Goal: Task Accomplishment & Management: Manage account settings

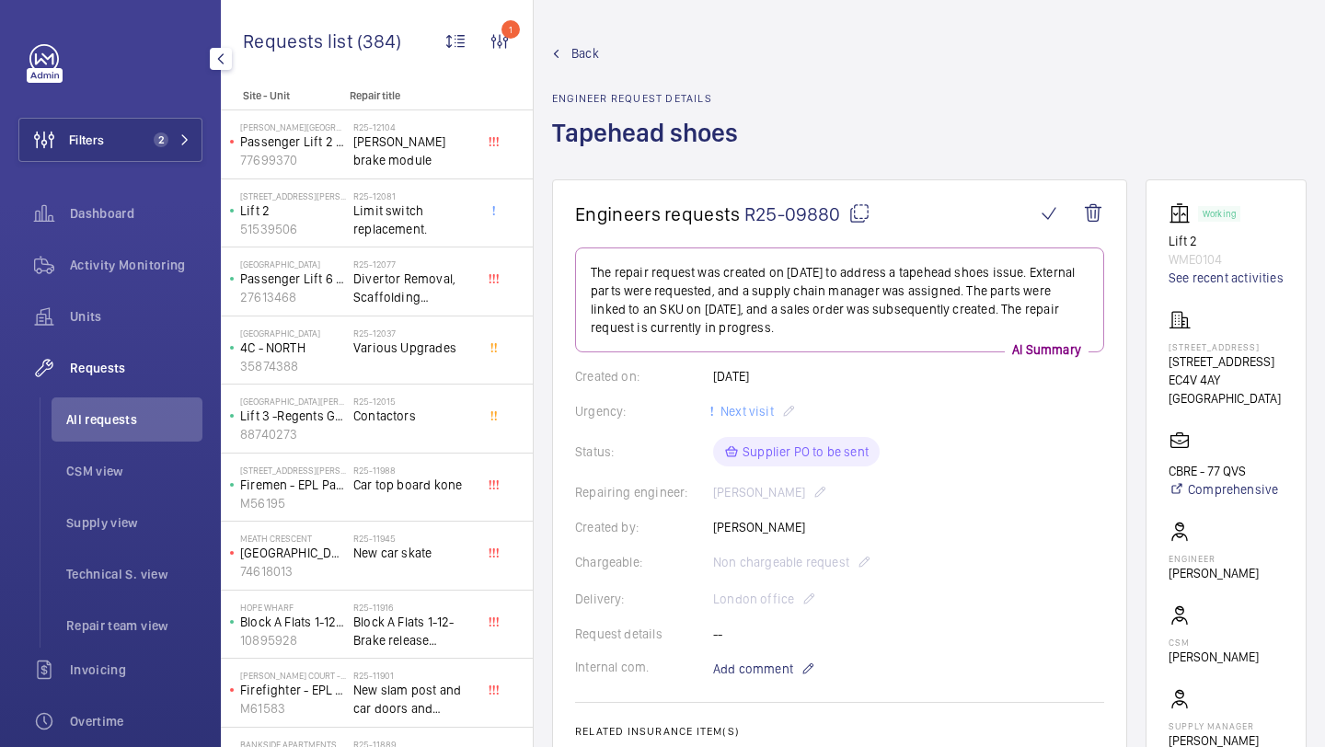
scroll to position [792, 0]
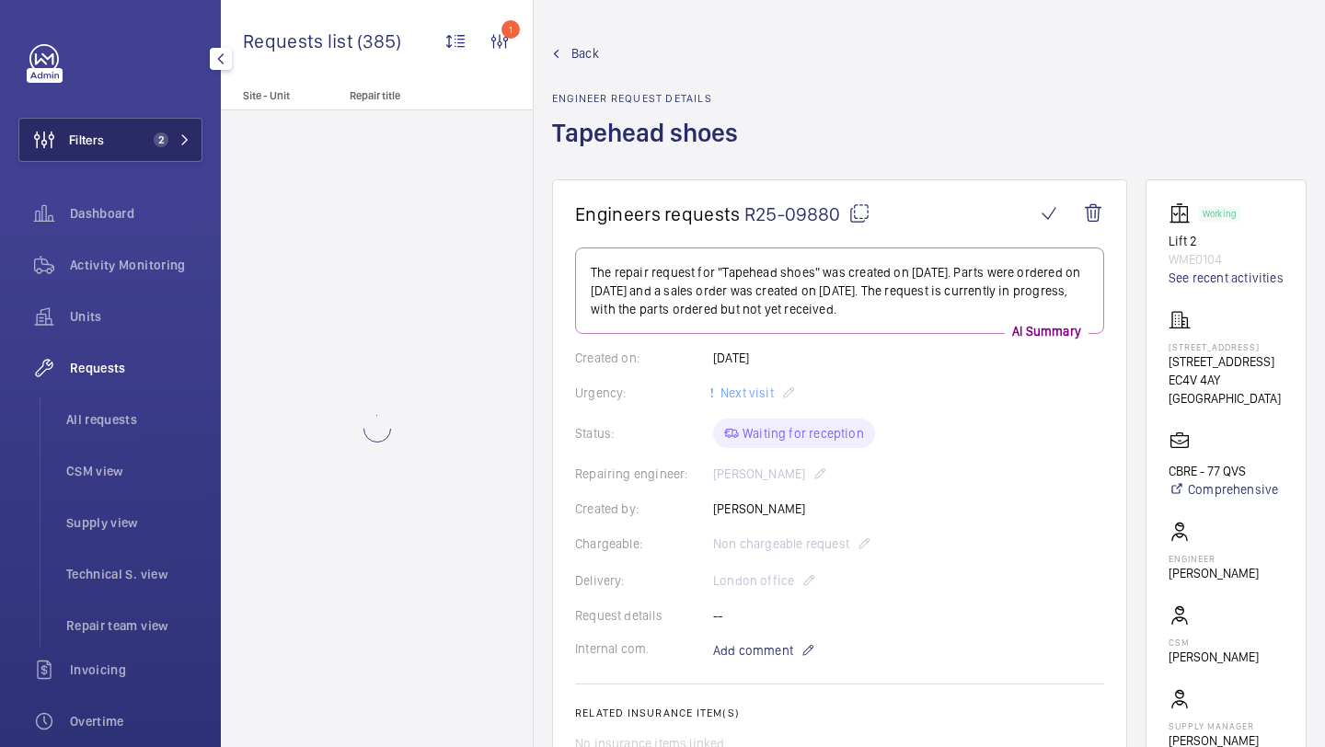
click at [150, 129] on button "Filters 2" at bounding box center [110, 140] width 184 height 44
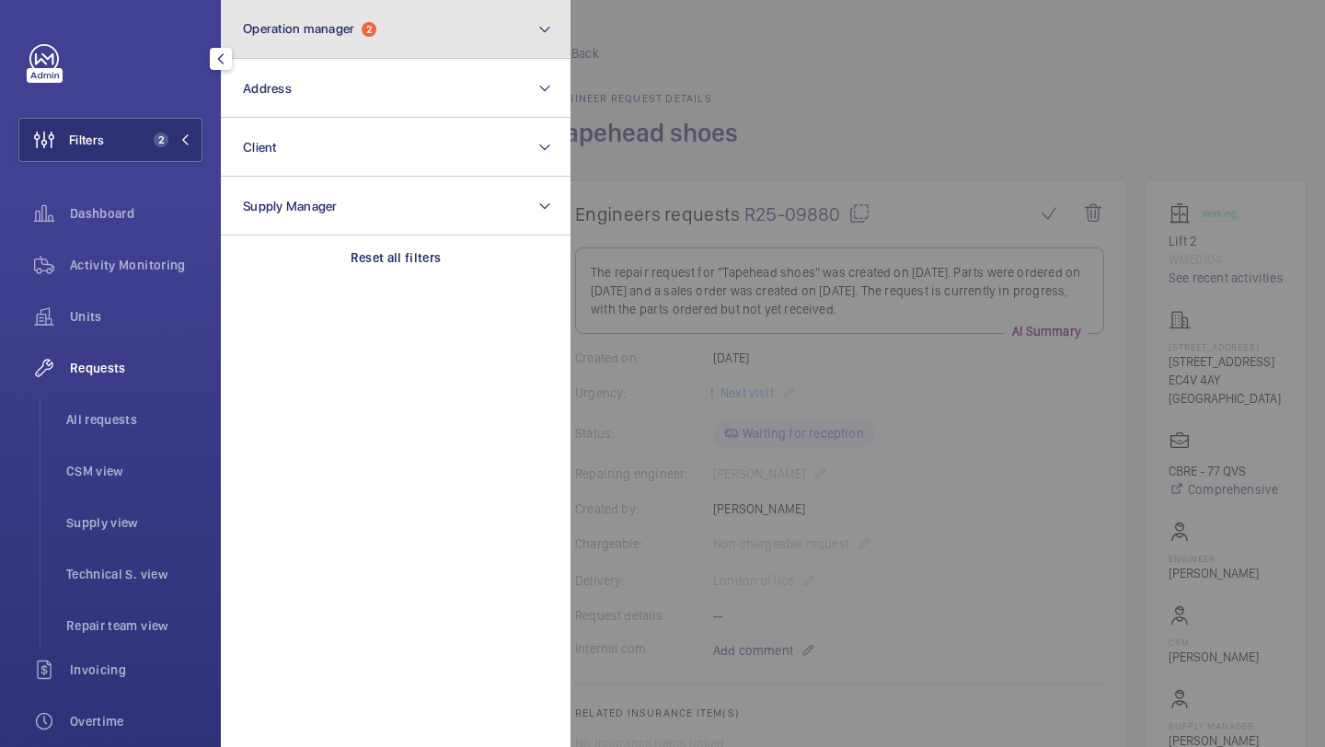
click at [309, 50] on button "Operation manager 2" at bounding box center [396, 29] width 350 height 59
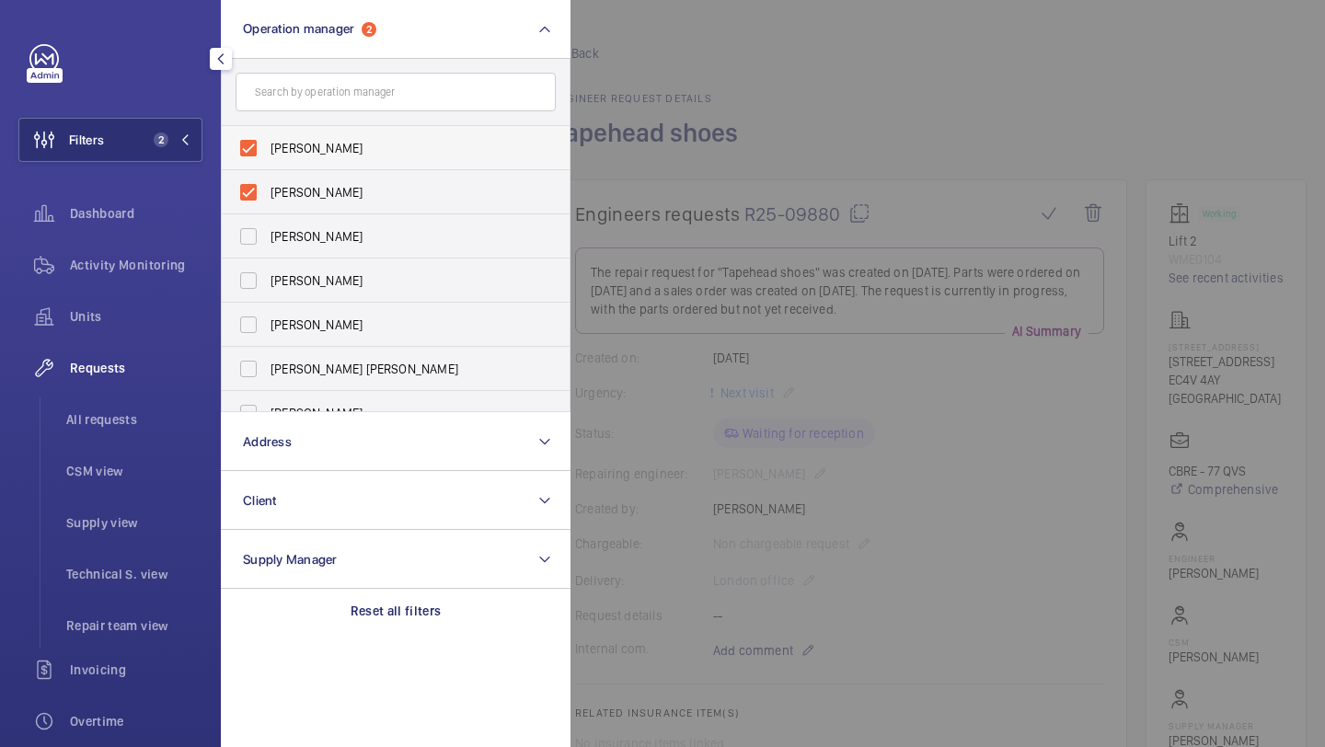
click at [295, 148] on span "Abby Archer" at bounding box center [397, 148] width 253 height 18
click at [267, 148] on input "Abby Archer" at bounding box center [248, 148] width 37 height 37
checkbox input "false"
click at [295, 148] on span "Alex Waterman" at bounding box center [397, 148] width 253 height 18
click at [267, 148] on input "Alex Waterman" at bounding box center [248, 148] width 37 height 37
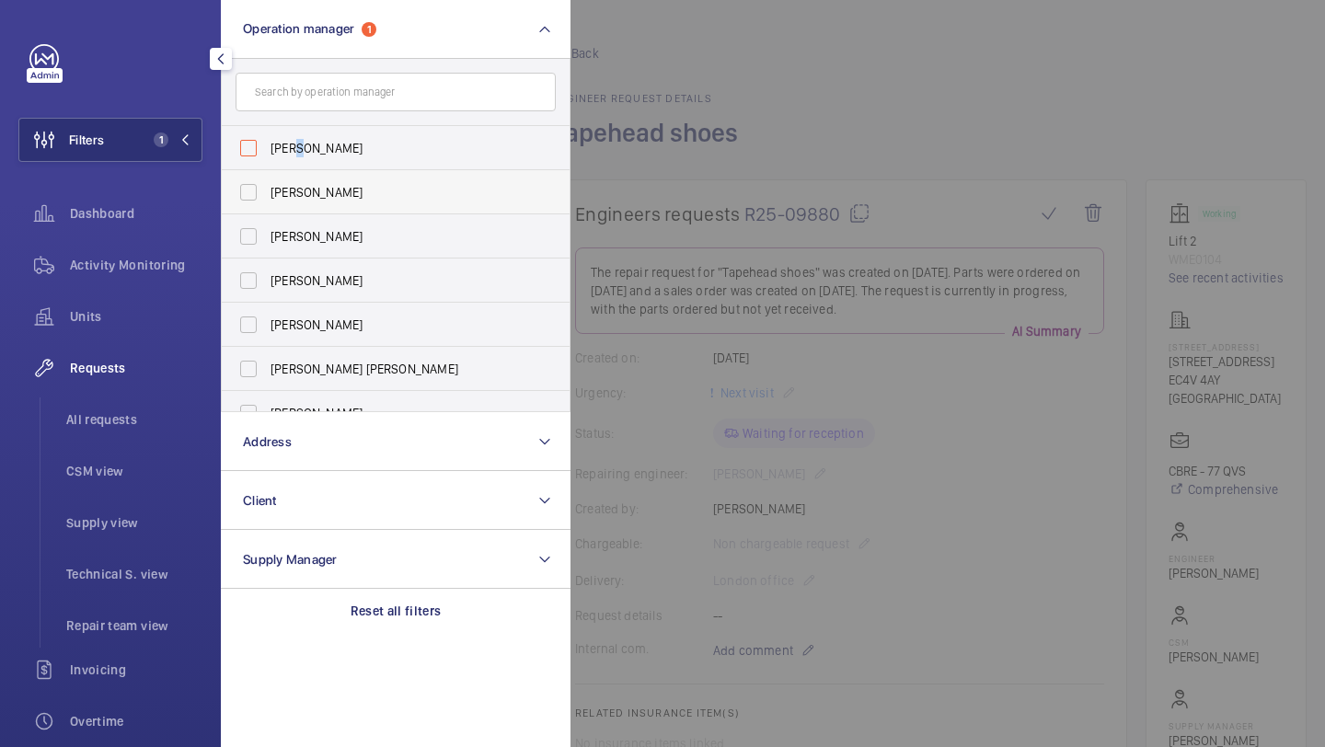
checkbox input "false"
click at [161, 404] on li "All requests" at bounding box center [127, 420] width 151 height 44
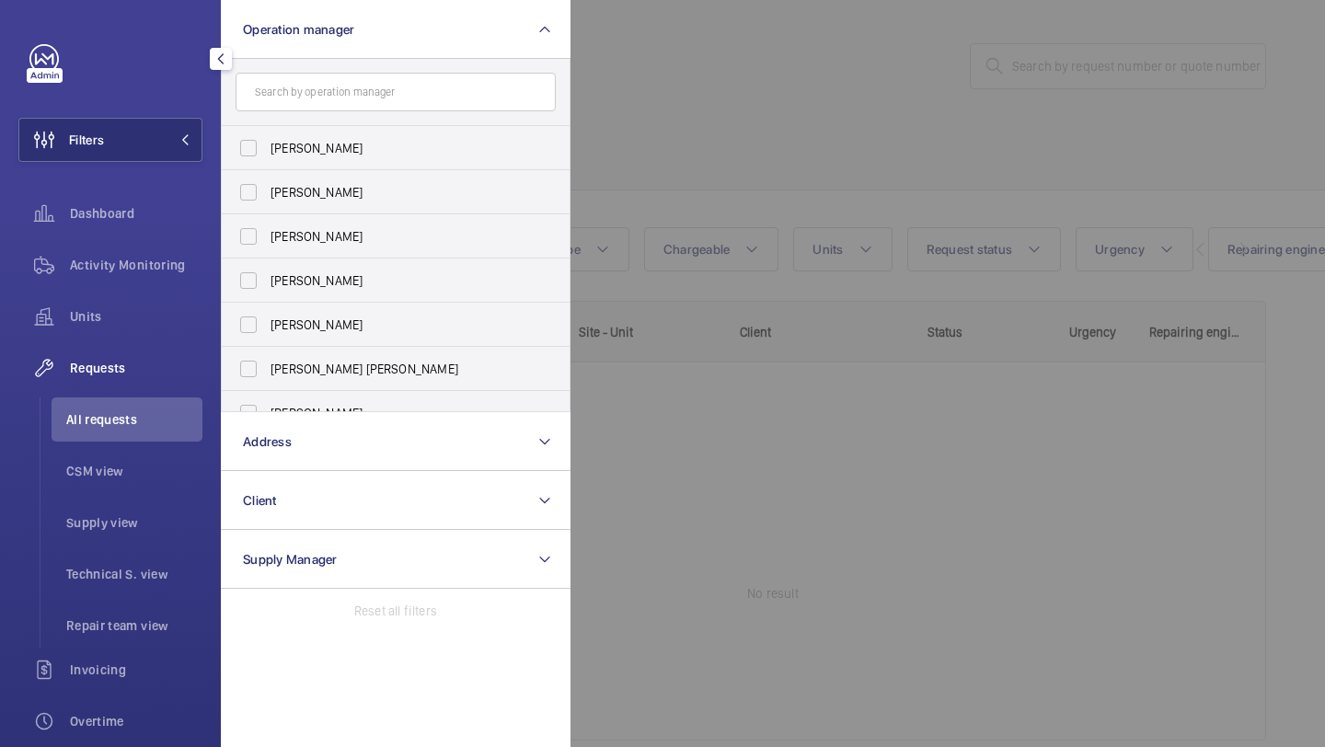
click at [817, 147] on div at bounding box center [1233, 373] width 1325 height 747
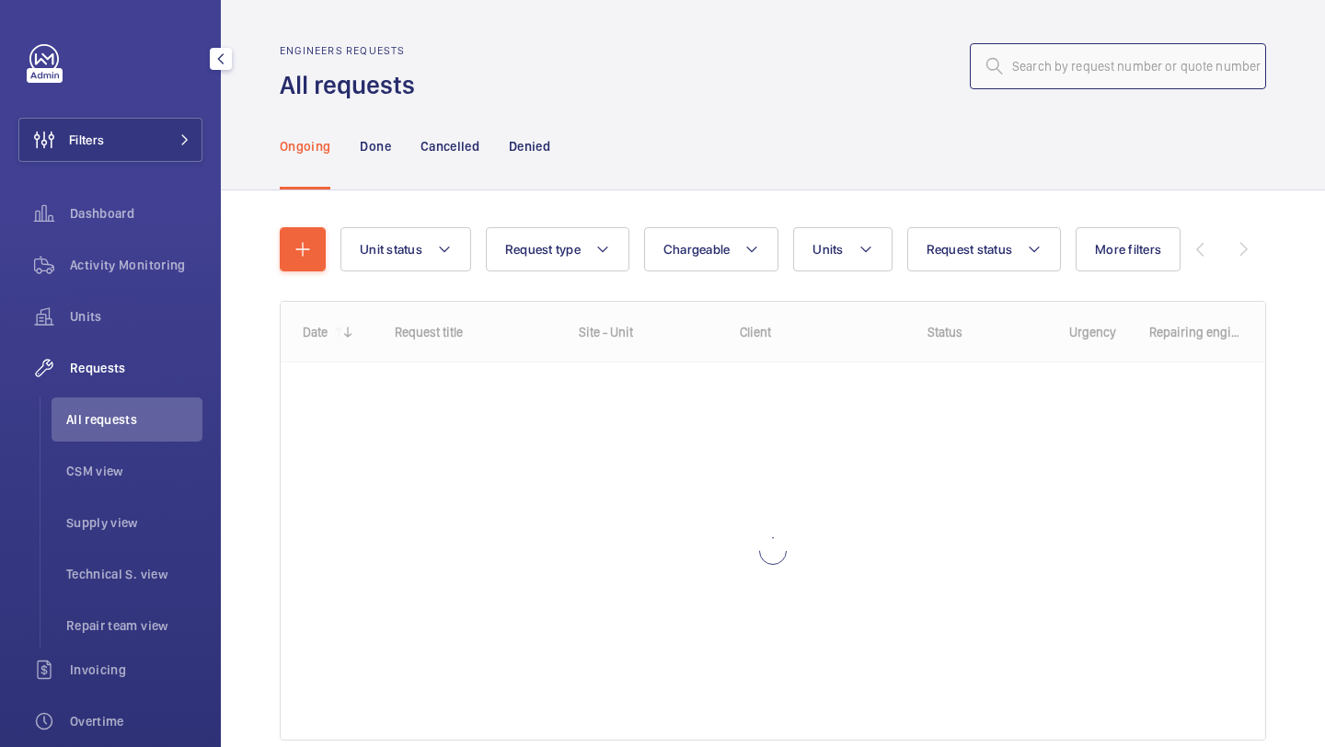
click at [1020, 54] on input "text" at bounding box center [1118, 66] width 296 height 46
paste input "R25-12076"
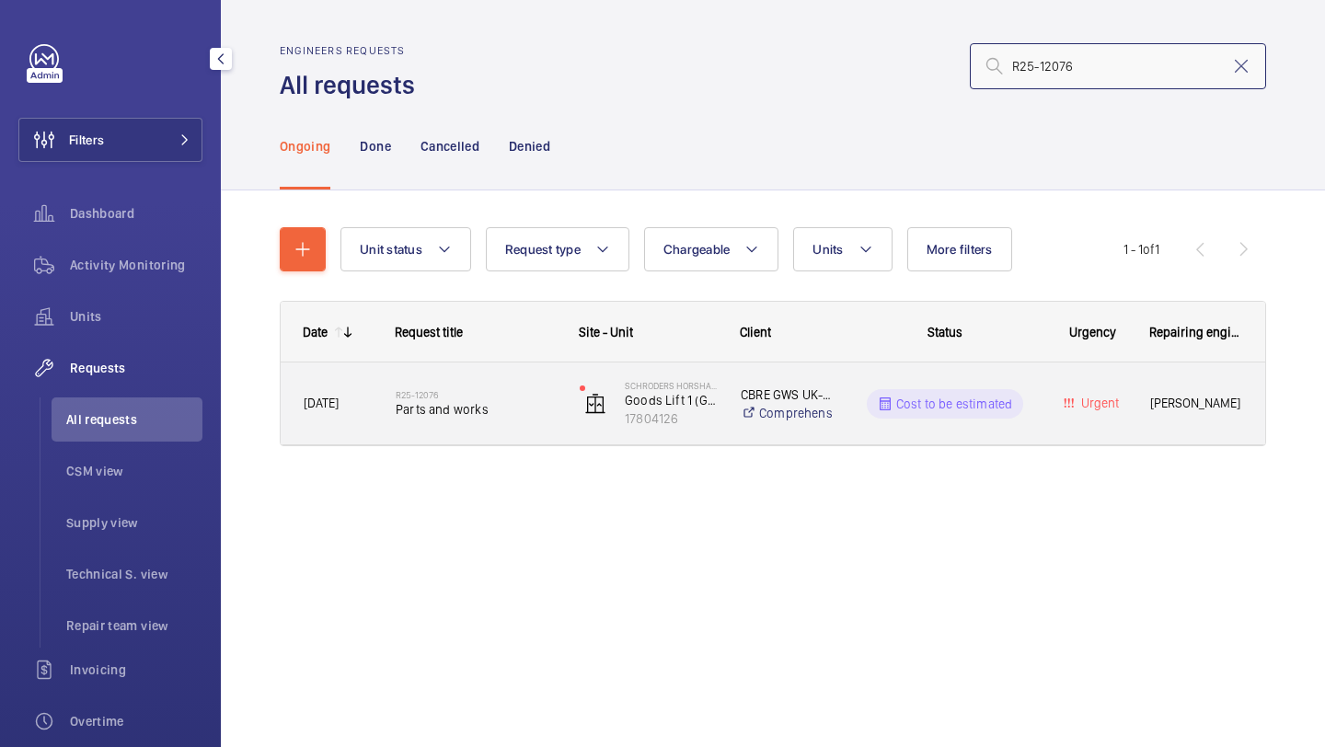
type input "R25-12076"
click at [560, 399] on div "Schroders Horsham Holmwood (Broadlands Business Campus) Goods Lift 1 (G-2) 1780…" at bounding box center [637, 403] width 159 height 75
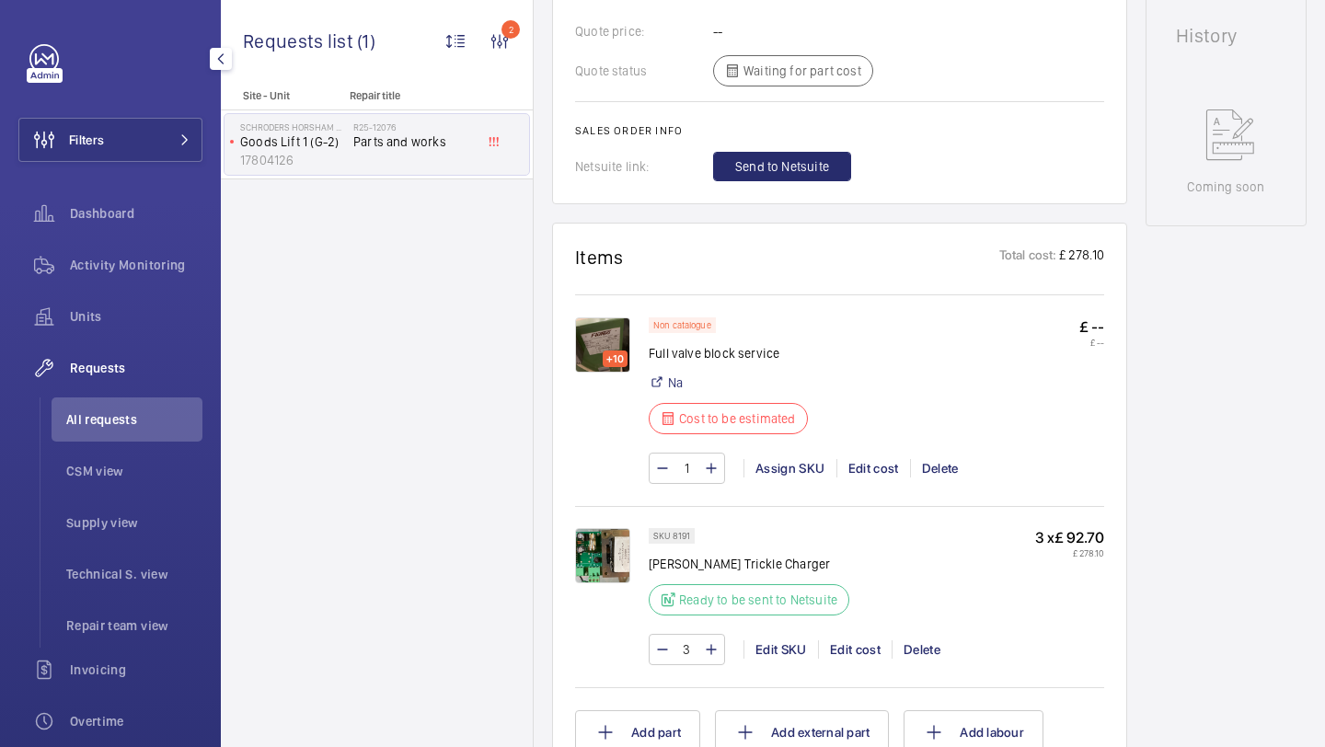
scroll to position [991, 0]
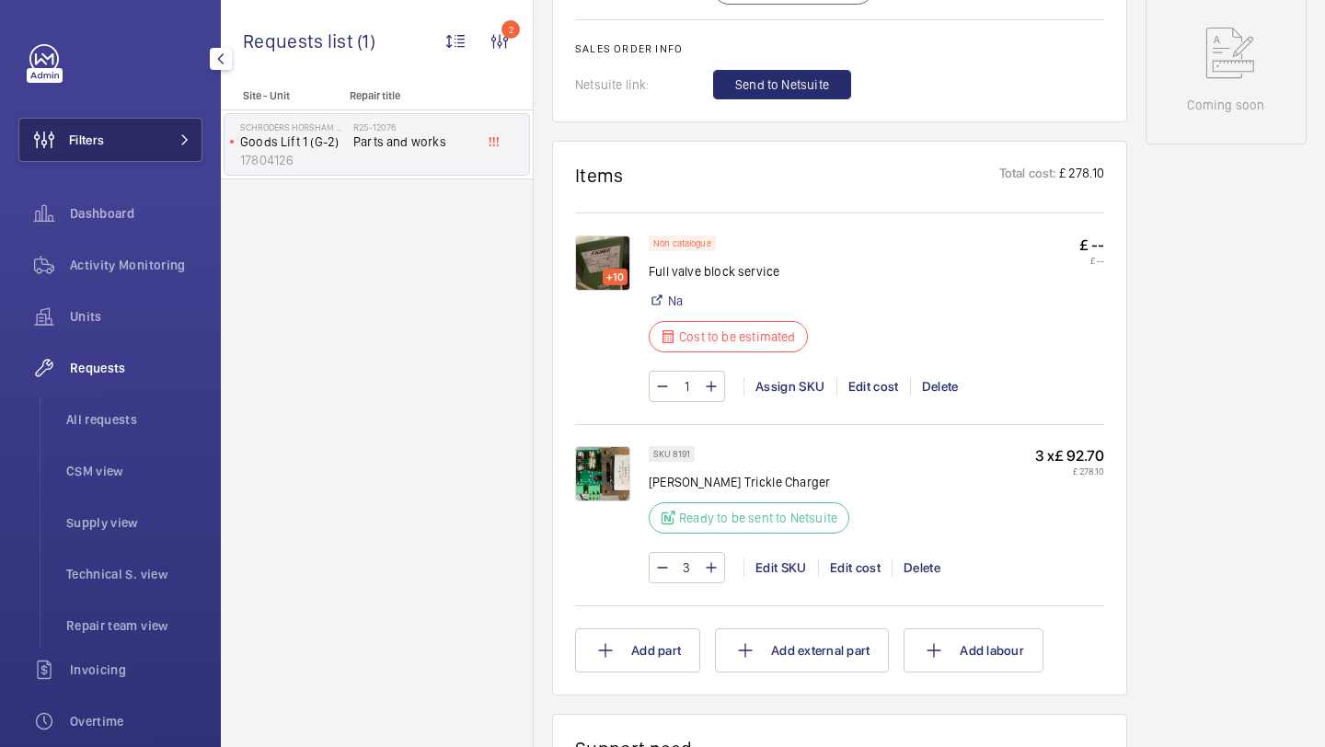
click at [185, 135] on mat-icon at bounding box center [184, 139] width 11 height 11
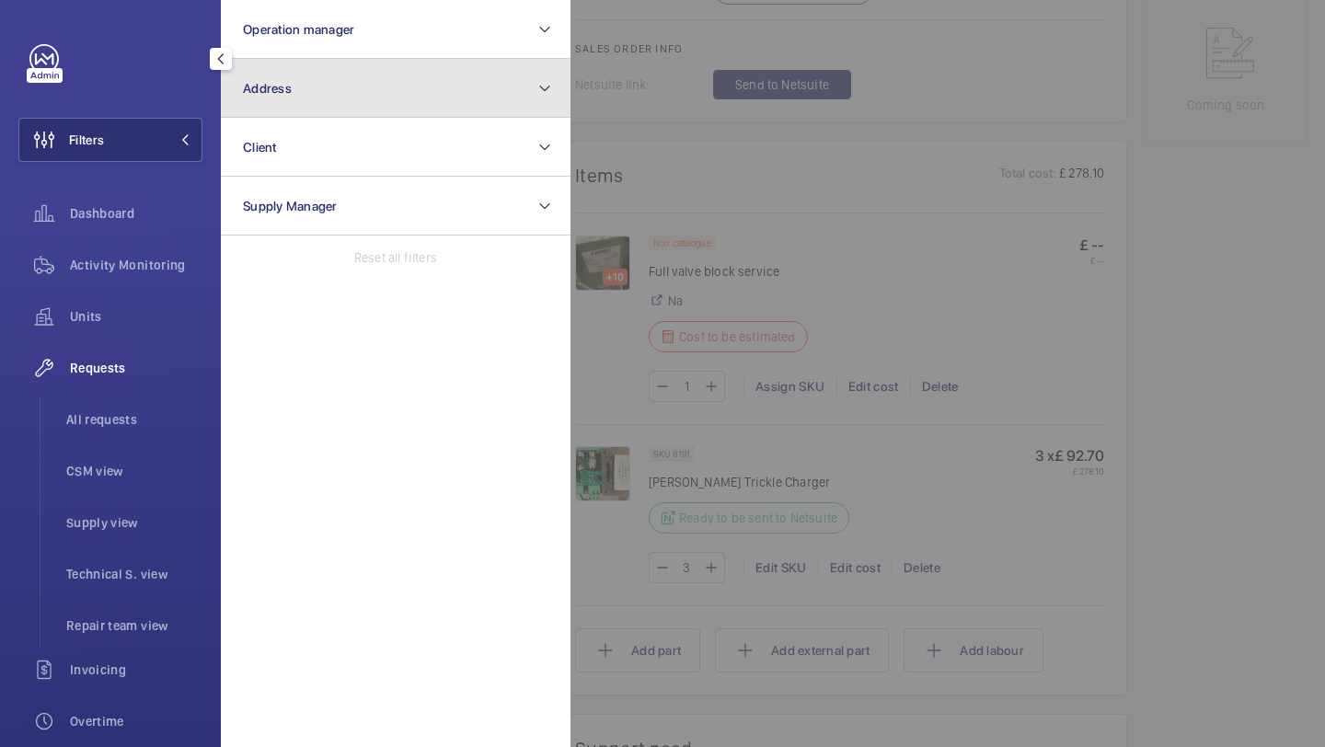
click at [260, 86] on span "Address" at bounding box center [267, 88] width 49 height 15
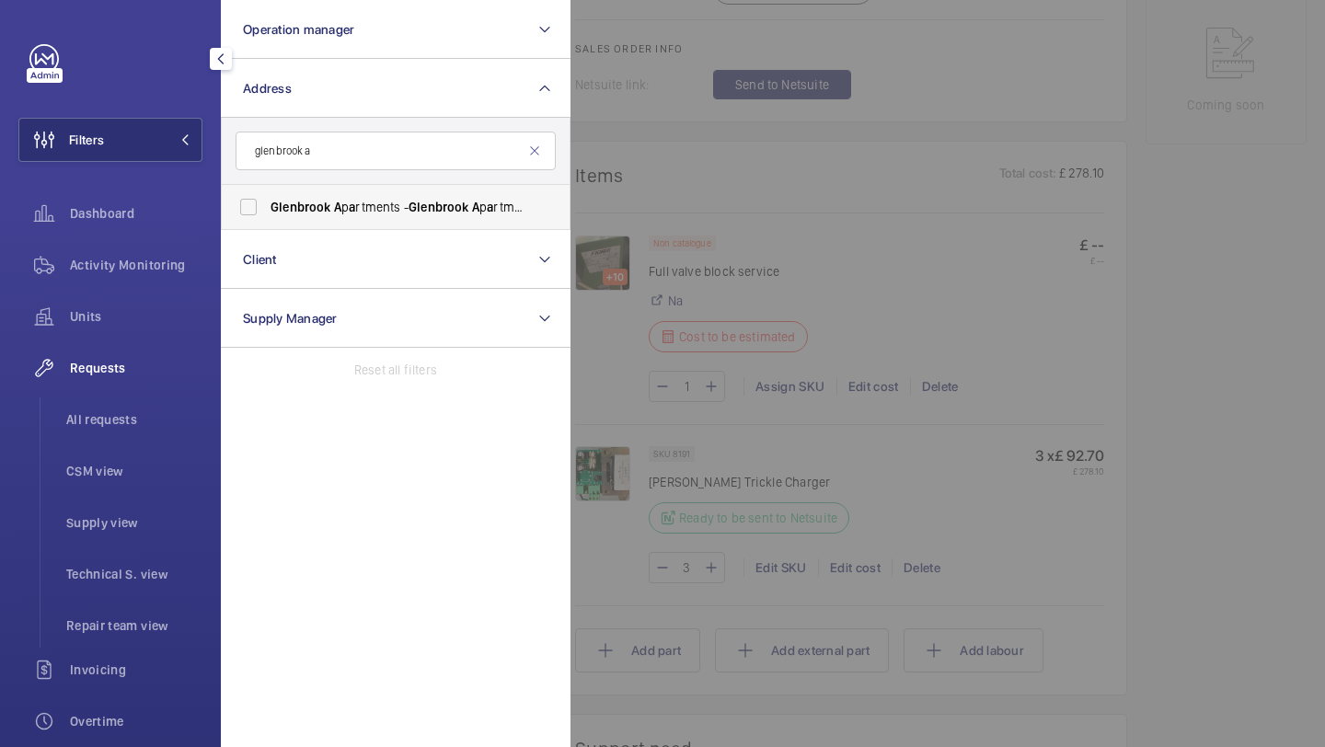
type input "glenbrook a"
click at [307, 208] on span "Glenbrook" at bounding box center [301, 207] width 61 height 15
click at [267, 208] on input "Glenbrook A p a rtments - Glenbrook A p a rtments, LONDON W6 0DJ" at bounding box center [248, 207] width 37 height 37
checkbox input "true"
click at [119, 414] on span "All requests" at bounding box center [134, 420] width 136 height 18
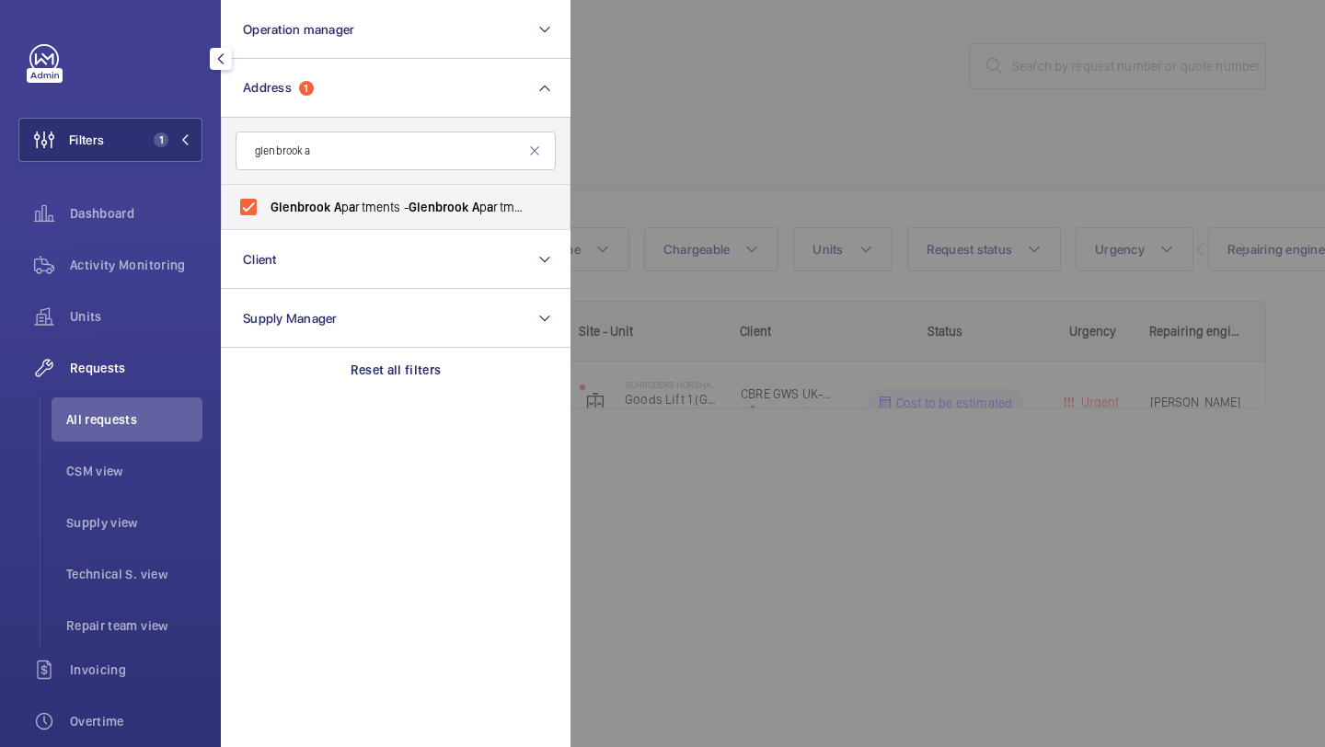
click at [816, 113] on div at bounding box center [1233, 373] width 1325 height 747
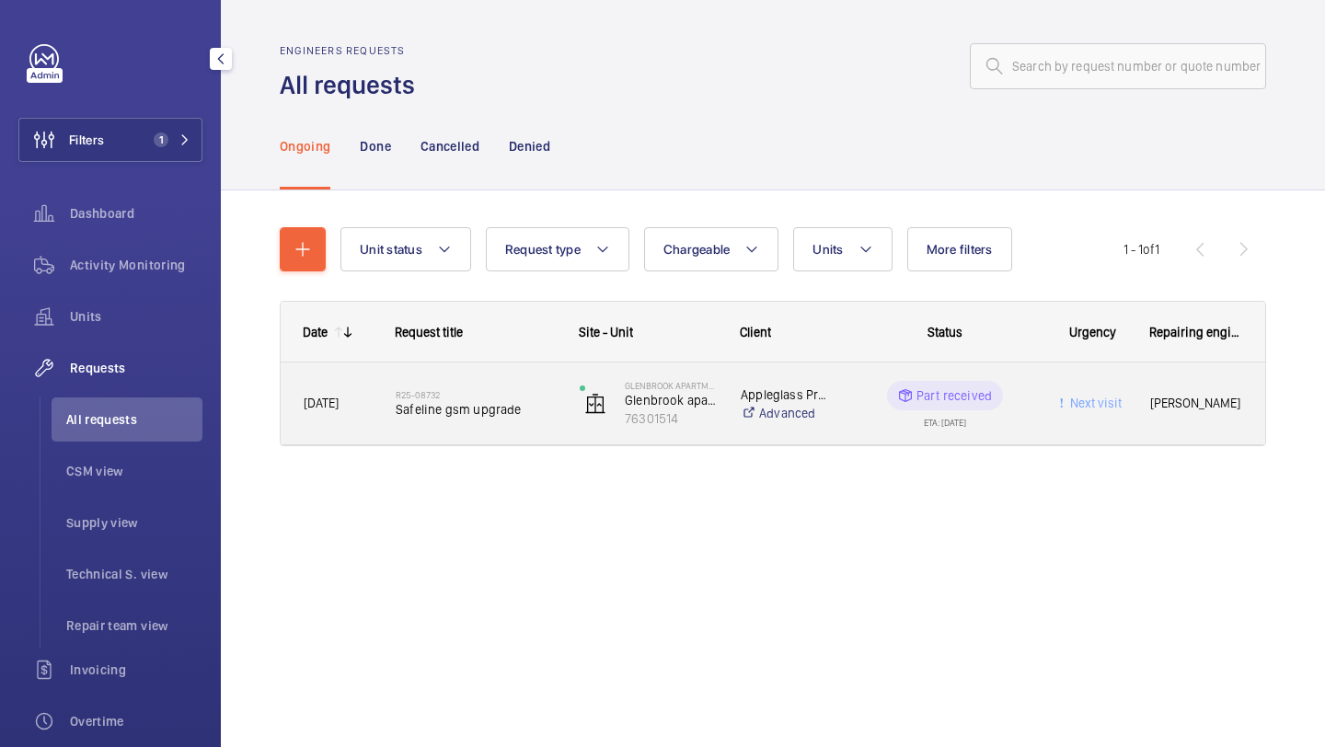
click at [468, 405] on span "Safeline gsm upgrade" at bounding box center [476, 409] width 160 height 18
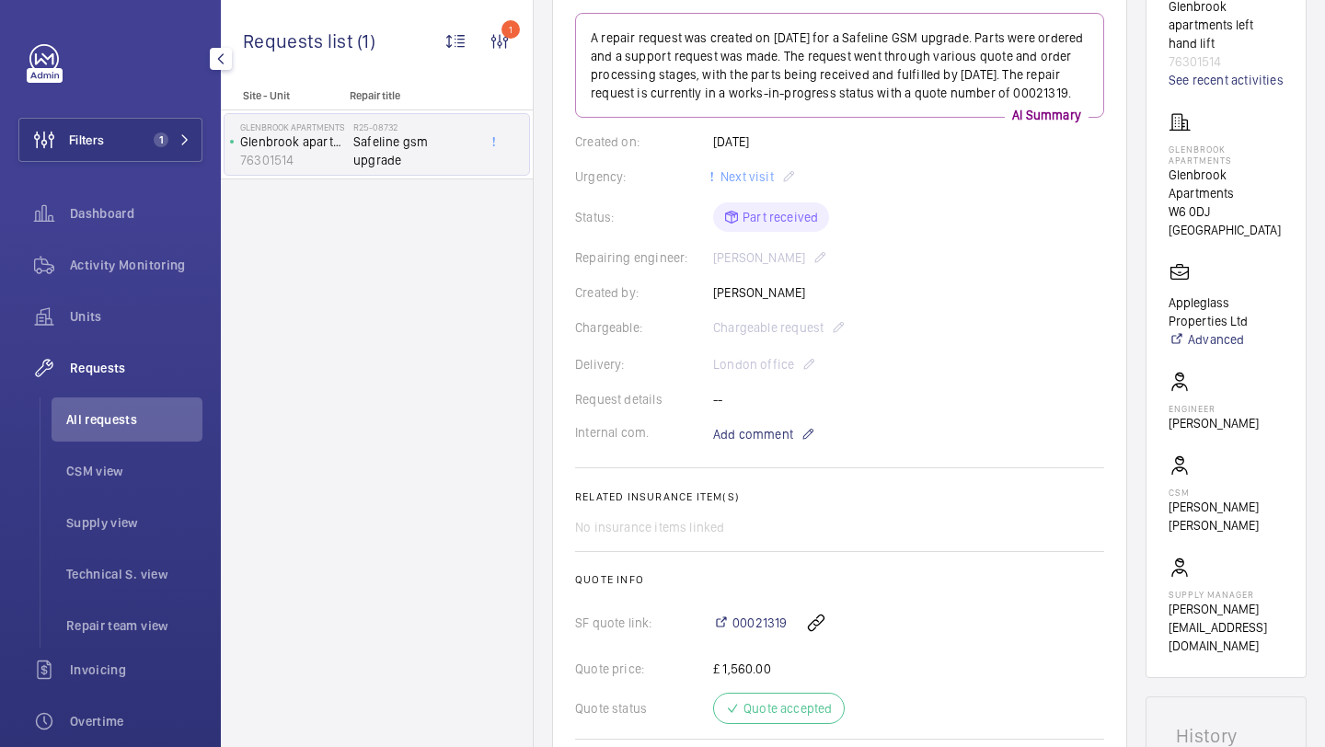
scroll to position [231, 0]
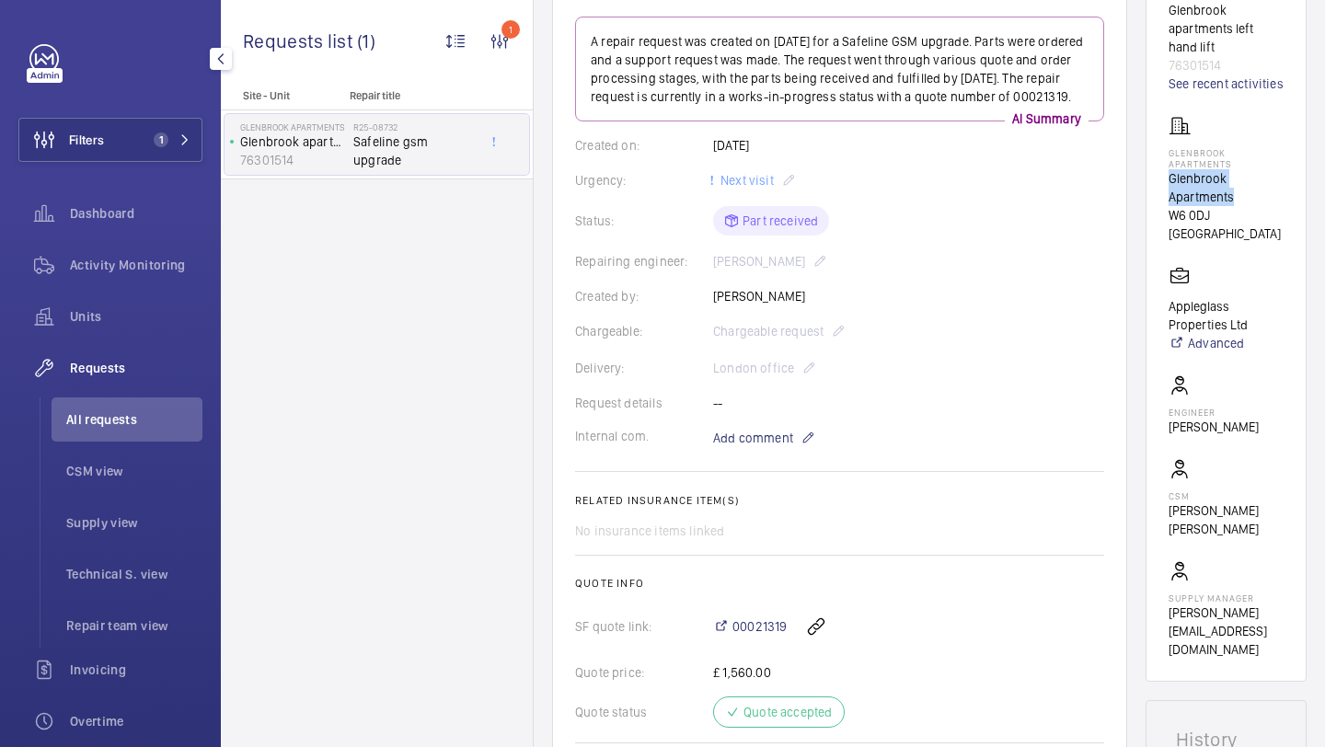
drag, startPoint x: 1237, startPoint y: 218, endPoint x: 1175, endPoint y: 191, distance: 67.2
click at [1175, 191] on p "Glenbrook Apartments" at bounding box center [1226, 187] width 115 height 37
copy p "Glenbrook Apartments"
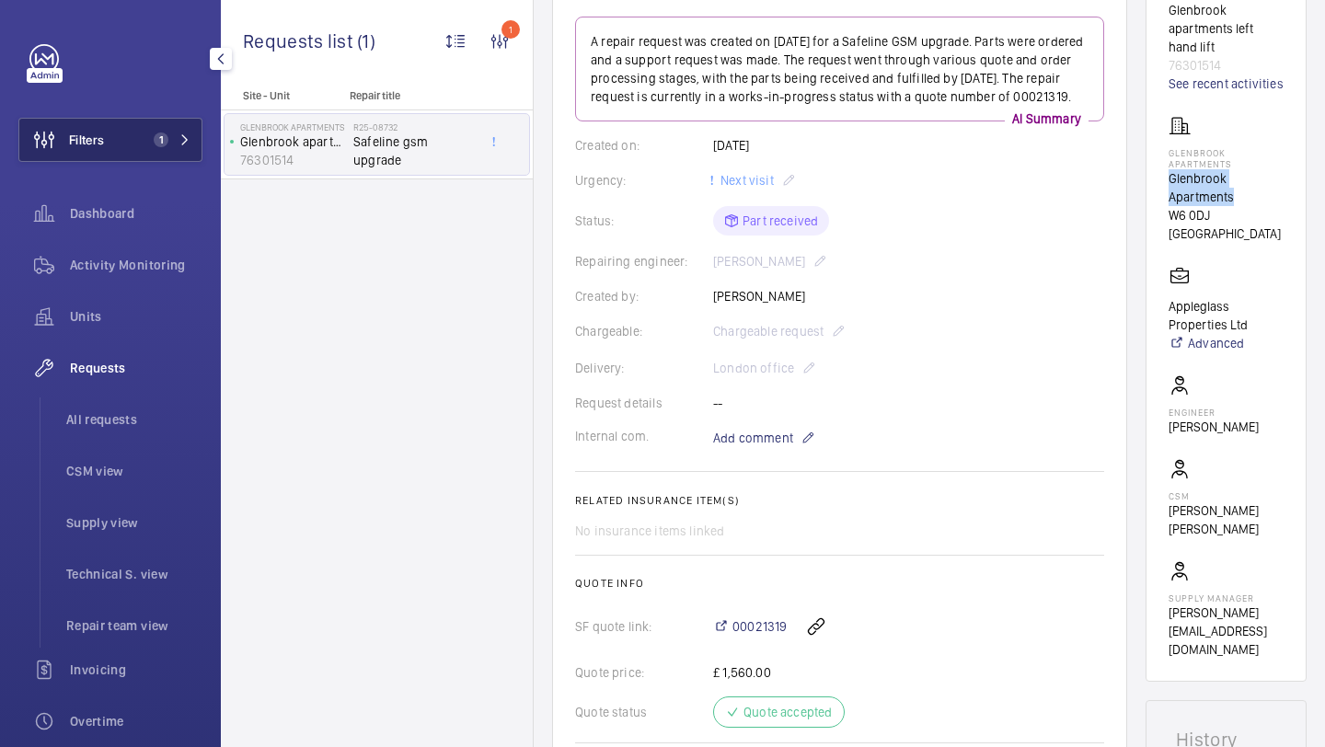
click at [128, 128] on button "Filters 1" at bounding box center [110, 140] width 184 height 44
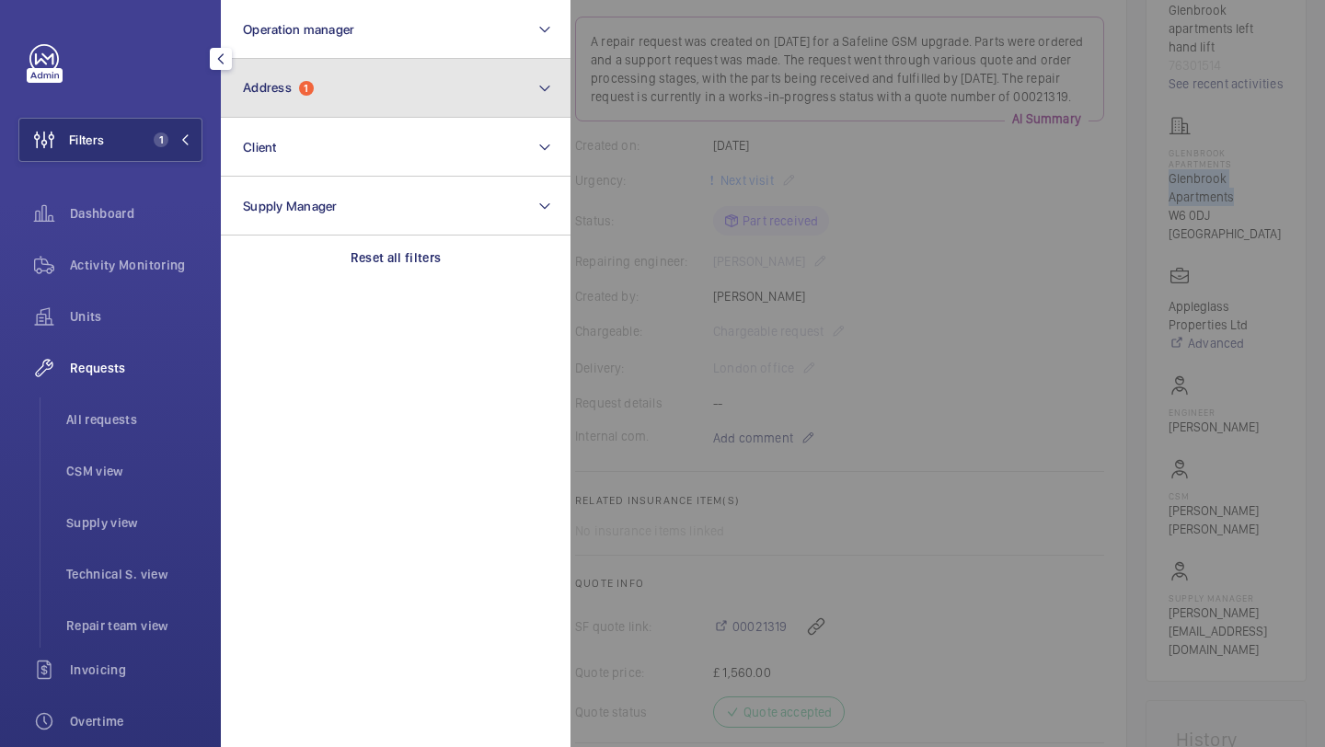
click at [290, 77] on button "Address 1" at bounding box center [396, 88] width 350 height 59
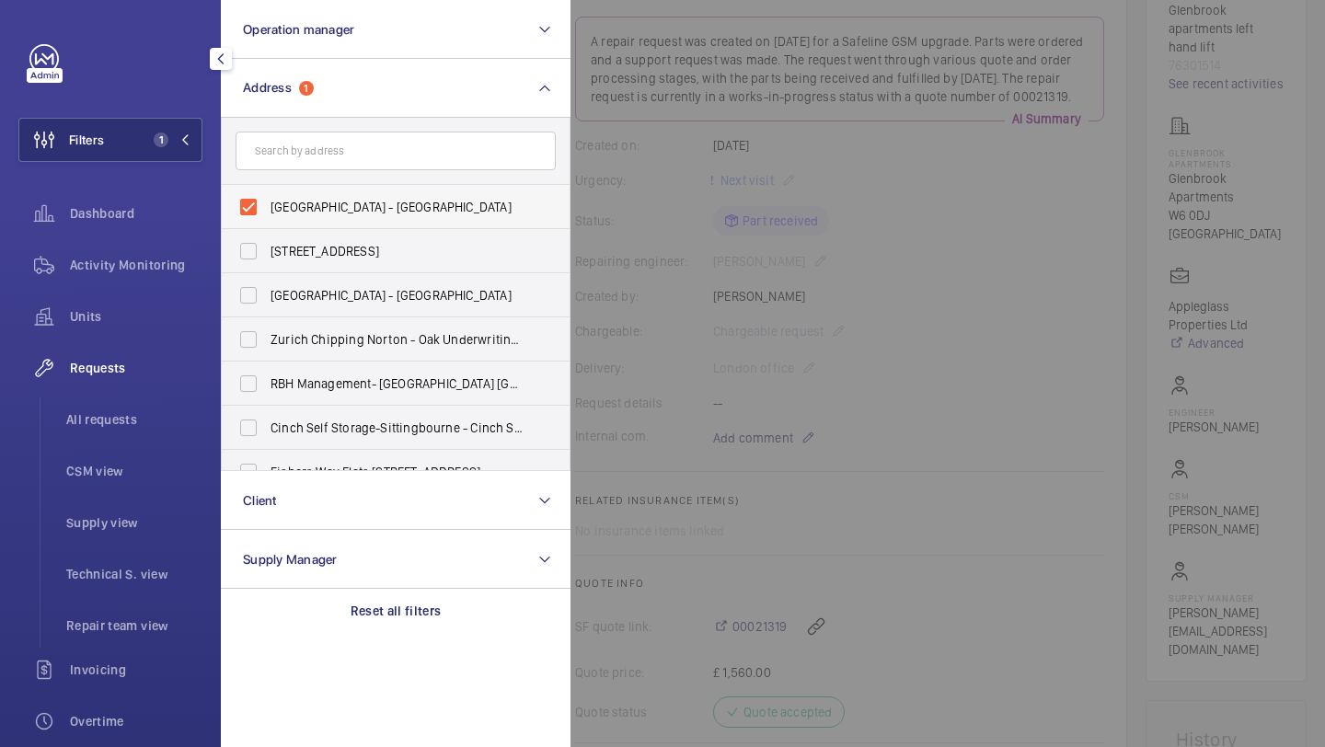
click at [299, 198] on span "Glenbrook Apartments - Glenbrook Apartments, LONDON W6 0DJ" at bounding box center [397, 207] width 253 height 18
click at [267, 198] on input "Glenbrook Apartments - Glenbrook Apartments, LONDON W6 0DJ" at bounding box center [248, 207] width 37 height 37
click at [299, 198] on span "Glenbrook Apartments - Glenbrook Apartments, LONDON W6 0DJ" at bounding box center [397, 207] width 253 height 18
click at [267, 198] on input "Glenbrook Apartments - Glenbrook Apartments, LONDON W6 0DJ" at bounding box center [248, 207] width 37 height 37
checkbox input "true"
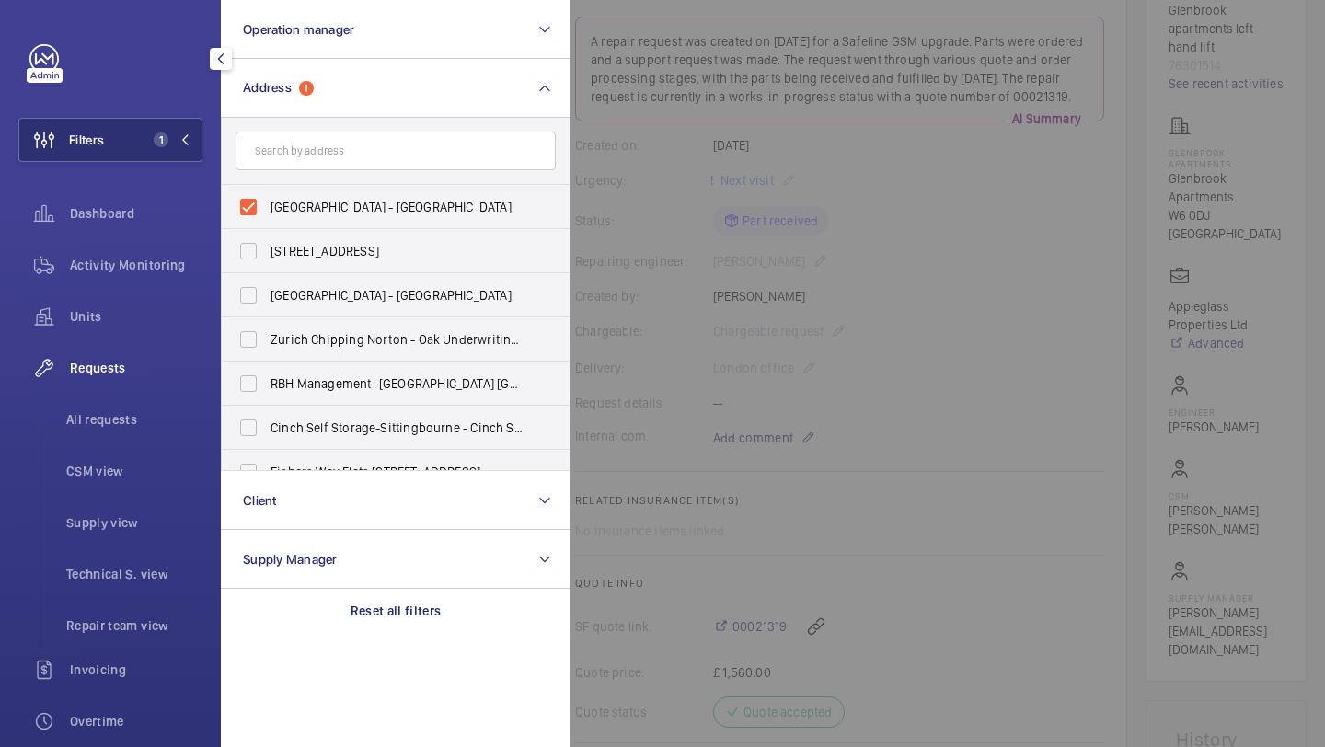
click at [850, 322] on div at bounding box center [1233, 373] width 1325 height 747
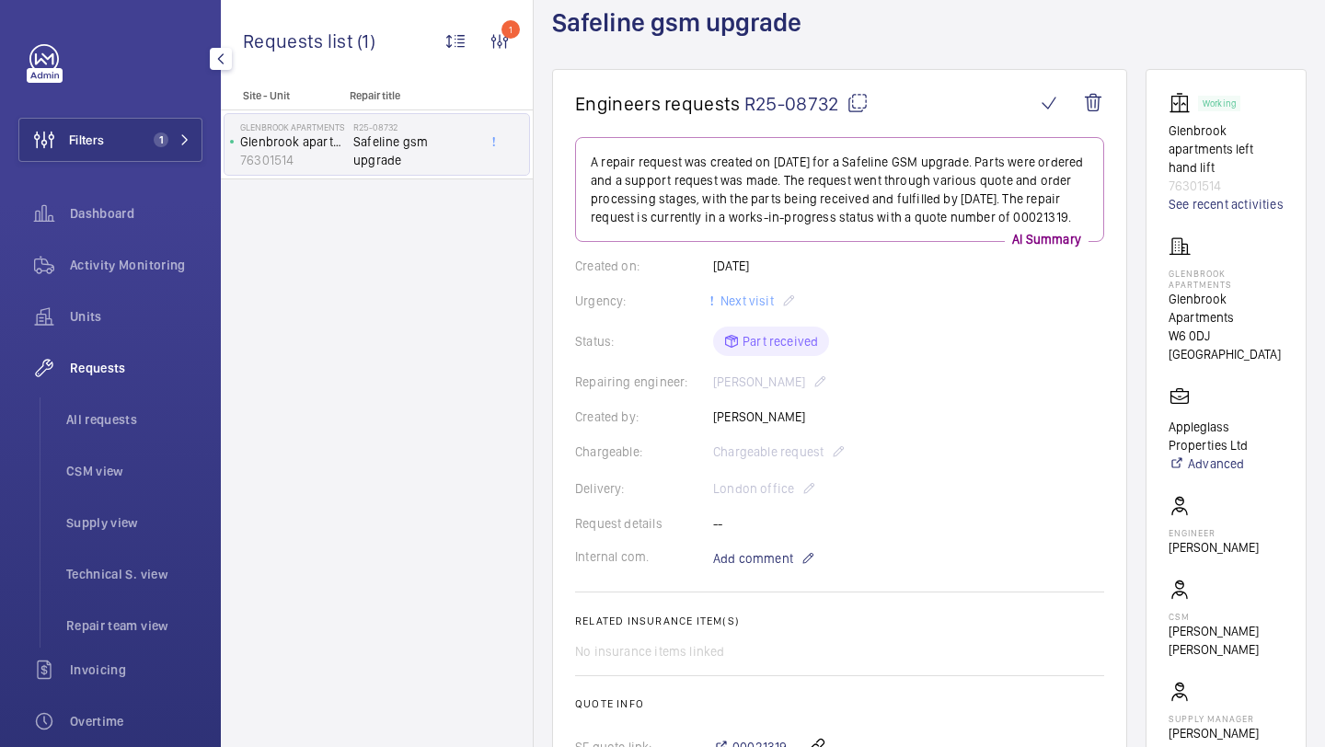
scroll to position [114, 0]
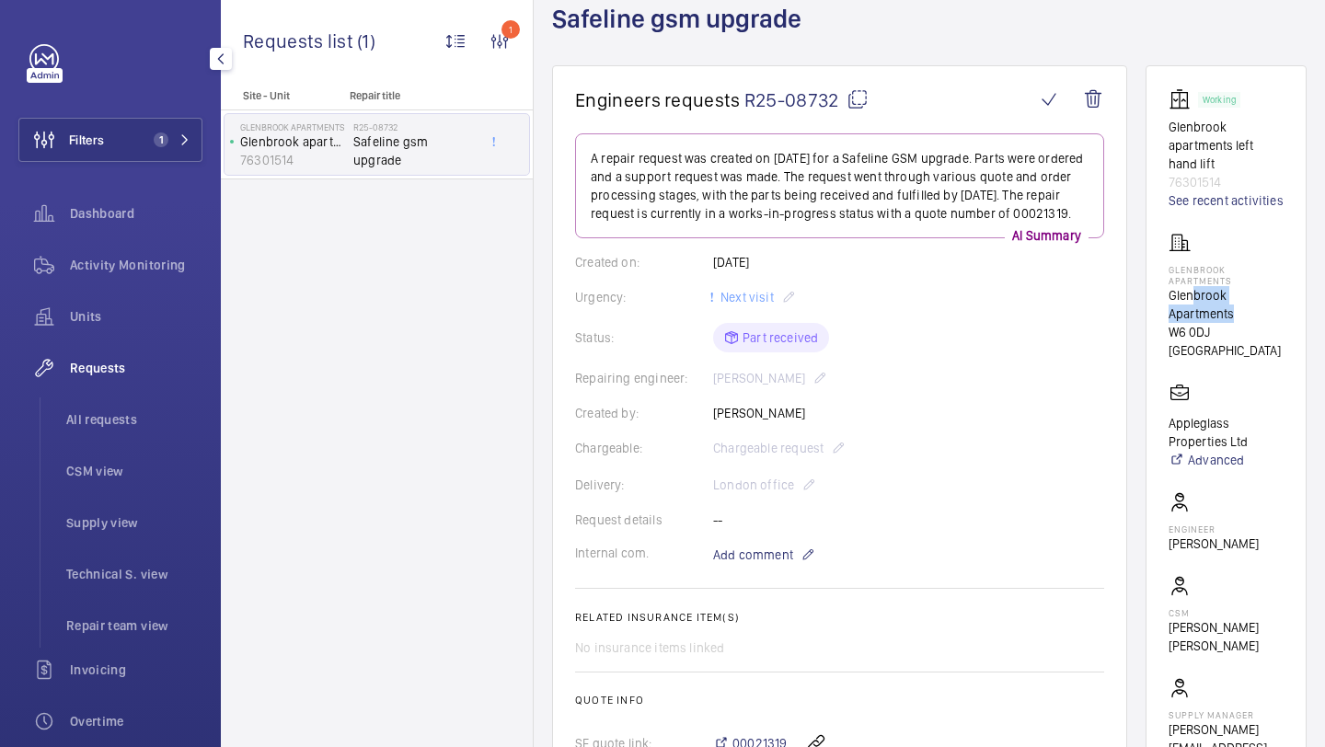
drag, startPoint x: 1236, startPoint y: 334, endPoint x: 1196, endPoint y: 307, distance: 49.0
click at [1196, 307] on p "Glenbrook Apartments" at bounding box center [1226, 304] width 115 height 37
click at [1065, 345] on div "Status: Part received" at bounding box center [839, 337] width 529 height 29
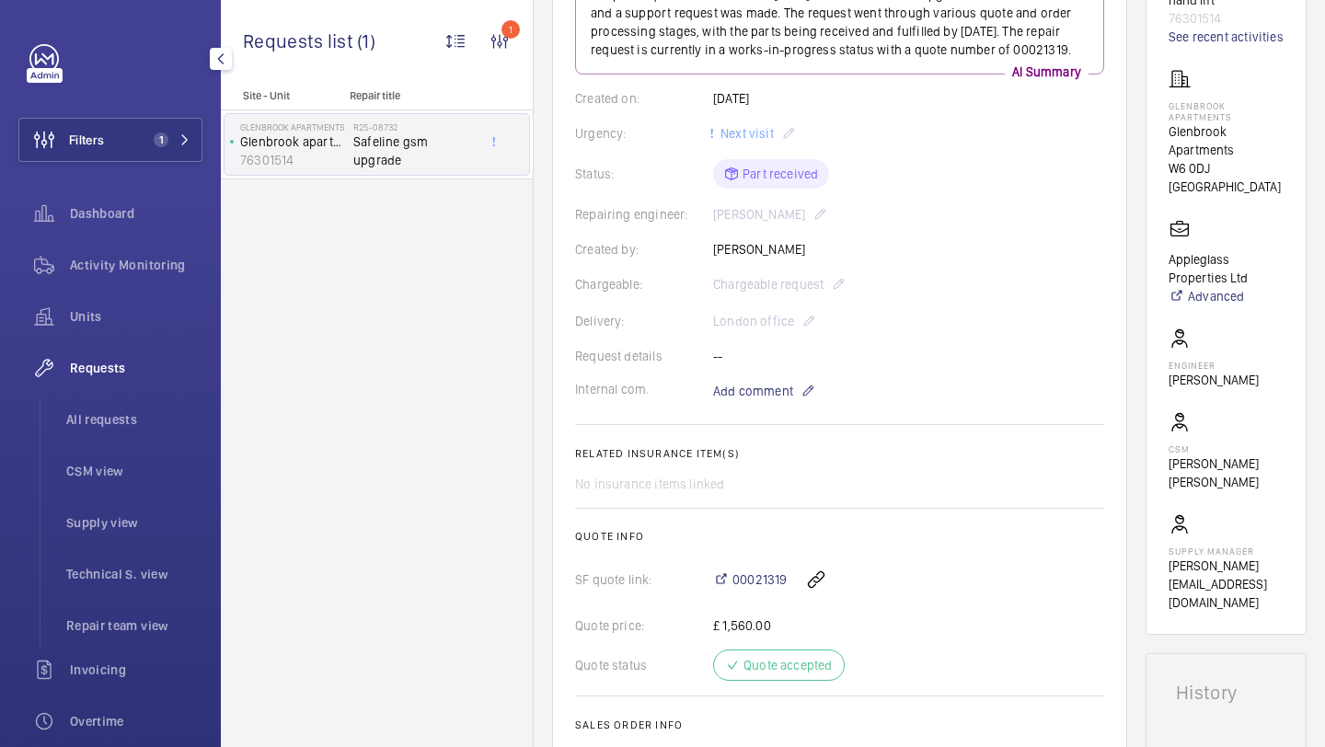
scroll to position [249, 0]
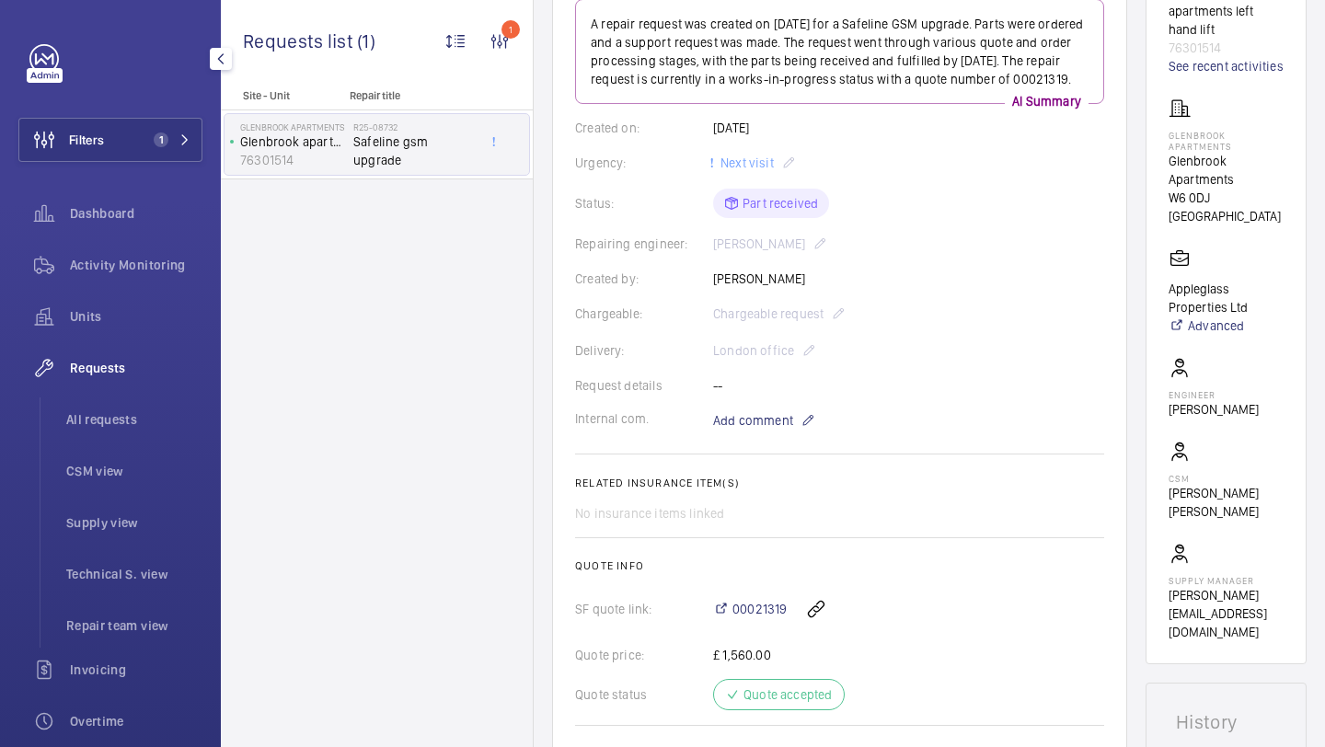
click at [139, 187] on div "Filters 1 Dashboard Activity Monitoring Units Requests All requests CSM view Su…" at bounding box center [110, 500] width 184 height 913
click at [139, 169] on div "Filters 1 Dashboard Activity Monitoring Units Requests All requests CSM view Su…" at bounding box center [110, 500] width 184 height 913
click at [139, 160] on button "Filters 1" at bounding box center [110, 140] width 184 height 44
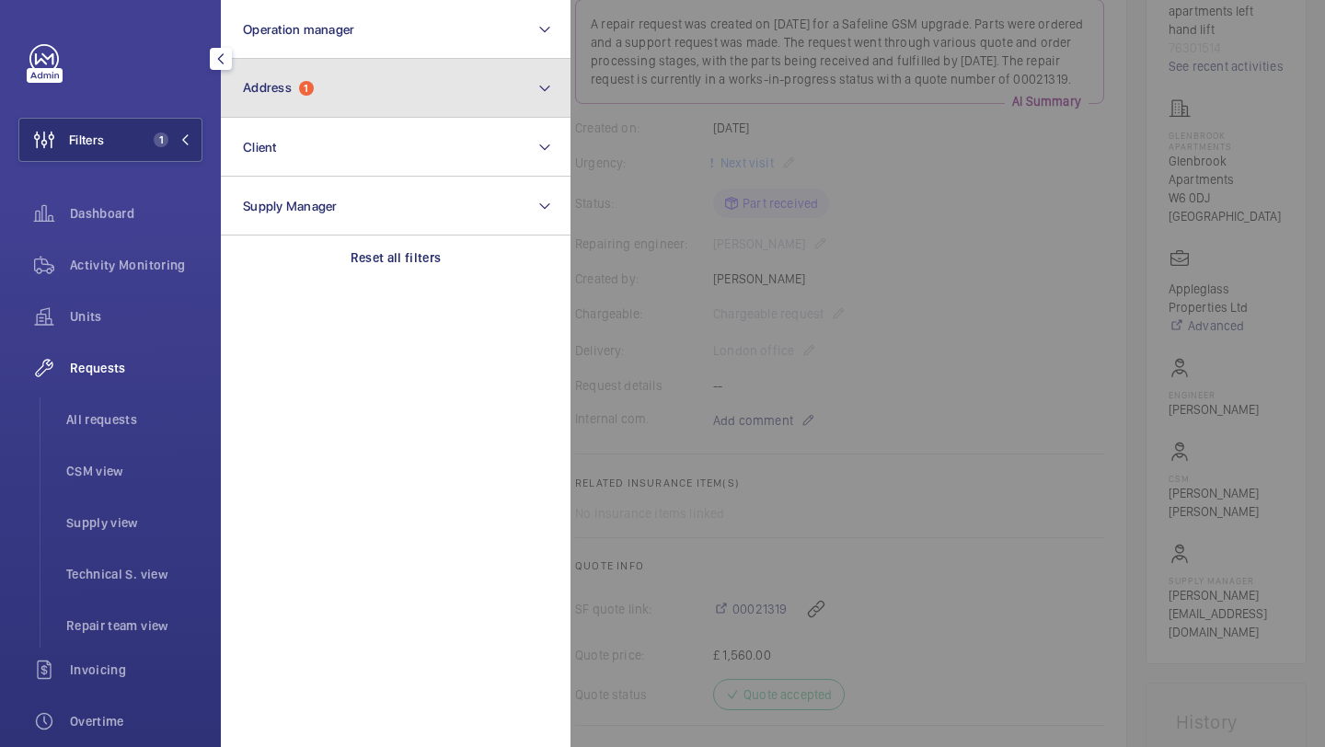
click at [273, 77] on button "Address 1" at bounding box center [396, 88] width 350 height 59
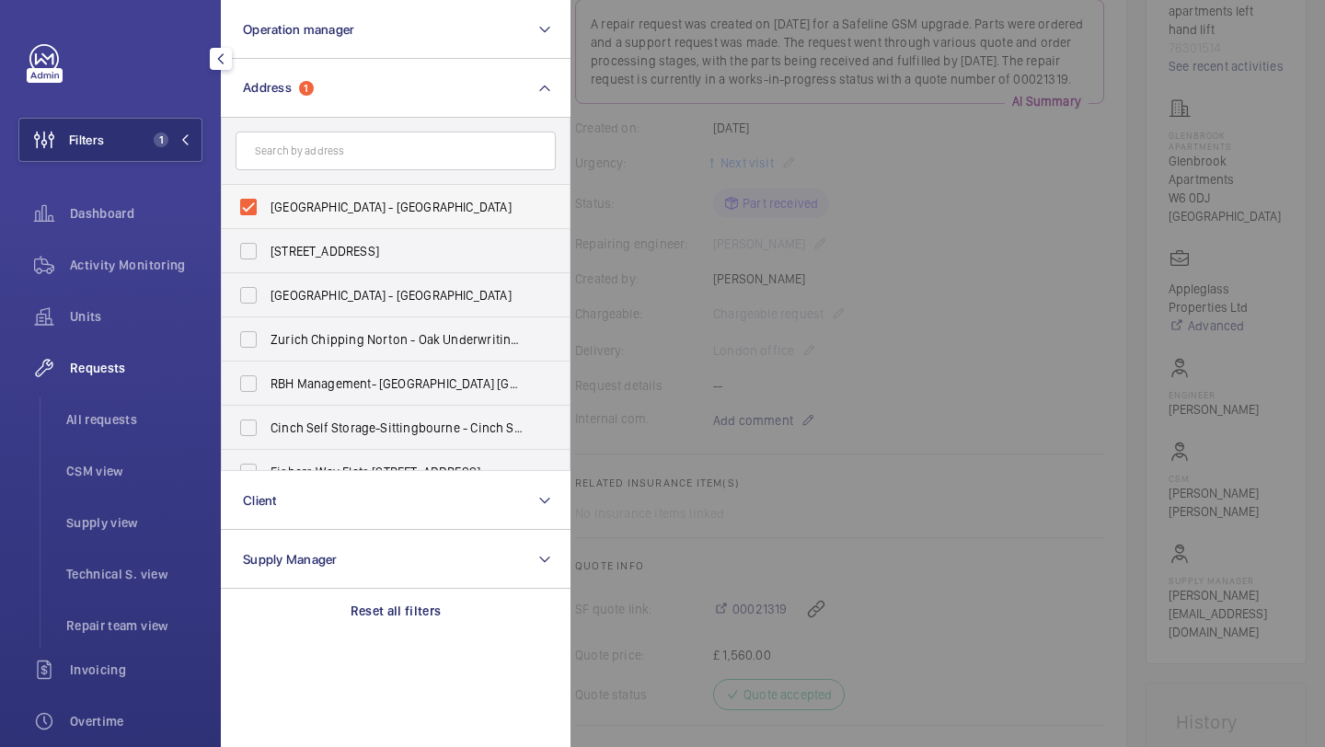
click at [274, 196] on label "Glenbrook Apartments - Glenbrook Apartments, LONDON W6 0DJ" at bounding box center [382, 207] width 320 height 44
click at [267, 196] on input "Glenbrook Apartments - Glenbrook Apartments, LONDON W6 0DJ" at bounding box center [248, 207] width 37 height 37
checkbox input "false"
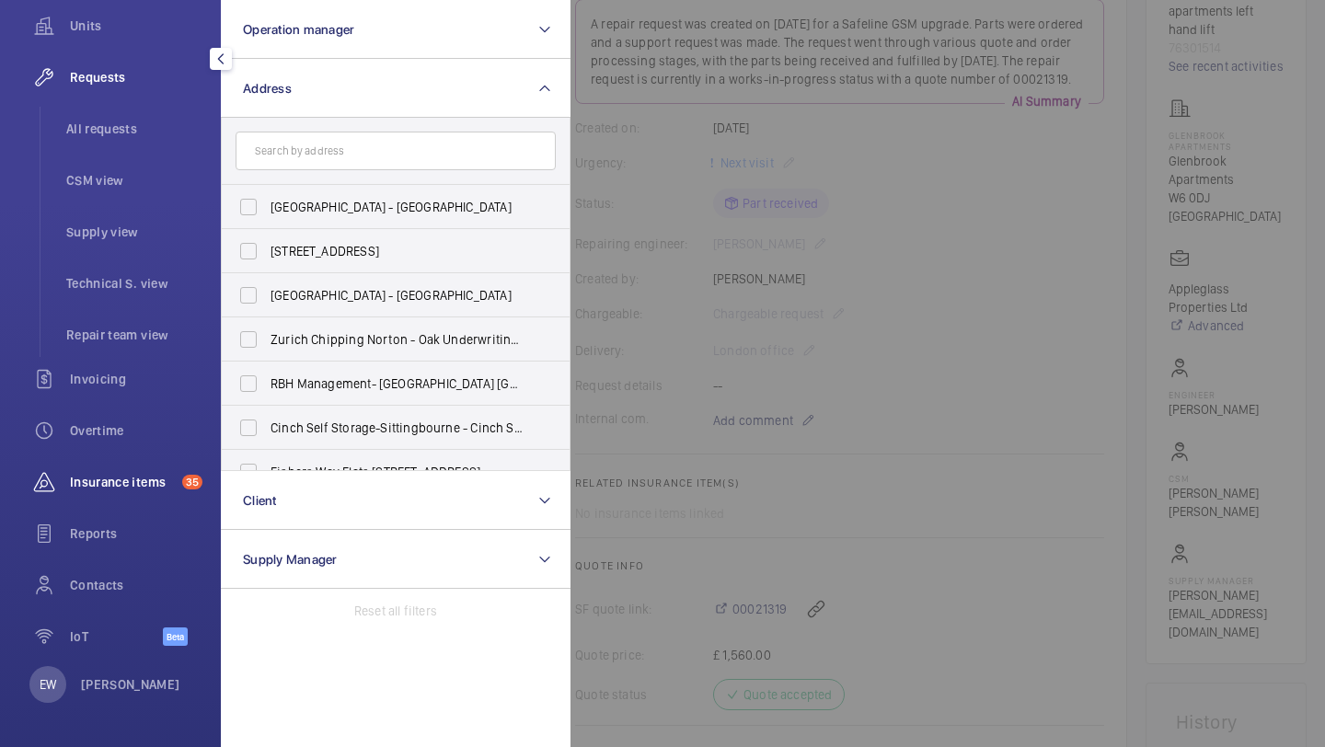
click at [138, 482] on span "Insurance items" at bounding box center [122, 482] width 105 height 18
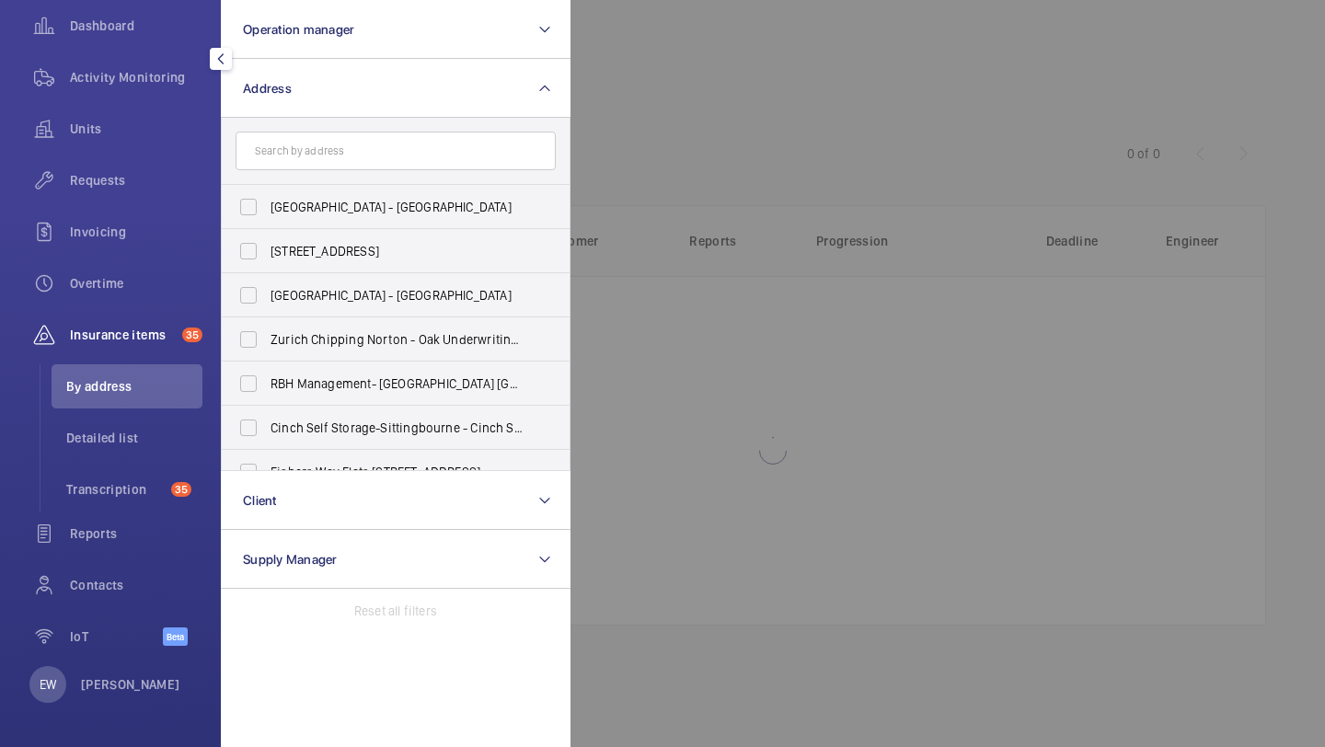
scroll to position [188, 0]
click at [767, 175] on div at bounding box center [1233, 373] width 1325 height 747
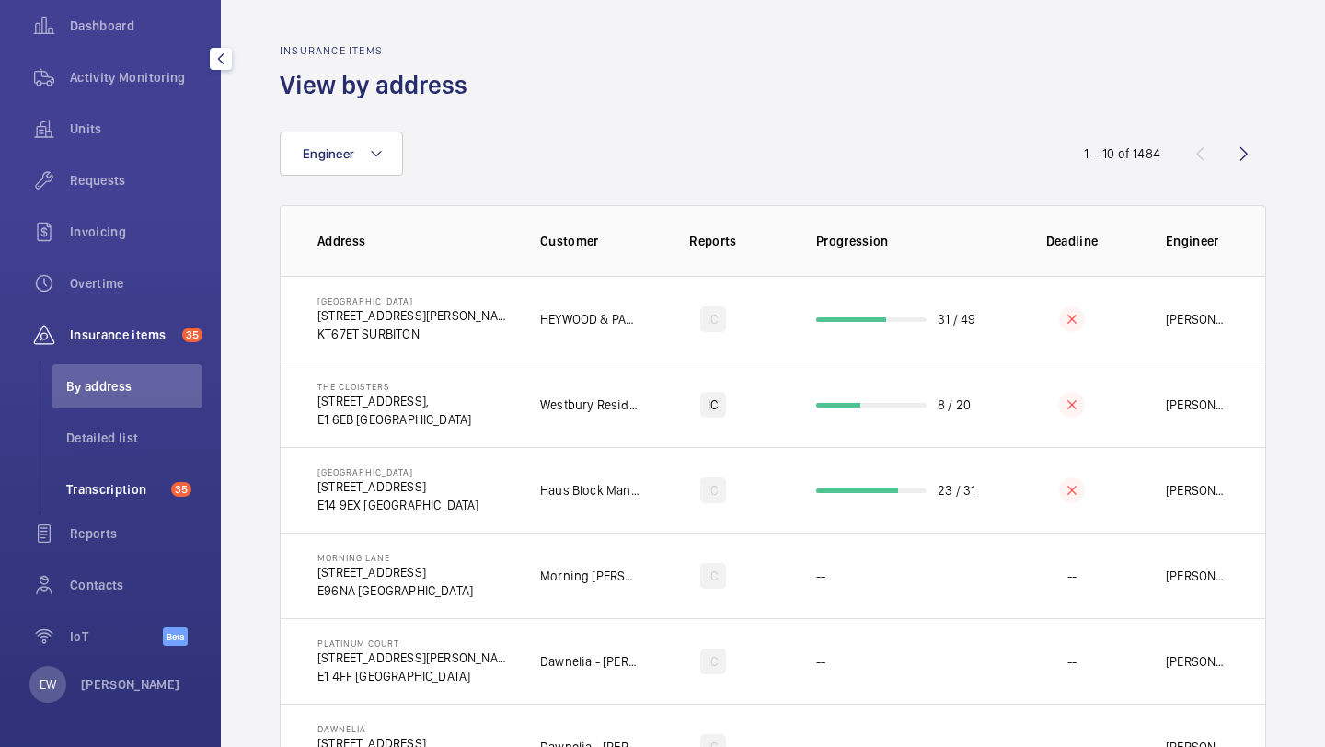
click at [148, 489] on span "Transcription" at bounding box center [115, 489] width 98 height 18
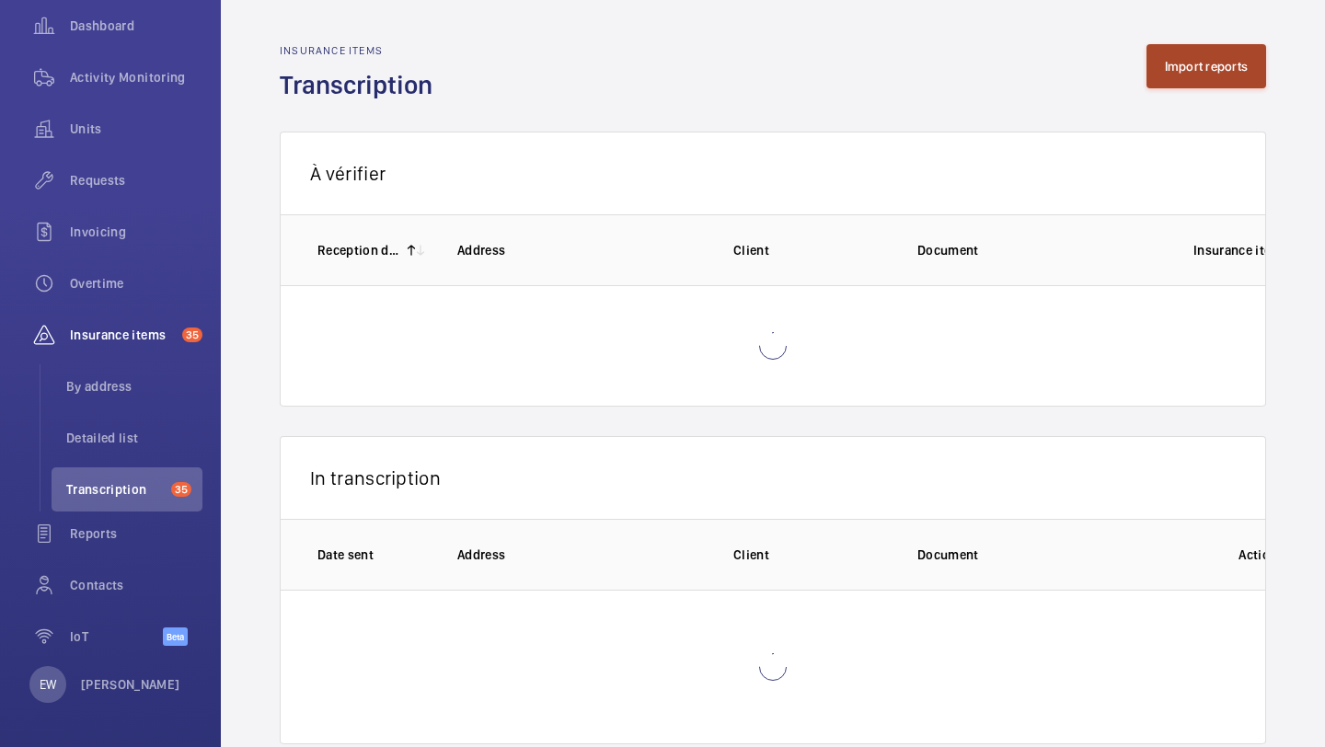
click at [1220, 82] on button "Import reports" at bounding box center [1207, 66] width 121 height 44
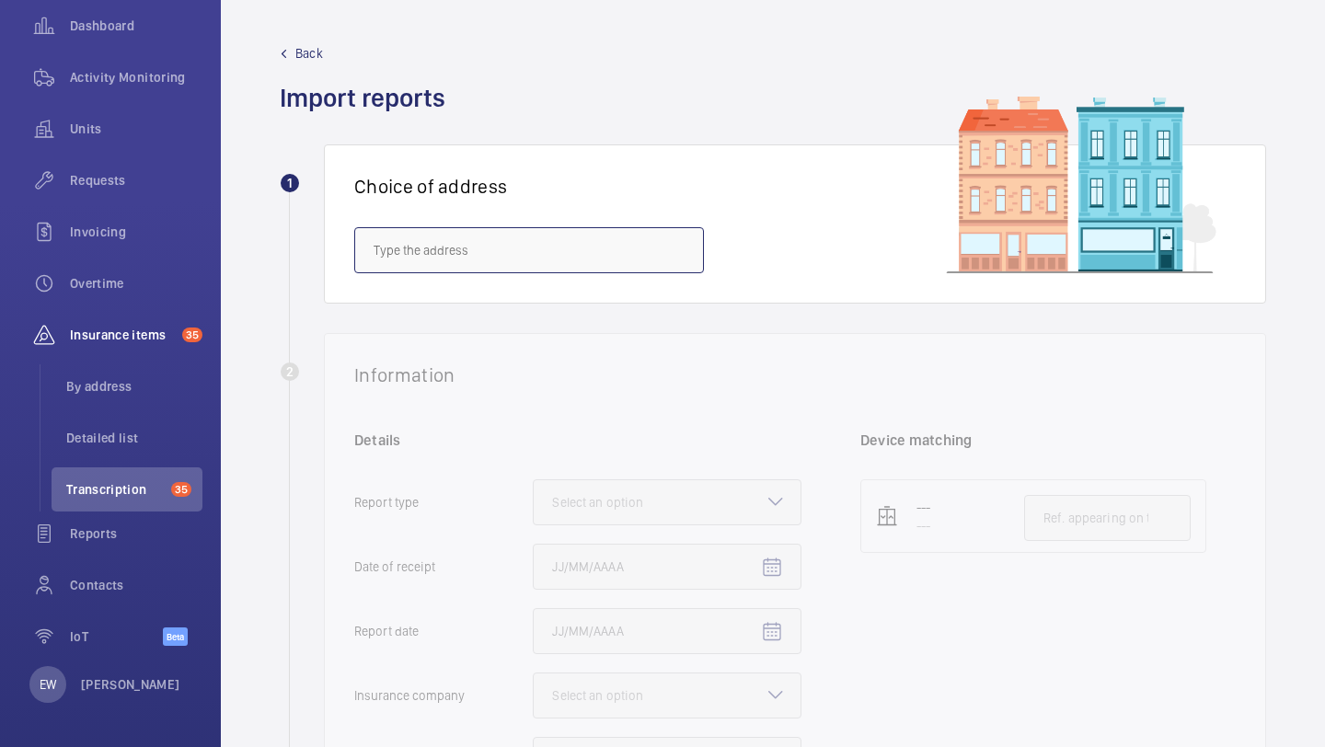
click at [587, 250] on input "text" at bounding box center [529, 250] width 350 height 46
type input "3"
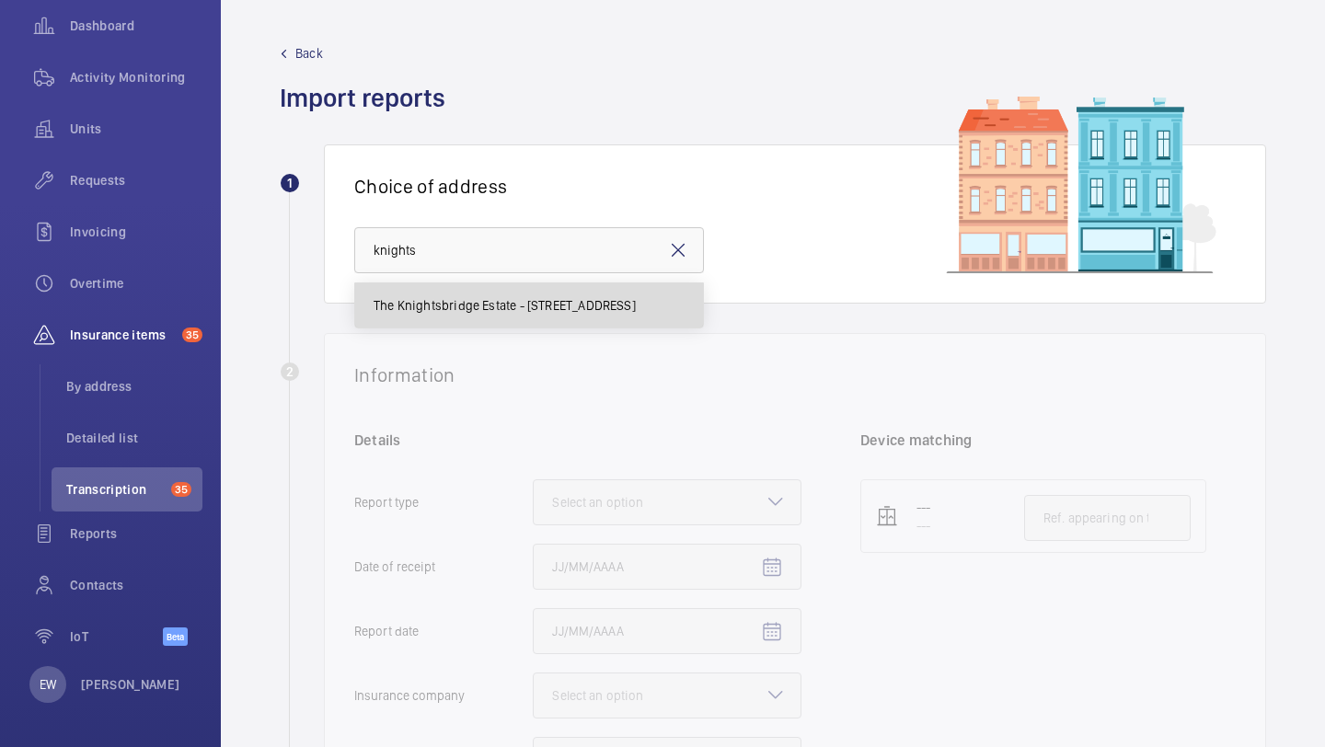
click at [470, 309] on span "The Knightsbridge Estate - 55-57 Brompton Road, LONDON SW3 1DP" at bounding box center [505, 305] width 262 height 18
type input "The Knightsbridge Estate - 55-57 Brompton Road, LONDON SW3 1DP"
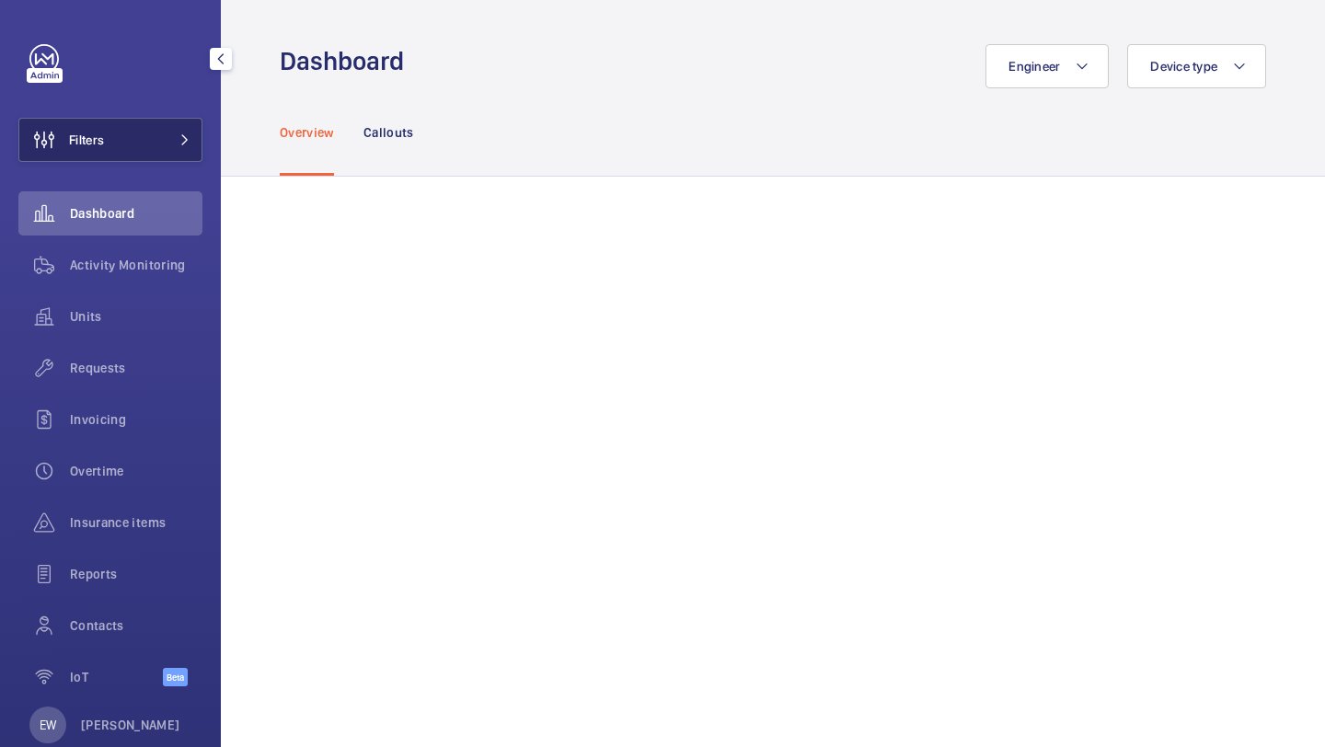
click at [132, 132] on button "Filters" at bounding box center [110, 140] width 184 height 44
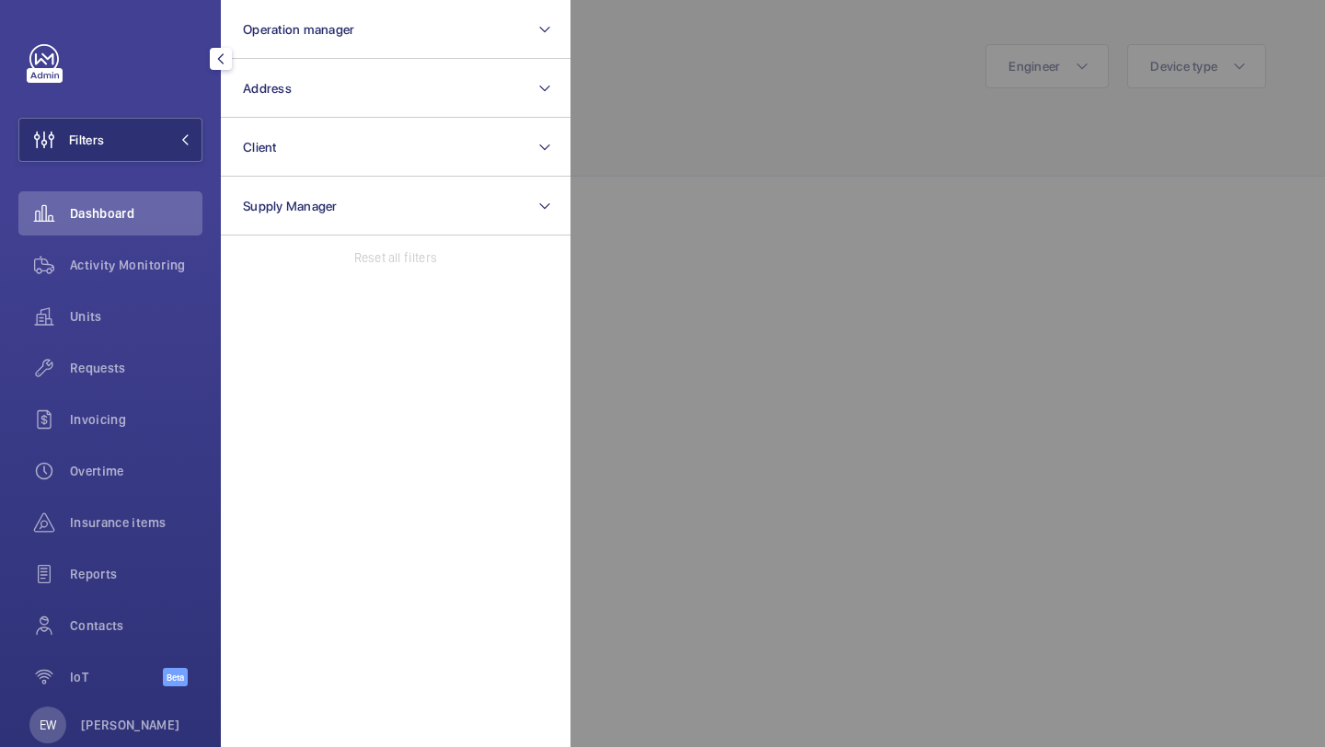
click at [220, 40] on div at bounding box center [220, 58] width 37 height 37
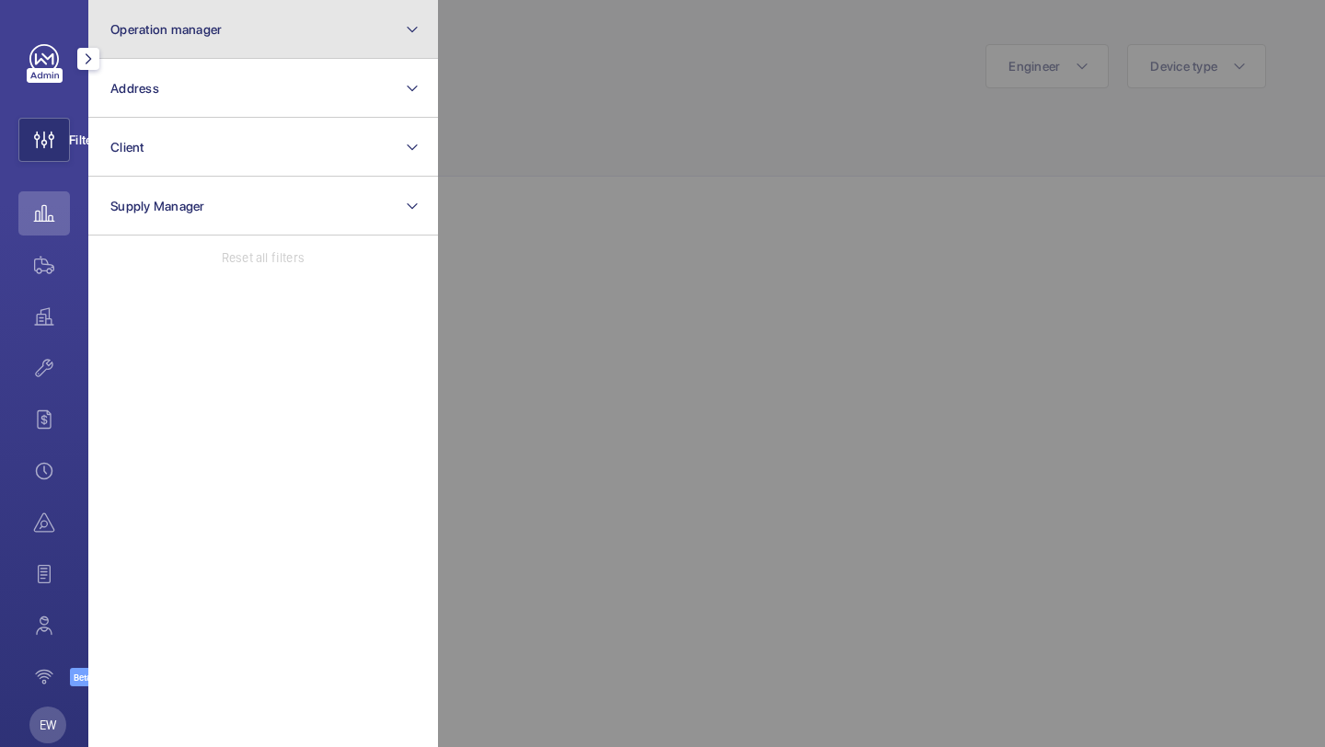
click at [245, 33] on button "Operation manager" at bounding box center [263, 29] width 350 height 59
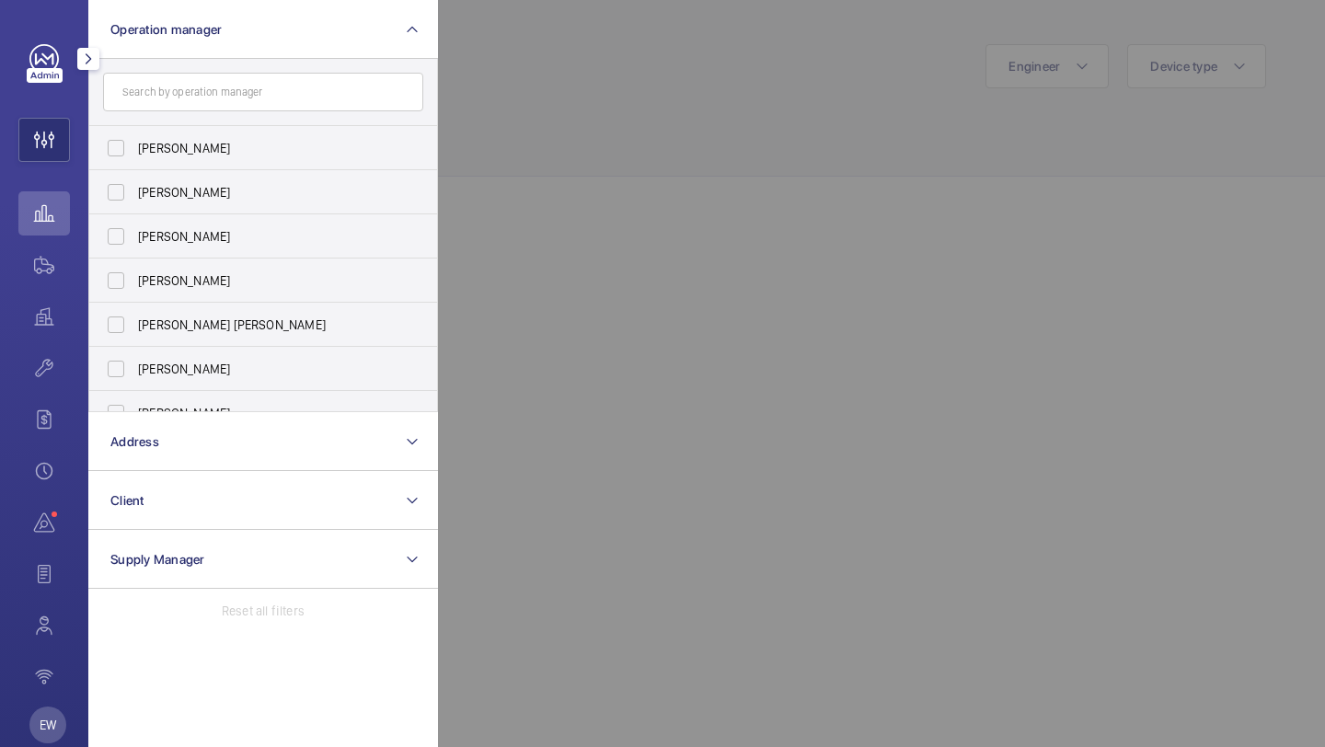
click at [84, 67] on button "button" at bounding box center [88, 59] width 22 height 22
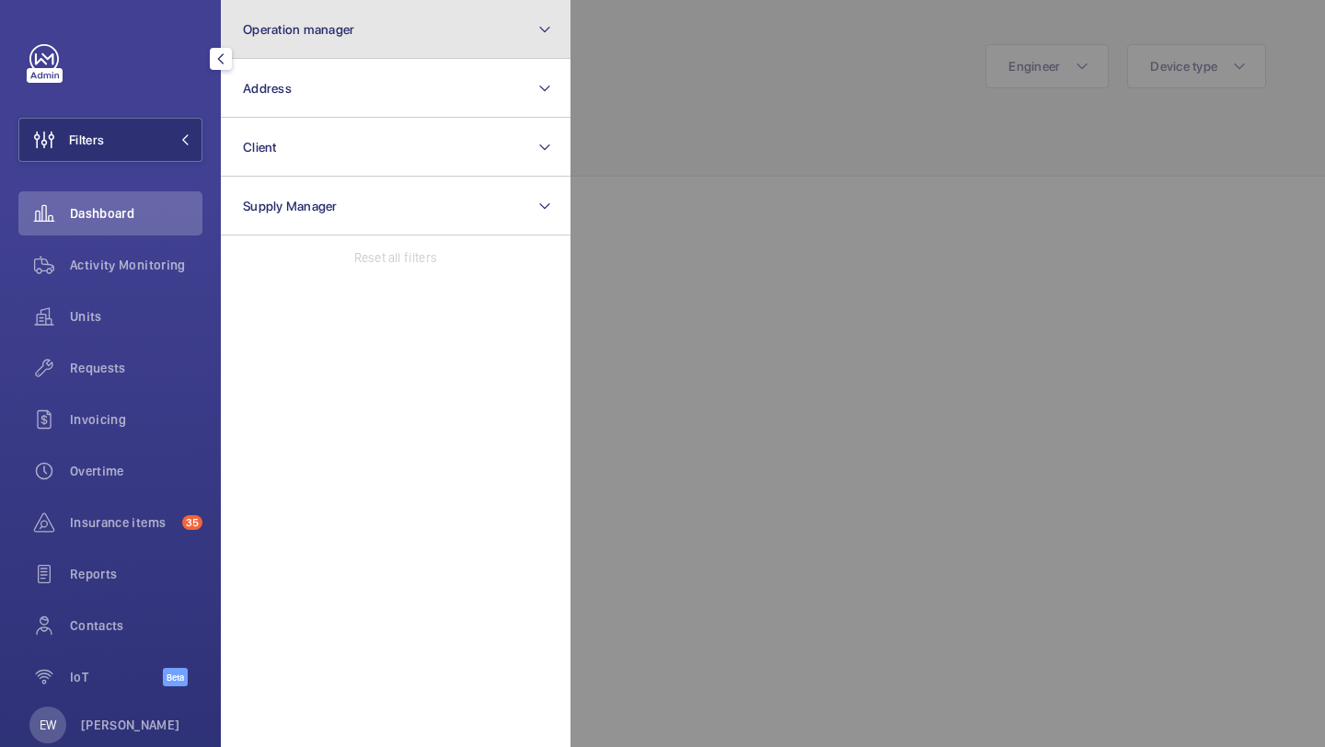
click at [316, 57] on button "Operation manager" at bounding box center [396, 29] width 350 height 59
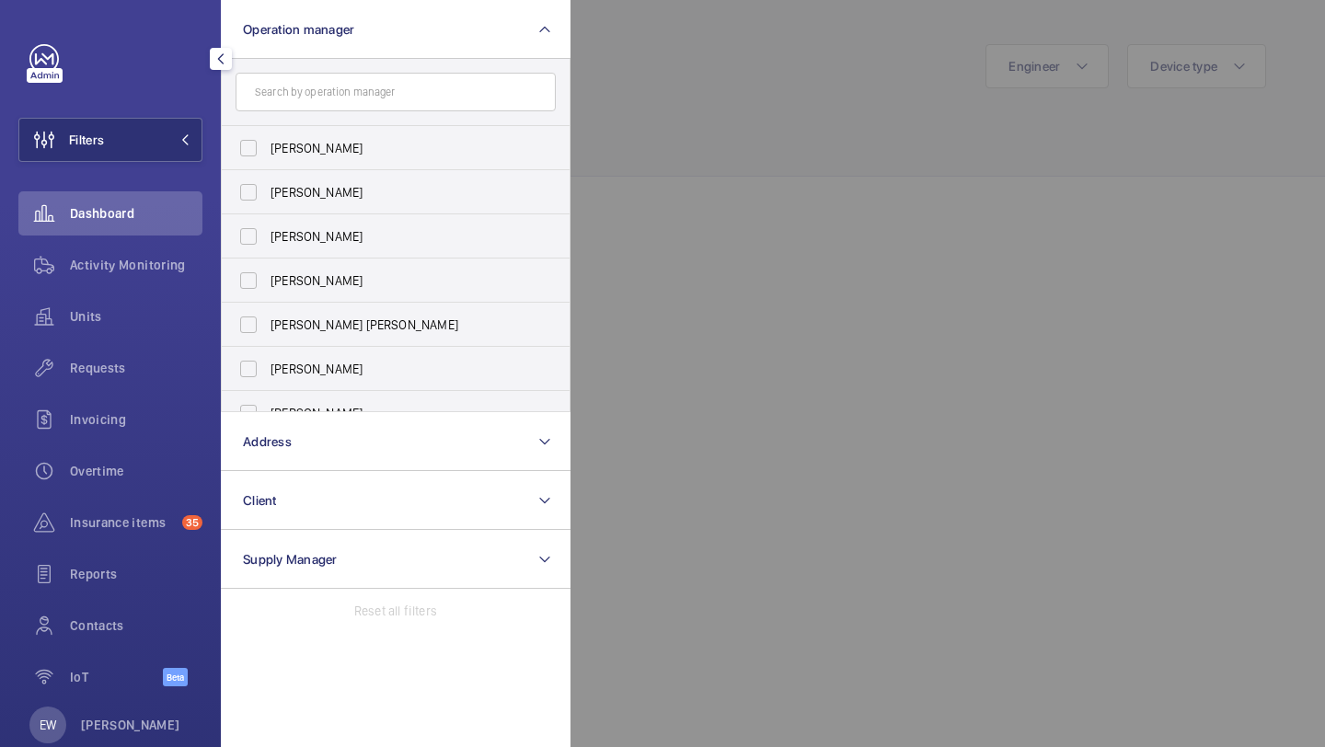
click at [316, 113] on form at bounding box center [396, 92] width 348 height 67
click at [316, 133] on label "[PERSON_NAME]" at bounding box center [382, 148] width 320 height 44
click at [267, 133] on input "[PERSON_NAME]" at bounding box center [248, 148] width 37 height 37
checkbox input "true"
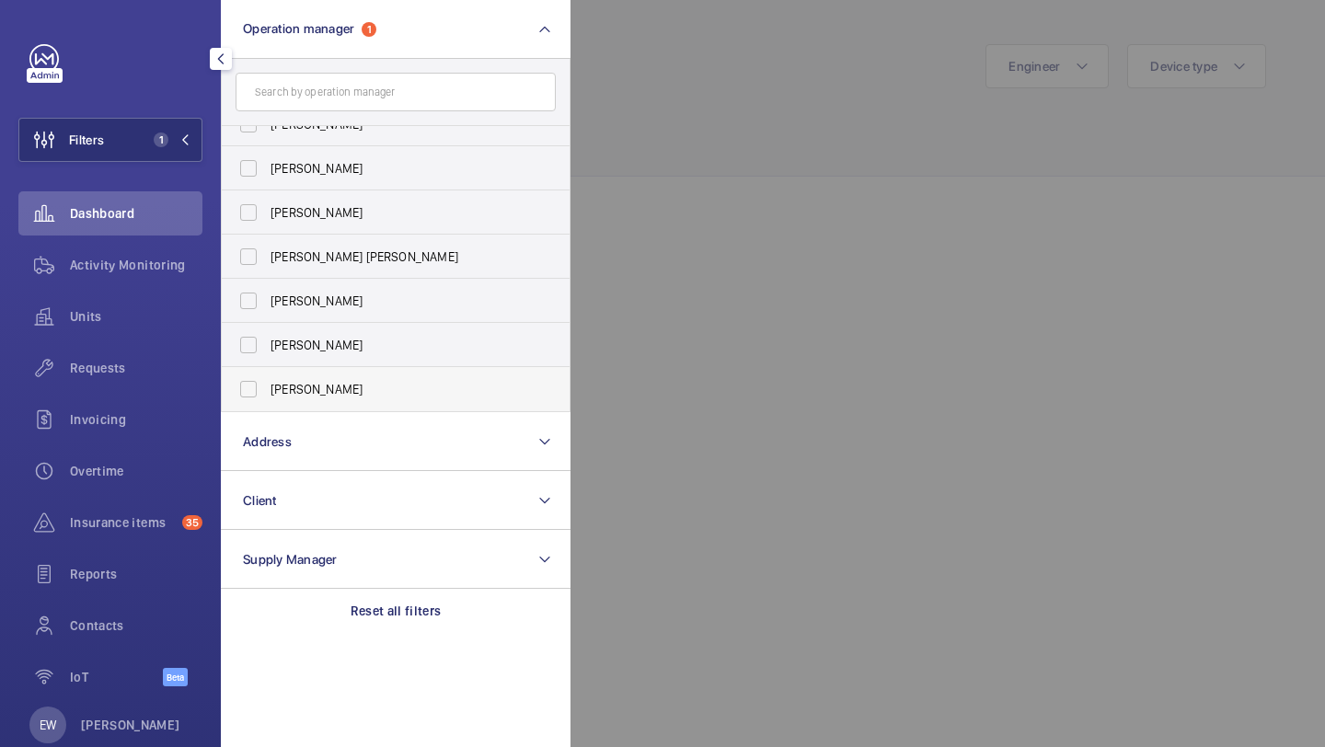
click at [277, 376] on label "[PERSON_NAME]" at bounding box center [382, 389] width 320 height 44
click at [267, 376] on input "[PERSON_NAME]" at bounding box center [248, 389] width 37 height 37
checkbox input "true"
click at [137, 387] on div "Requests" at bounding box center [110, 368] width 184 height 44
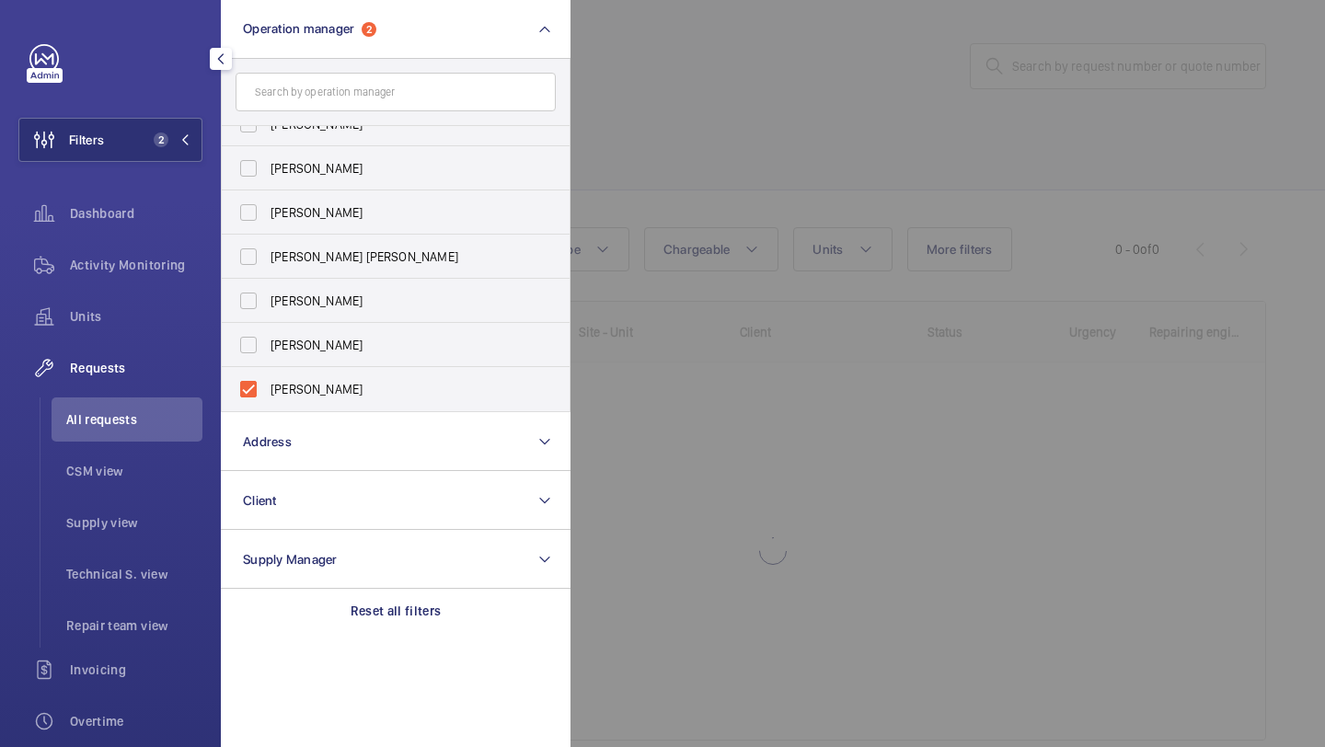
click at [773, 231] on div at bounding box center [1233, 373] width 1325 height 747
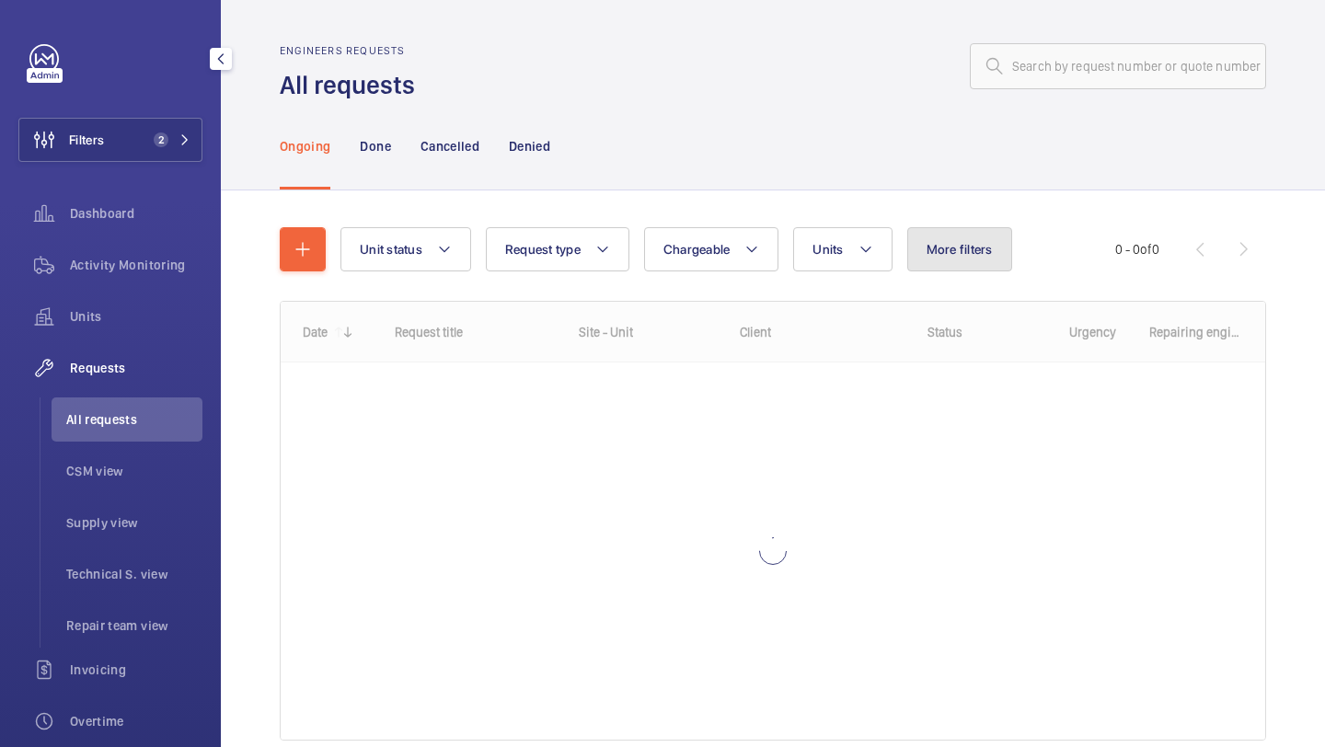
click at [920, 264] on button "More filters" at bounding box center [960, 249] width 105 height 44
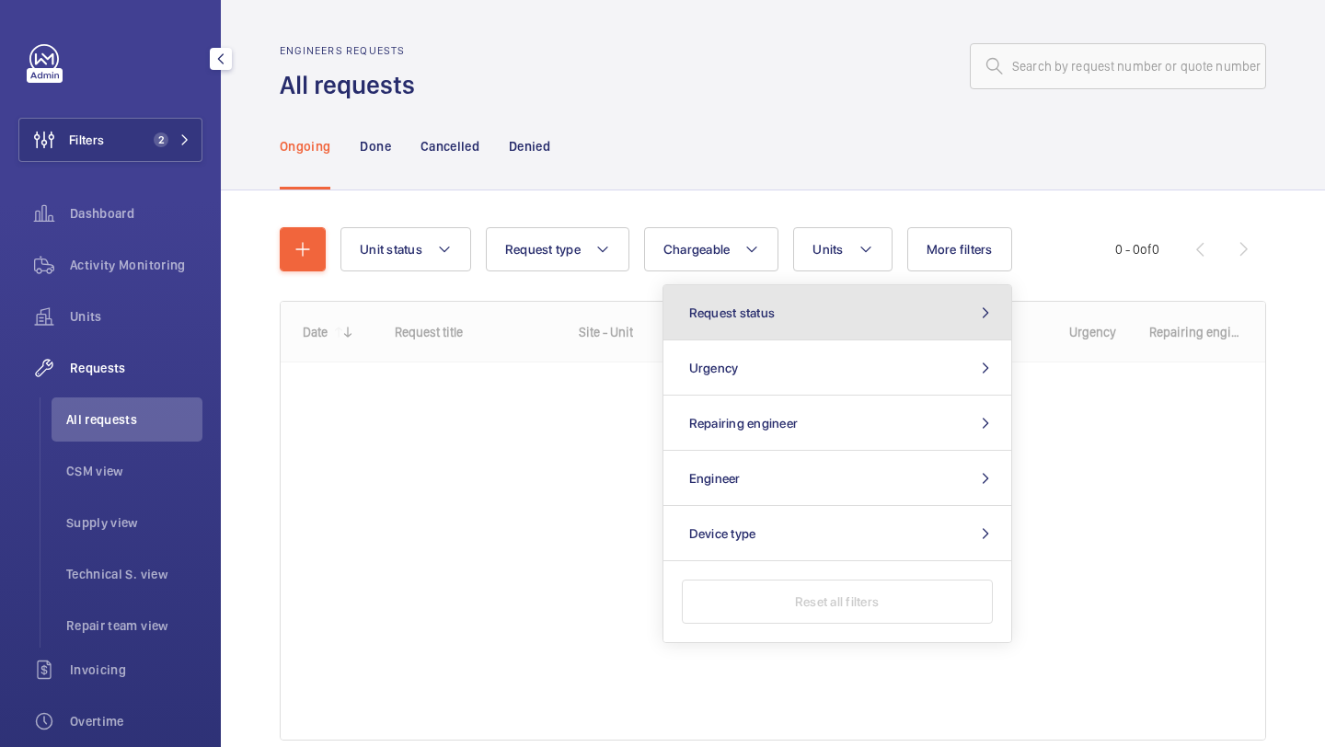
click at [839, 310] on button "Request status" at bounding box center [838, 312] width 348 height 55
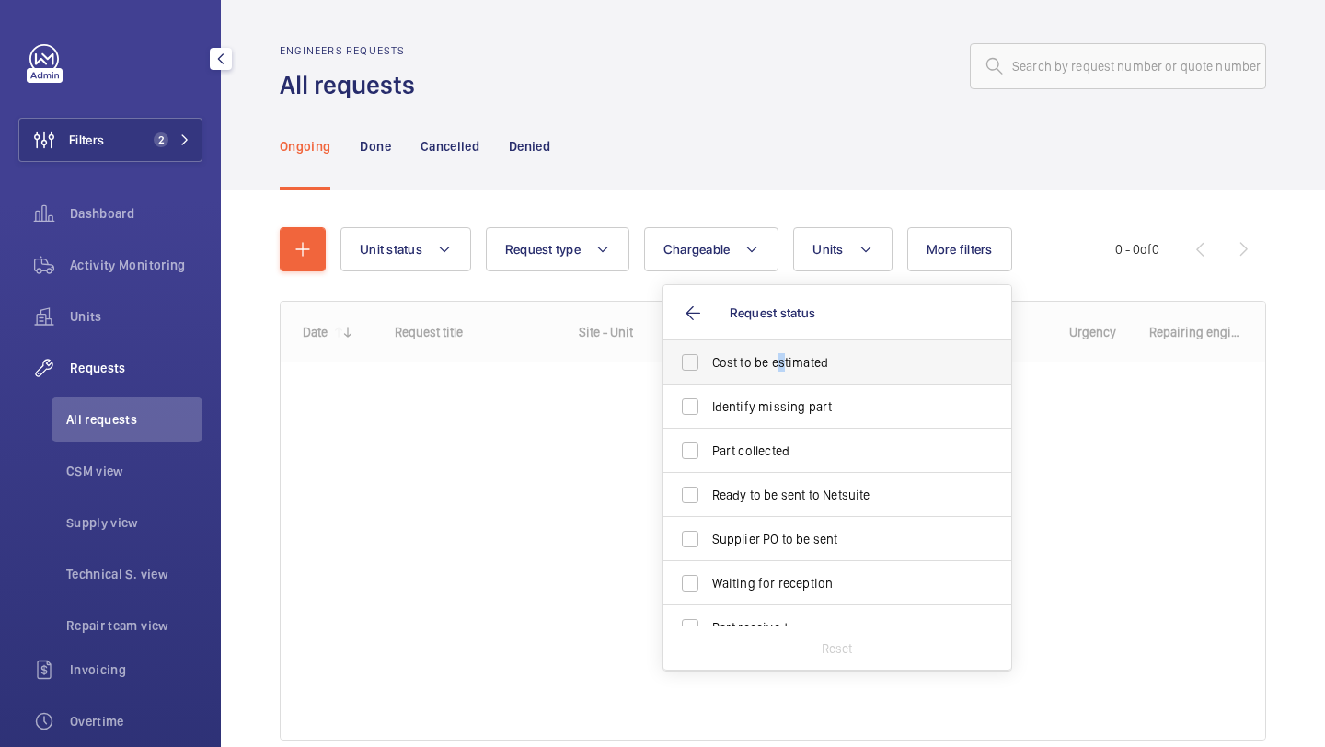
click at [780, 360] on span "Cost to be estimated" at bounding box center [838, 362] width 253 height 18
click at [756, 415] on span "Identify missing part" at bounding box center [838, 407] width 253 height 18
click at [709, 415] on input "Identify missing part" at bounding box center [690, 406] width 37 height 37
checkbox input "true"
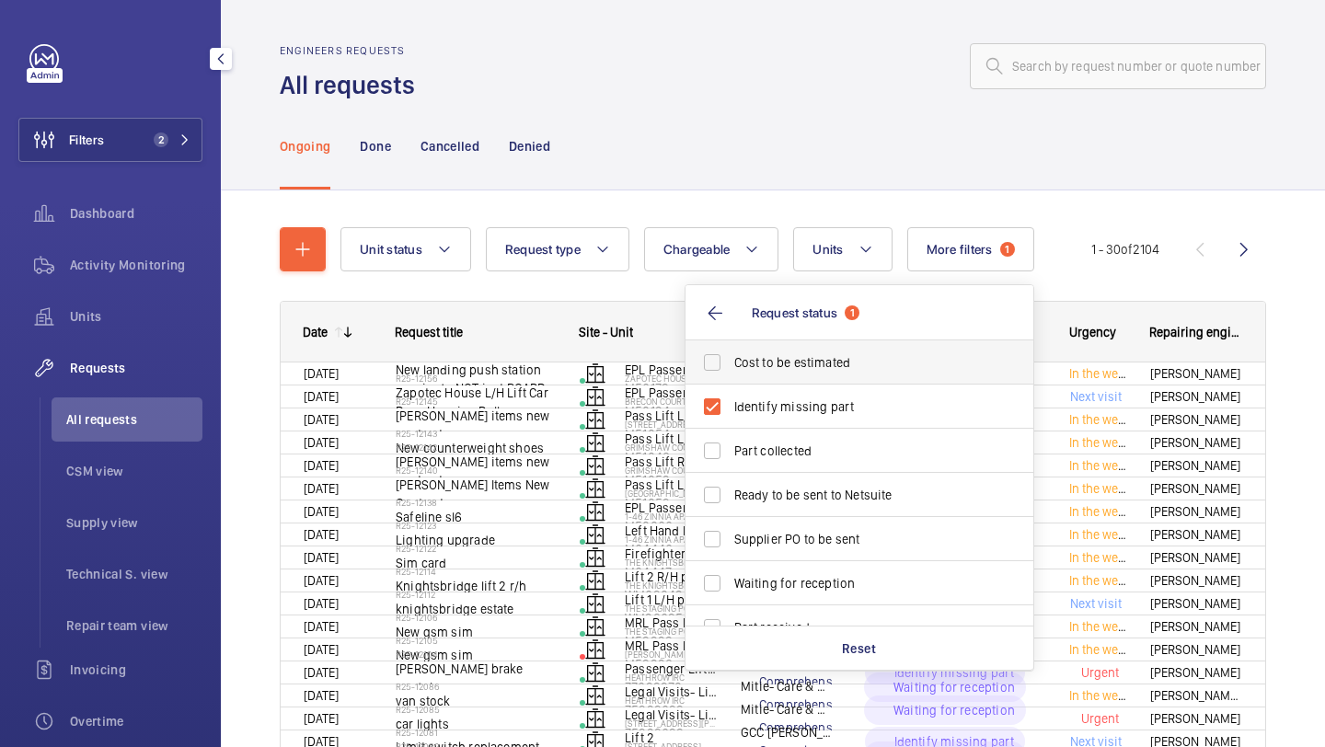
click at [759, 381] on label "Cost to be estimated" at bounding box center [846, 363] width 320 height 44
click at [731, 381] on input "Cost to be estimated" at bounding box center [712, 362] width 37 height 37
checkbox input "true"
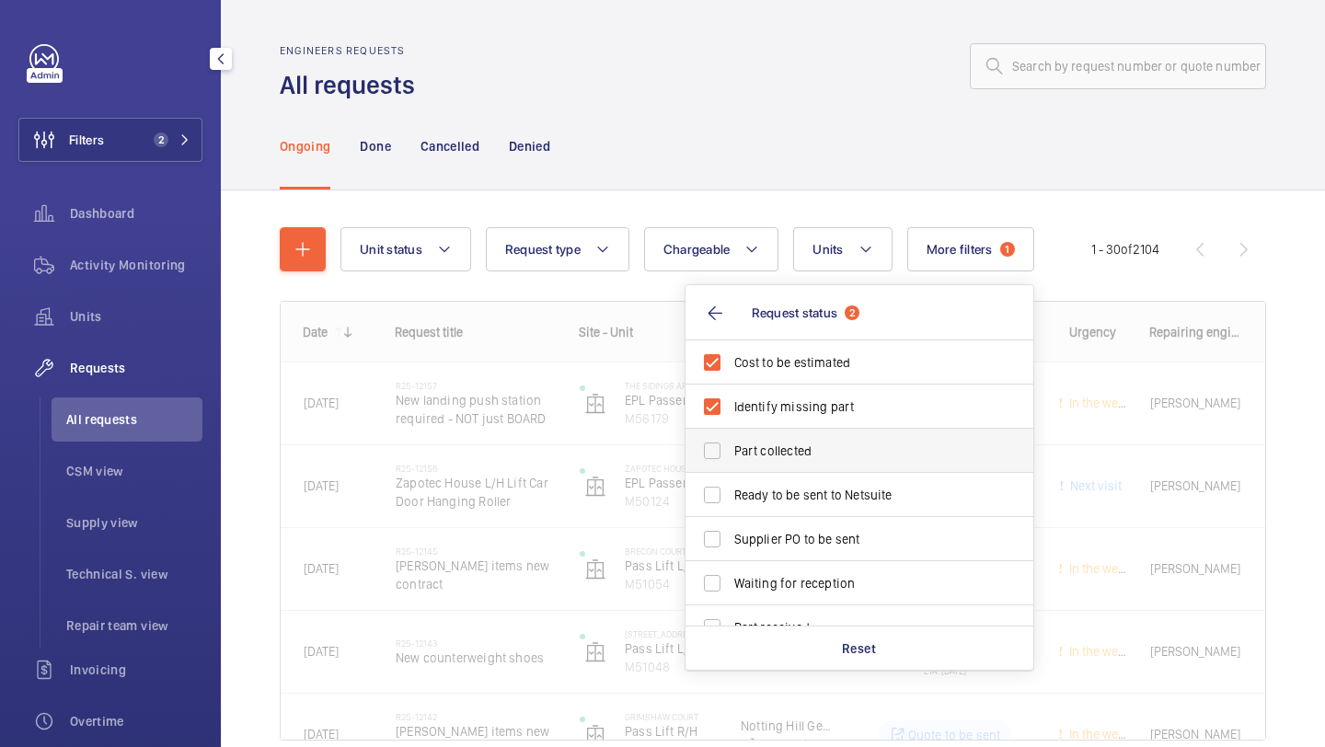
click at [757, 462] on label "Part collected" at bounding box center [846, 451] width 320 height 44
click at [731, 462] on input "Part collected" at bounding box center [712, 451] width 37 height 37
click at [757, 462] on label "Part collected" at bounding box center [846, 451] width 320 height 44
click at [731, 462] on input "Part collected" at bounding box center [712, 451] width 37 height 37
checkbox input "false"
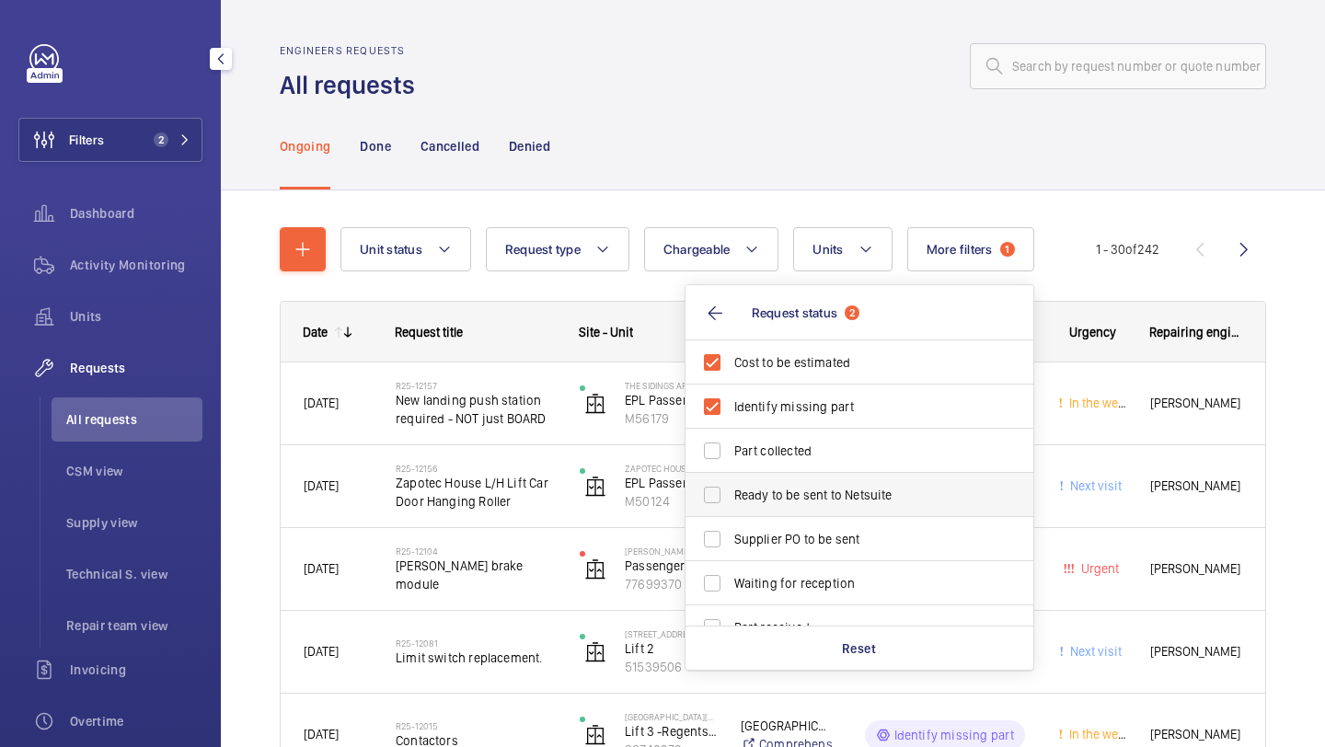
click at [757, 486] on span "Ready to be sent to Netsuite" at bounding box center [861, 495] width 253 height 18
click at [731, 486] on input "Ready to be sent to Netsuite" at bounding box center [712, 495] width 37 height 37
click at [757, 512] on label "Ready to be sent to Netsuite" at bounding box center [846, 495] width 320 height 44
click at [731, 512] on input "Ready to be sent to Netsuite" at bounding box center [712, 495] width 37 height 37
click at [757, 515] on label "Ready to be sent to Netsuite" at bounding box center [846, 495] width 320 height 44
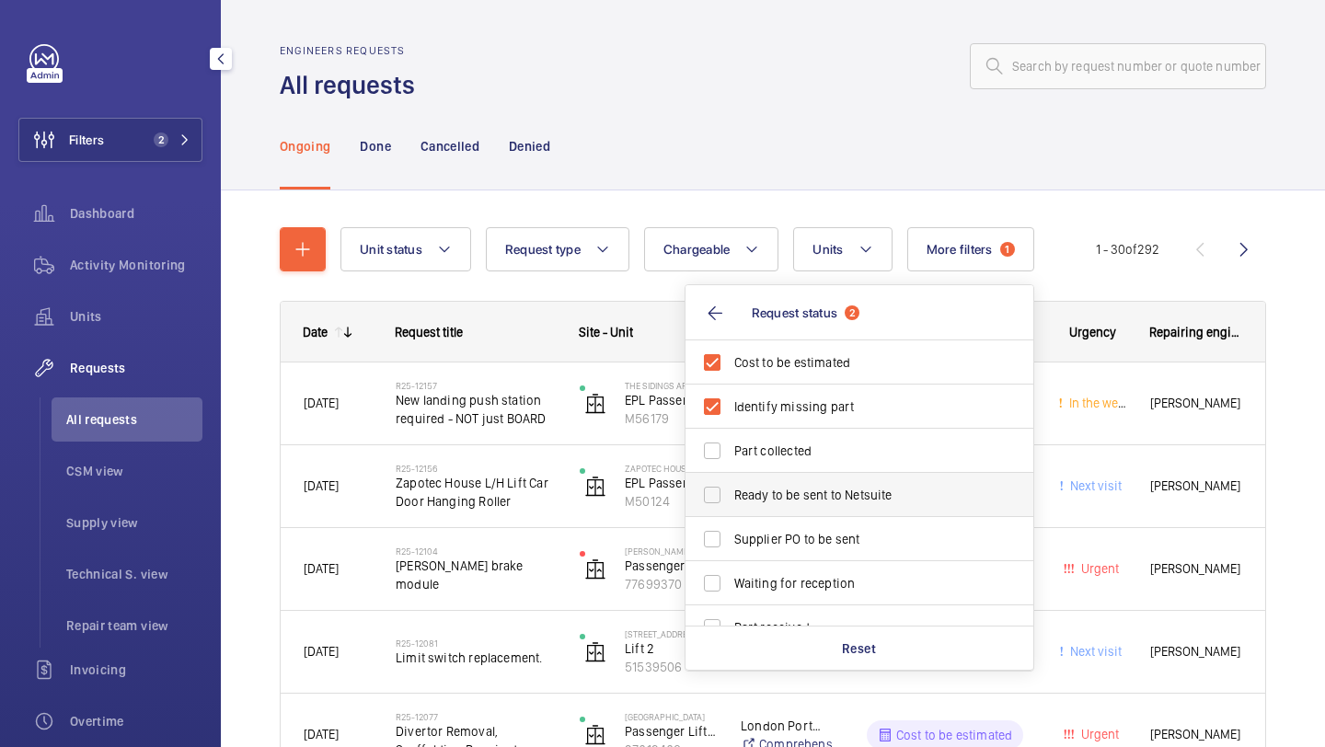
click at [731, 514] on input "Ready to be sent to Netsuite" at bounding box center [712, 495] width 37 height 37
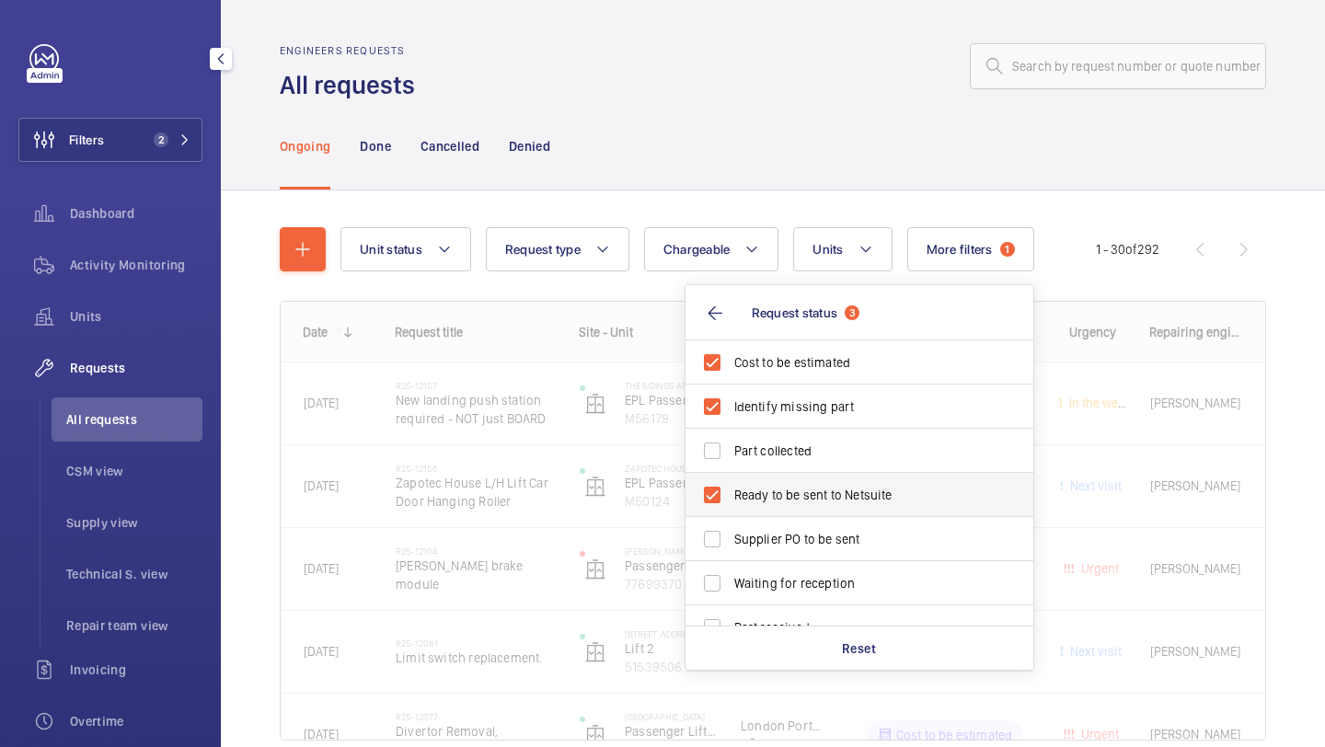
click at [758, 490] on span "Ready to be sent to Netsuite" at bounding box center [861, 495] width 253 height 18
click at [731, 490] on input "Ready to be sent to Netsuite" at bounding box center [712, 495] width 37 height 37
checkbox input "false"
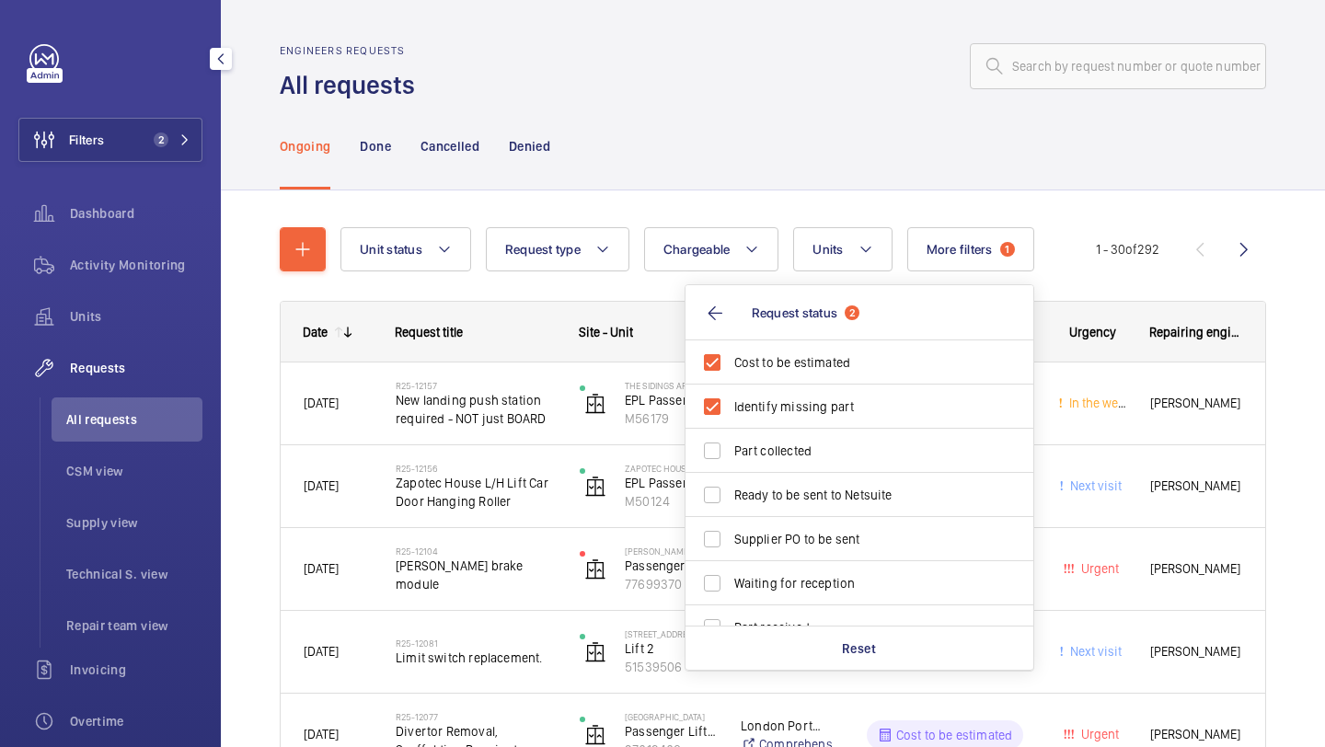
click at [146, 287] on div "Activity Monitoring" at bounding box center [110, 269] width 184 height 52
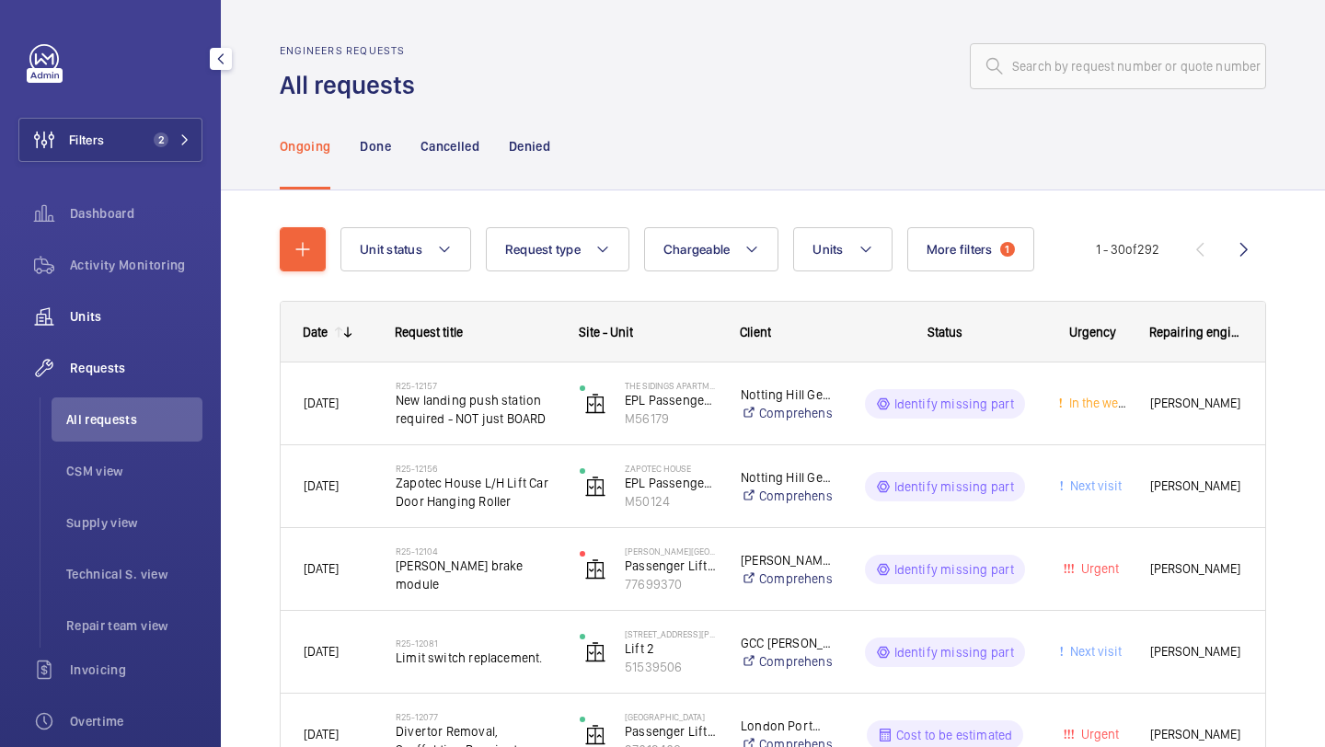
click at [137, 295] on div "Units" at bounding box center [110, 317] width 184 height 44
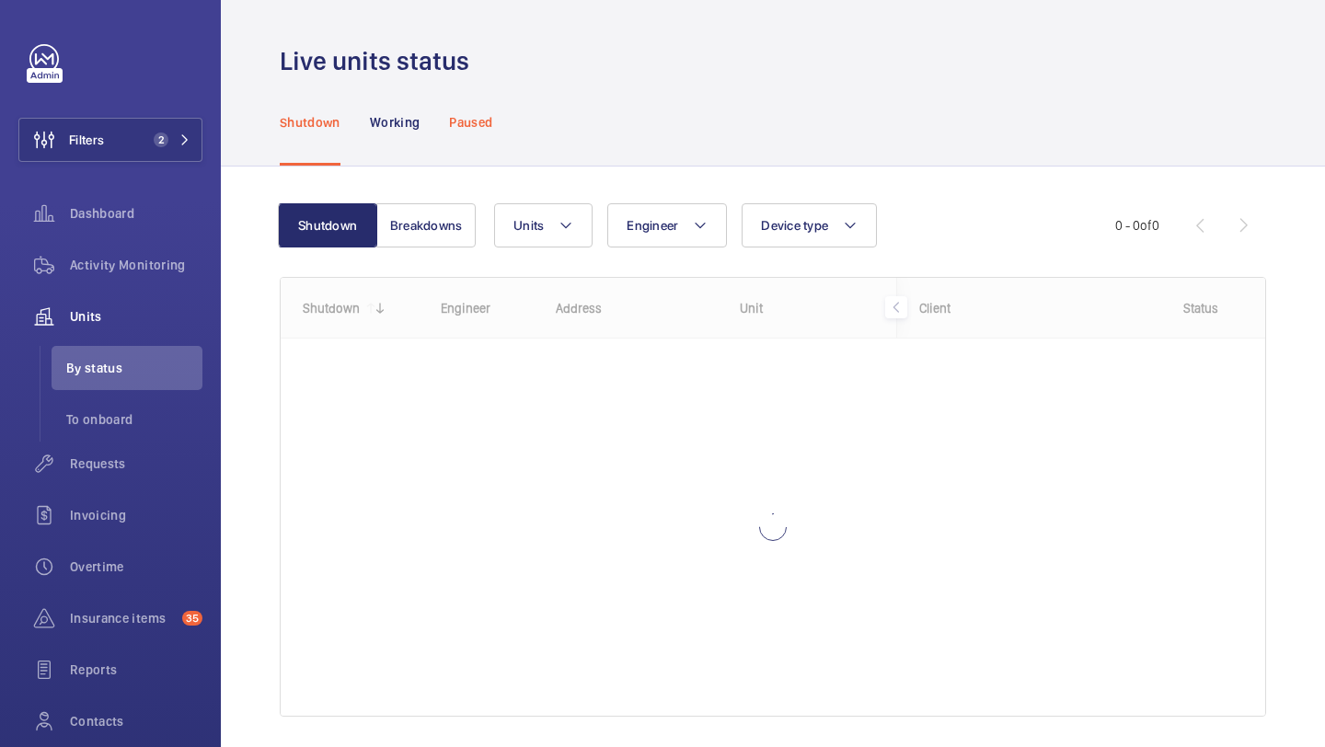
click at [491, 132] on div "Paused" at bounding box center [470, 121] width 43 height 87
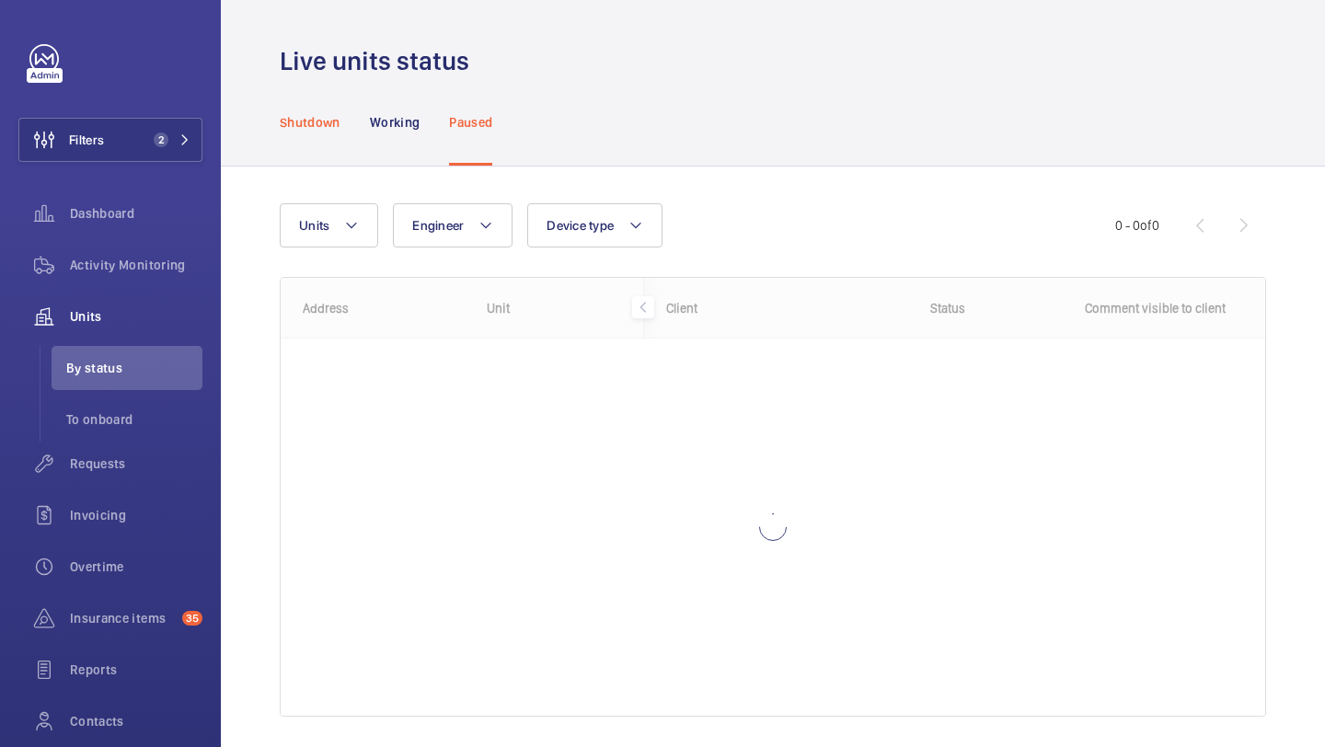
click at [301, 115] on p "Shutdown" at bounding box center [310, 122] width 61 height 18
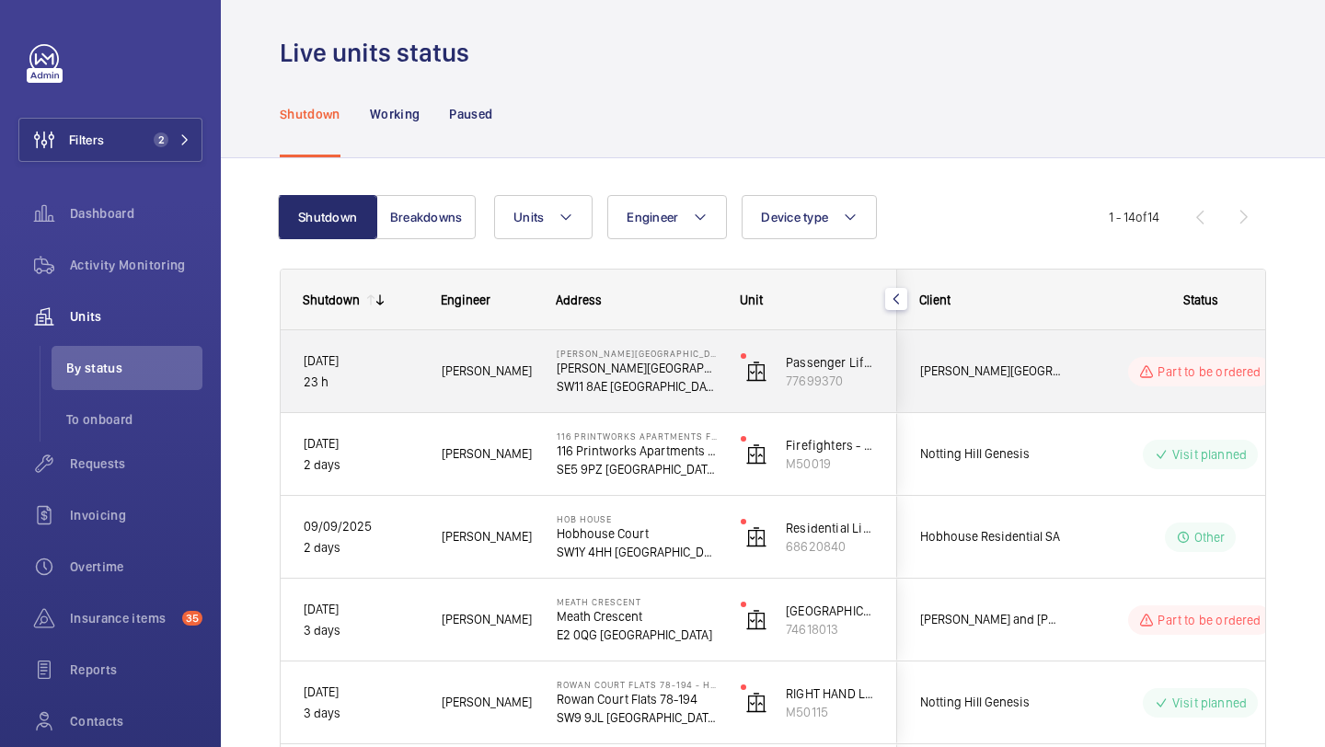
scroll to position [15, 0]
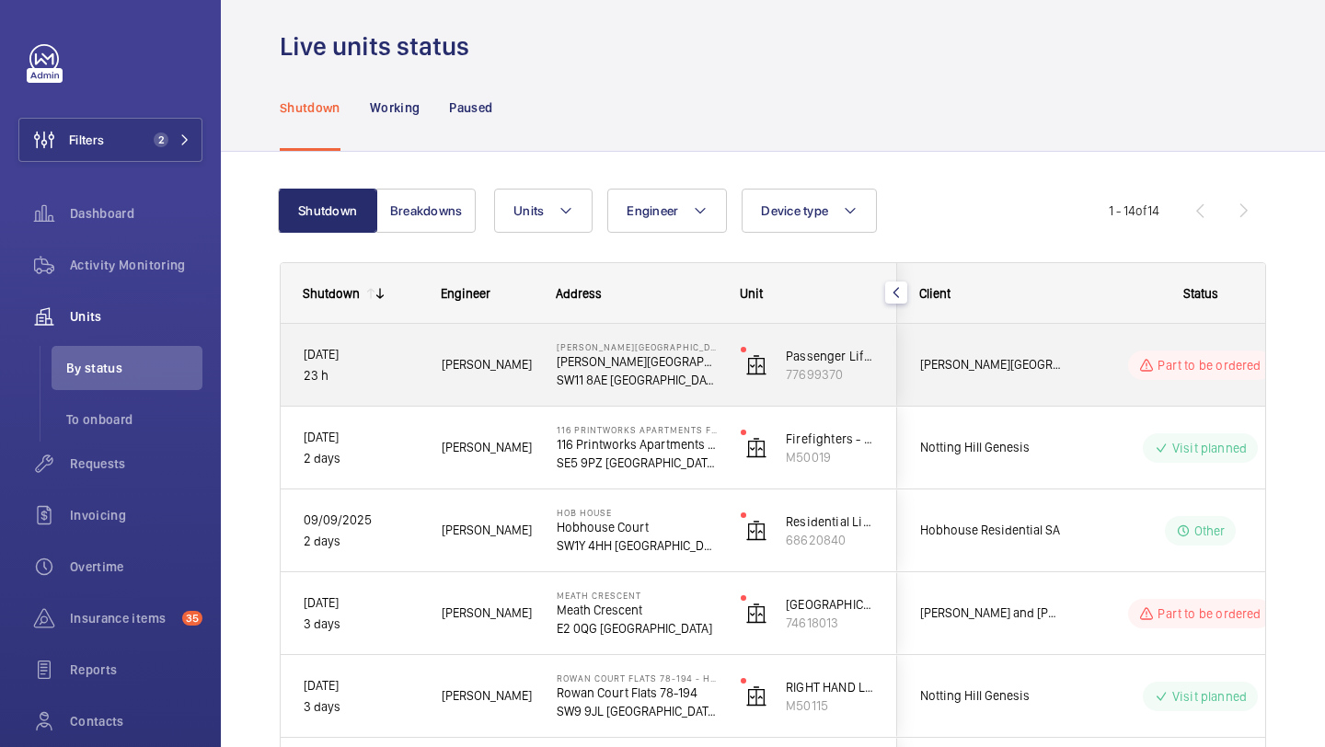
click at [1050, 374] on span "Pestana Chelsea Bridge Hotel" at bounding box center [991, 364] width 142 height 21
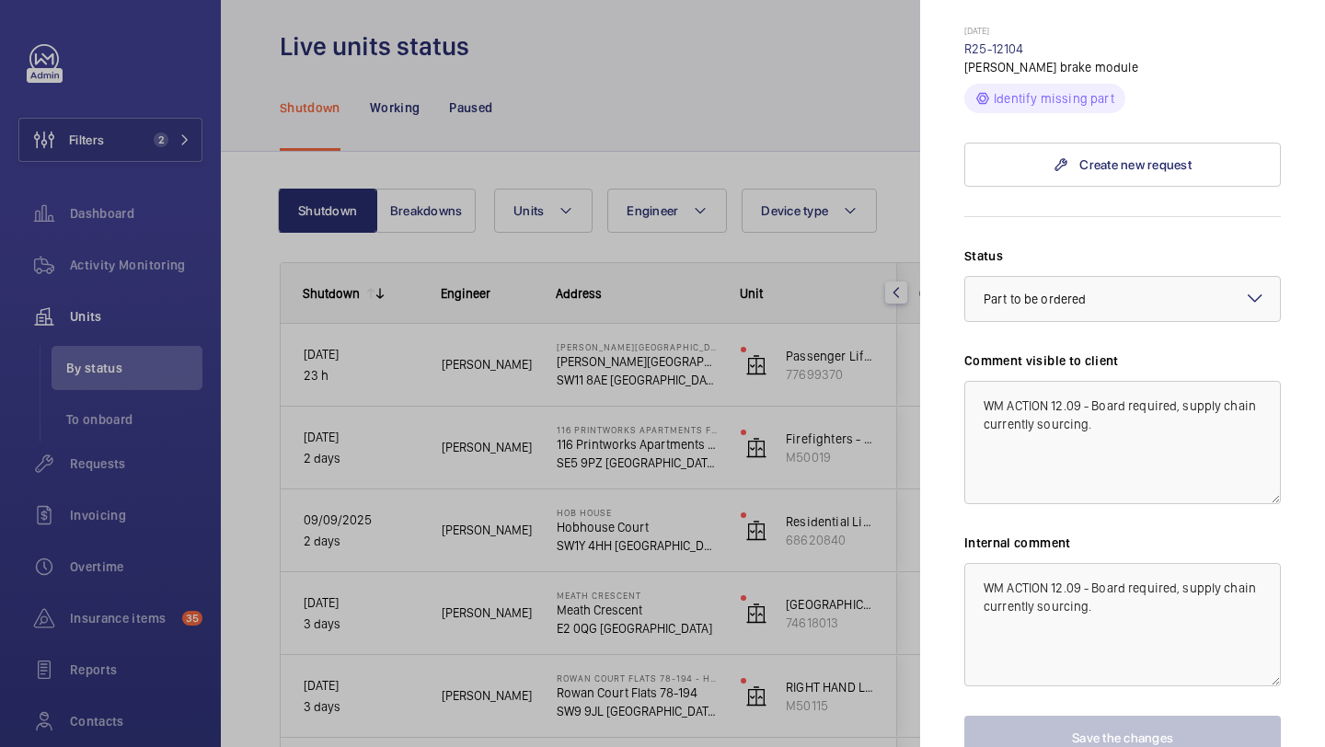
scroll to position [1161, 0]
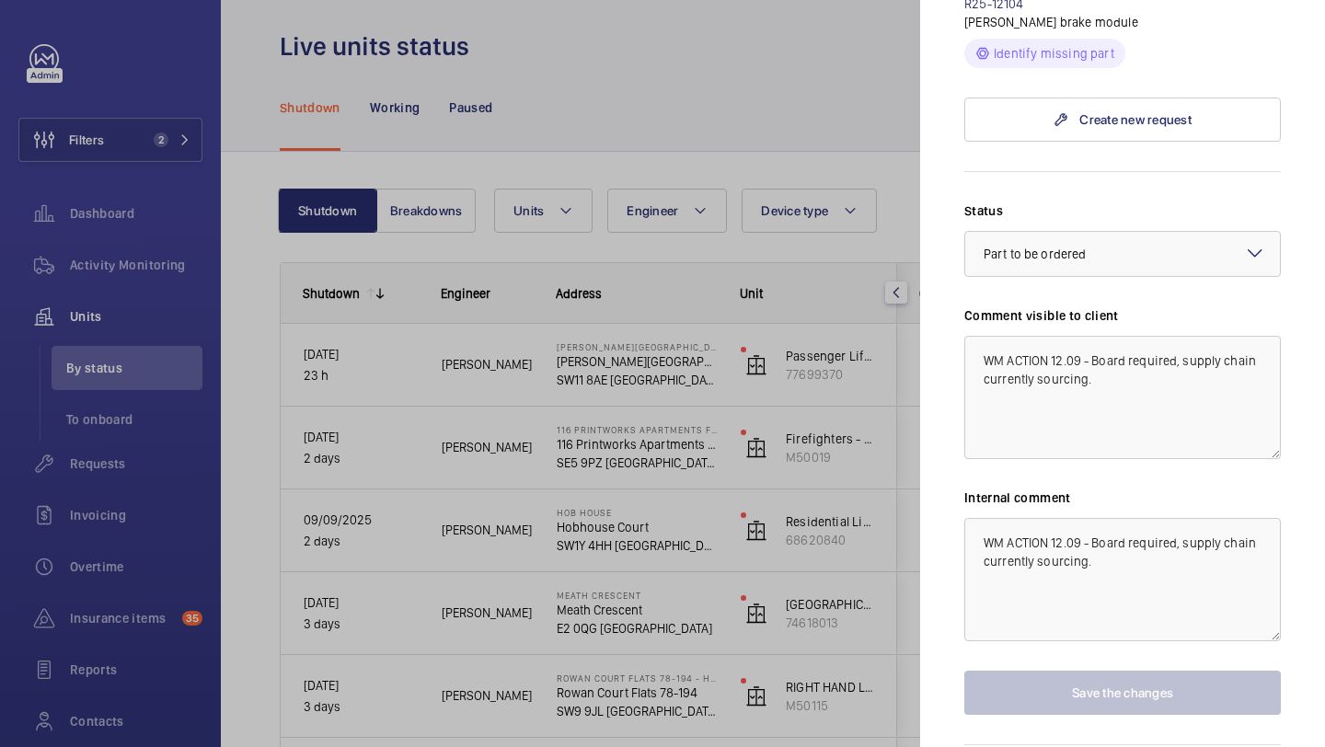
click at [876, 434] on div at bounding box center [662, 373] width 1325 height 747
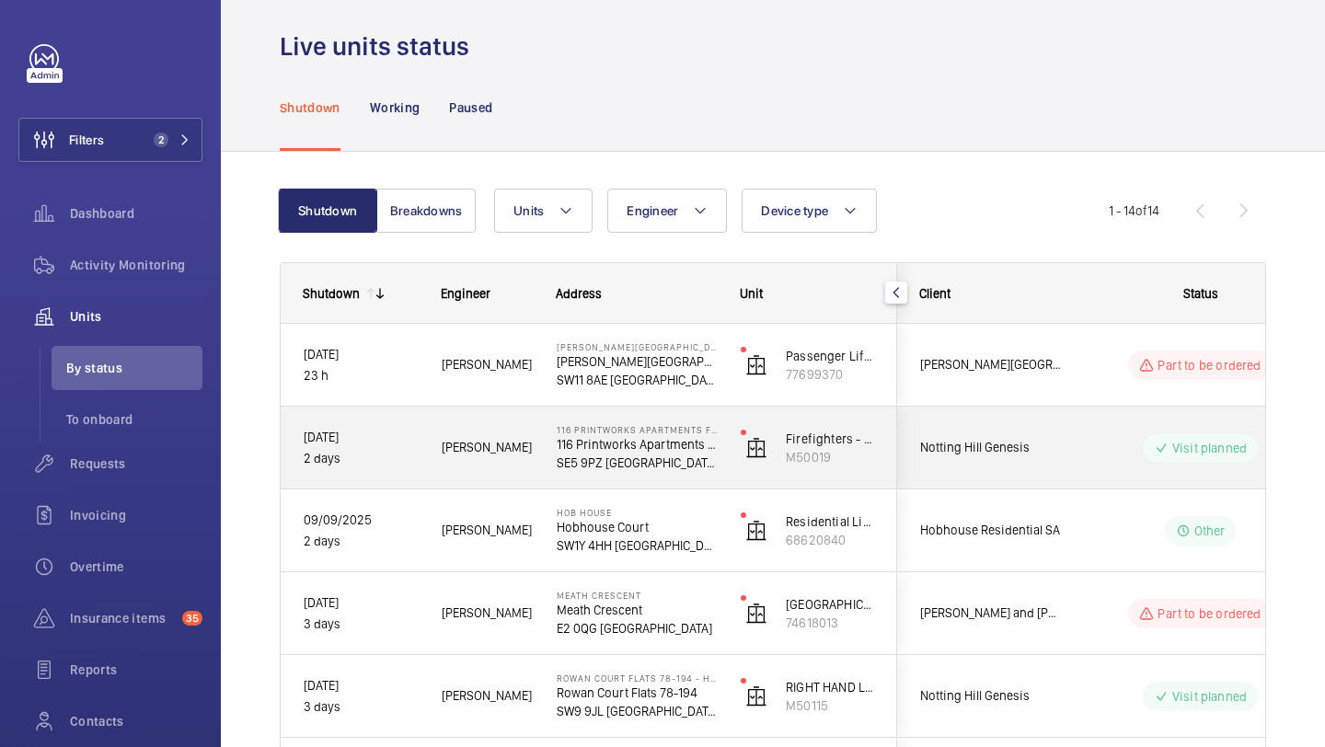
click at [1038, 486] on div "Notting Hill Genesis" at bounding box center [980, 448] width 166 height 82
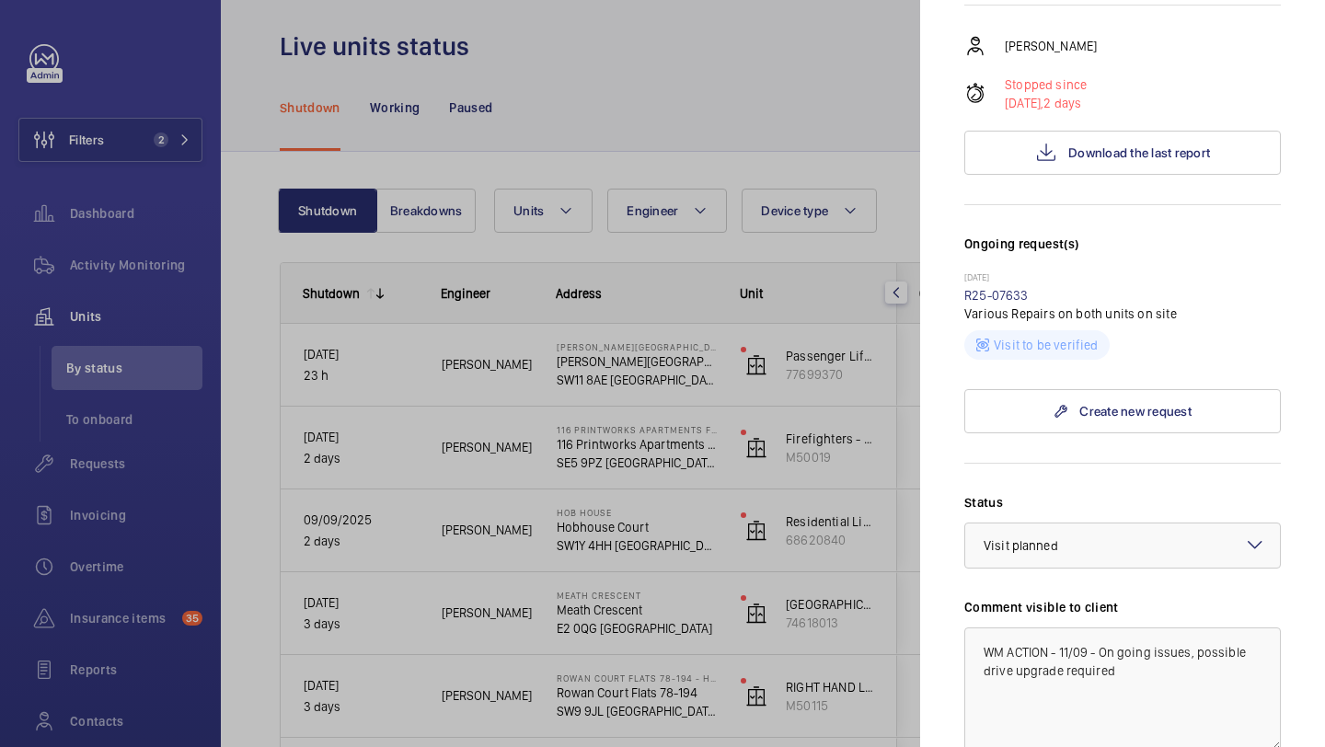
scroll to position [761, 0]
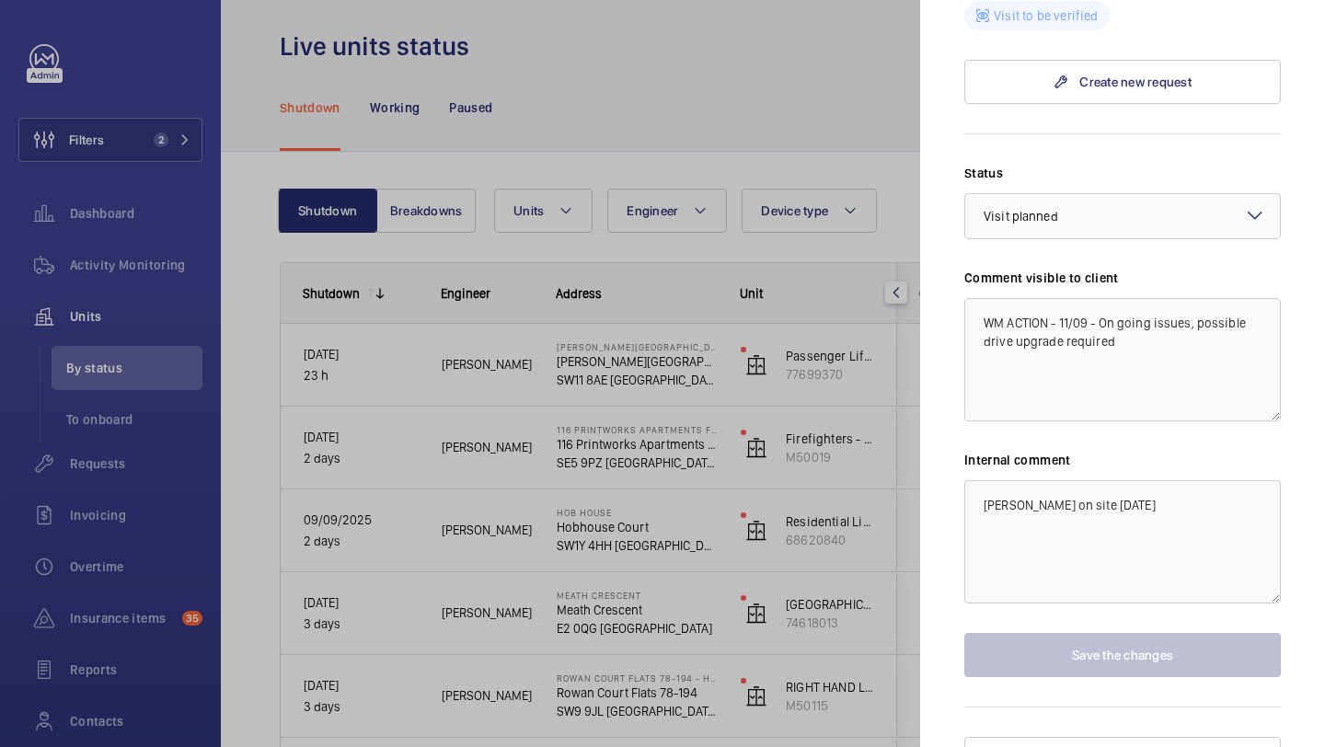
click at [897, 453] on div at bounding box center [662, 373] width 1325 height 747
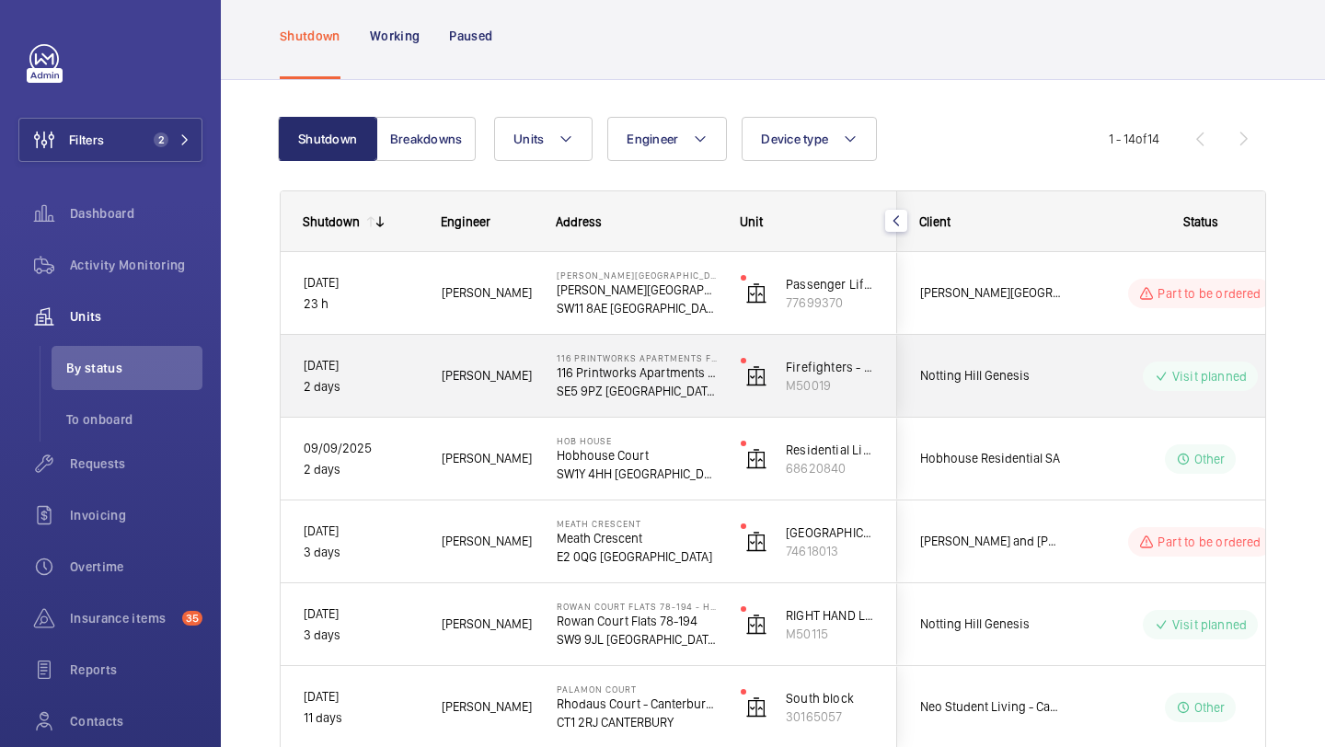
scroll to position [87, 0]
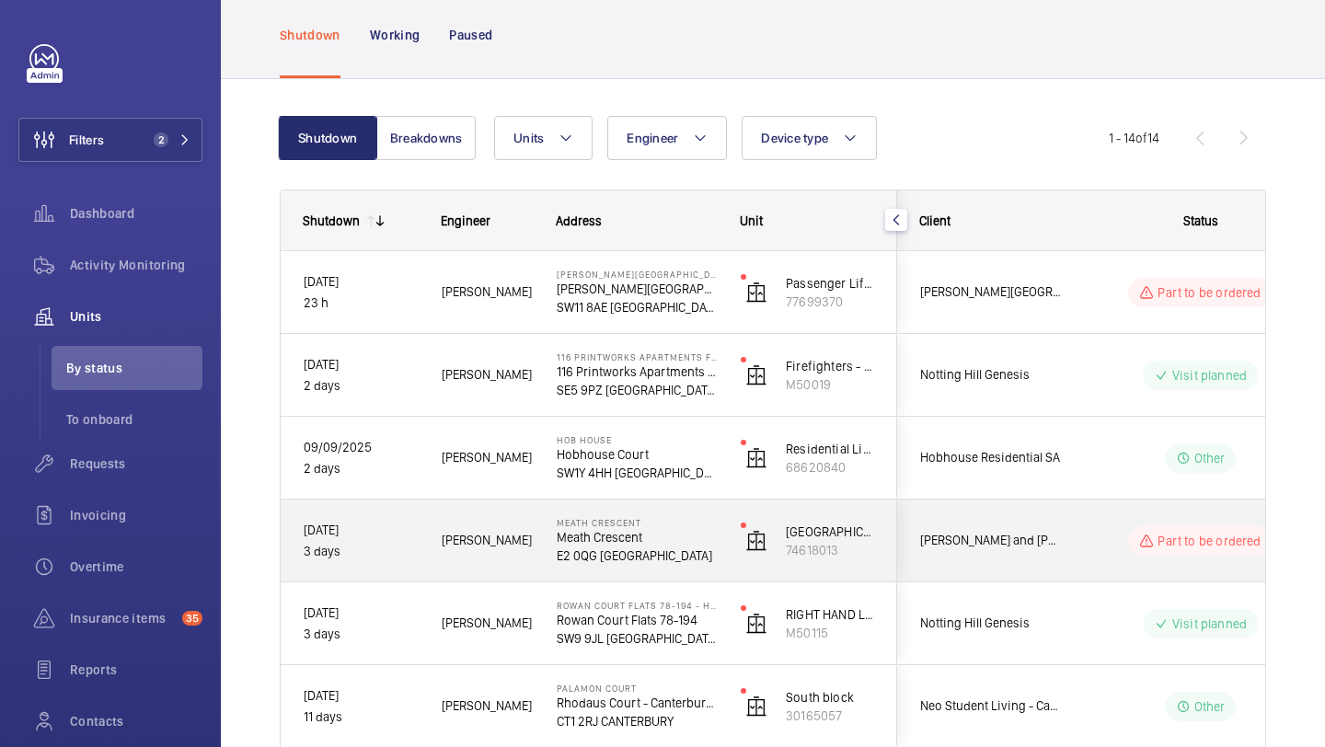
click at [998, 533] on span "Rendall and Rittner National Lift Contract" at bounding box center [991, 540] width 142 height 21
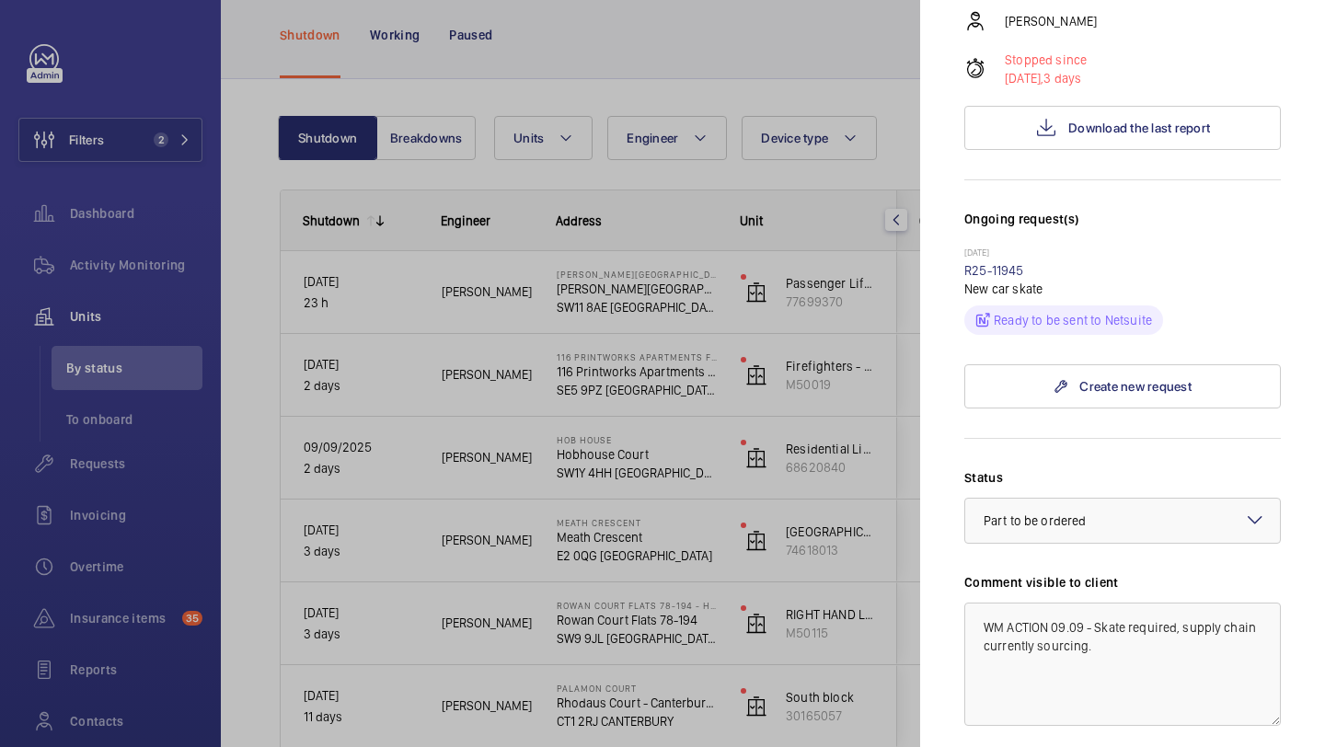
scroll to position [427, 0]
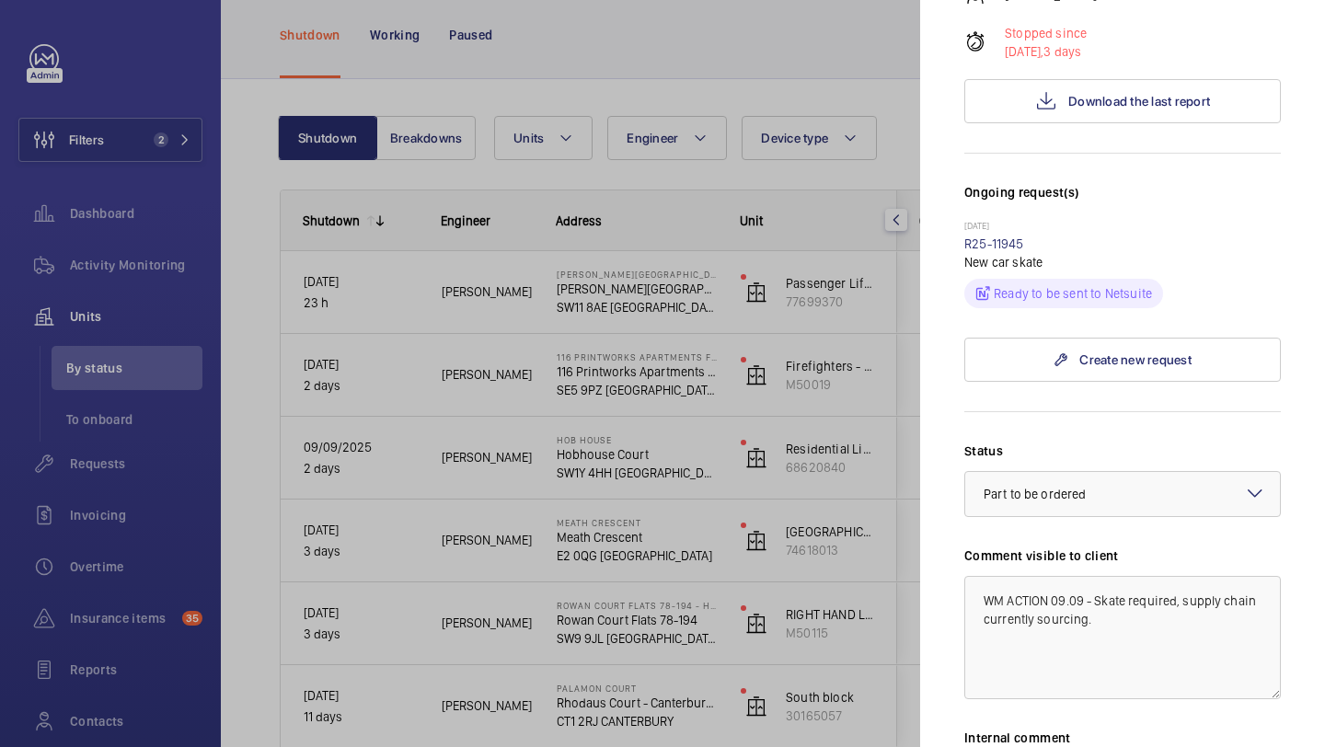
click at [874, 525] on div at bounding box center [662, 373] width 1325 height 747
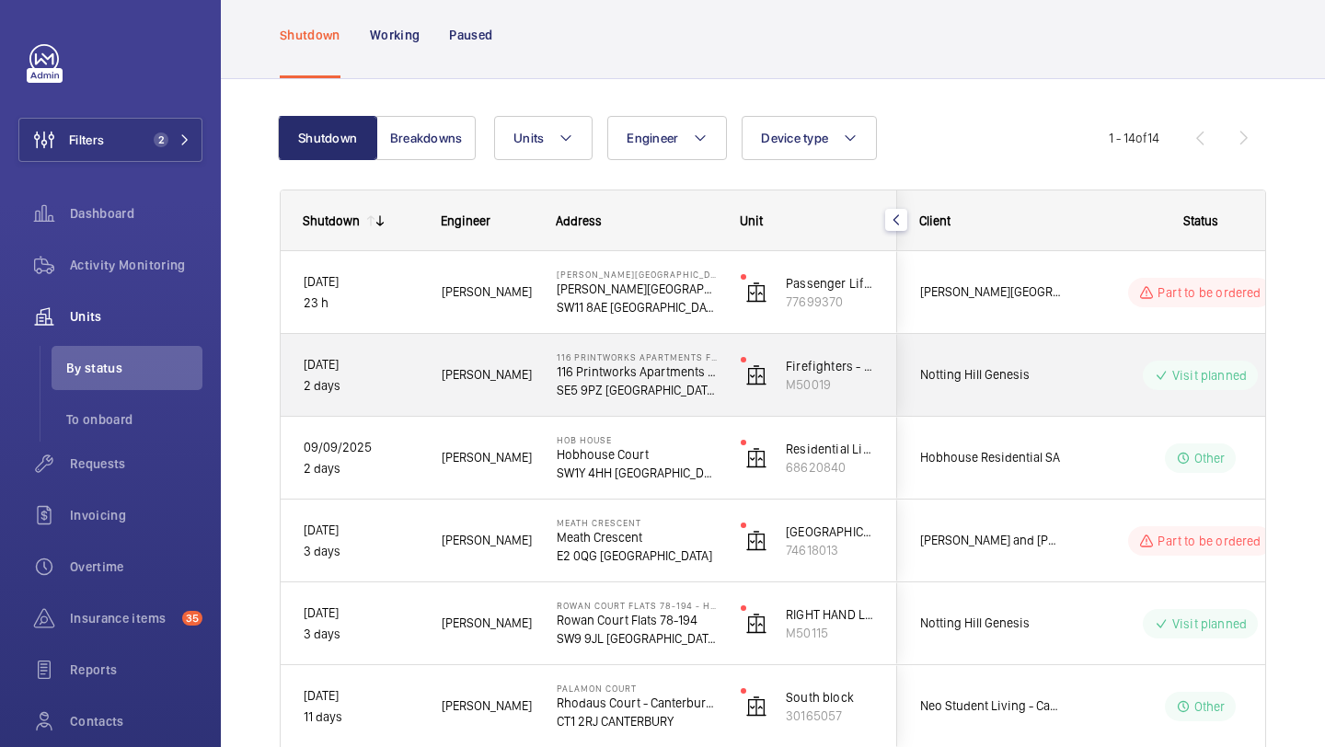
click at [1022, 378] on span "Notting Hill Genesis" at bounding box center [991, 374] width 142 height 21
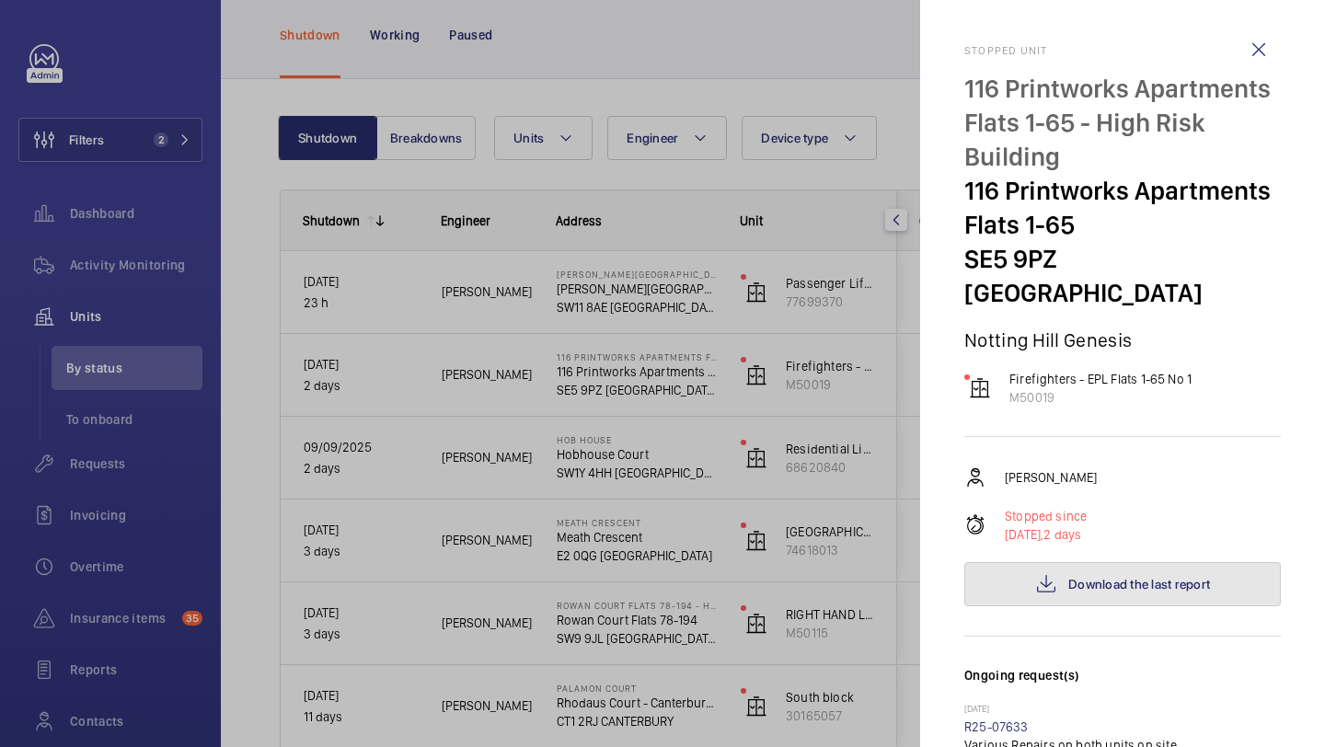
click at [1084, 577] on span "Download the last report" at bounding box center [1140, 584] width 142 height 15
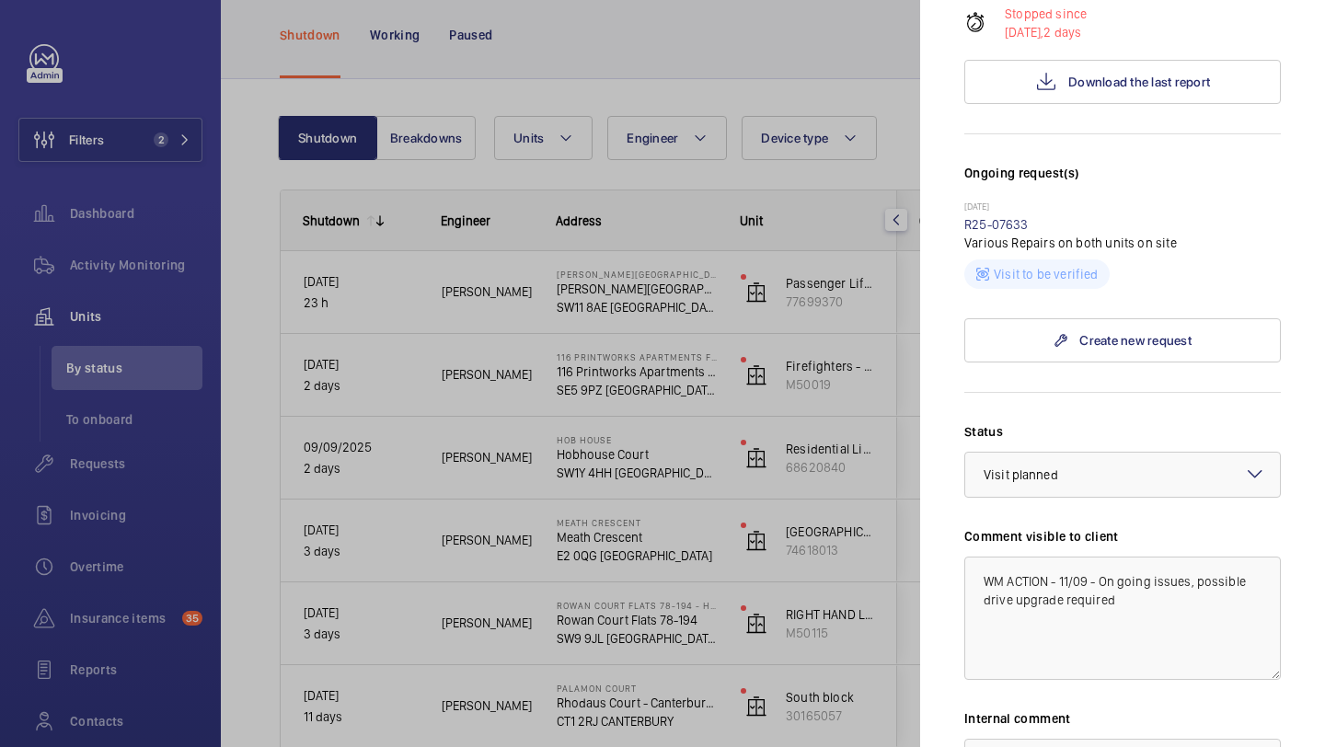
click at [599, 12] on div at bounding box center [662, 373] width 1325 height 747
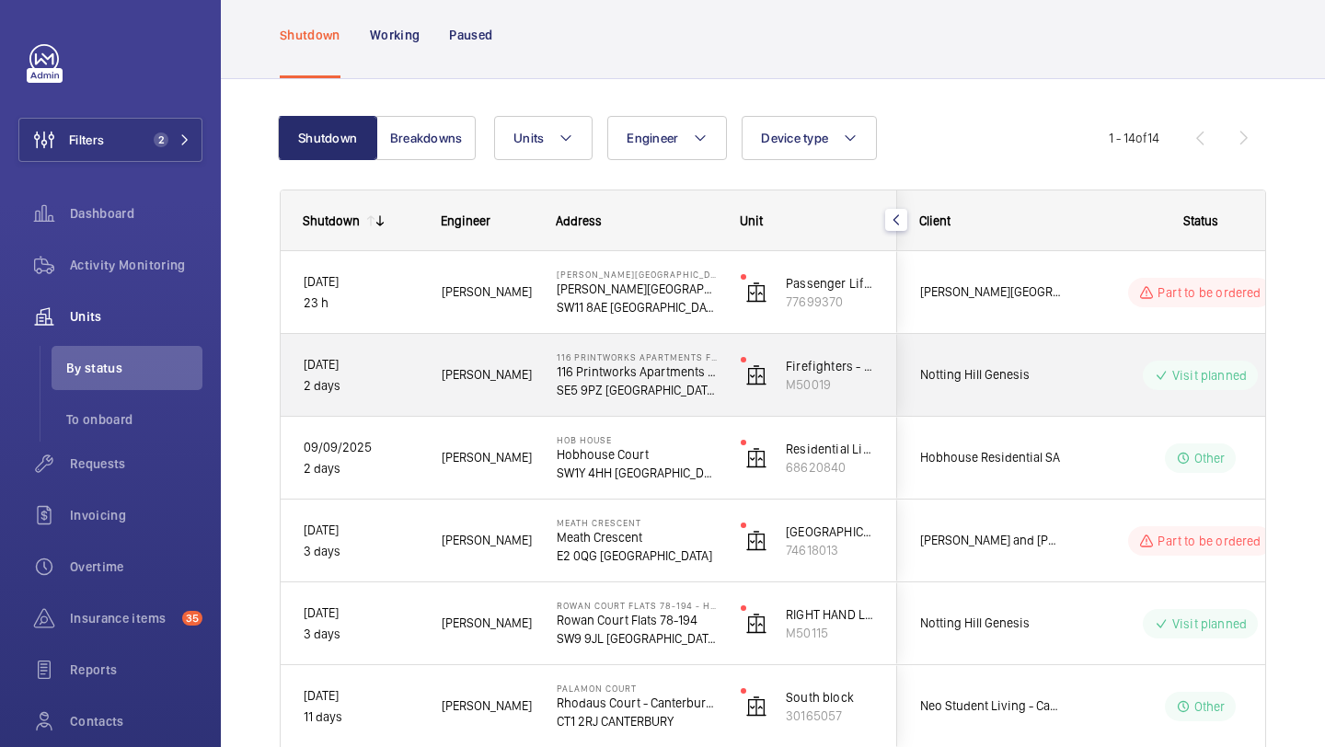
click at [1021, 348] on div "Notting Hill Genesis" at bounding box center [980, 375] width 164 height 58
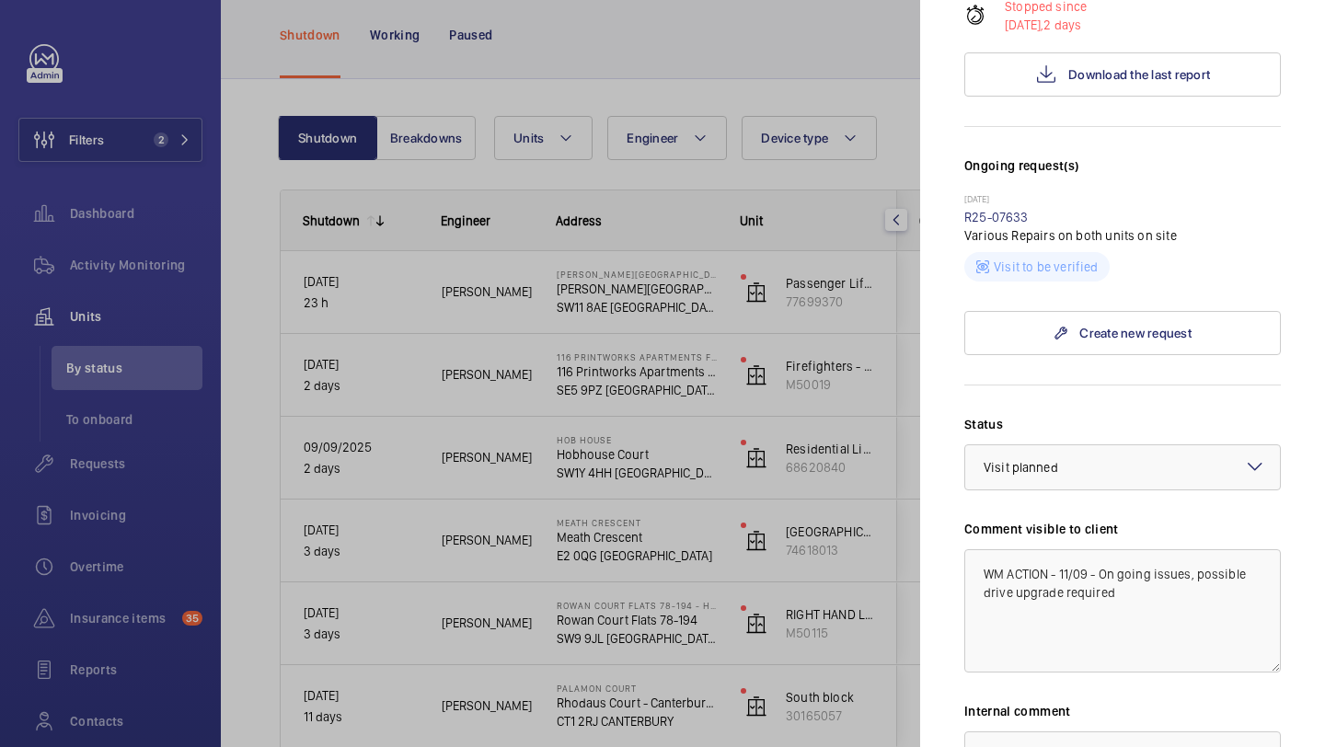
scroll to position [761, 0]
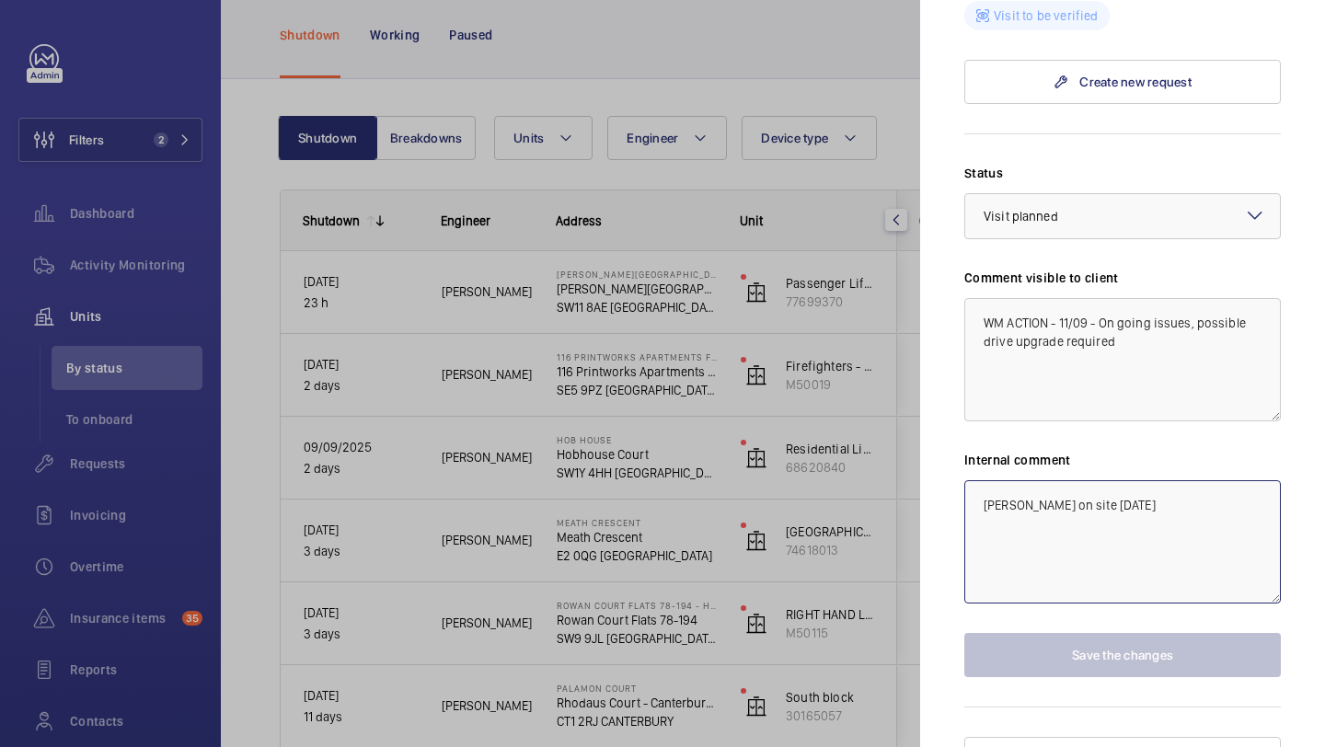
click at [983, 480] on textarea "Dan C on site today" at bounding box center [1123, 541] width 317 height 123
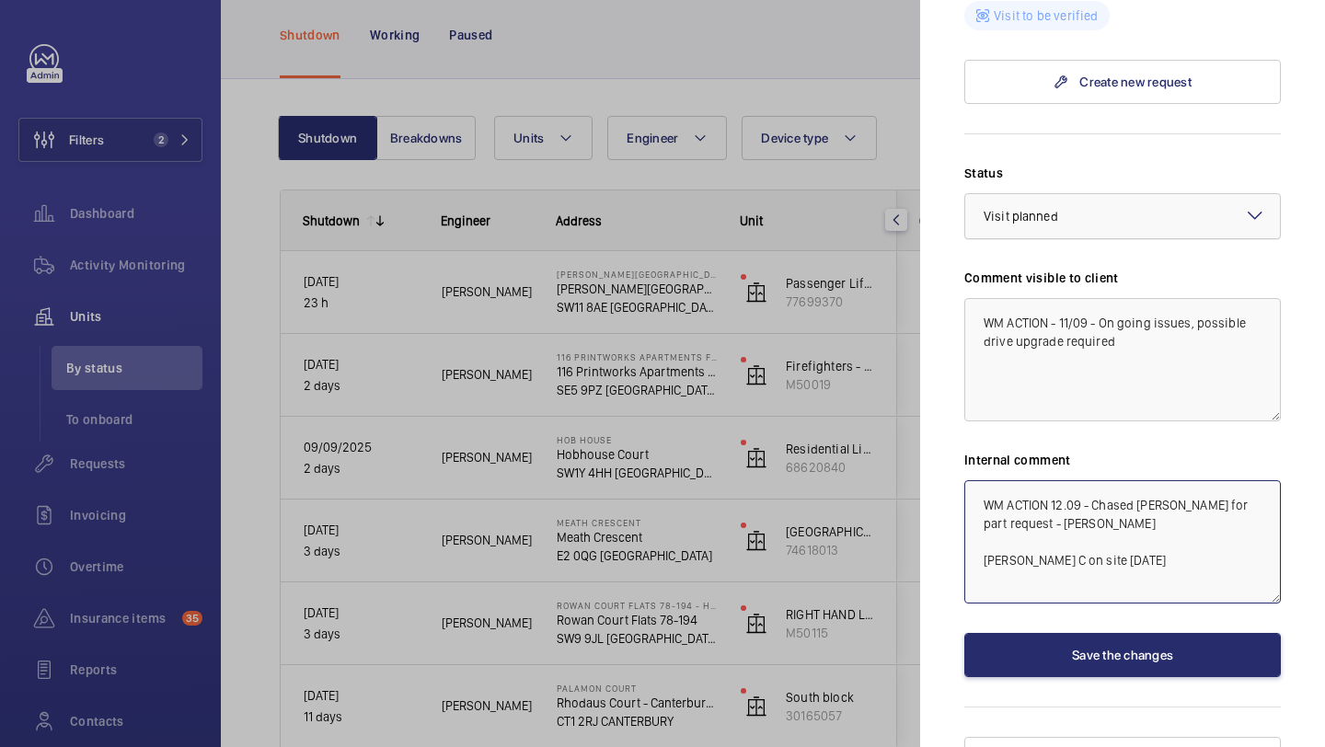
click at [1082, 207] on div "× Visit planned" at bounding box center [1044, 216] width 121 height 18
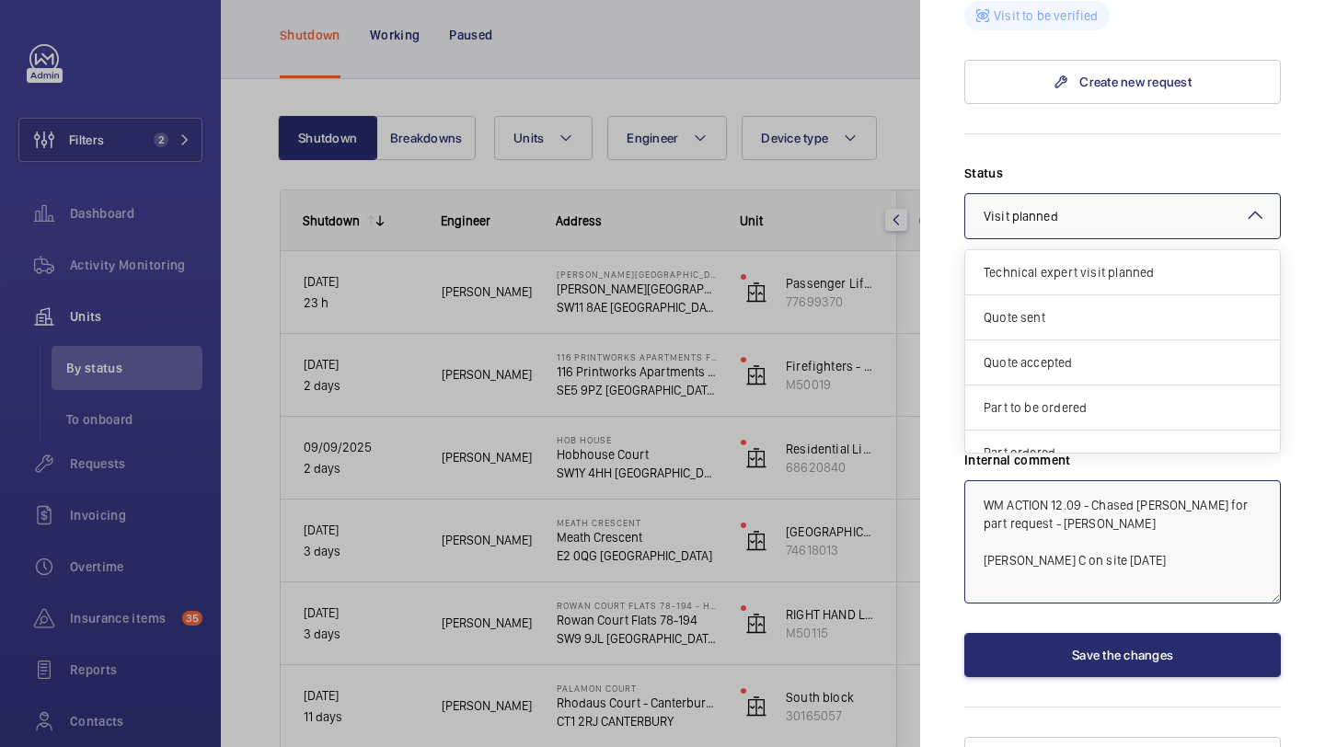
scroll to position [157, 0]
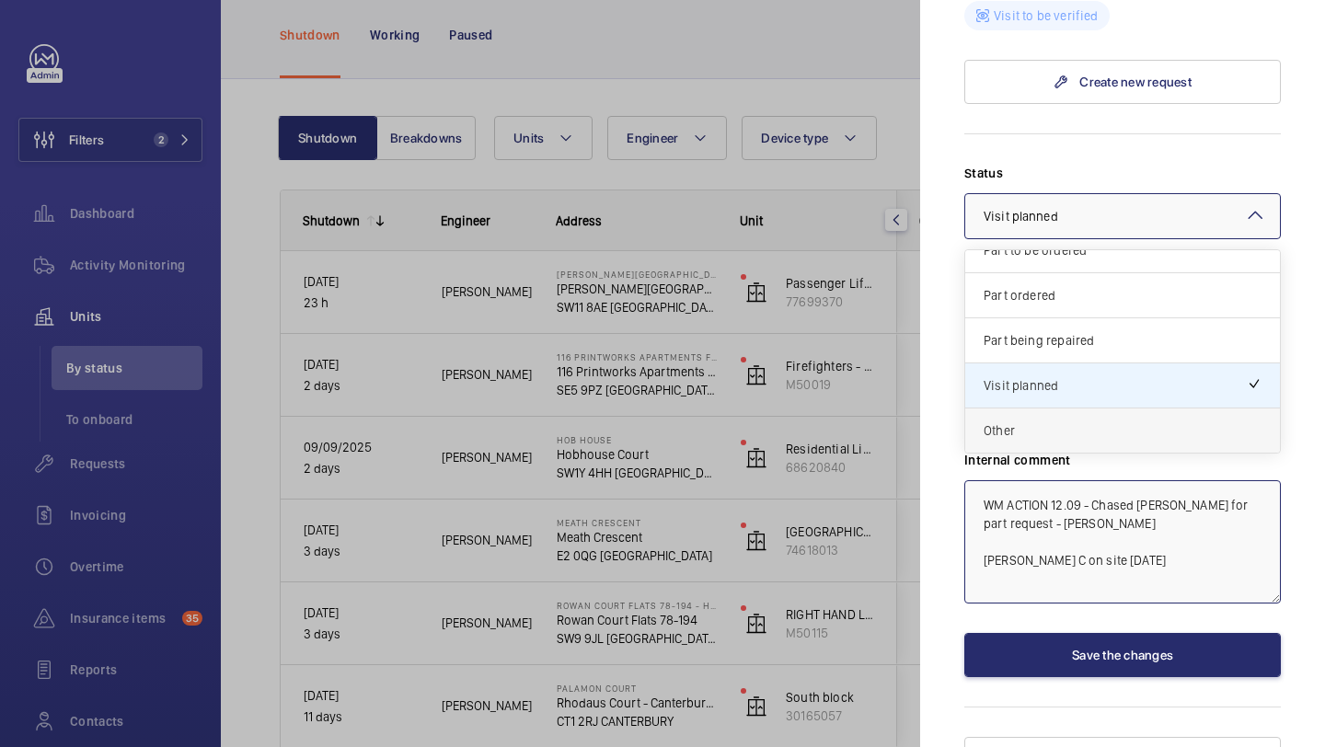
click at [1058, 409] on div "Other" at bounding box center [1123, 431] width 315 height 44
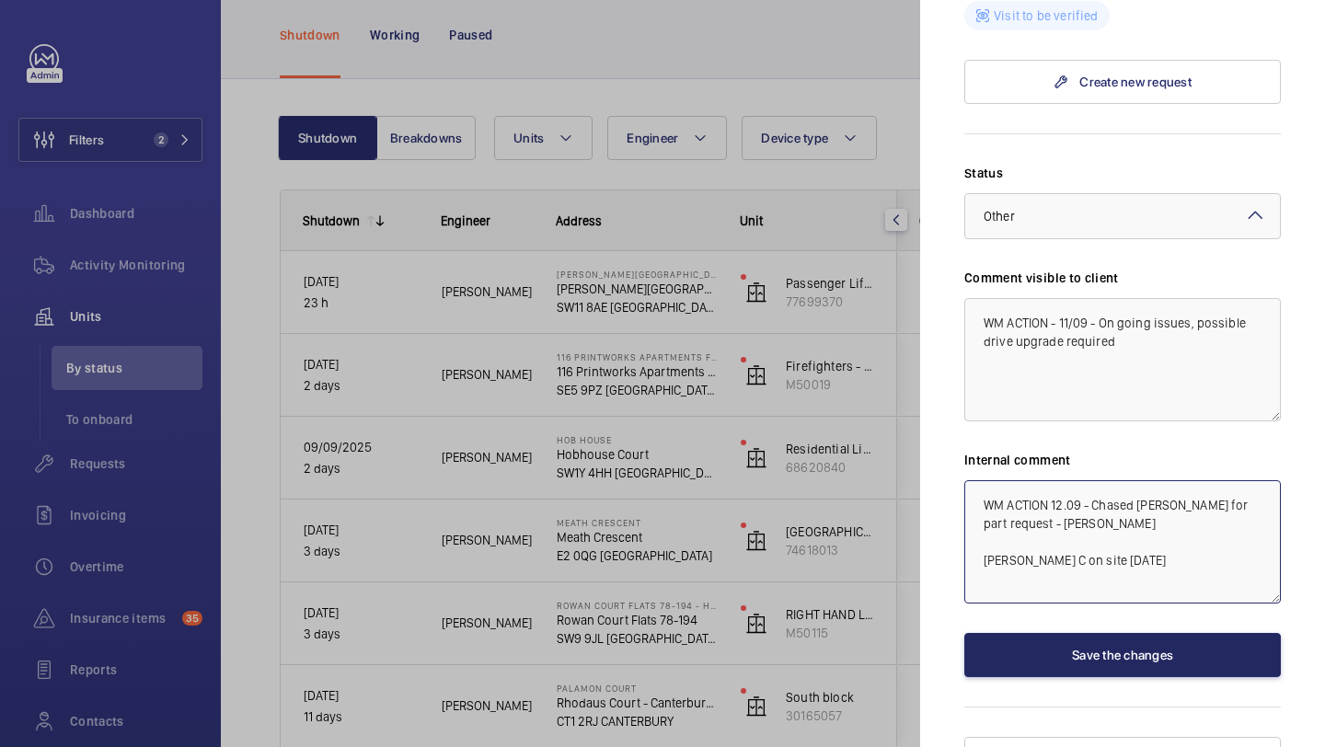
type textarea "WM ACTION 12.09 - Chased Dan C for part request - Elle Dan C on site today"
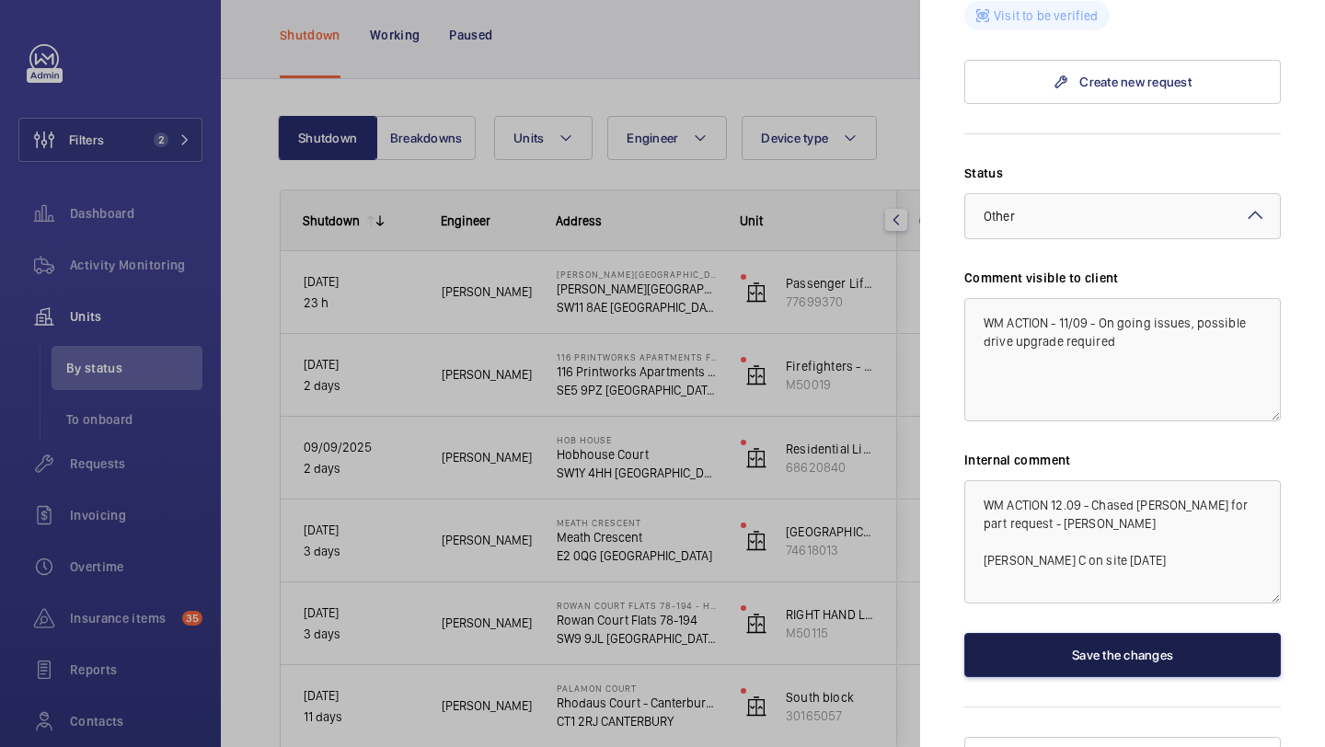
click at [1062, 633] on button "Save the changes" at bounding box center [1123, 655] width 317 height 44
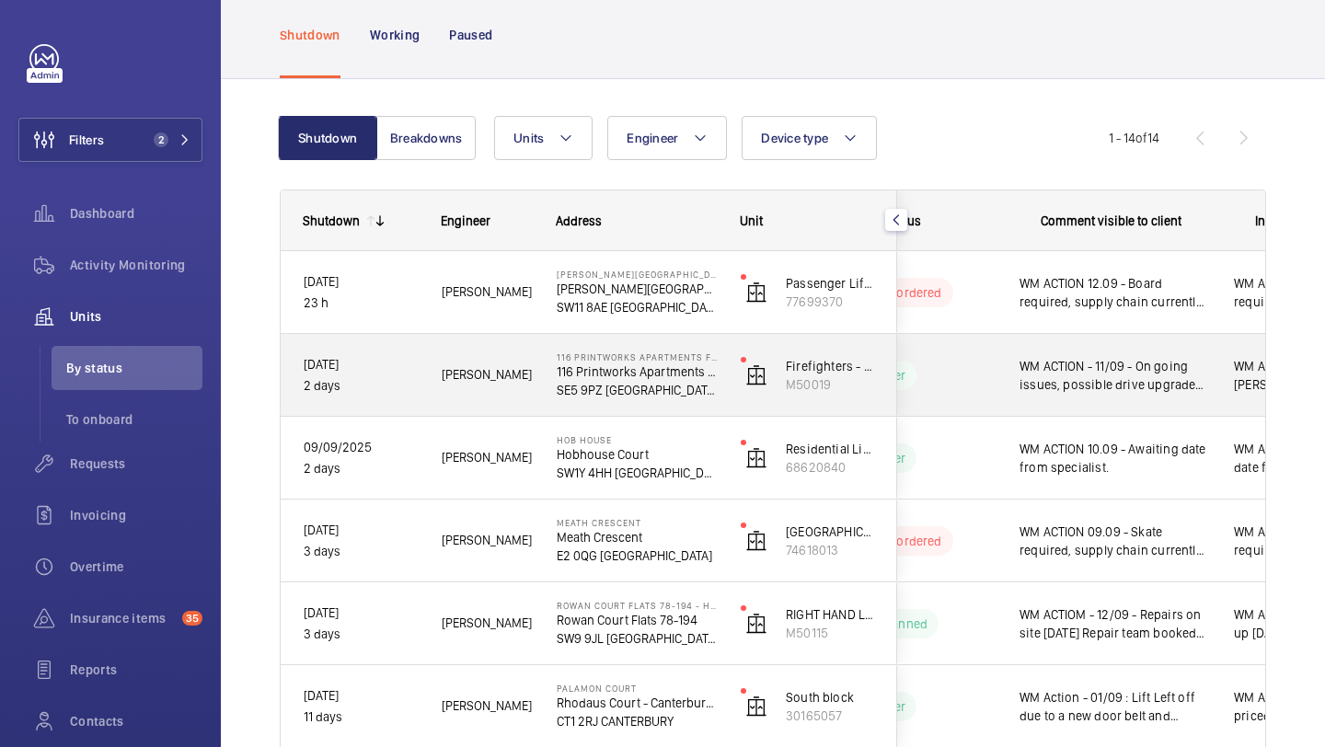
scroll to position [0, 442]
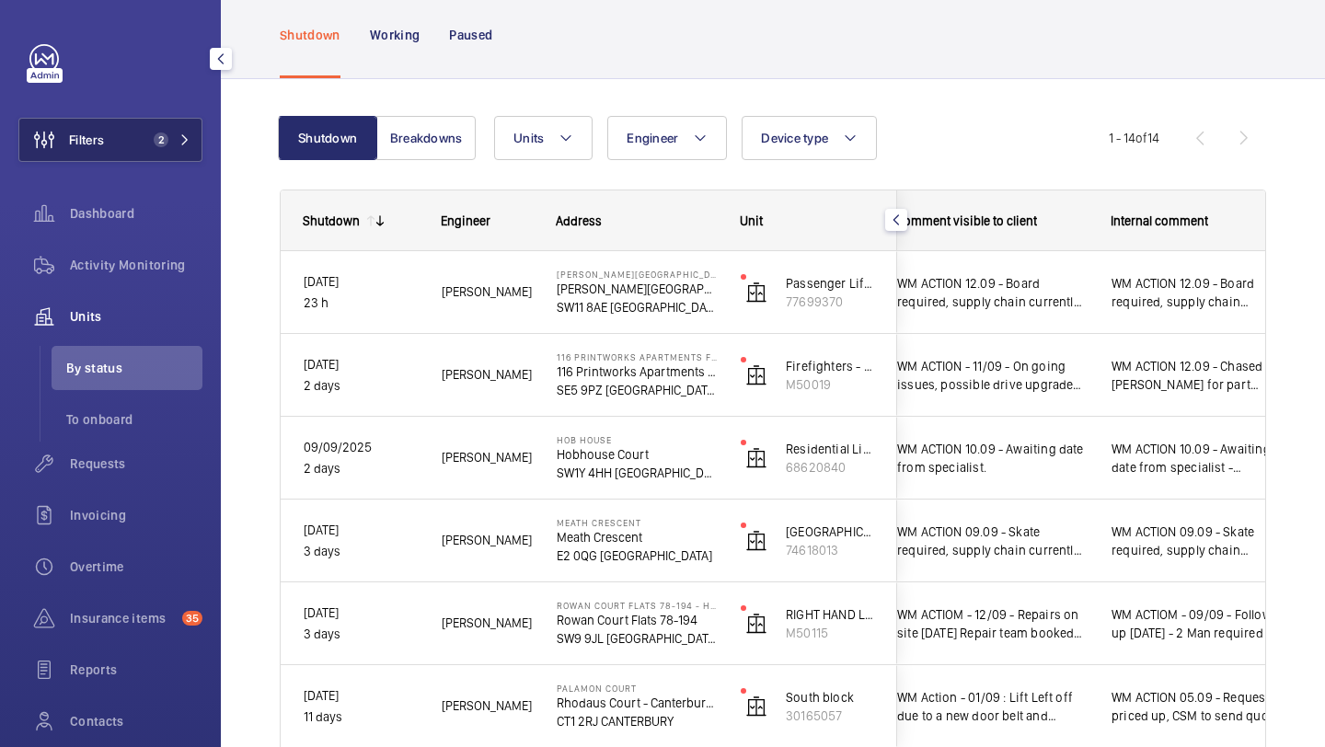
click at [122, 136] on button "Filters 2" at bounding box center [110, 140] width 184 height 44
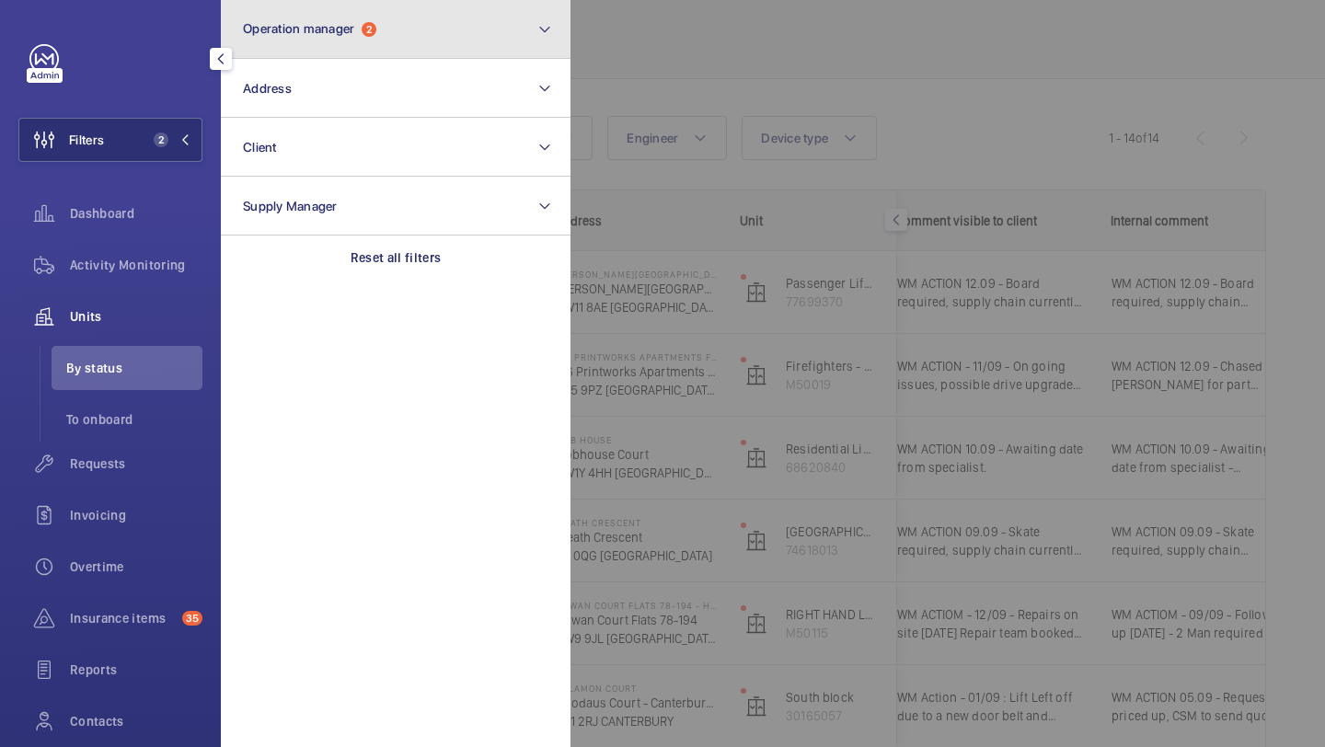
click at [262, 30] on span "Operation manager" at bounding box center [298, 28] width 111 height 15
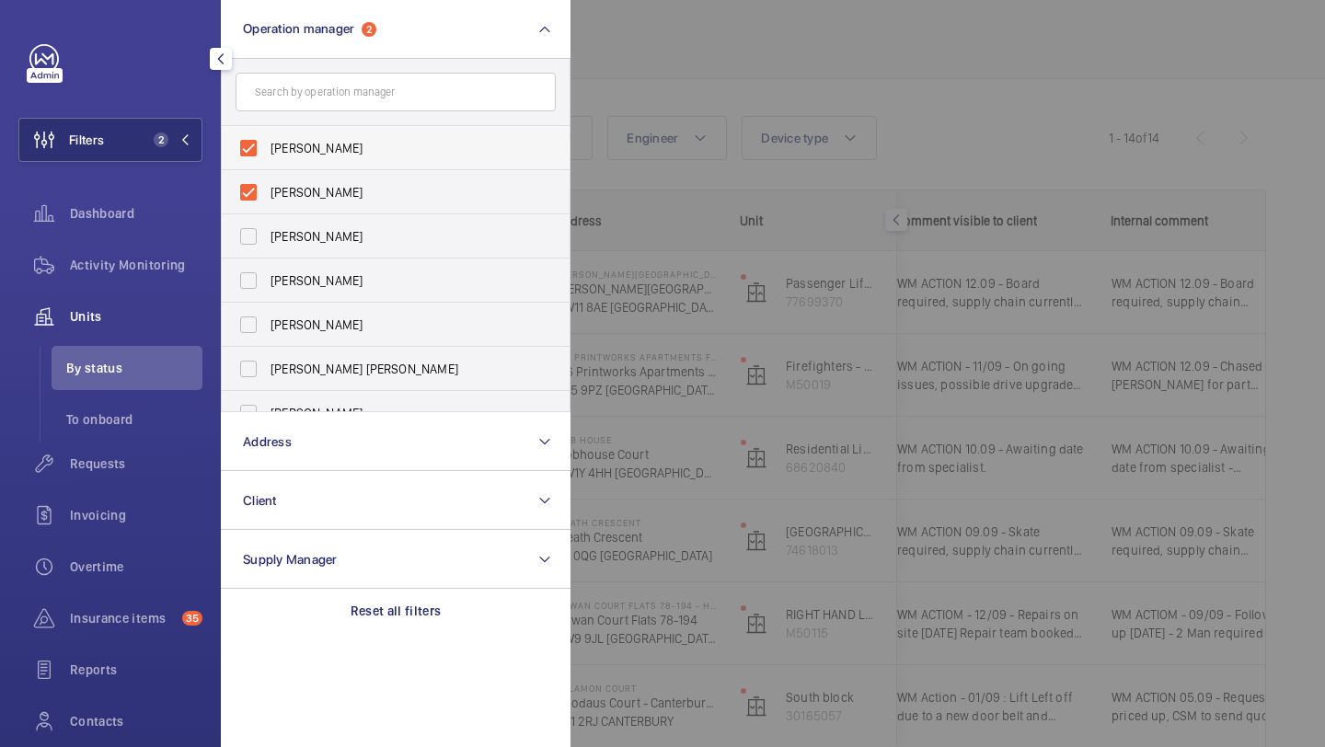
click at [304, 142] on span "Abby Archer" at bounding box center [397, 148] width 253 height 18
click at [267, 142] on input "Abby Archer" at bounding box center [248, 148] width 37 height 37
checkbox input "false"
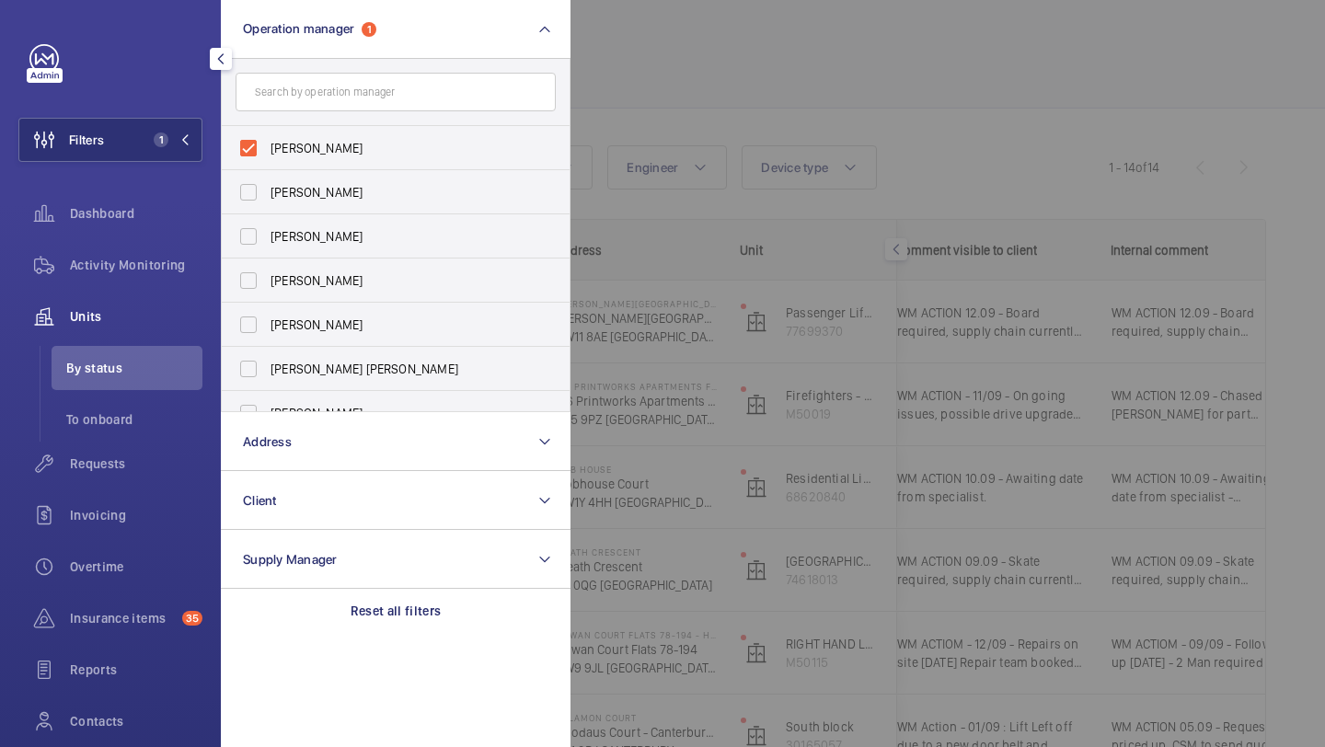
click at [715, 100] on div at bounding box center [1233, 373] width 1325 height 747
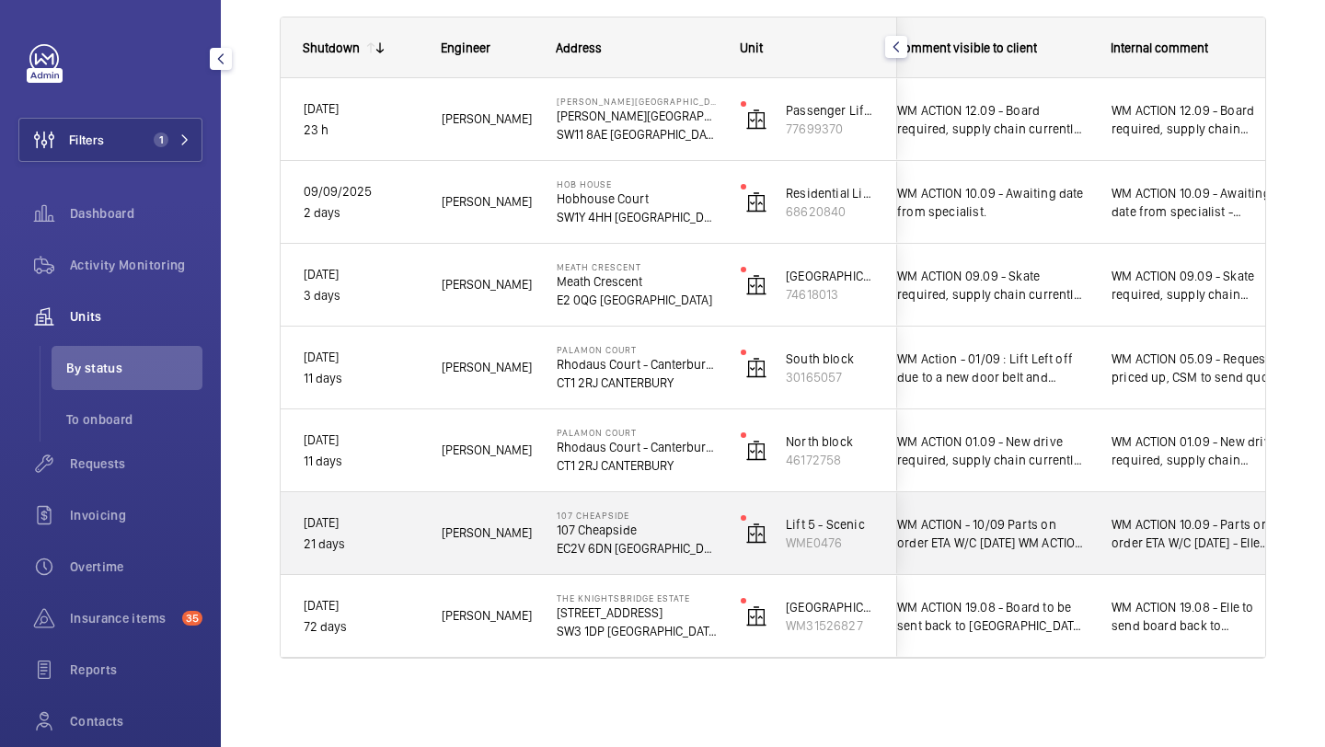
scroll to position [0, 480]
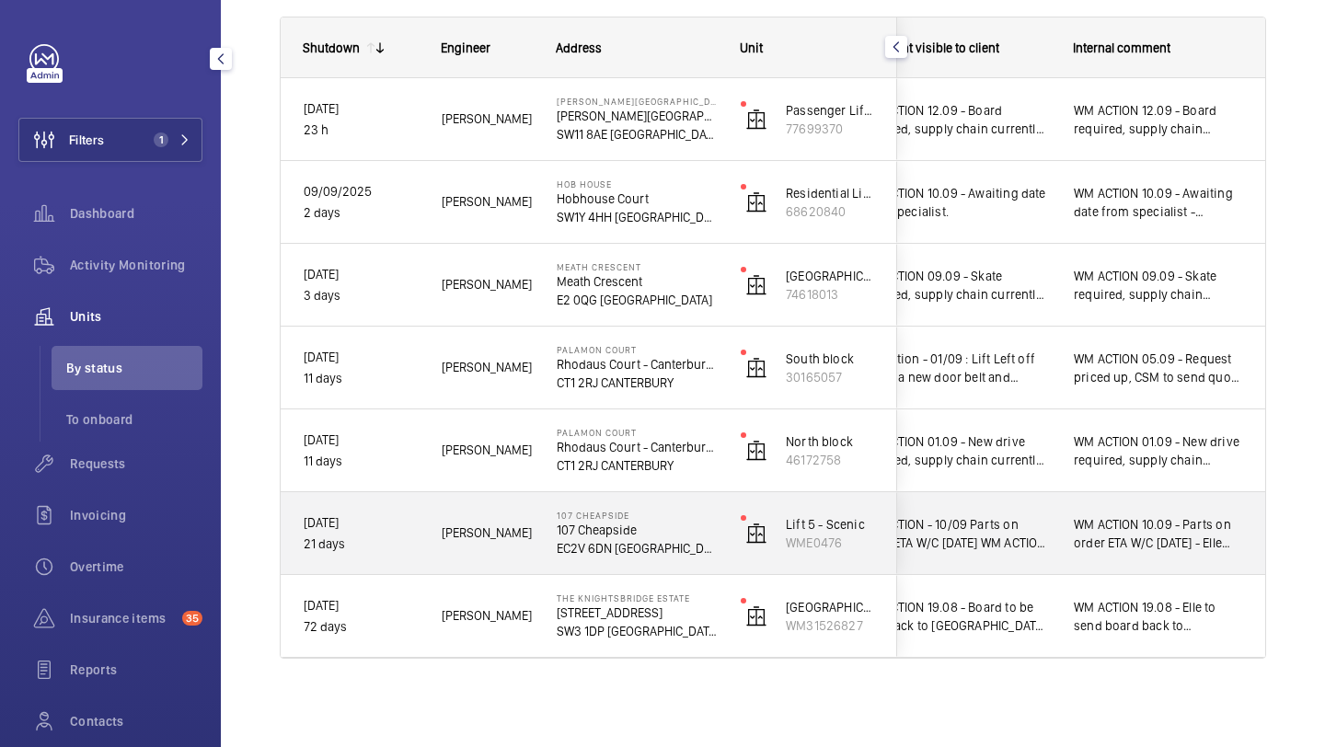
click at [1057, 538] on div "WM ACTION 10.09 - Parts on order ETA W/C 15TH September - Elle WM ACTION 22/08 …" at bounding box center [1158, 533] width 213 height 79
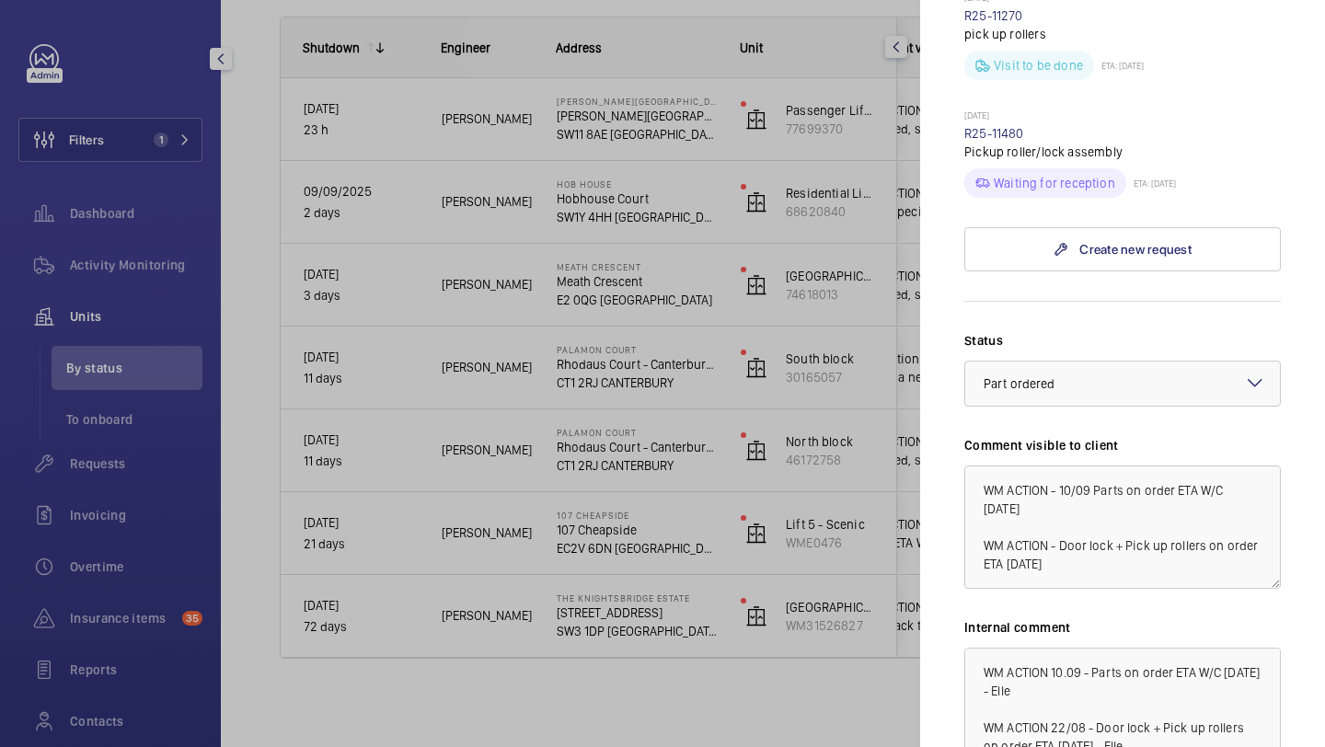
scroll to position [4, 0]
click at [1008, 126] on link "R25-11480" at bounding box center [995, 133] width 60 height 15
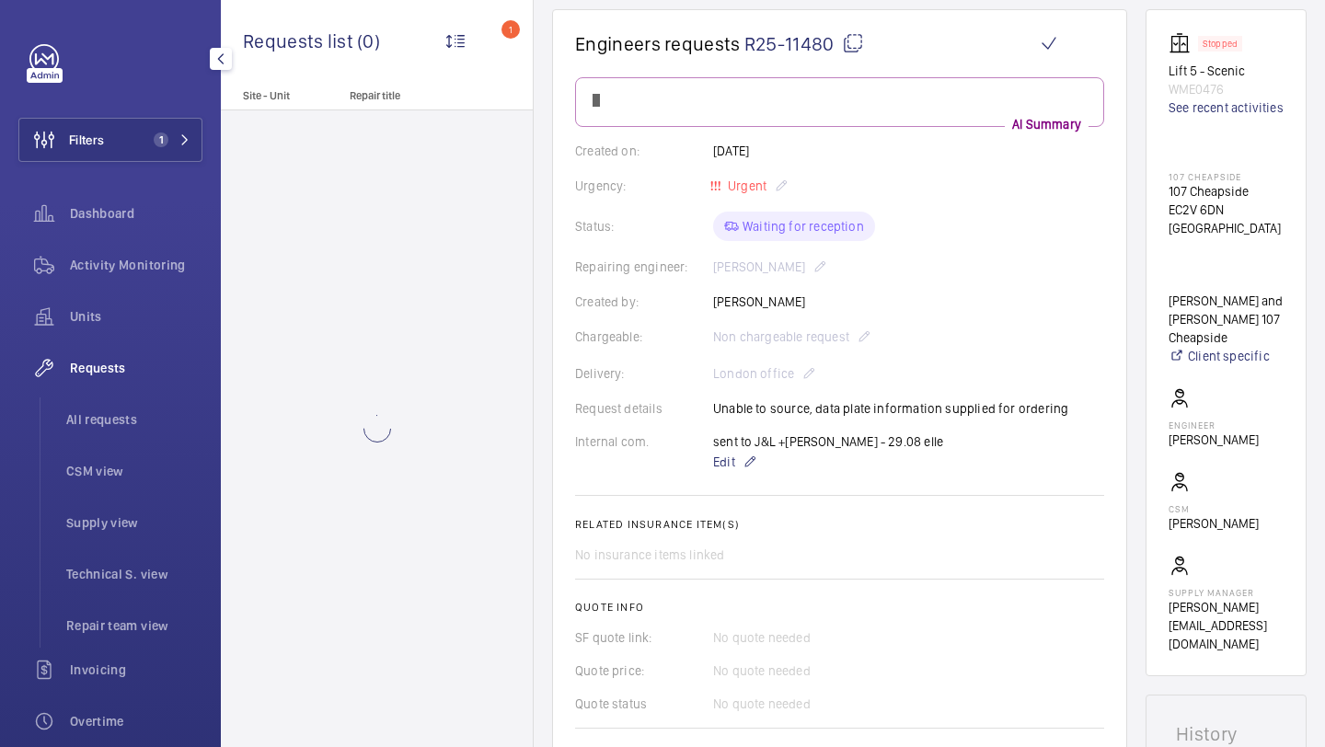
scroll to position [439, 0]
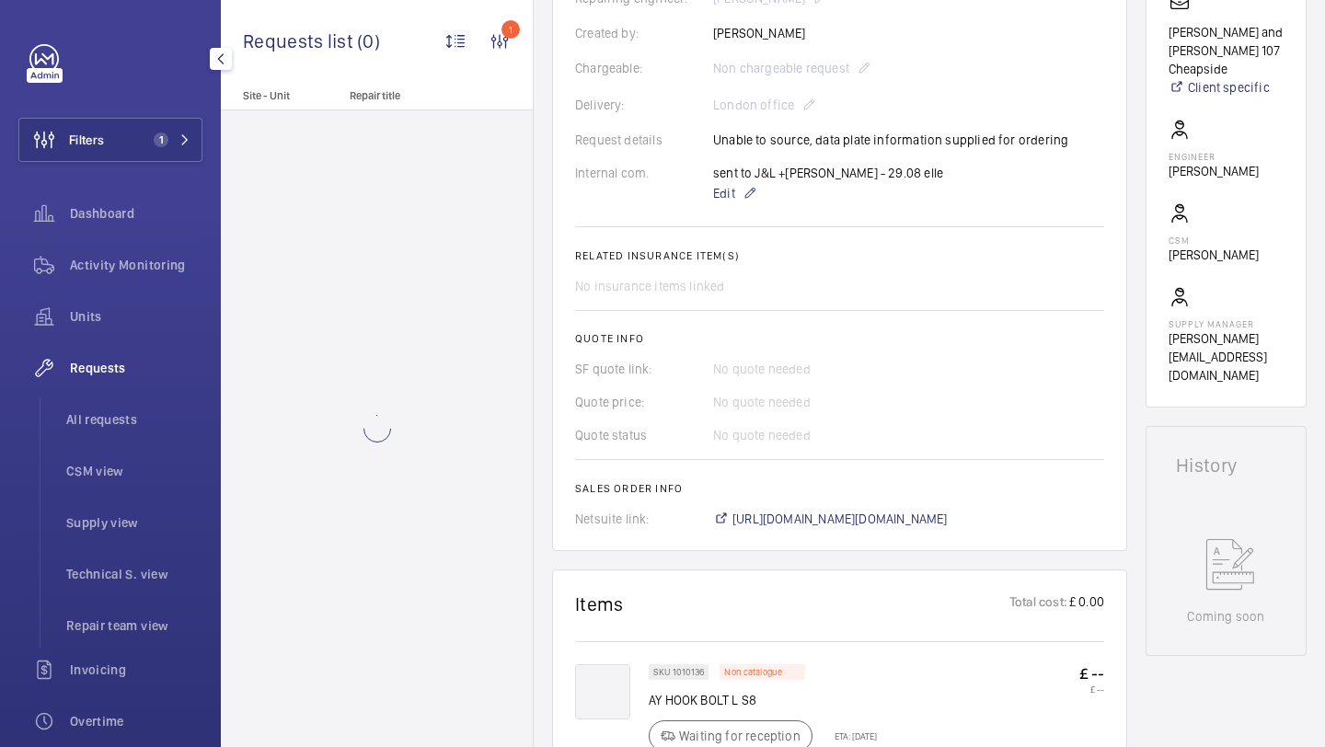
click at [877, 510] on wm-front-card-body "AI Summary Created on: 29/08/2025 Urgency: Urgent Status: Waiting for reception…" at bounding box center [839, 169] width 529 height 720
click at [873, 522] on span "https://6461500.app.netsuite.com/app/accounting/transactions/salesord.nl?id=296…" at bounding box center [840, 519] width 215 height 18
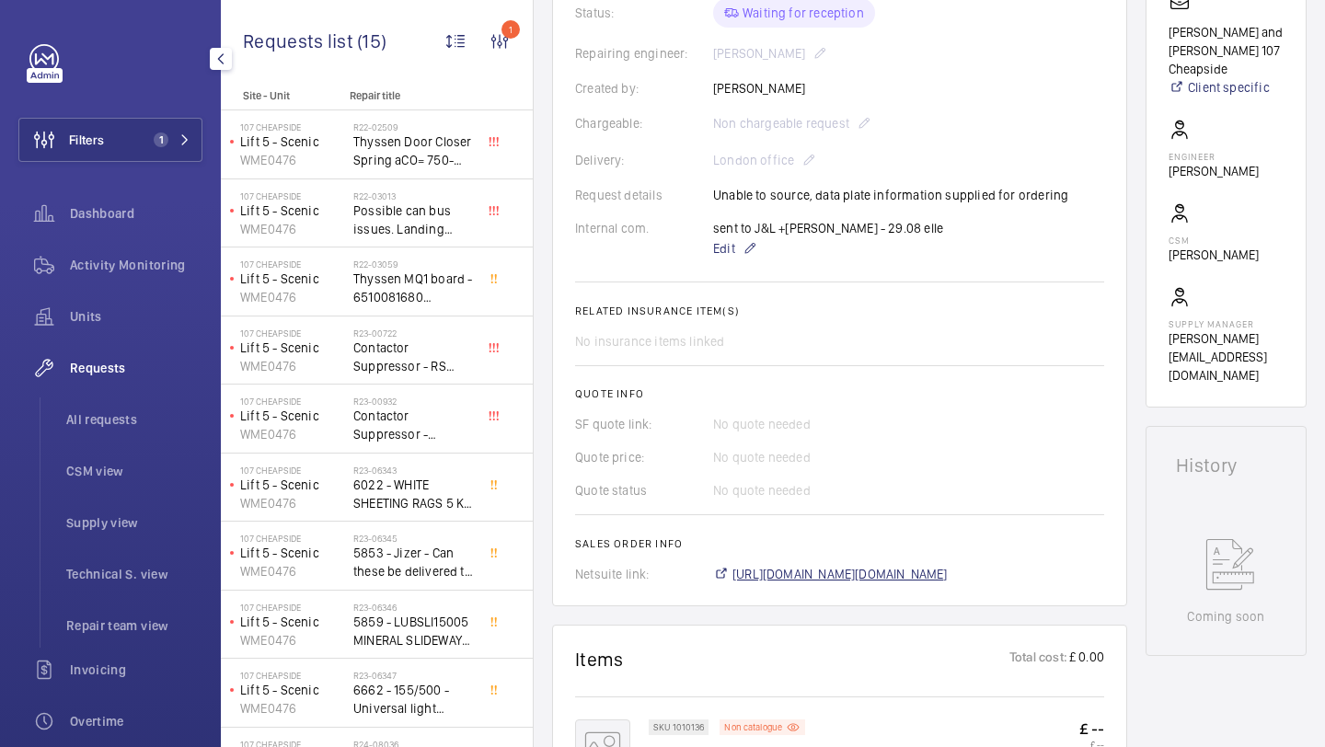
scroll to position [494, 0]
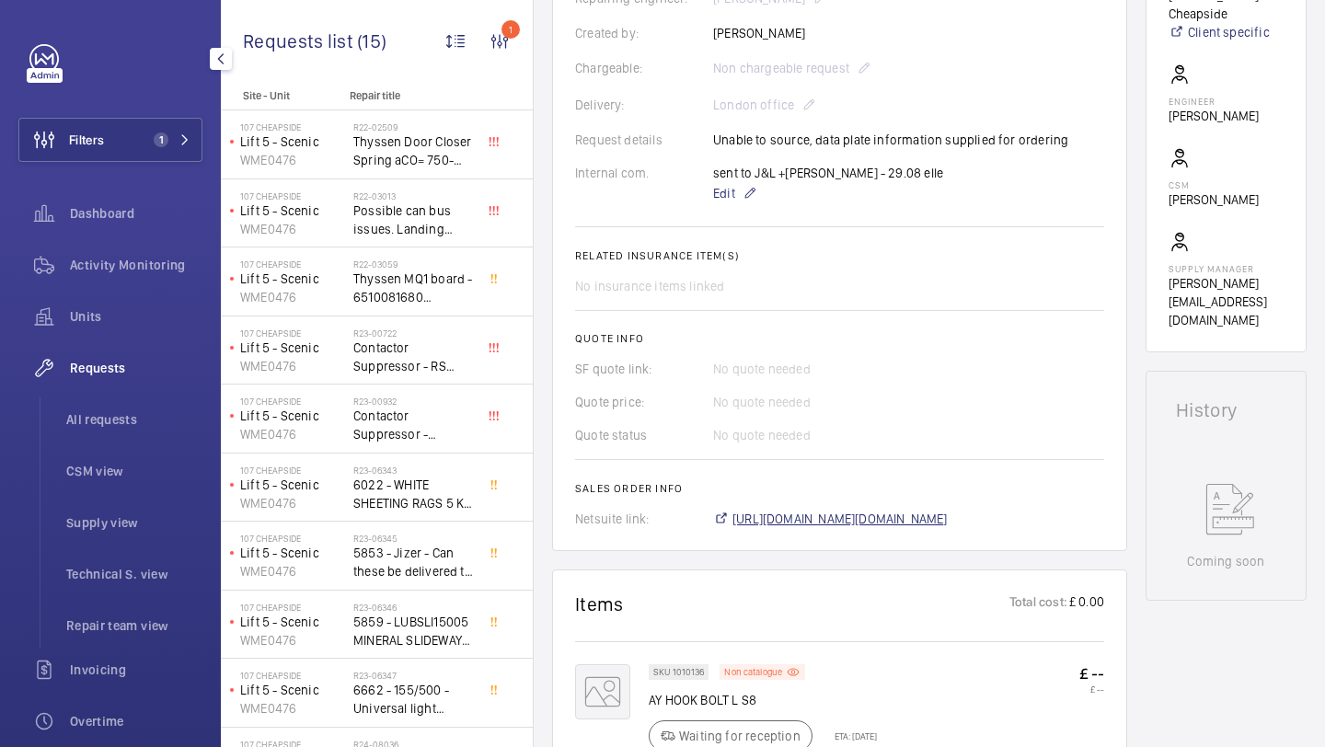
click at [776, 517] on span "https://6461500.app.netsuite.com/app/accounting/transactions/salesord.nl?id=296…" at bounding box center [840, 519] width 215 height 18
click at [129, 319] on span "Units" at bounding box center [136, 316] width 133 height 18
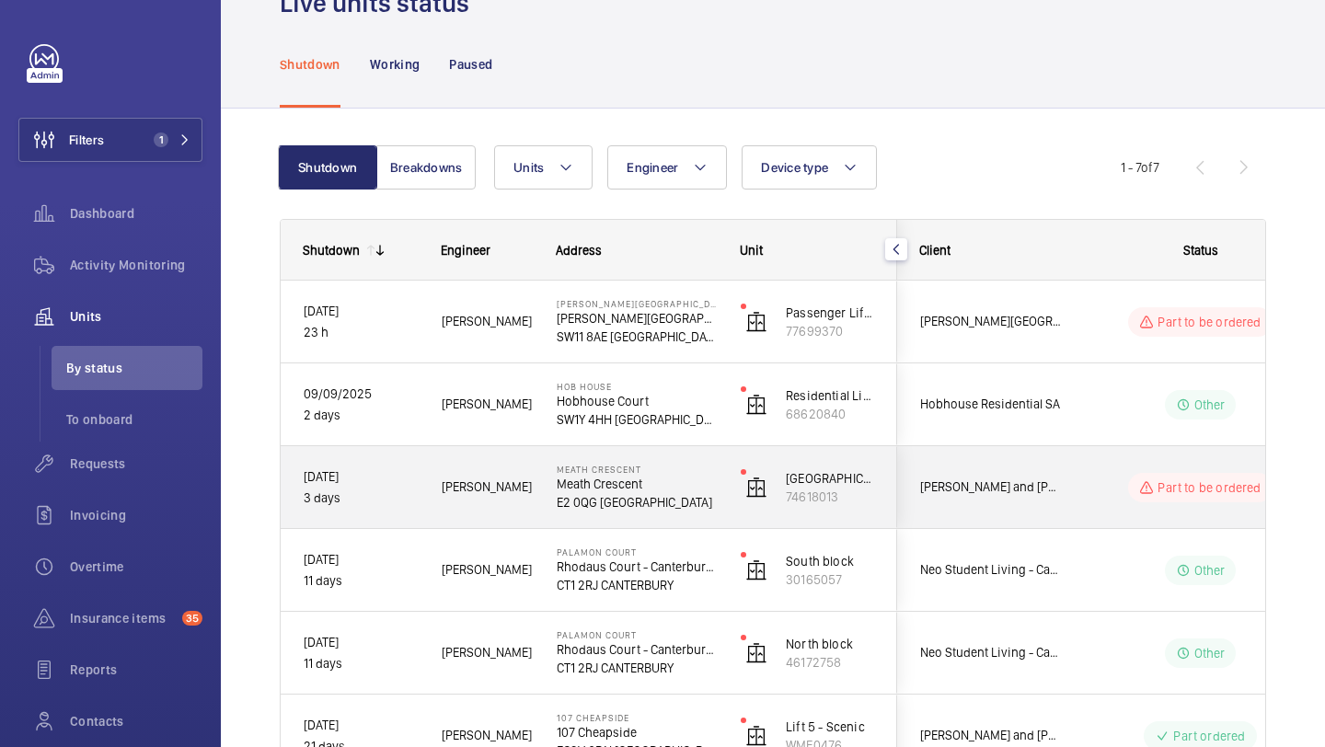
scroll to position [260, 0]
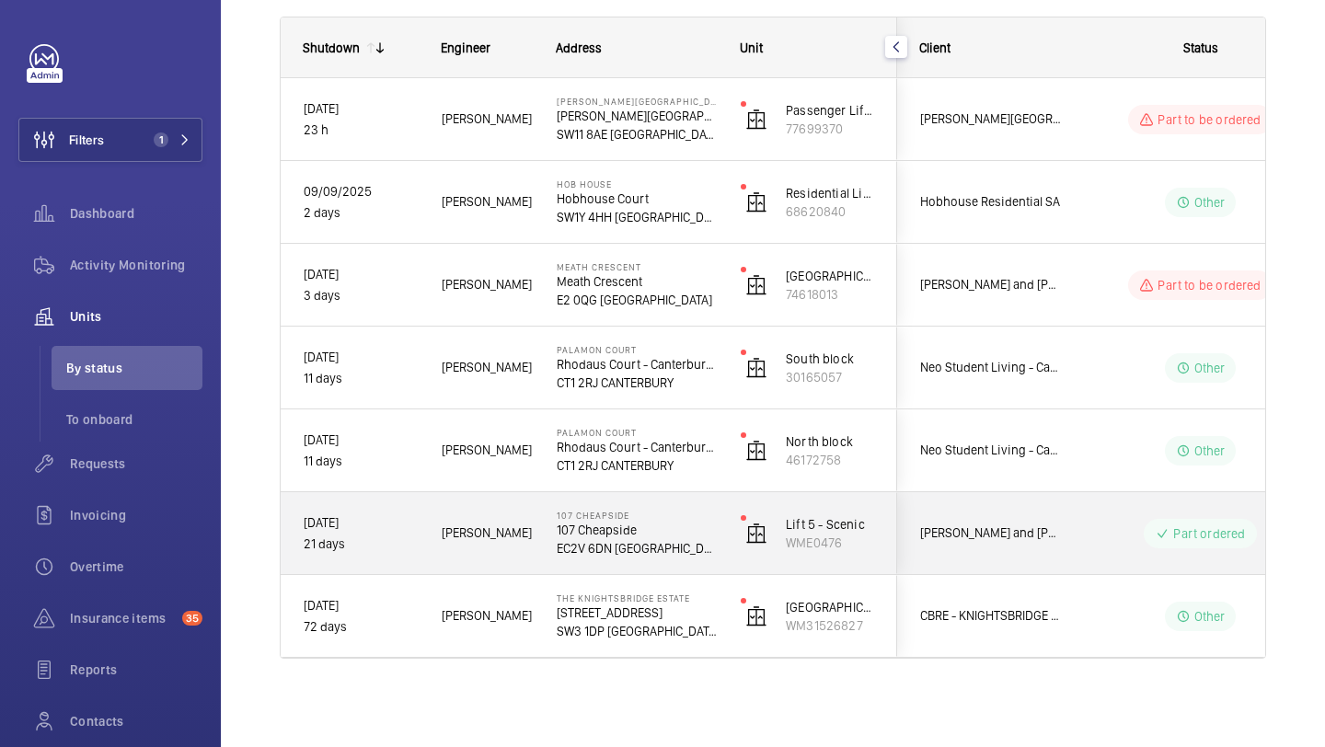
click at [973, 512] on div "Cushman and Wakefield 107 Cheapside" at bounding box center [980, 533] width 164 height 58
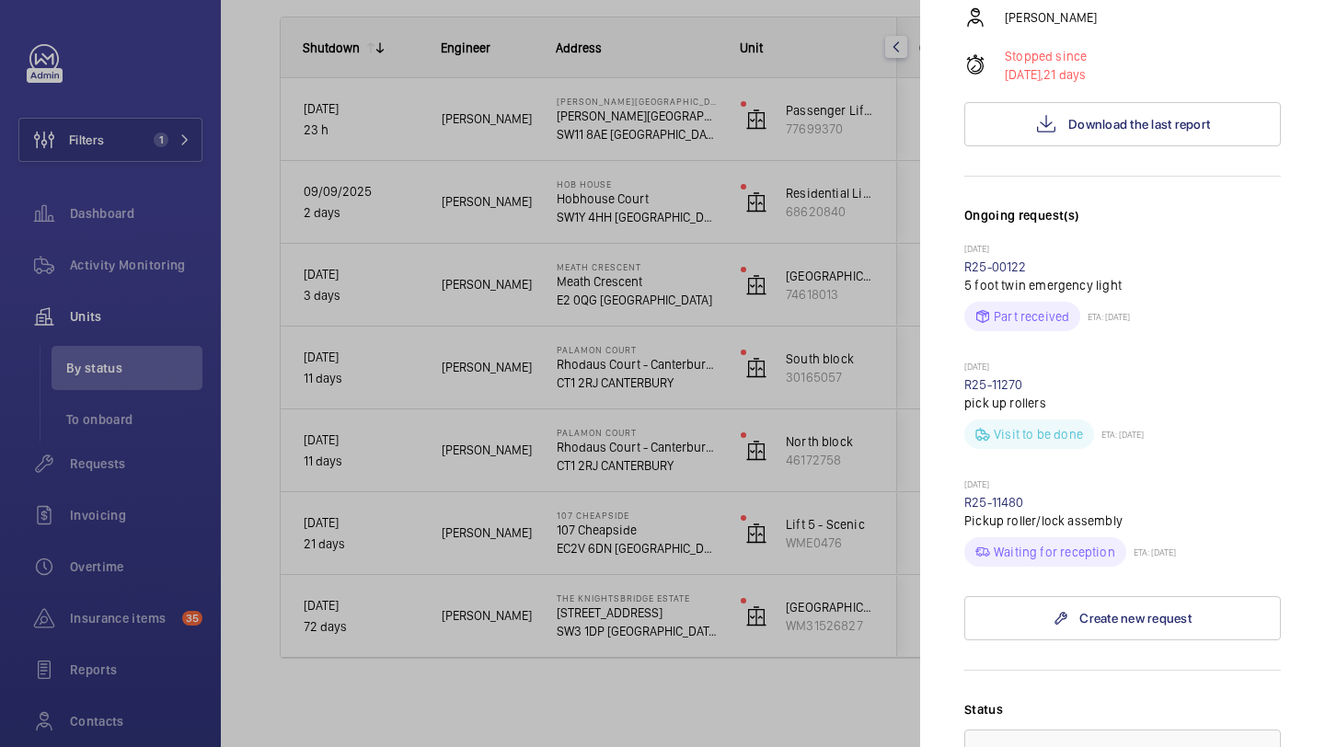
scroll to position [914, 0]
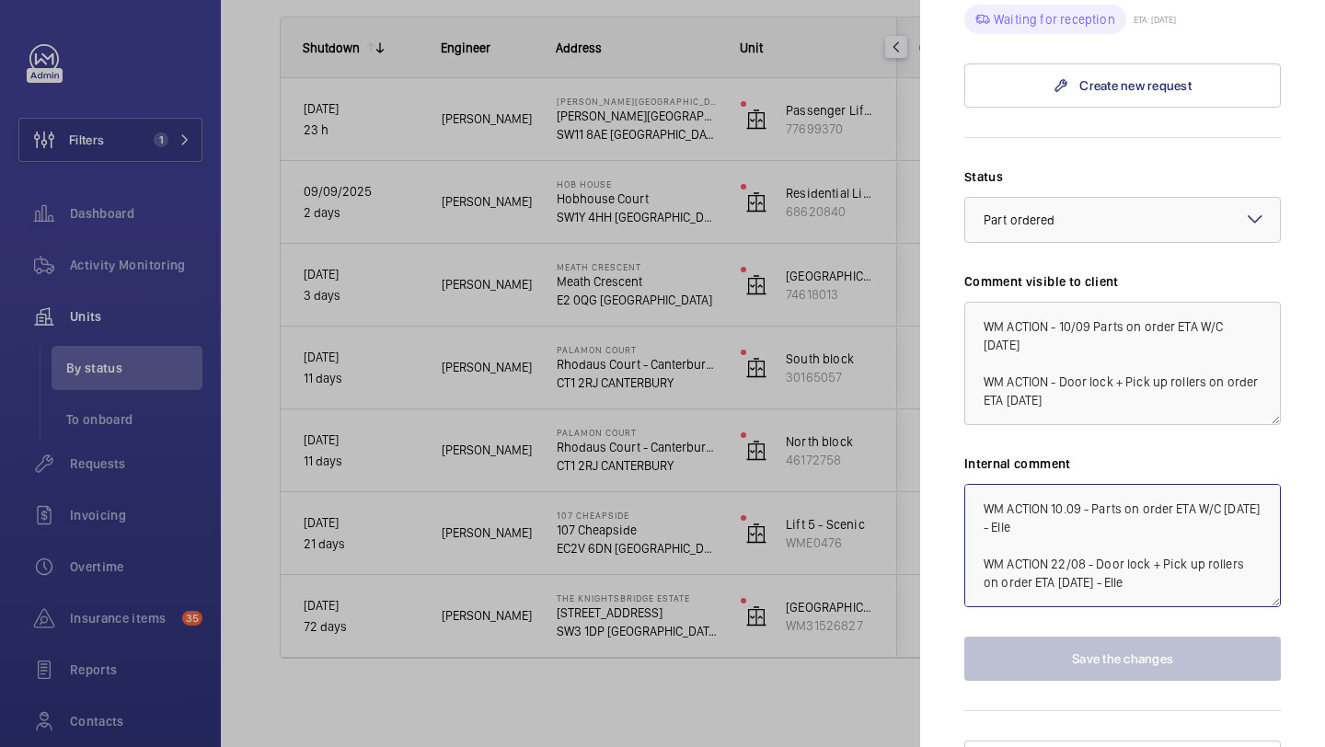
click at [982, 484] on textarea "WM ACTION 10.09 - Parts on order ETA W/C 15TH September - Elle WM ACTION 22/08 …" at bounding box center [1123, 545] width 317 height 123
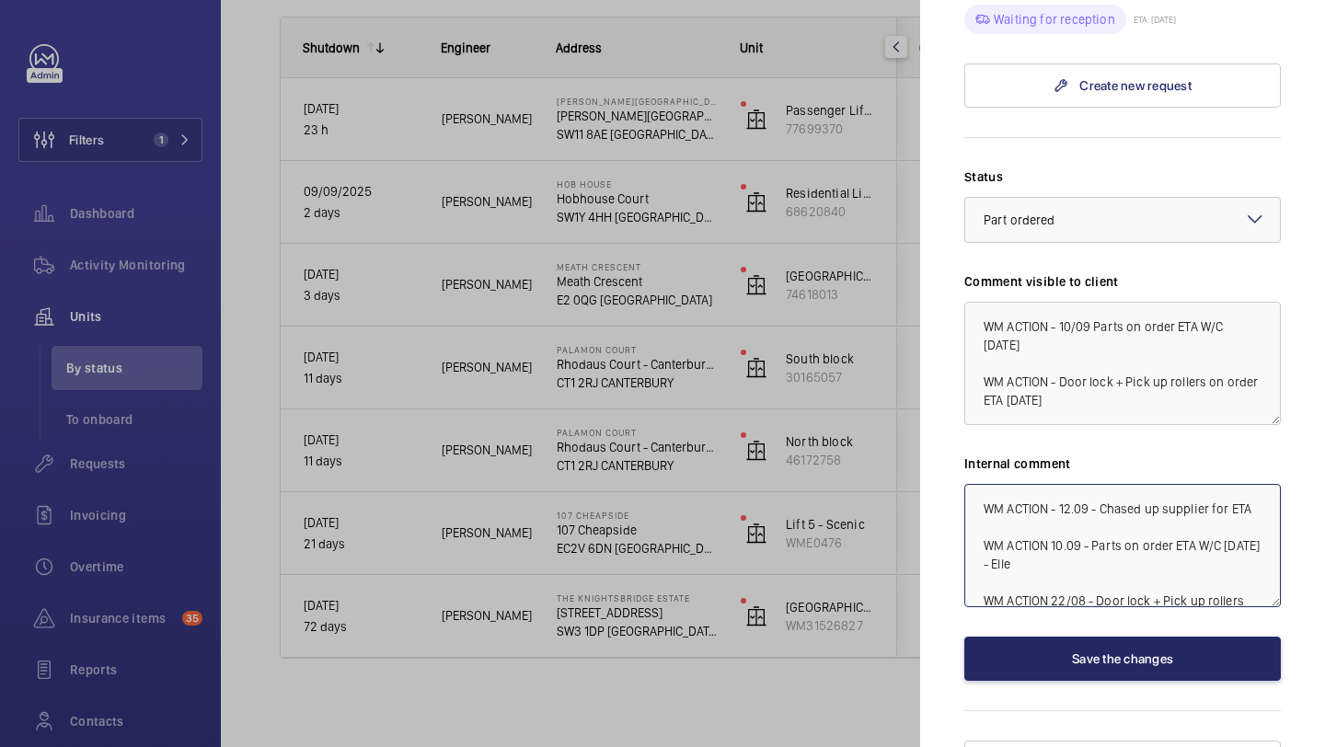
type textarea "WM ACTION - 12.09 - Chased up supplier for ETA WM ACTION 10.09 - Parts on order…"
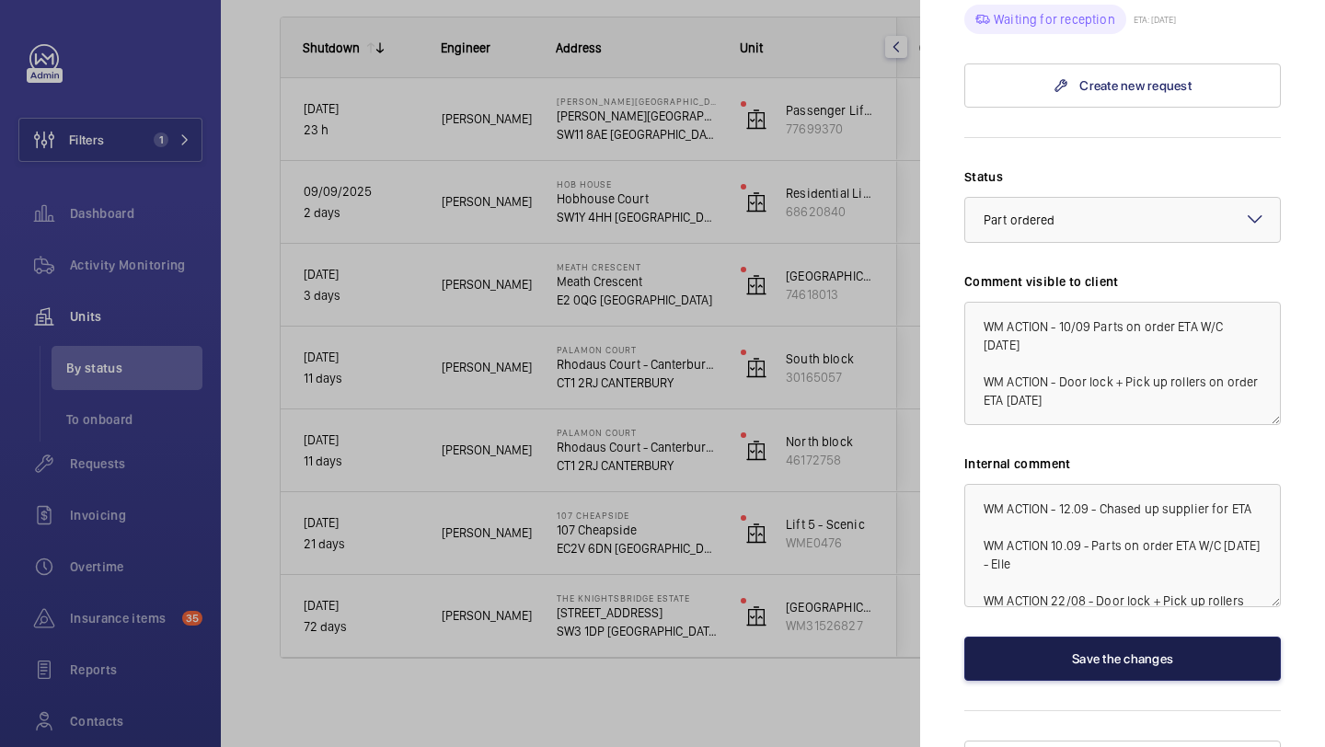
click at [1060, 637] on button "Save the changes" at bounding box center [1123, 659] width 317 height 44
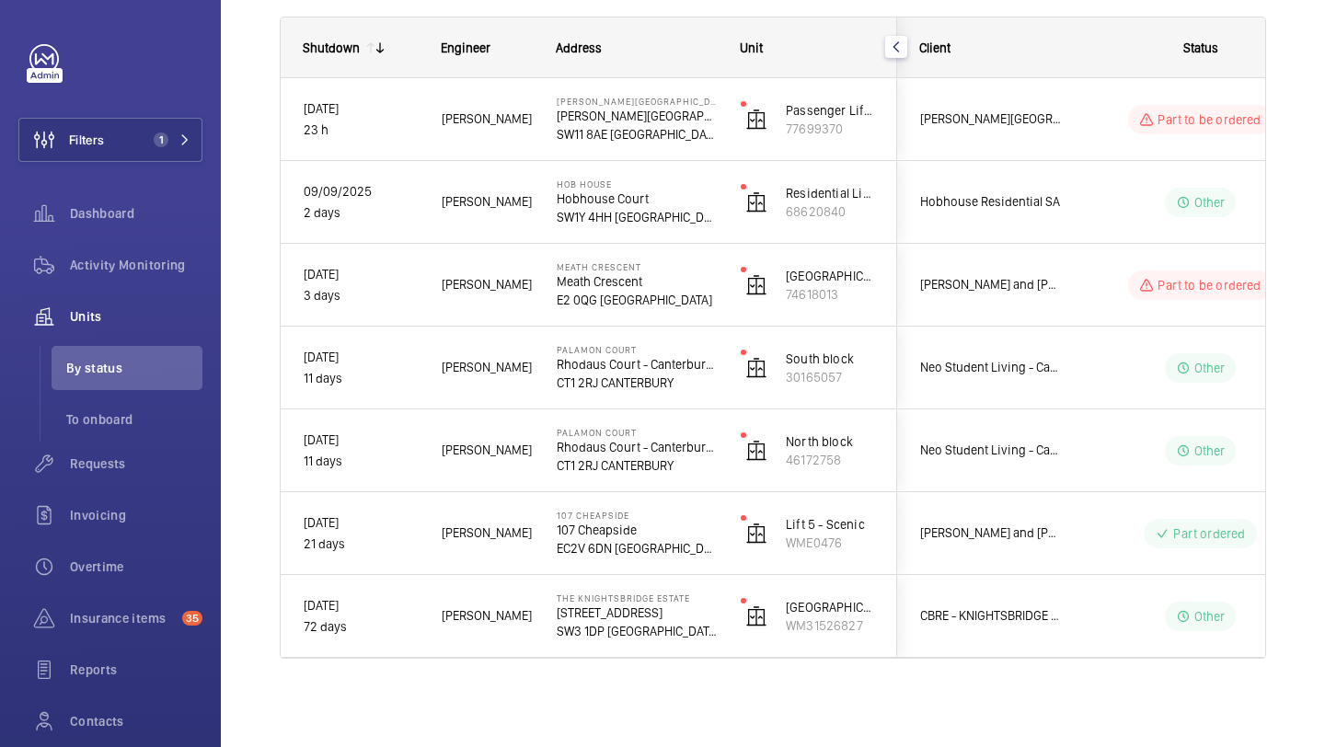
scroll to position [0, 0]
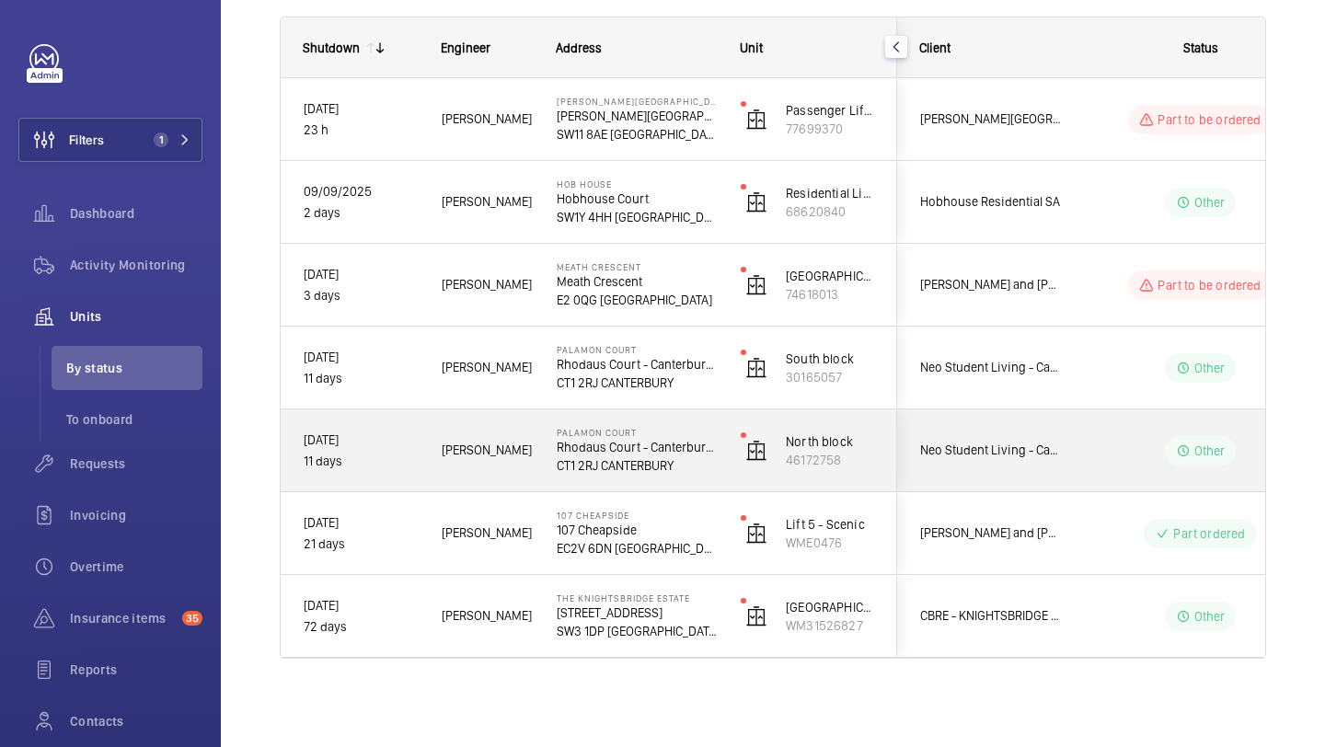
click at [1022, 470] on div "Neo Student Living - Canterbury Palamon Court" at bounding box center [980, 451] width 164 height 58
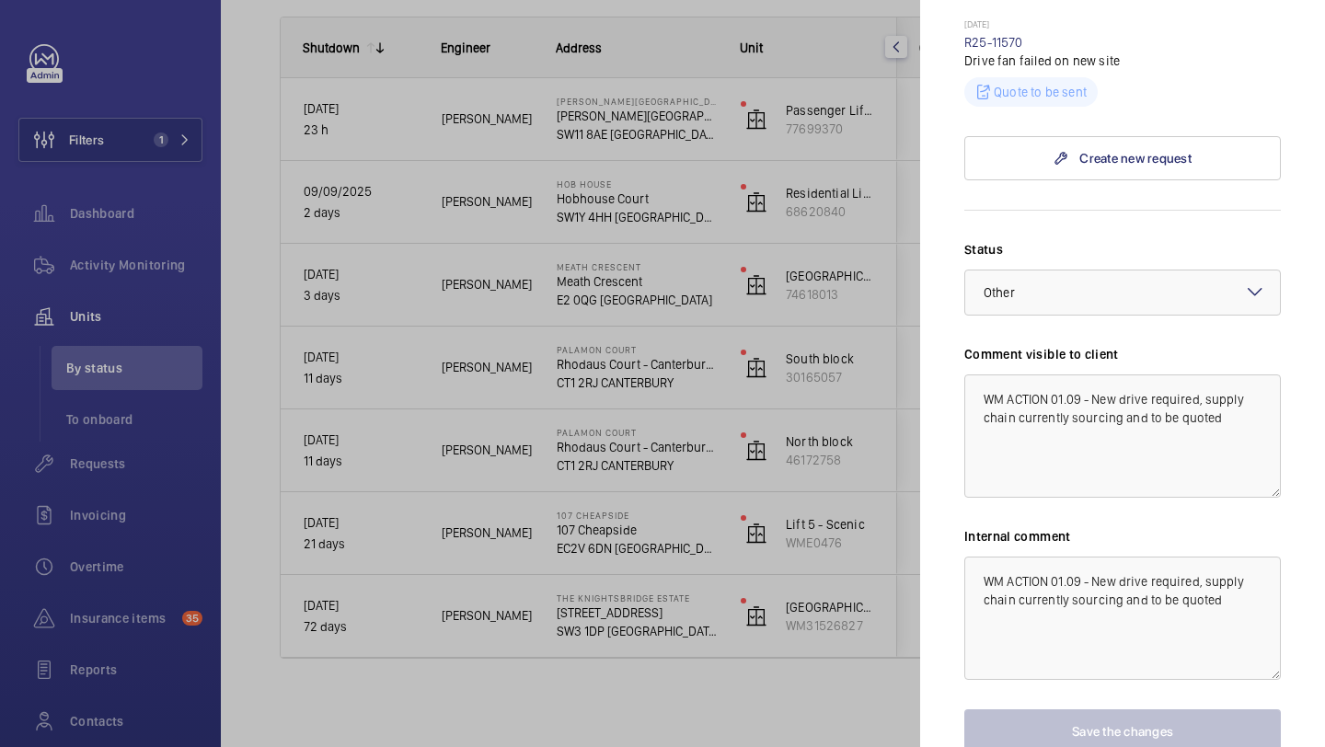
scroll to position [642, 0]
click at [972, 585] on textarea "WM ACTION 01.09 - New drive required, supply chain currently sourcing and to be…" at bounding box center [1123, 616] width 317 height 123
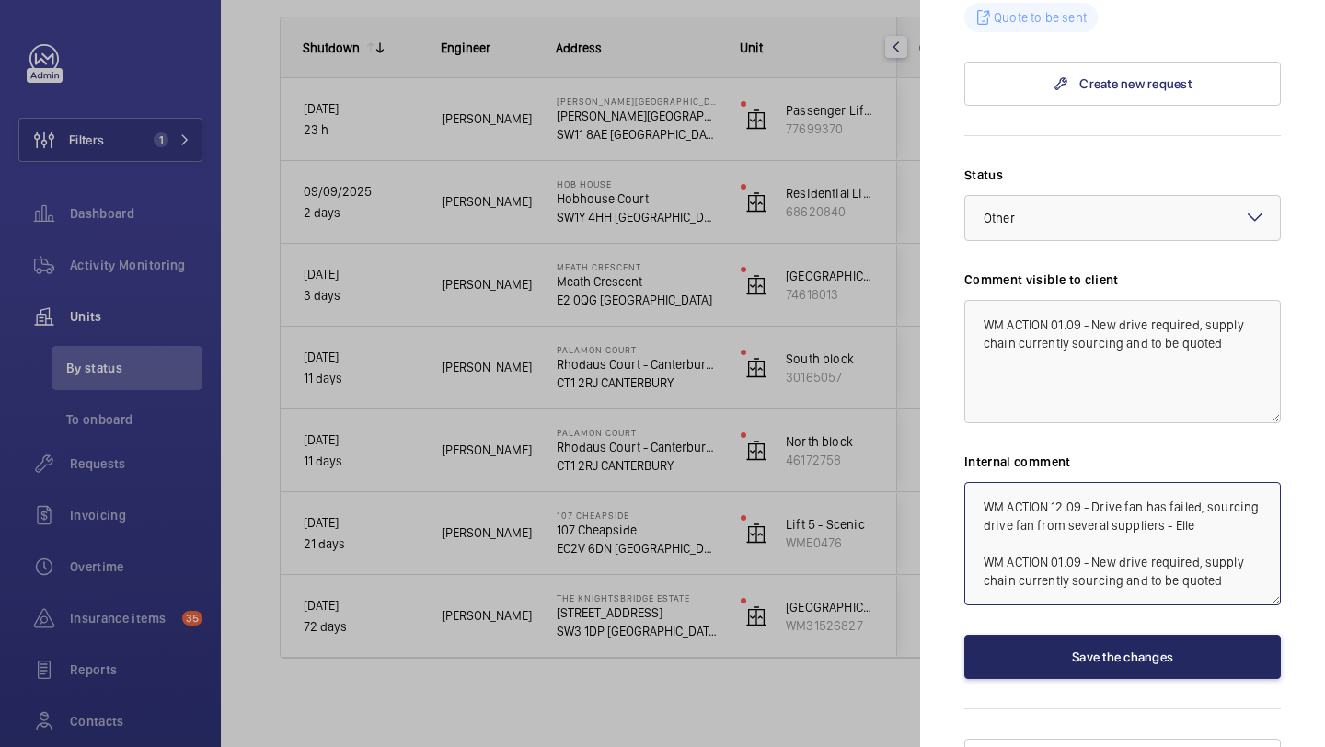
scroll to position [731, 0]
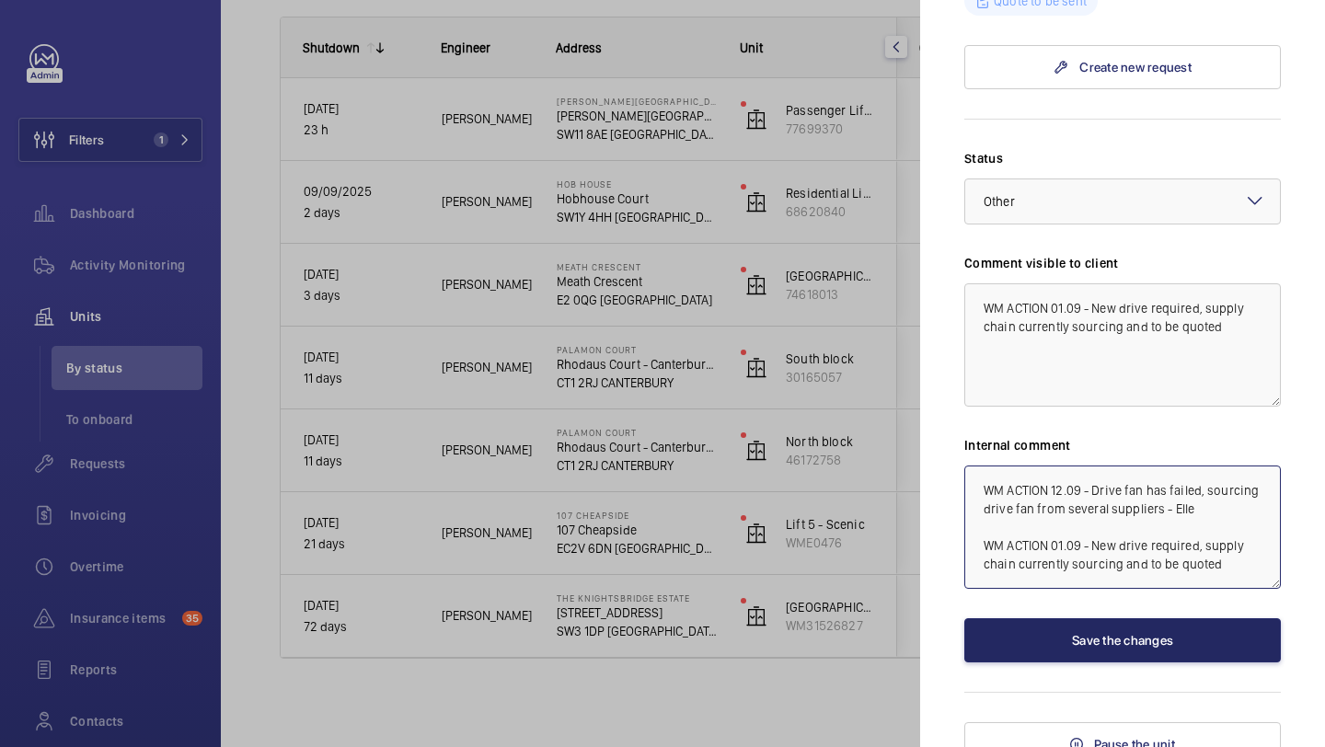
type textarea "WM ACTION 12.09 - Drive fan has failed, sourcing drive fan from several supplie…"
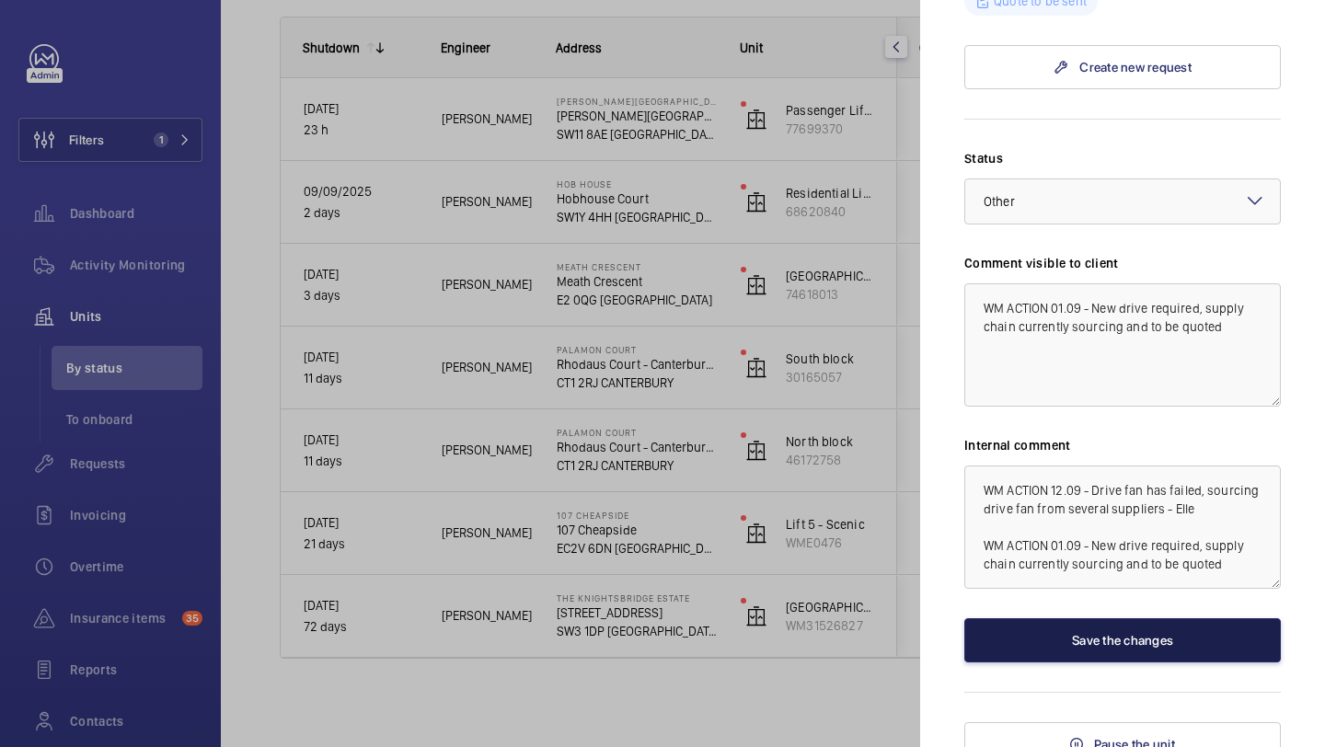
click at [1051, 647] on button "Save the changes" at bounding box center [1123, 641] width 317 height 44
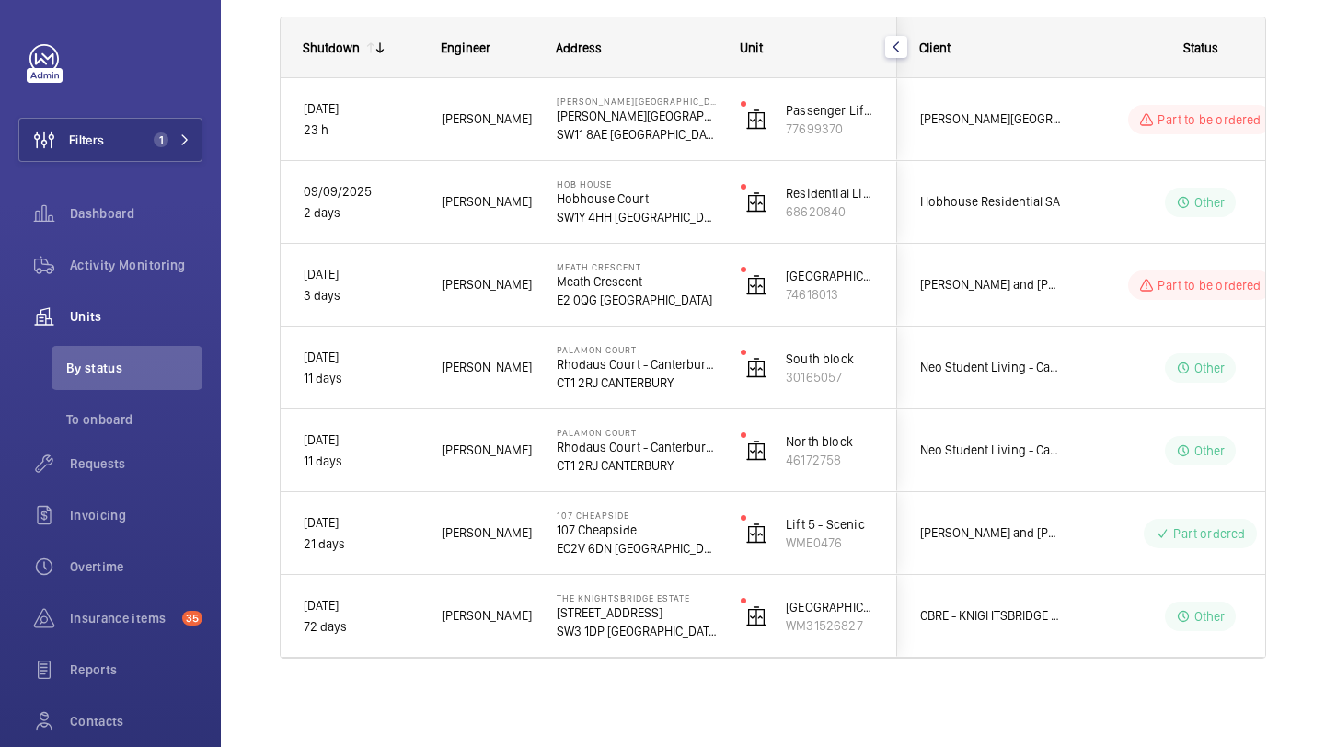
scroll to position [0, 0]
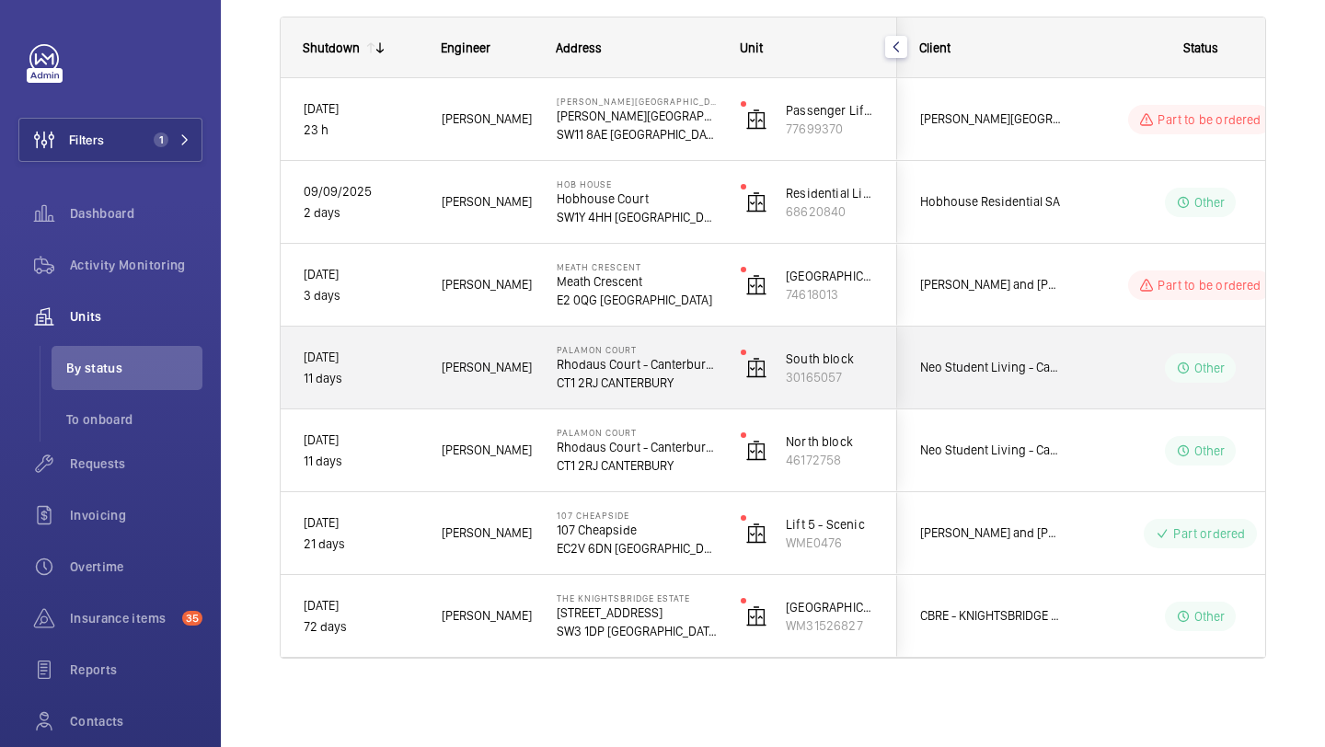
click at [1039, 390] on div "Neo Student Living - Canterbury Palamon Court" at bounding box center [980, 368] width 164 height 58
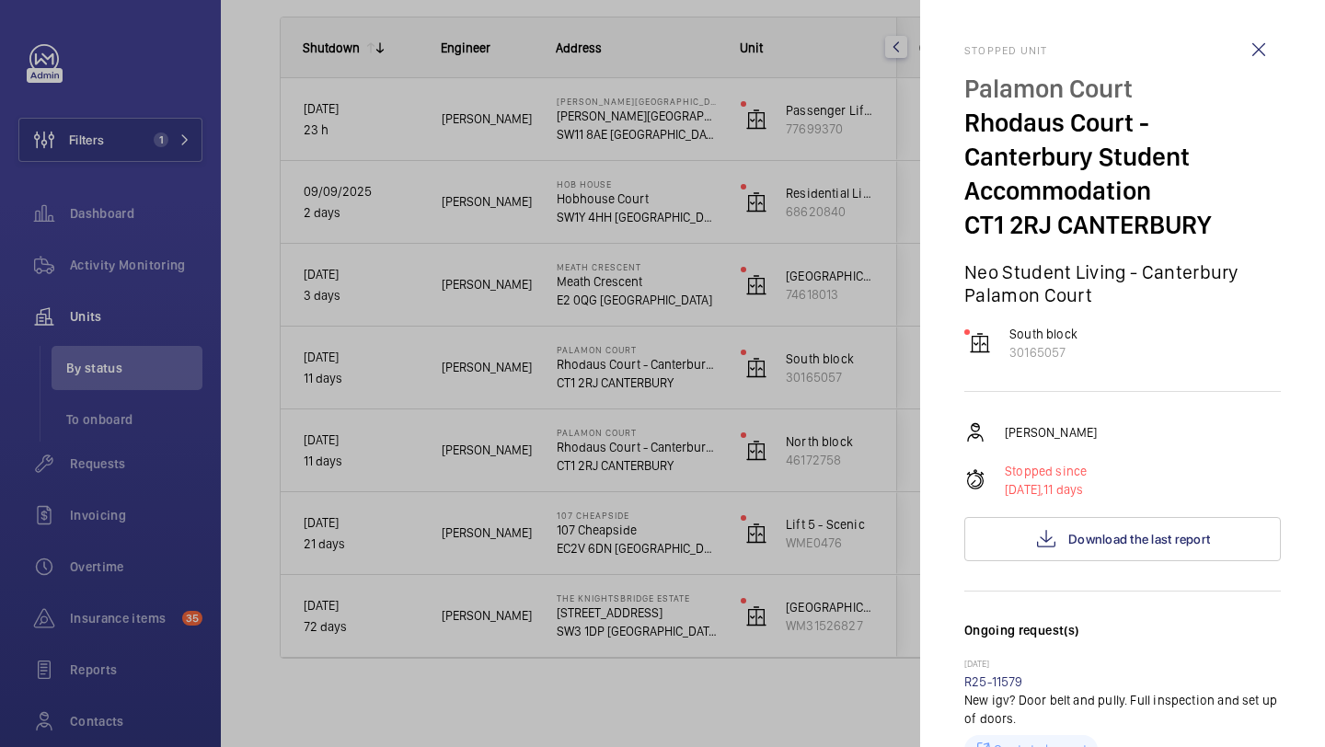
scroll to position [698, 0]
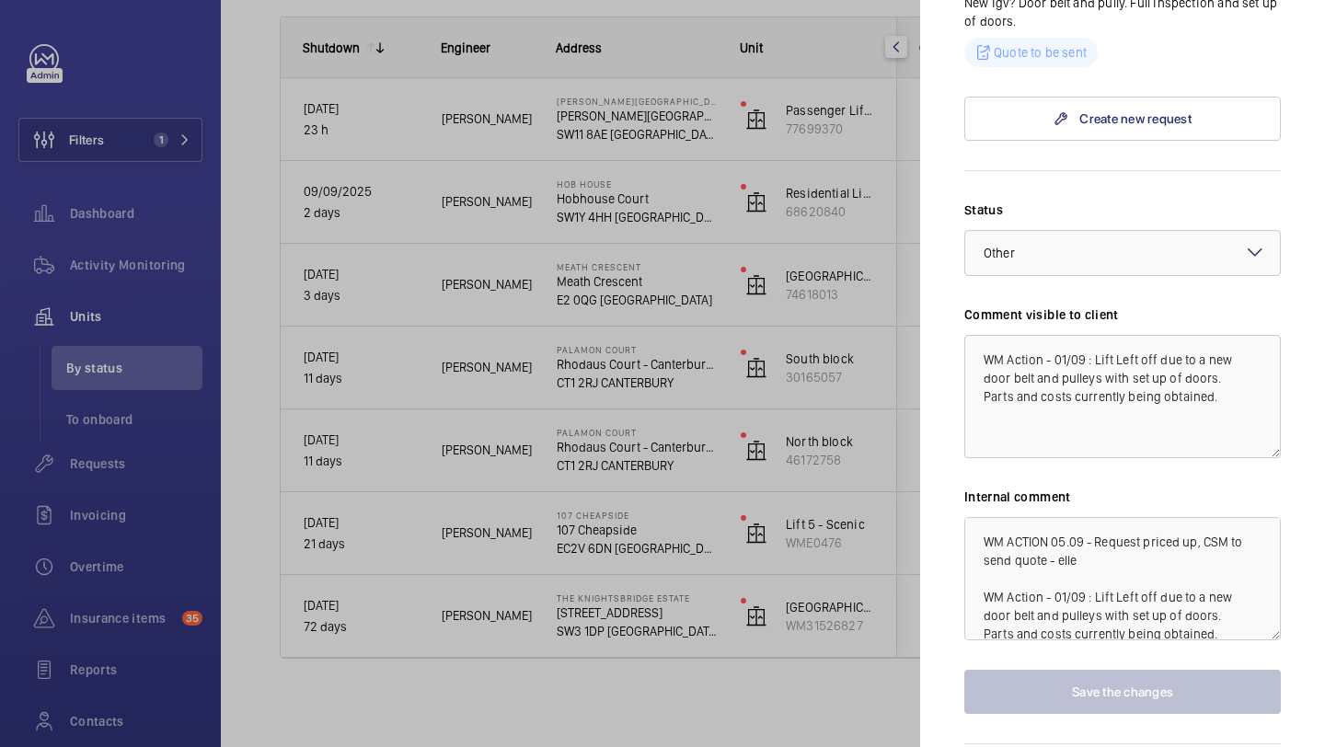
click at [877, 501] on div at bounding box center [662, 373] width 1325 height 747
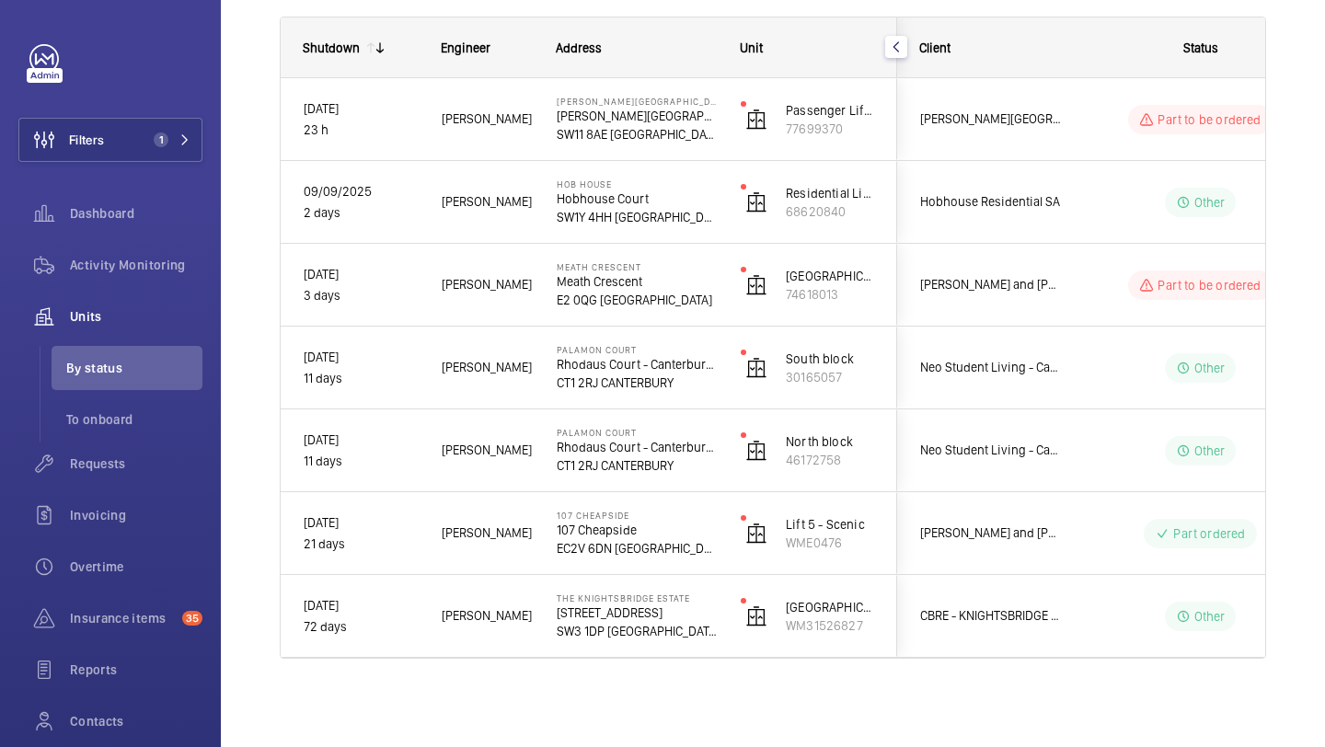
scroll to position [0, 0]
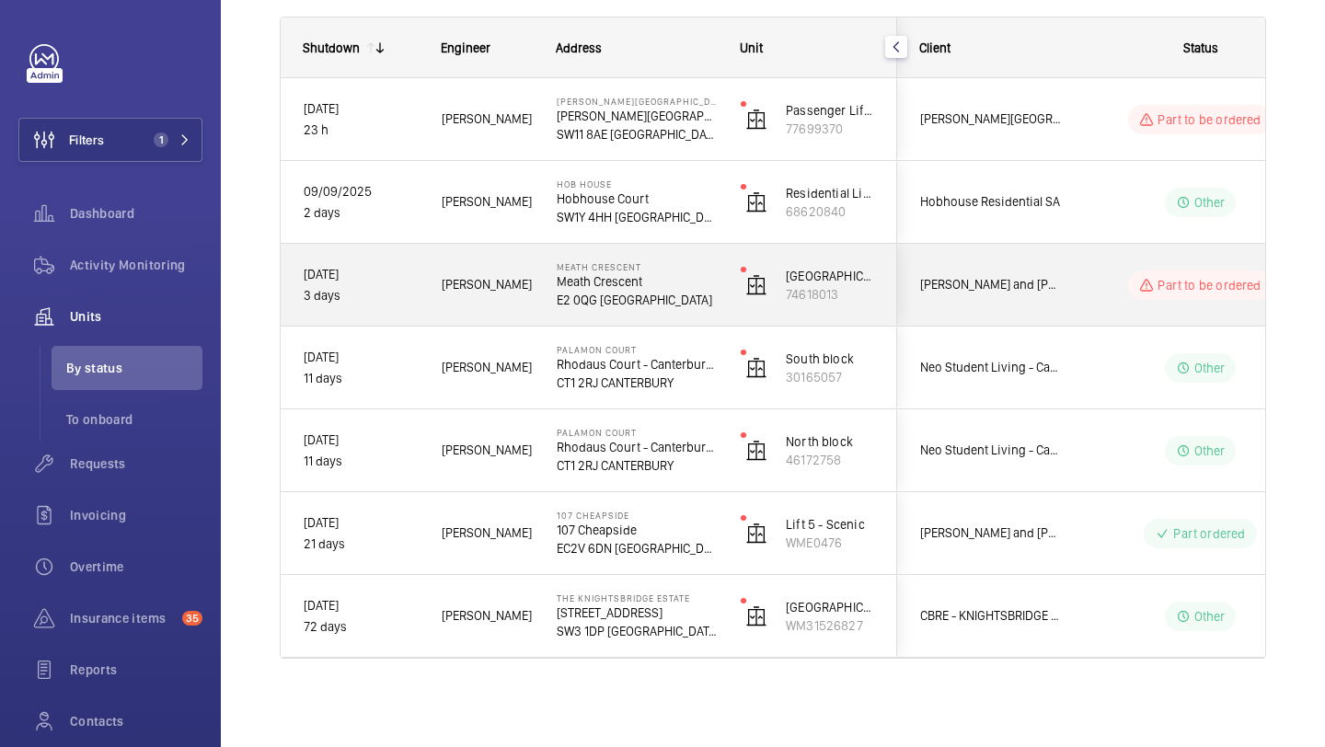
click at [985, 309] on div "[PERSON_NAME] and [PERSON_NAME] National Lift Contract" at bounding box center [980, 285] width 164 height 58
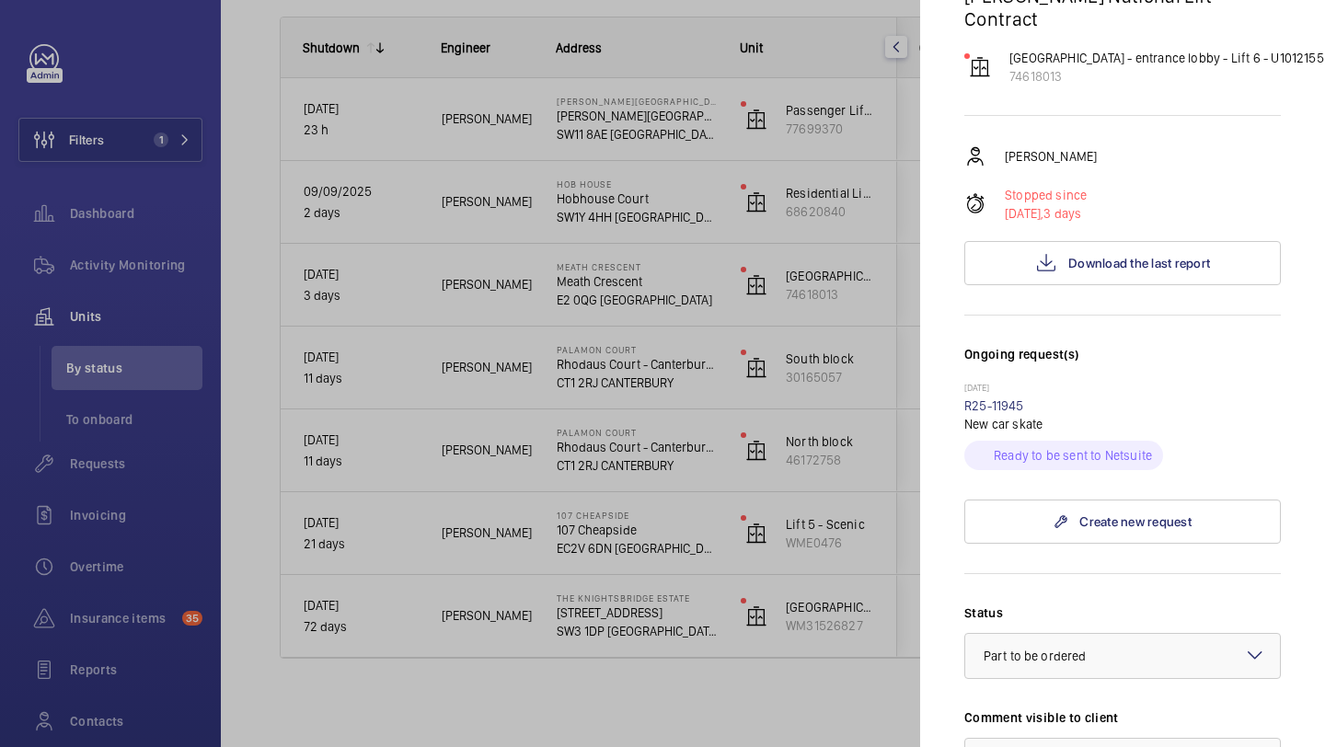
scroll to position [652, 0]
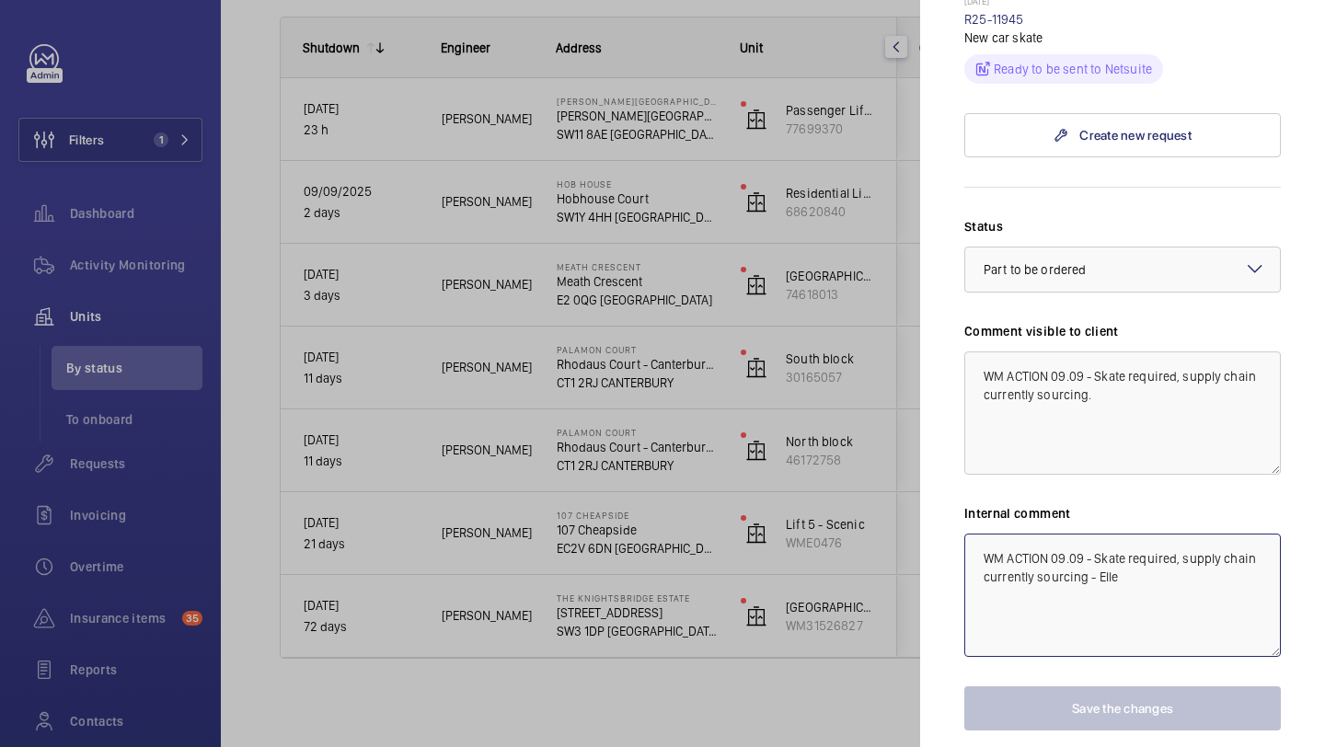
click at [978, 534] on textarea "WM ACTION 09.09 - Skate required, supply chain currently sourcing - Elle" at bounding box center [1123, 595] width 317 height 123
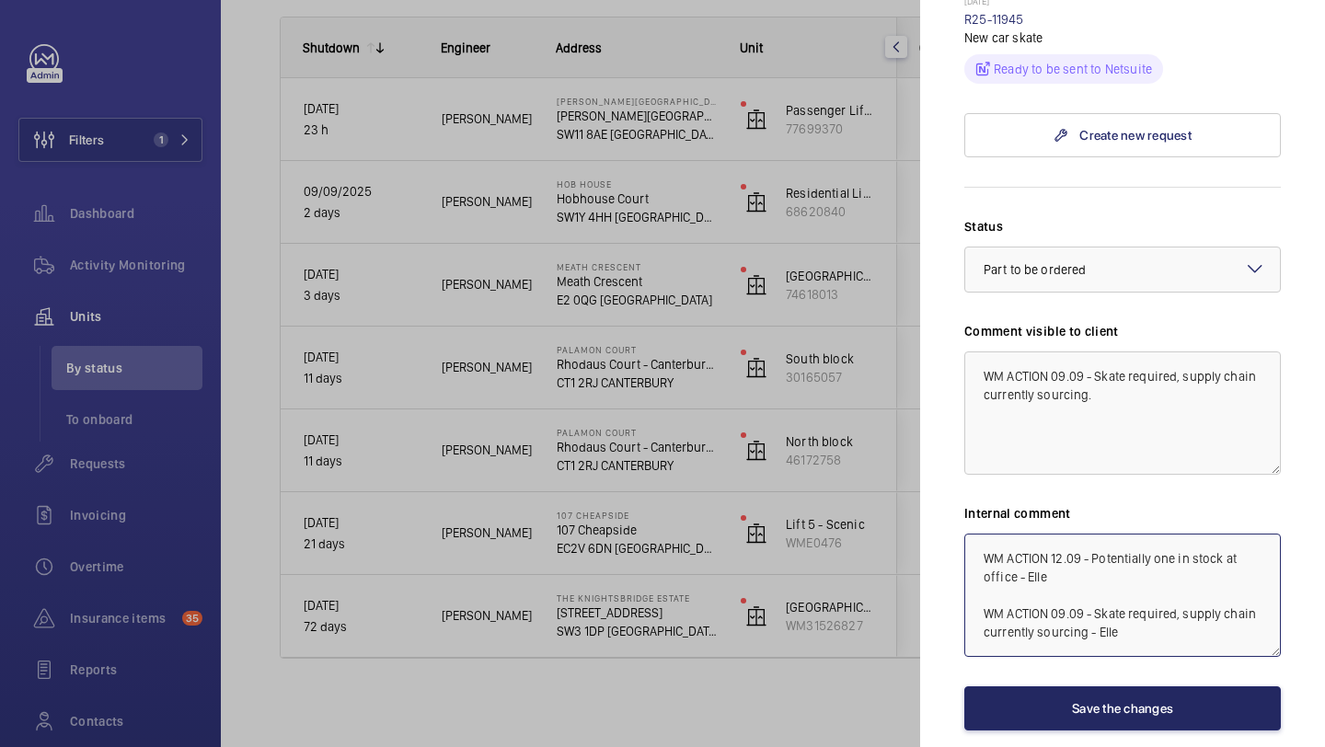
type textarea "WM ACTION 12.09 - Potentially one in stock at office - Elle WM ACTION 09.09 - S…"
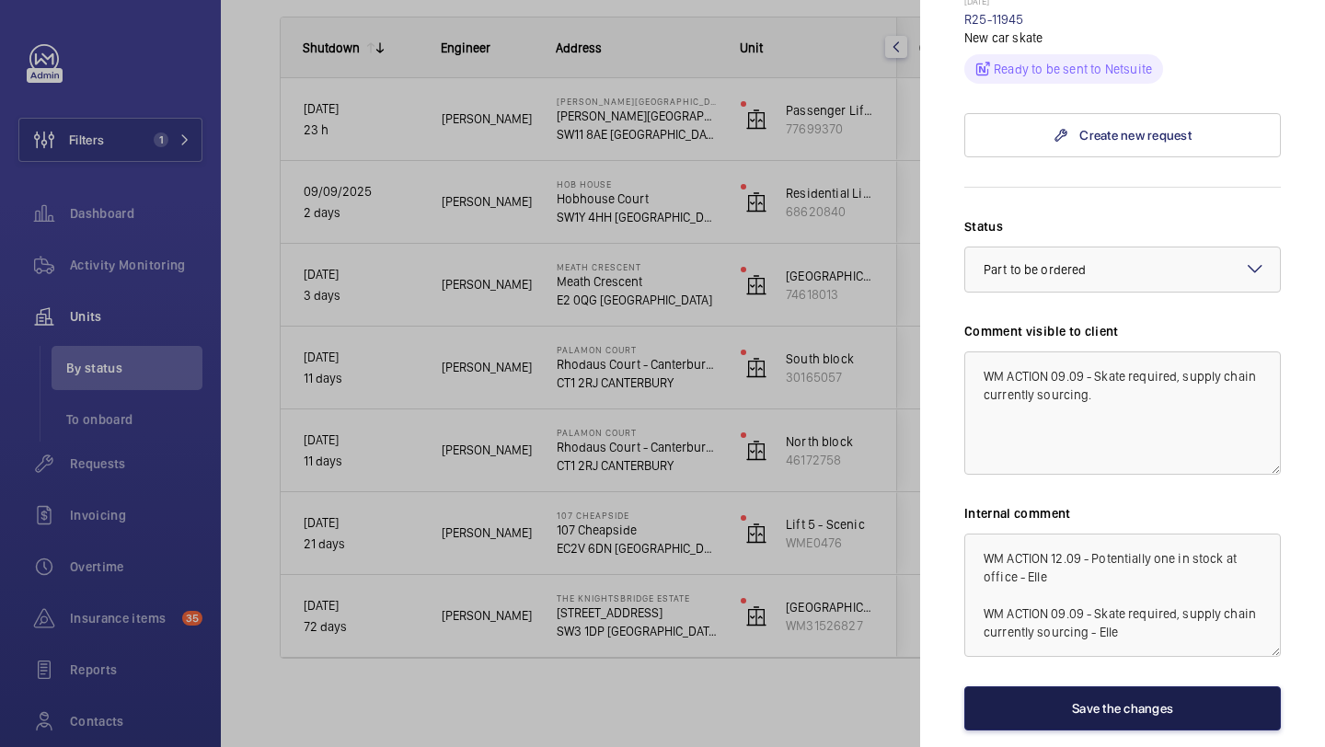
click at [1076, 687] on button "Save the changes" at bounding box center [1123, 709] width 317 height 44
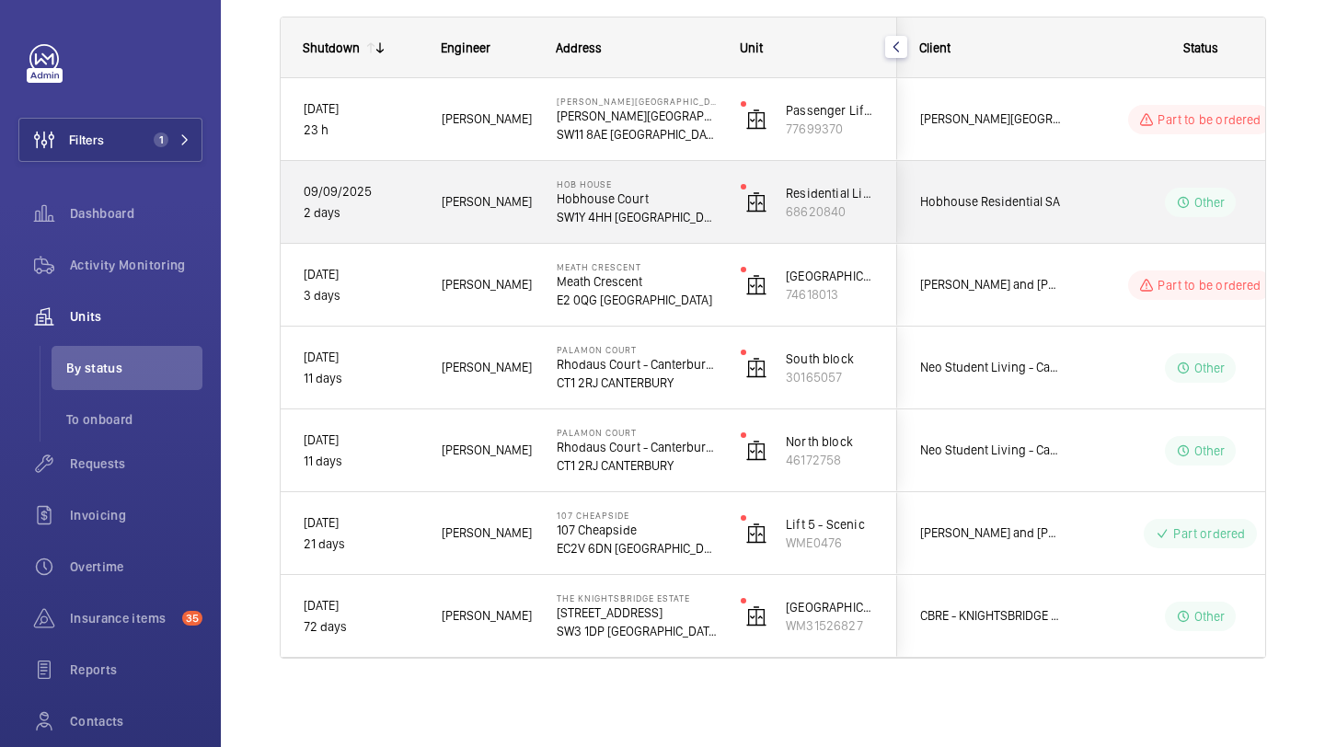
click at [1043, 182] on div "Hobhouse Residential SA" at bounding box center [980, 202] width 164 height 58
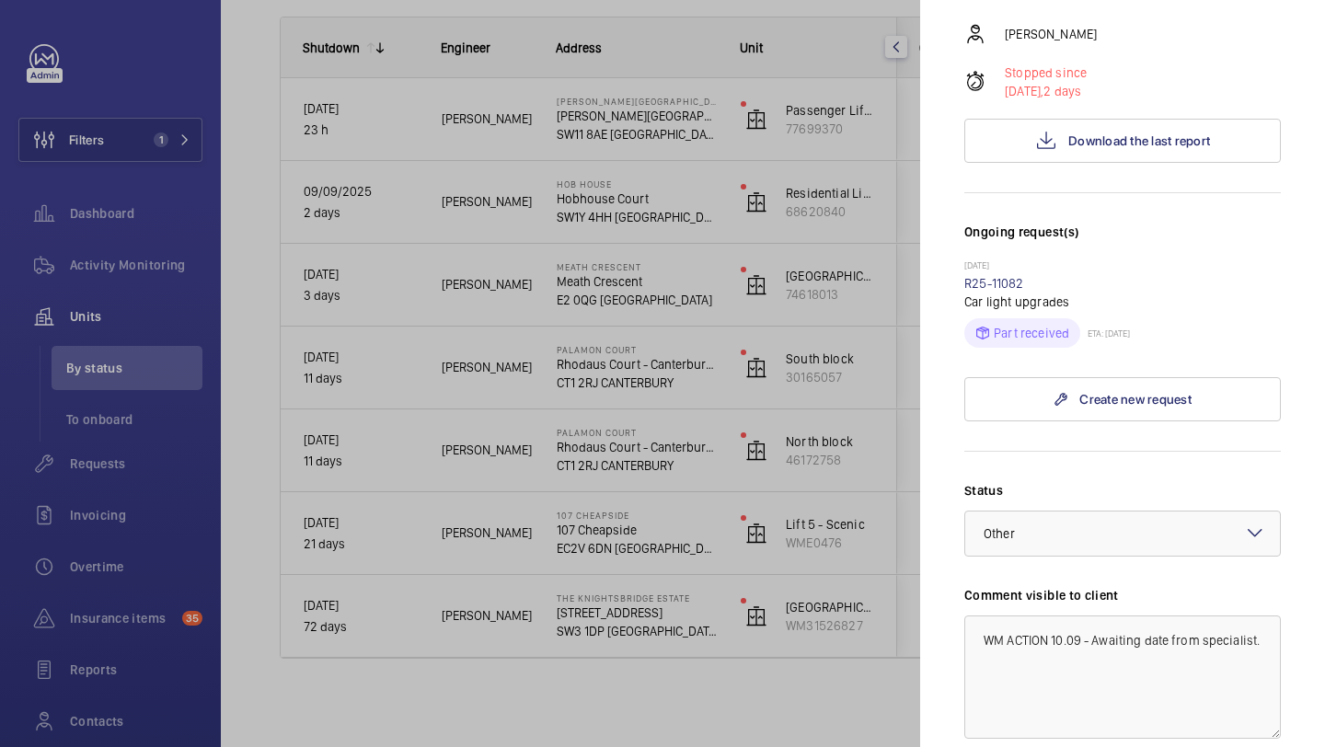
scroll to position [368, 0]
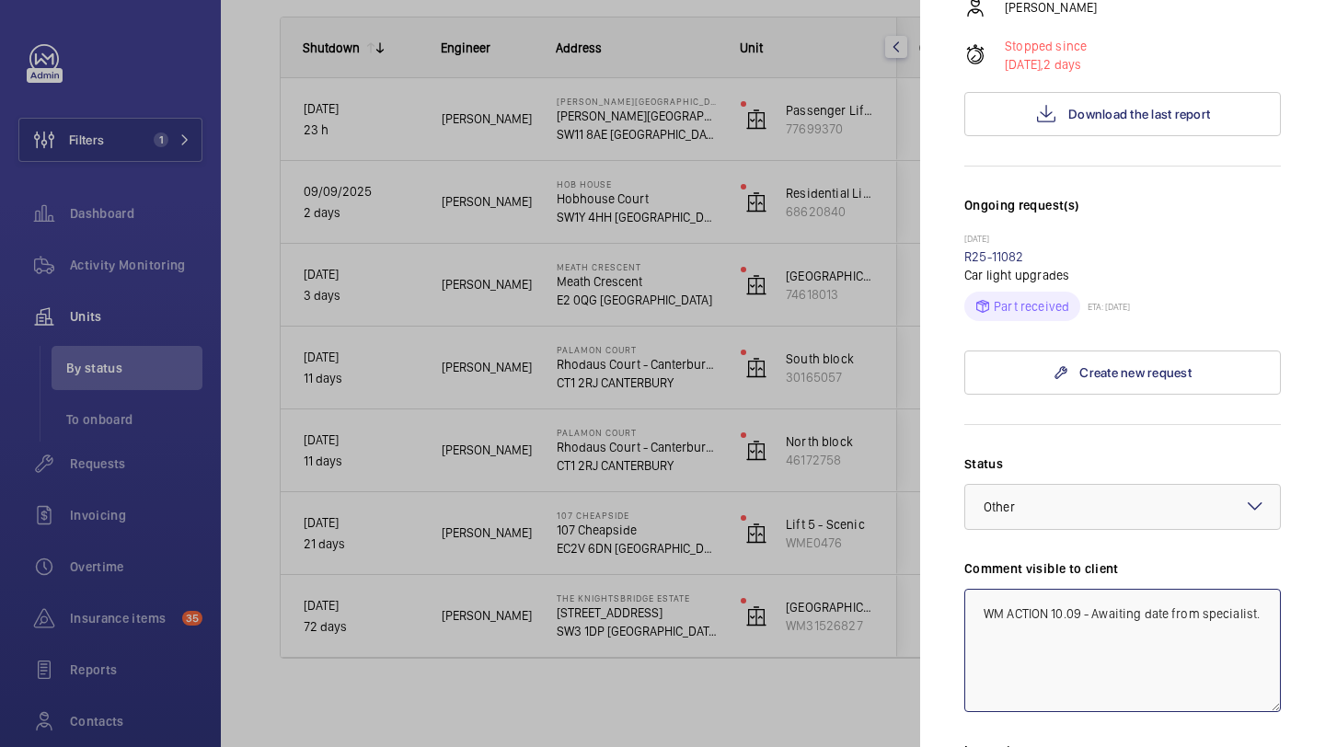
click at [983, 590] on textarea "WM ACTION 10.09 - Awaiting date from specialist." at bounding box center [1123, 650] width 317 height 123
click at [987, 589] on textarea "WM ACTION 10.09 - Awaiting date from specialist." at bounding box center [1123, 650] width 317 height 123
drag, startPoint x: 1054, startPoint y: 603, endPoint x: 980, endPoint y: 571, distance: 80.4
click at [980, 589] on textarea "WM ACTION 12.09 - Specialist attending Thursday 18th September. WM ACTION 10.09…" at bounding box center [1123, 650] width 317 height 123
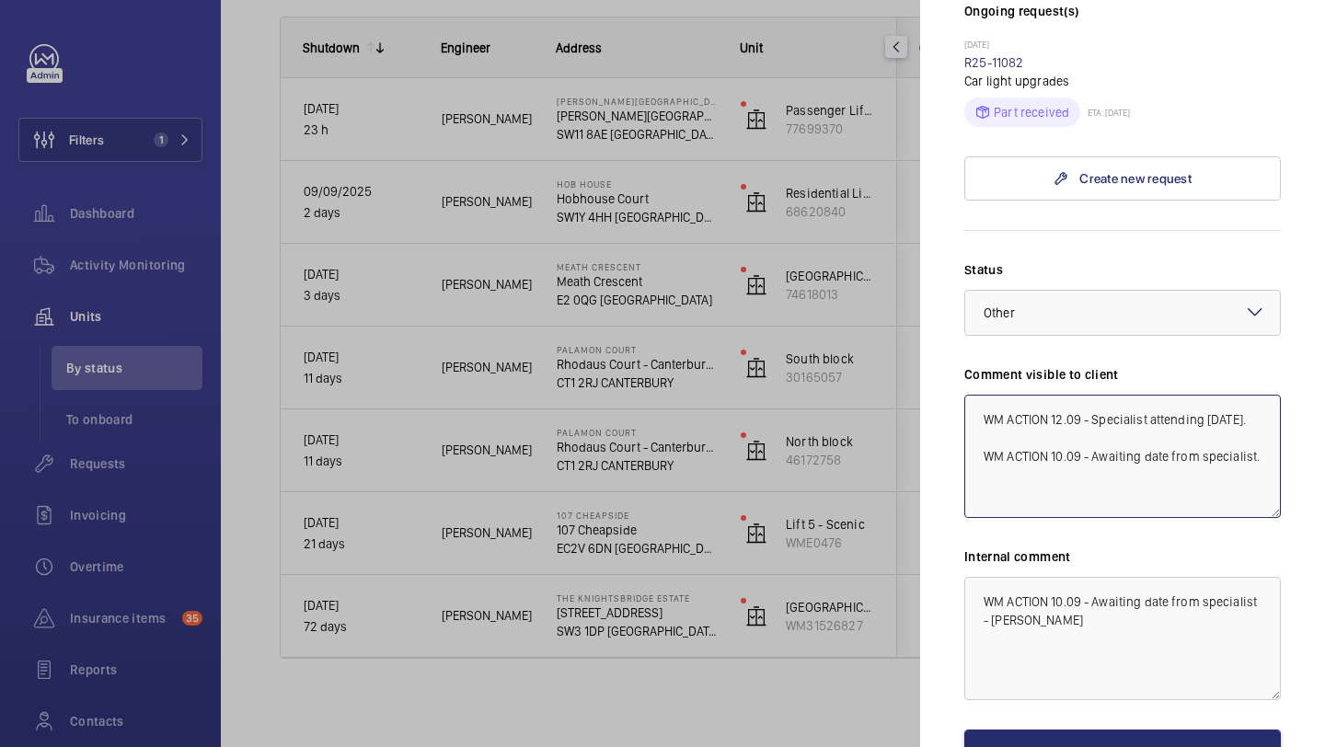
scroll to position [659, 0]
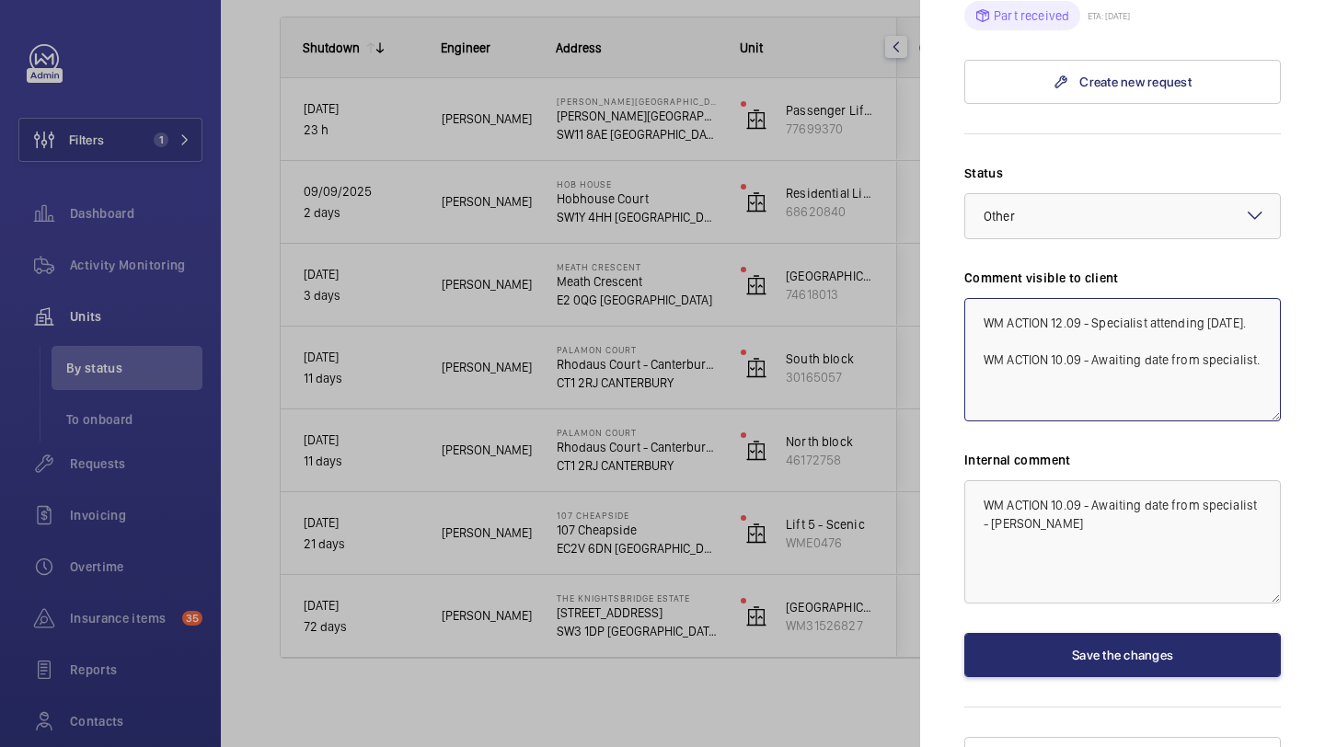
type textarea "WM ACTION 12.09 - Specialist attending Thursday 18th September. WM ACTION 10.09…"
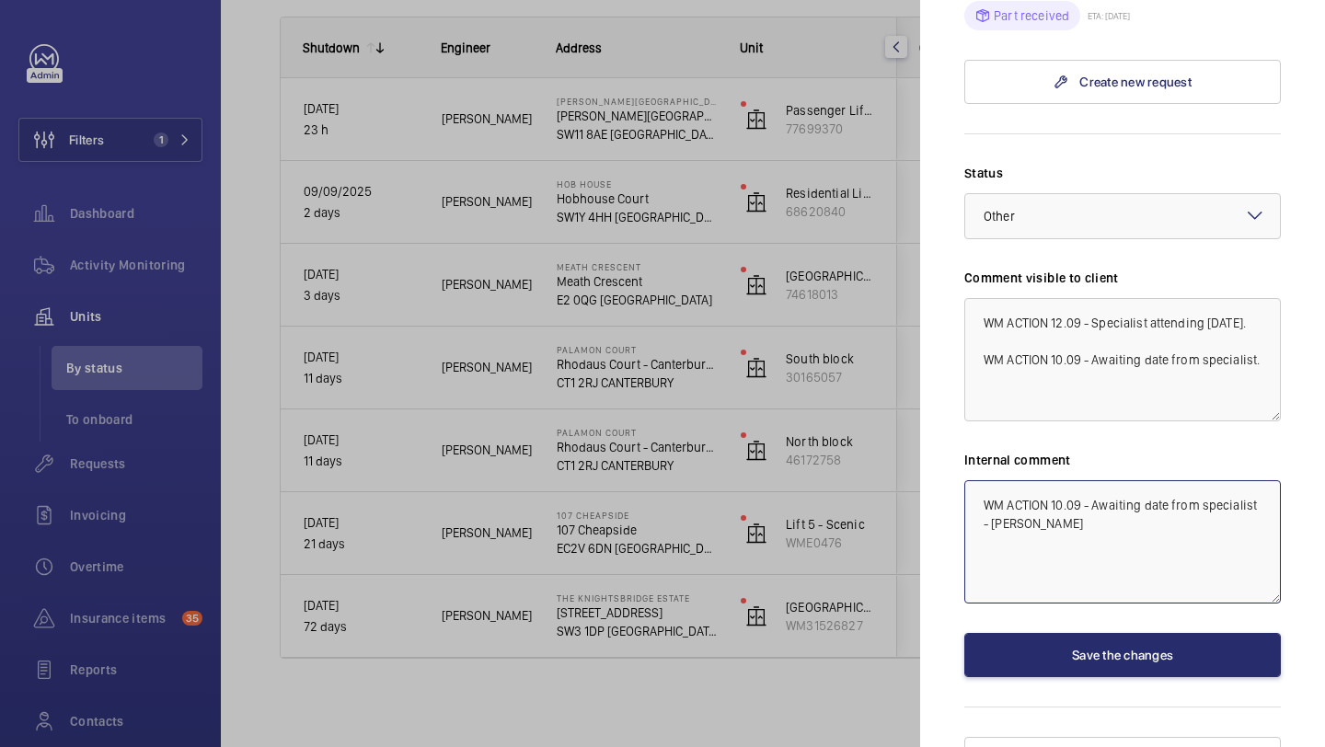
click at [984, 480] on textarea "WM ACTION 10.09 - Awaiting date from specialist - Elle" at bounding box center [1123, 541] width 317 height 123
paste textarea "WM ACTION 12.09 - Specialist attending Thursday 18th September."
drag, startPoint x: 1149, startPoint y: 474, endPoint x: 1093, endPoint y: 470, distance: 56.3
click at [1093, 480] on textarea "WM ACTION 12.09 - Specialist attending Thursday 18th September. WM ACTION 10.09…" at bounding box center [1123, 541] width 317 height 123
click at [1055, 480] on textarea "WM ACTION 12.09 - Jupp attending Thursday 18th September. WM ACTION 10.09 - Awa…" at bounding box center [1123, 541] width 317 height 123
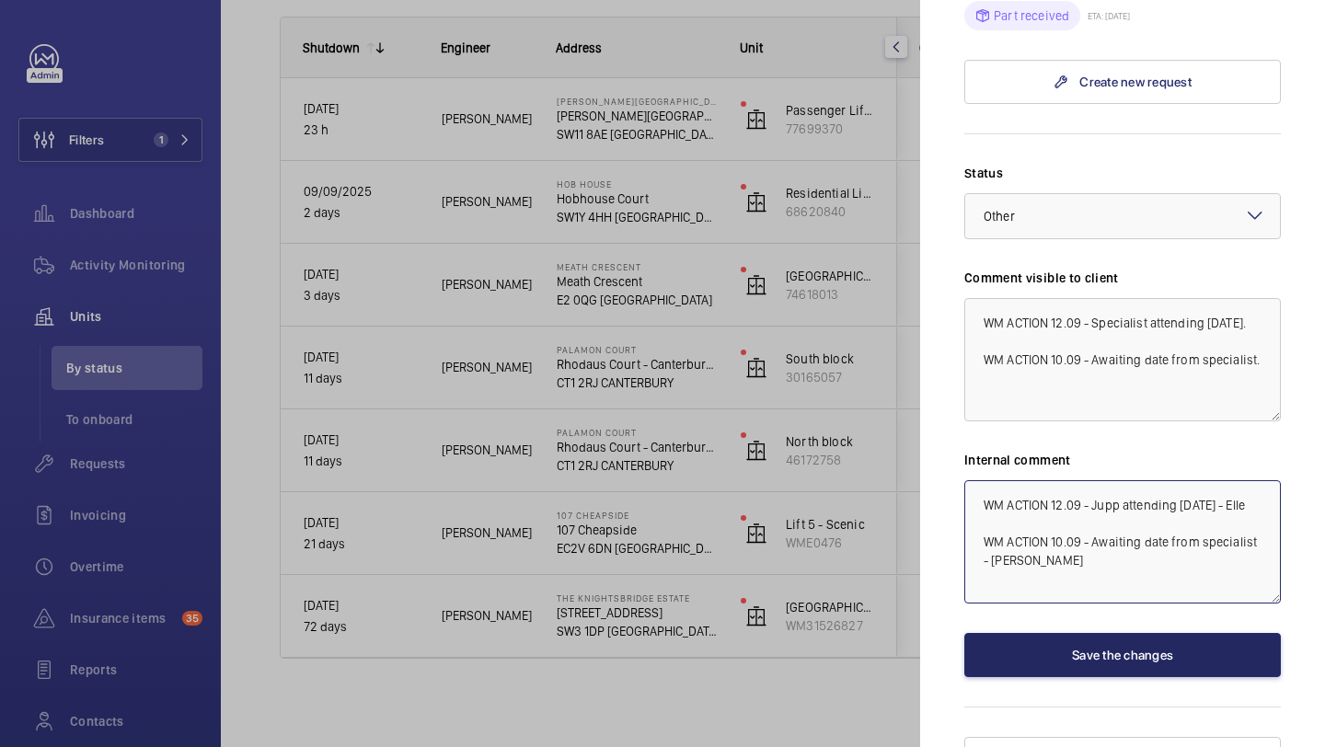
type textarea "WM ACTION 12.09 - Jupp attending [DATE] - Elle WM ACTION 10.09 - Awaiting date …"
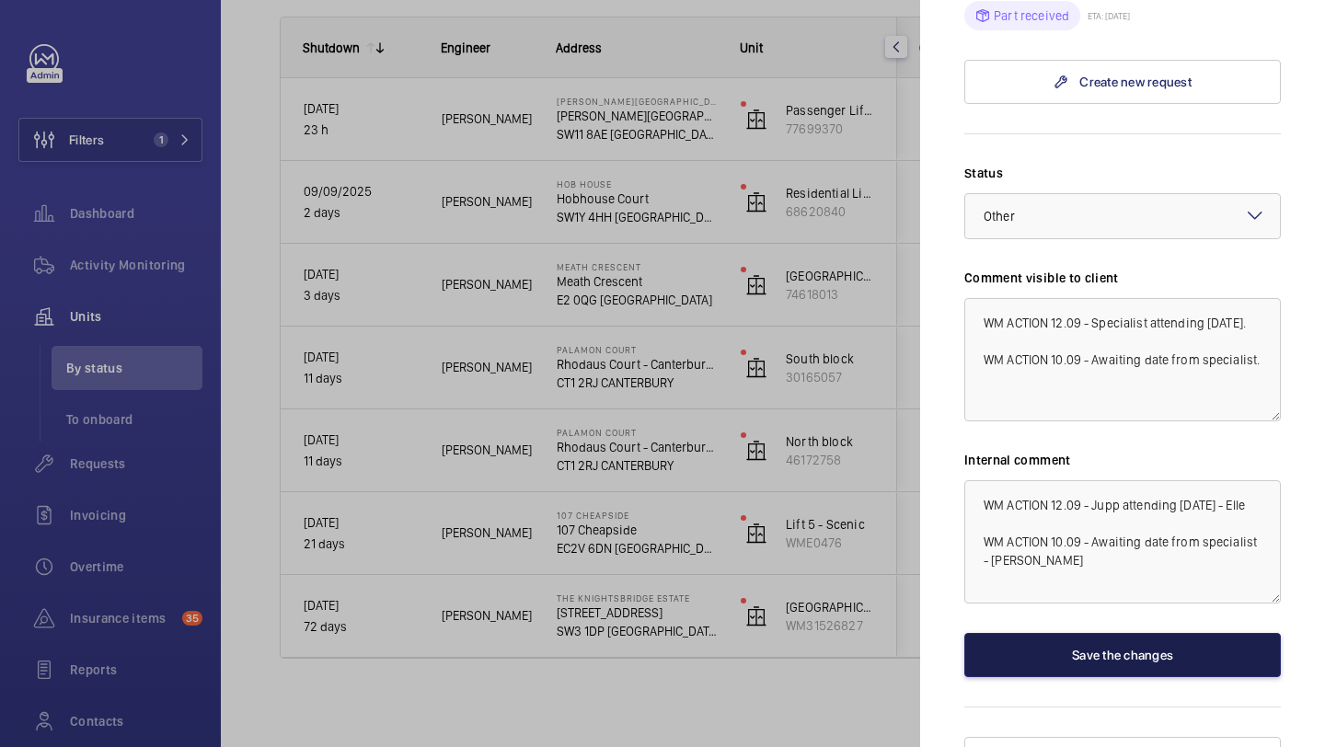
click at [1060, 633] on button "Save the changes" at bounding box center [1123, 655] width 317 height 44
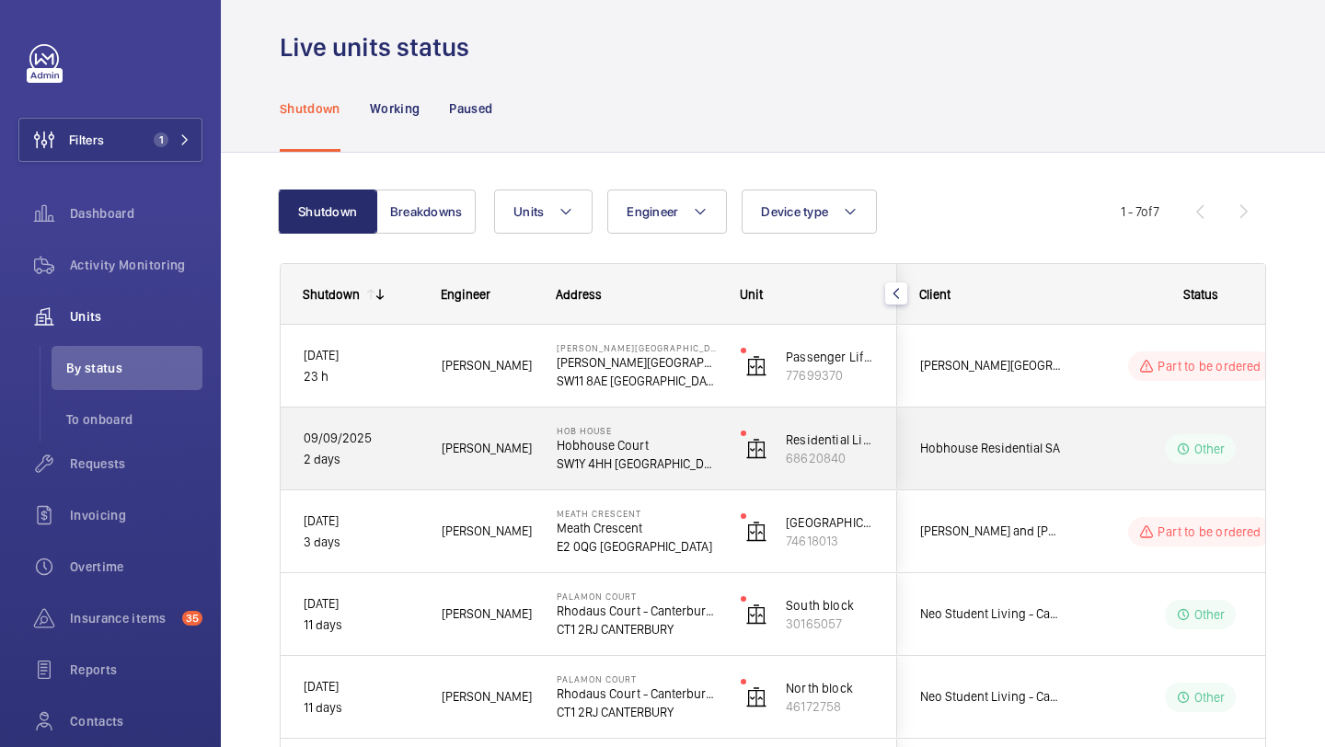
scroll to position [0, 0]
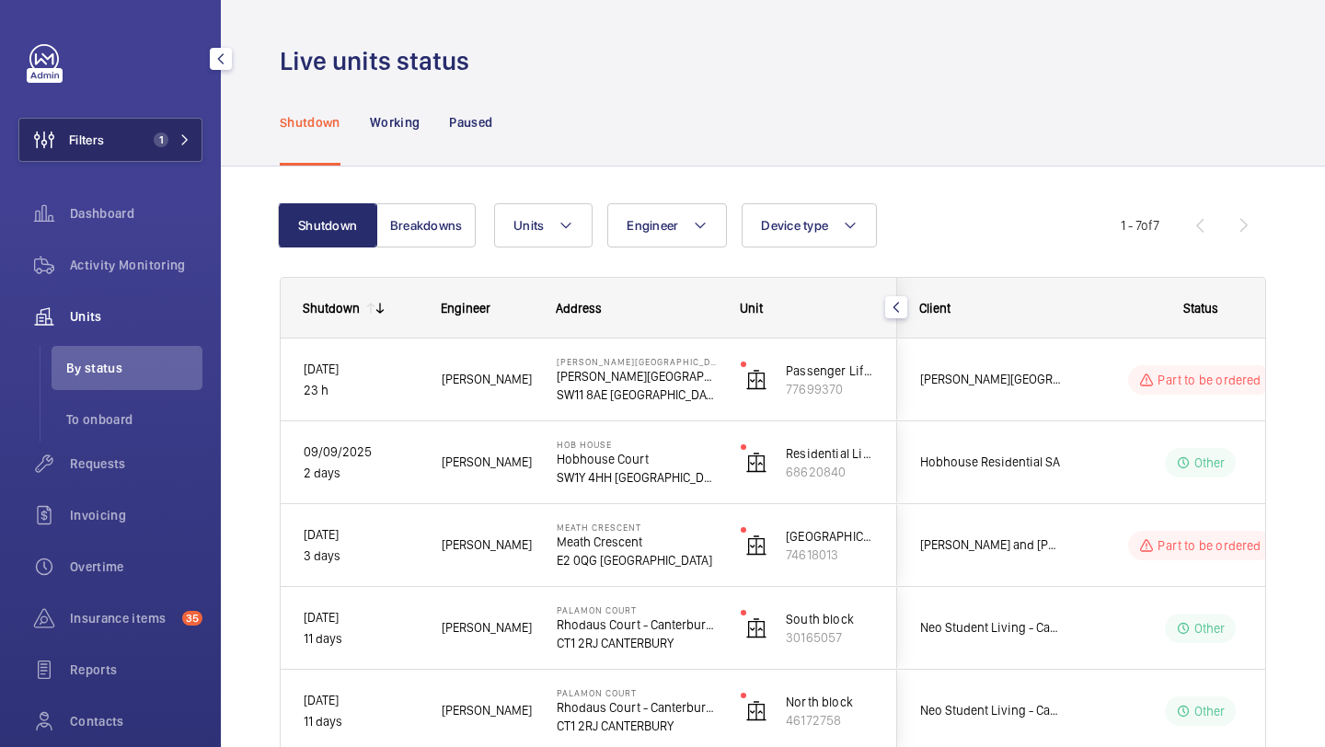
click at [139, 153] on button "Filters 1" at bounding box center [110, 140] width 184 height 44
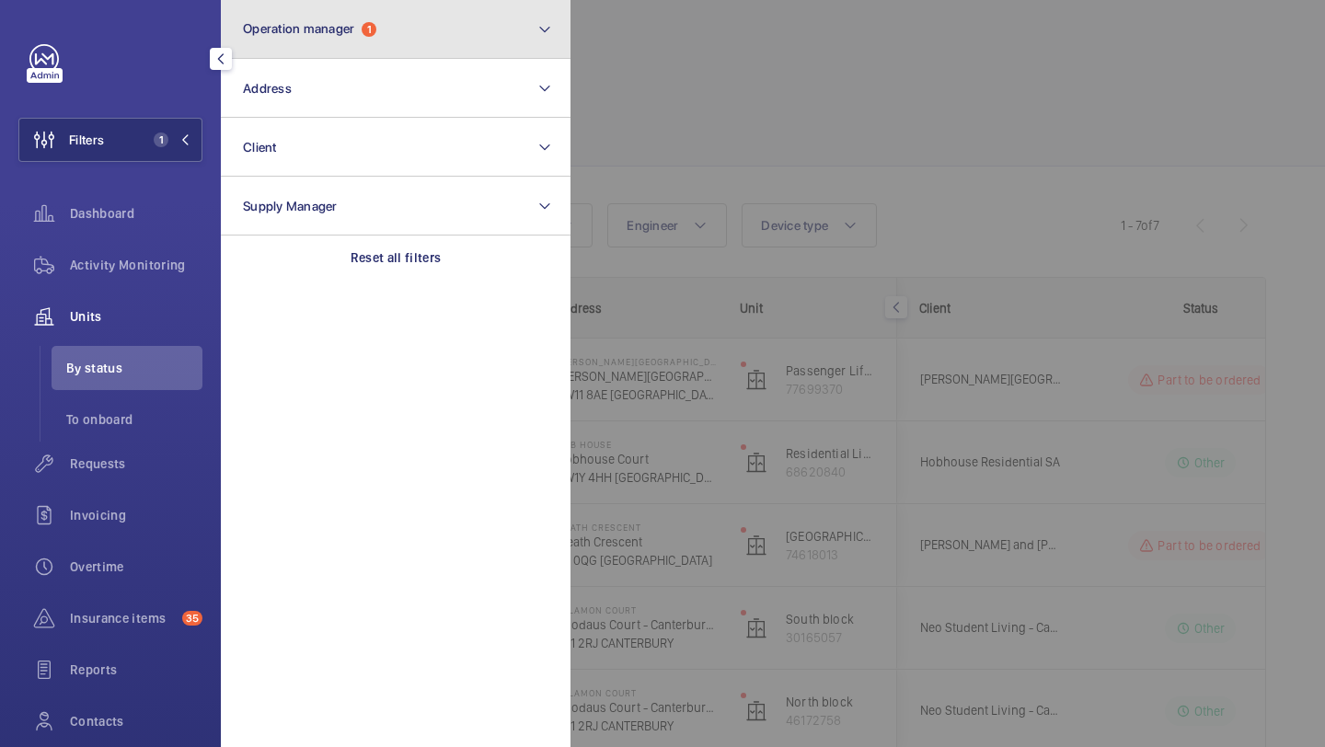
click at [306, 43] on button "Operation manager 1" at bounding box center [396, 29] width 350 height 59
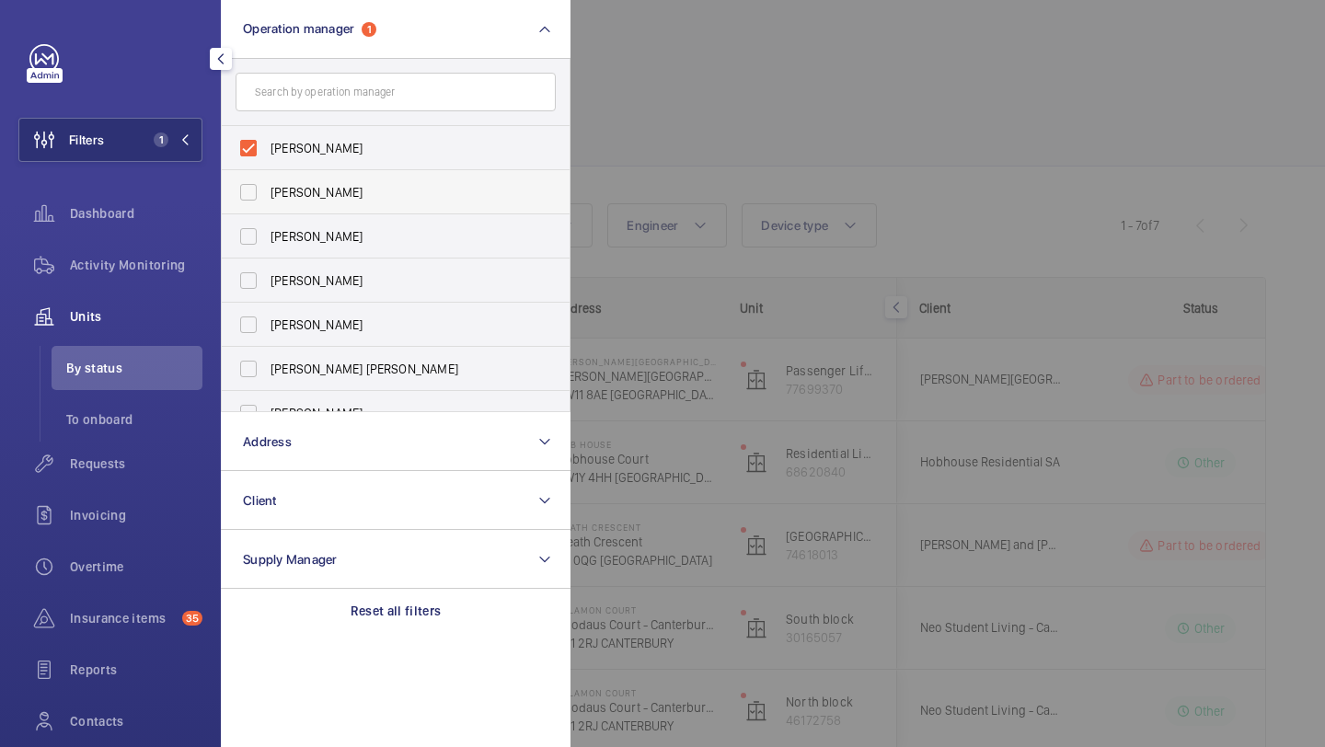
click at [312, 191] on span "[PERSON_NAME]" at bounding box center [397, 192] width 253 height 18
click at [267, 191] on input "[PERSON_NAME]" at bounding box center [248, 192] width 37 height 37
checkbox input "true"
drag, startPoint x: 786, startPoint y: 124, endPoint x: 796, endPoint y: 125, distance: 10.2
click at [793, 125] on div at bounding box center [1233, 373] width 1325 height 747
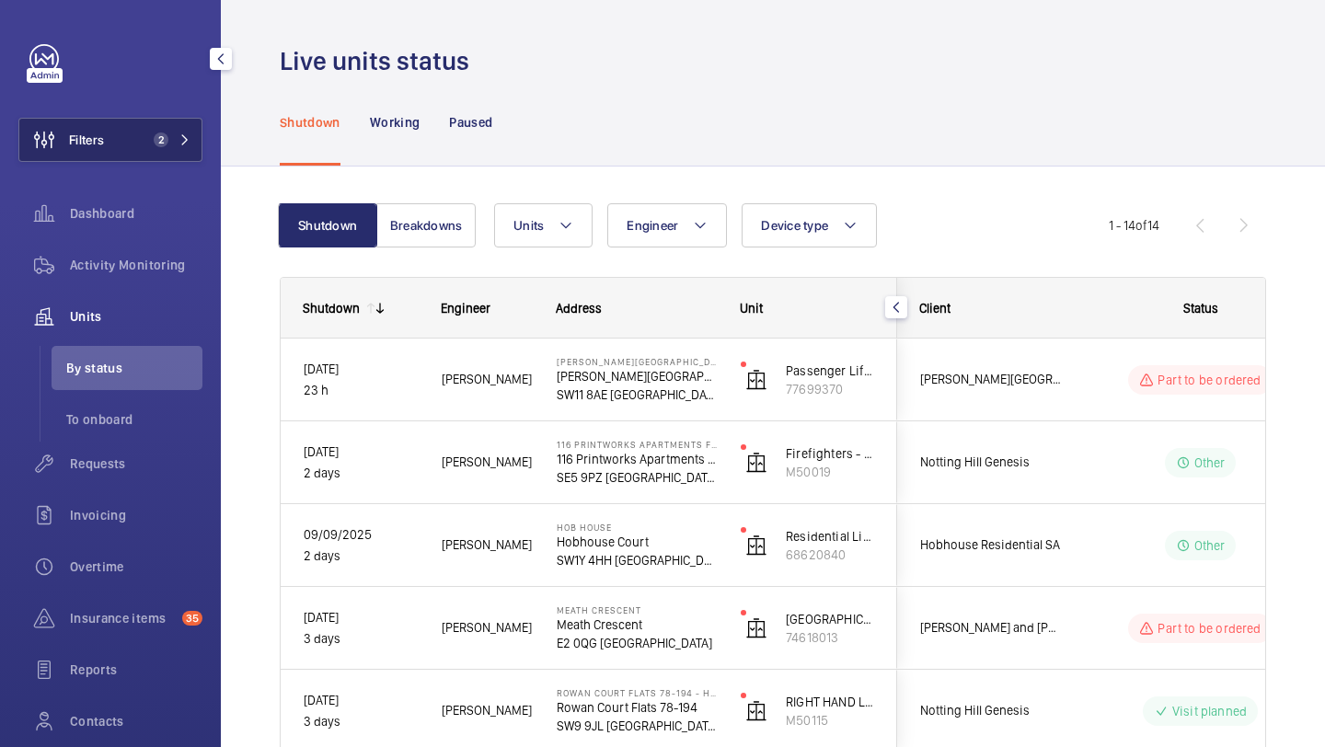
click at [135, 148] on button "Filters 2" at bounding box center [110, 140] width 184 height 44
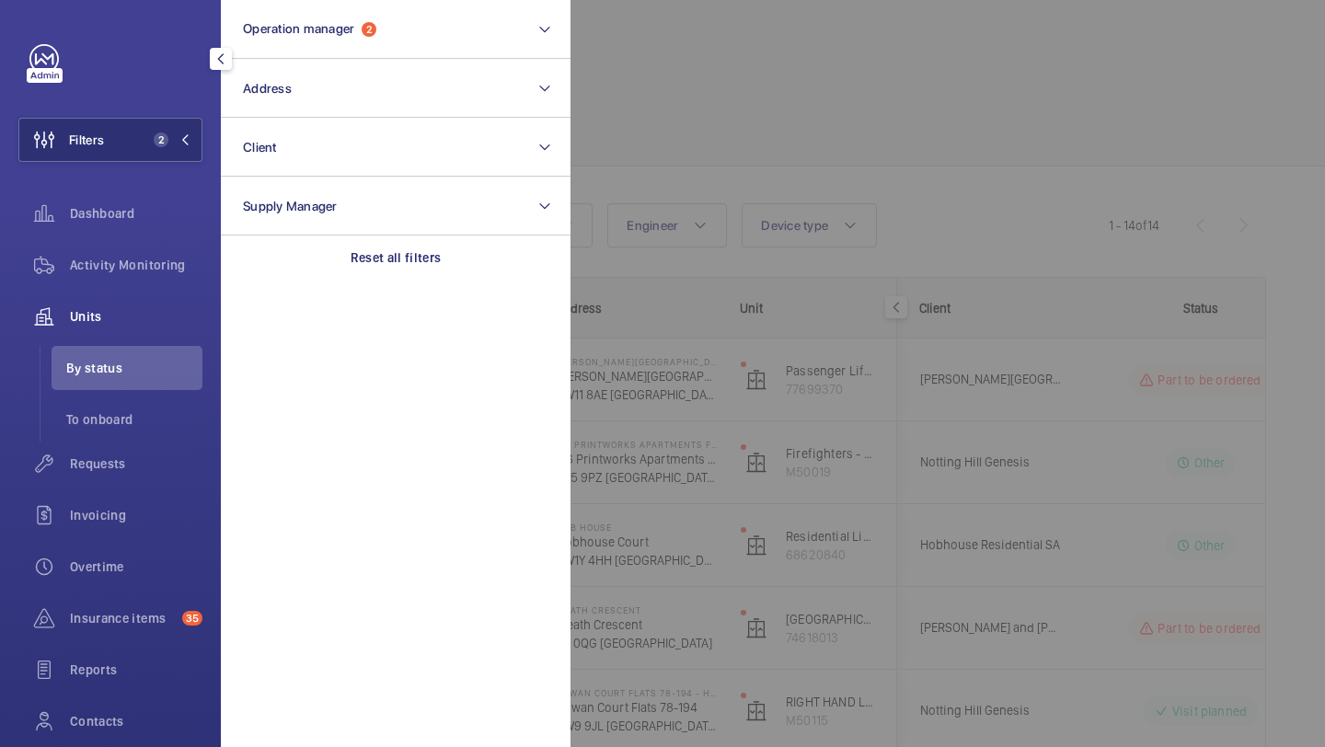
click at [573, 131] on div at bounding box center [1233, 373] width 1325 height 747
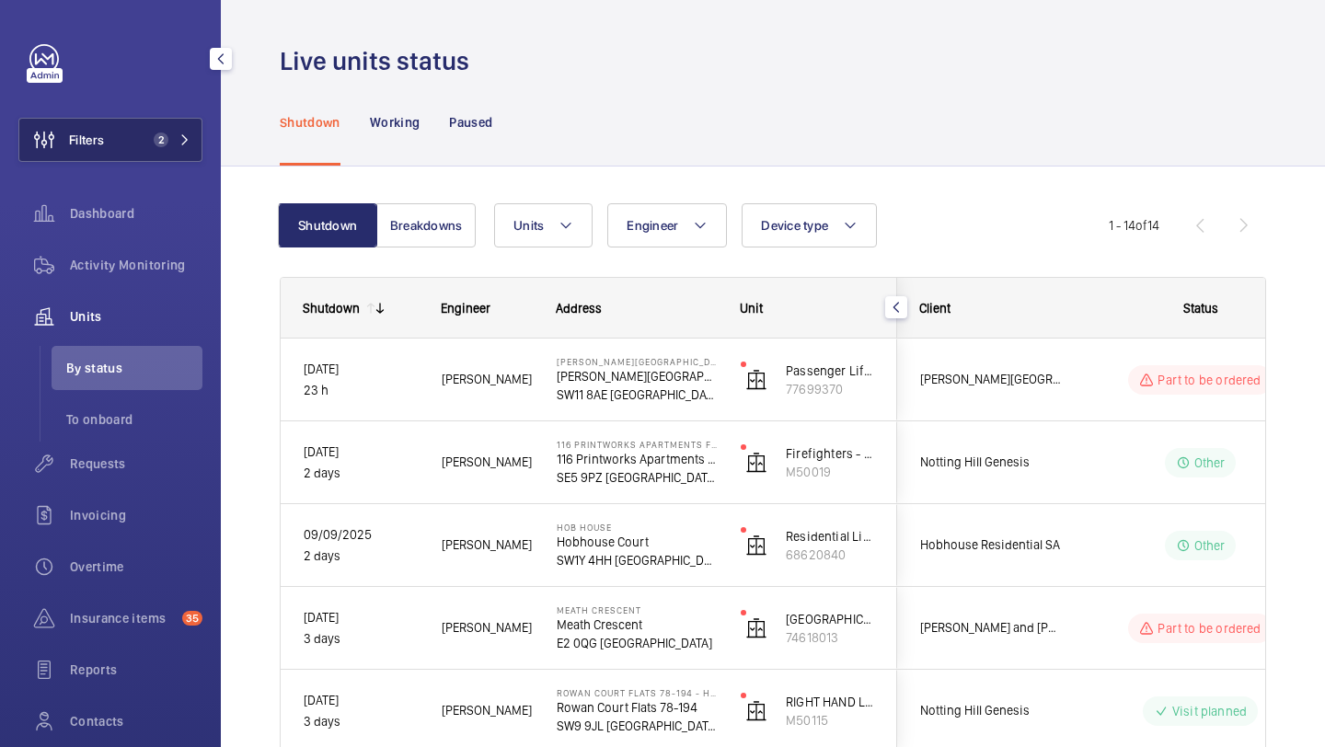
click at [174, 127] on button "Filters 2" at bounding box center [110, 140] width 184 height 44
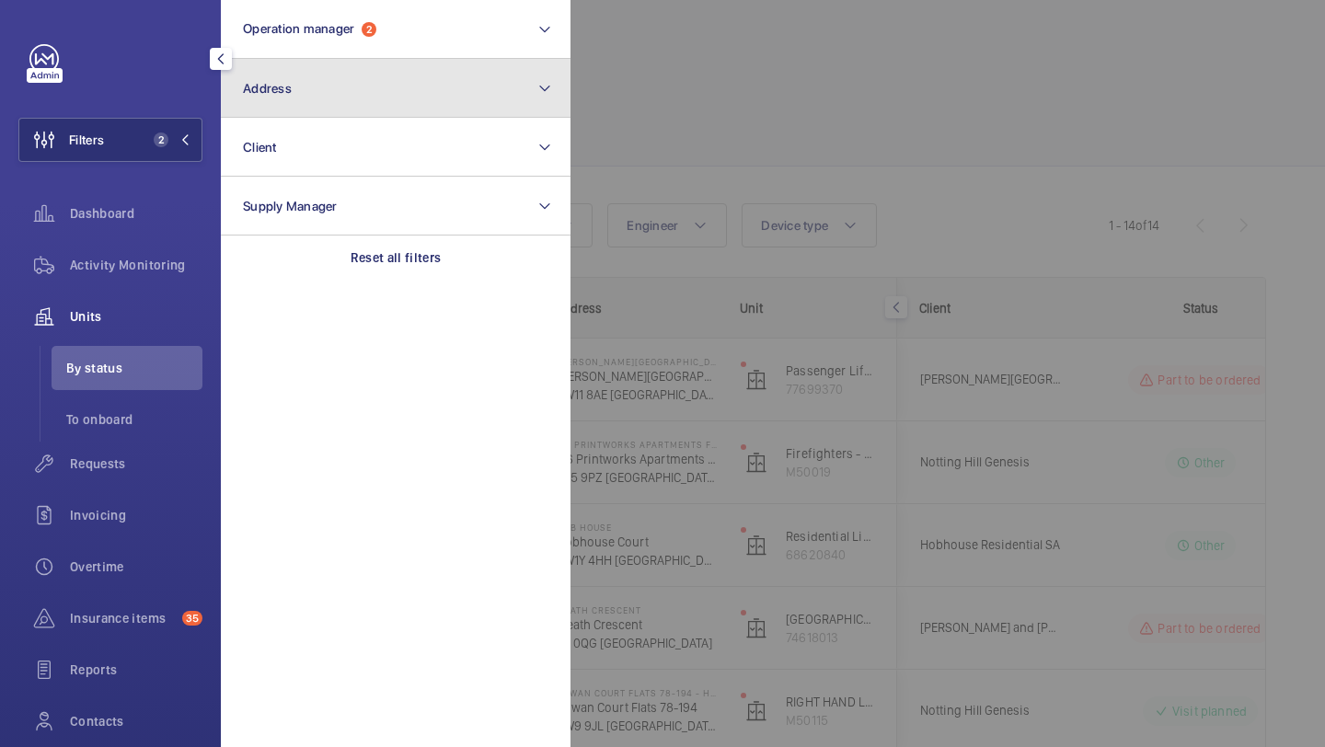
click at [298, 59] on button "Address" at bounding box center [396, 88] width 350 height 59
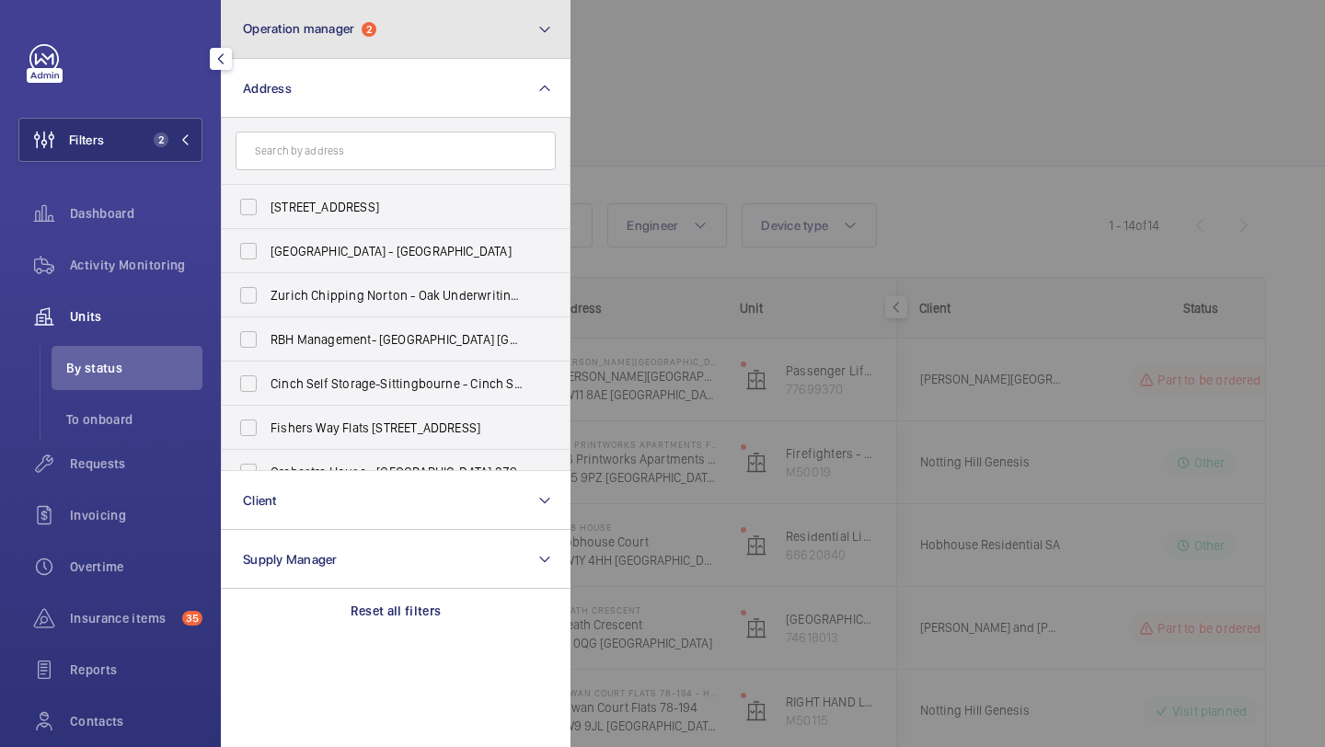
click at [307, 35] on span "Operation manager" at bounding box center [298, 28] width 111 height 15
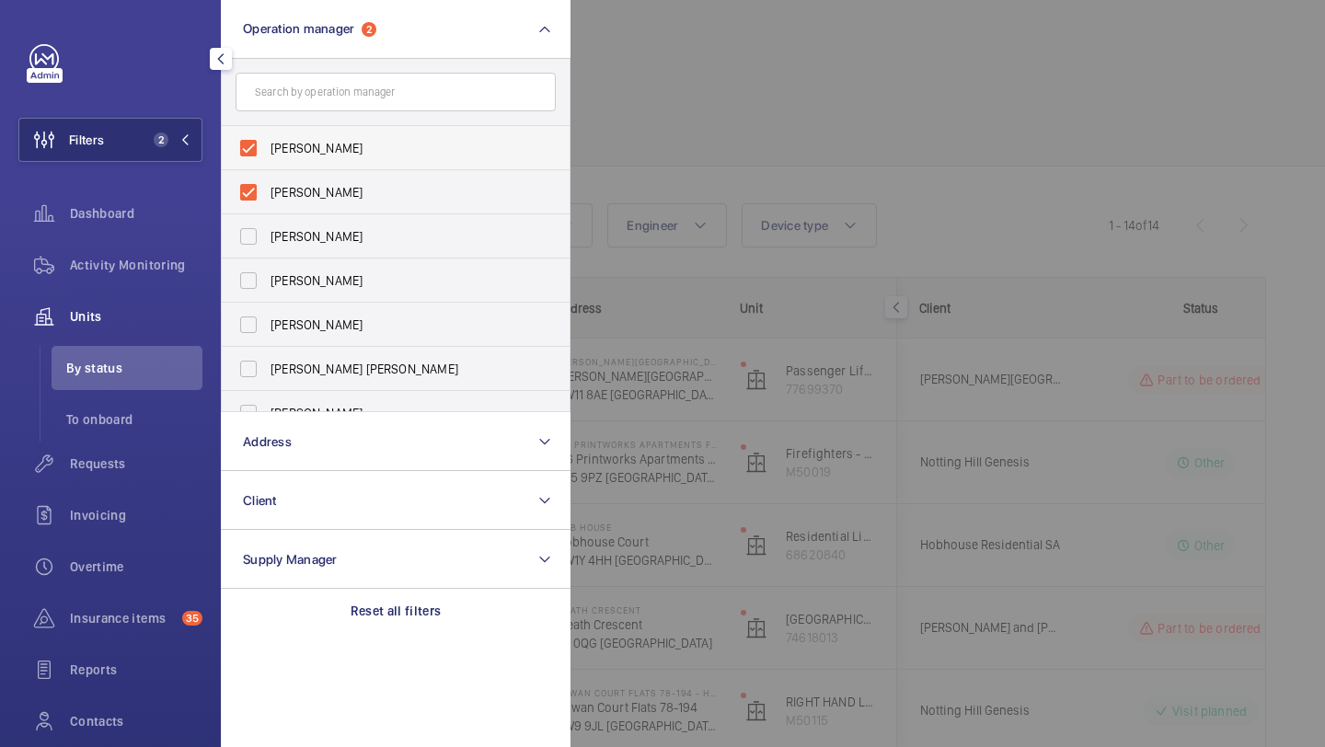
click at [313, 139] on span "[PERSON_NAME]" at bounding box center [397, 148] width 253 height 18
click at [267, 139] on input "[PERSON_NAME]" at bounding box center [248, 148] width 37 height 37
checkbox input "false"
click at [313, 139] on span "[PERSON_NAME]" at bounding box center [397, 148] width 253 height 18
click at [267, 139] on input "[PERSON_NAME]" at bounding box center [248, 148] width 37 height 37
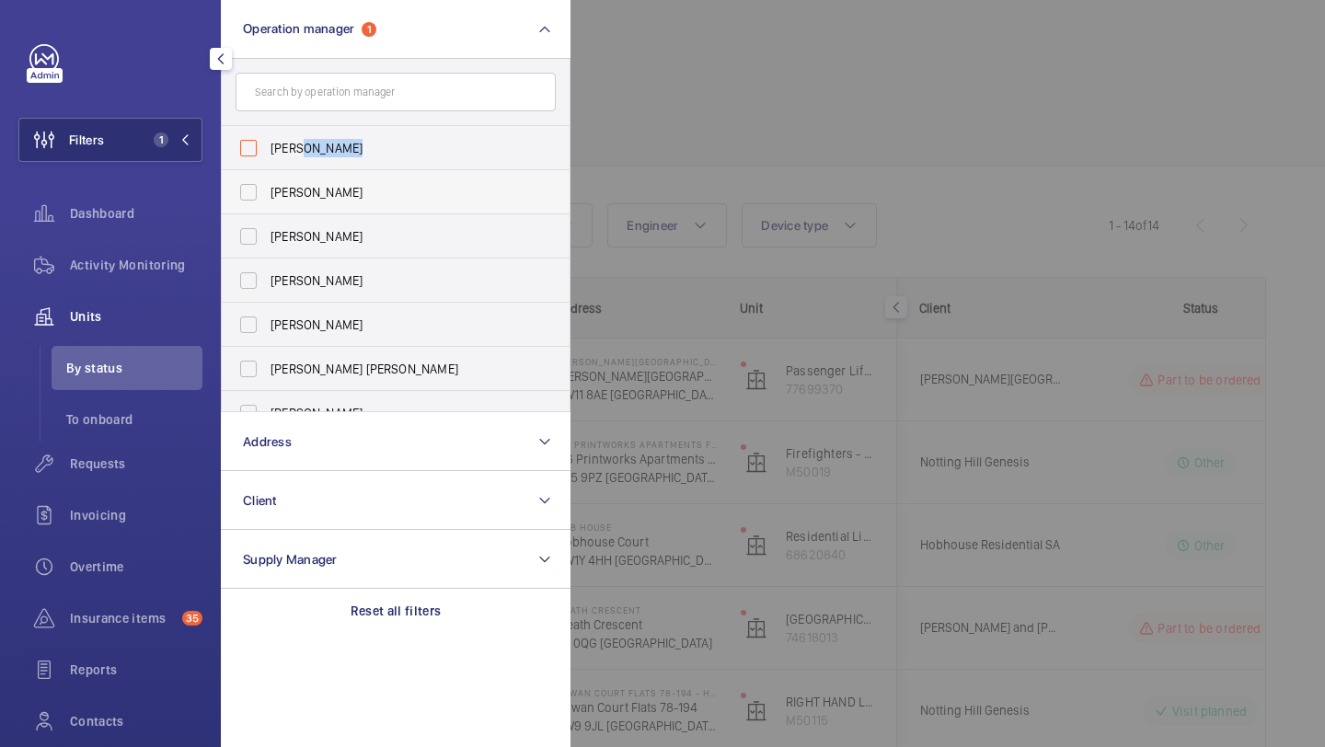
checkbox input "false"
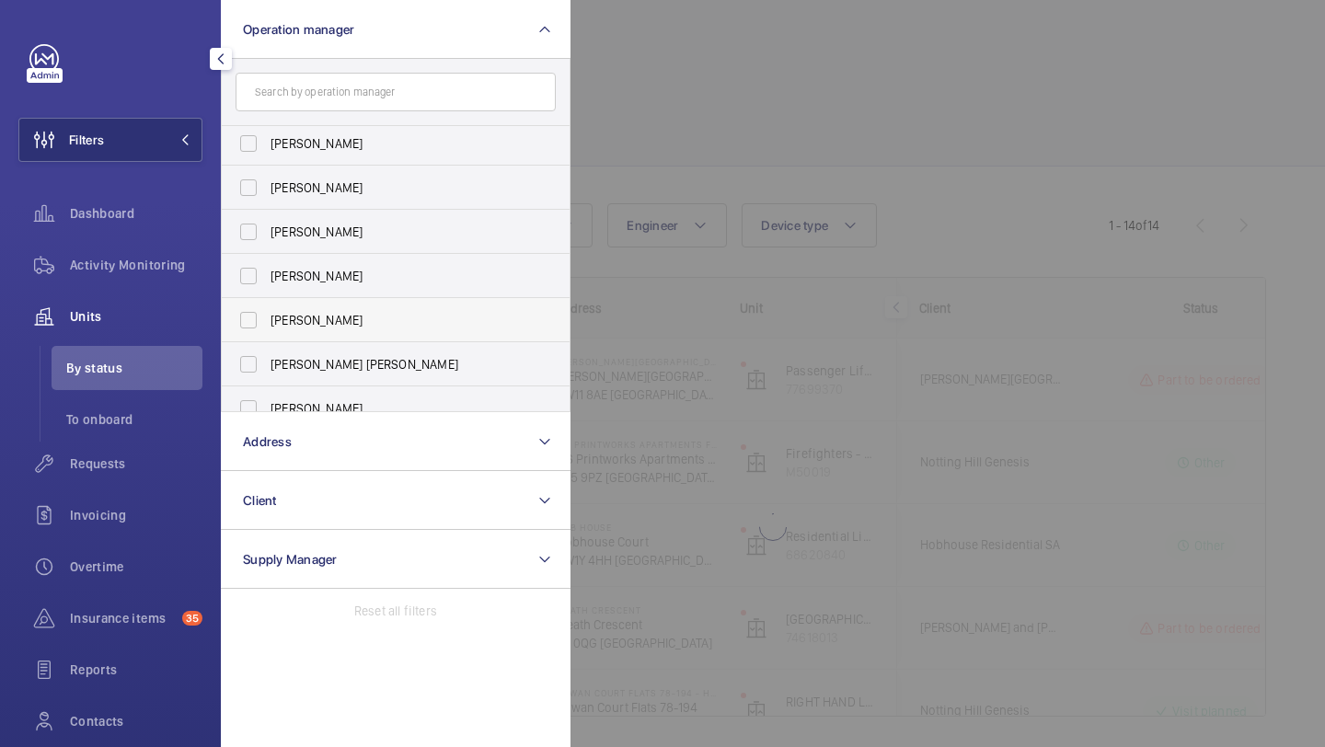
click at [323, 319] on span "[PERSON_NAME]" at bounding box center [397, 320] width 253 height 18
click at [267, 319] on input "[PERSON_NAME]" at bounding box center [248, 320] width 37 height 37
checkbox input "true"
click at [322, 350] on label "[PERSON_NAME] [PERSON_NAME]" at bounding box center [382, 364] width 320 height 44
click at [267, 350] on input "[PERSON_NAME] [PERSON_NAME]" at bounding box center [248, 364] width 37 height 37
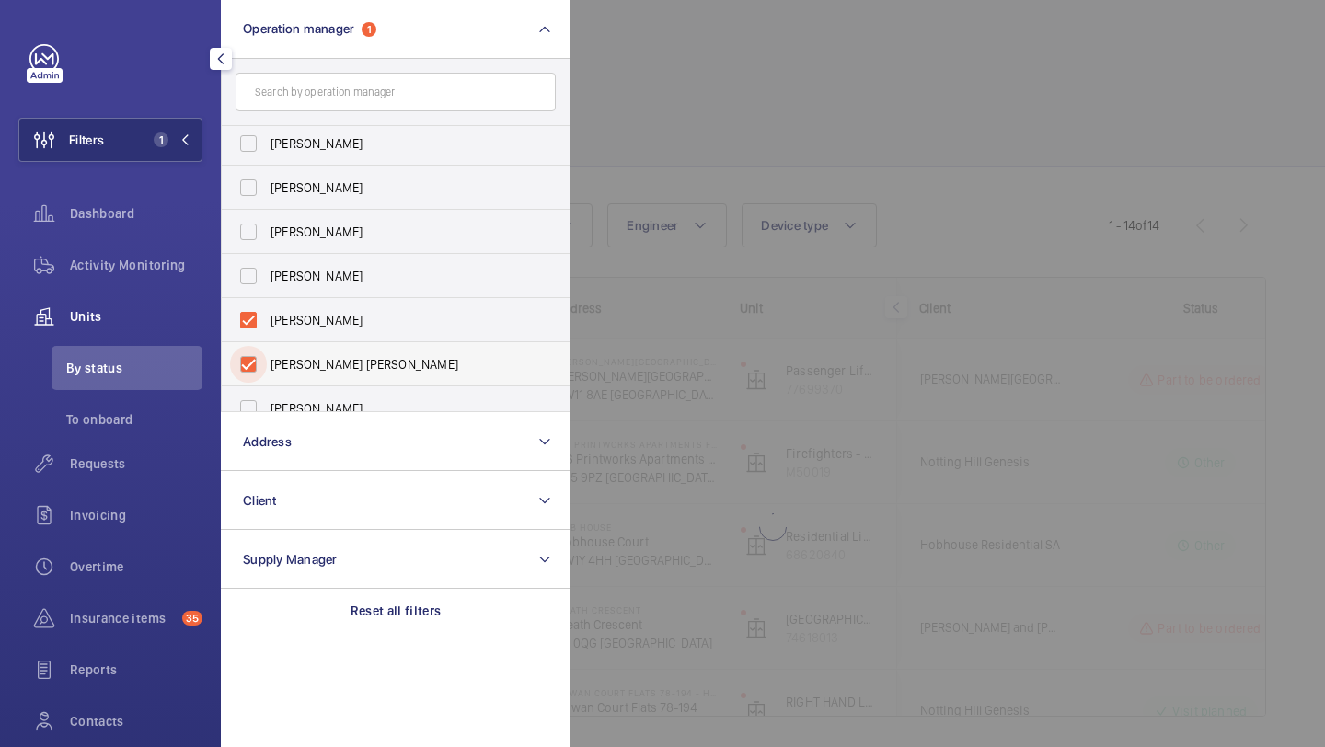
checkbox input "true"
click at [777, 209] on div at bounding box center [1233, 373] width 1325 height 747
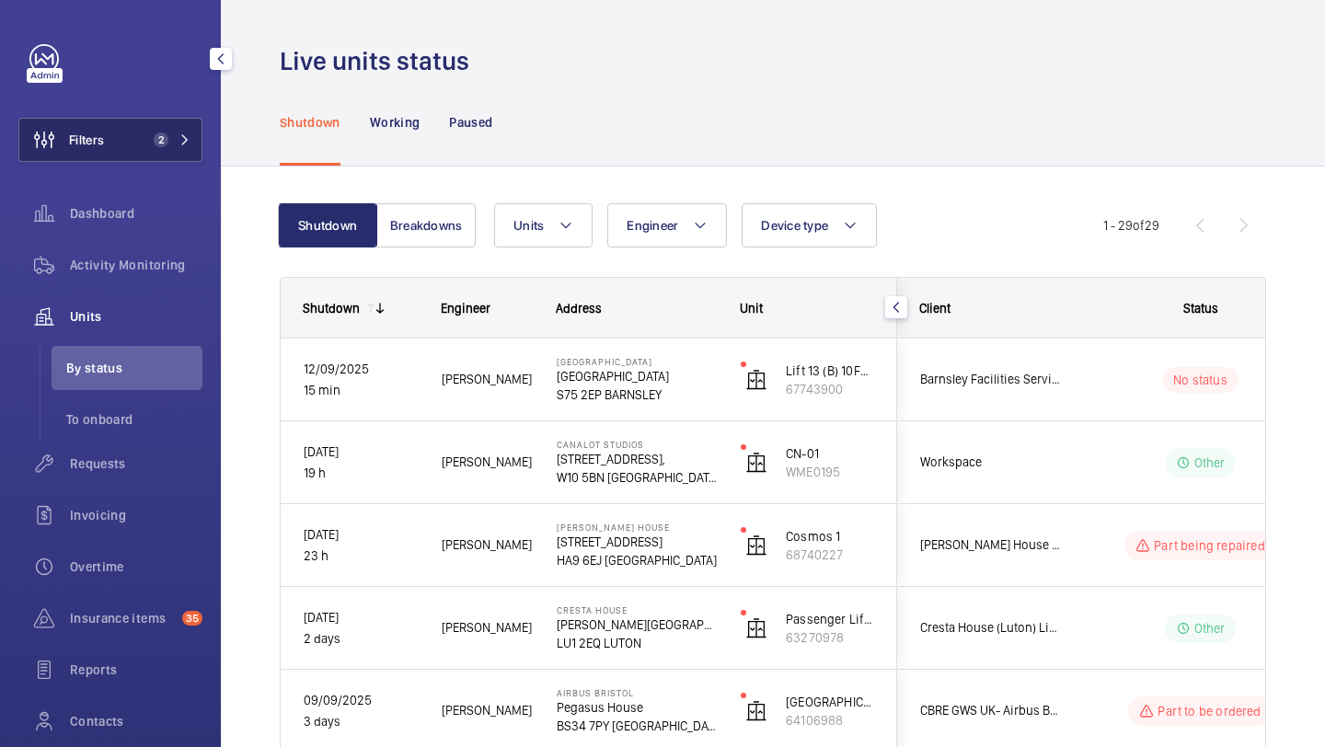
click at [146, 134] on span "2" at bounding box center [157, 140] width 22 height 15
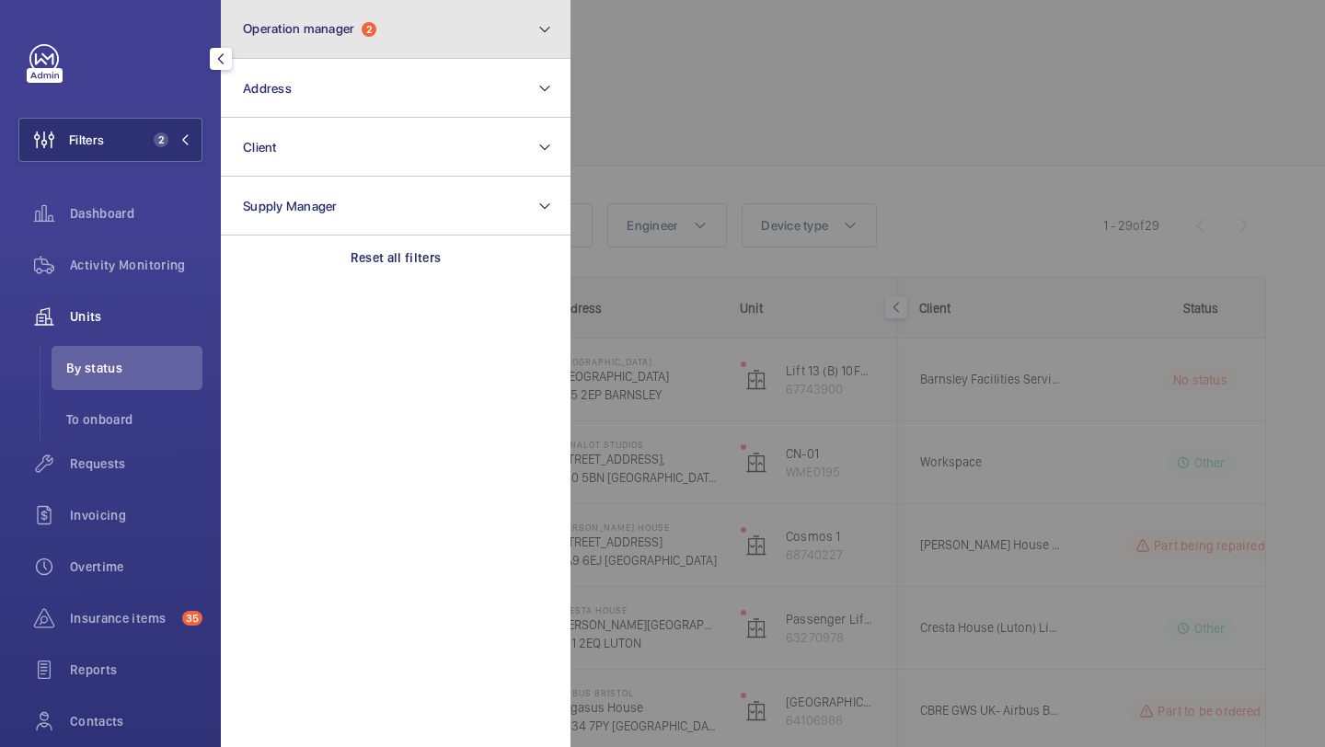
click at [309, 24] on span "Operation manager" at bounding box center [298, 28] width 111 height 15
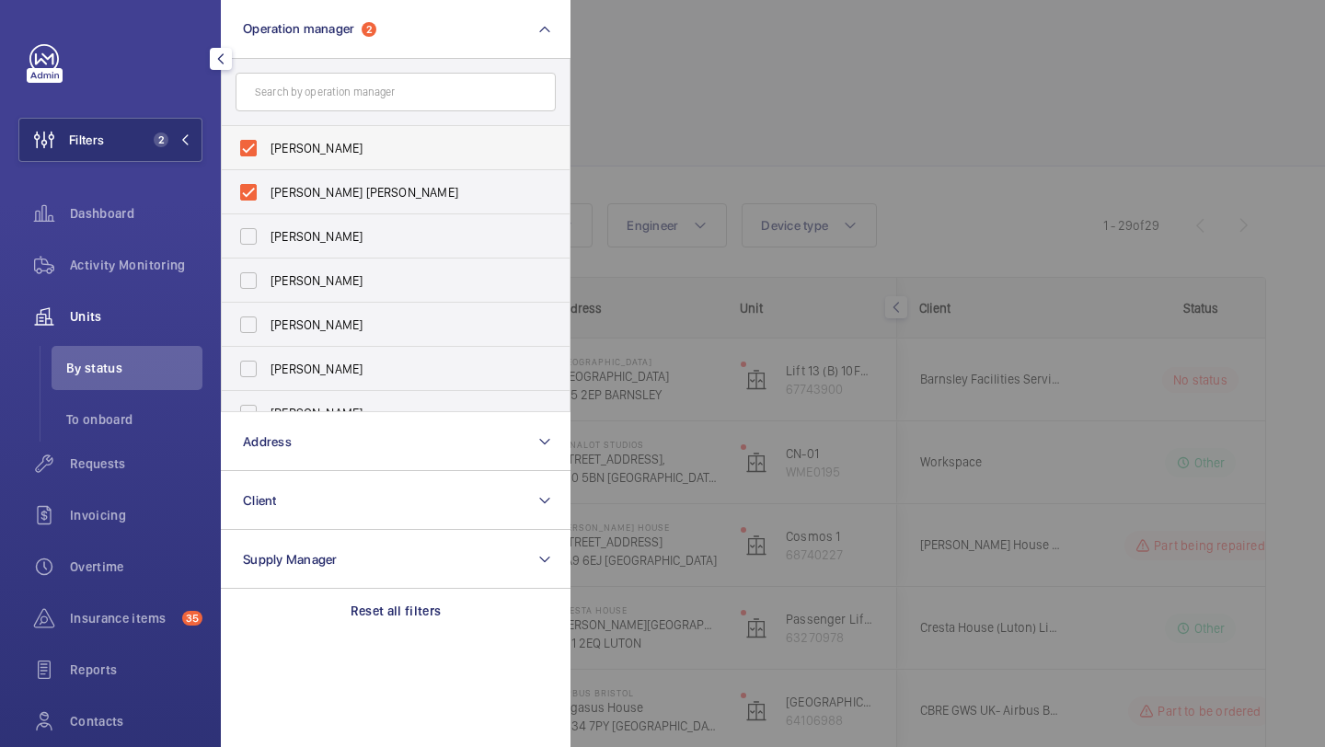
click at [307, 140] on span "[PERSON_NAME]" at bounding box center [397, 148] width 253 height 18
click at [267, 140] on input "[PERSON_NAME]" at bounding box center [248, 148] width 37 height 37
checkbox input "false"
click at [307, 140] on span "[PERSON_NAME] [PERSON_NAME]" at bounding box center [397, 148] width 253 height 18
click at [267, 140] on input "[PERSON_NAME] [PERSON_NAME]" at bounding box center [248, 148] width 37 height 37
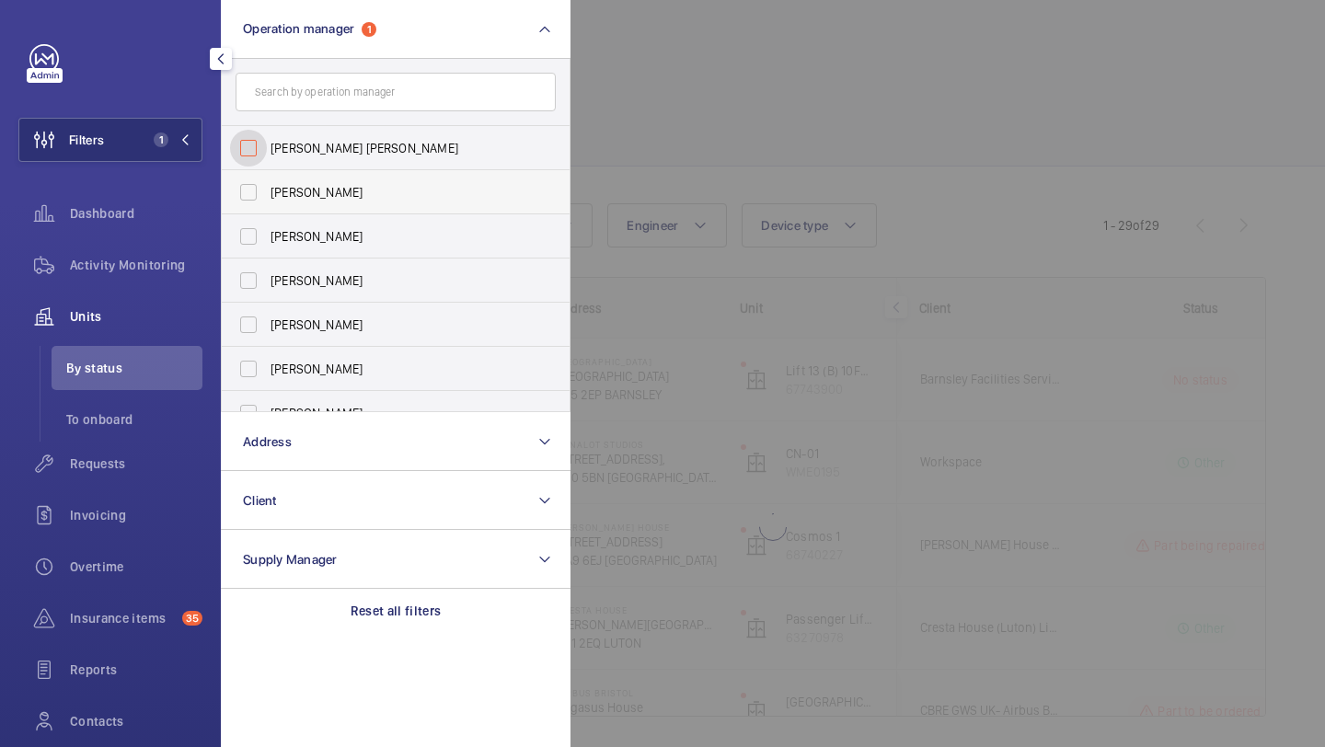
checkbox input "false"
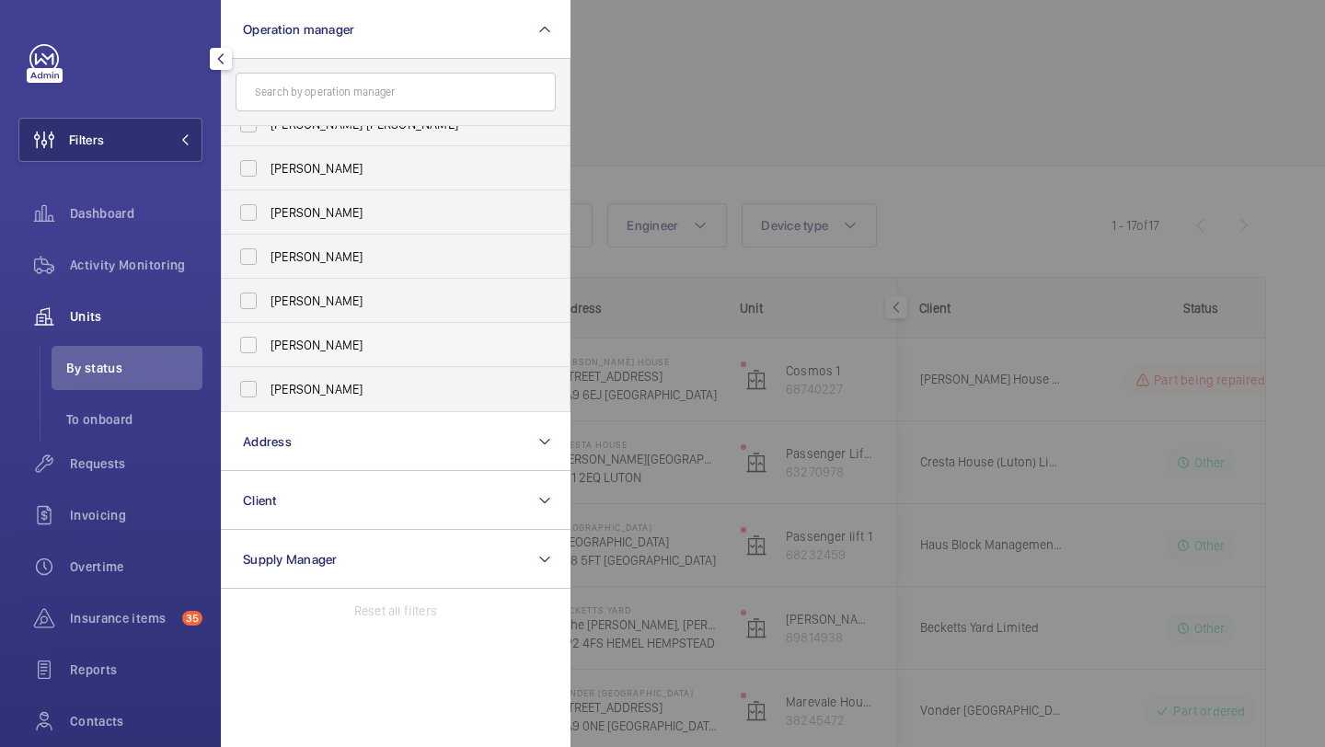
click at [297, 351] on span "[PERSON_NAME]" at bounding box center [397, 345] width 253 height 18
click at [267, 351] on input "[PERSON_NAME]" at bounding box center [248, 345] width 37 height 37
checkbox input "true"
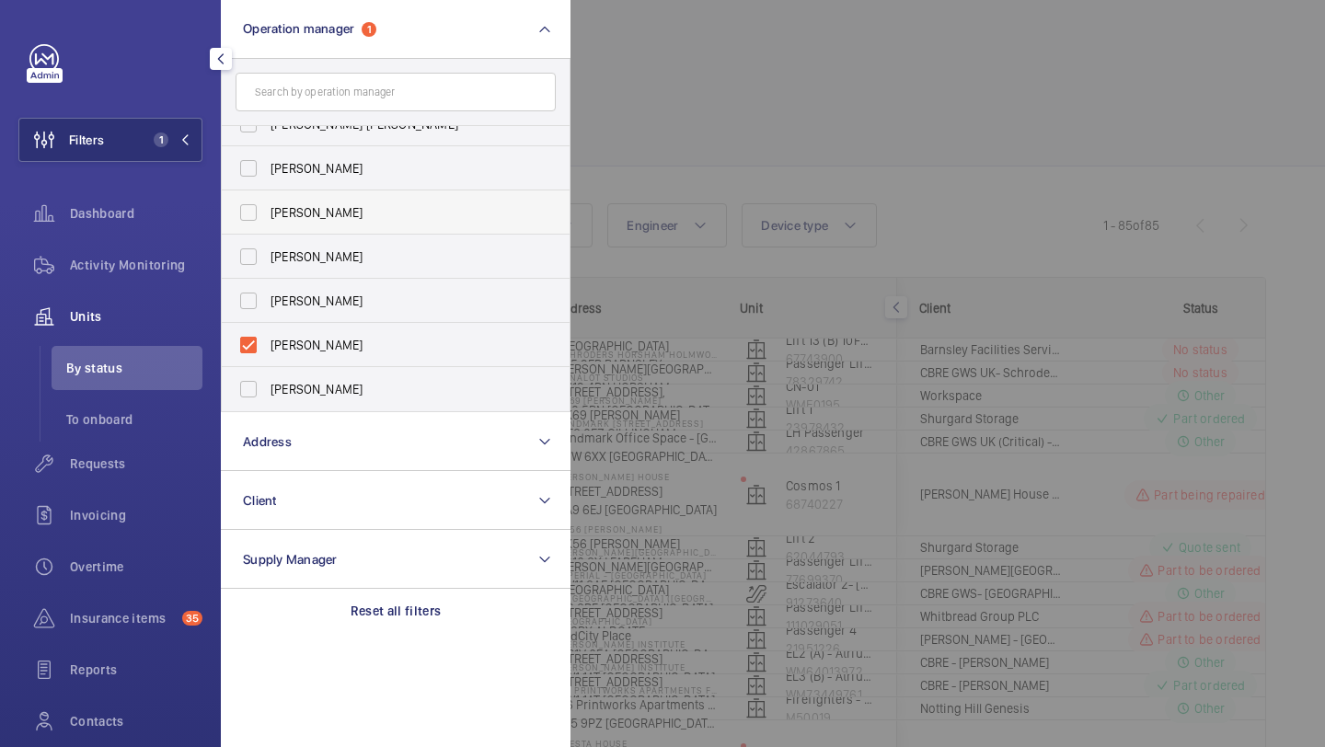
click at [319, 218] on span "[PERSON_NAME]" at bounding box center [397, 212] width 253 height 18
click at [267, 218] on input "[PERSON_NAME]" at bounding box center [248, 212] width 37 height 37
checkbox input "true"
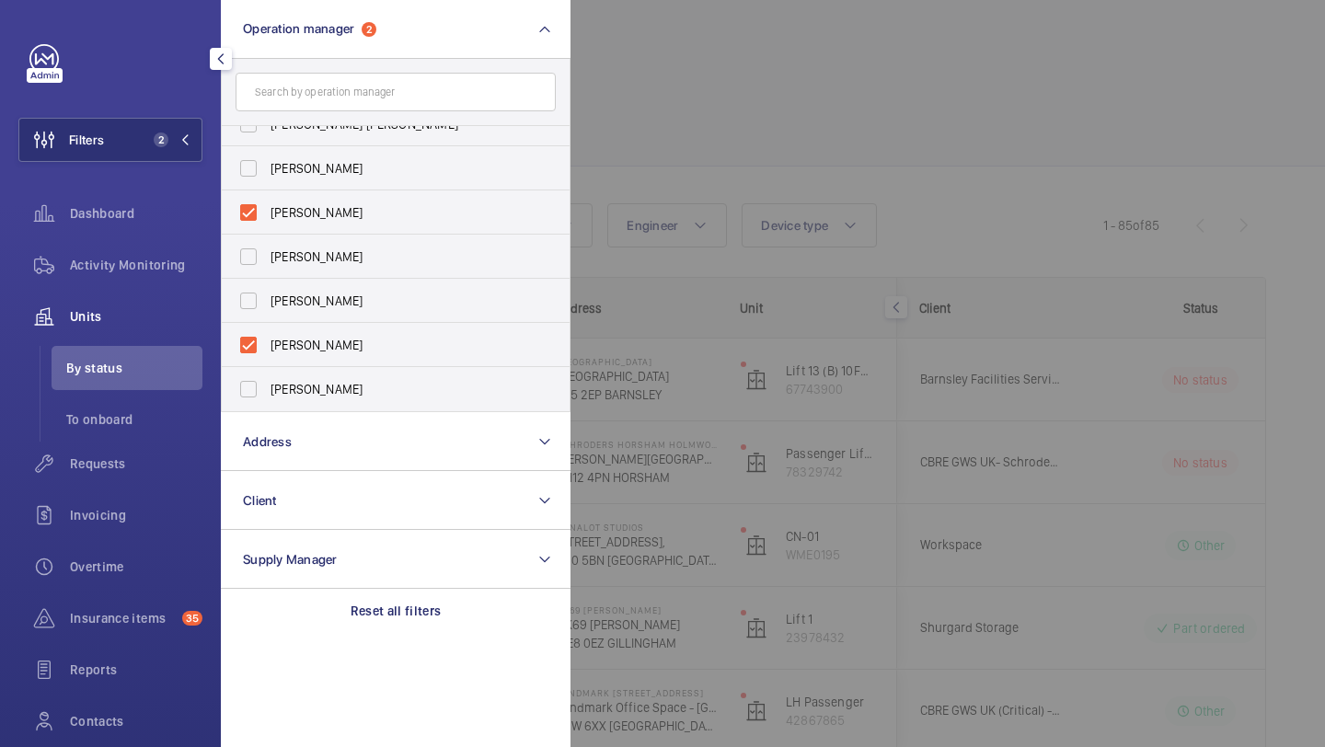
click at [823, 135] on div at bounding box center [1233, 373] width 1325 height 747
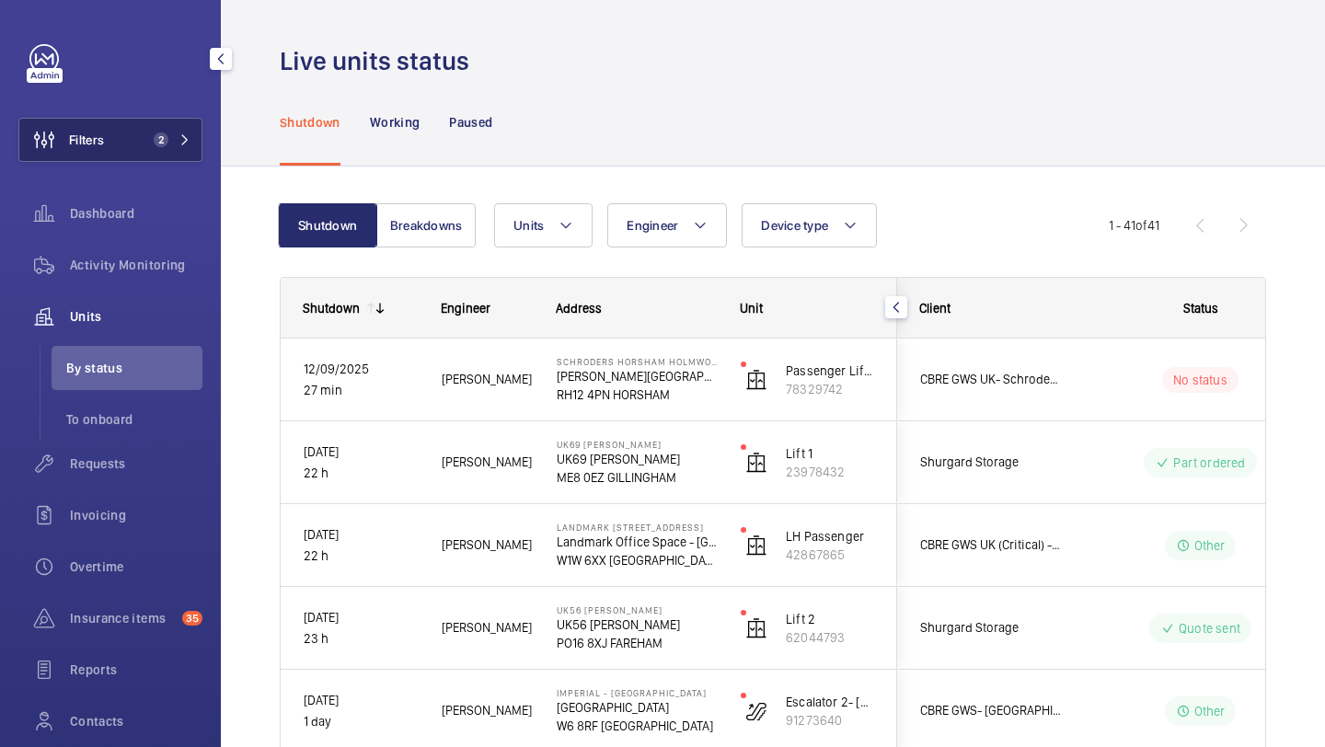
click at [103, 148] on span "Filters" at bounding box center [86, 140] width 35 height 18
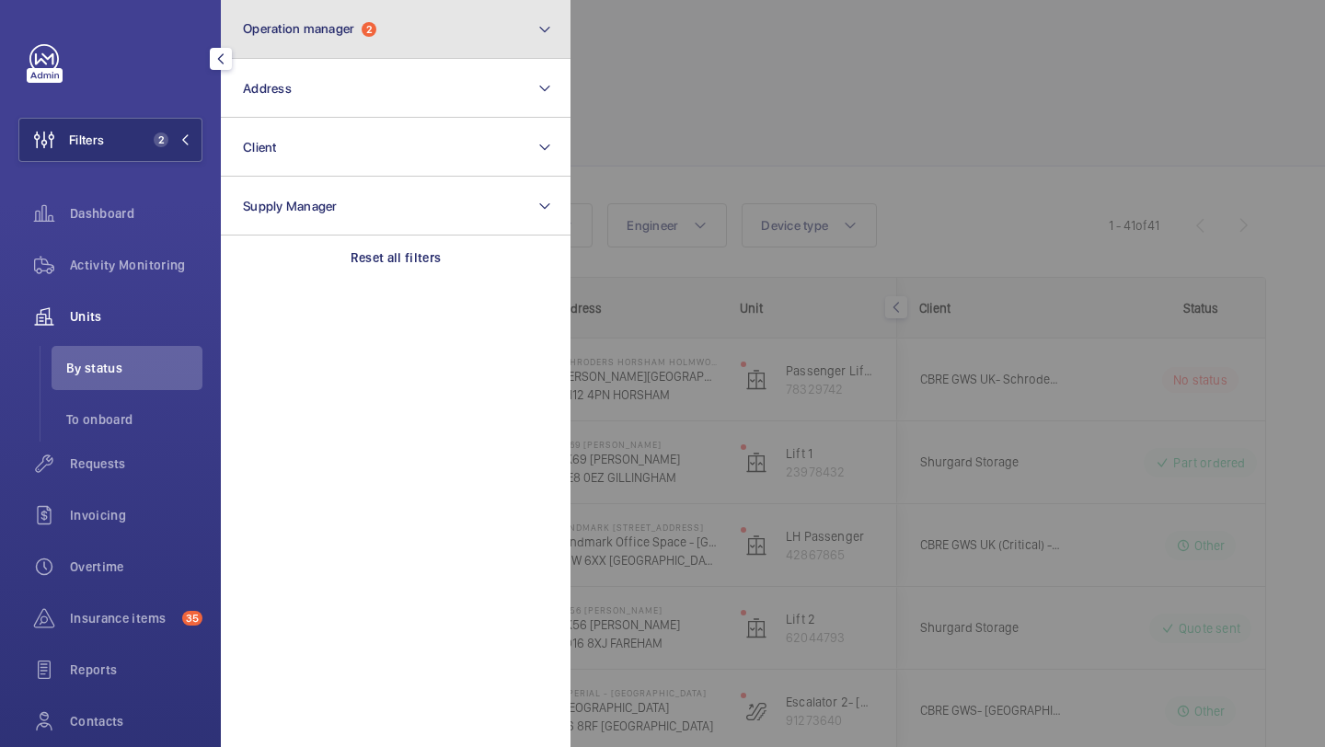
click at [368, 31] on span "2" at bounding box center [369, 29] width 15 height 15
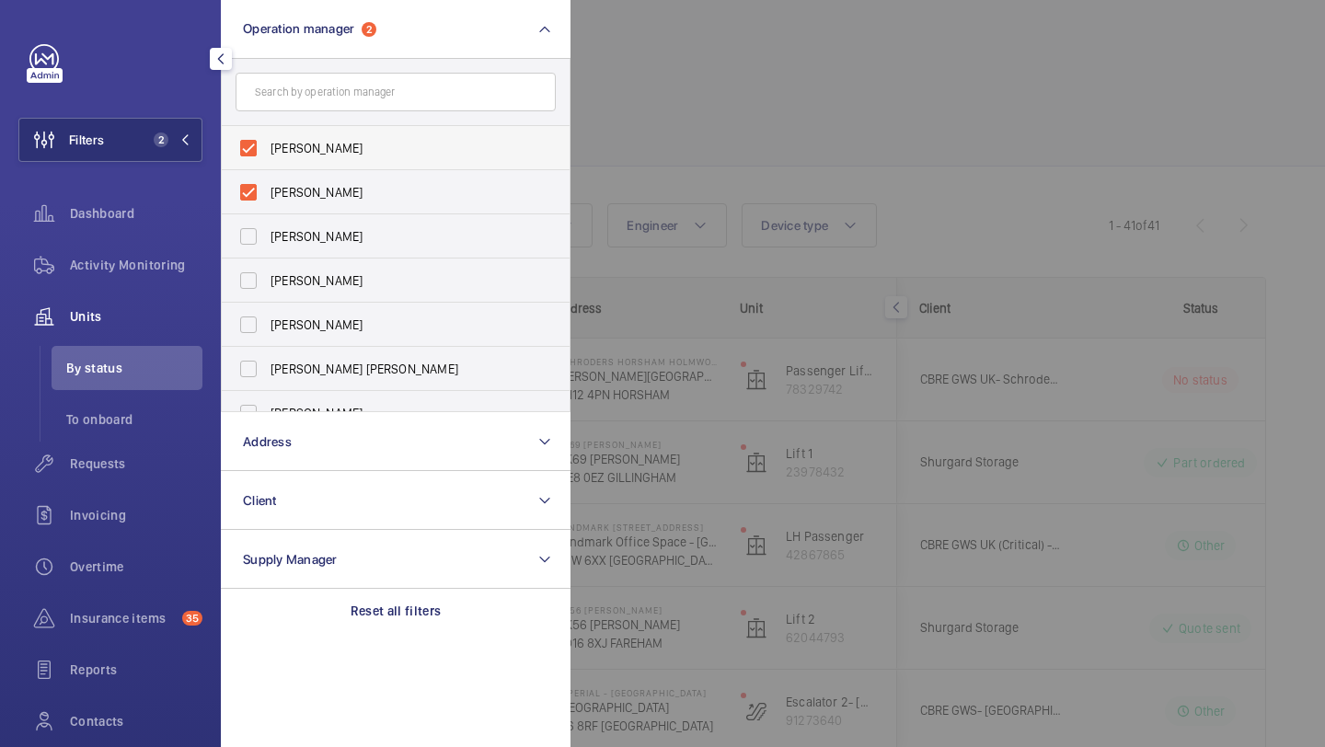
click at [386, 145] on span "[PERSON_NAME]" at bounding box center [397, 148] width 253 height 18
click at [267, 145] on input "[PERSON_NAME]" at bounding box center [248, 148] width 37 height 37
checkbox input "false"
click at [386, 145] on span "[PERSON_NAME]" at bounding box center [397, 148] width 253 height 18
click at [267, 145] on input "[PERSON_NAME]" at bounding box center [248, 148] width 37 height 37
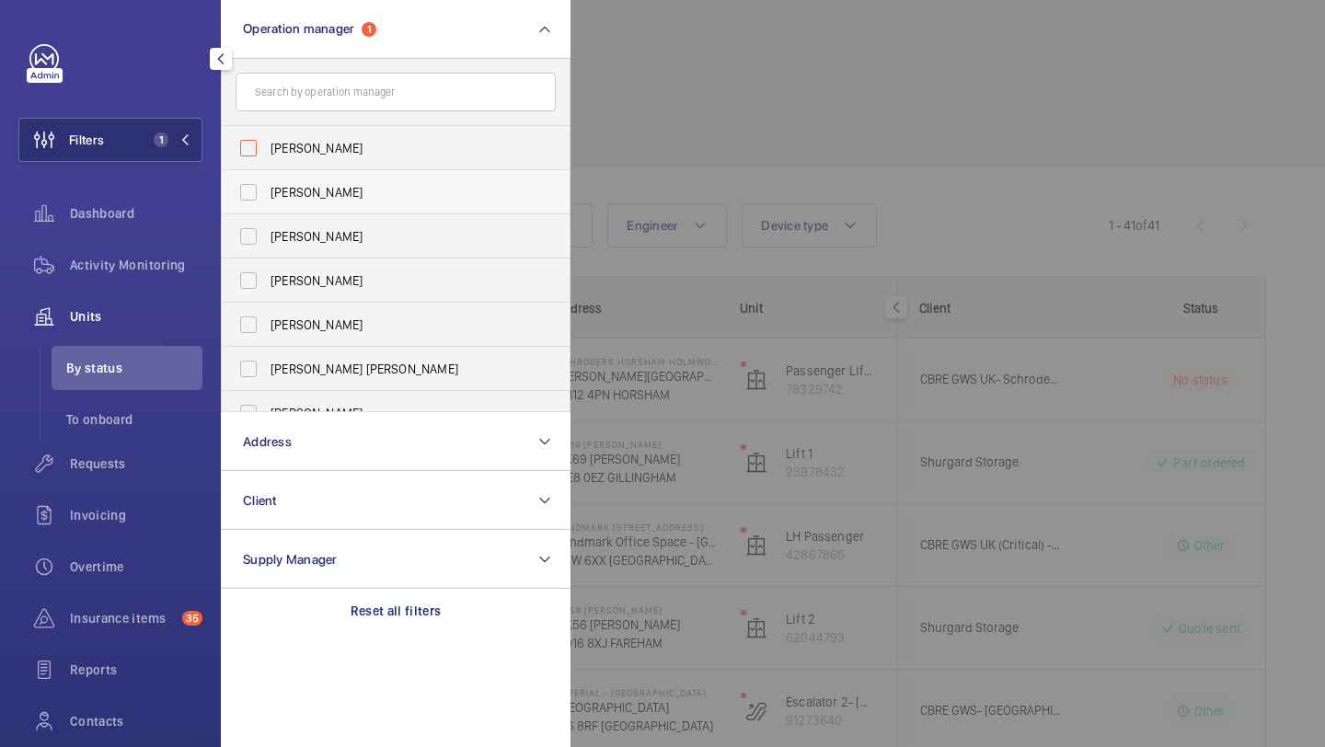
checkbox input "false"
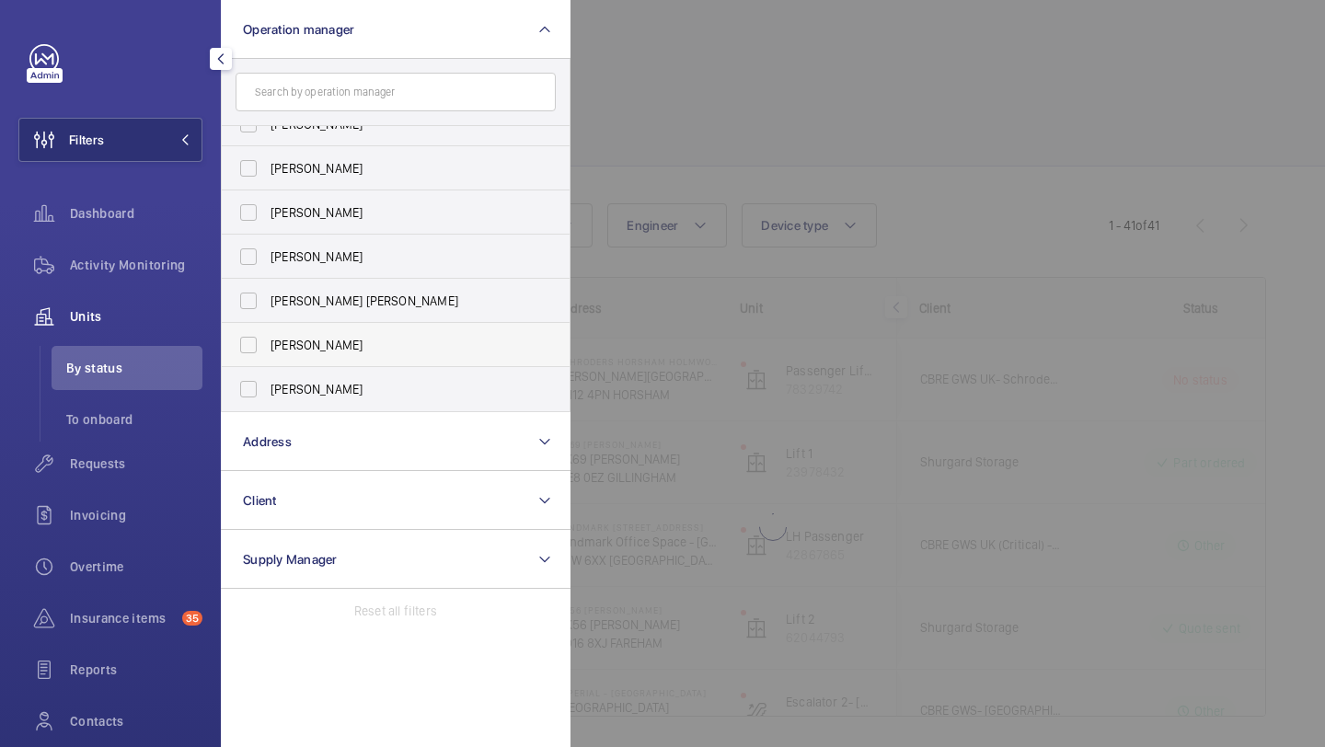
click at [333, 364] on label "Tom Harmsworth" at bounding box center [382, 345] width 320 height 44
click at [267, 364] on input "Tom Harmsworth" at bounding box center [248, 345] width 37 height 37
click at [352, 356] on label "Tom Harmsworth" at bounding box center [382, 345] width 320 height 44
click at [267, 356] on input "Tom Harmsworth" at bounding box center [248, 345] width 37 height 37
checkbox input "false"
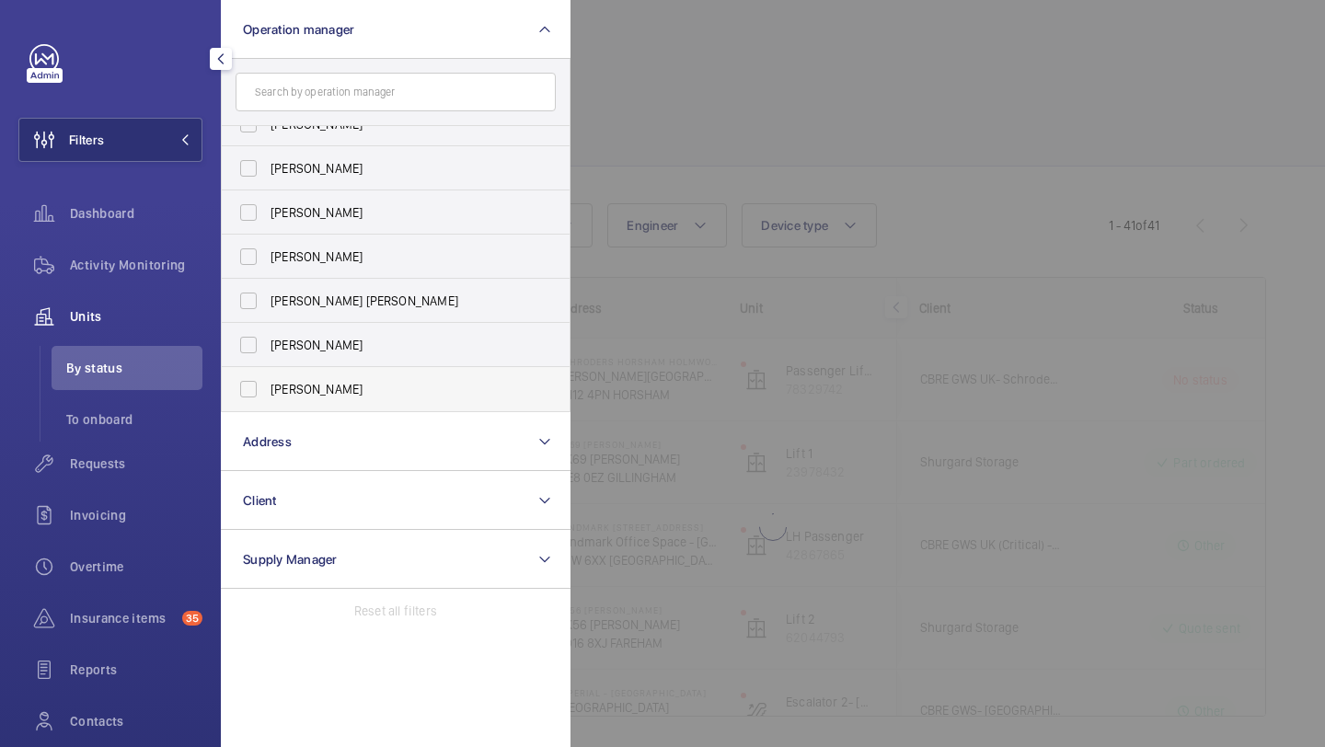
click at [352, 380] on span "Alex Waterman" at bounding box center [397, 389] width 253 height 18
click at [267, 380] on input "[PERSON_NAME]" at bounding box center [248, 389] width 37 height 37
checkbox input "true"
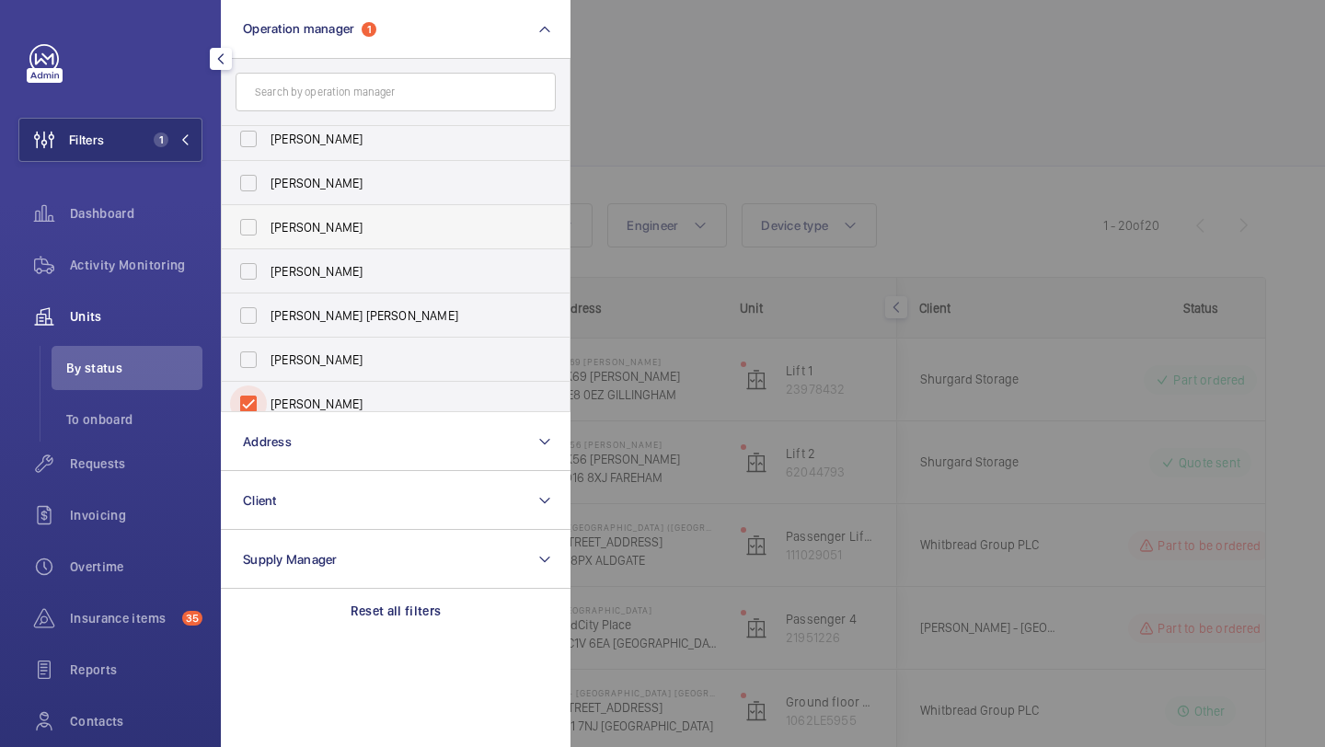
scroll to position [68, 0]
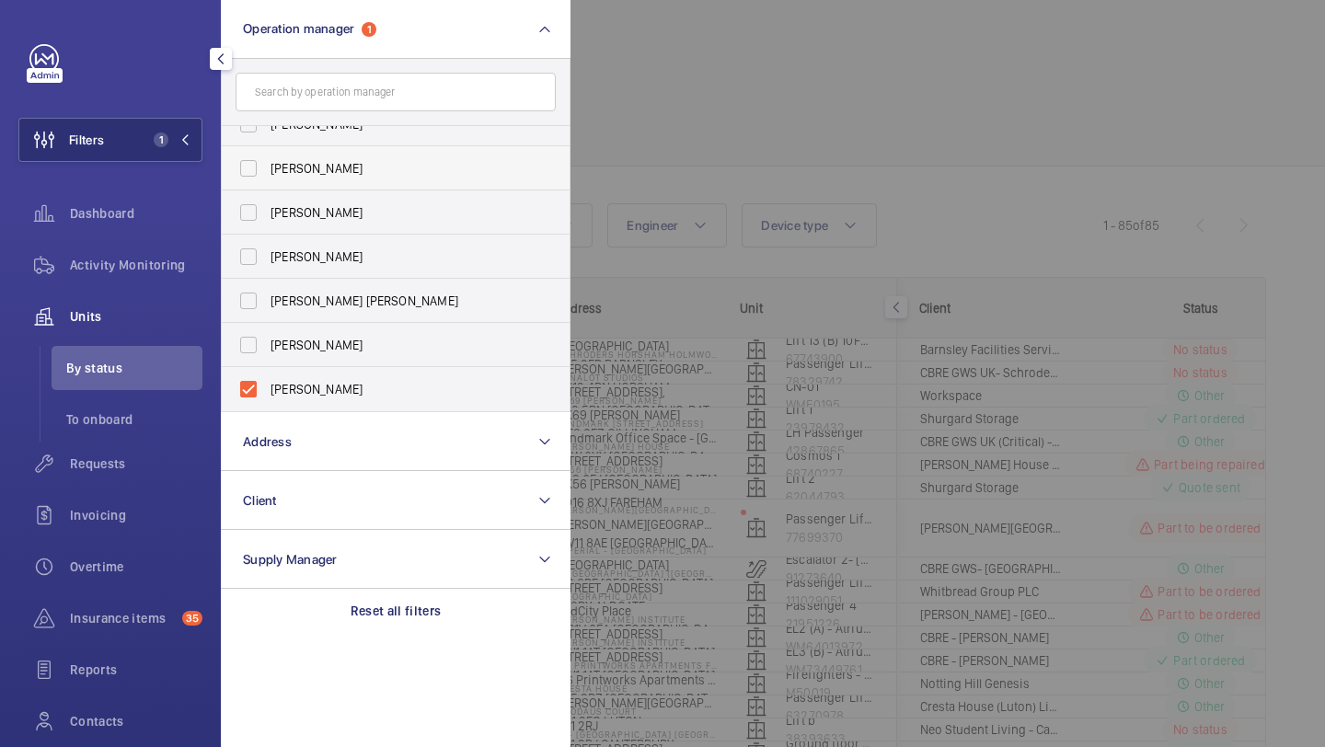
click at [364, 168] on span "[PERSON_NAME]" at bounding box center [397, 168] width 253 height 18
click at [267, 168] on input "[PERSON_NAME]" at bounding box center [248, 168] width 37 height 37
checkbox input "true"
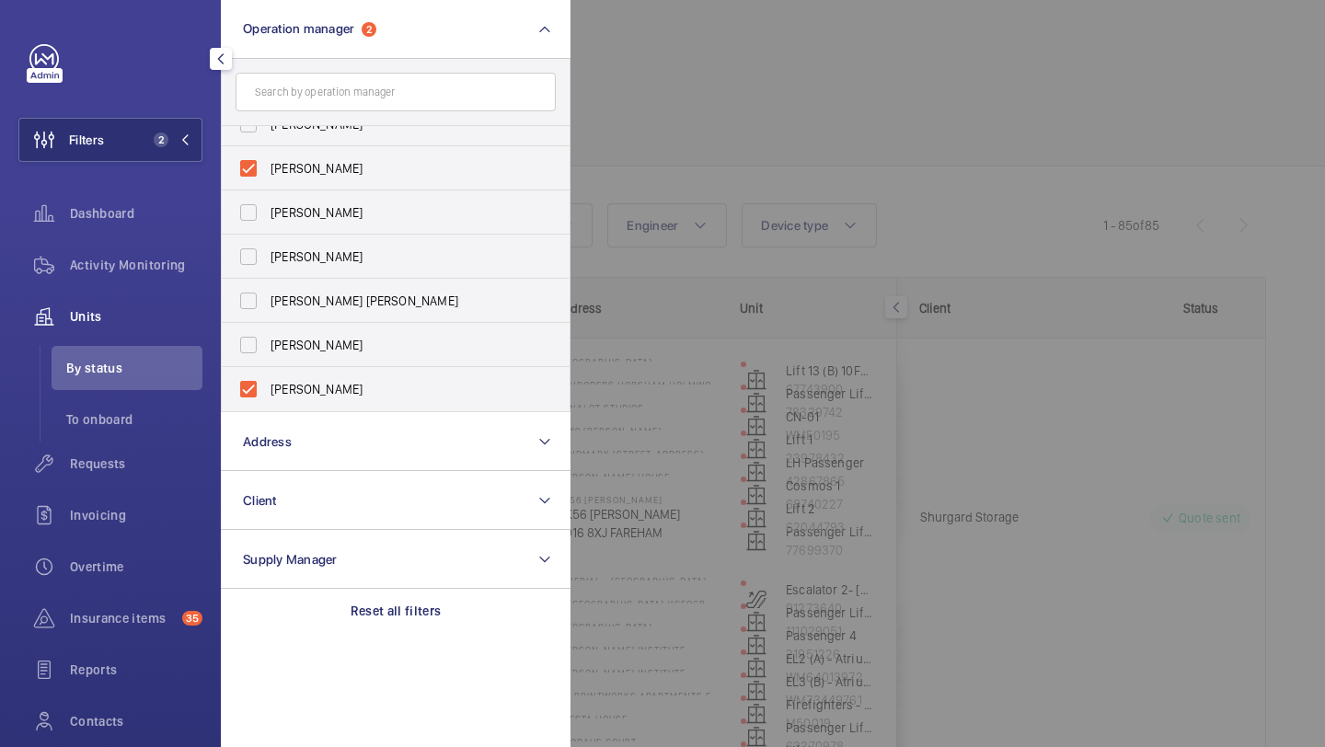
click at [769, 98] on div at bounding box center [1233, 373] width 1325 height 747
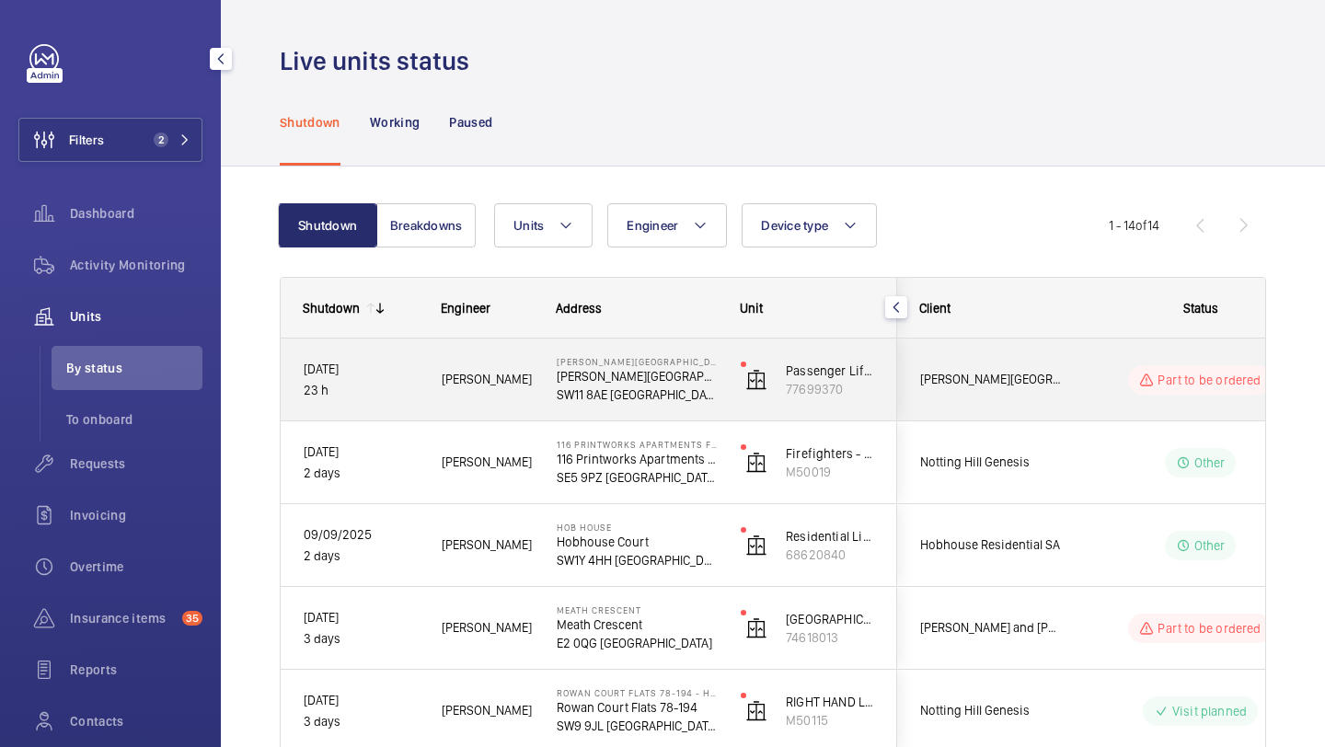
click at [931, 397] on div "[PERSON_NAME][GEOGRAPHIC_DATA]" at bounding box center [980, 380] width 164 height 58
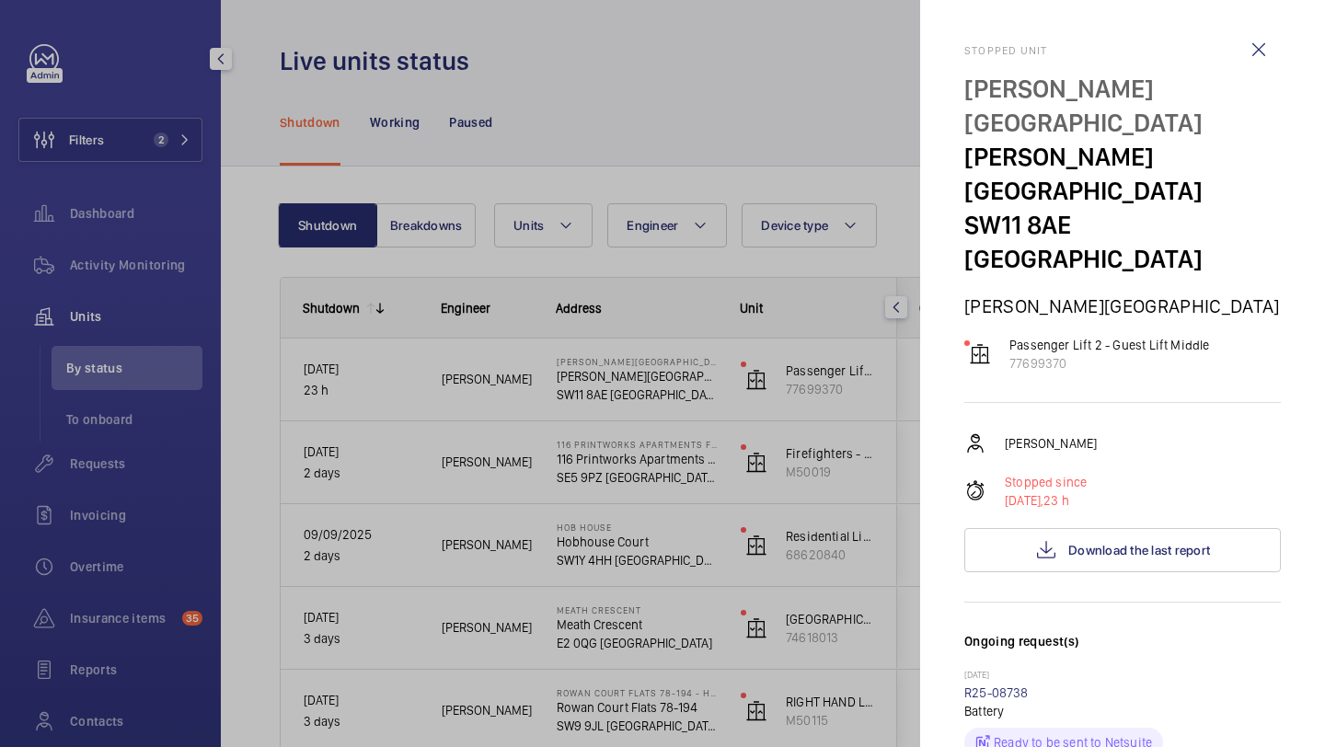
click at [858, 312] on div at bounding box center [662, 373] width 1325 height 747
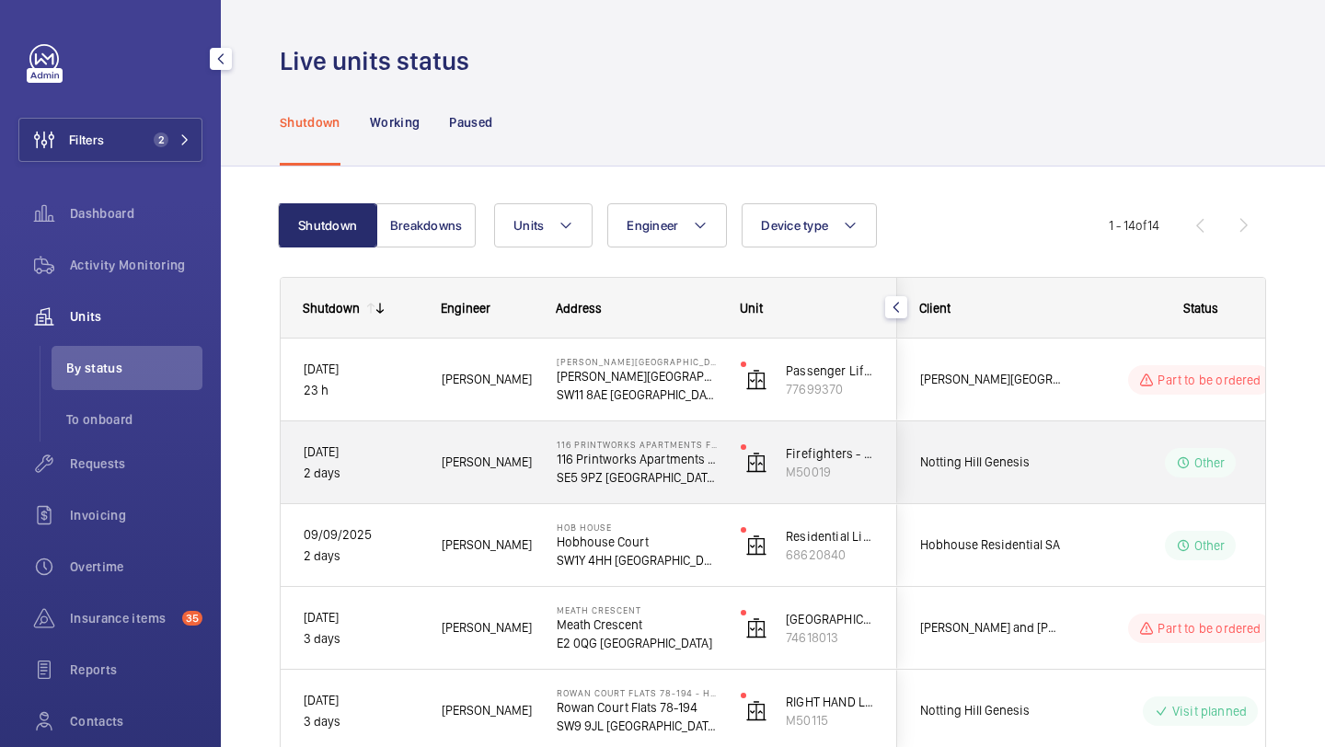
click at [1047, 382] on span "[PERSON_NAME][GEOGRAPHIC_DATA]" at bounding box center [991, 379] width 142 height 21
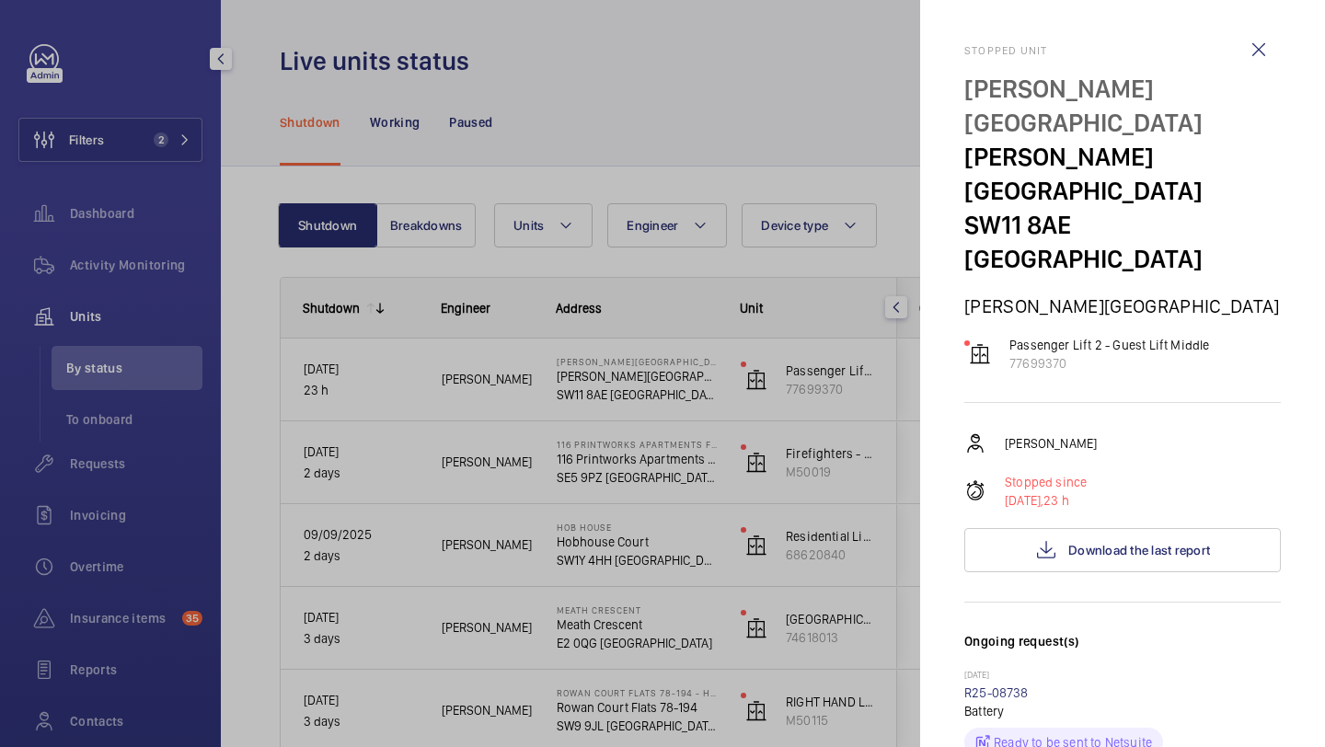
click at [897, 122] on div at bounding box center [662, 373] width 1325 height 747
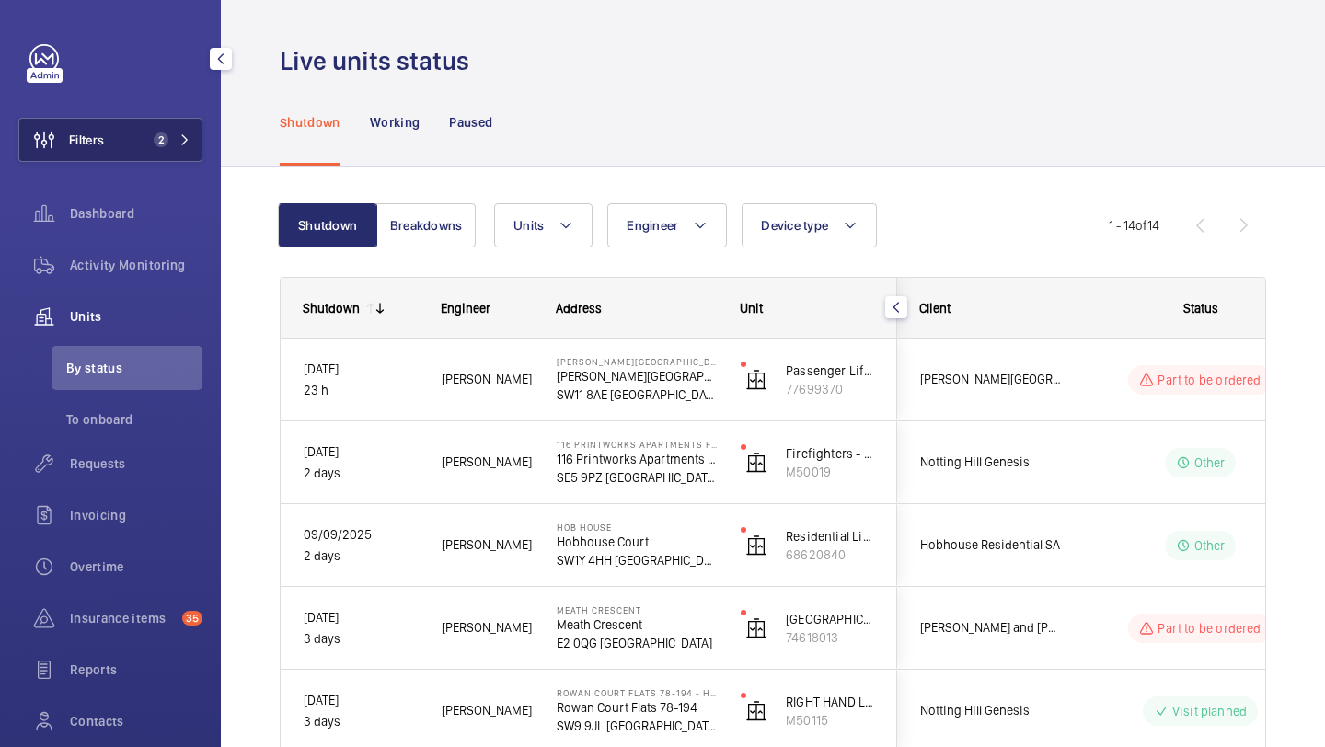
click at [113, 152] on button "Filters 2" at bounding box center [110, 140] width 184 height 44
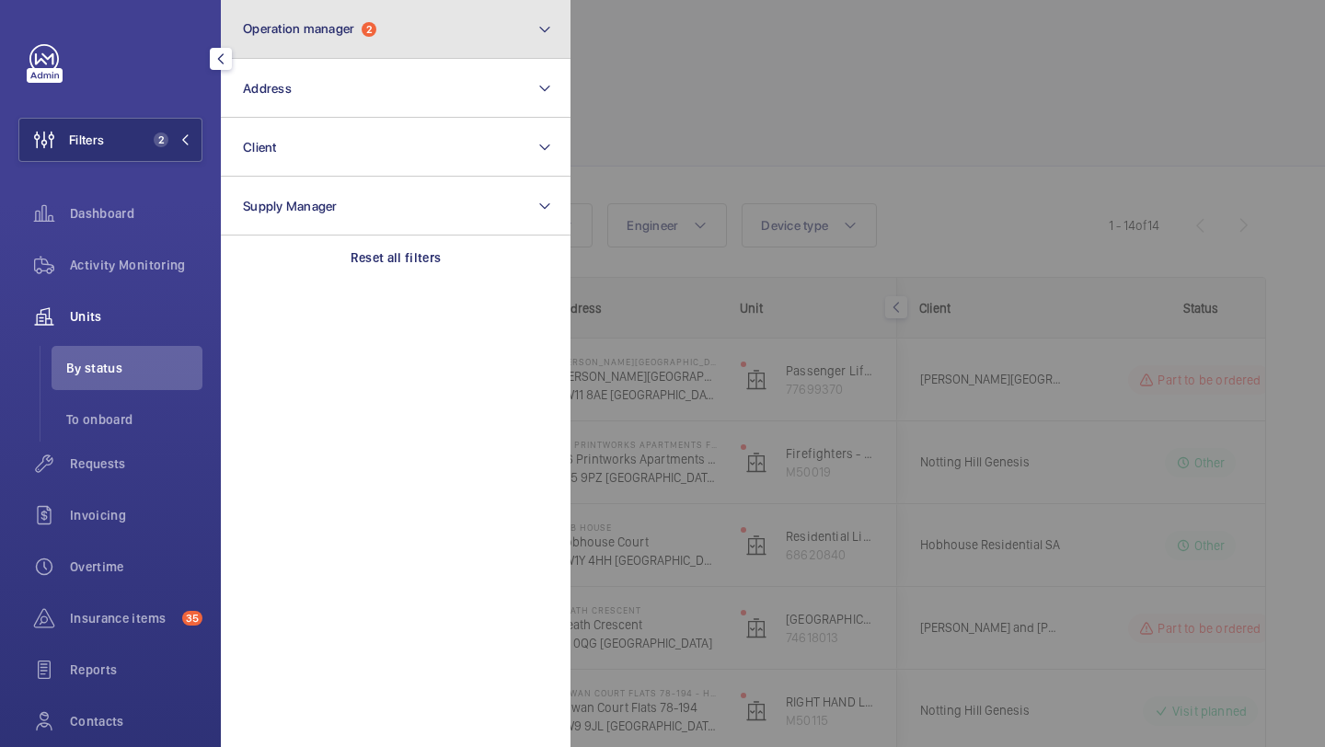
click at [385, 58] on button "Operation manager 2" at bounding box center [396, 29] width 350 height 59
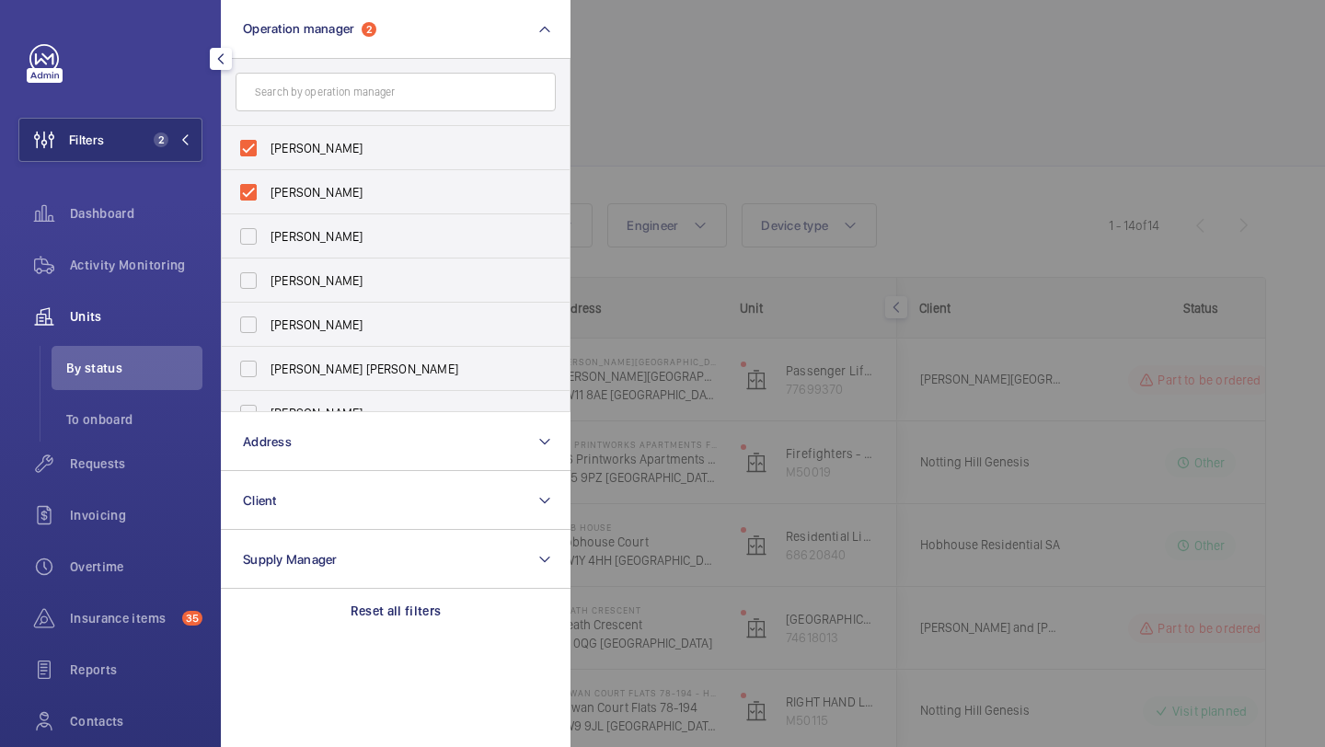
click at [705, 128] on div at bounding box center [1233, 373] width 1325 height 747
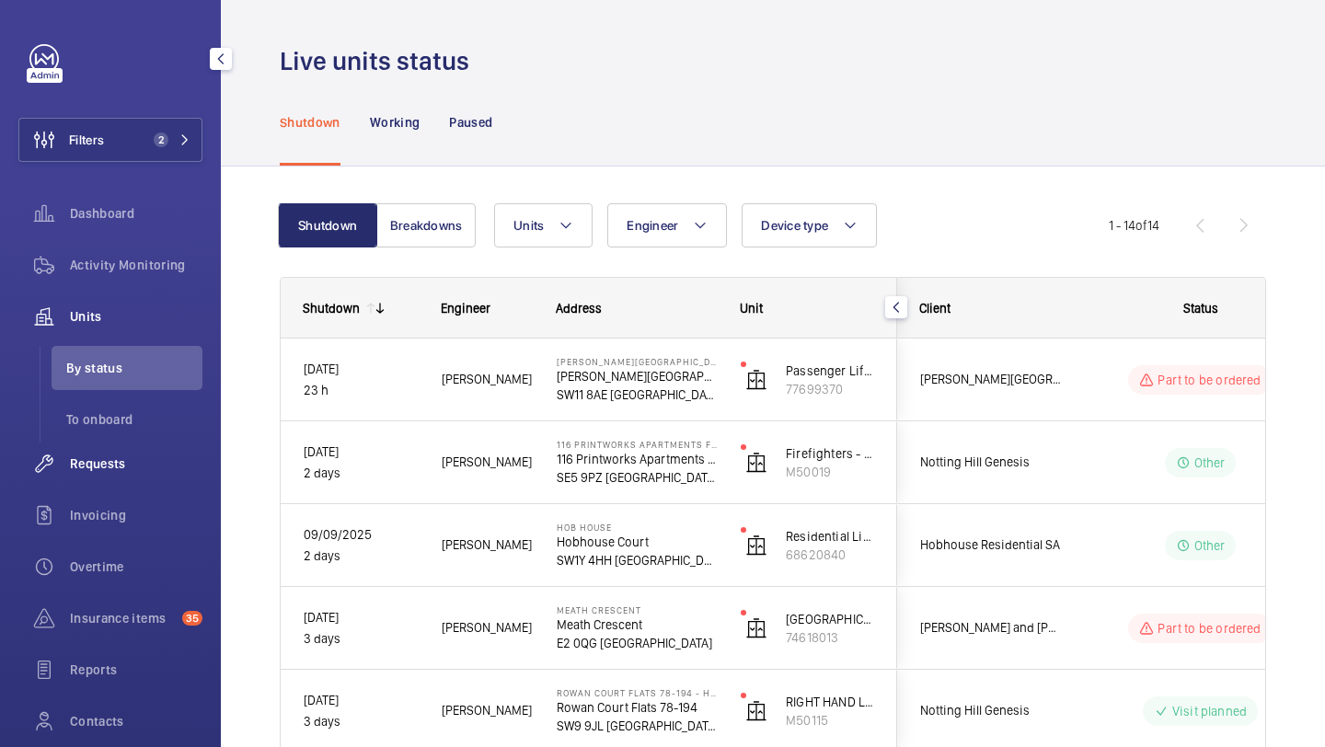
click at [164, 456] on span "Requests" at bounding box center [136, 464] width 133 height 18
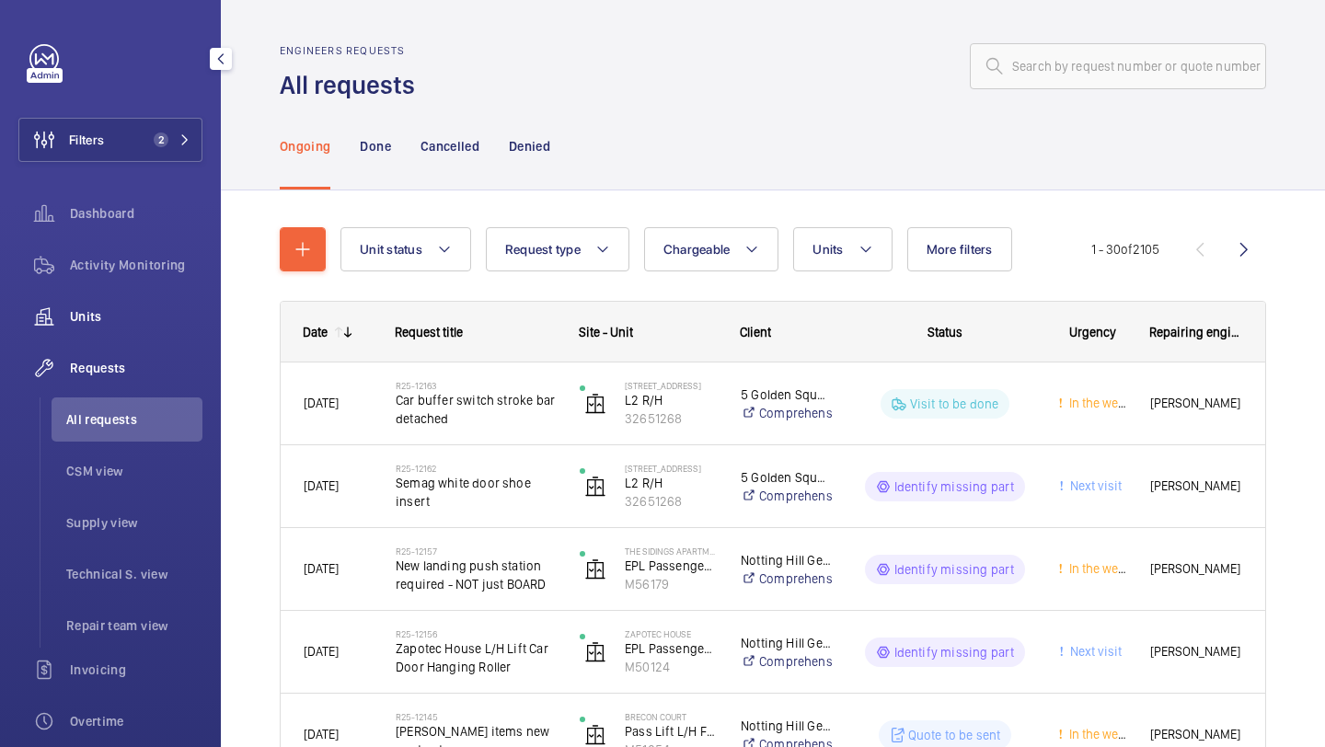
click at [135, 308] on span "Units" at bounding box center [136, 316] width 133 height 18
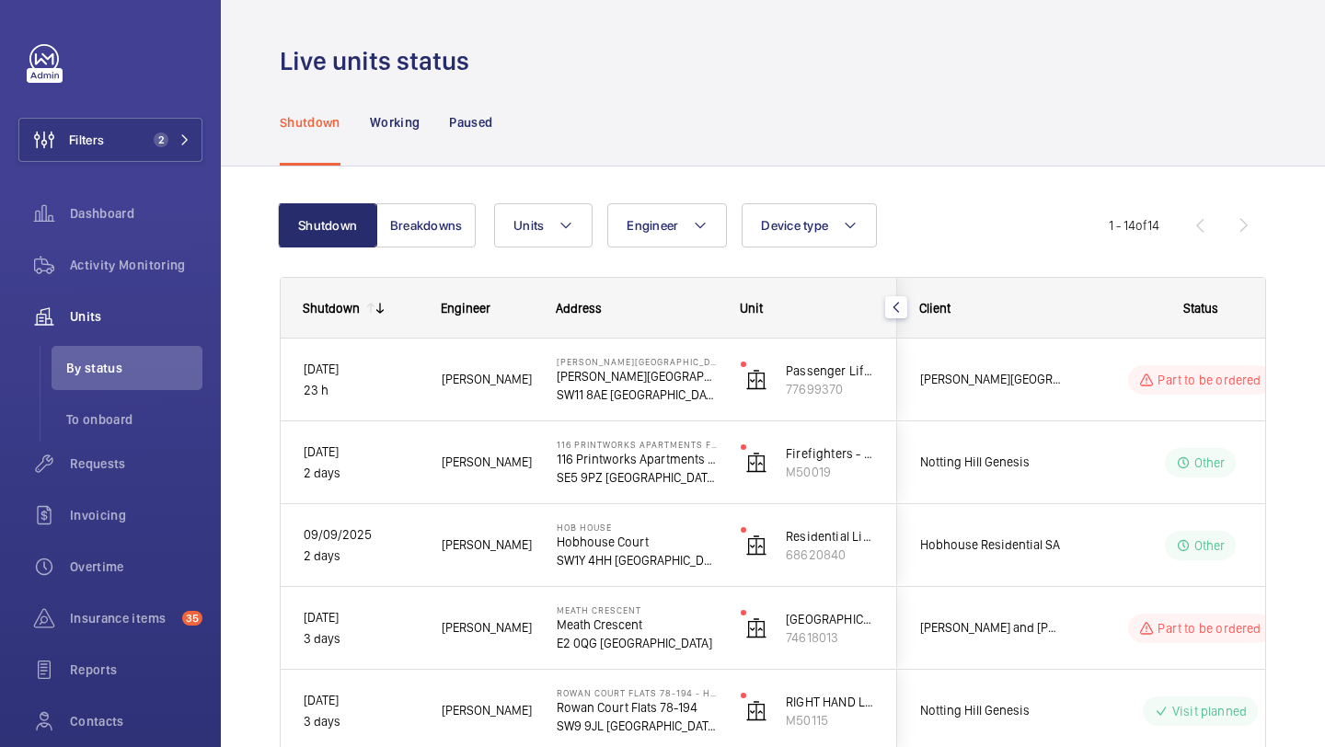
click at [902, 307] on mat-icon "button" at bounding box center [896, 307] width 22 height 15
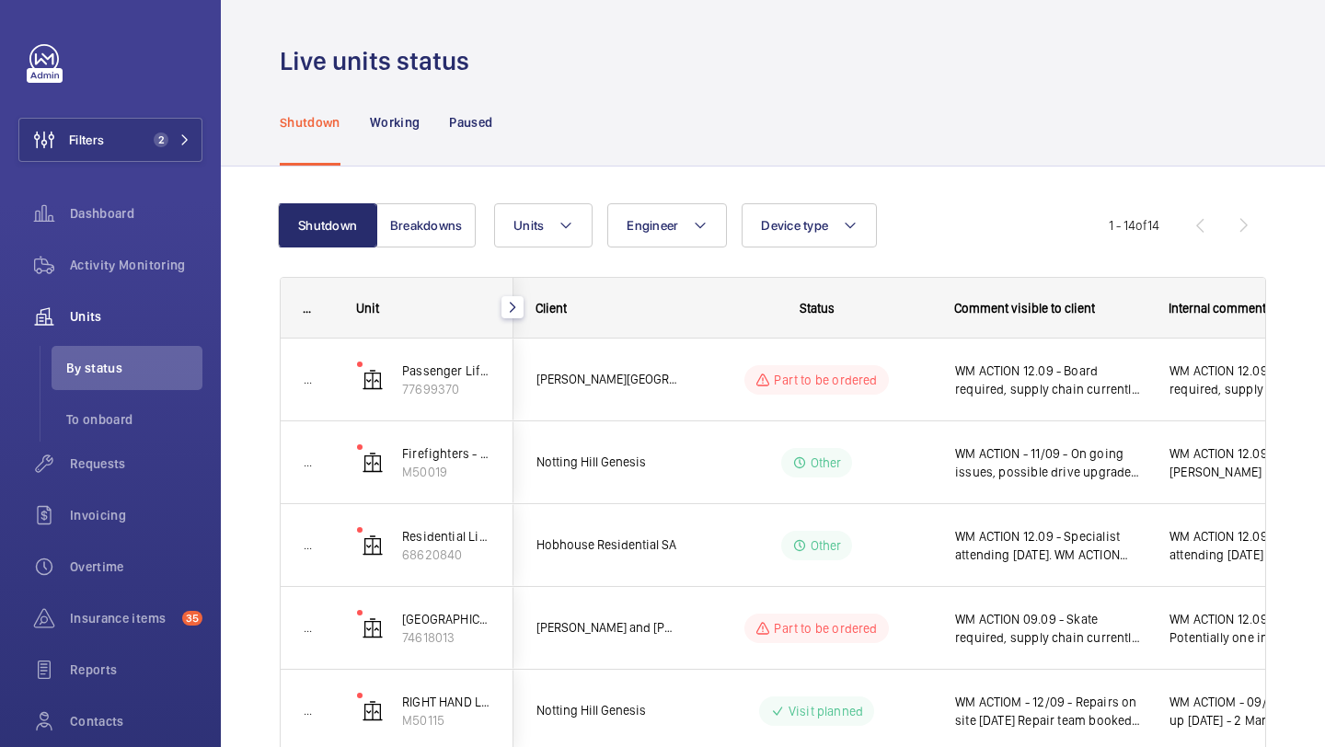
click at [513, 306] on mat-icon "button" at bounding box center [513, 307] width 22 height 15
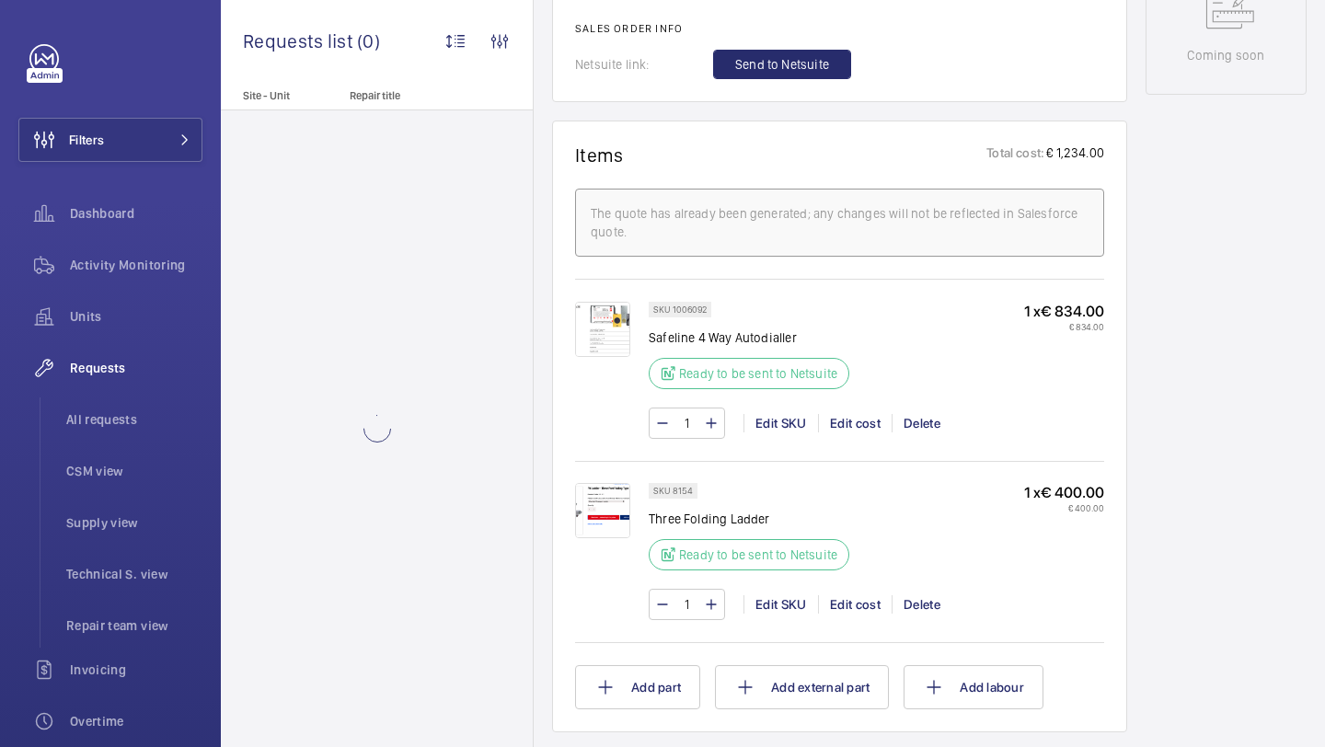
scroll to position [987, 0]
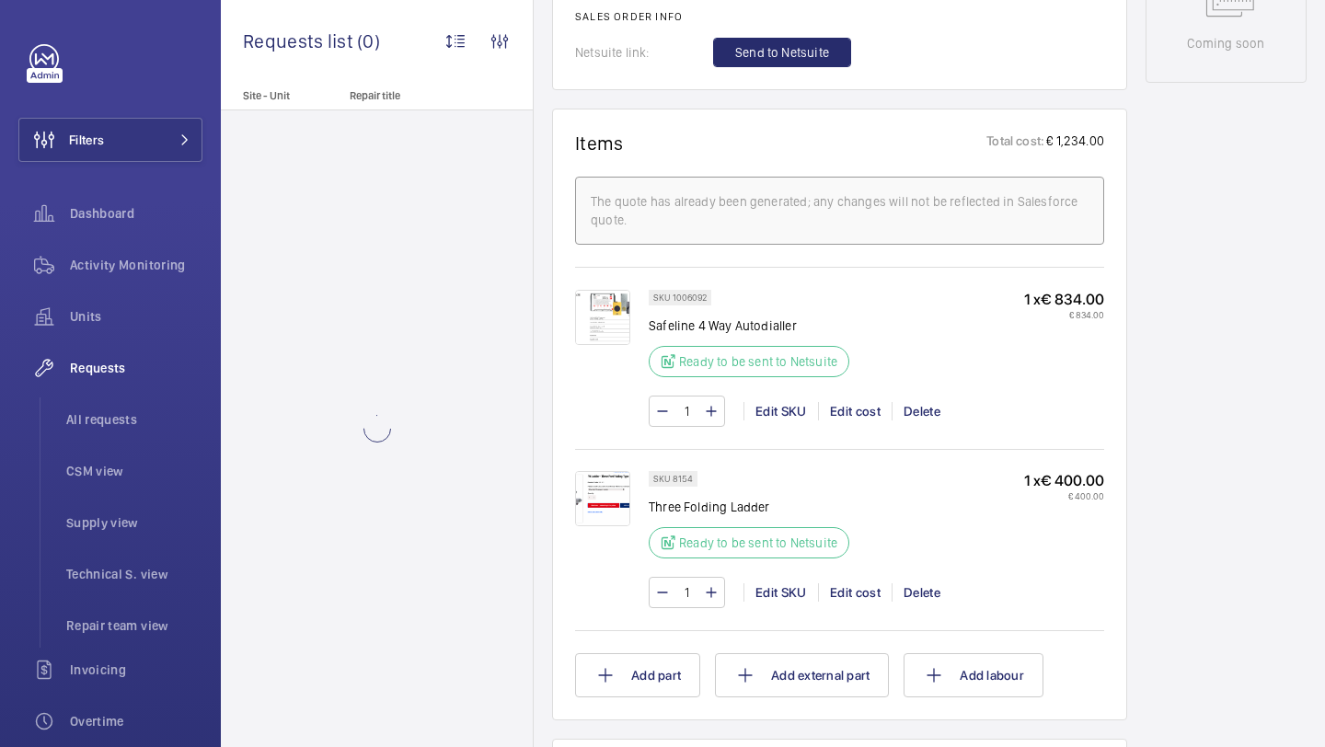
click at [607, 513] on img at bounding box center [602, 498] width 55 height 55
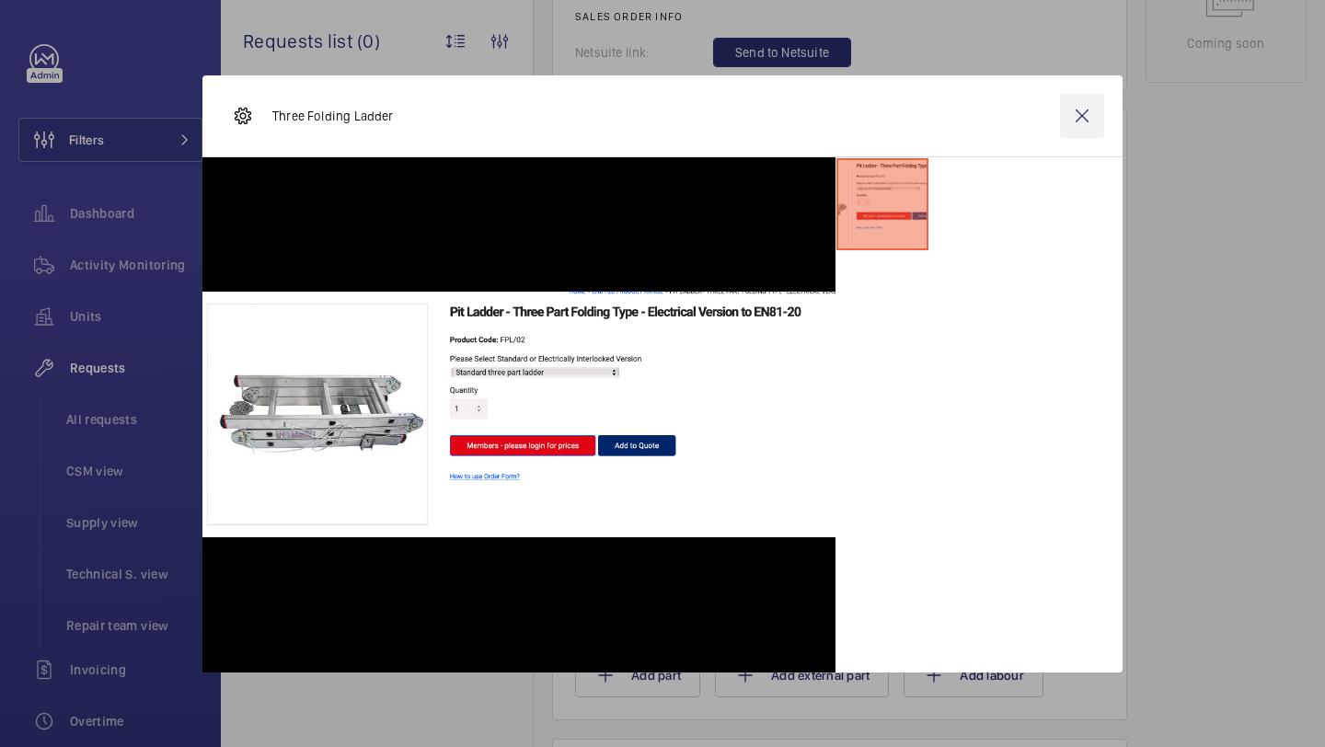
click at [1096, 125] on wm-front-icon-button at bounding box center [1082, 116] width 44 height 44
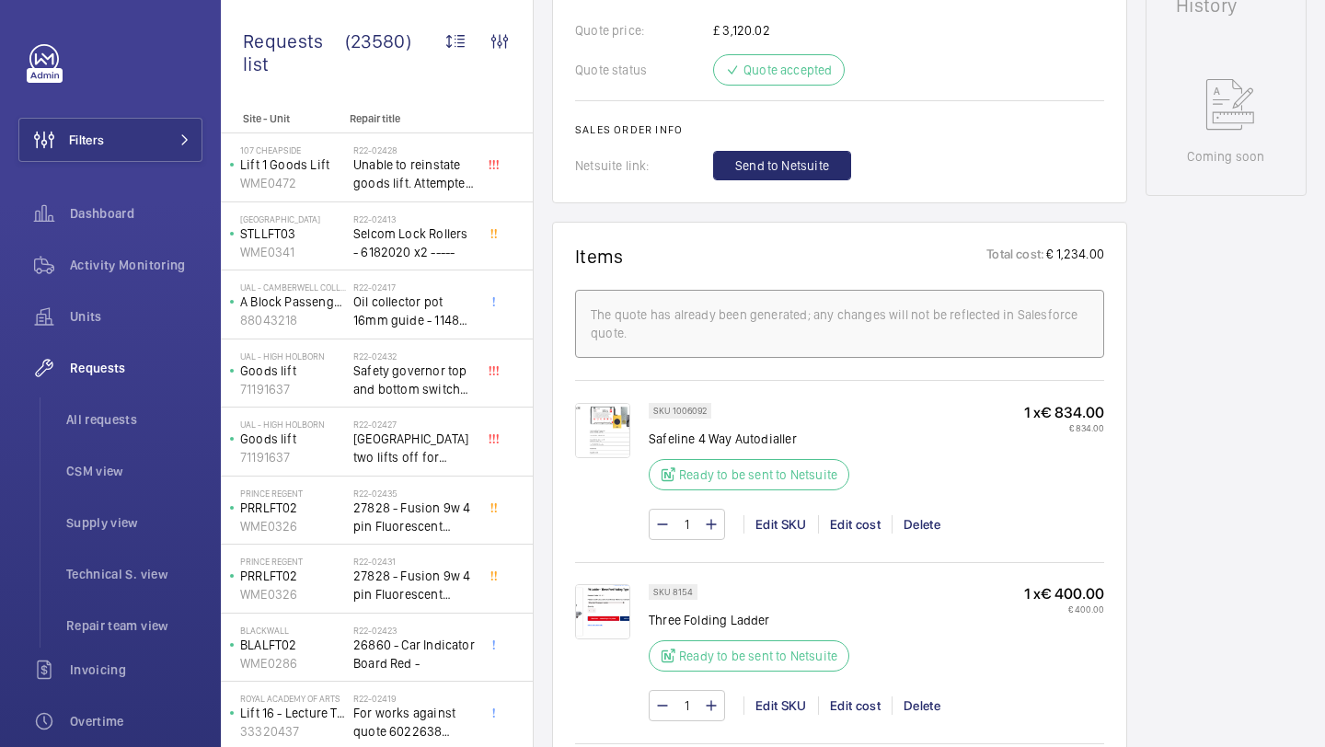
scroll to position [808, 0]
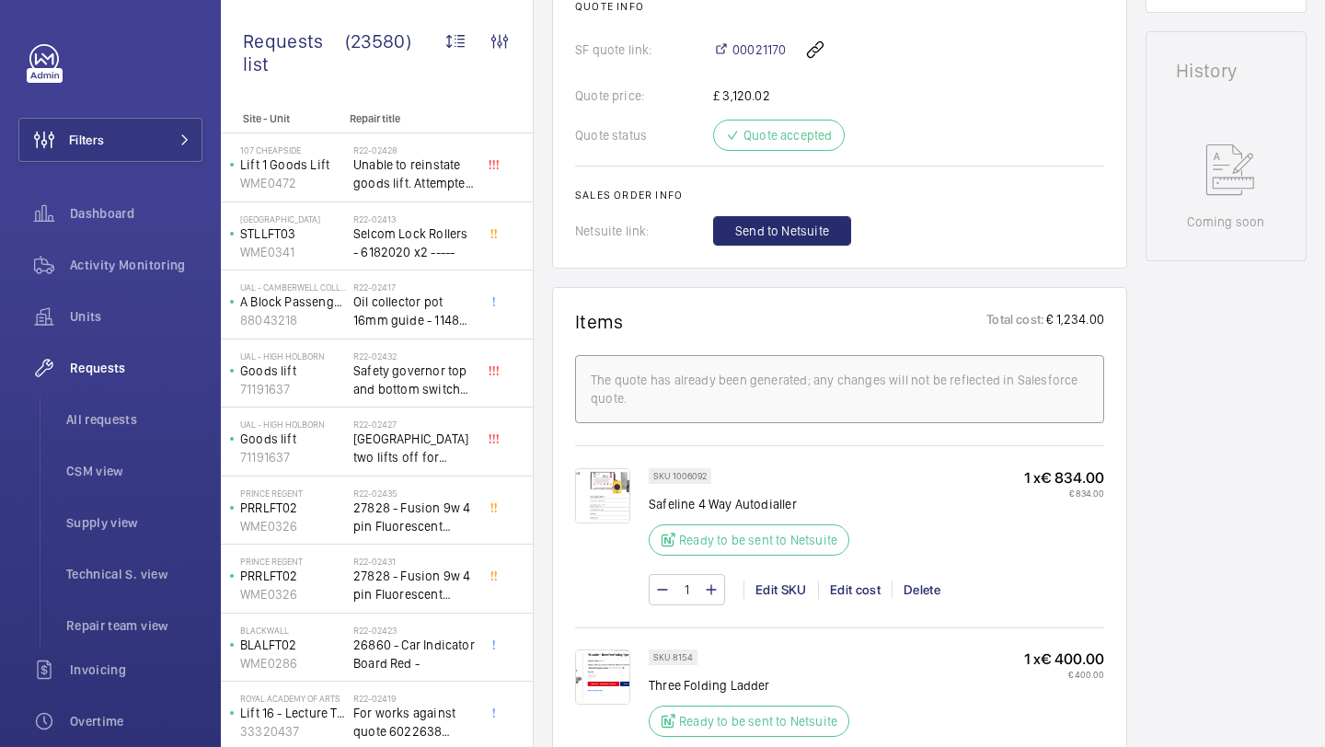
click at [789, 230] on span "Send to Netsuite" at bounding box center [782, 231] width 94 height 18
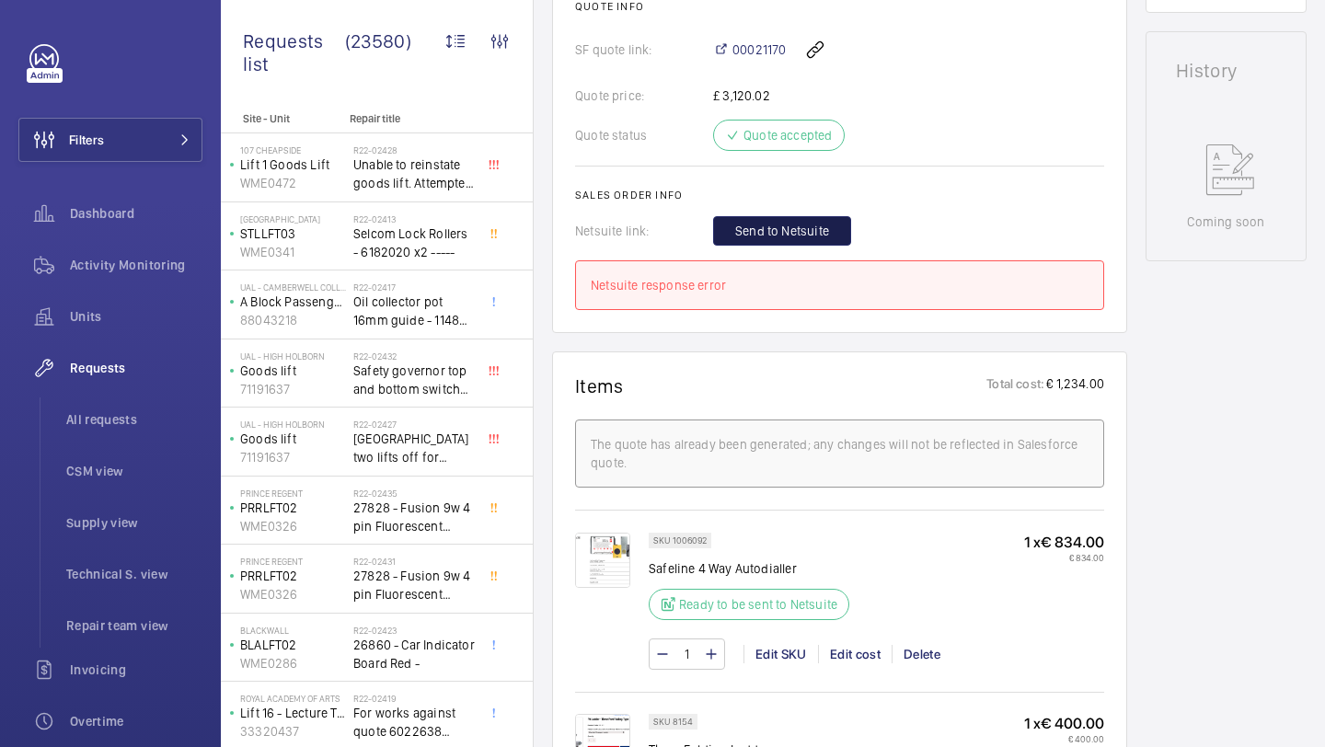
click at [789, 230] on span "Send to Netsuite" at bounding box center [782, 231] width 94 height 18
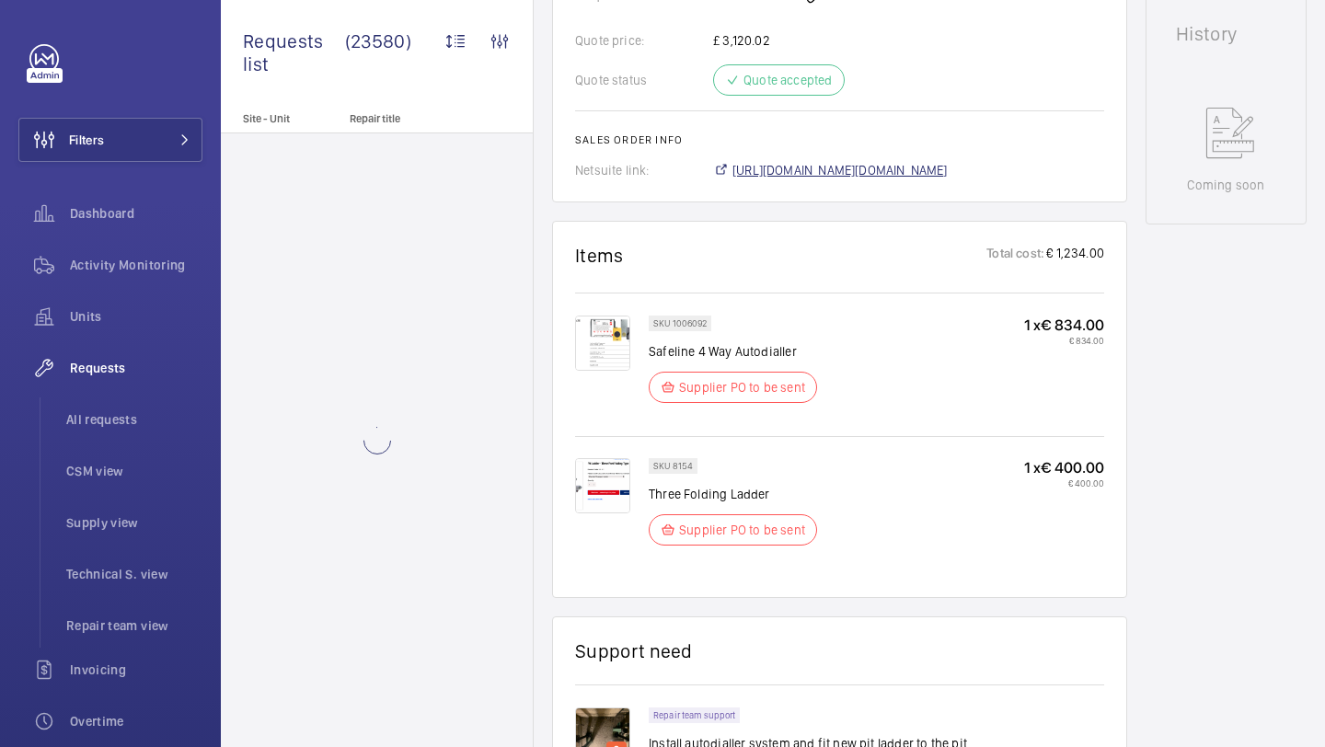
scroll to position [863, 0]
click at [792, 174] on span "[URL][DOMAIN_NAME][DOMAIN_NAME]" at bounding box center [840, 170] width 215 height 18
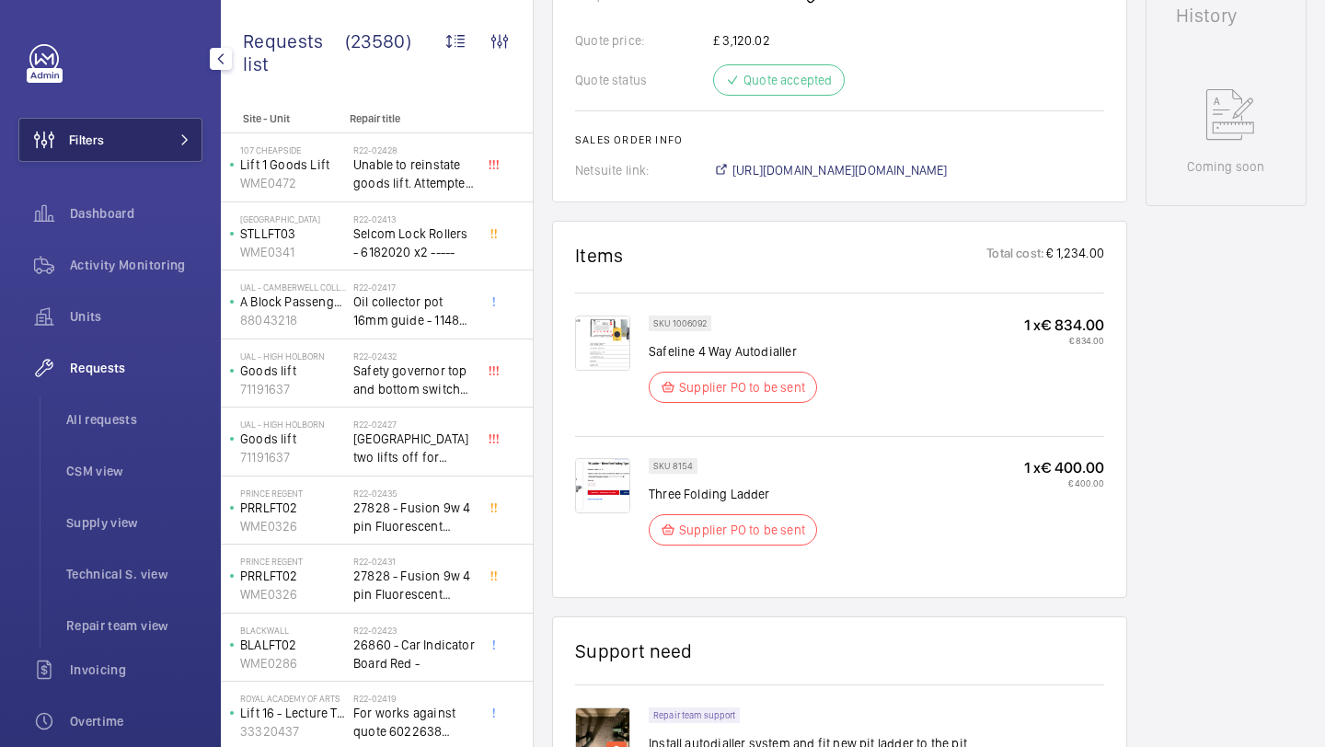
click at [179, 142] on mat-icon at bounding box center [184, 139] width 11 height 11
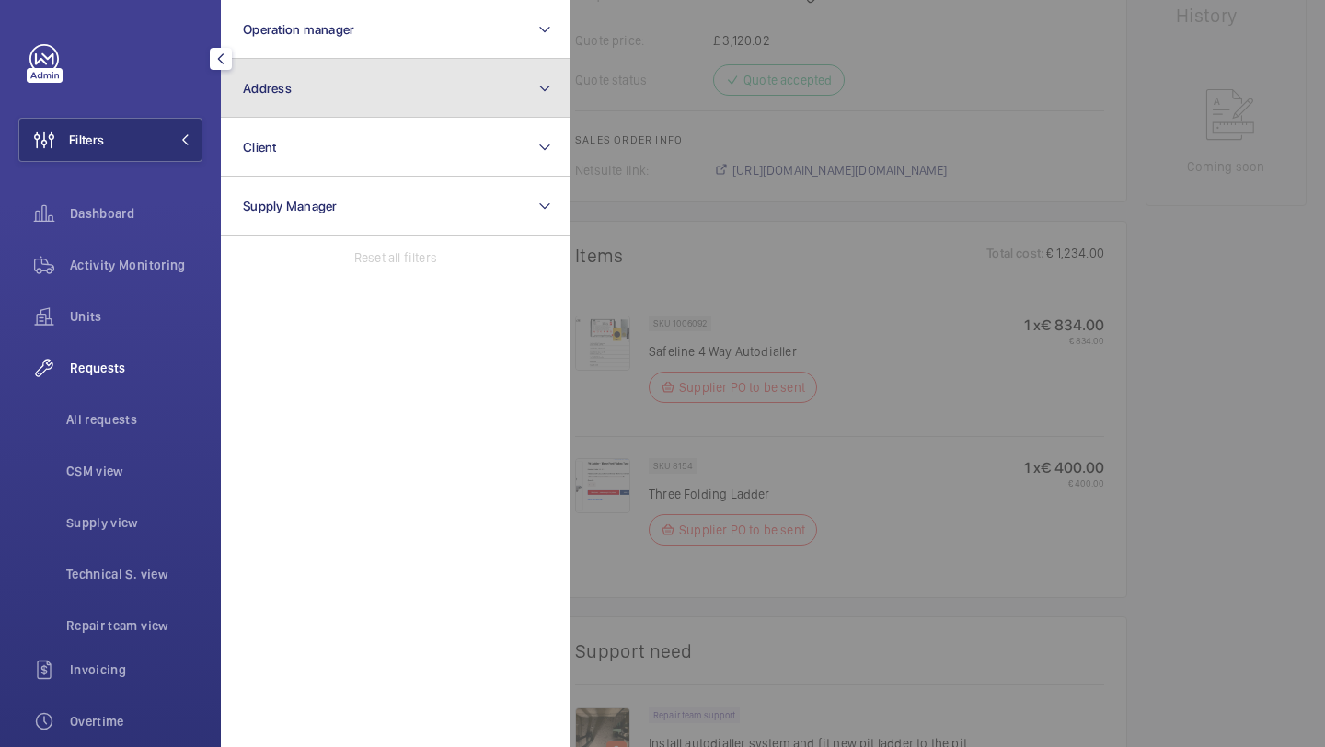
click at [272, 107] on button "Address" at bounding box center [396, 88] width 350 height 59
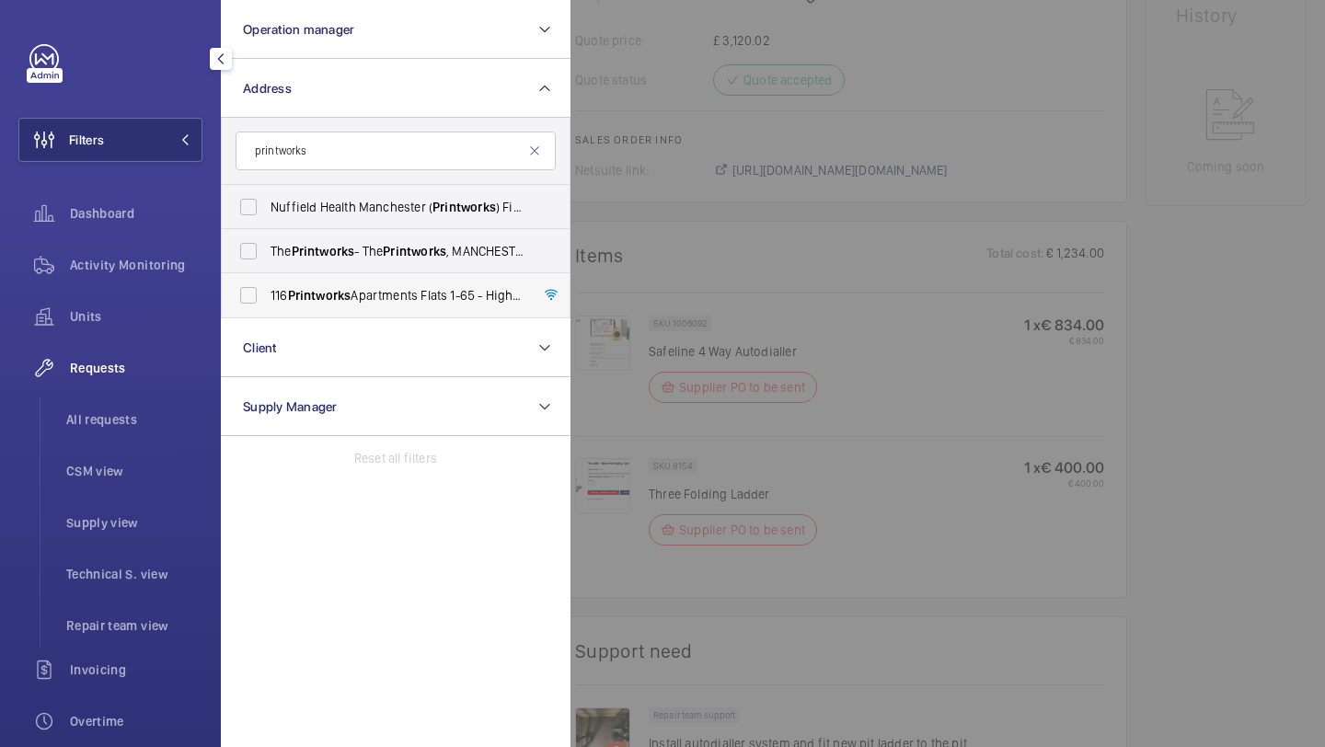
type input "printworks"
click at [342, 288] on span "Printworks" at bounding box center [320, 295] width 64 height 15
click at [267, 288] on input "116 Printworks Apartments Flats 1-65 - High Risk Building - 116 Printworks Apar…" at bounding box center [248, 295] width 37 height 37
checkbox input "true"
click at [138, 412] on span "All requests" at bounding box center [134, 420] width 136 height 18
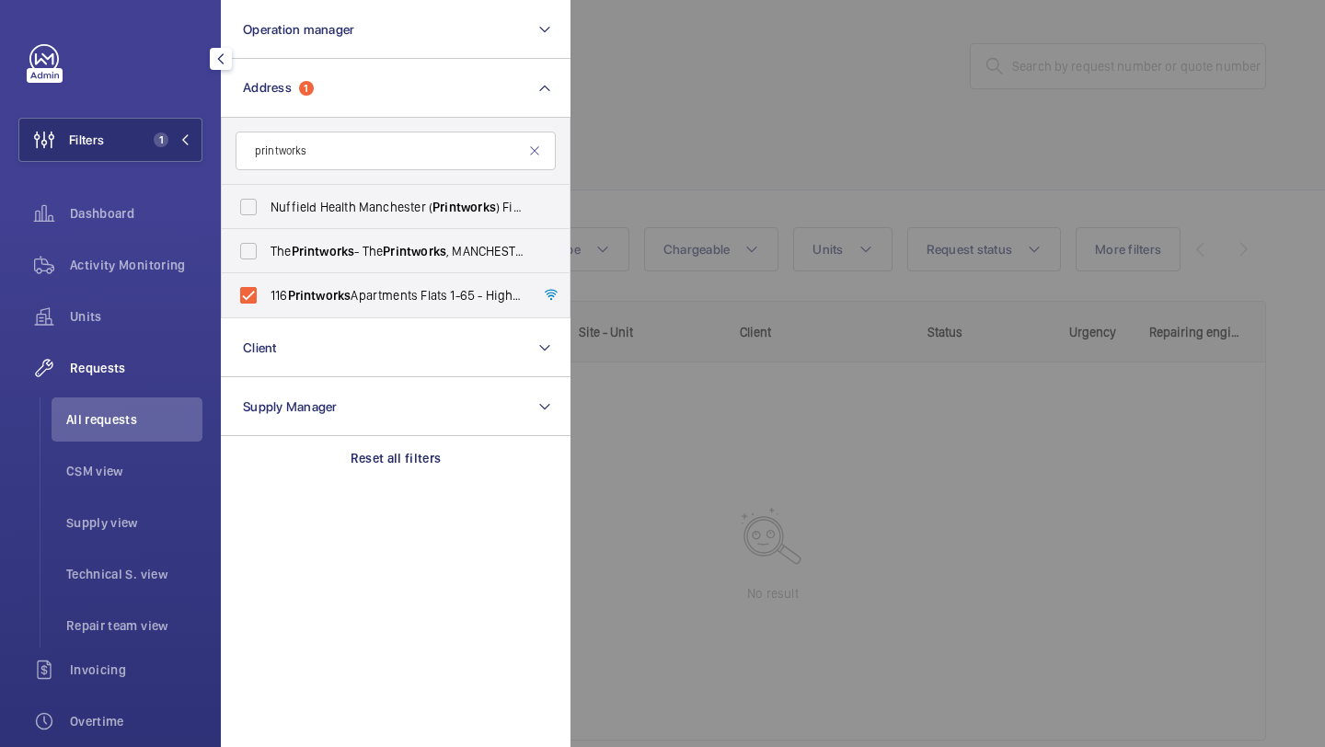
click at [623, 191] on div at bounding box center [1233, 373] width 1325 height 747
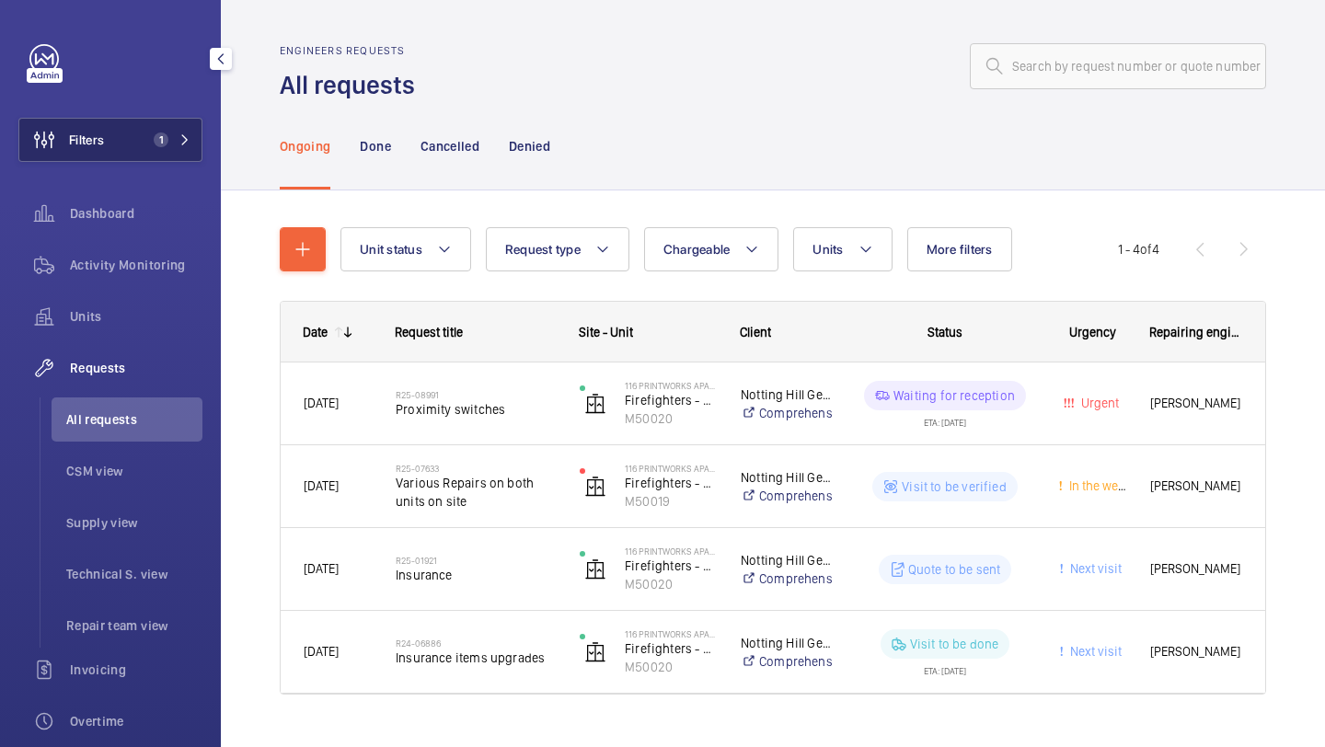
click at [166, 138] on span "1" at bounding box center [161, 140] width 15 height 15
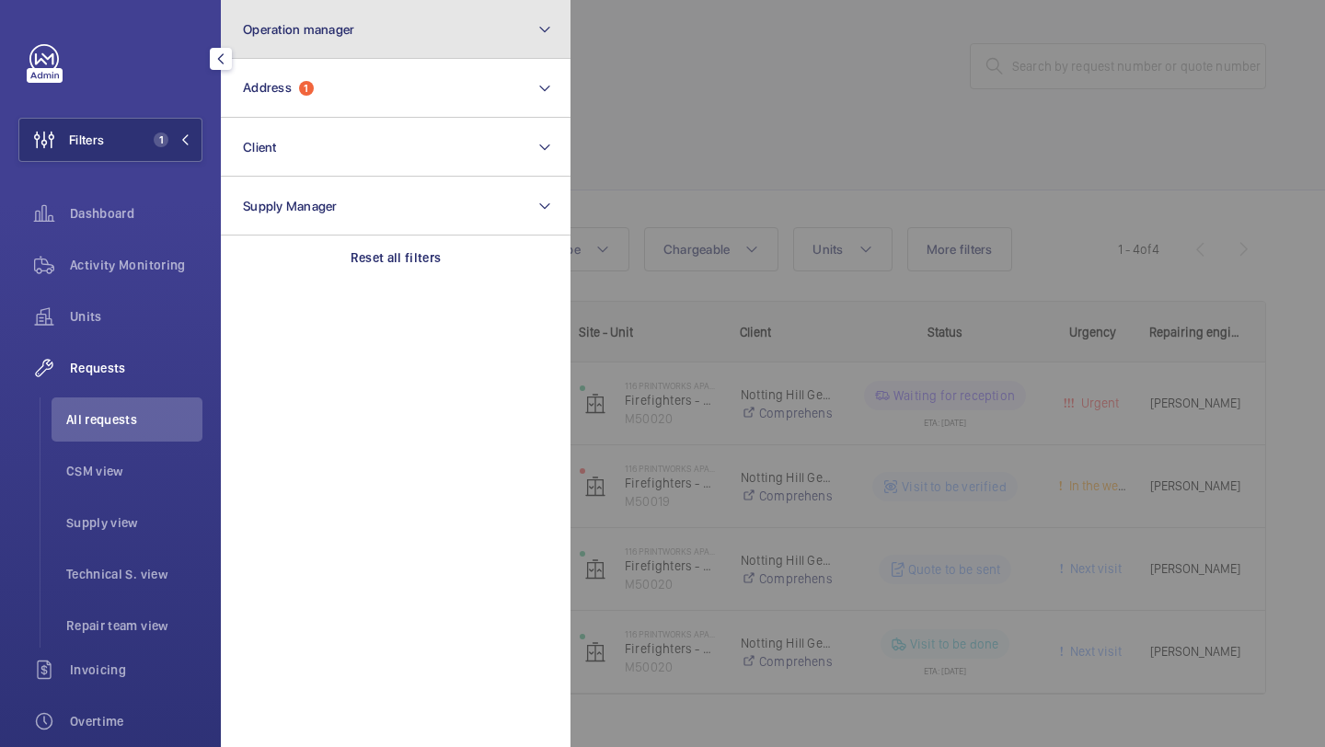
click at [316, 33] on span "Operation manager" at bounding box center [298, 29] width 111 height 15
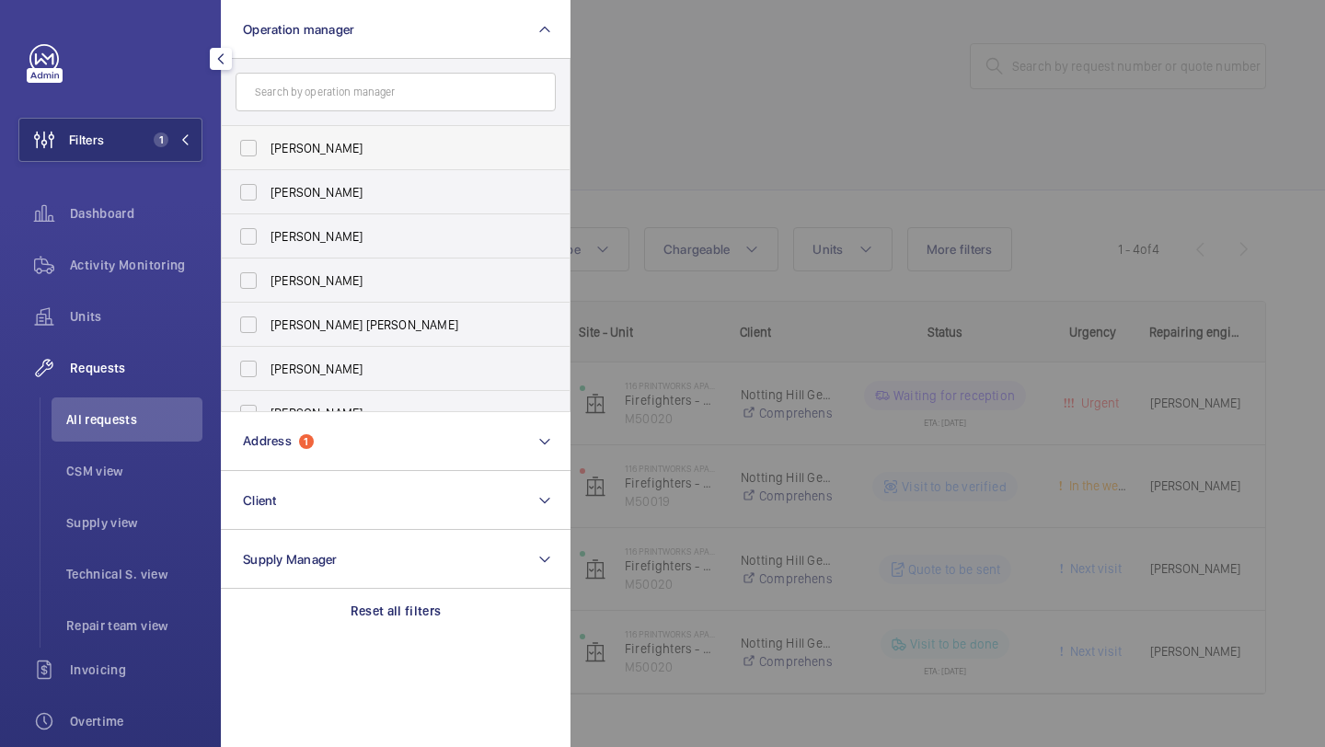
click at [281, 135] on label "Abby Archer" at bounding box center [382, 148] width 320 height 44
click at [267, 135] on input "Abby Archer" at bounding box center [248, 148] width 37 height 37
checkbox input "true"
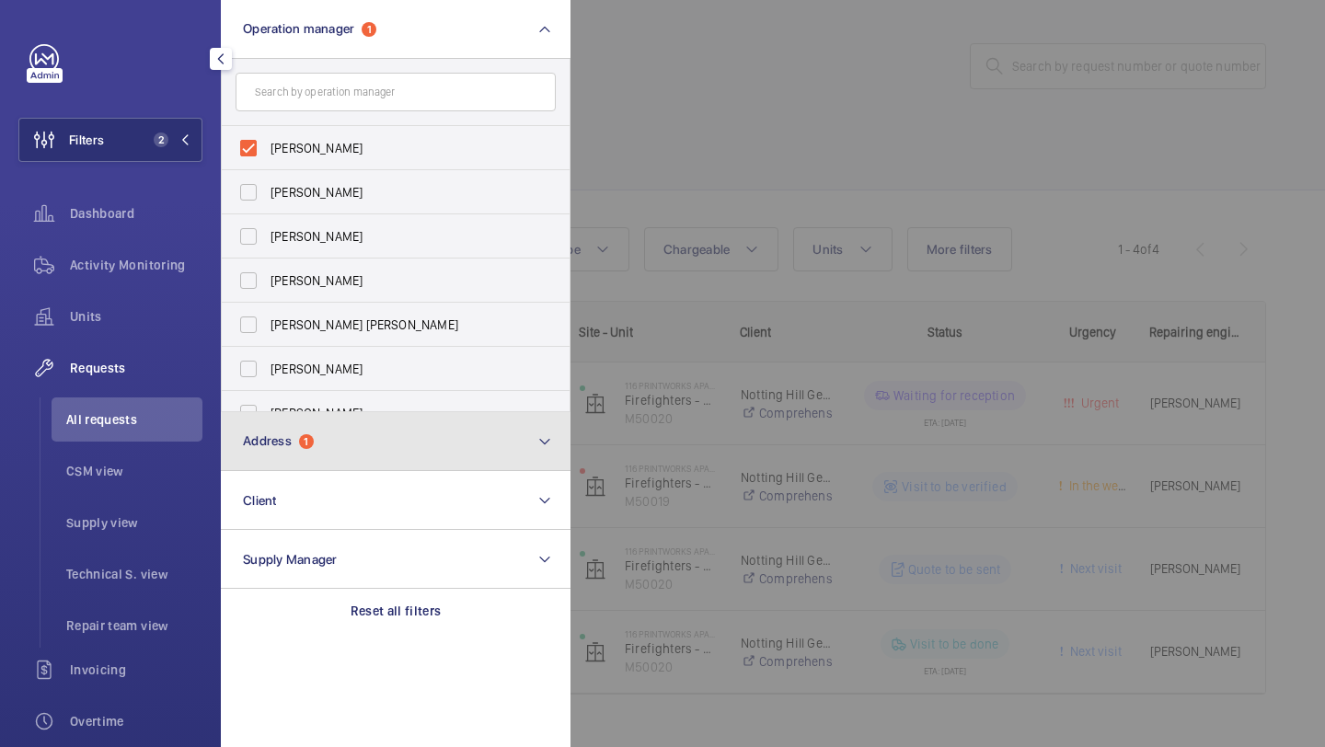
click at [364, 451] on button "Address 1" at bounding box center [396, 441] width 350 height 59
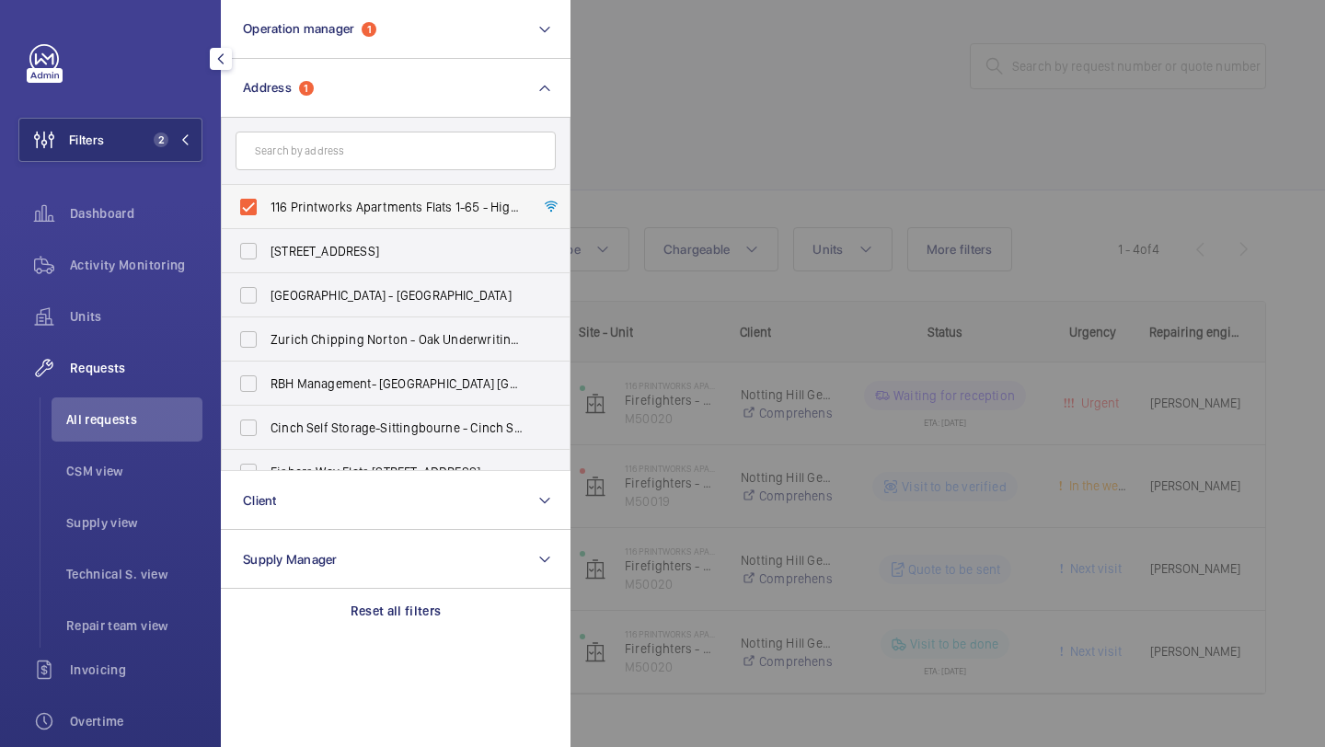
click at [386, 219] on label "116 Printworks Apartments Flats 1-65 - High Risk Building - 116 Printworks Apar…" at bounding box center [382, 207] width 320 height 44
click at [267, 219] on input "116 Printworks Apartments Flats 1-65 - High Risk Building - 116 Printworks Apar…" at bounding box center [248, 207] width 37 height 37
checkbox input "false"
click at [595, 164] on div at bounding box center [1233, 373] width 1325 height 747
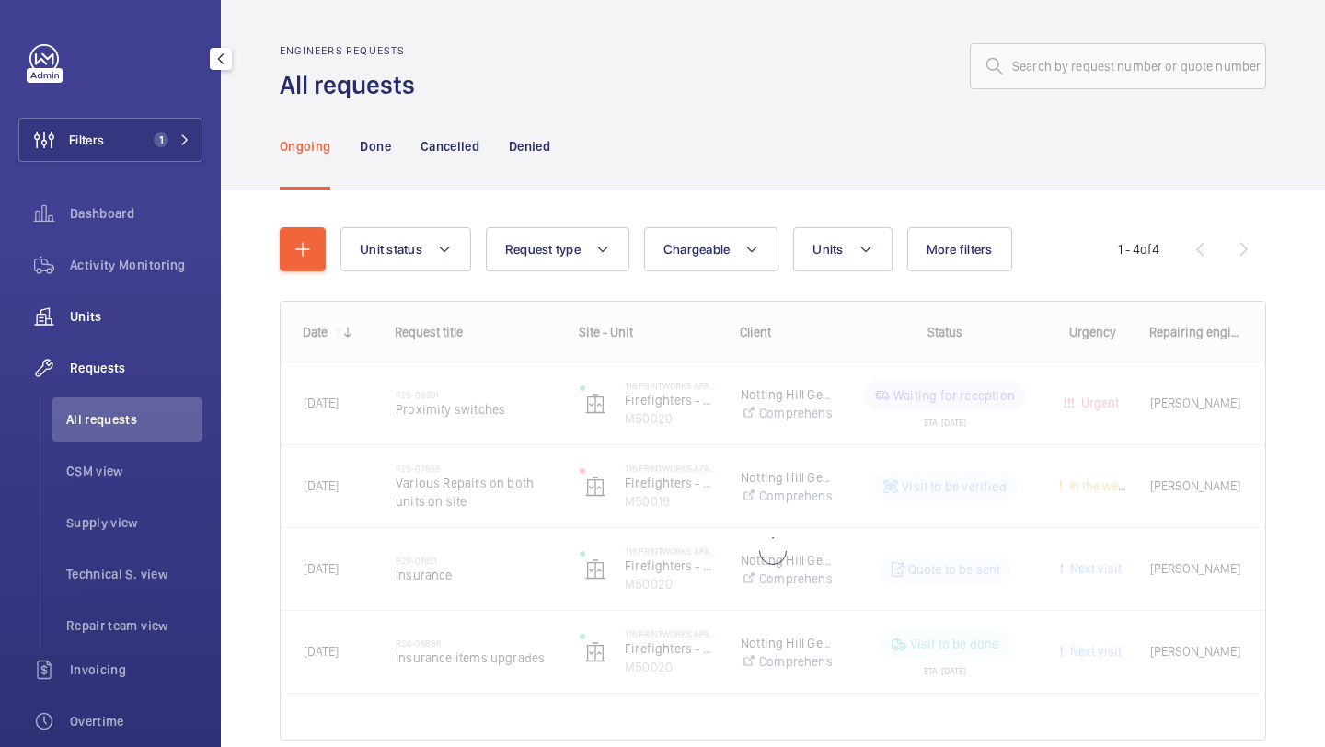
click at [128, 318] on span "Units" at bounding box center [136, 316] width 133 height 18
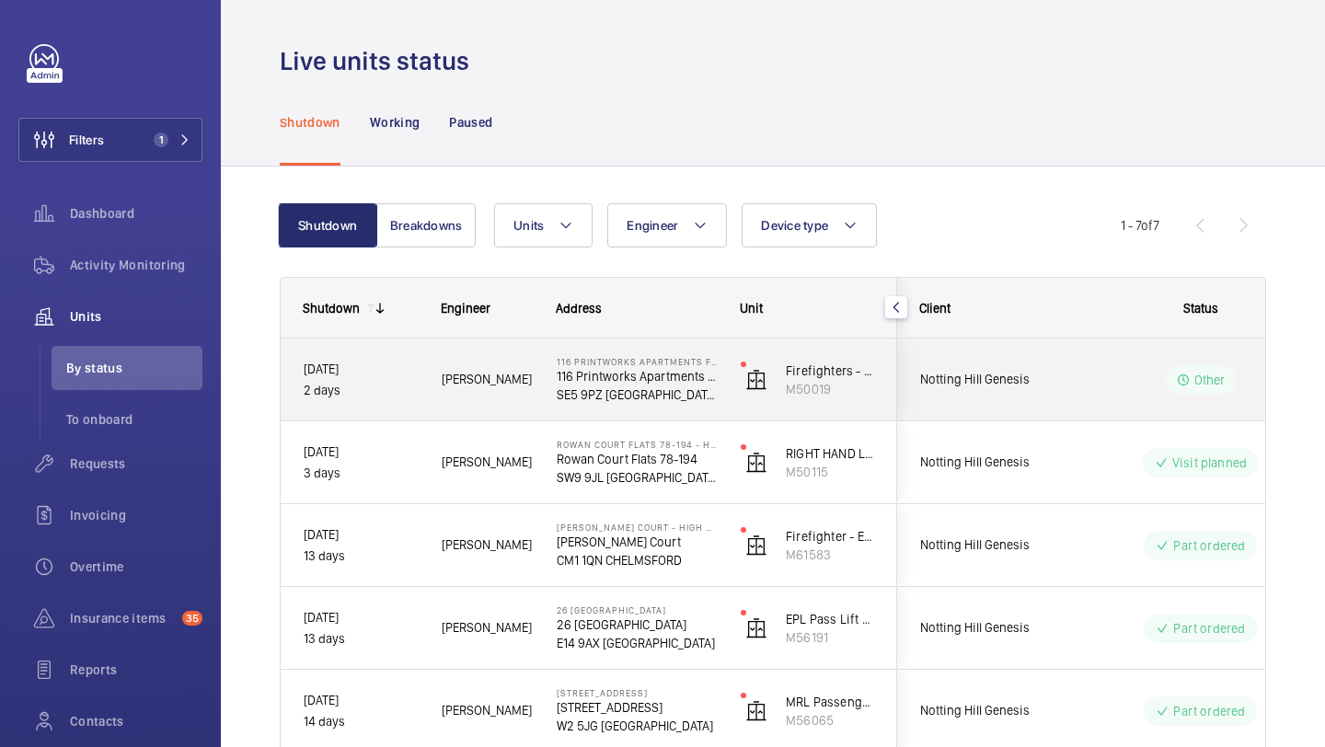
click at [1016, 392] on div "Notting Hill Genesis" at bounding box center [980, 380] width 164 height 58
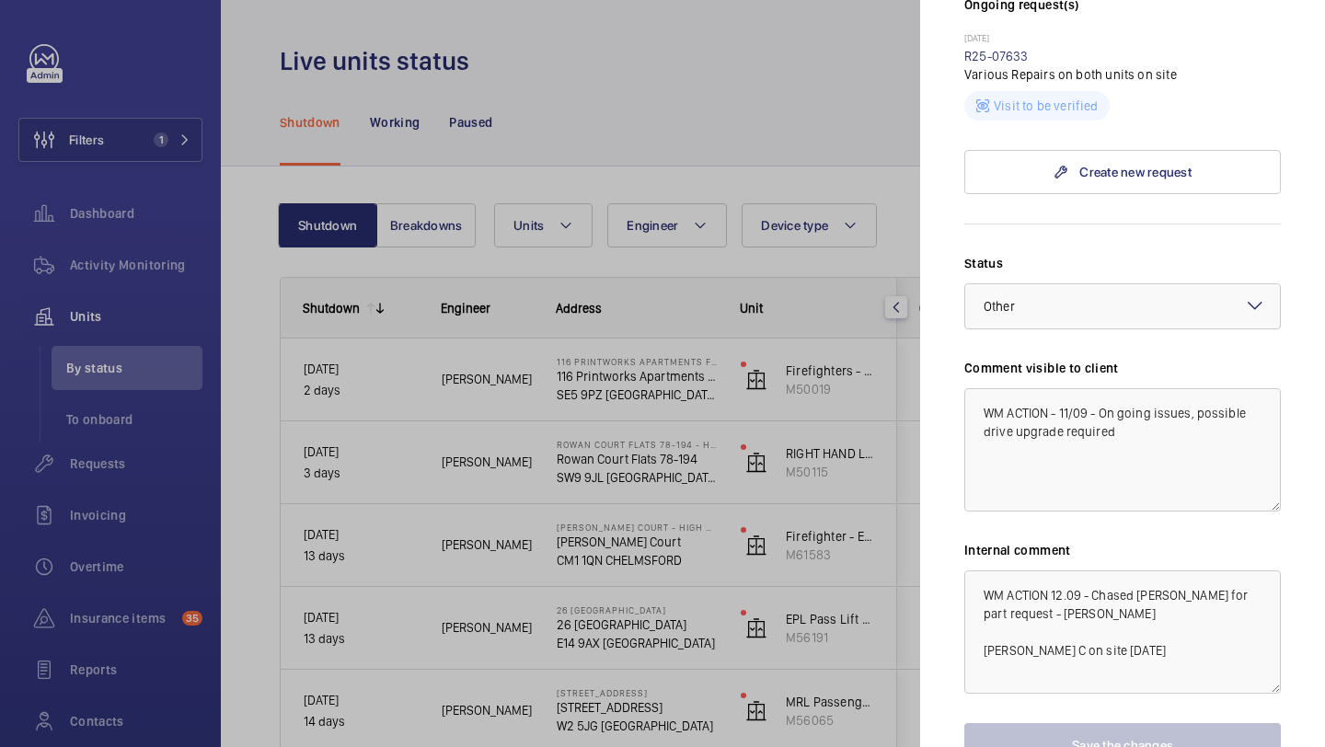
scroll to position [761, 0]
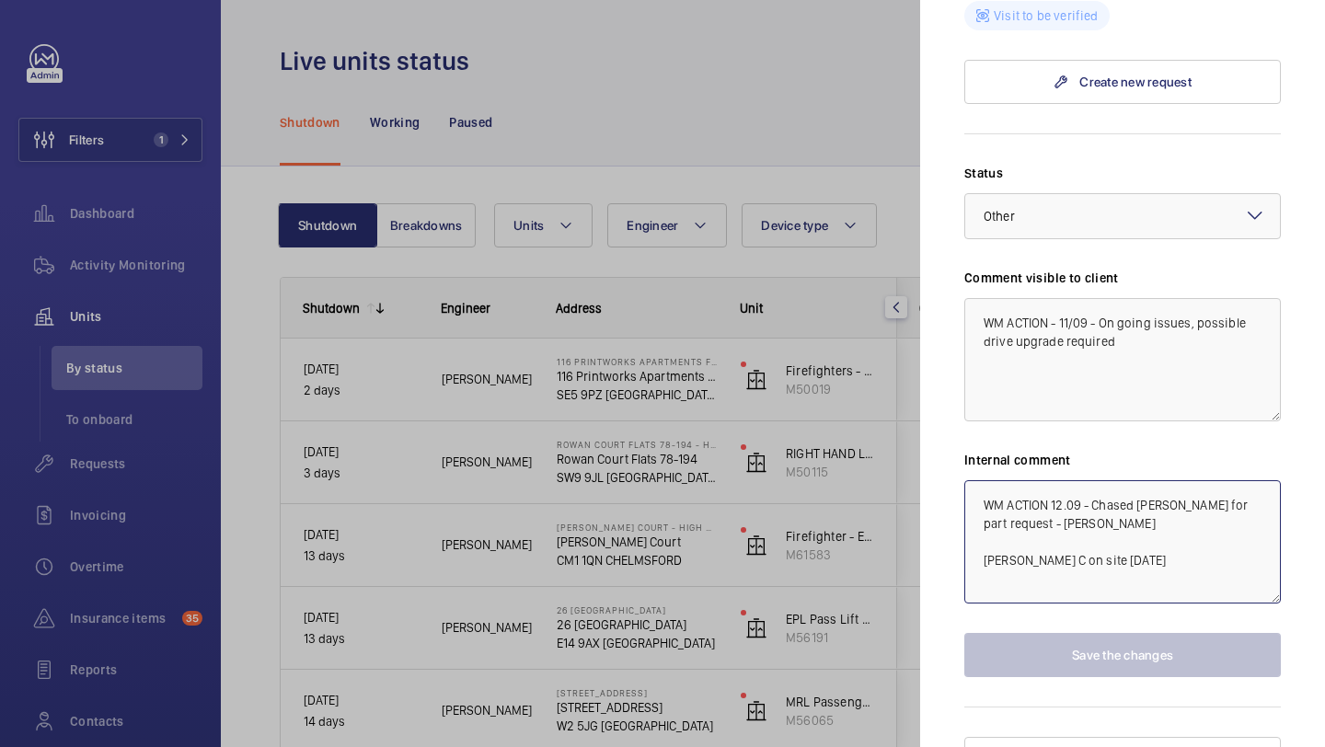
drag, startPoint x: 1019, startPoint y: 494, endPoint x: 1091, endPoint y: 469, distance: 76.0
click at [1091, 480] on textarea "WM ACTION 12.09 - Chased Dan C for part request - Elle Dan C on site today" at bounding box center [1123, 541] width 317 height 123
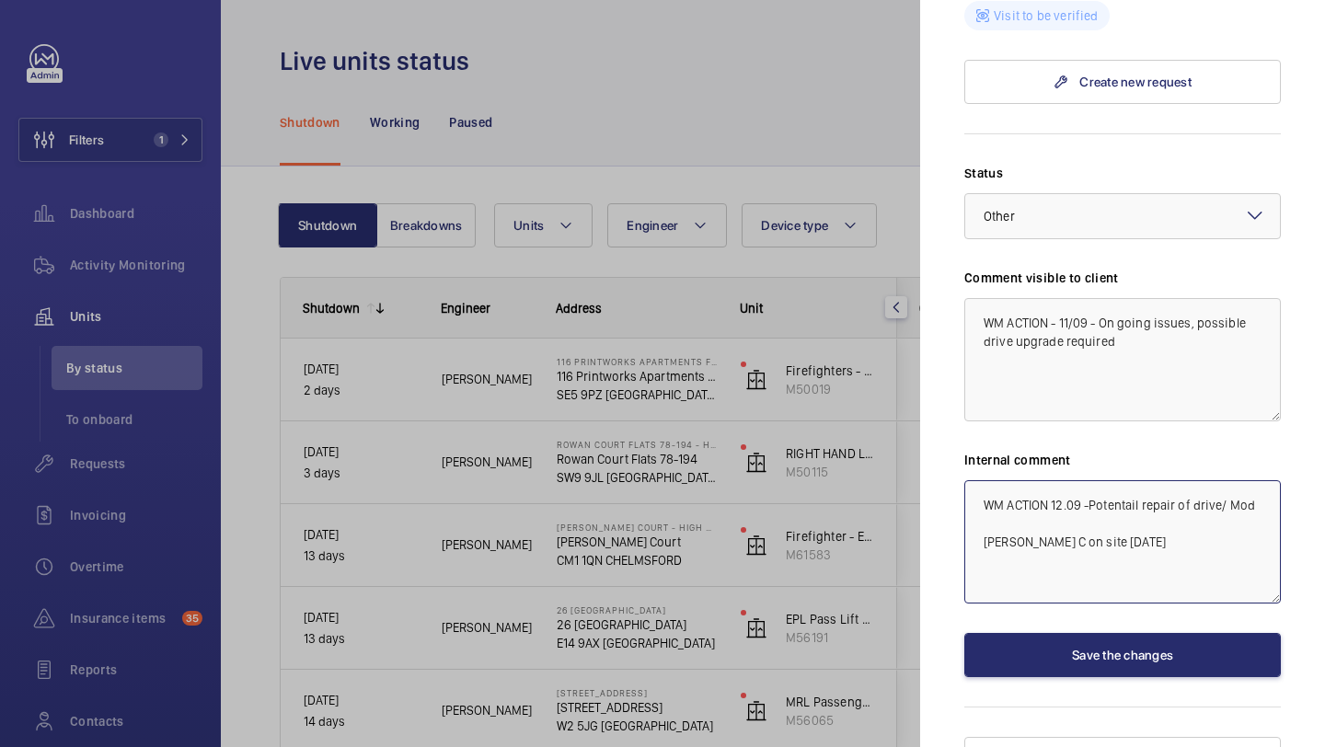
click at [1143, 480] on textarea "WM ACTION 12.09 -Potentail repair of drive/ Mod Dan C on site today" at bounding box center [1123, 541] width 317 height 123
drag, startPoint x: 1250, startPoint y: 469, endPoint x: 1089, endPoint y: 471, distance: 161.1
click at [1089, 480] on textarea "WM ACTION 12.09 -Potentail repair of drive/ Mod Dan C on site today" at bounding box center [1123, 541] width 317 height 123
type textarea "WM ACTION 12.09 - Drive to be repaired/ potential mod, Dan C on site today"
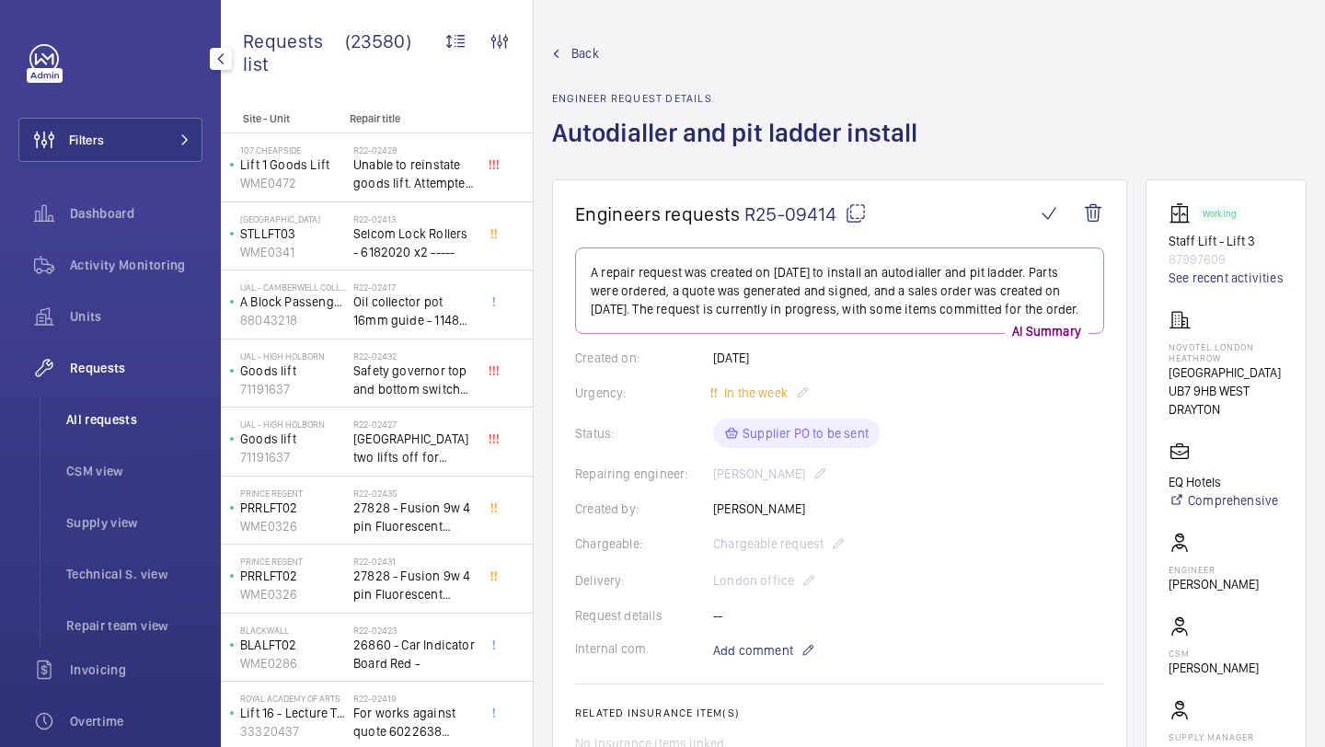
click at [134, 422] on span "All requests" at bounding box center [134, 420] width 136 height 18
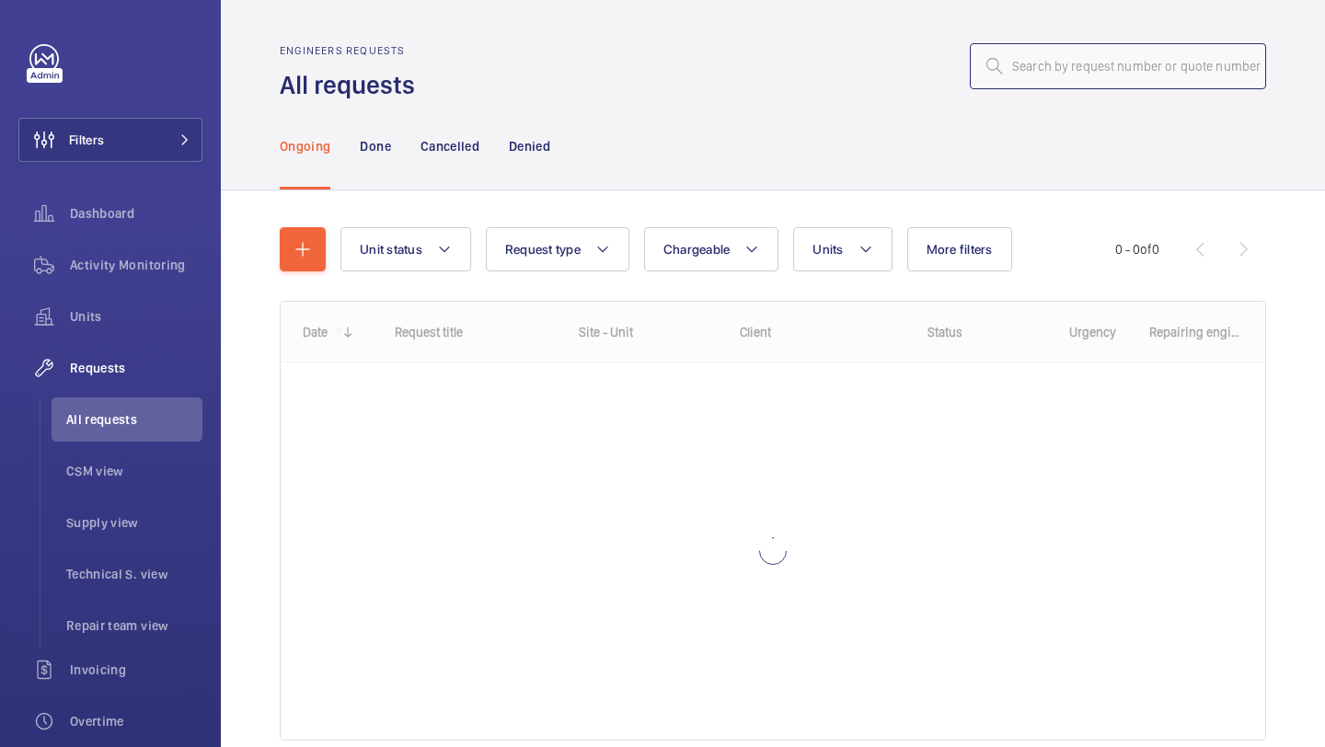
click at [1070, 58] on input "text" at bounding box center [1118, 66] width 296 height 46
paste input "R25-09236"
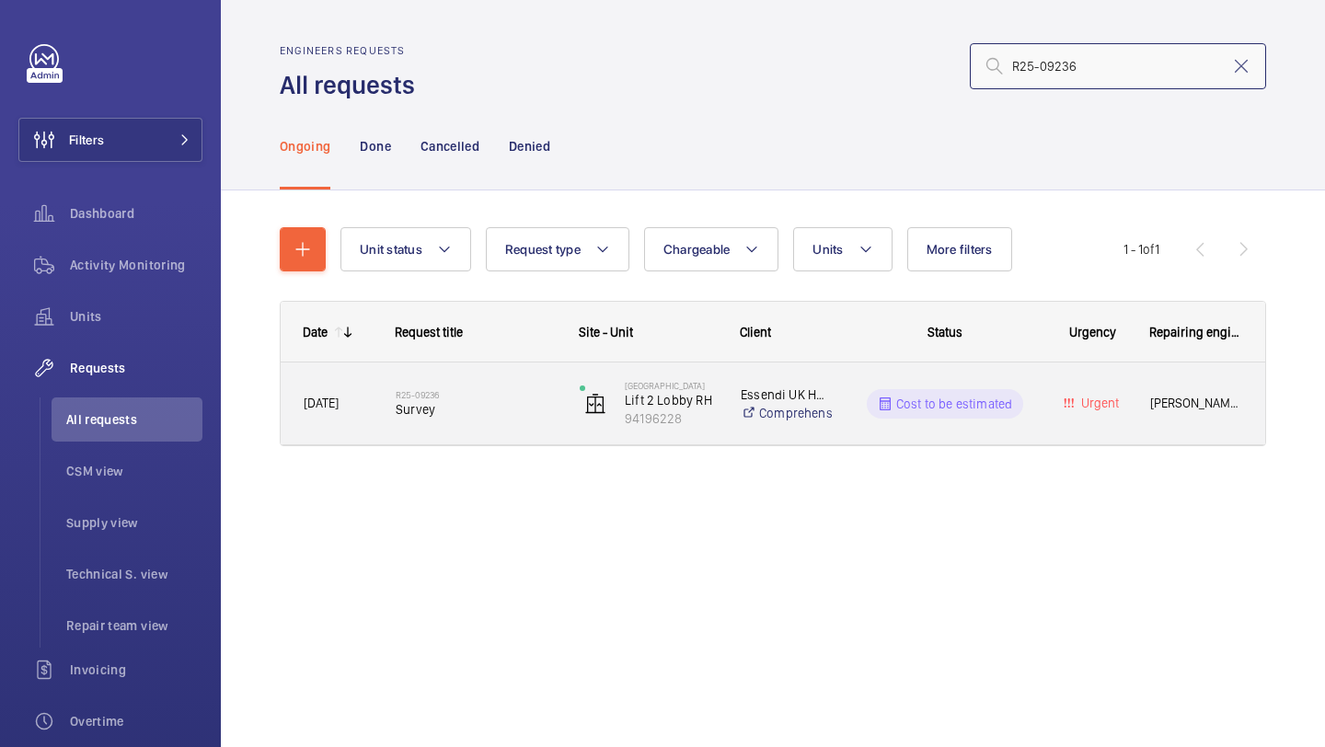
type input "R25-09236"
click at [447, 390] on h2 "R25-09236" at bounding box center [476, 394] width 160 height 11
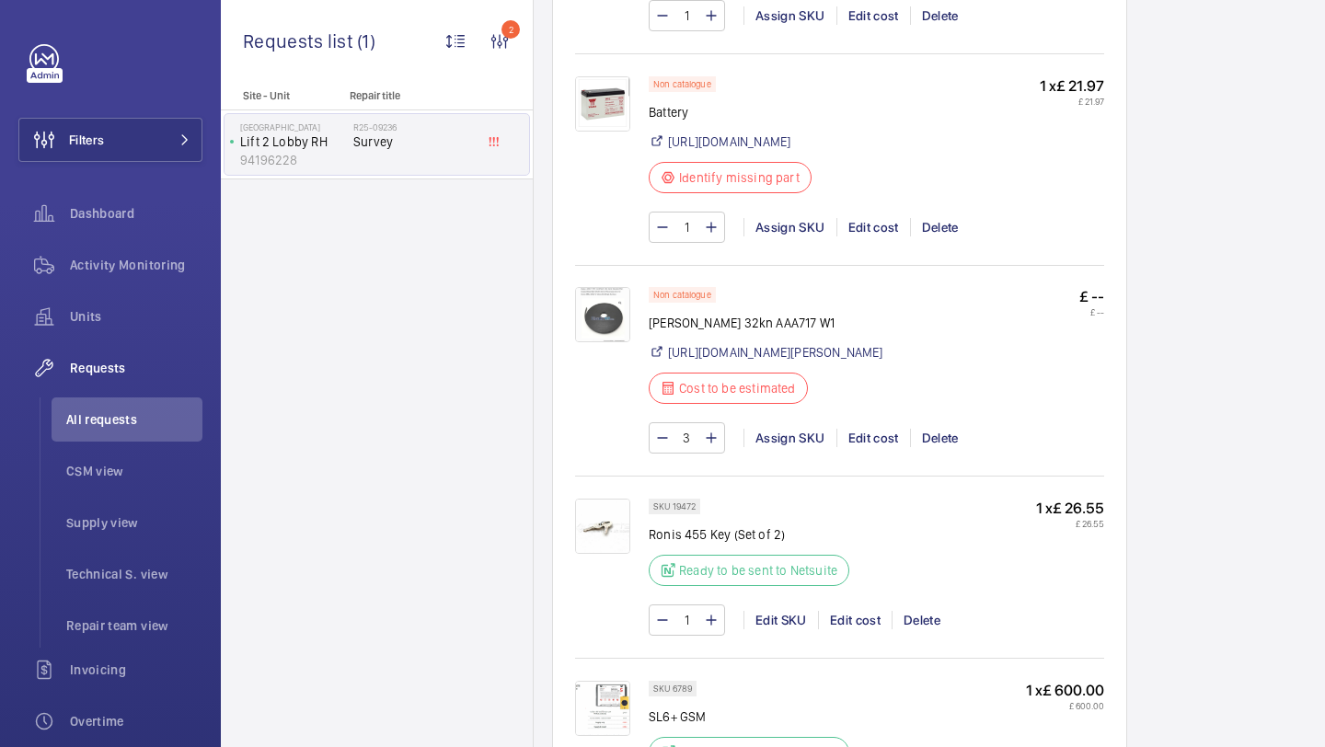
scroll to position [1719, 0]
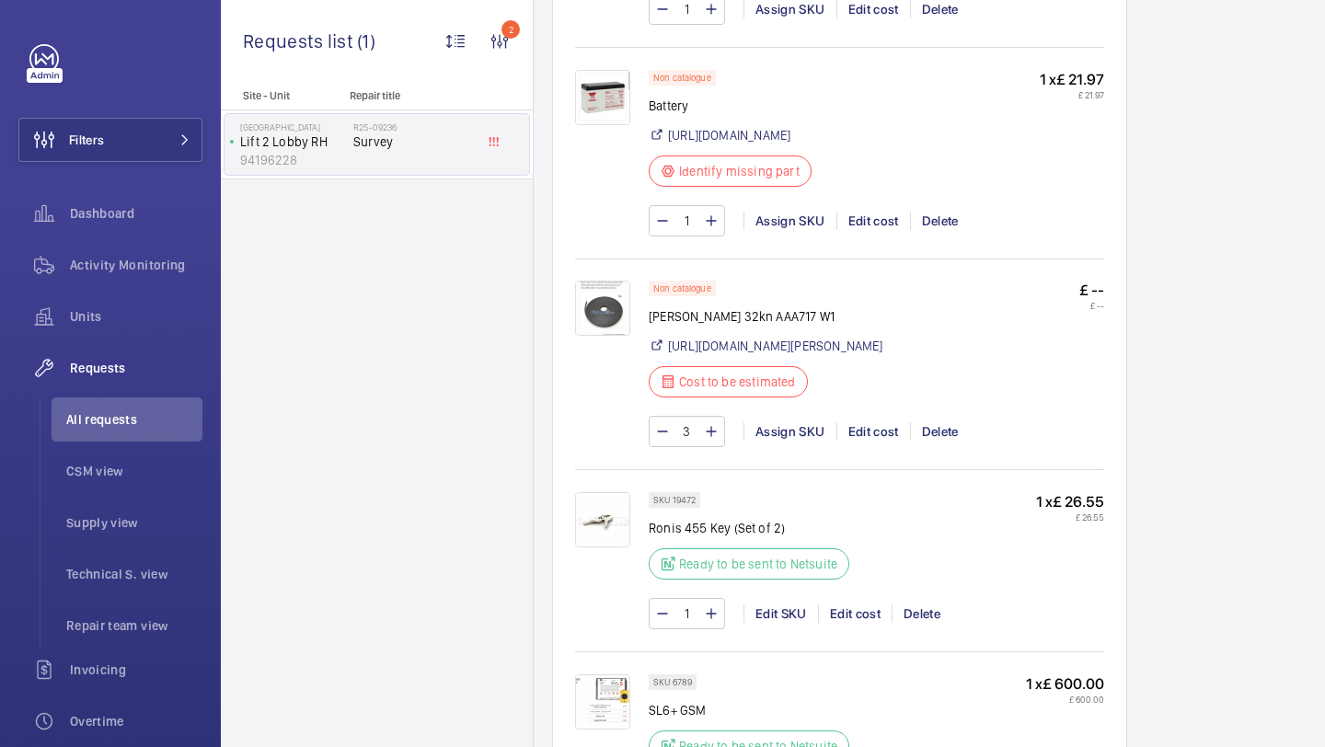
click at [613, 336] on img at bounding box center [602, 308] width 55 height 55
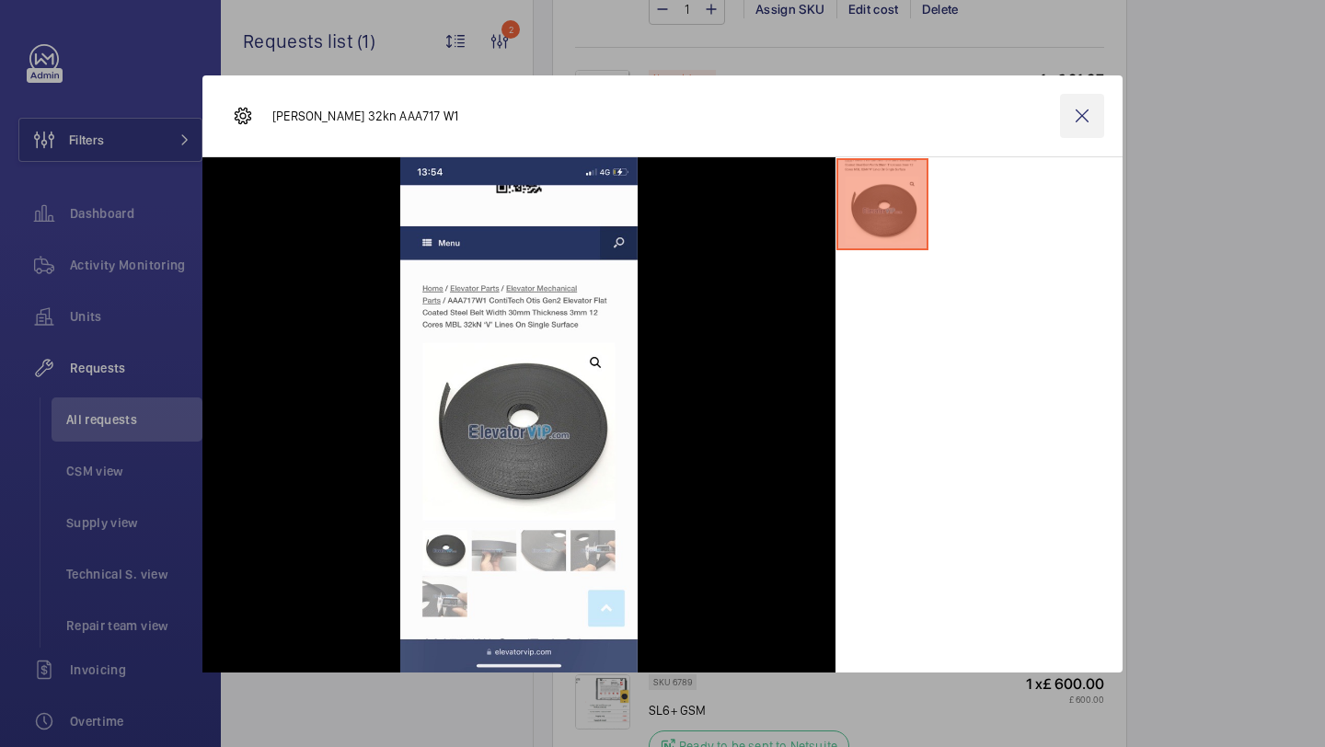
click at [1085, 126] on wm-front-icon-button at bounding box center [1082, 116] width 44 height 44
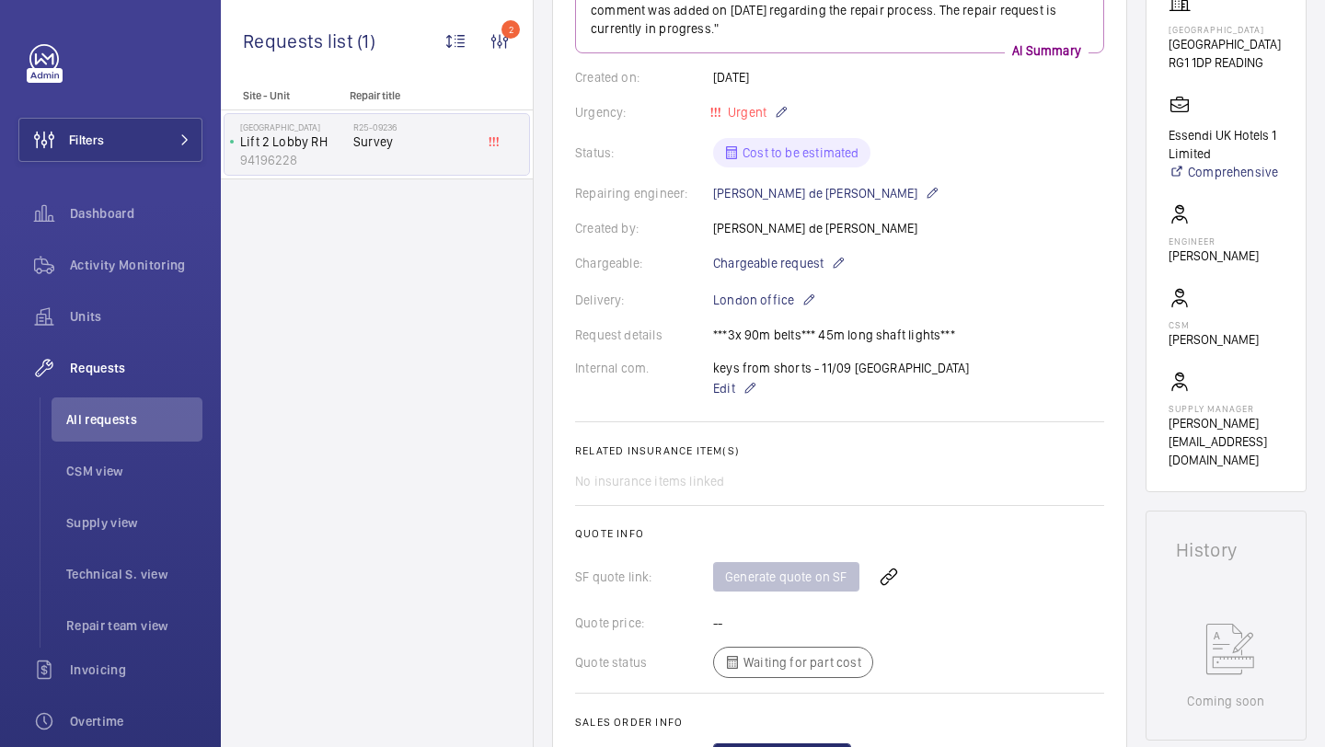
scroll to position [320, 0]
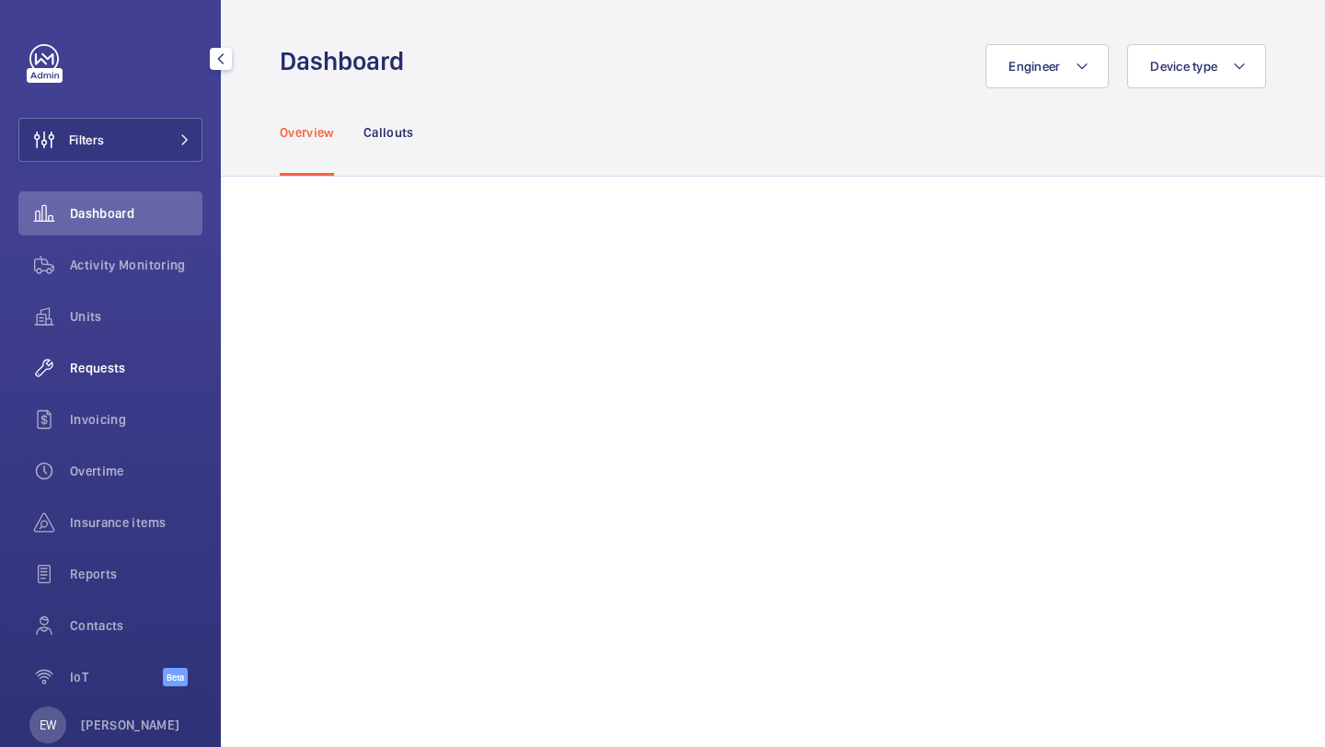
click at [128, 378] on div "Requests" at bounding box center [110, 368] width 184 height 44
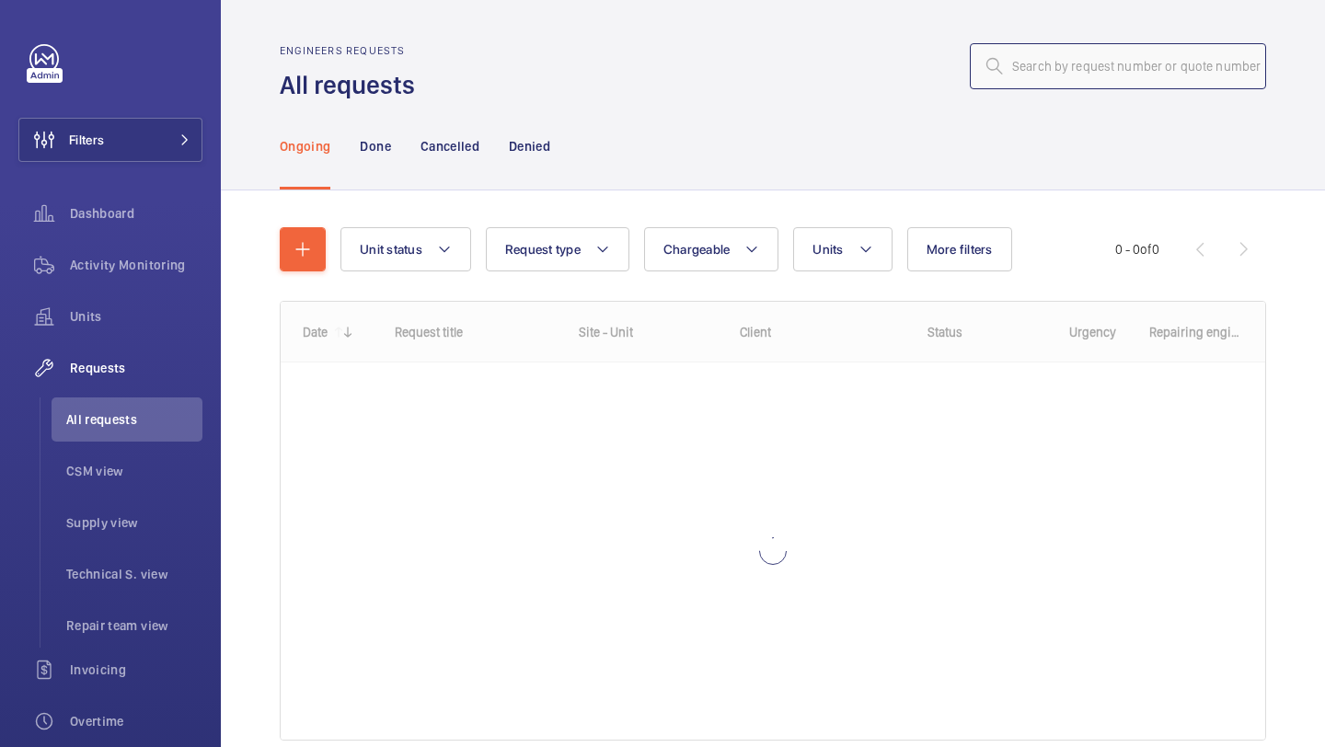
click at [1073, 52] on input "text" at bounding box center [1118, 66] width 296 height 46
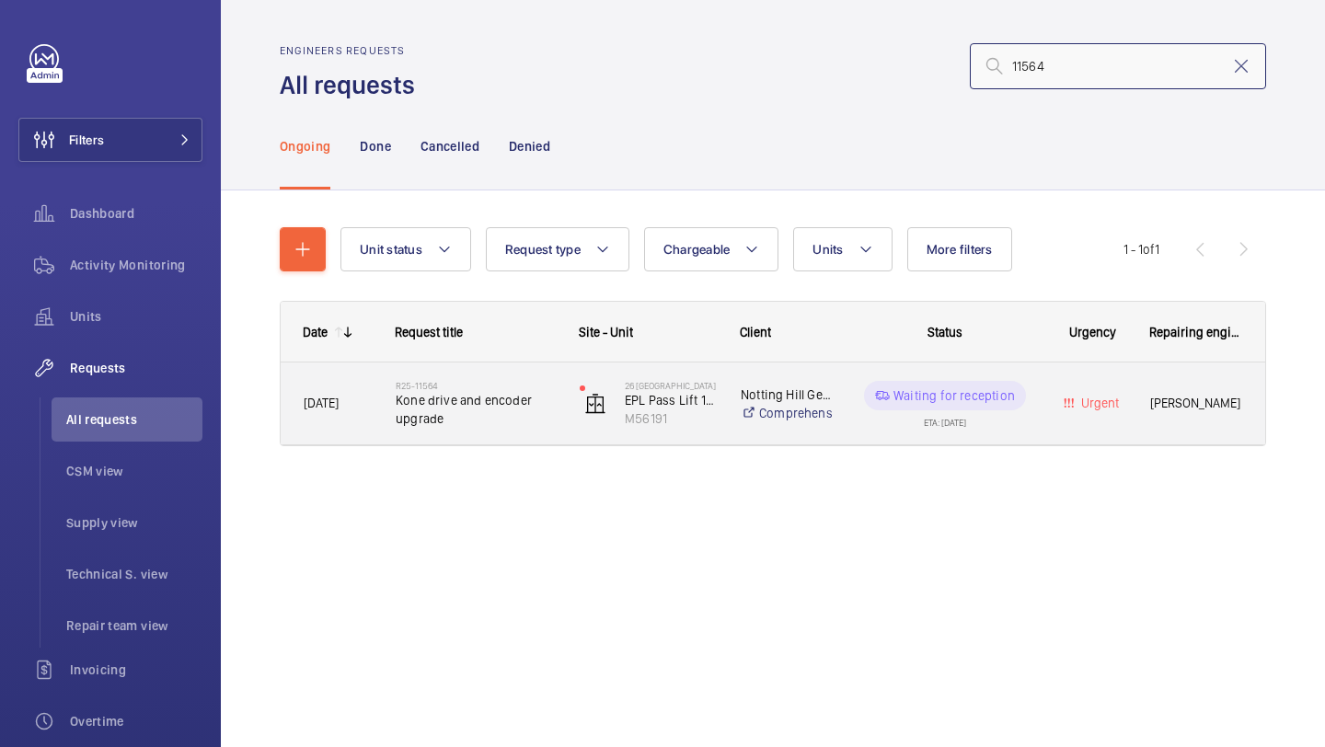
type input "11564"
click at [500, 403] on span "Kone drive and encoder upgrade" at bounding box center [476, 409] width 160 height 37
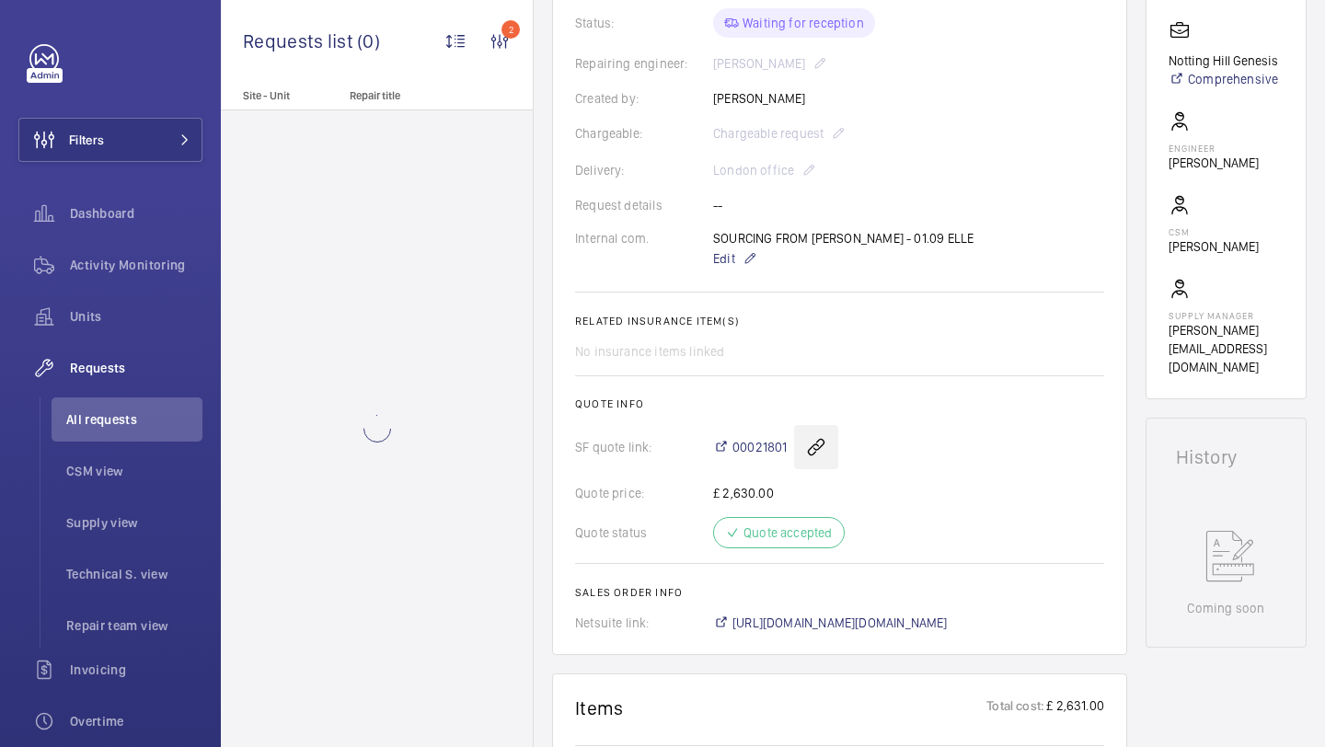
scroll to position [445, 0]
click at [793, 620] on span "[URL][DOMAIN_NAME][DOMAIN_NAME]" at bounding box center [840, 625] width 215 height 18
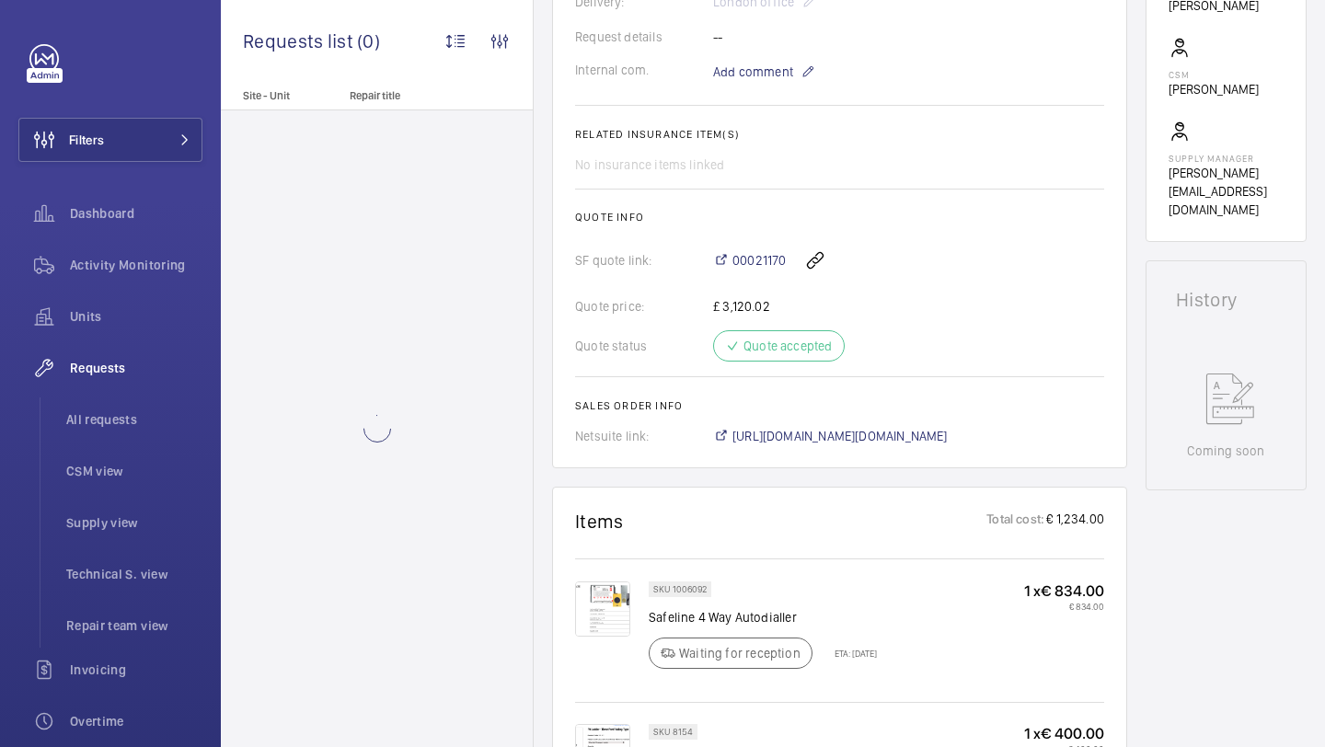
scroll to position [814, 0]
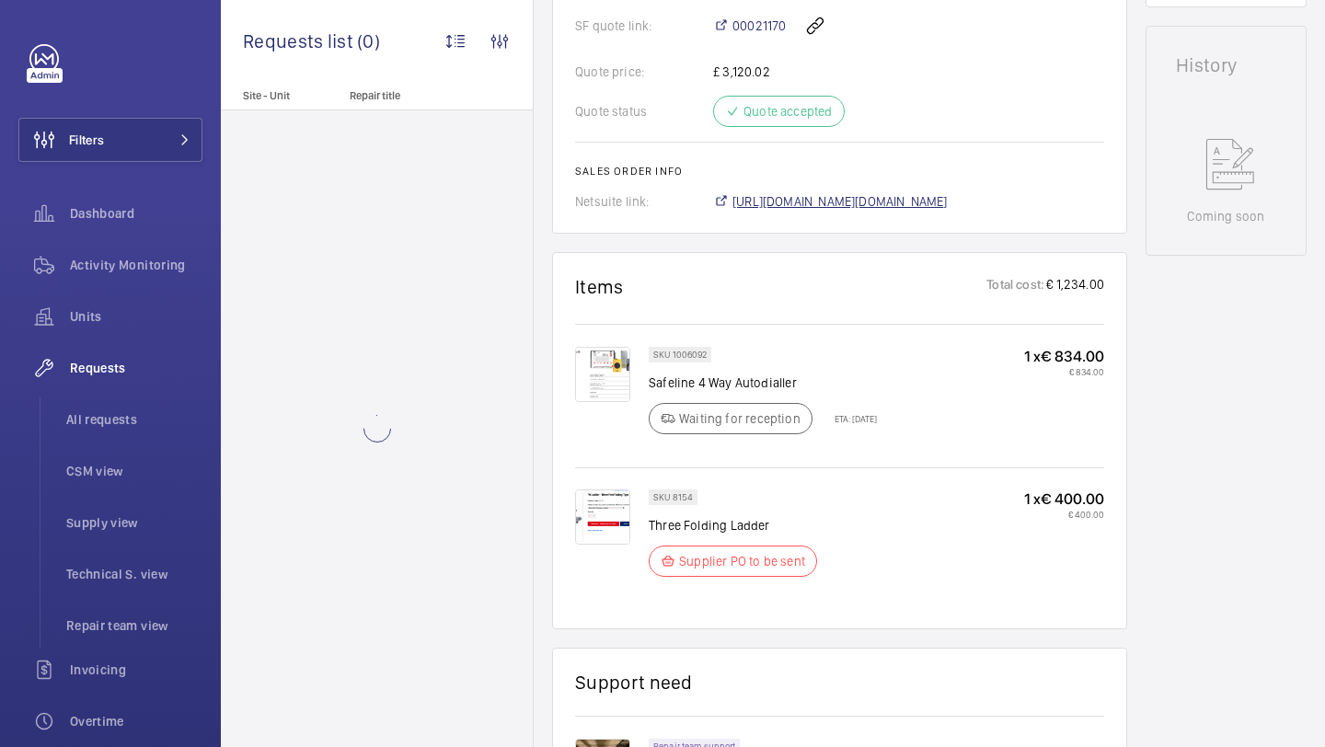
click at [944, 207] on span "[URL][DOMAIN_NAME][DOMAIN_NAME]" at bounding box center [840, 201] width 215 height 18
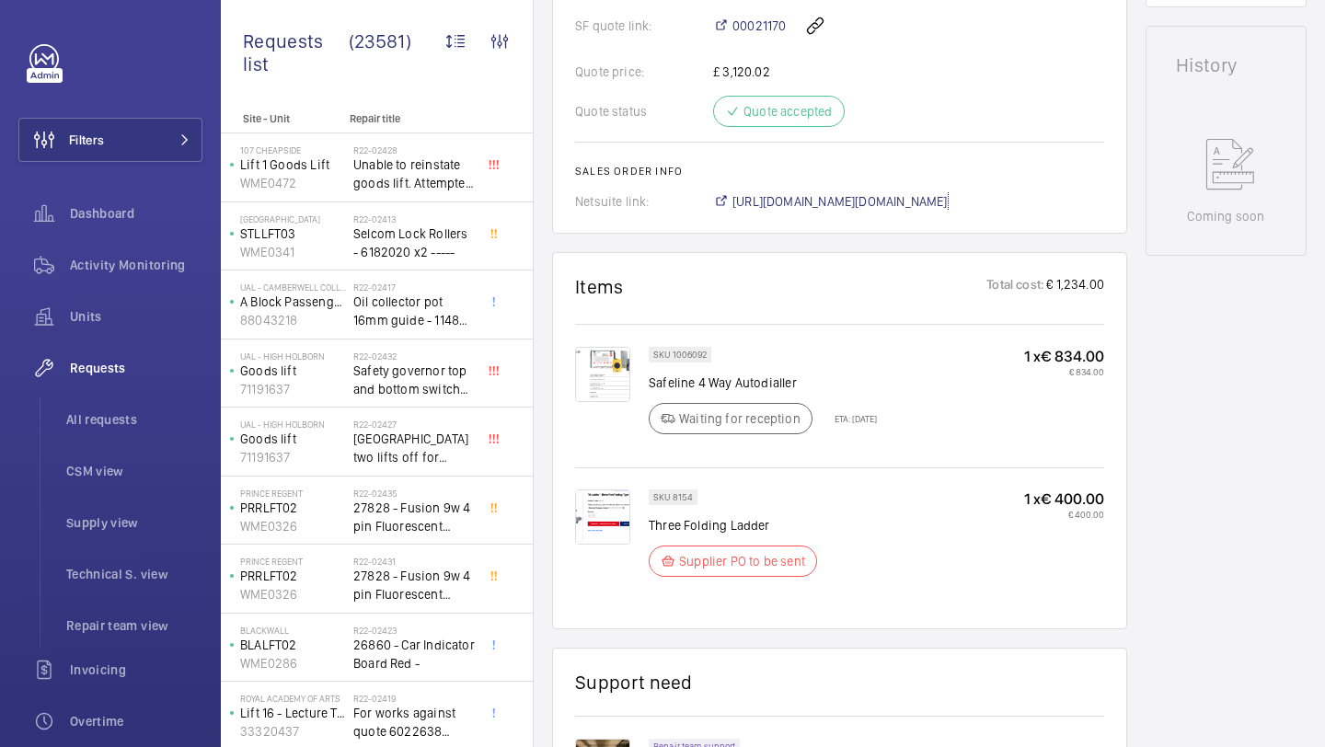
scroll to position [842, 0]
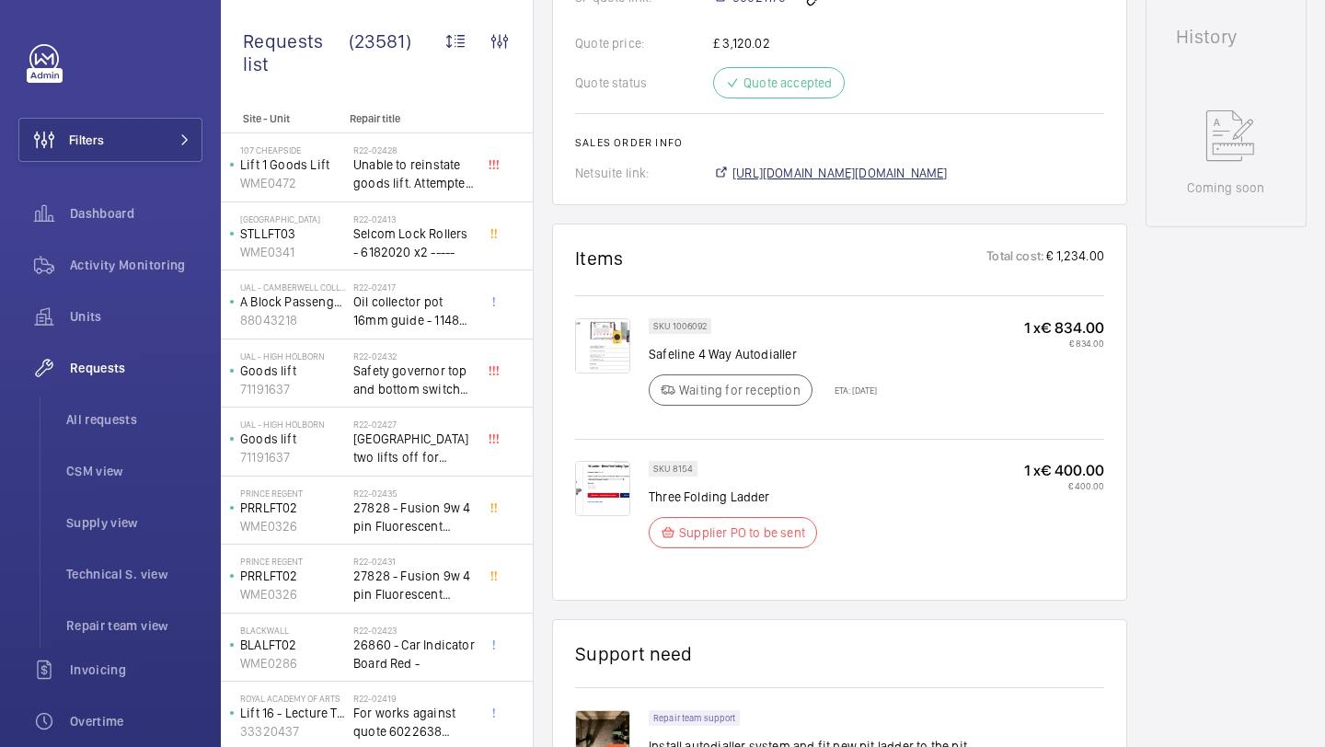
click at [831, 180] on span "[URL][DOMAIN_NAME][DOMAIN_NAME]" at bounding box center [840, 173] width 215 height 18
click at [604, 500] on img at bounding box center [602, 488] width 55 height 55
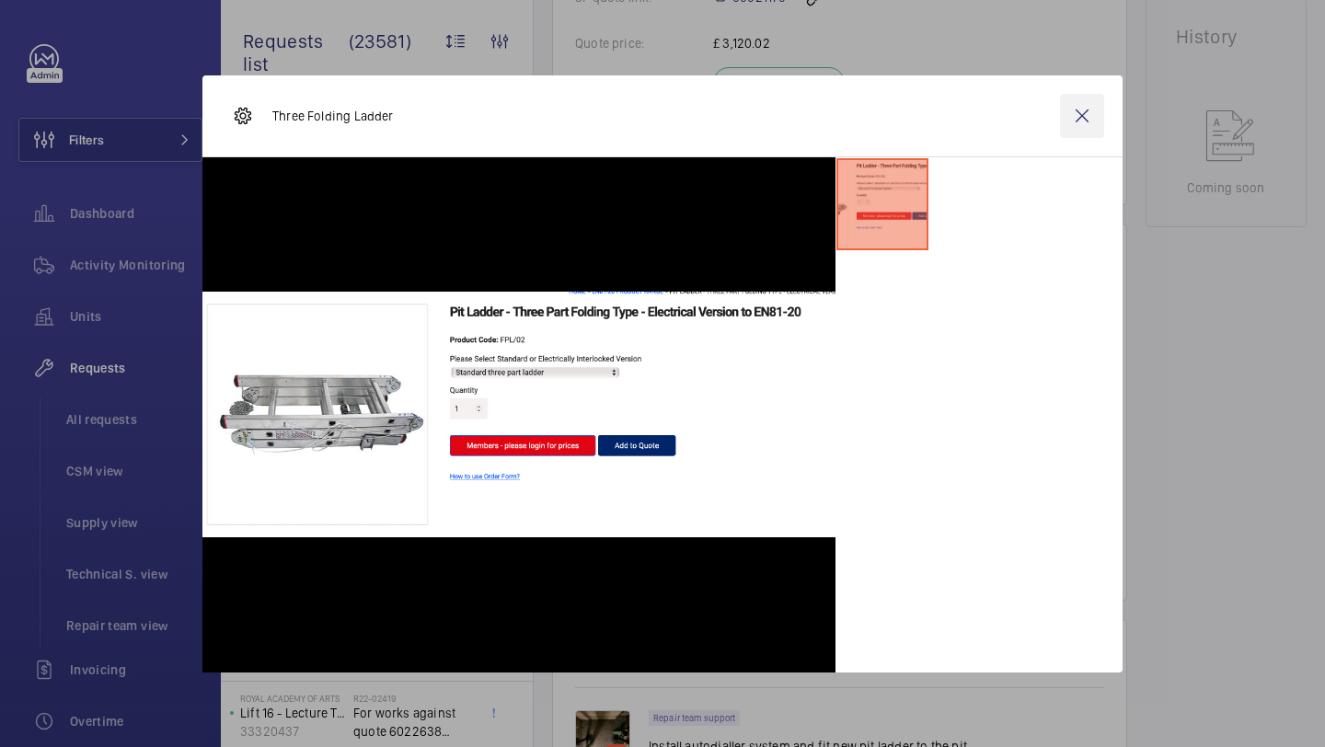
click at [1094, 130] on wm-front-icon-button at bounding box center [1082, 116] width 44 height 44
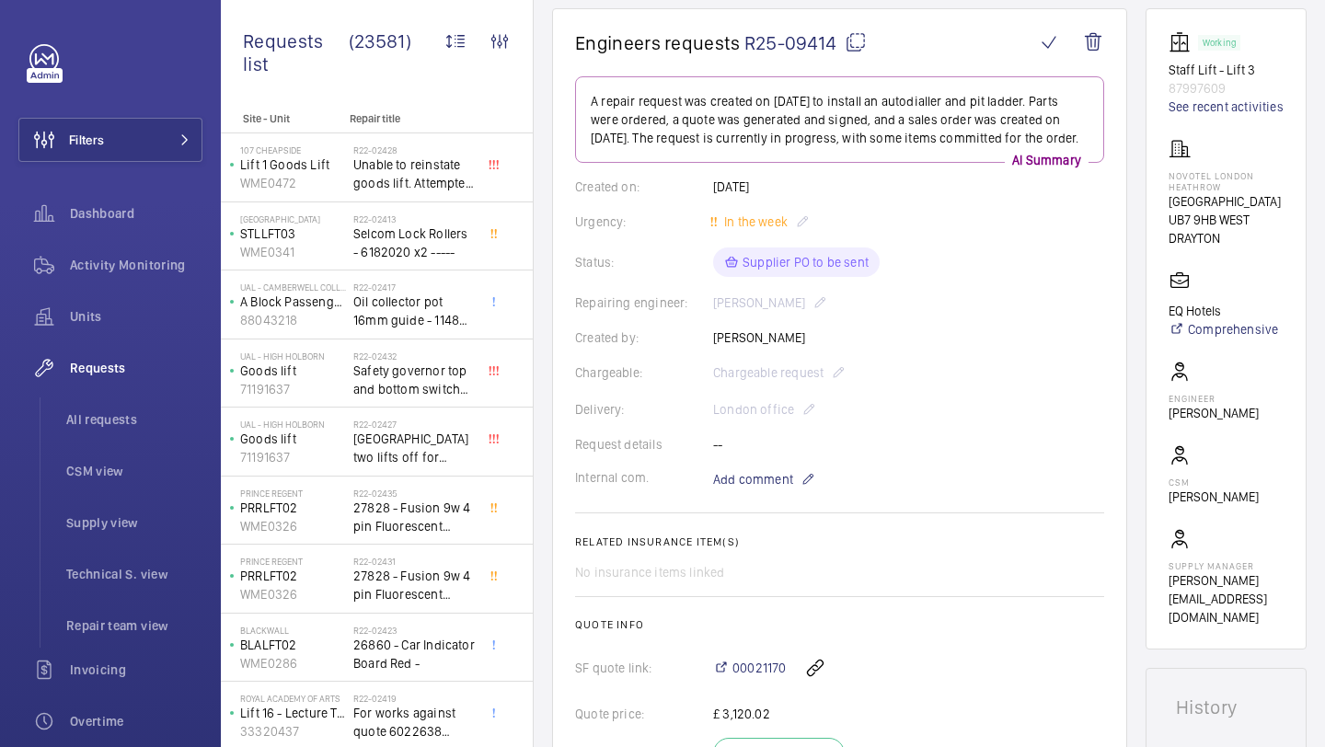
scroll to position [6, 0]
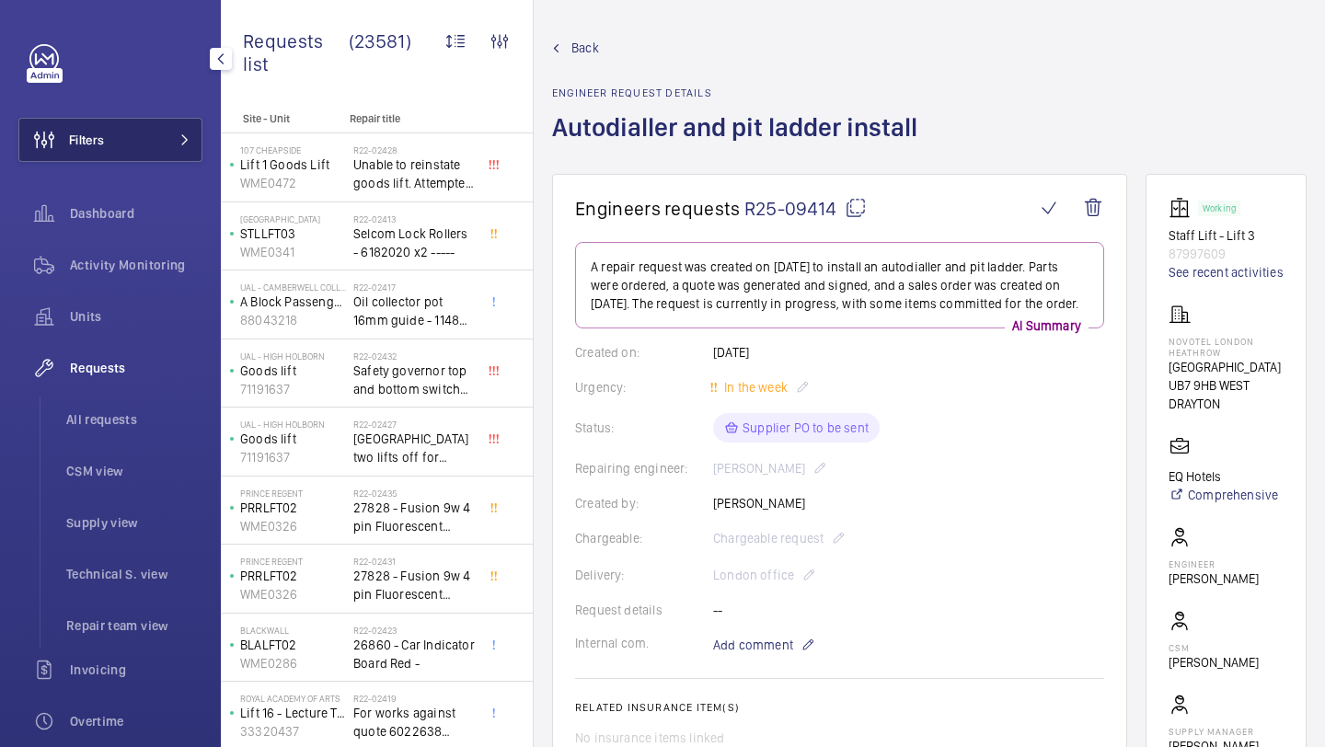
click at [149, 138] on button "Filters" at bounding box center [110, 140] width 184 height 44
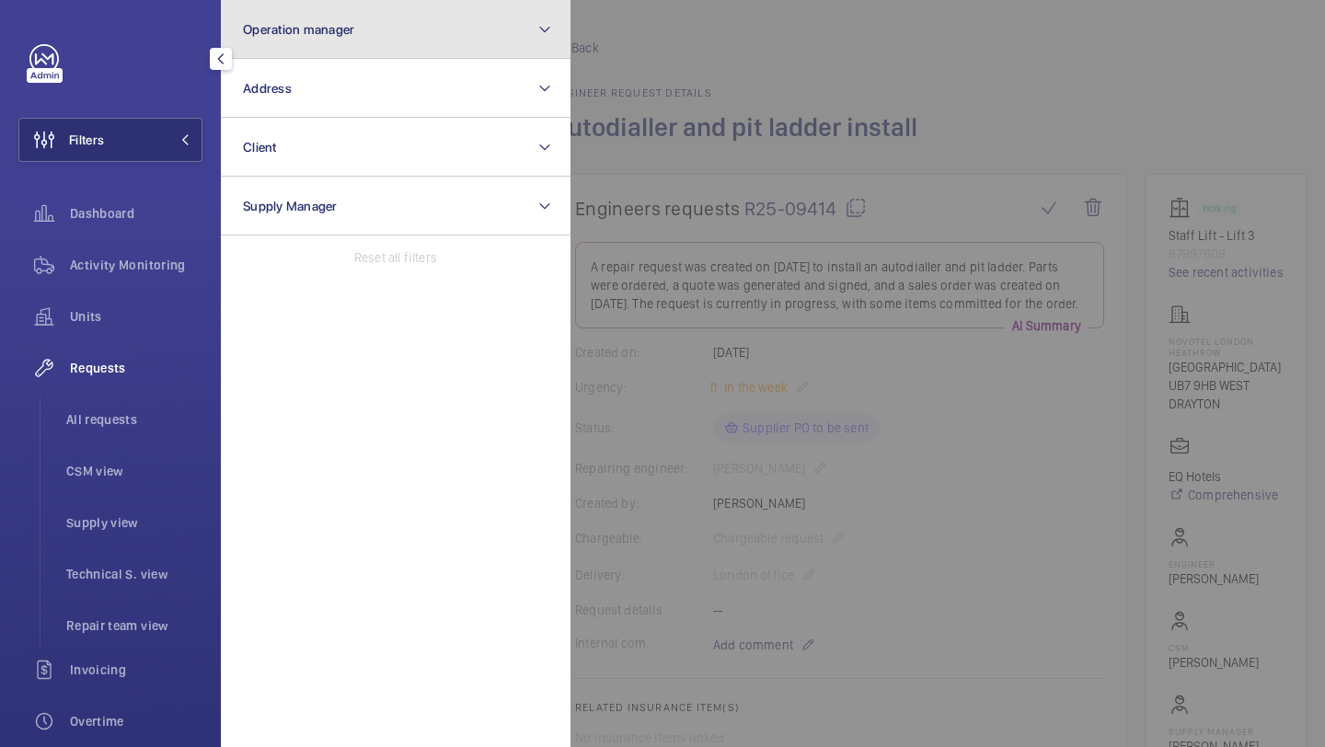
click at [275, 25] on span "Operation manager" at bounding box center [298, 29] width 111 height 15
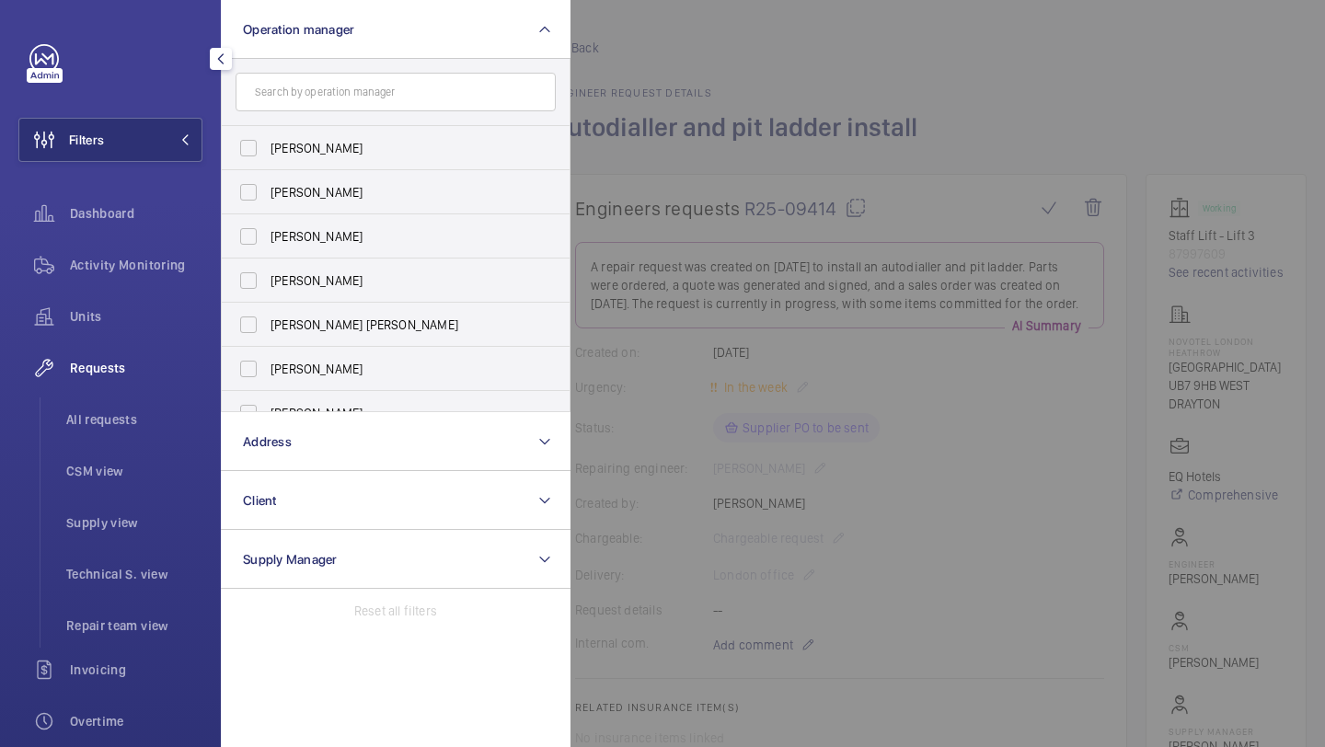
click at [286, 127] on label "[PERSON_NAME]" at bounding box center [382, 148] width 320 height 44
click at [267, 130] on input "[PERSON_NAME]" at bounding box center [248, 148] width 37 height 37
checkbox input "true"
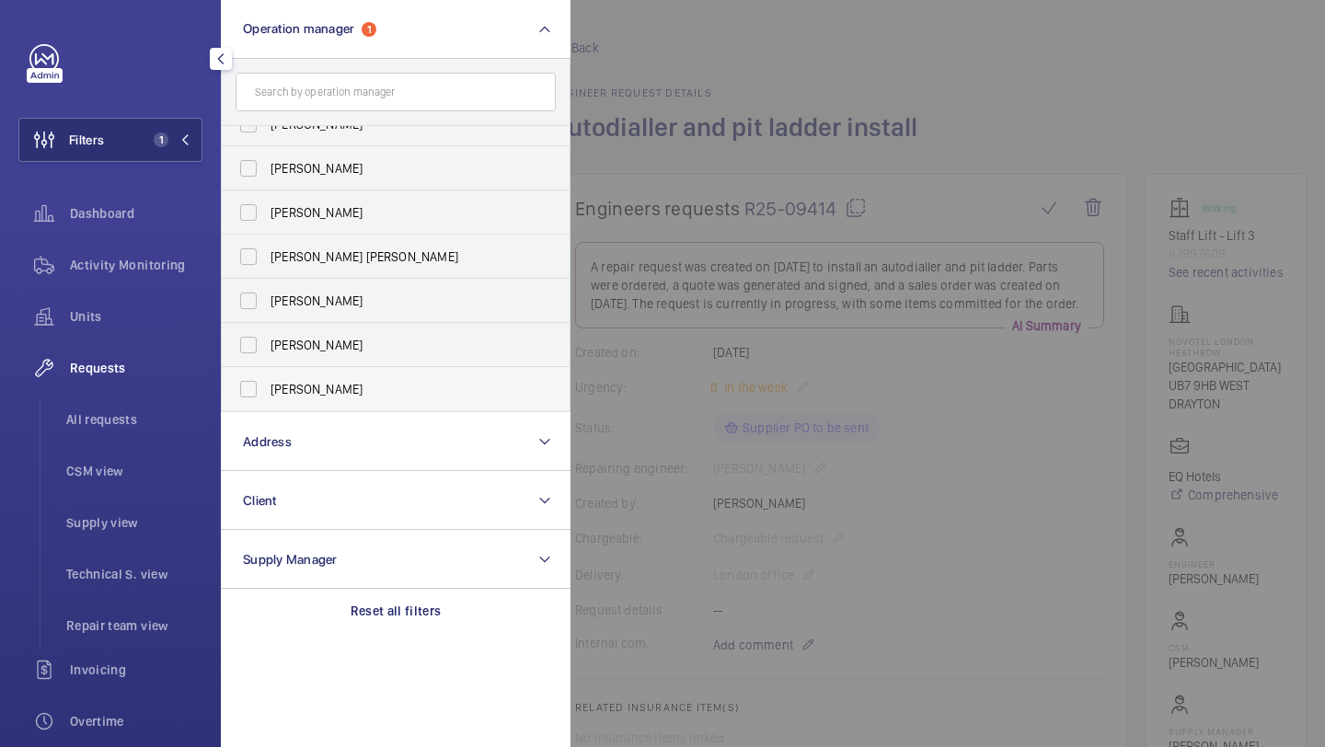
click at [309, 395] on span "[PERSON_NAME]" at bounding box center [397, 389] width 253 height 18
click at [267, 395] on input "[PERSON_NAME]" at bounding box center [248, 389] width 37 height 37
checkbox input "true"
click at [161, 406] on li "All requests" at bounding box center [127, 420] width 151 height 44
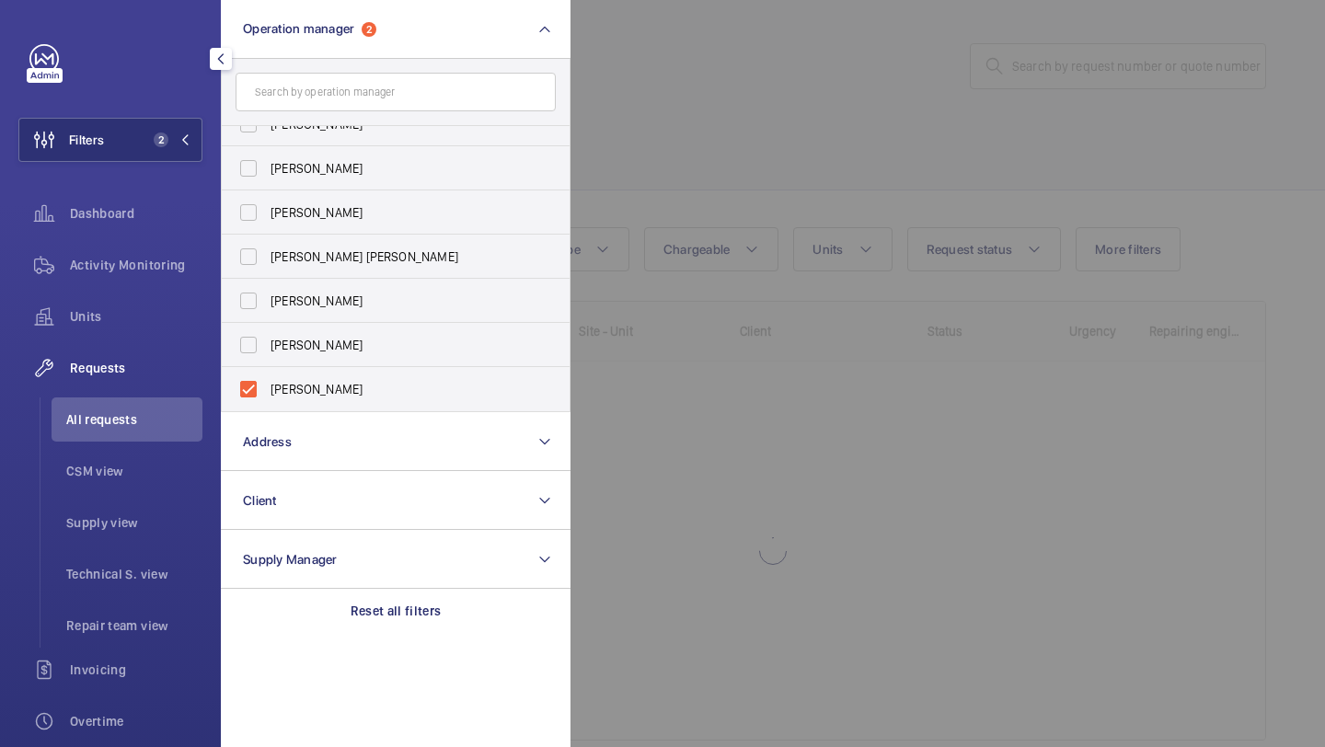
click at [742, 115] on div at bounding box center [1233, 373] width 1325 height 747
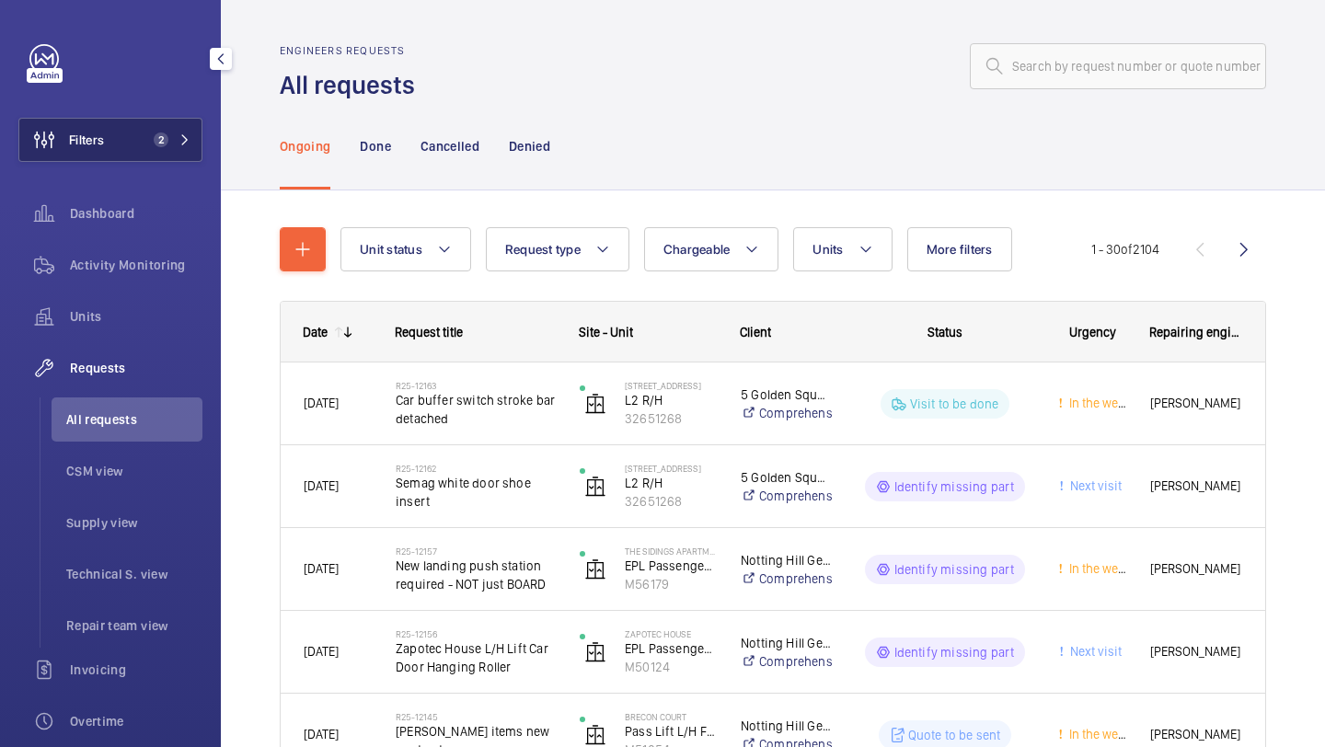
click at [168, 120] on button "Filters 2" at bounding box center [110, 140] width 184 height 44
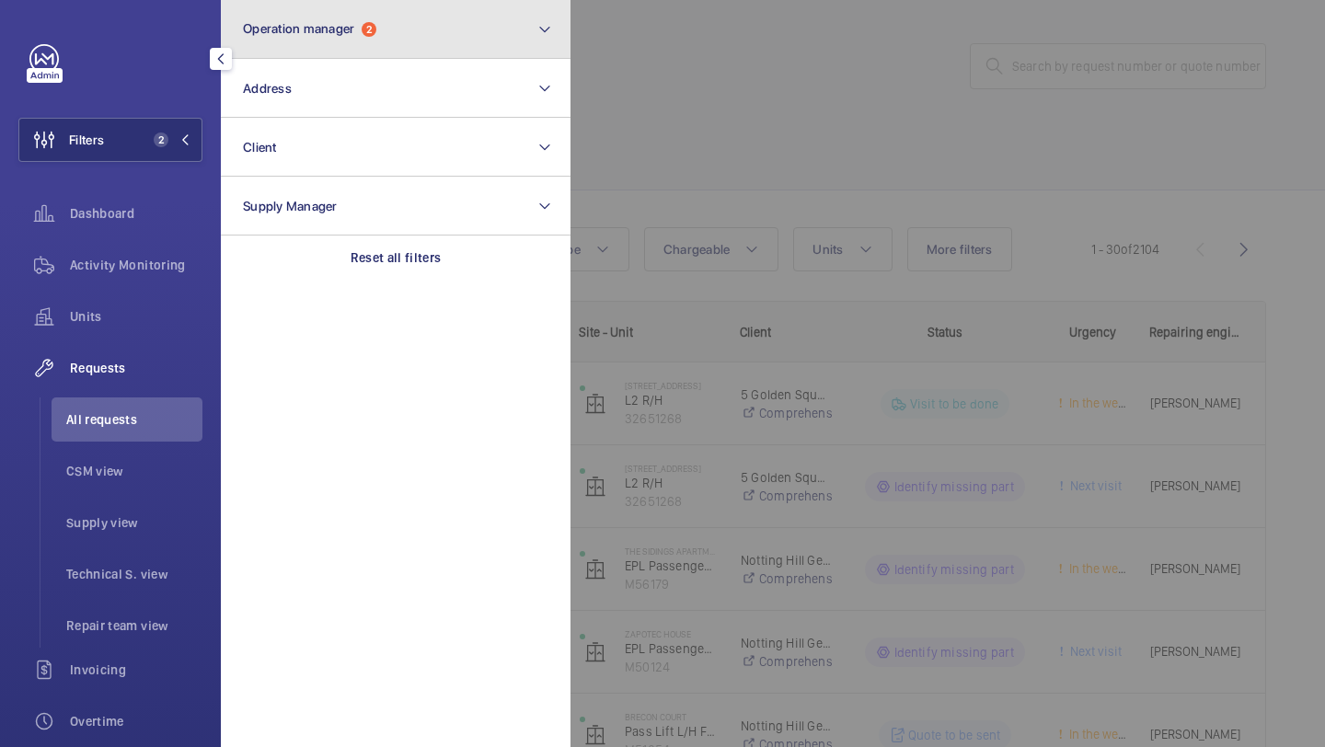
click at [346, 32] on span "Operation manager" at bounding box center [298, 28] width 111 height 15
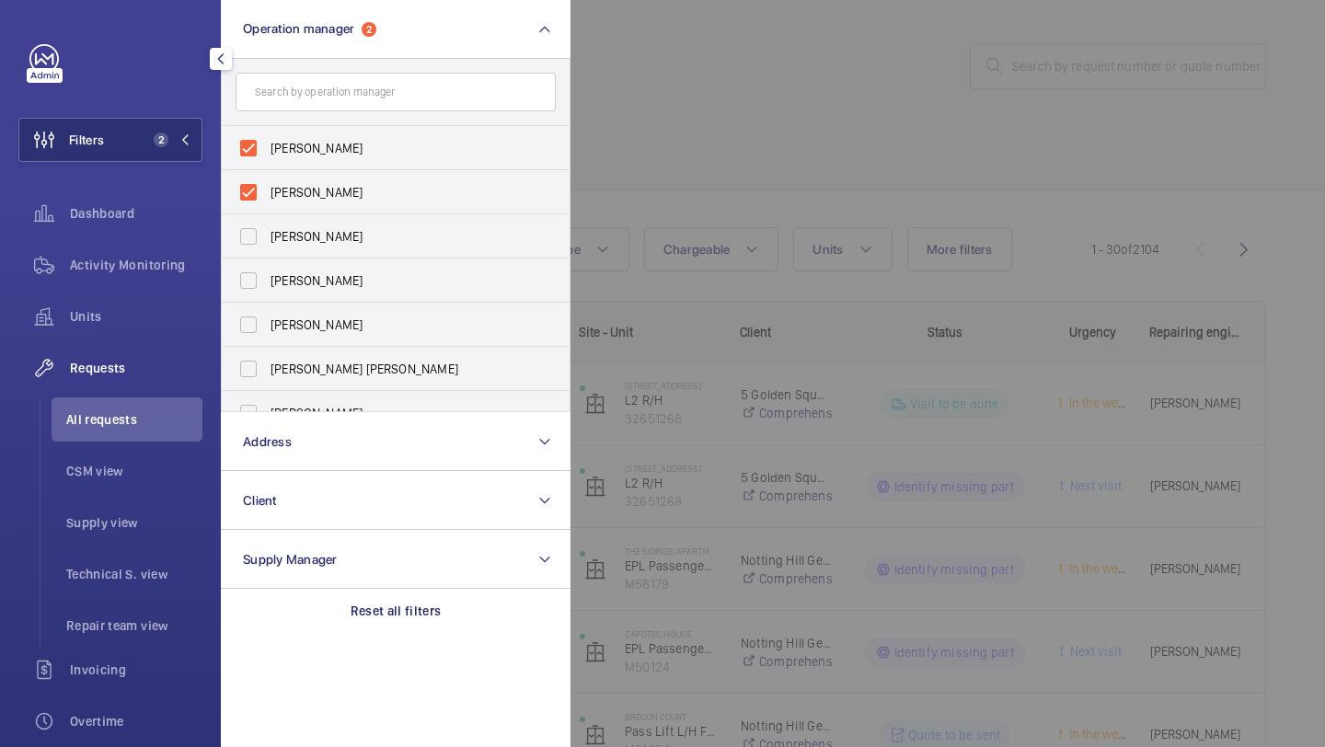
click at [705, 146] on div at bounding box center [1233, 373] width 1325 height 747
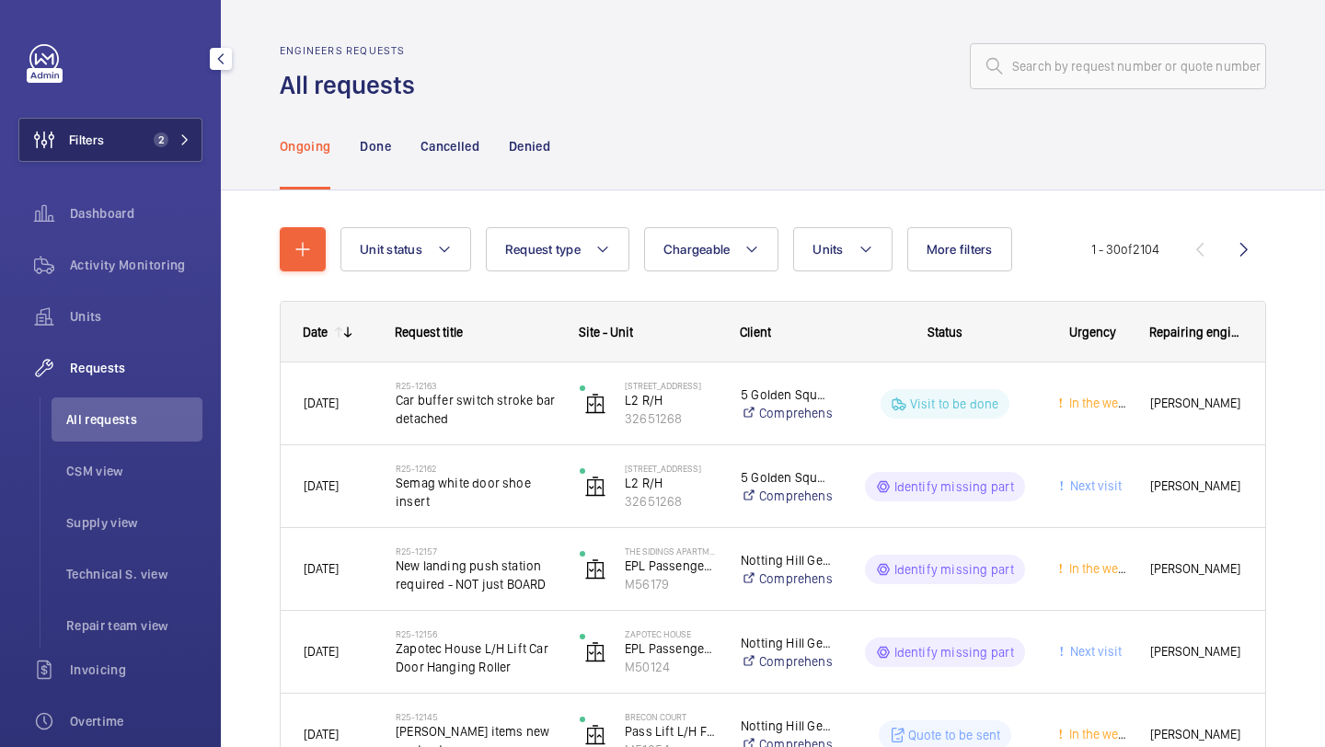
click at [151, 134] on span "2" at bounding box center [157, 140] width 22 height 15
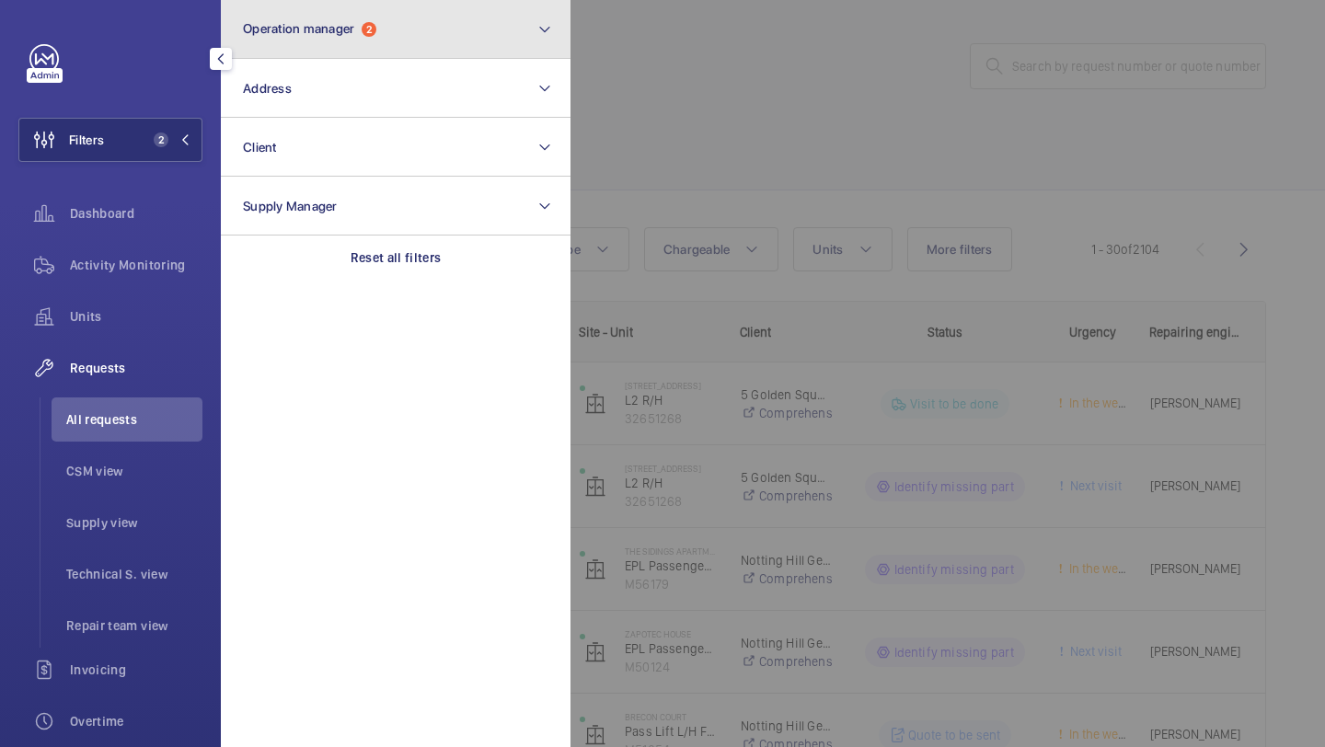
click at [329, 35] on span "Operation manager" at bounding box center [298, 28] width 111 height 15
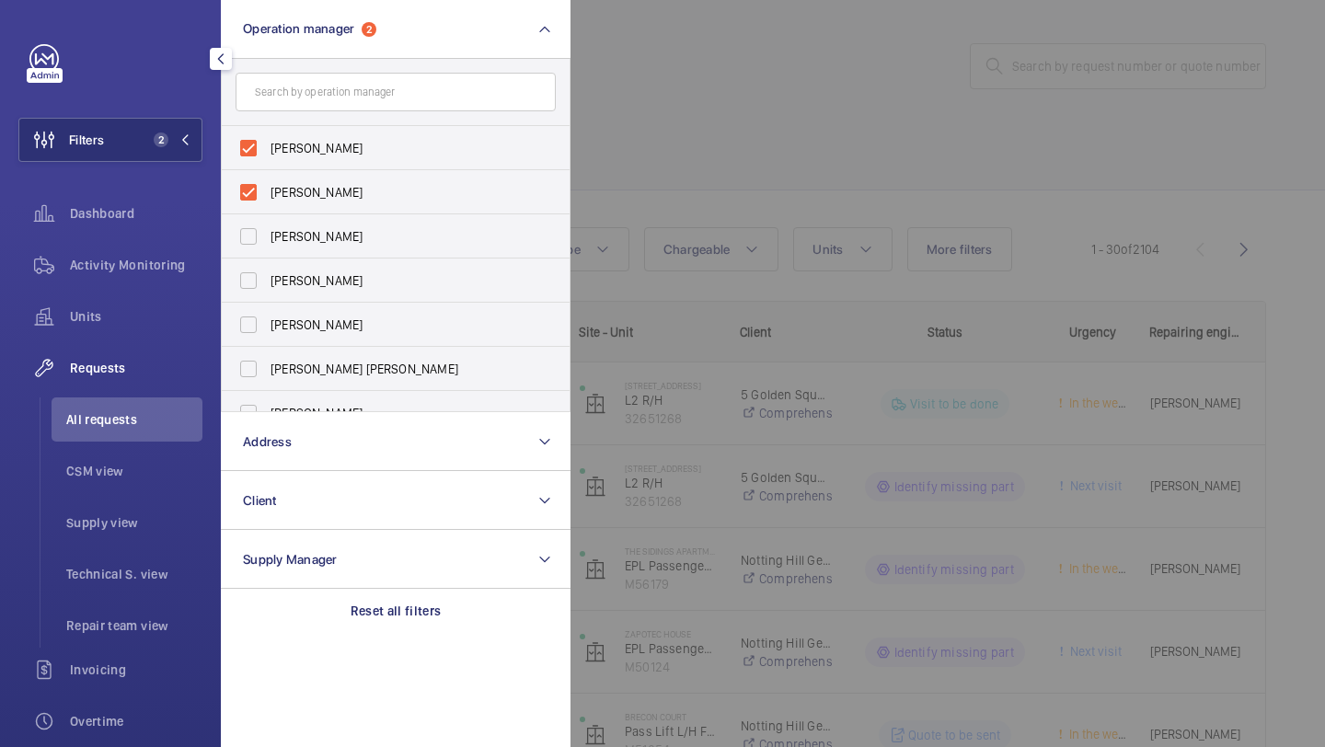
click at [318, 110] on input "text" at bounding box center [396, 92] width 320 height 39
click at [318, 142] on span "[PERSON_NAME]" at bounding box center [397, 148] width 253 height 18
click at [267, 142] on input "[PERSON_NAME]" at bounding box center [248, 148] width 37 height 37
checkbox input "false"
click at [318, 155] on span "[PERSON_NAME]" at bounding box center [397, 148] width 253 height 18
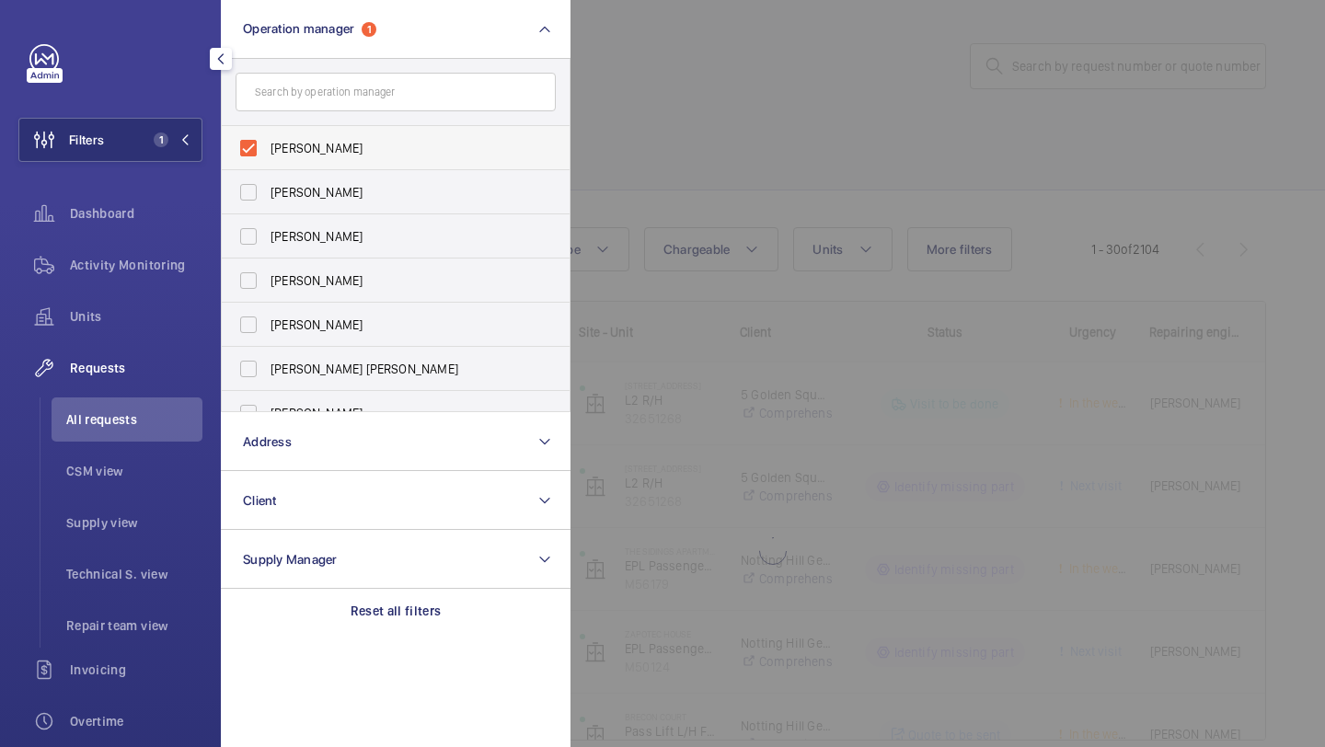
click at [267, 155] on input "[PERSON_NAME]" at bounding box center [248, 148] width 37 height 37
checkbox input "false"
drag, startPoint x: 790, startPoint y: 153, endPoint x: 802, endPoint y: 153, distance: 12.0
click at [801, 153] on div at bounding box center [1233, 373] width 1325 height 747
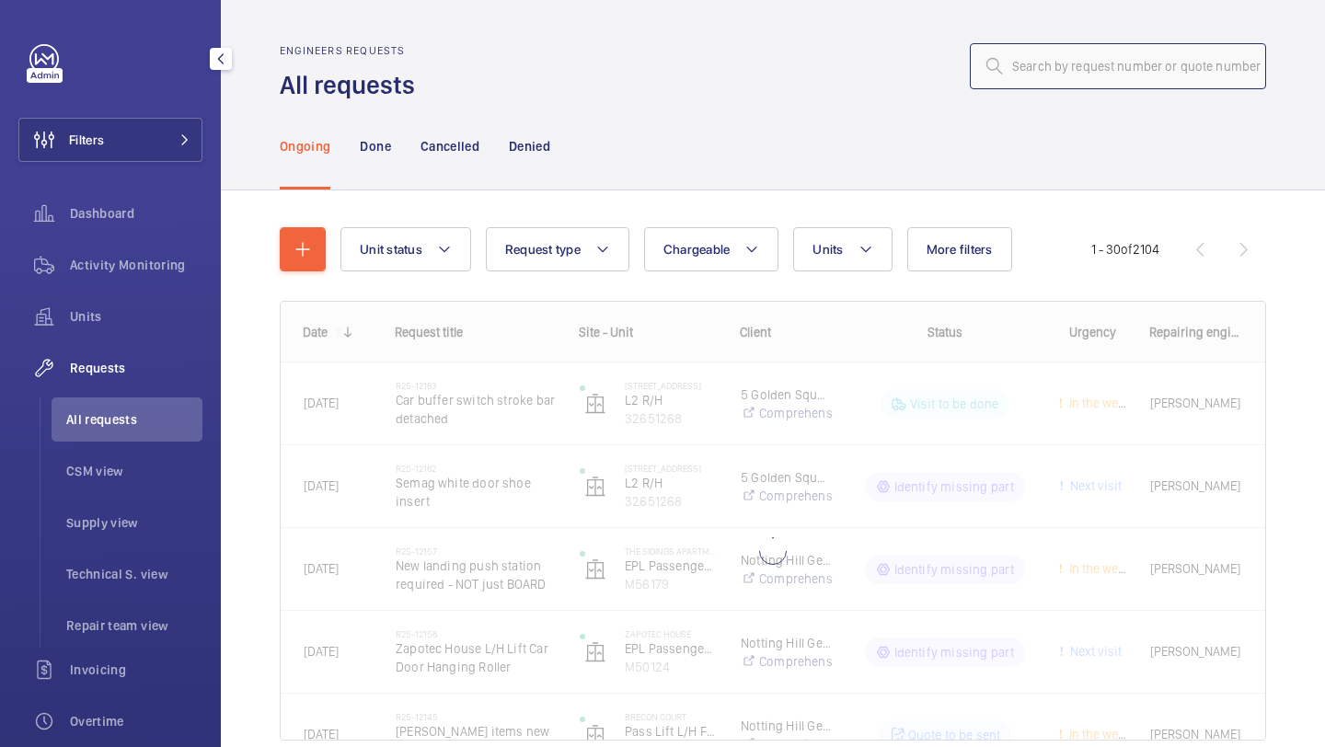
click at [1034, 82] on input "text" at bounding box center [1118, 66] width 296 height 46
paste input "R25-12006"
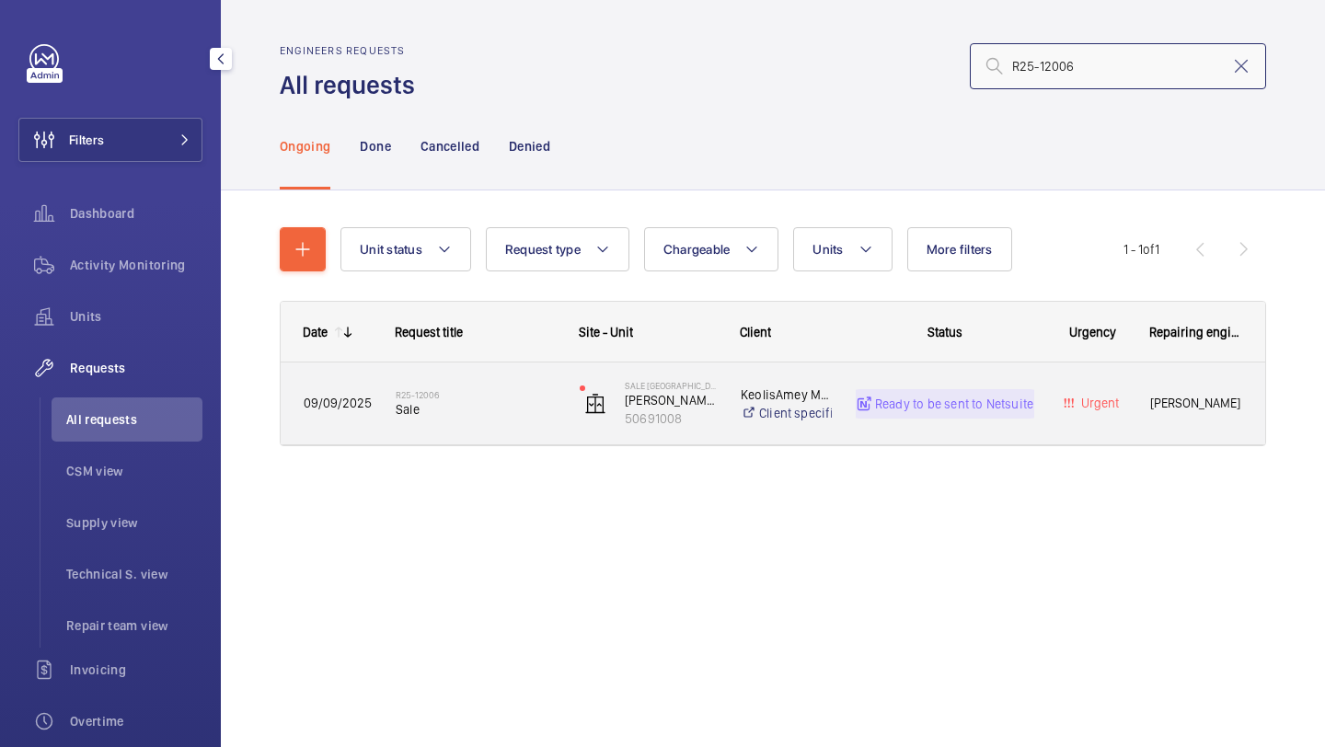
type input "R25-12006"
click at [466, 448] on div "Date Request title Site - Unit Client" at bounding box center [773, 396] width 987 height 190
click at [470, 434] on div "R25-12006 Sale" at bounding box center [465, 404] width 182 height 83
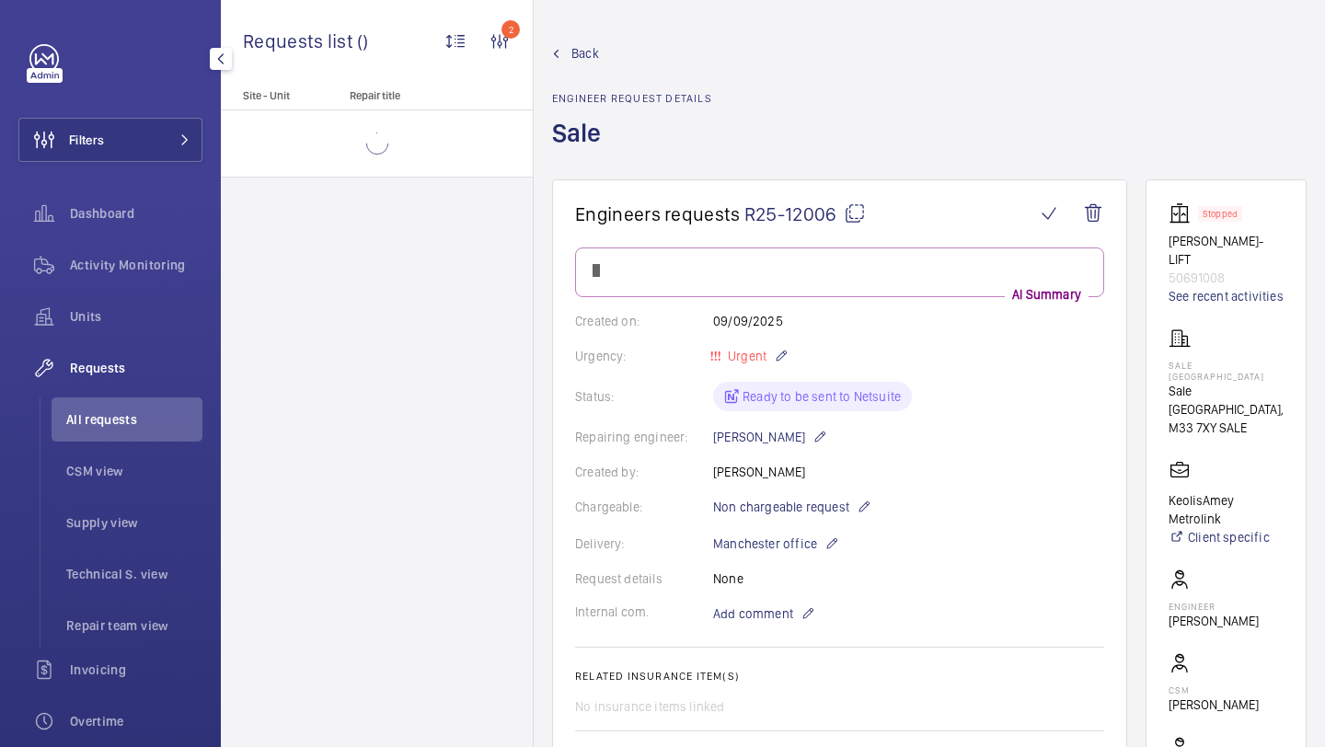
scroll to position [915, 0]
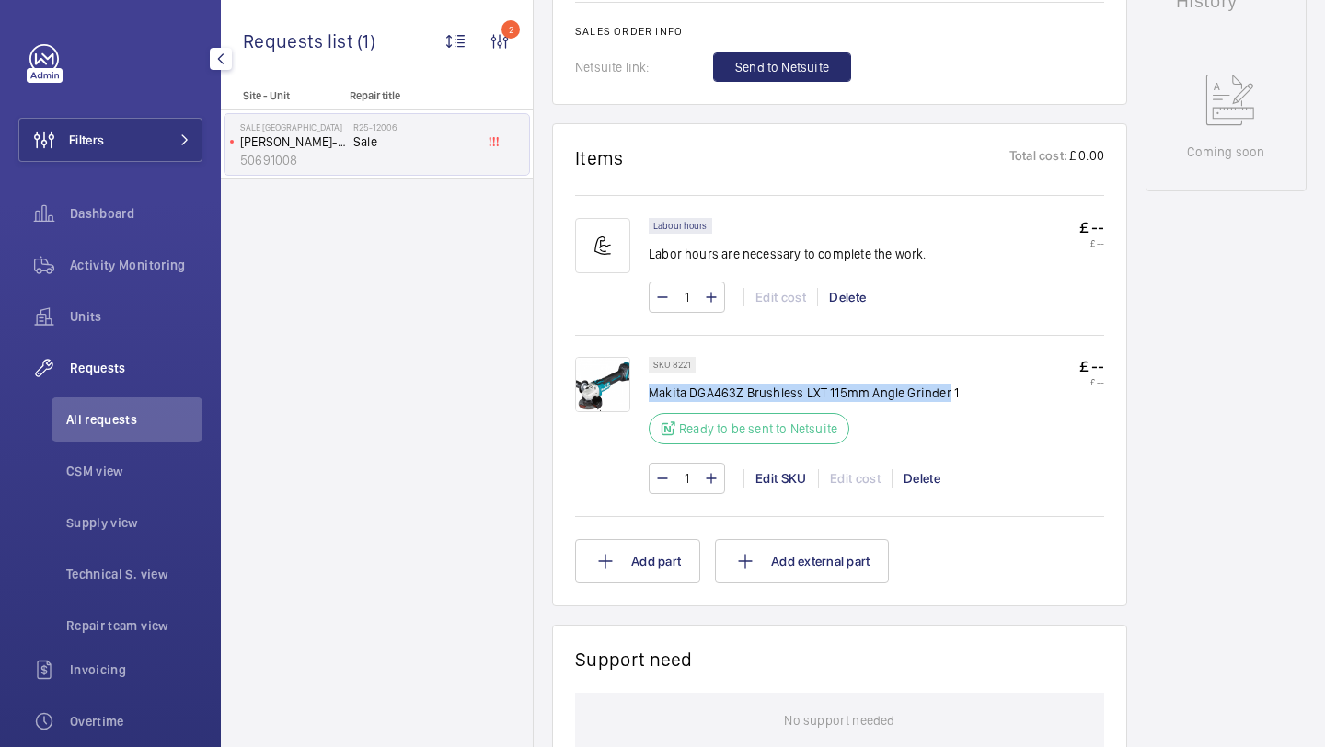
drag, startPoint x: 947, startPoint y: 397, endPoint x: 652, endPoint y: 399, distance: 295.5
click at [652, 399] on p "Makita DGA463Z Brushless LXT 115mm Angle Grinder 1" at bounding box center [804, 393] width 310 height 18
copy p "Makita DGA463Z Brushless LXT 115mm Angle Grinder"
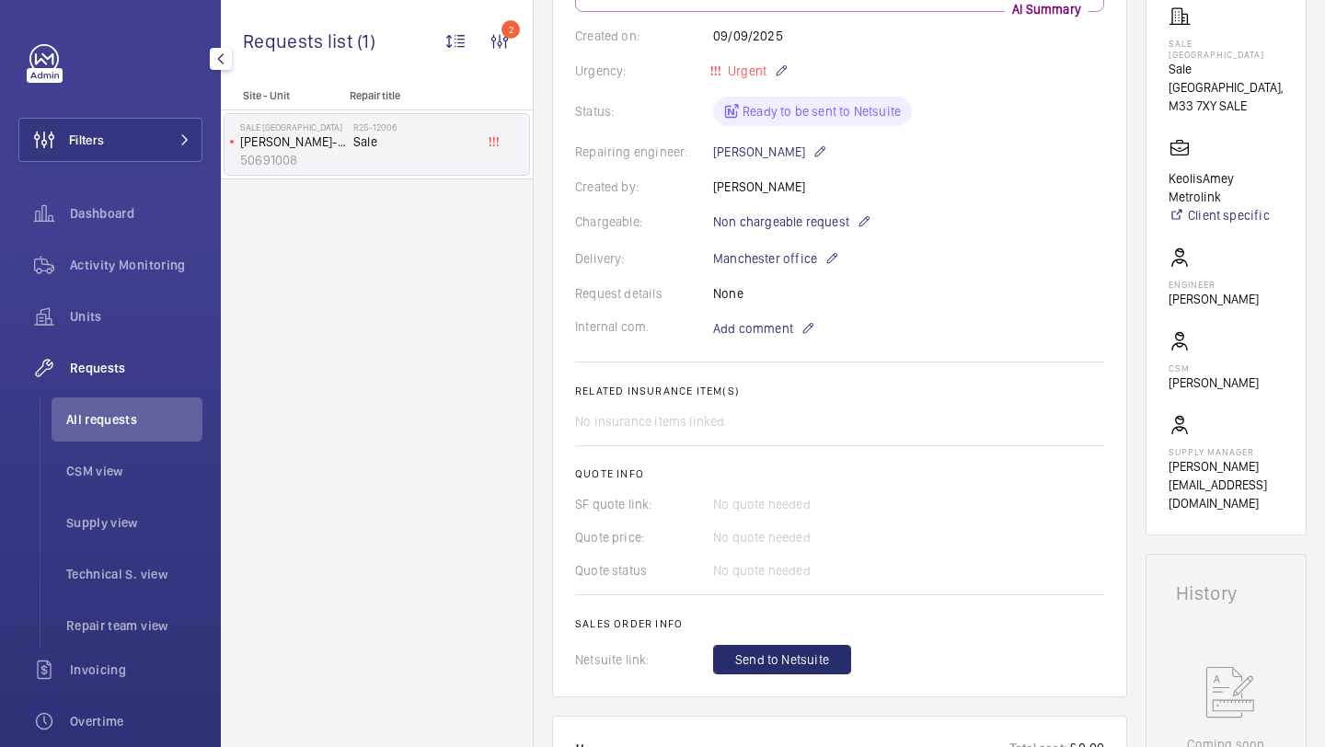
scroll to position [442, 0]
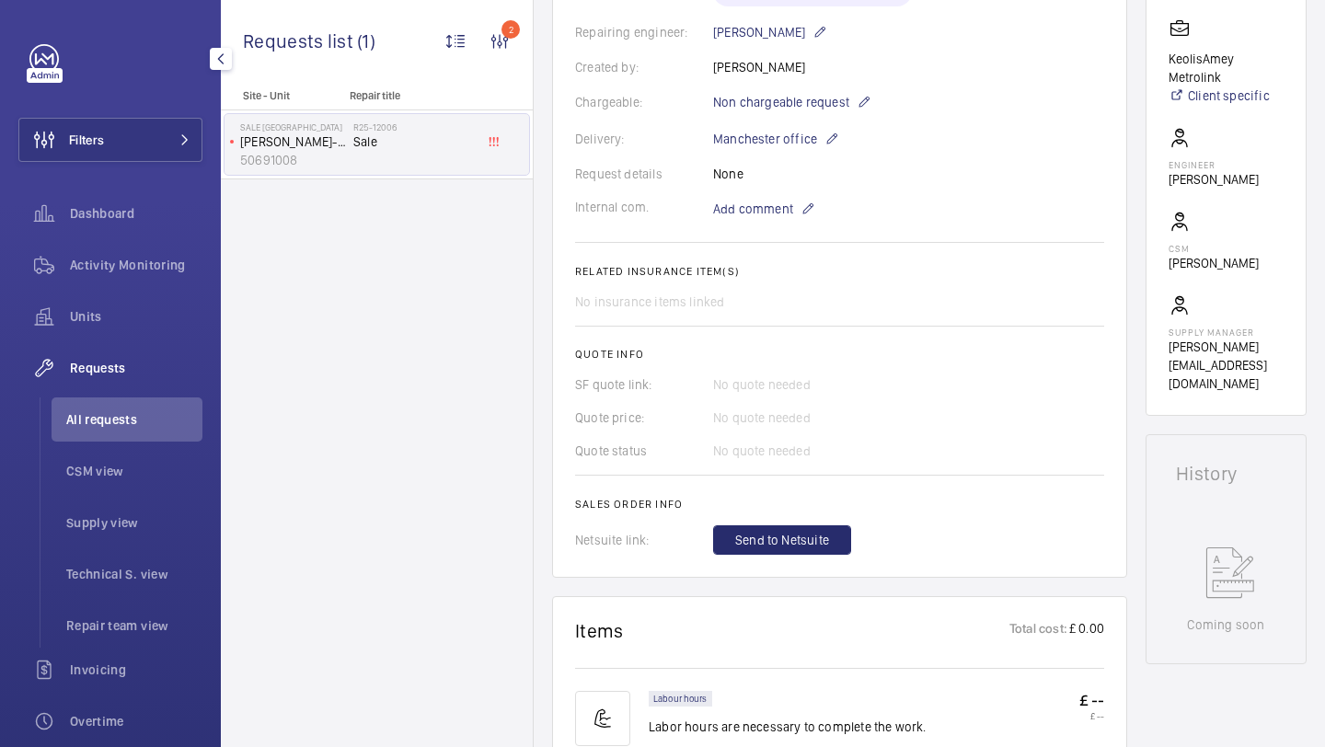
click at [746, 561] on wm-front-card "Engineers requests R25-12006 A repair request was created on 2025-09-09 by Anth…" at bounding box center [839, 158] width 575 height 840
click at [748, 554] on button "Send to Netsuite" at bounding box center [782, 540] width 138 height 29
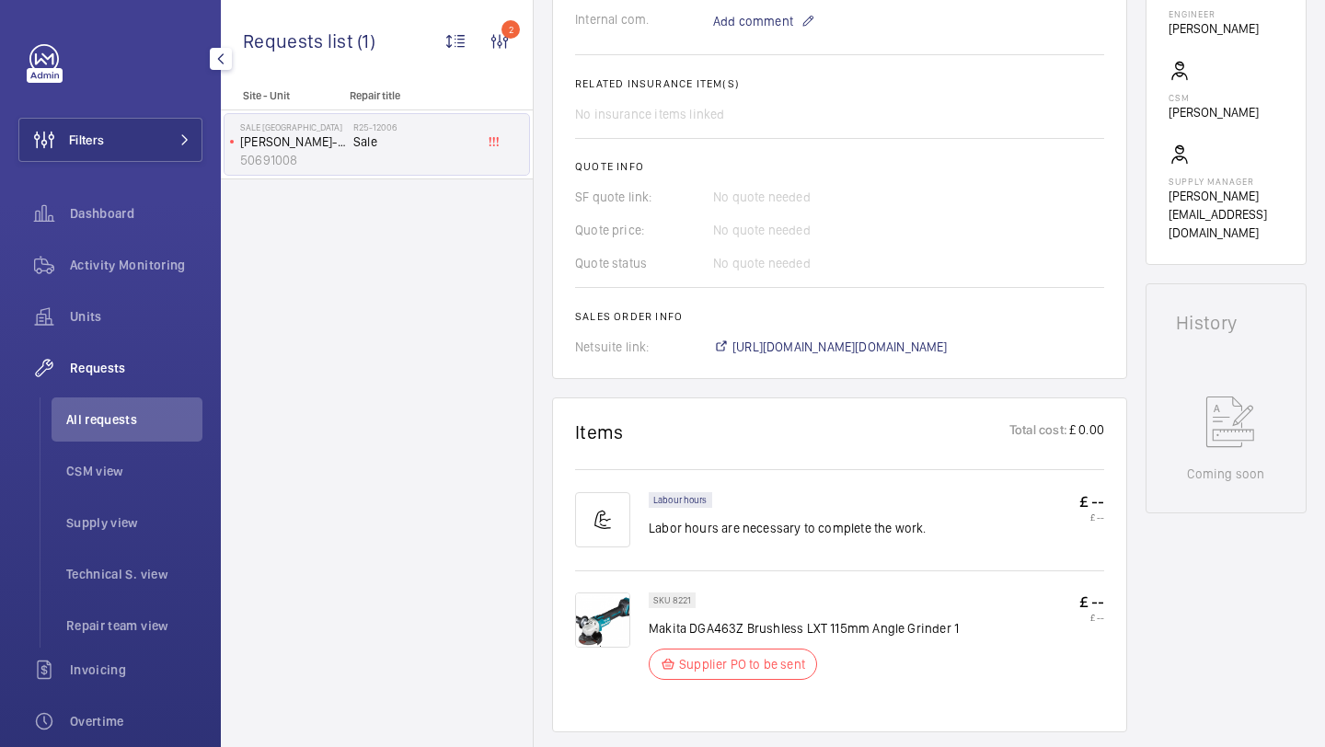
scroll to position [611, 0]
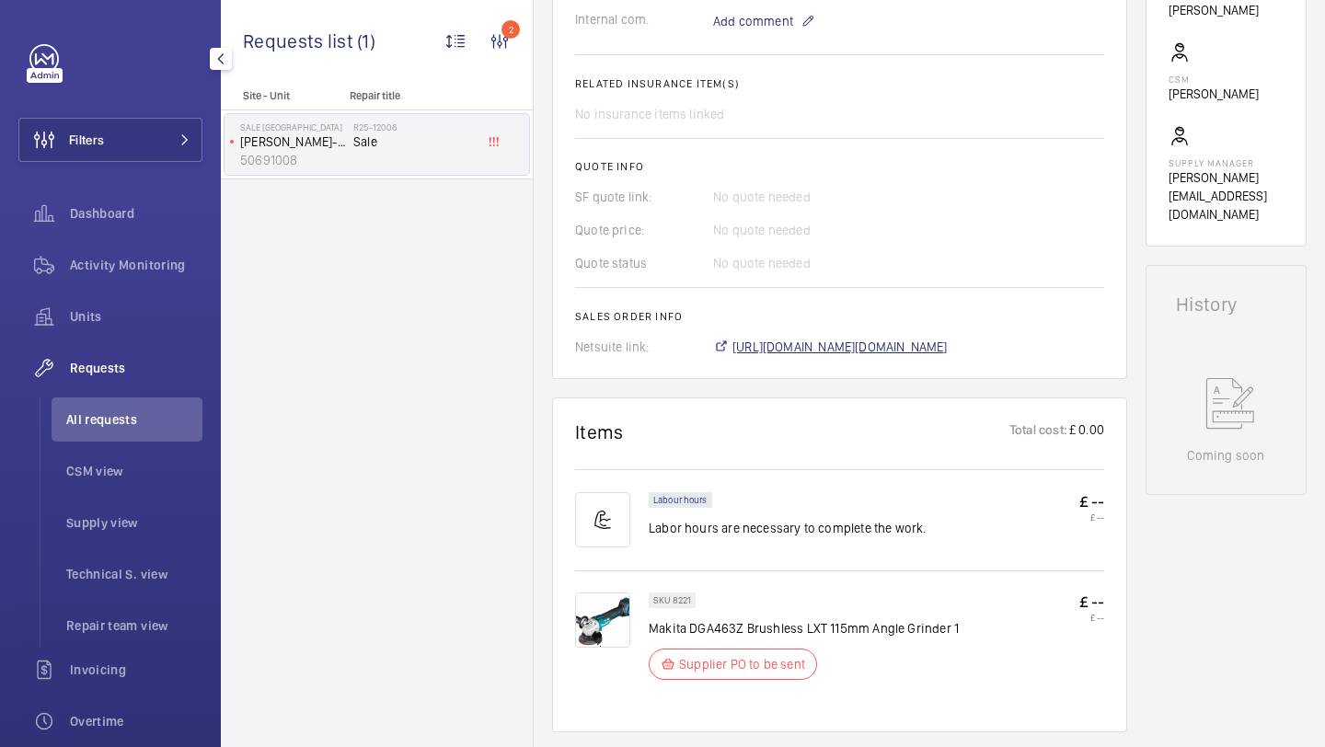
click at [745, 349] on span "https://6461500.app.netsuite.com/app/accounting/transactions/salesord.nl?id=300…" at bounding box center [840, 347] width 215 height 18
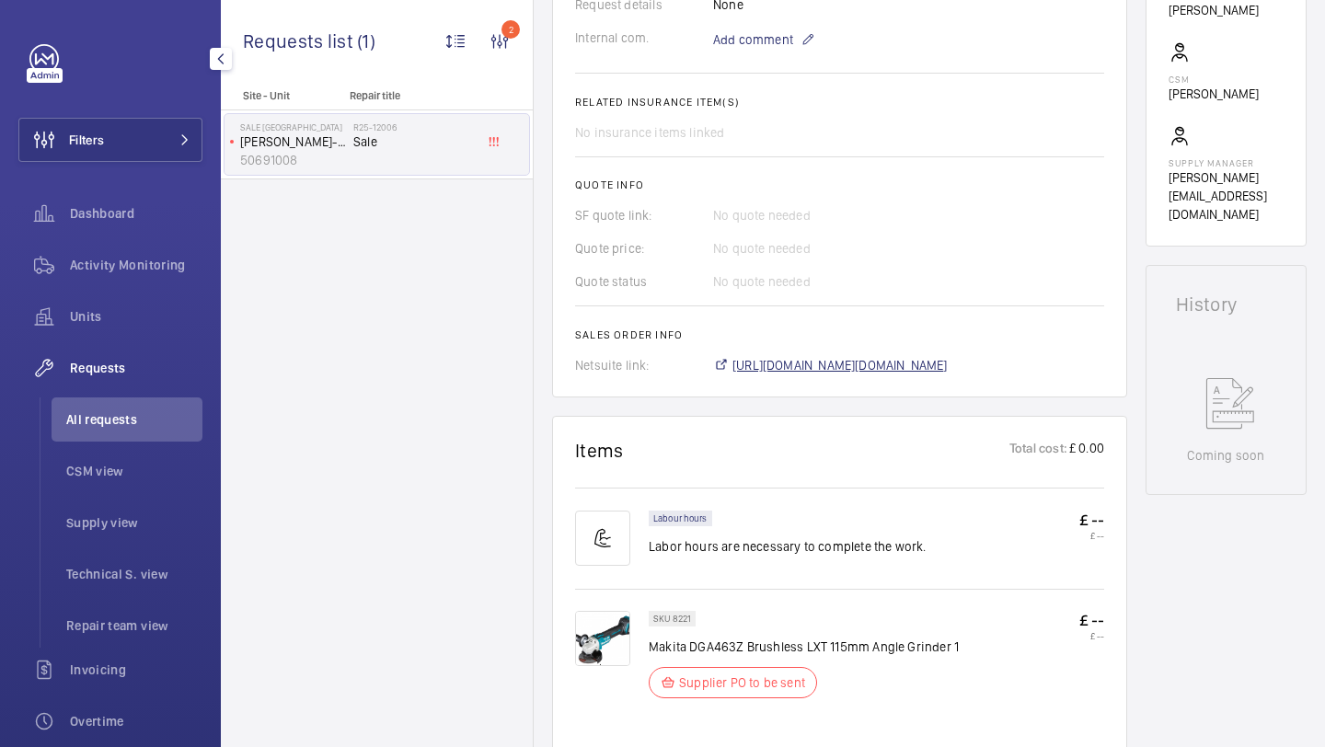
scroll to position [630, 0]
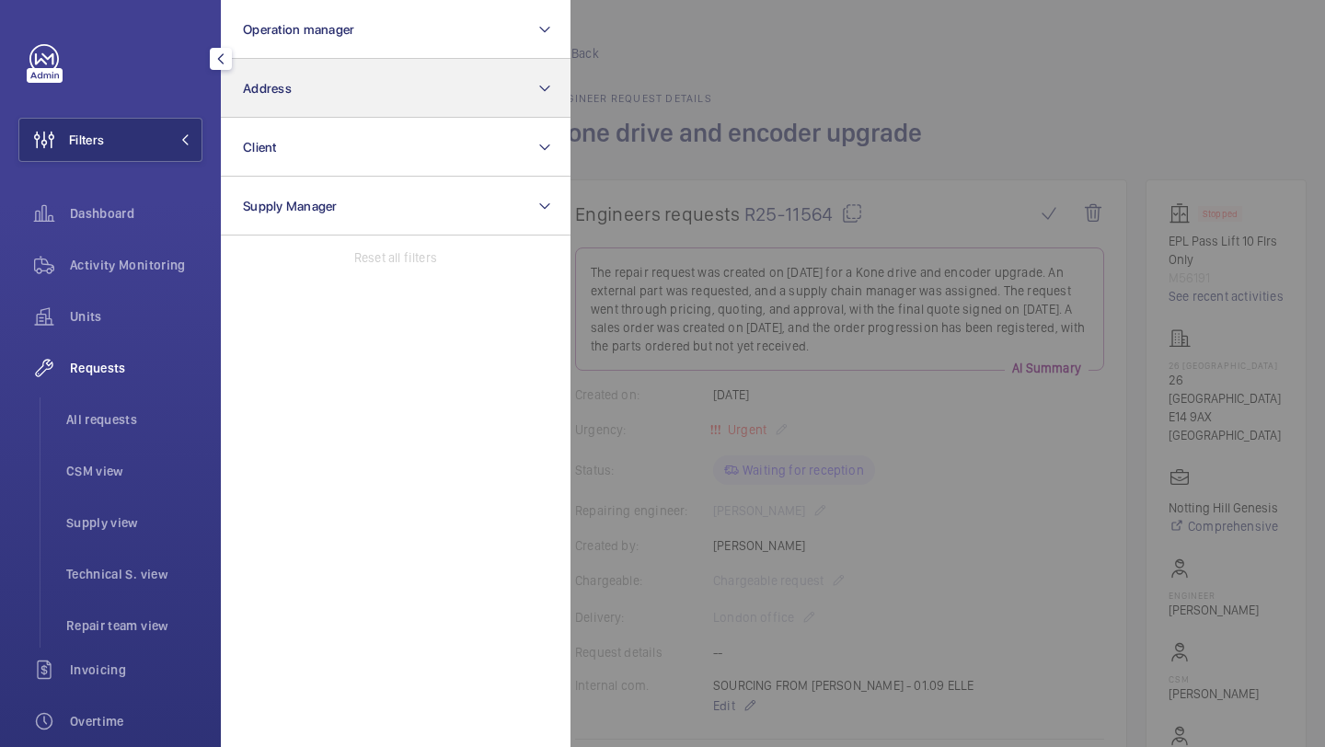
scroll to position [445, 0]
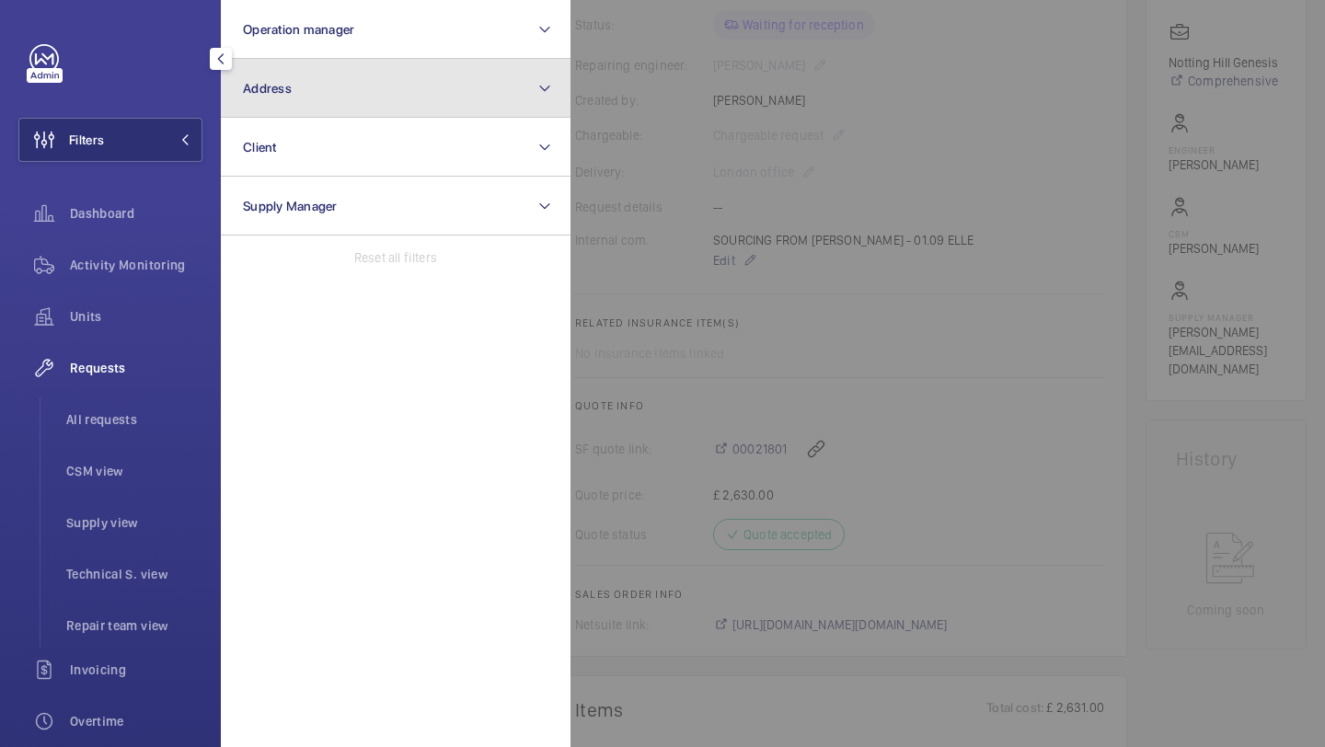
click at [251, 98] on button "Address" at bounding box center [396, 88] width 350 height 59
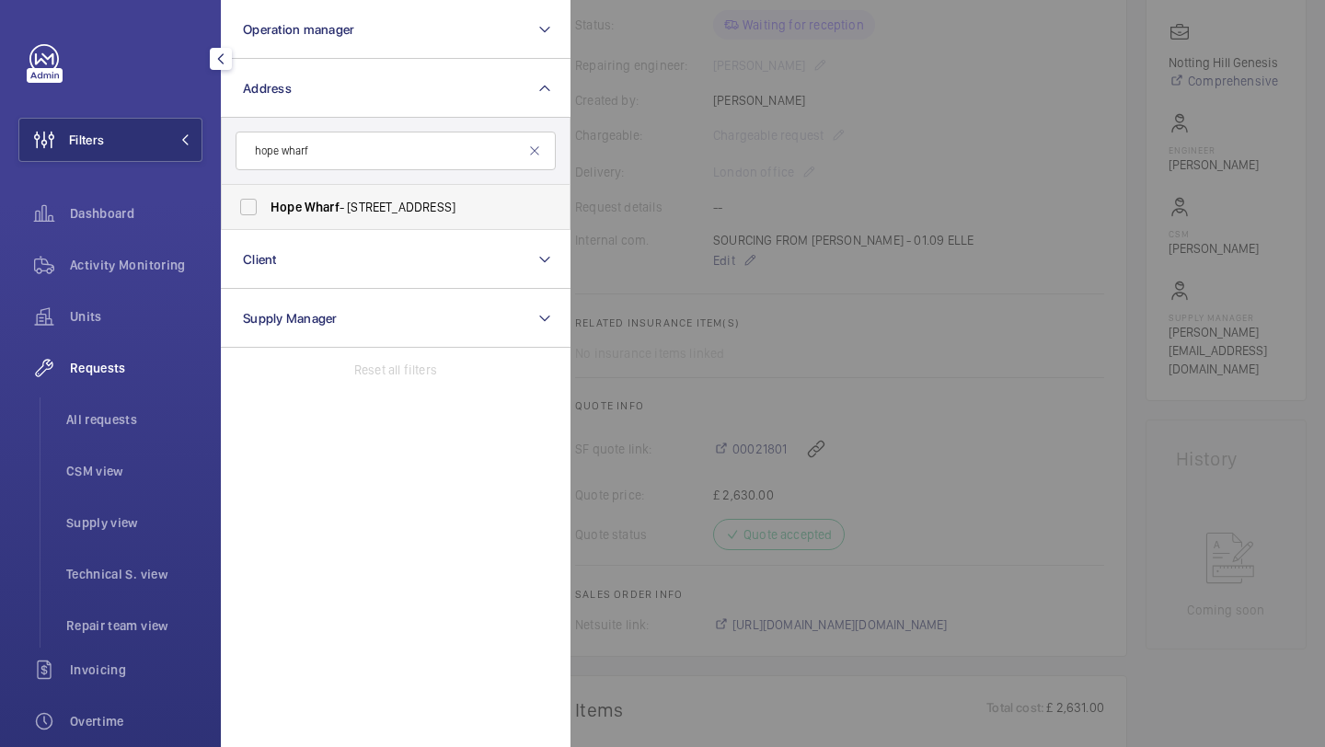
type input "hope wharf"
click at [313, 194] on label "Hope Wharf - [STREET_ADDRESS]" at bounding box center [382, 207] width 320 height 44
click at [267, 194] on input "Hope Wharf - [STREET_ADDRESS]" at bounding box center [248, 207] width 37 height 37
checkbox input "true"
click at [155, 422] on span "All requests" at bounding box center [134, 420] width 136 height 18
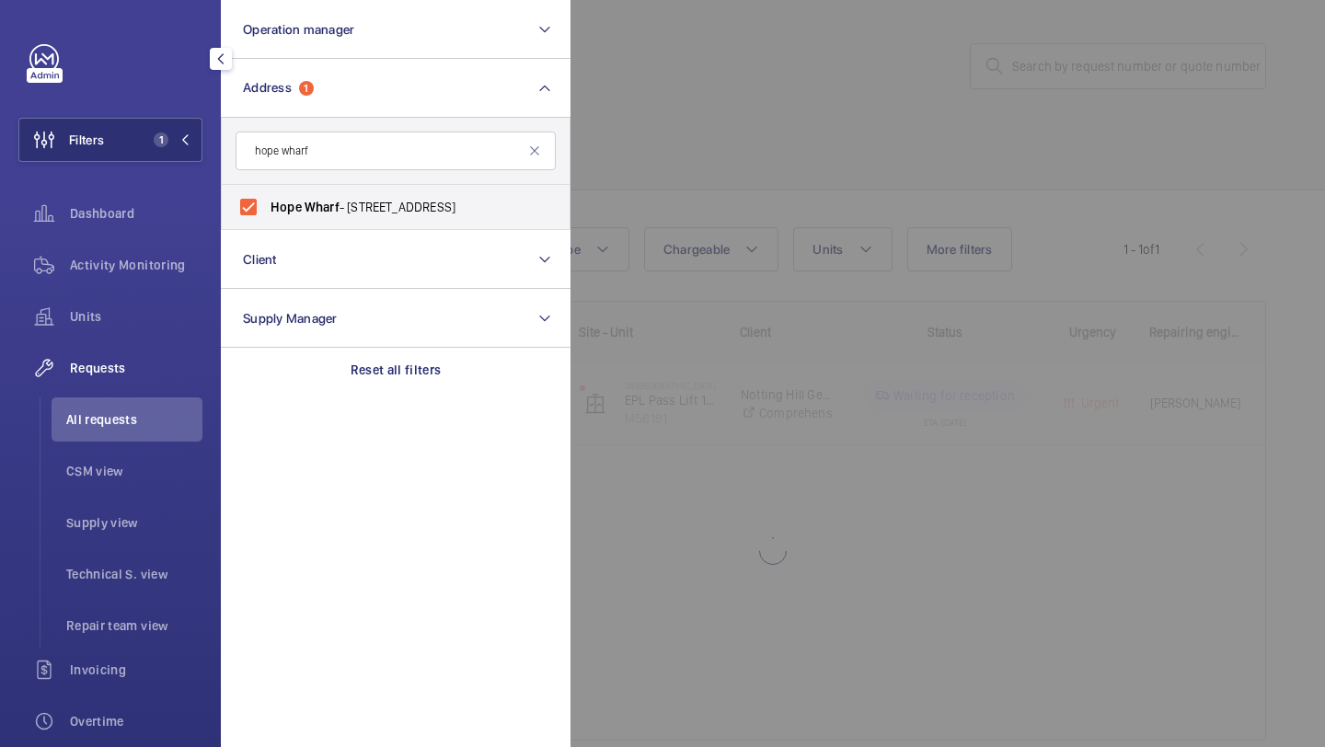
click at [701, 167] on div at bounding box center [1233, 373] width 1325 height 747
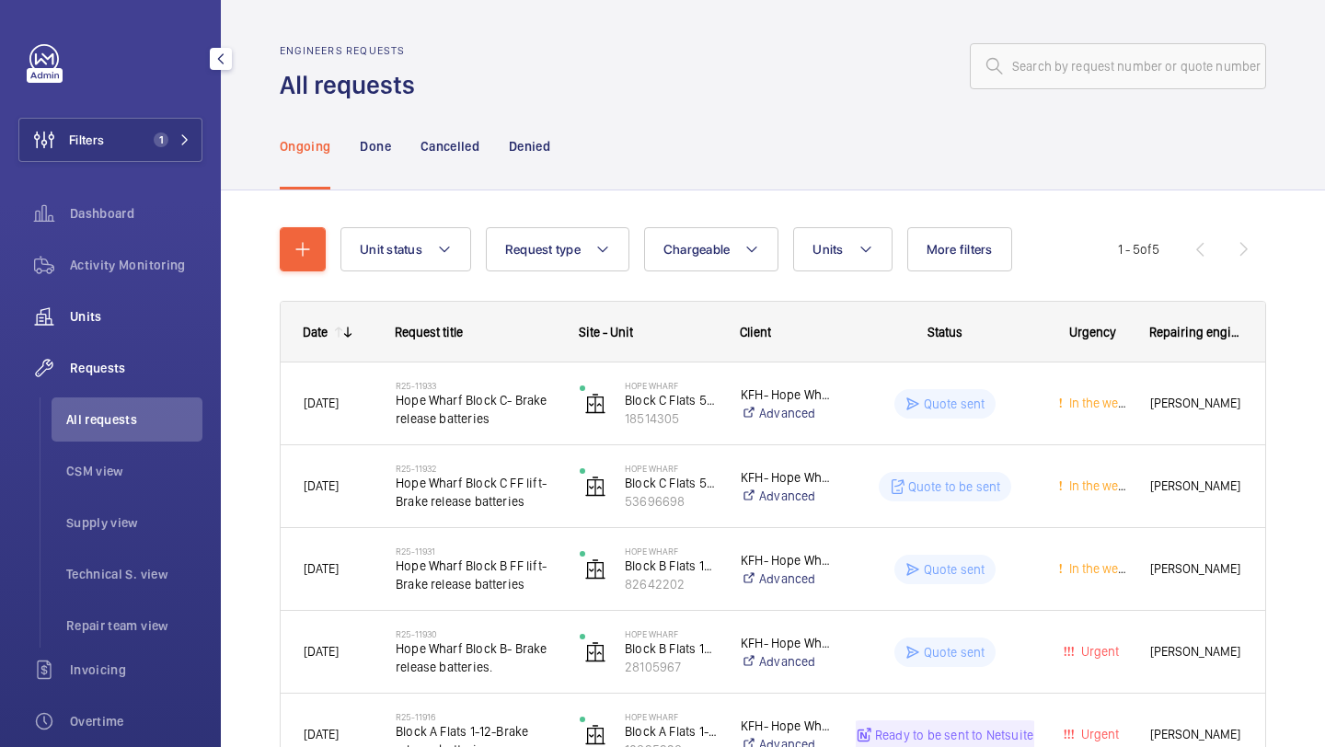
click at [98, 312] on span "Units" at bounding box center [136, 316] width 133 height 18
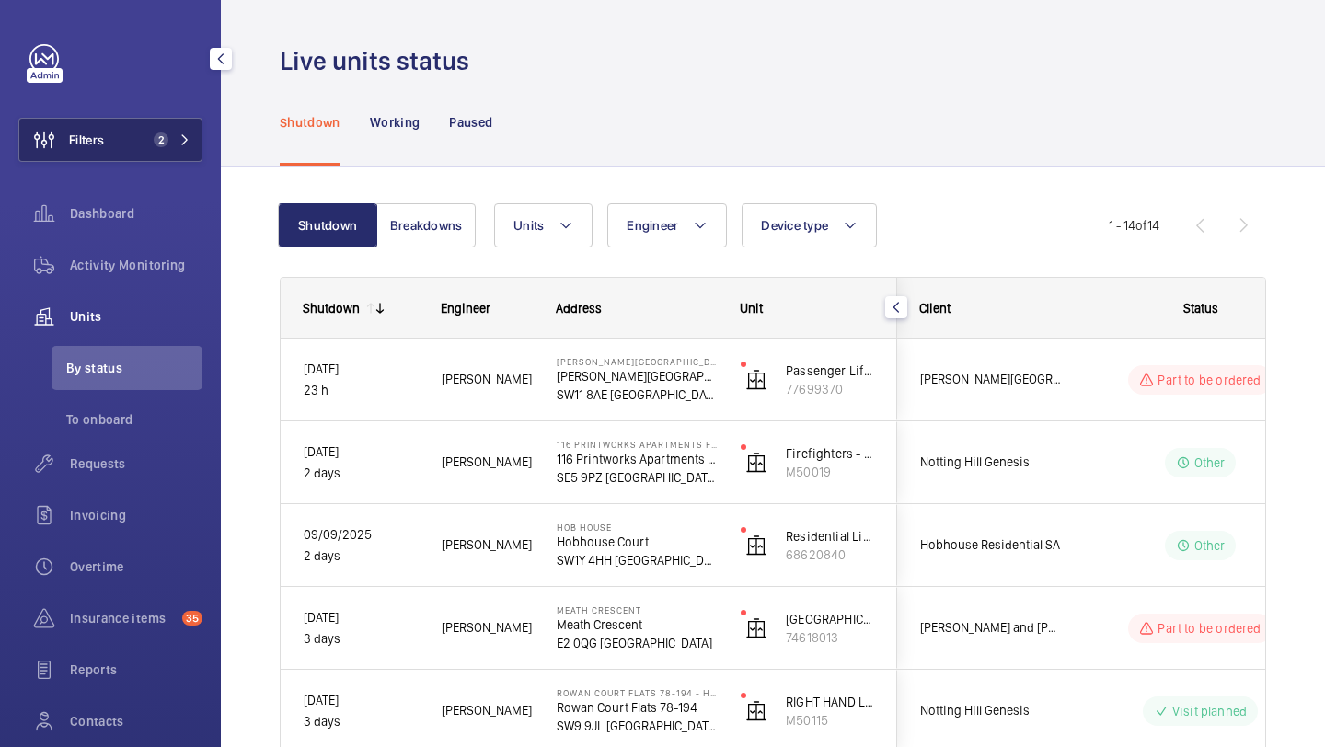
click at [157, 154] on button "Filters 2" at bounding box center [110, 140] width 184 height 44
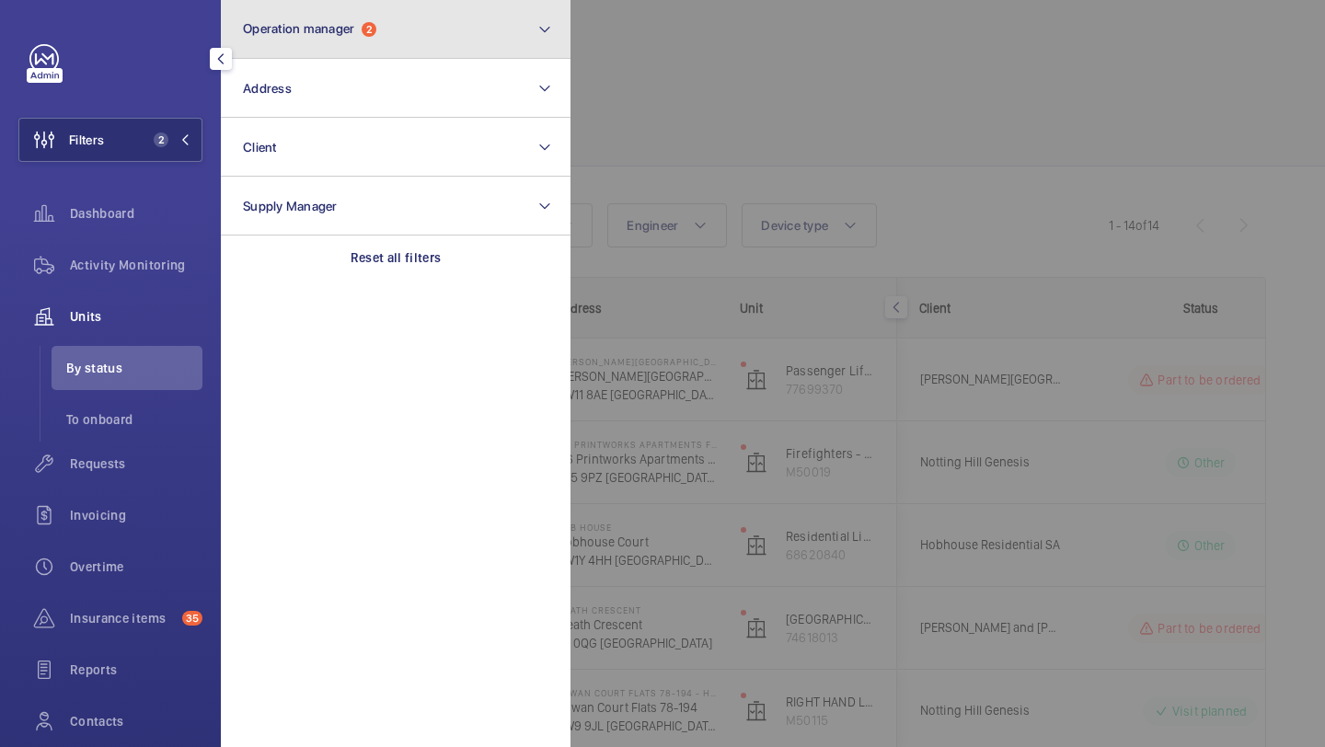
click at [306, 44] on button "Operation manager 2" at bounding box center [396, 29] width 350 height 59
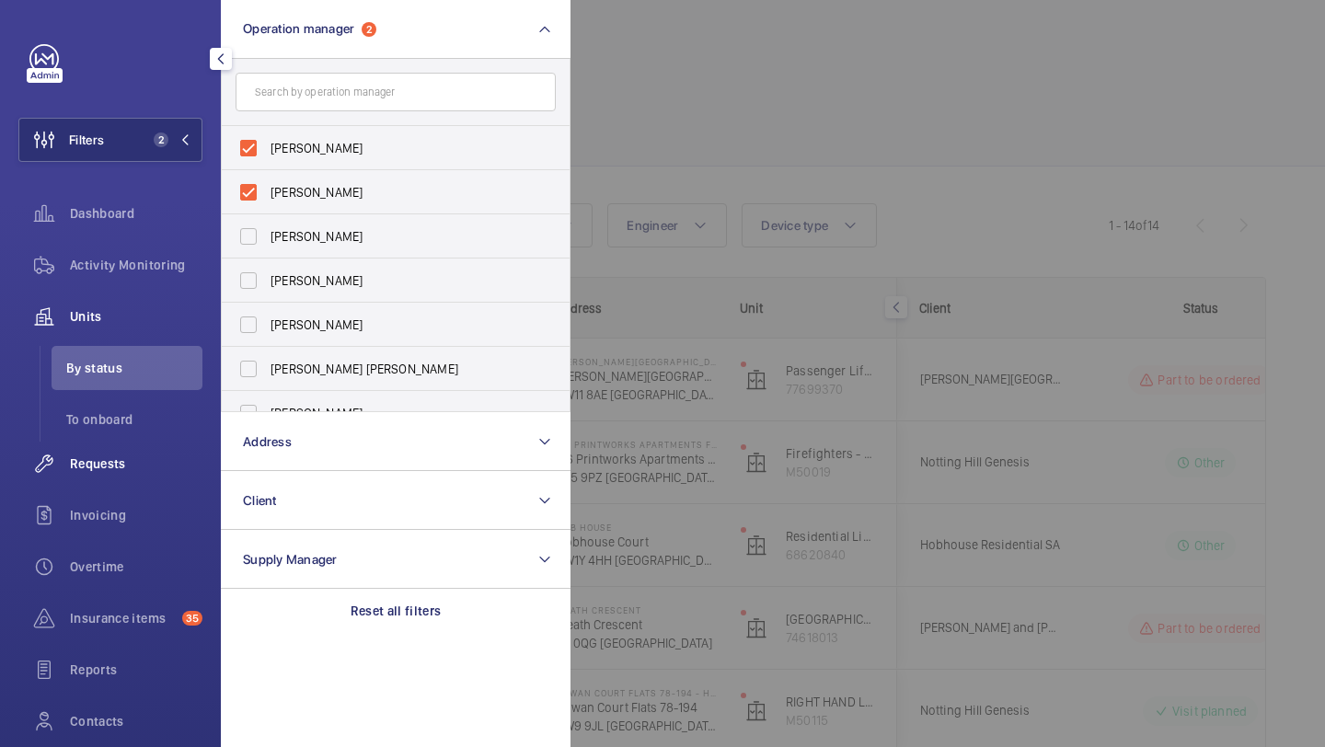
click at [123, 472] on span "Requests" at bounding box center [136, 464] width 133 height 18
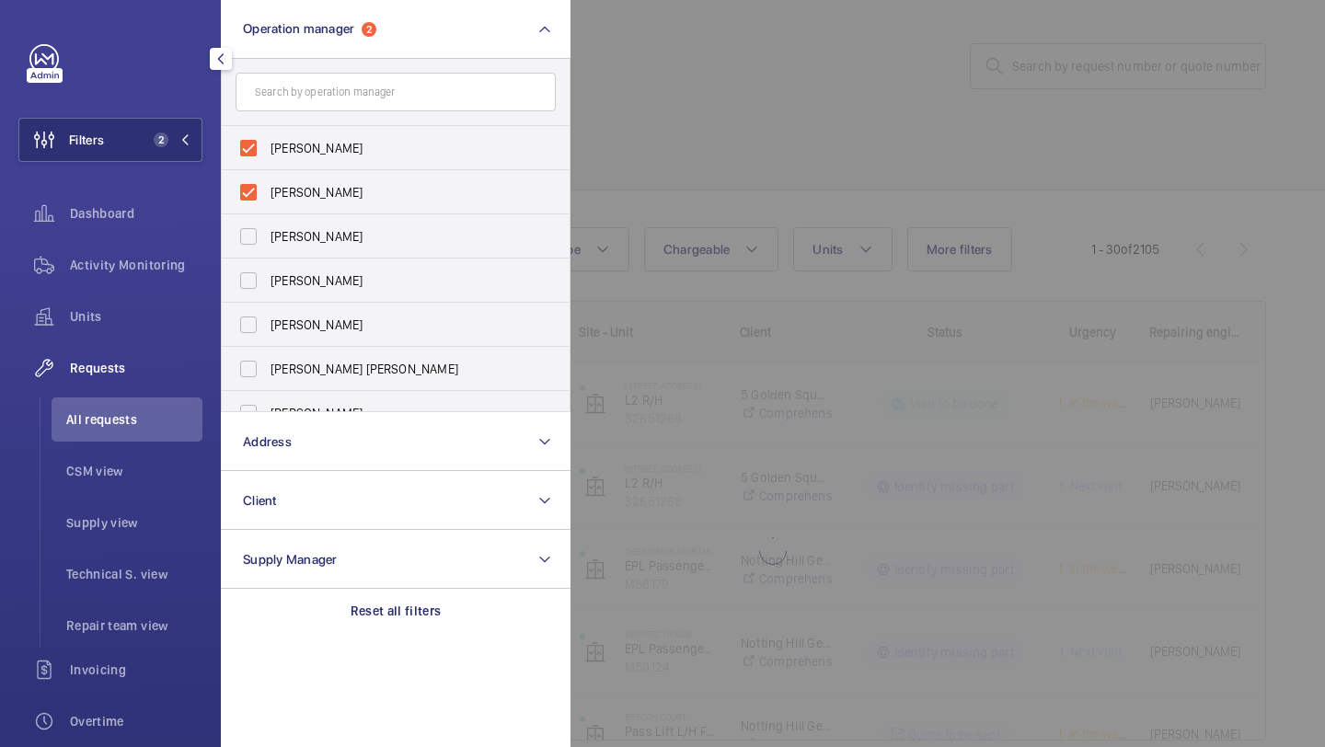
click at [696, 174] on div at bounding box center [1233, 373] width 1325 height 747
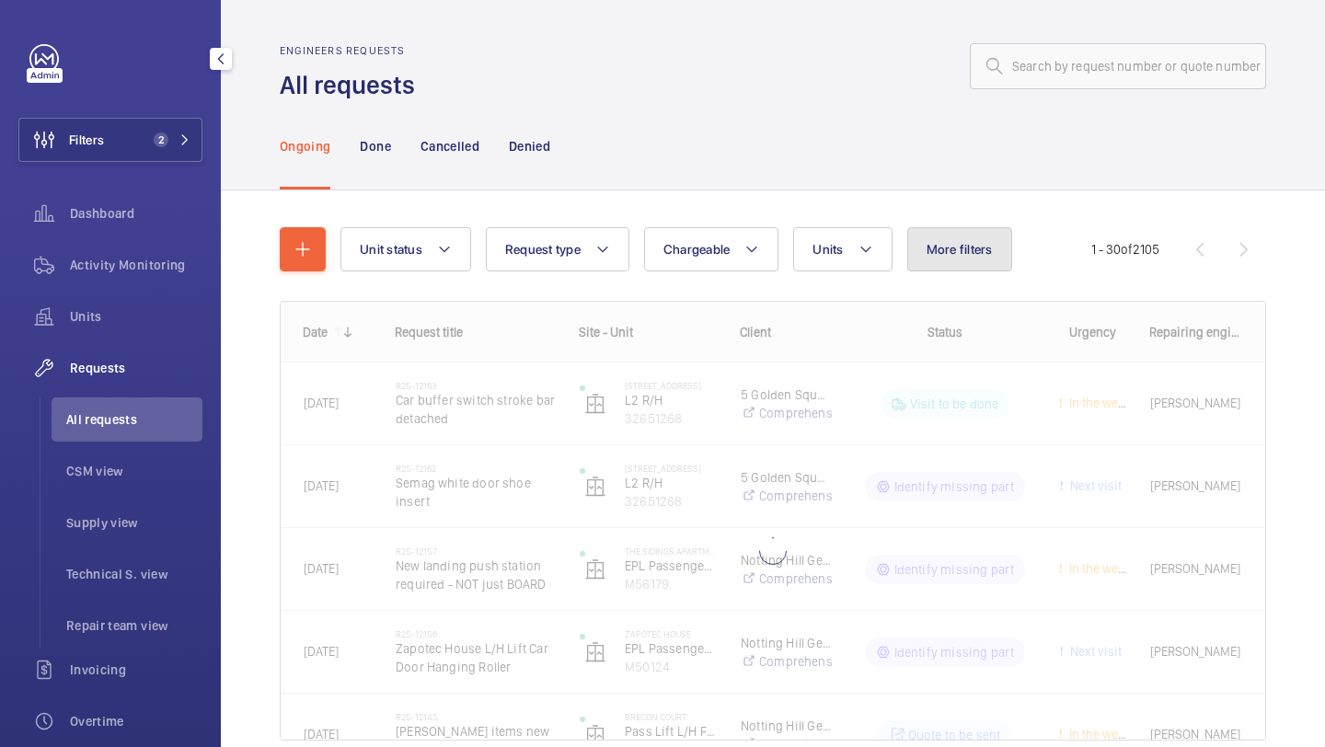
click at [966, 272] on button "More filters" at bounding box center [960, 249] width 105 height 44
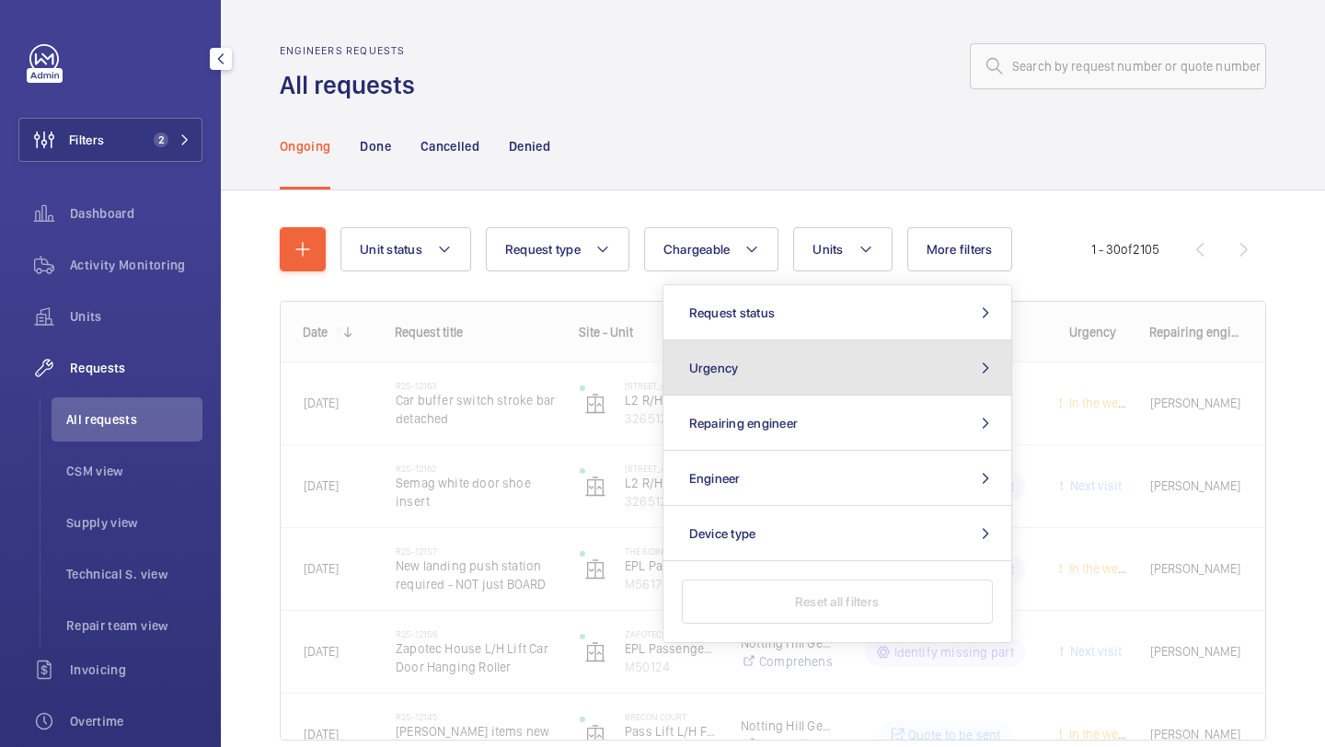
click at [858, 351] on button "Urgency" at bounding box center [838, 368] width 348 height 55
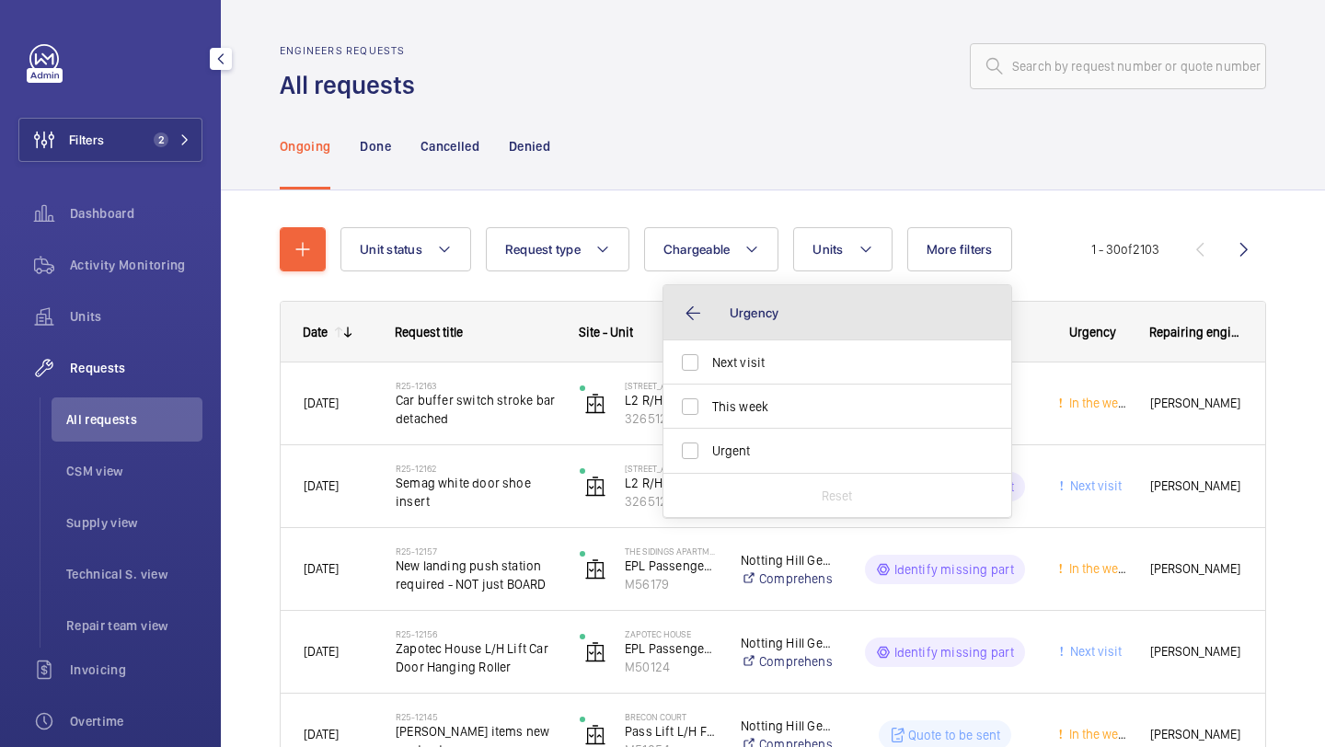
click at [848, 333] on button "Urgency" at bounding box center [838, 312] width 348 height 55
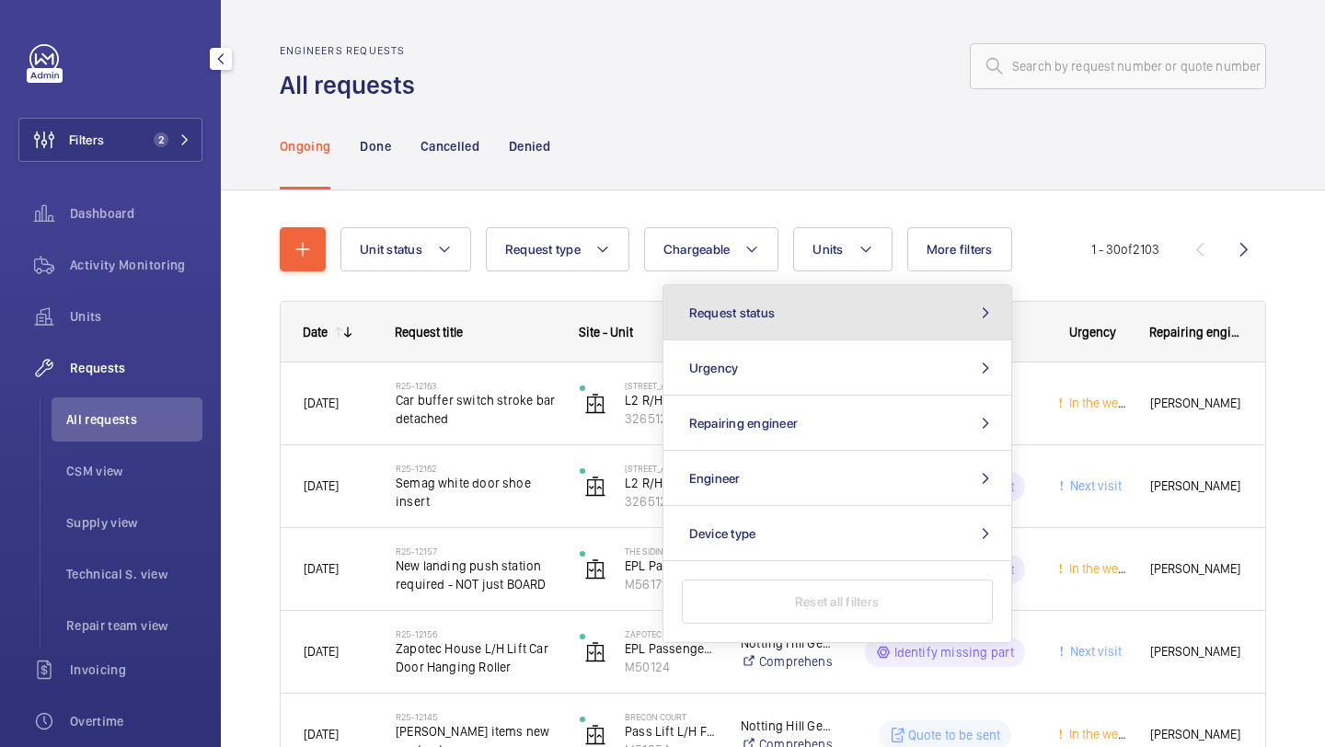
click at [848, 332] on button "Request status" at bounding box center [838, 312] width 348 height 55
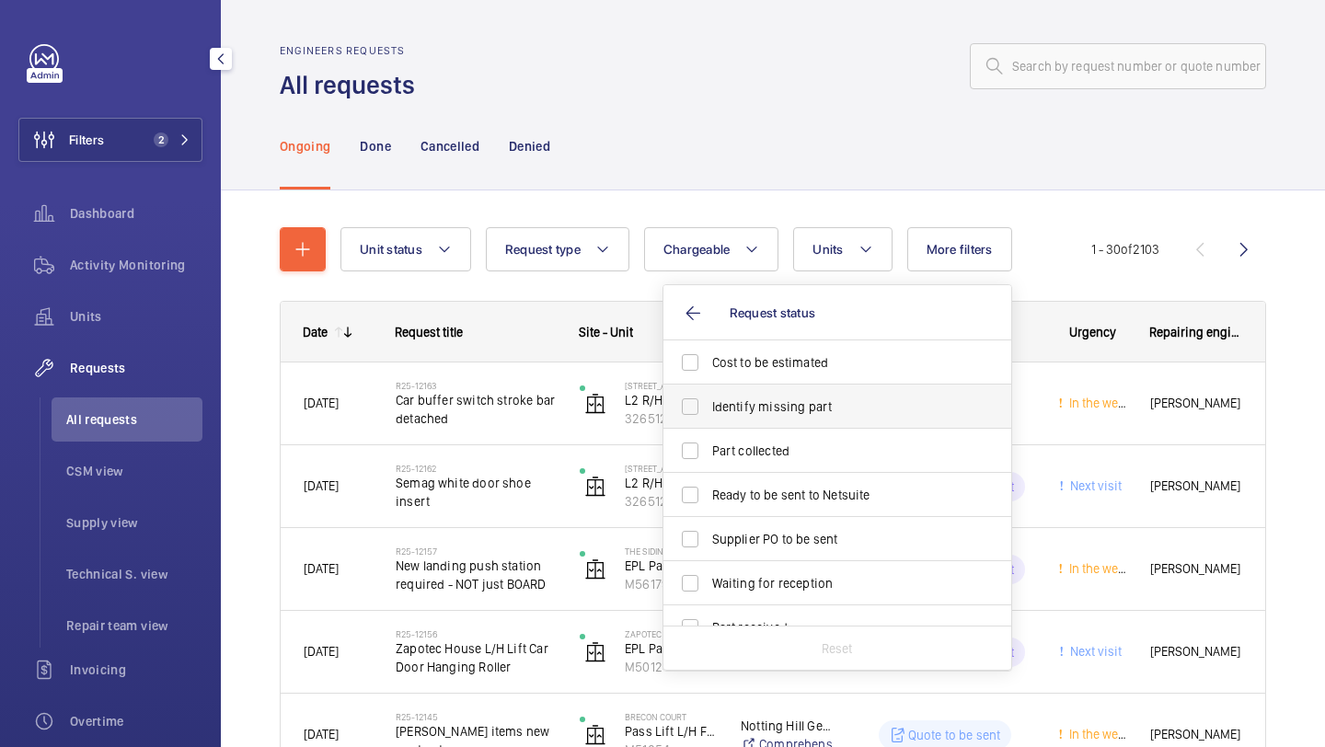
click at [807, 399] on span "Identify missing part" at bounding box center [838, 407] width 253 height 18
click at [709, 399] on input "Identify missing part" at bounding box center [690, 406] width 37 height 37
checkbox input "true"
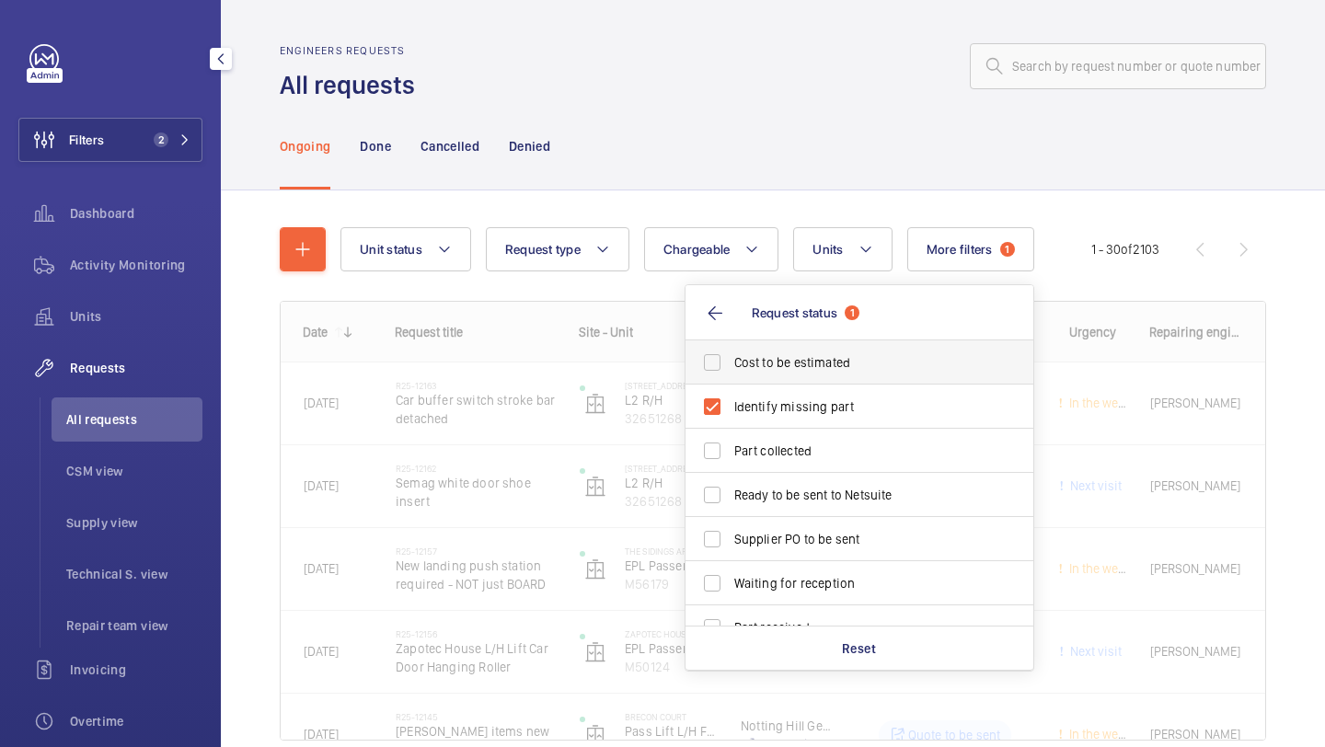
click at [809, 354] on span "Cost to be estimated" at bounding box center [861, 362] width 253 height 18
click at [731, 354] on input "Cost to be estimated" at bounding box center [712, 362] width 37 height 37
checkbox input "true"
click at [796, 495] on span "Ready to be sent to Netsuite" at bounding box center [861, 495] width 253 height 18
click at [731, 495] on input "Ready to be sent to Netsuite" at bounding box center [712, 495] width 37 height 37
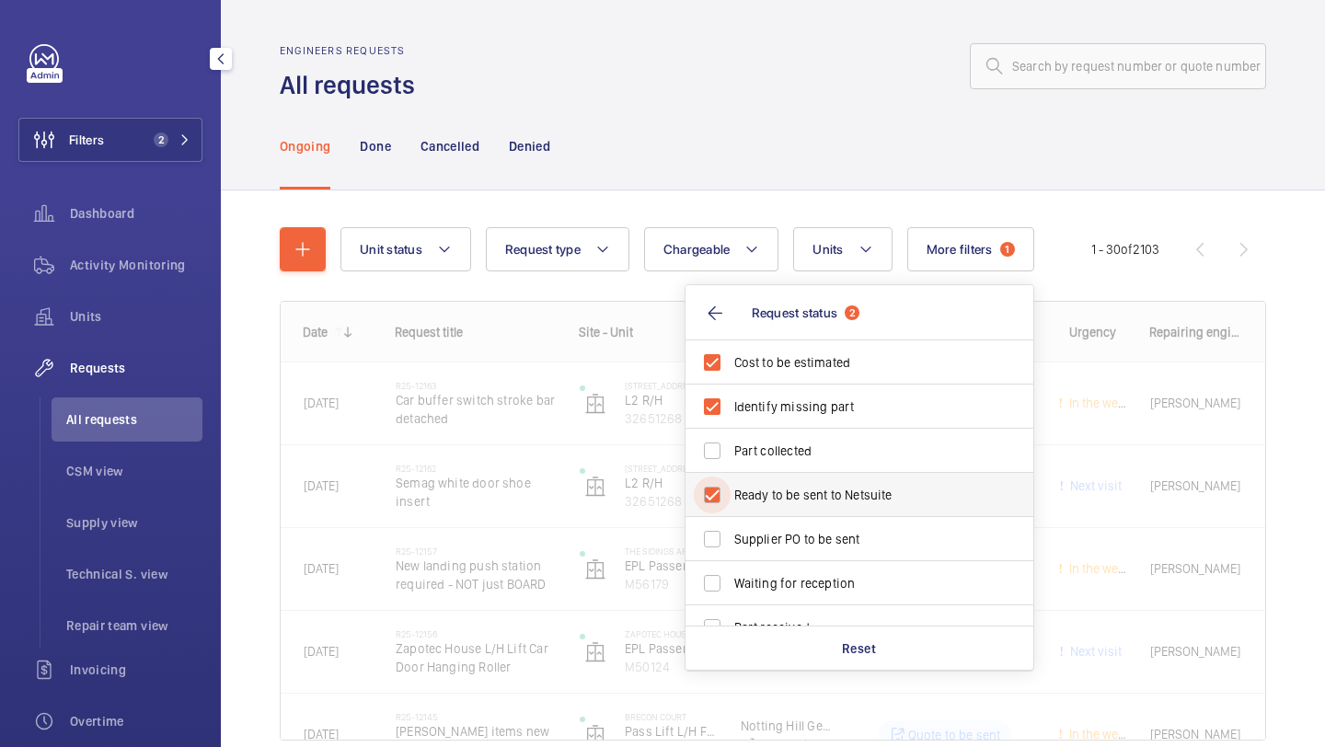
checkbox input "true"
click at [796, 523] on label "Supplier PO to be sent" at bounding box center [846, 539] width 320 height 44
click at [731, 523] on input "Supplier PO to be sent" at bounding box center [712, 539] width 37 height 37
checkbox input "true"
click at [821, 194] on div "Unit status Request type Chargeable Units More filters 1 Request status 4 Cost …" at bounding box center [773, 510] width 1105 height 639
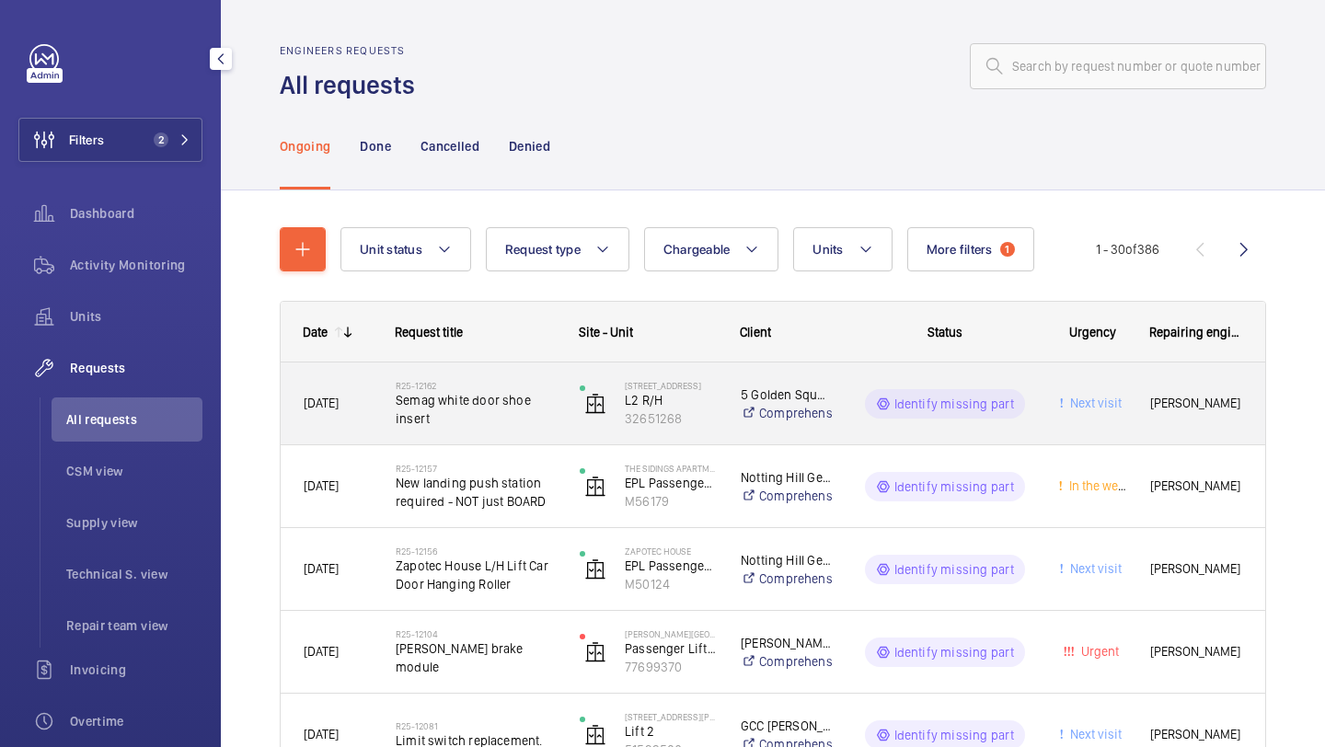
click at [461, 415] on span "Semag white door shoe insert" at bounding box center [476, 409] width 160 height 37
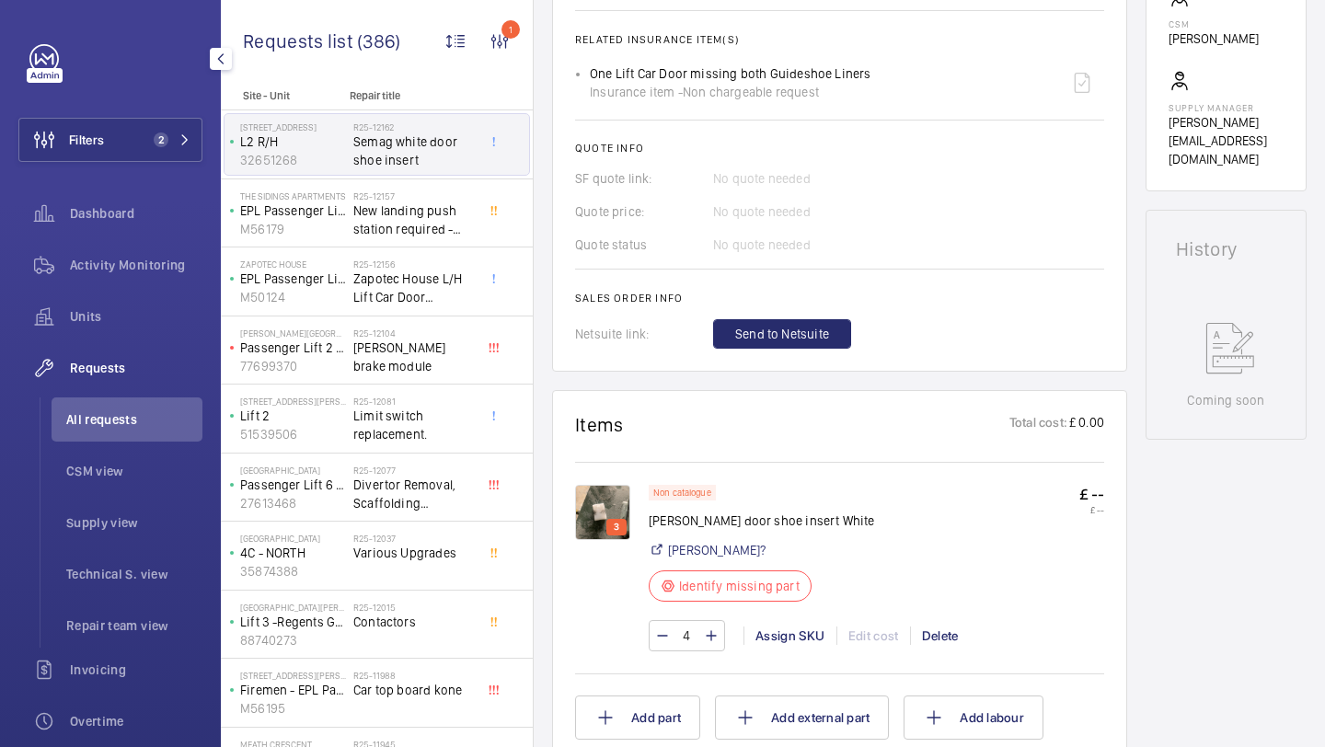
scroll to position [674, 0]
click at [605, 503] on img at bounding box center [602, 512] width 55 height 55
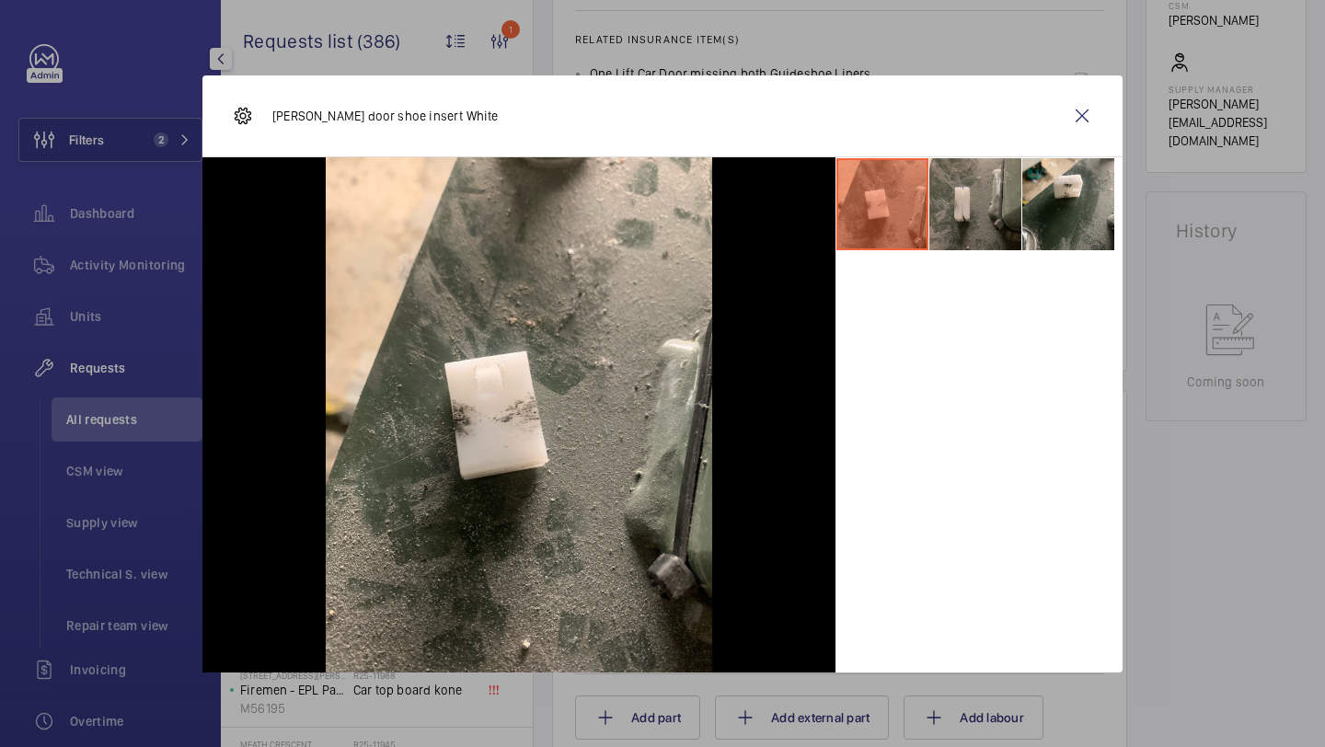
click at [967, 203] on li at bounding box center [976, 204] width 92 height 92
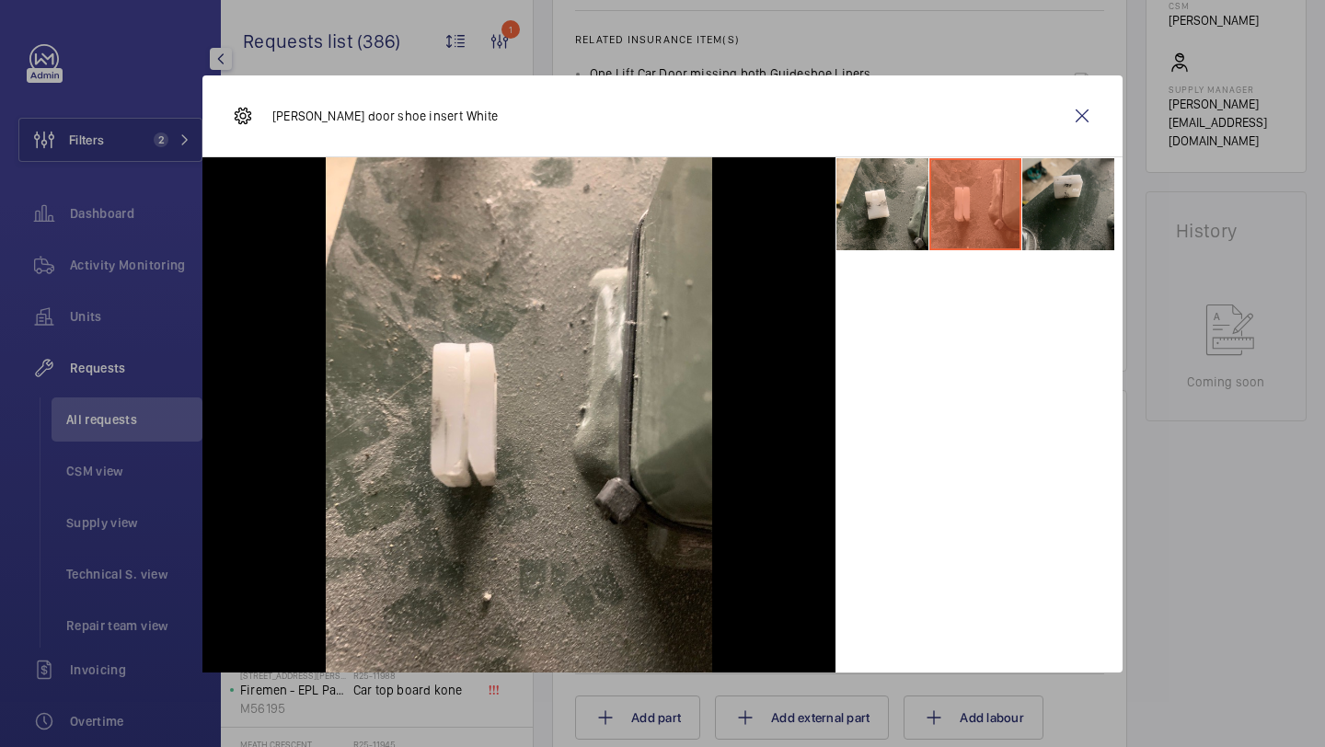
click at [1051, 199] on li at bounding box center [1069, 204] width 92 height 92
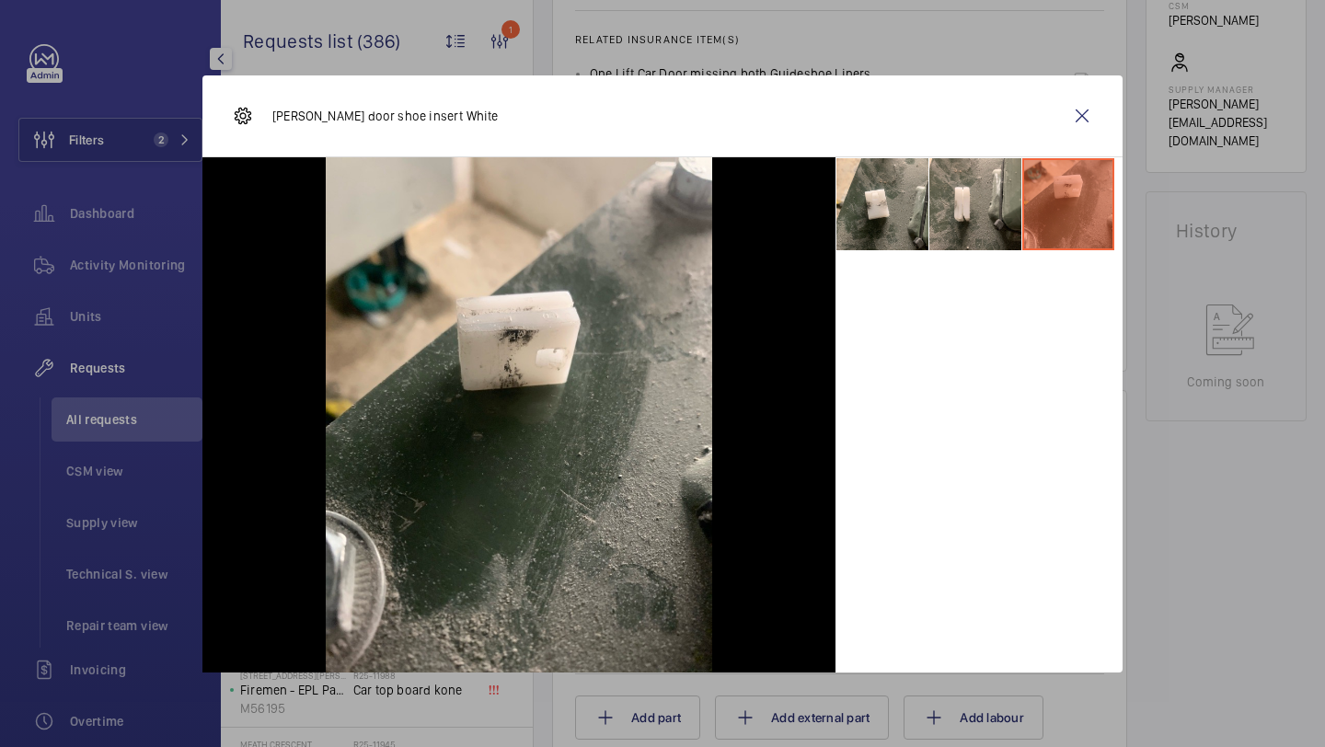
click at [1071, 150] on div "Schindler door shoe insert White" at bounding box center [662, 116] width 920 height 82
click at [1093, 129] on wm-front-icon-button at bounding box center [1082, 116] width 44 height 44
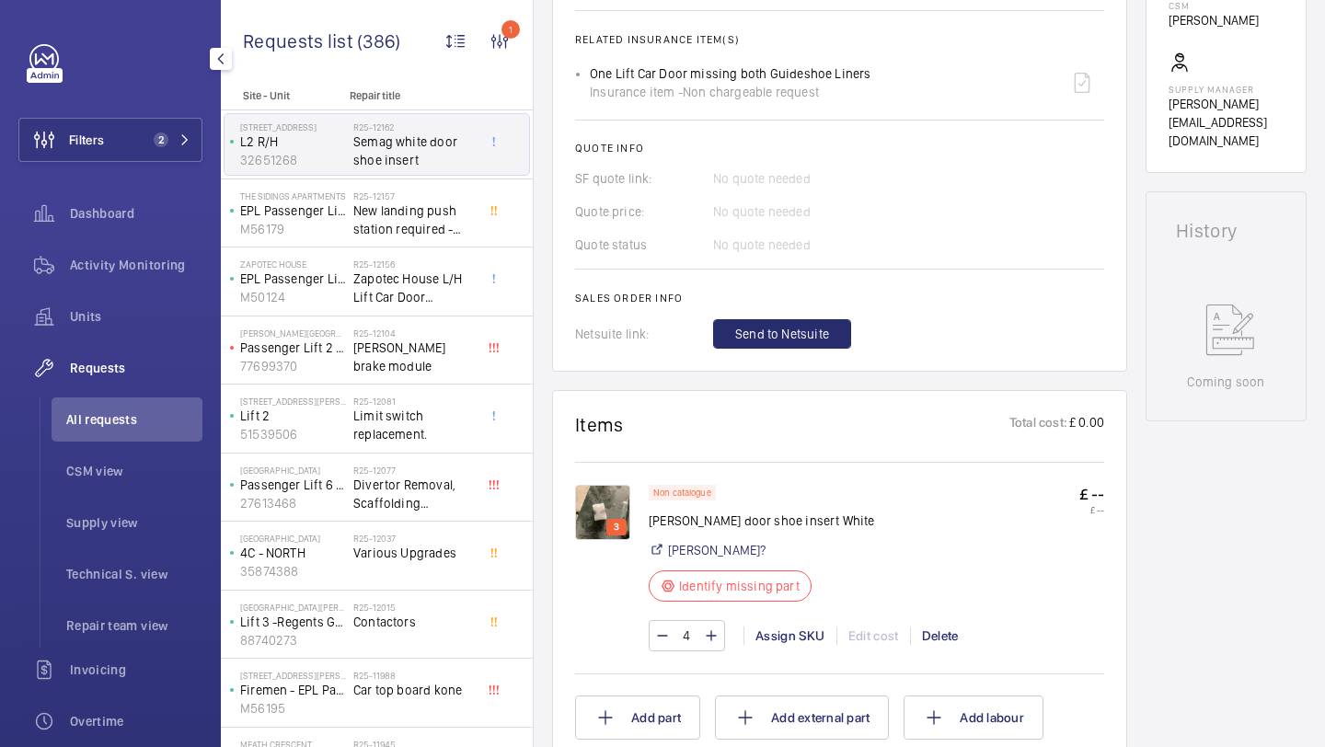
scroll to position [0, 0]
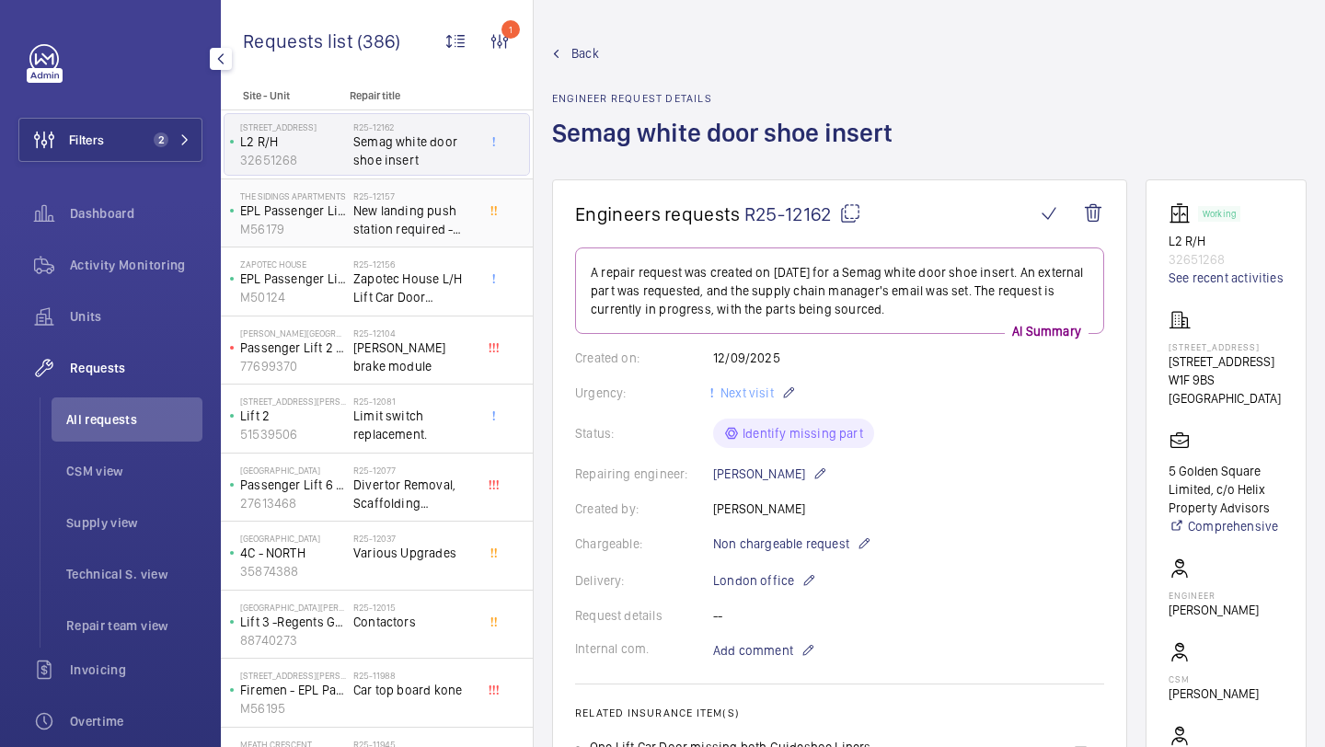
click at [441, 206] on span "New landing push station required - NOT just BOARD" at bounding box center [413, 220] width 121 height 37
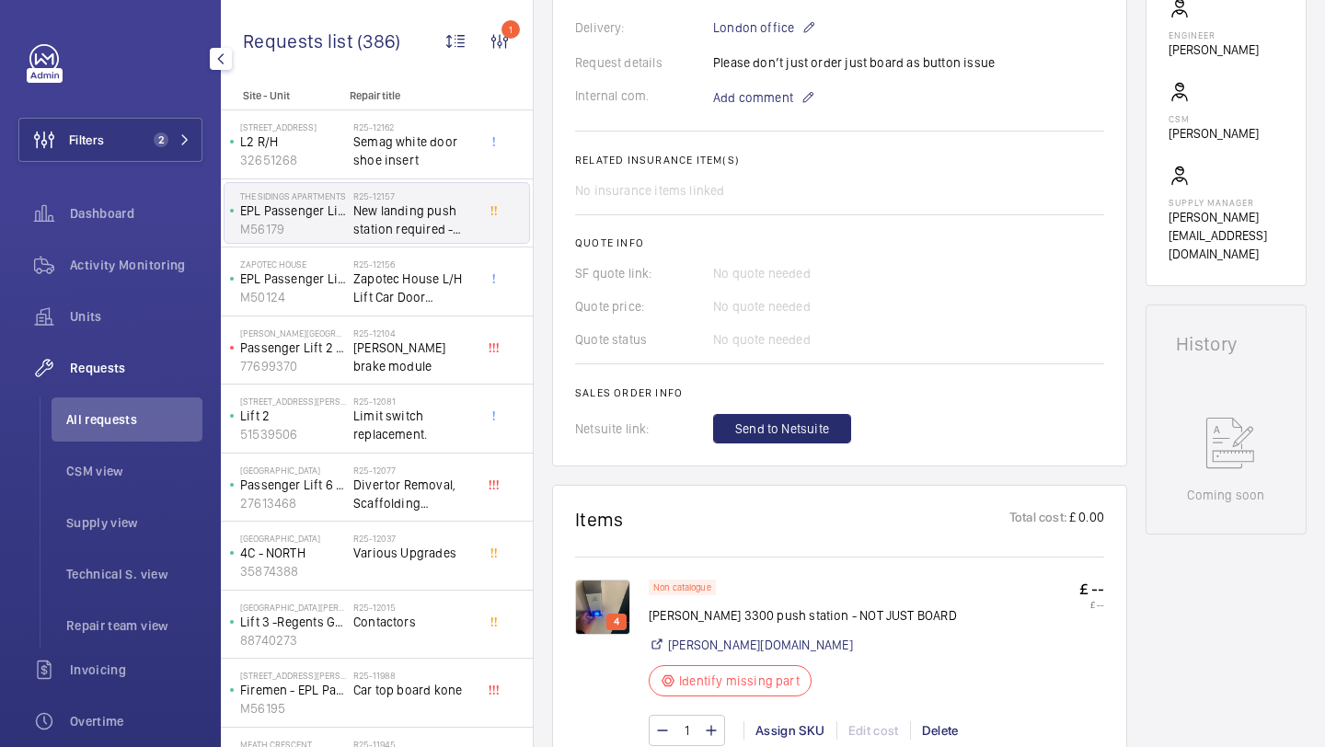
scroll to position [731, 0]
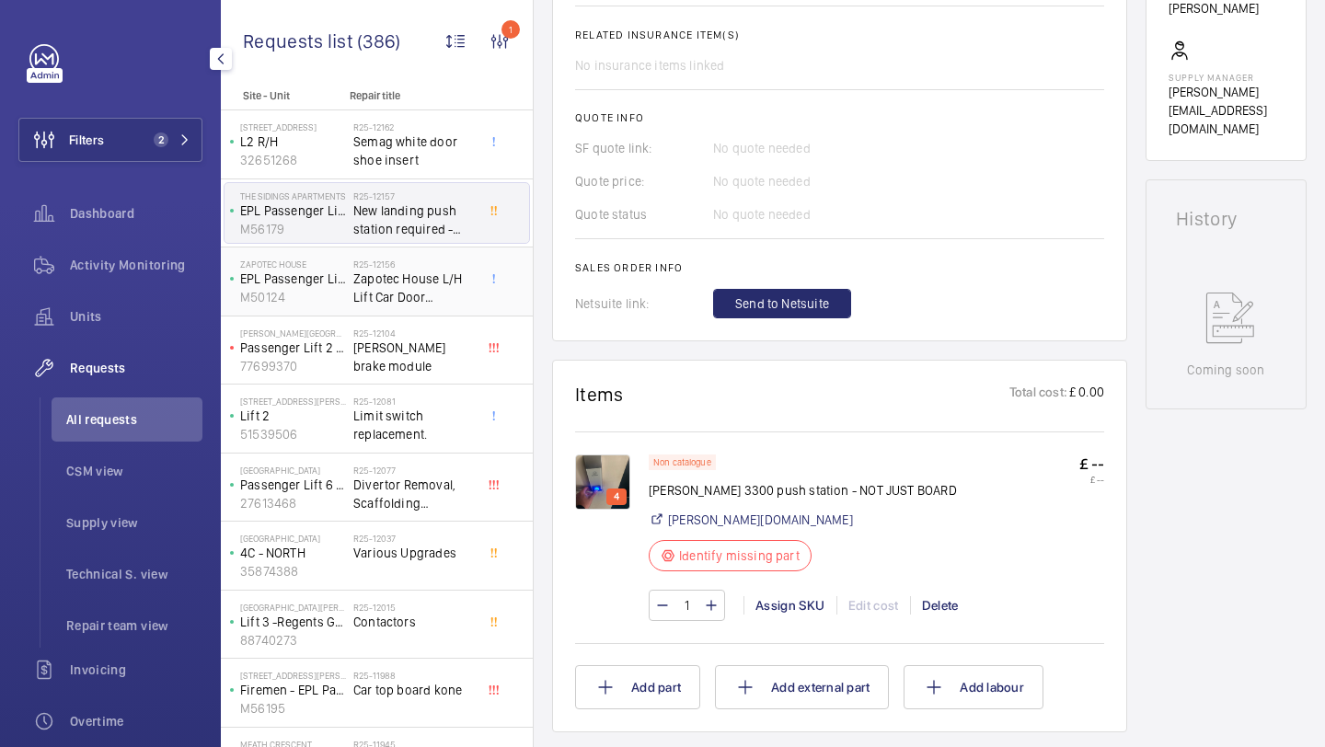
click at [434, 292] on span "Zapotec House L/H Lift Car Door Hanging Roller" at bounding box center [413, 288] width 121 height 37
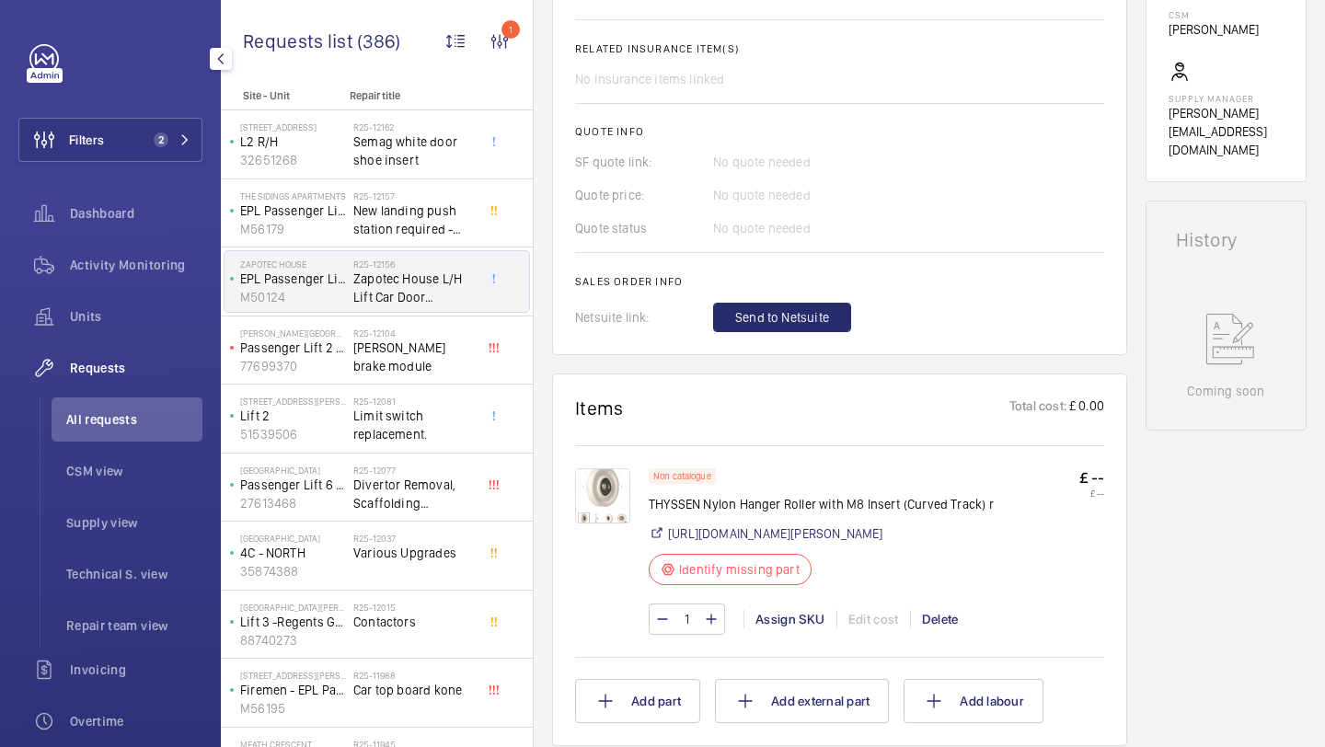
scroll to position [665, 0]
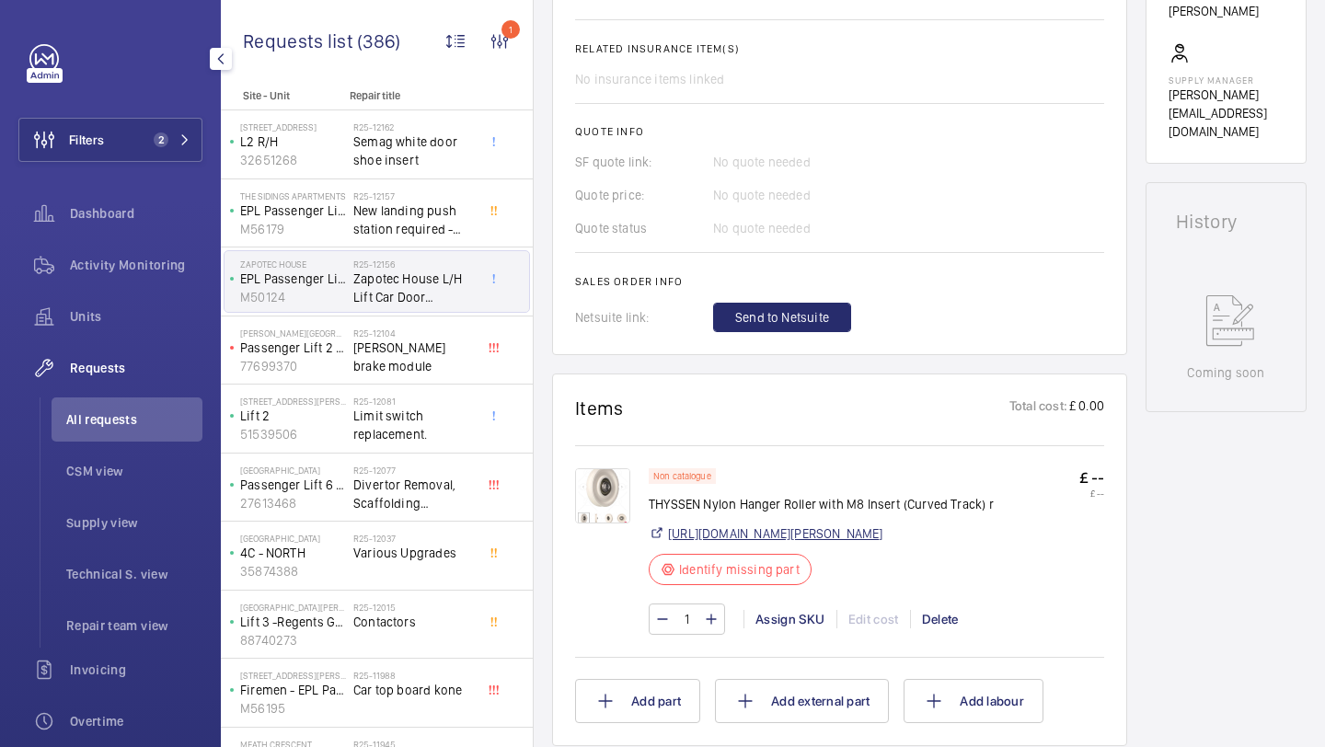
click at [711, 543] on link "https://www.reeley.co.uk/products/nylon-hanger-roller-with-m8-insert-curved-tra…" at bounding box center [775, 534] width 215 height 18
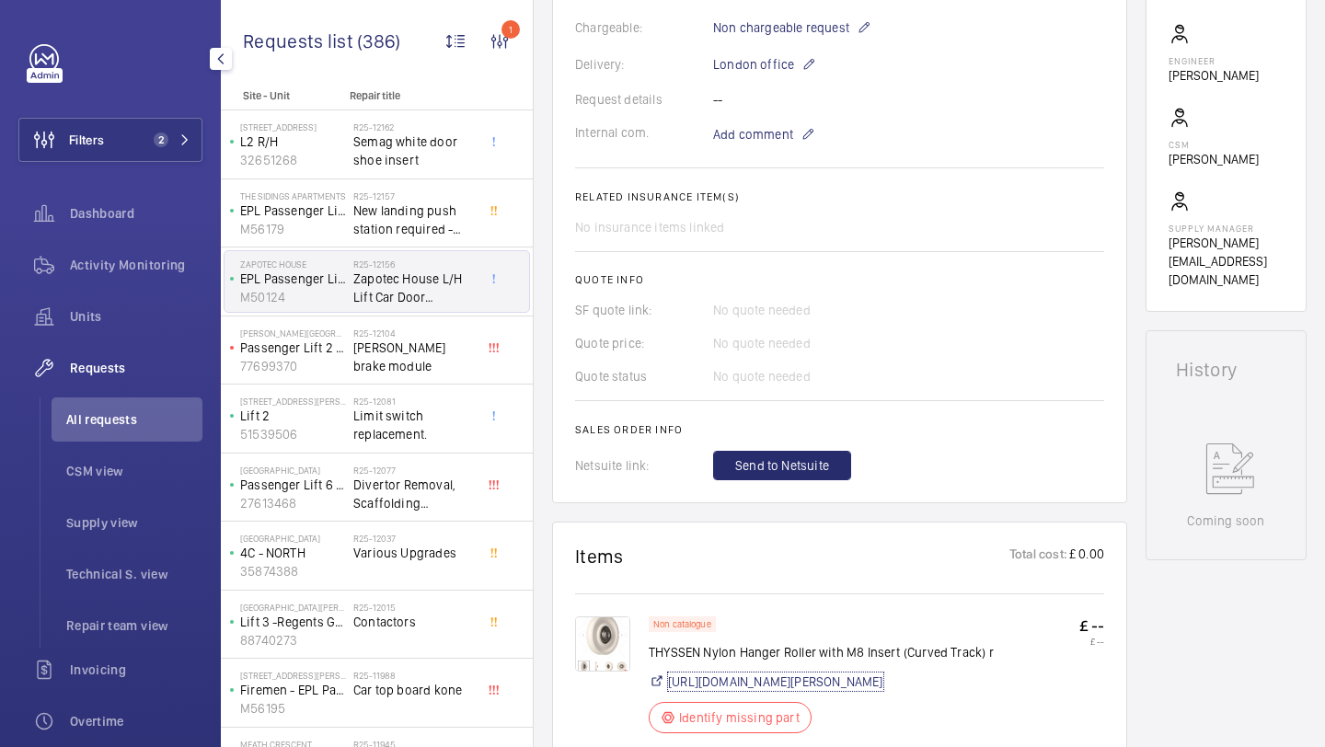
scroll to position [693, 0]
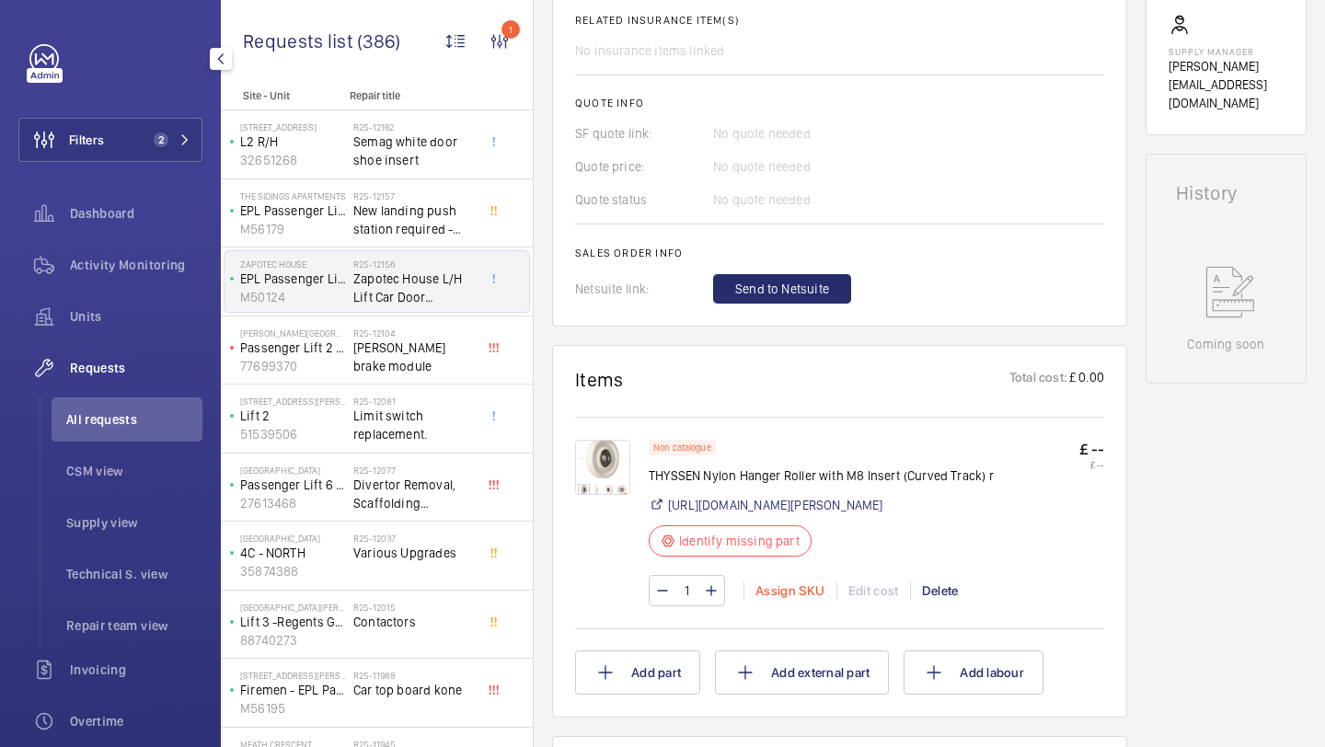
click at [783, 600] on div "Assign SKU" at bounding box center [790, 591] width 93 height 18
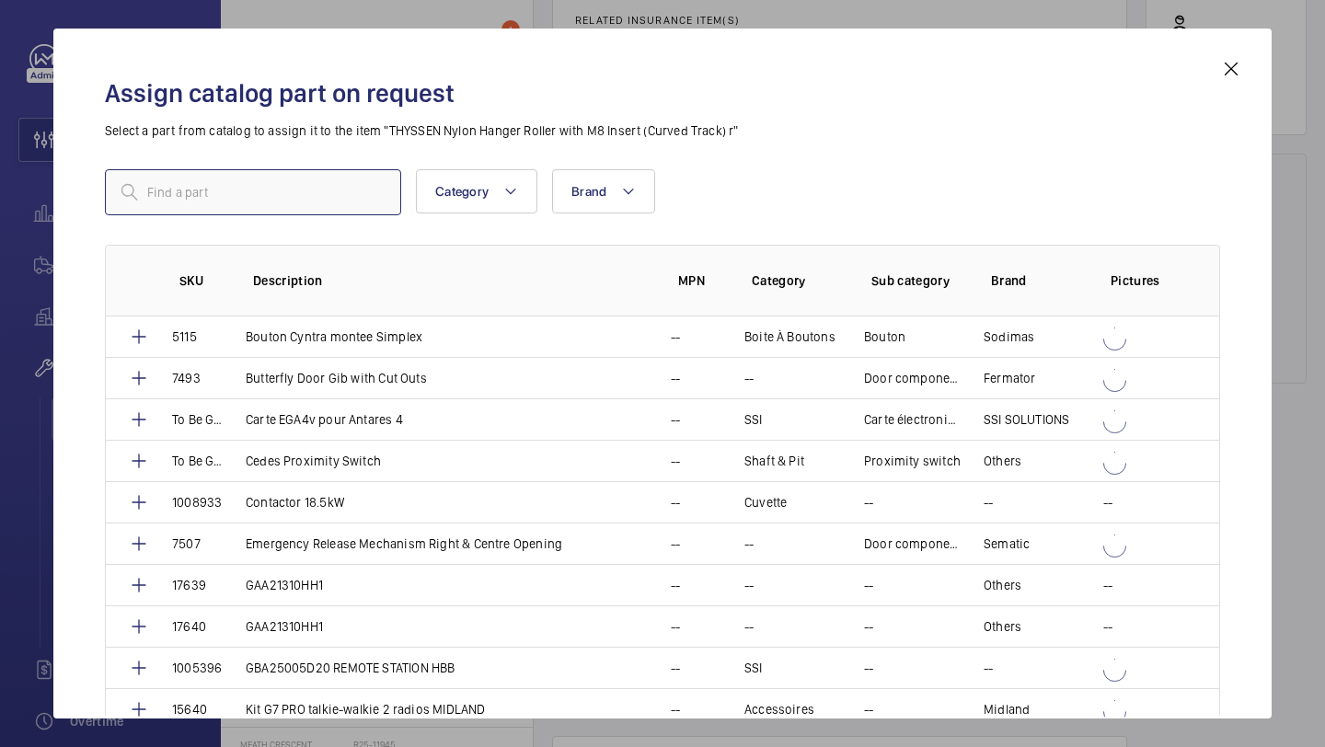
click at [330, 194] on input "text" at bounding box center [253, 192] width 296 height 46
paste input "Nylon Hanger Roller with M8 Insert (Curved Track)"
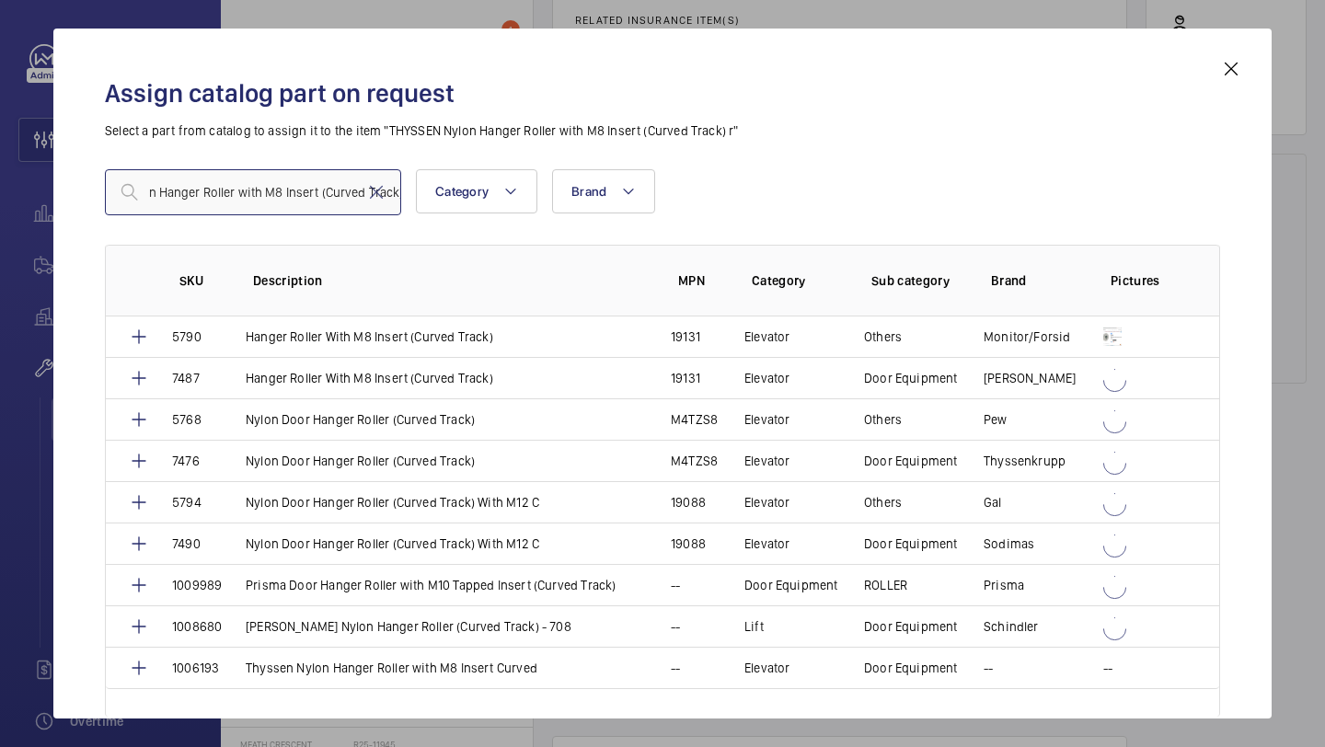
type input "Nylon Hanger Roller with M8 Insert (Curved Track)"
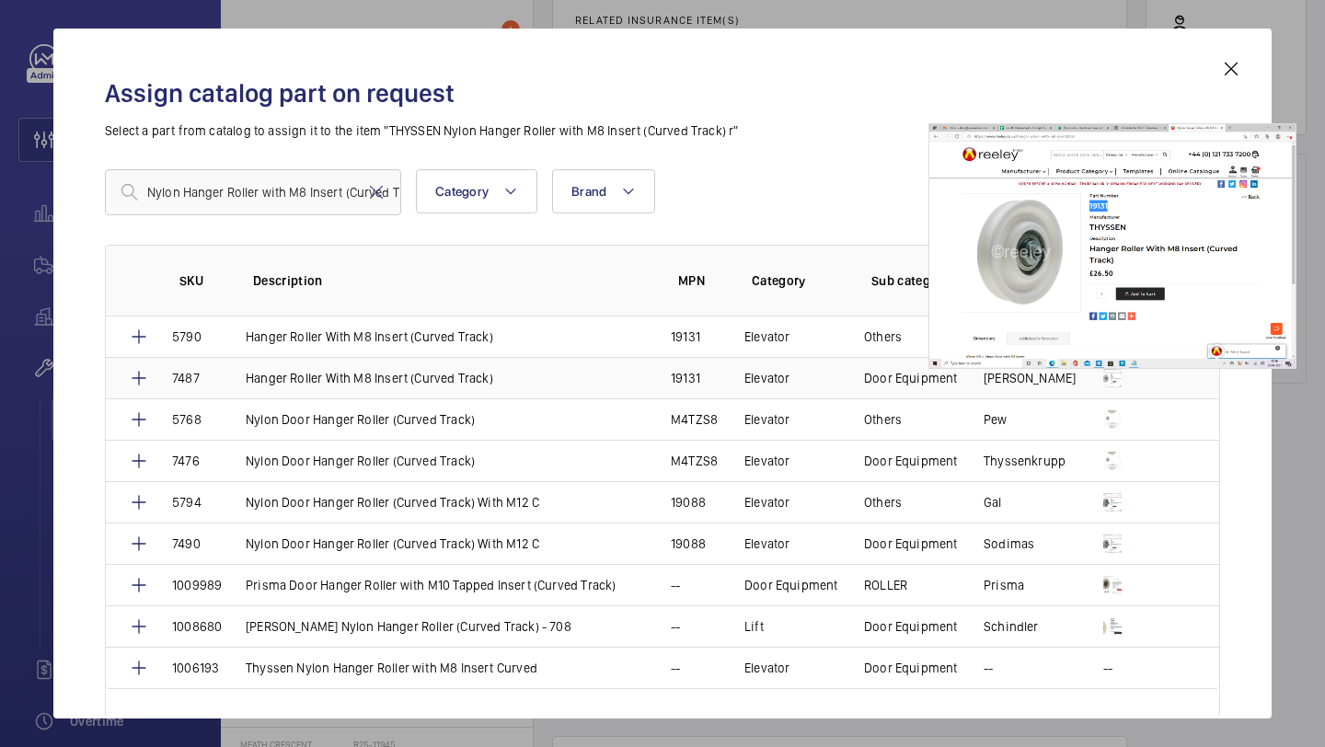
click at [1105, 373] on img at bounding box center [1113, 378] width 18 height 18
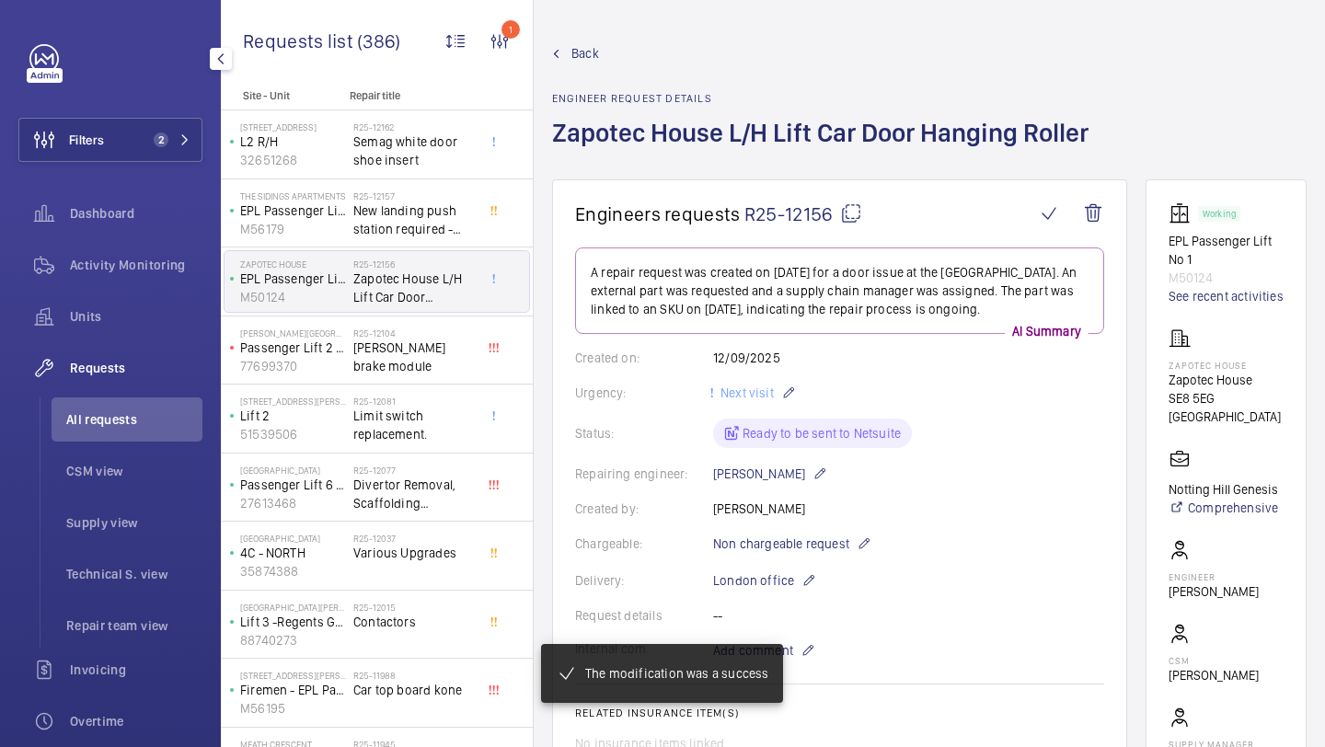
scroll to position [622, 0]
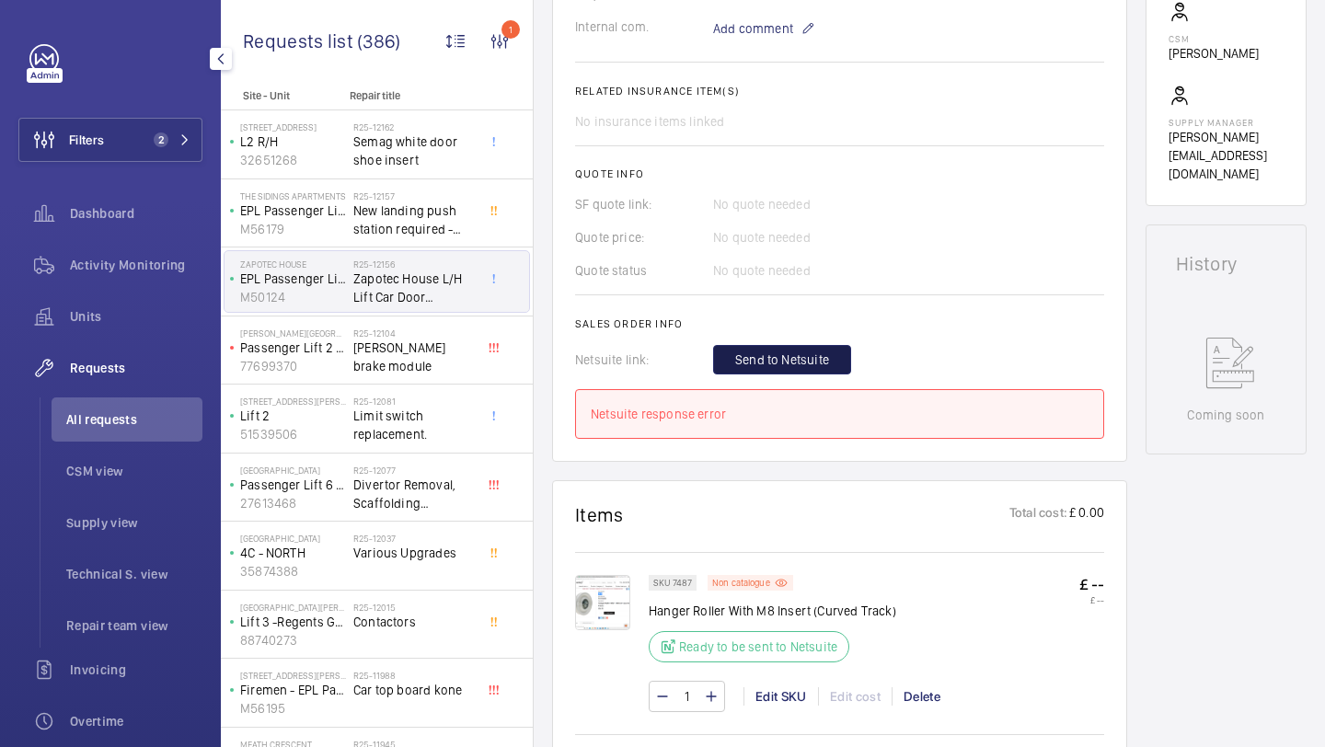
click at [774, 352] on button "Send to Netsuite" at bounding box center [782, 359] width 138 height 29
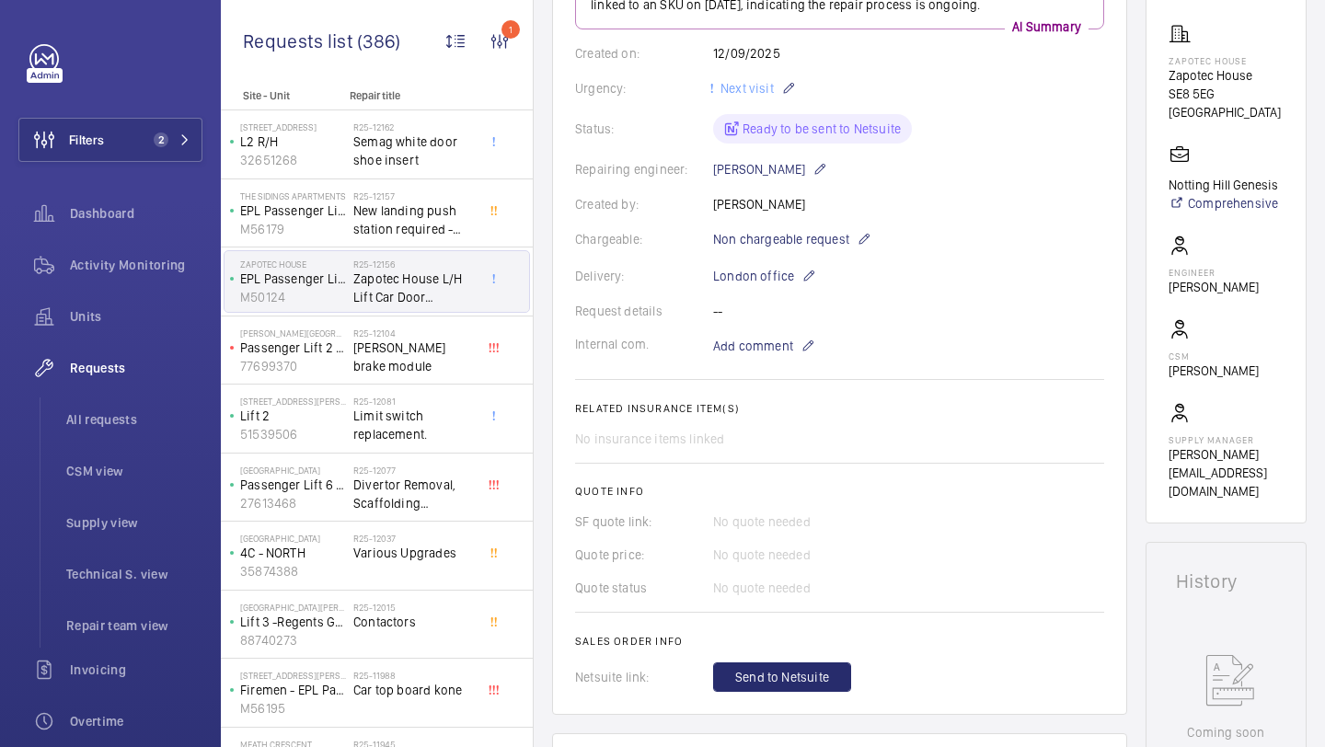
scroll to position [384, 0]
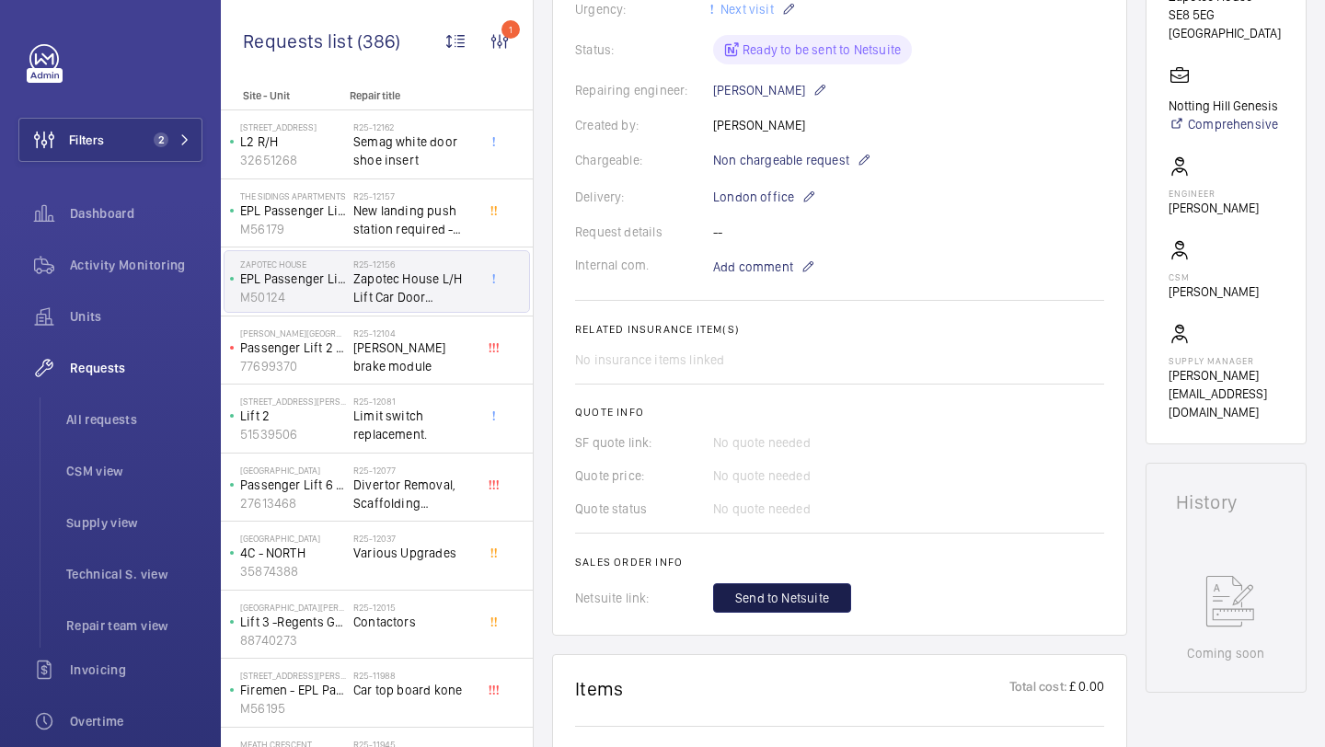
click at [807, 599] on span "Send to Netsuite" at bounding box center [782, 598] width 94 height 18
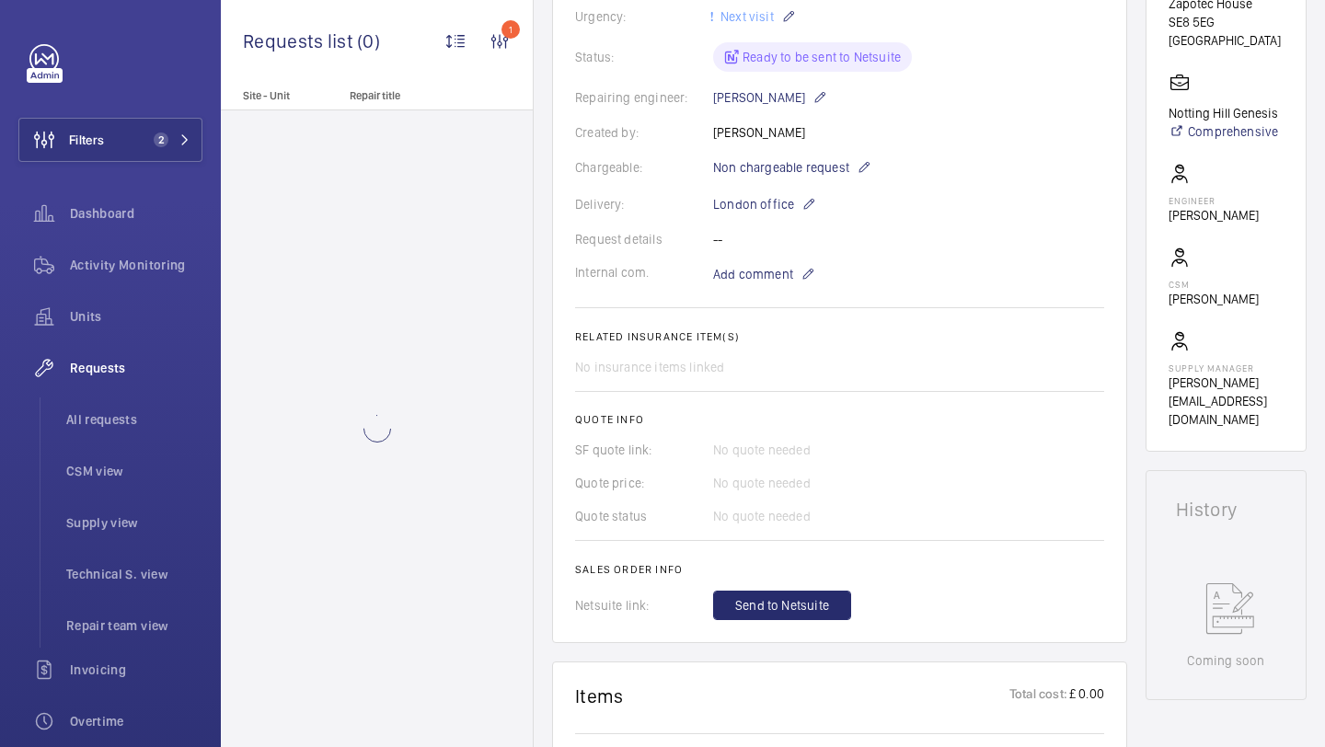
scroll to position [642, 0]
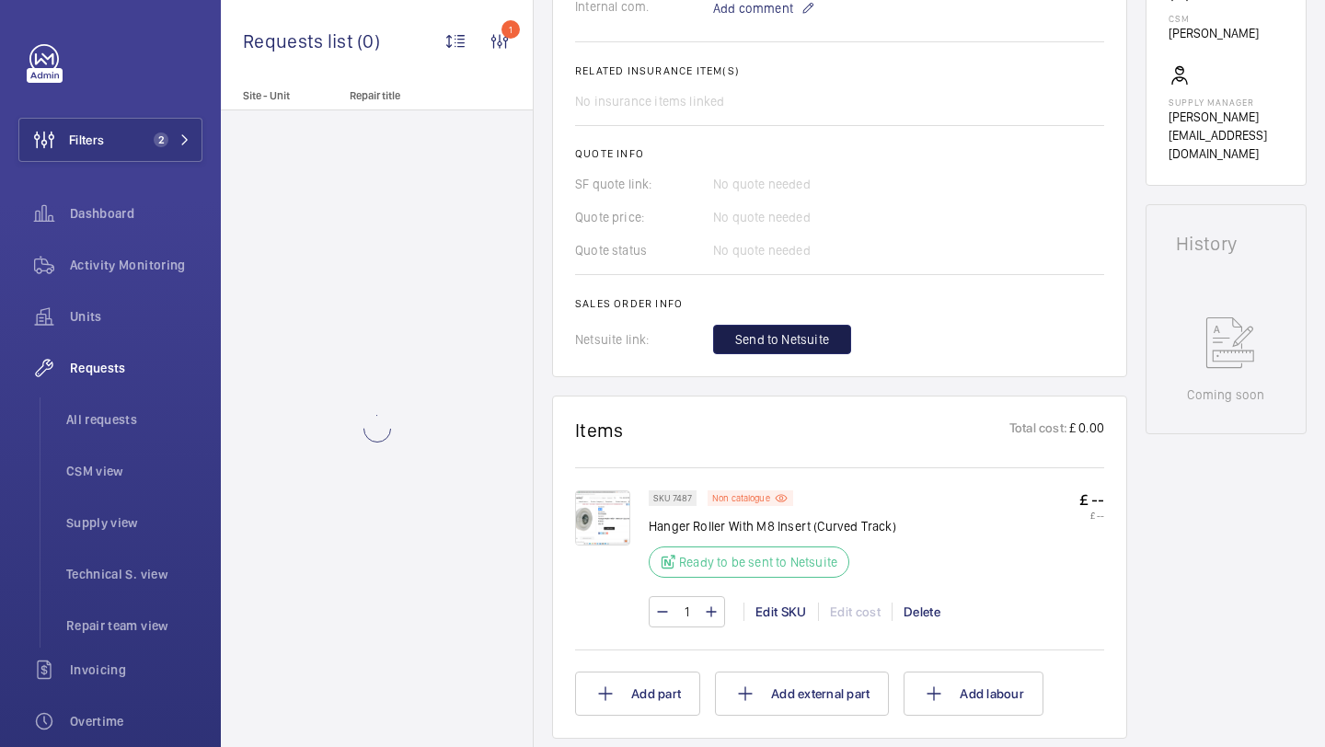
click at [789, 349] on span "Send to Netsuite" at bounding box center [782, 339] width 94 height 18
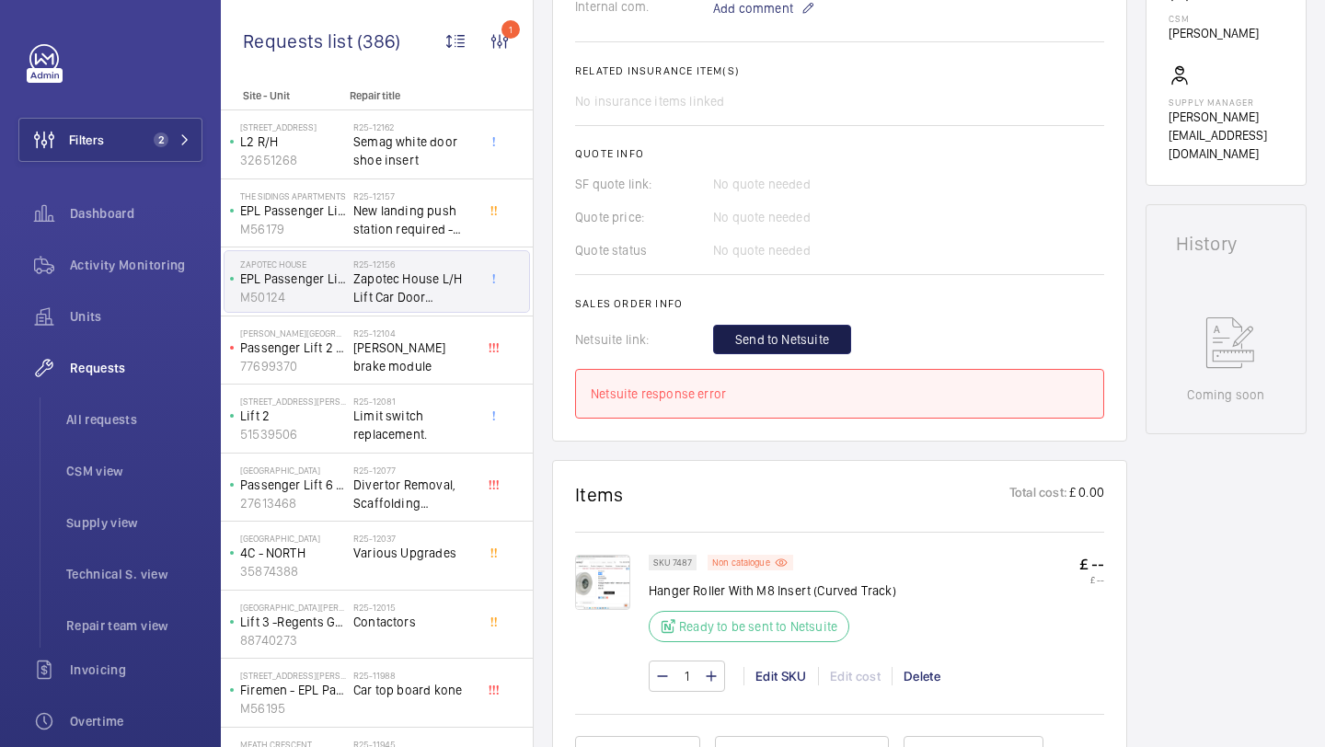
click at [789, 349] on span "Send to Netsuite" at bounding box center [782, 339] width 94 height 18
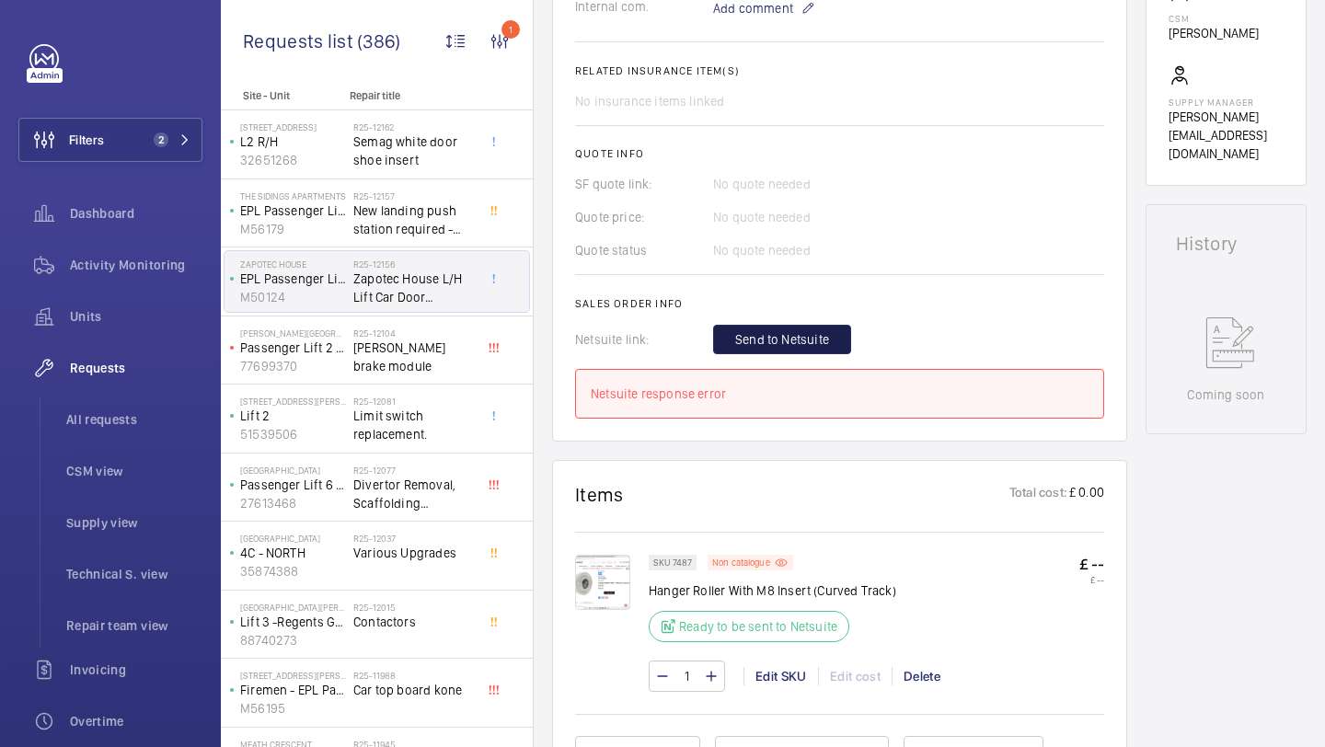
click at [789, 349] on span "Send to Netsuite" at bounding box center [782, 339] width 94 height 18
click at [777, 679] on div "Edit SKU" at bounding box center [781, 676] width 75 height 18
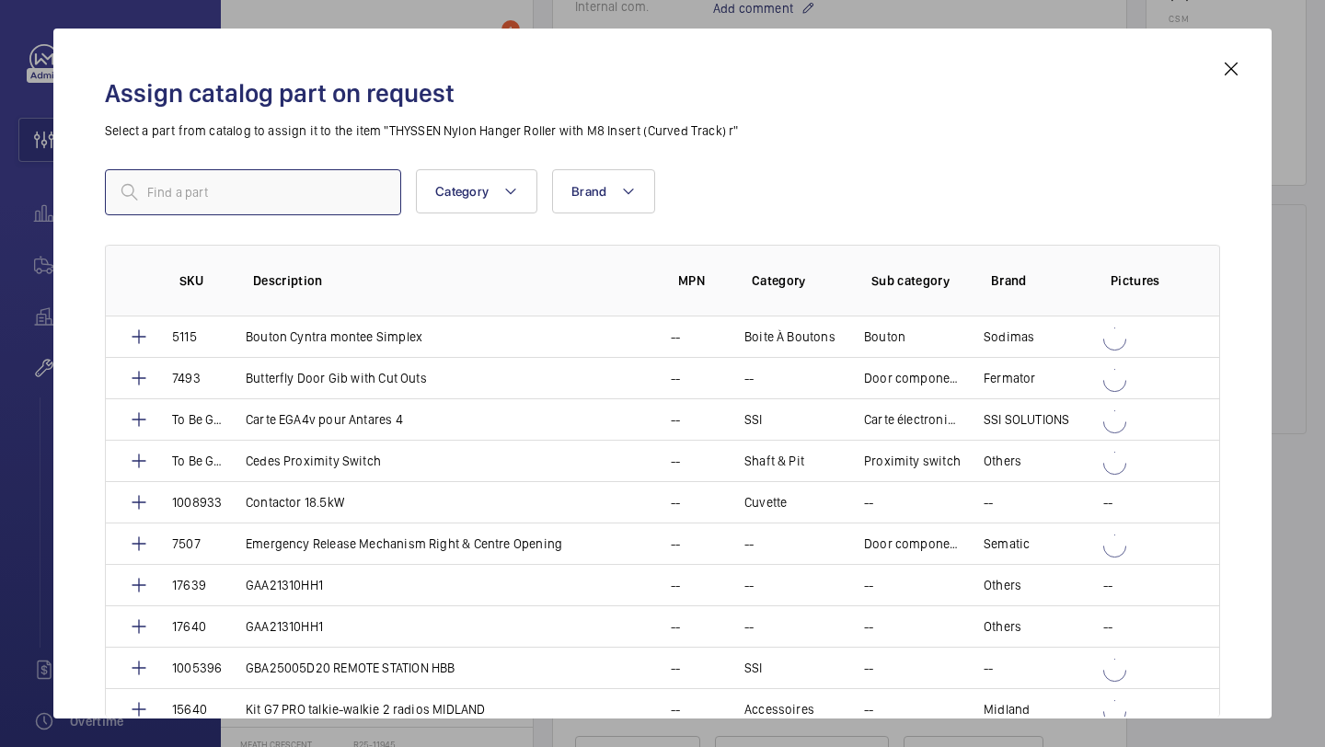
click at [335, 169] on input "text" at bounding box center [253, 192] width 296 height 46
paste input "Nylon Hanger Roller with M8 Insert (Curved Track)"
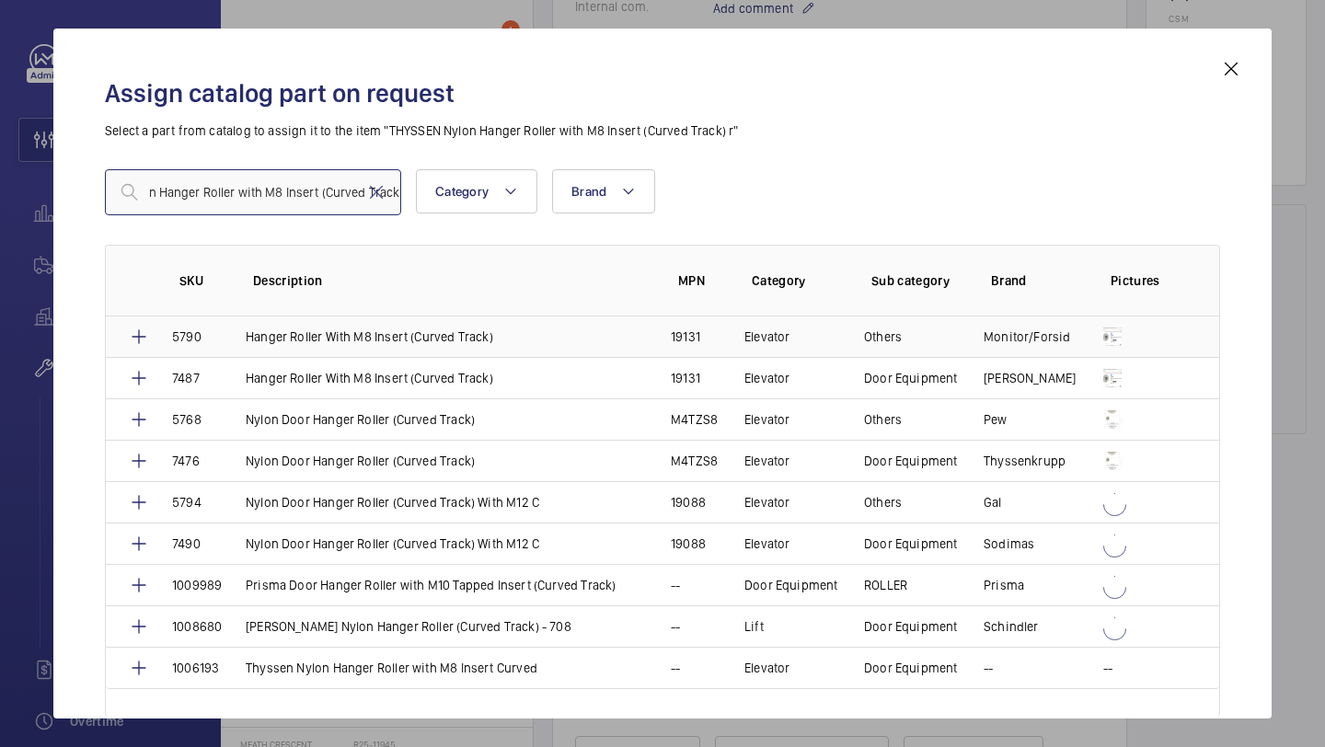
type input "Nylon Hanger Roller with M8 Insert (Curved Track)"
click at [1068, 330] on td "Monitor/Forsid" at bounding box center [1022, 337] width 120 height 40
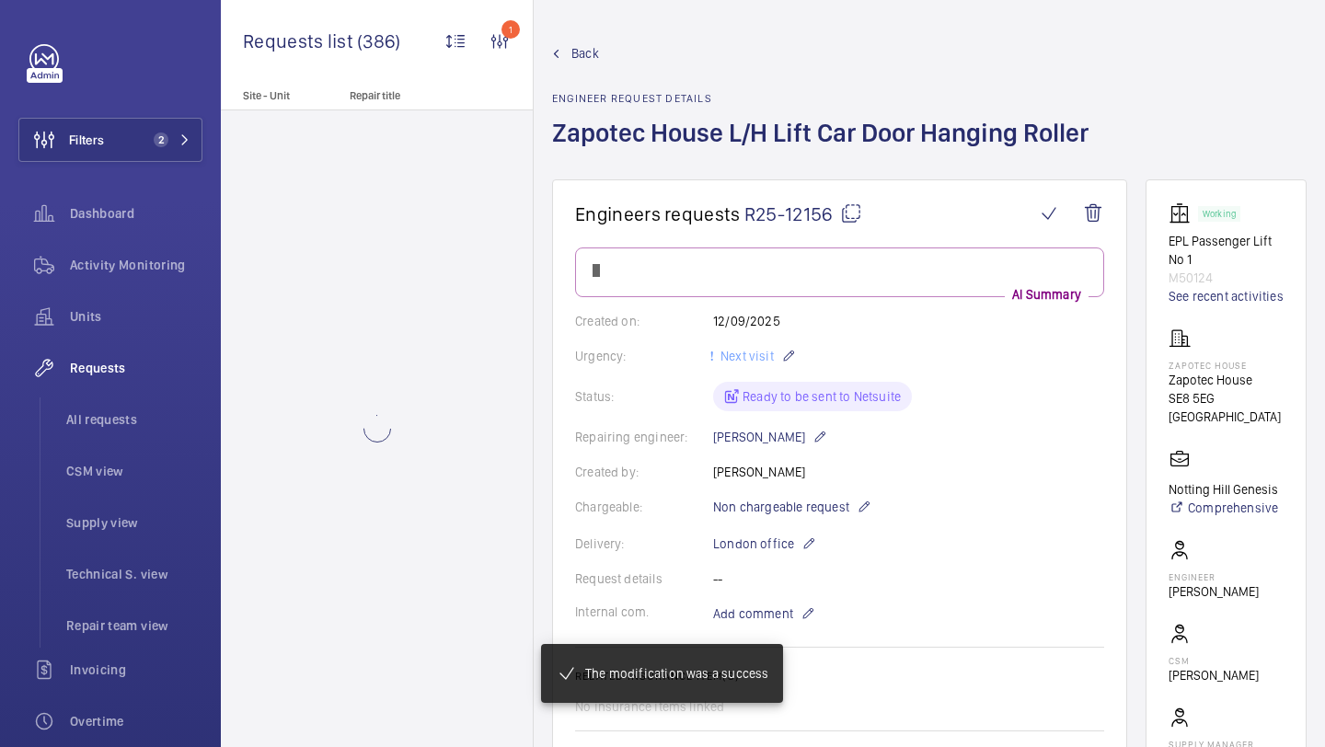
scroll to position [642, 0]
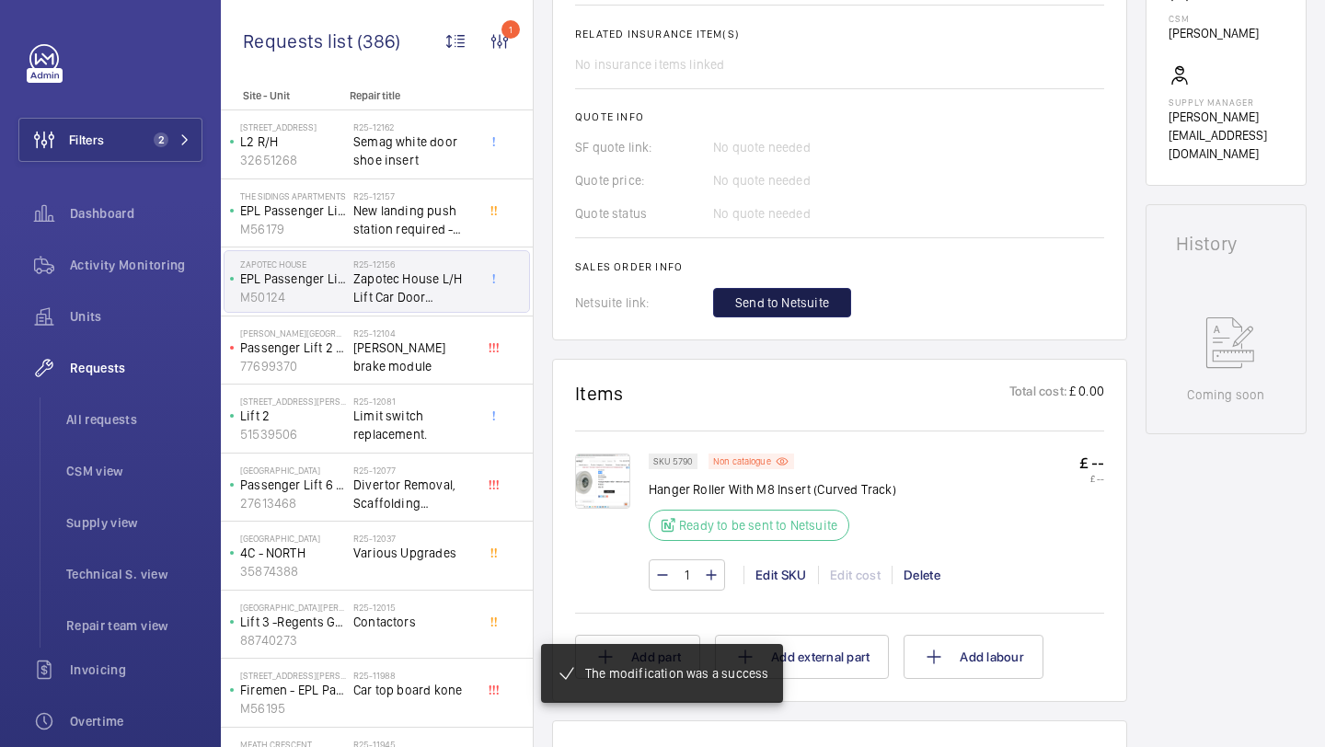
click at [774, 303] on span "Send to Netsuite" at bounding box center [782, 303] width 94 height 18
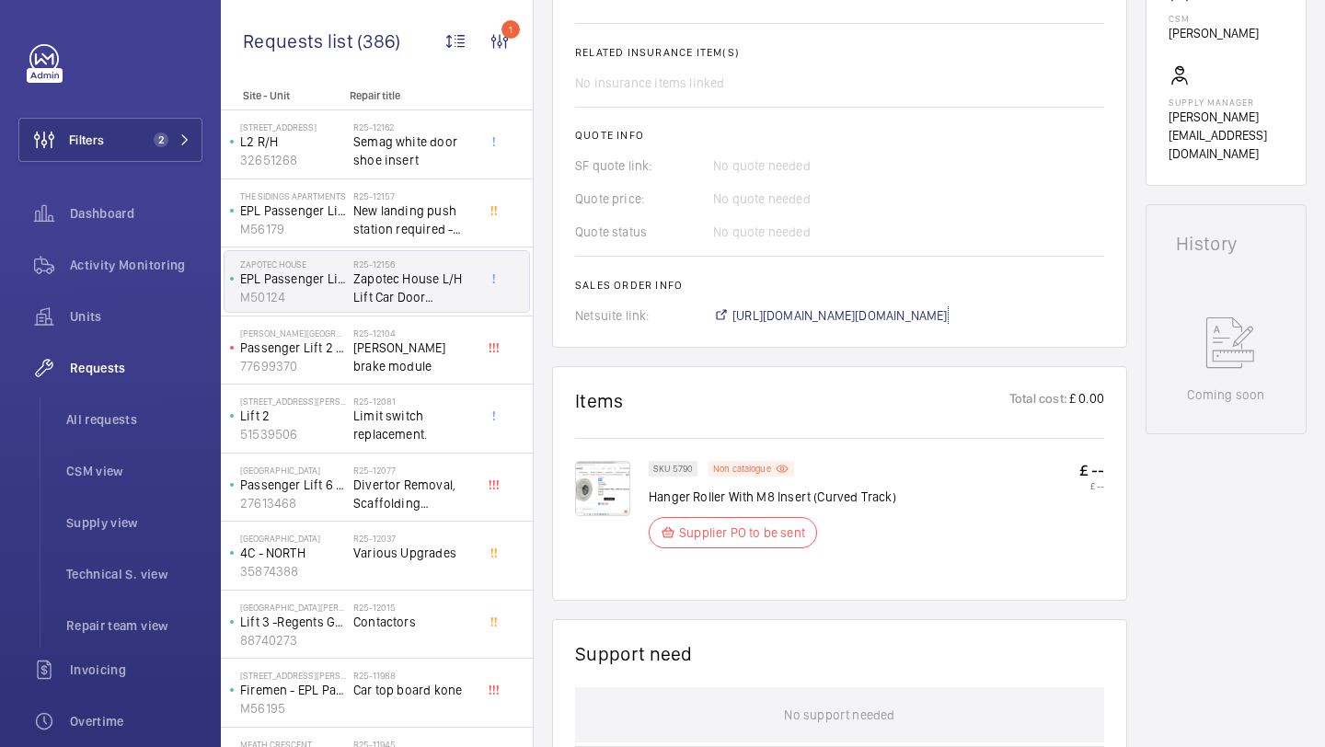
scroll to position [661, 0]
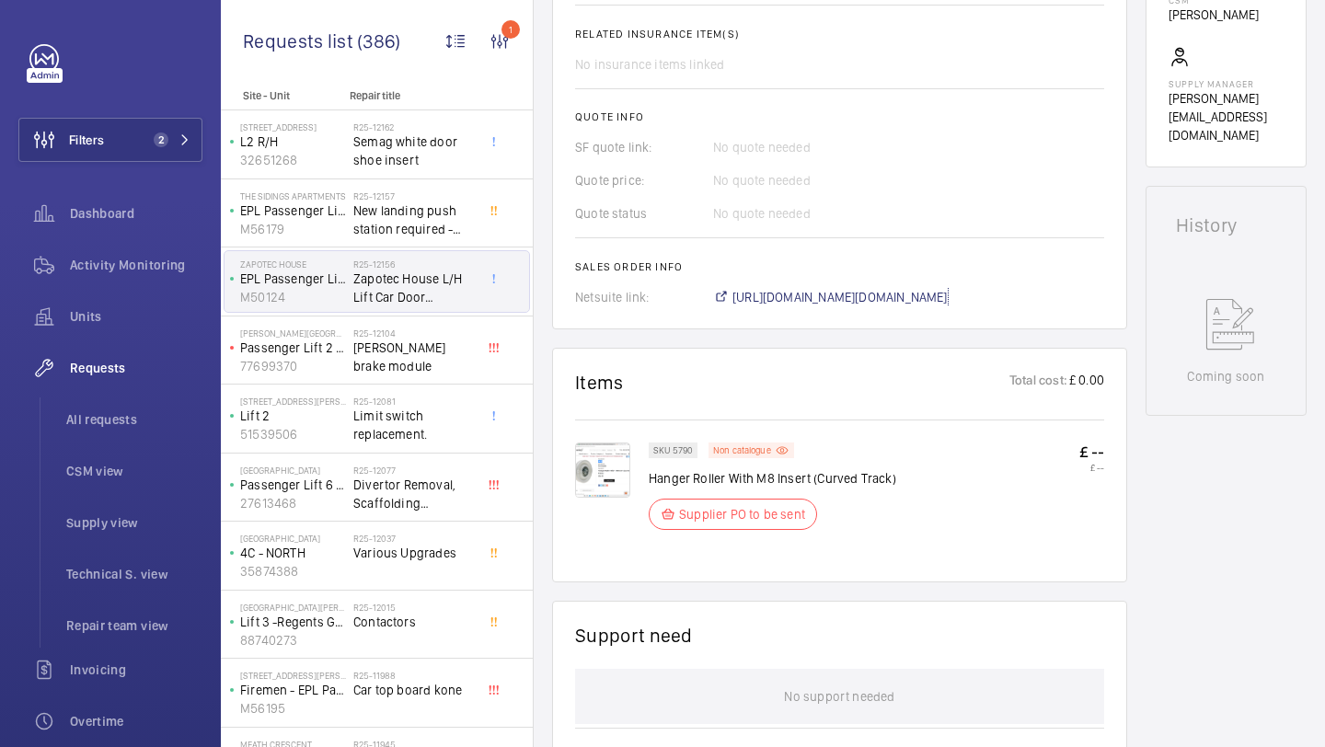
click at [776, 303] on span "[URL][DOMAIN_NAME][DOMAIN_NAME]" at bounding box center [840, 297] width 215 height 18
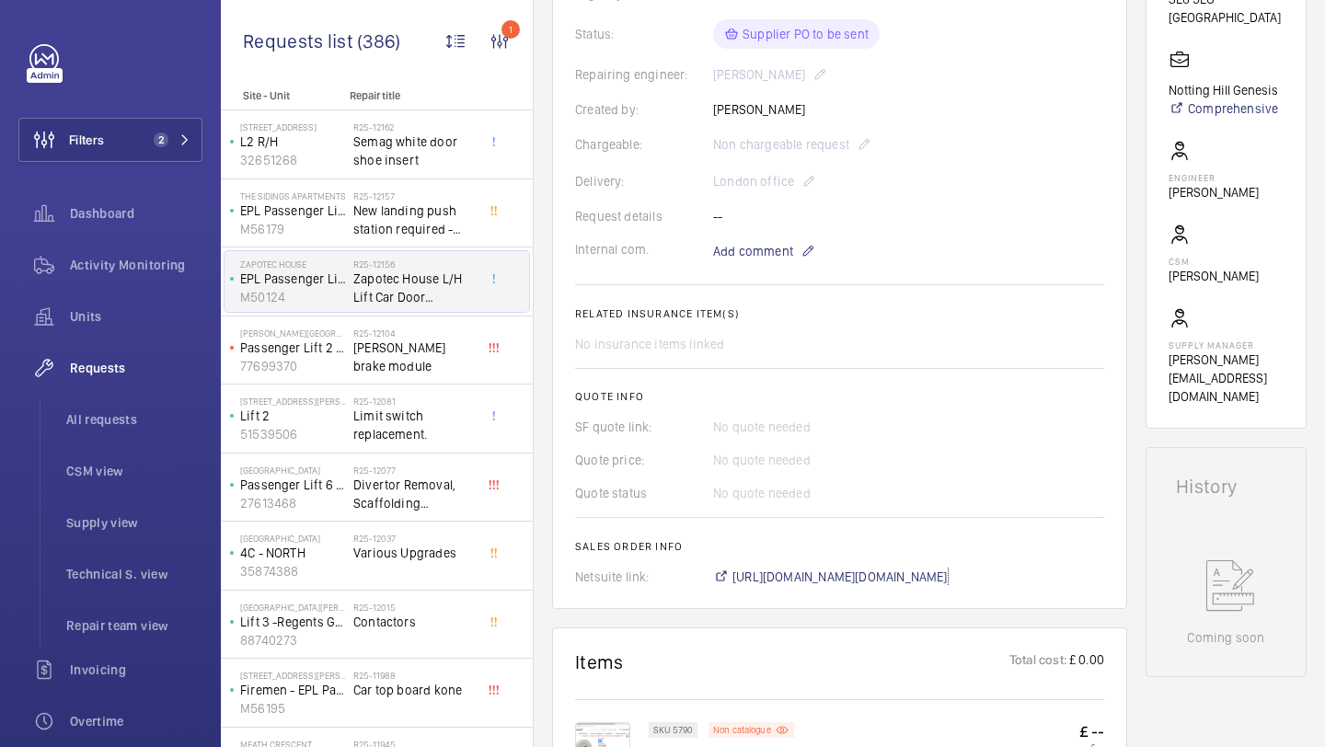
scroll to position [0, 0]
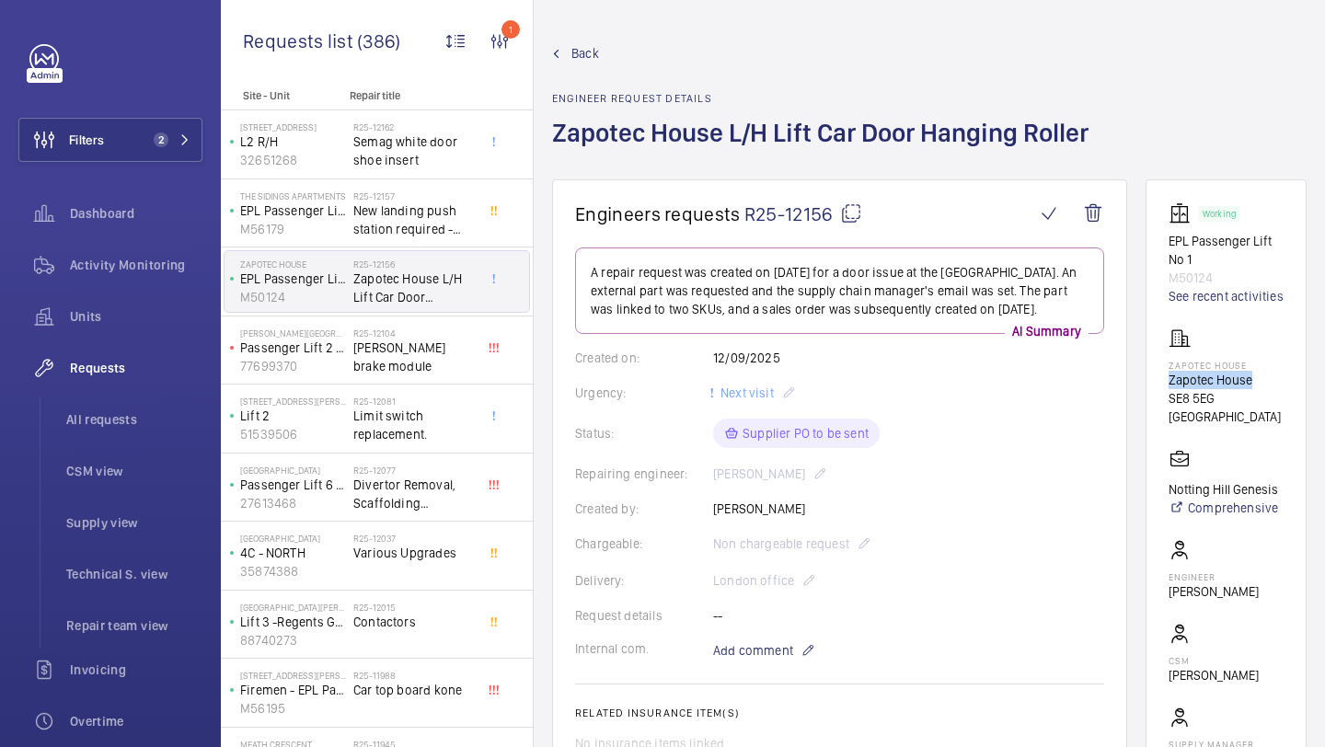
drag, startPoint x: 1254, startPoint y: 405, endPoint x: 1174, endPoint y: 405, distance: 79.2
click at [1174, 389] on p "Zapotec House" at bounding box center [1226, 380] width 115 height 18
copy p "Zapotec House"
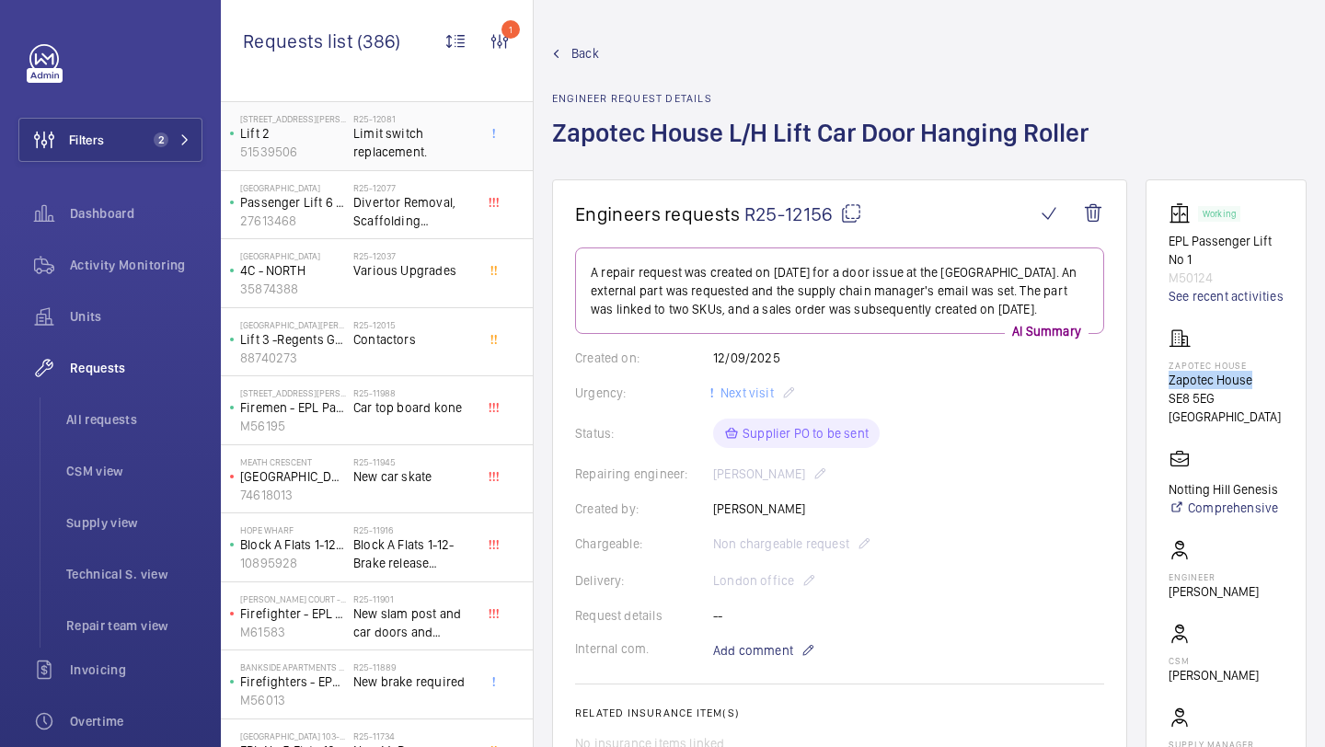
scroll to position [725, 0]
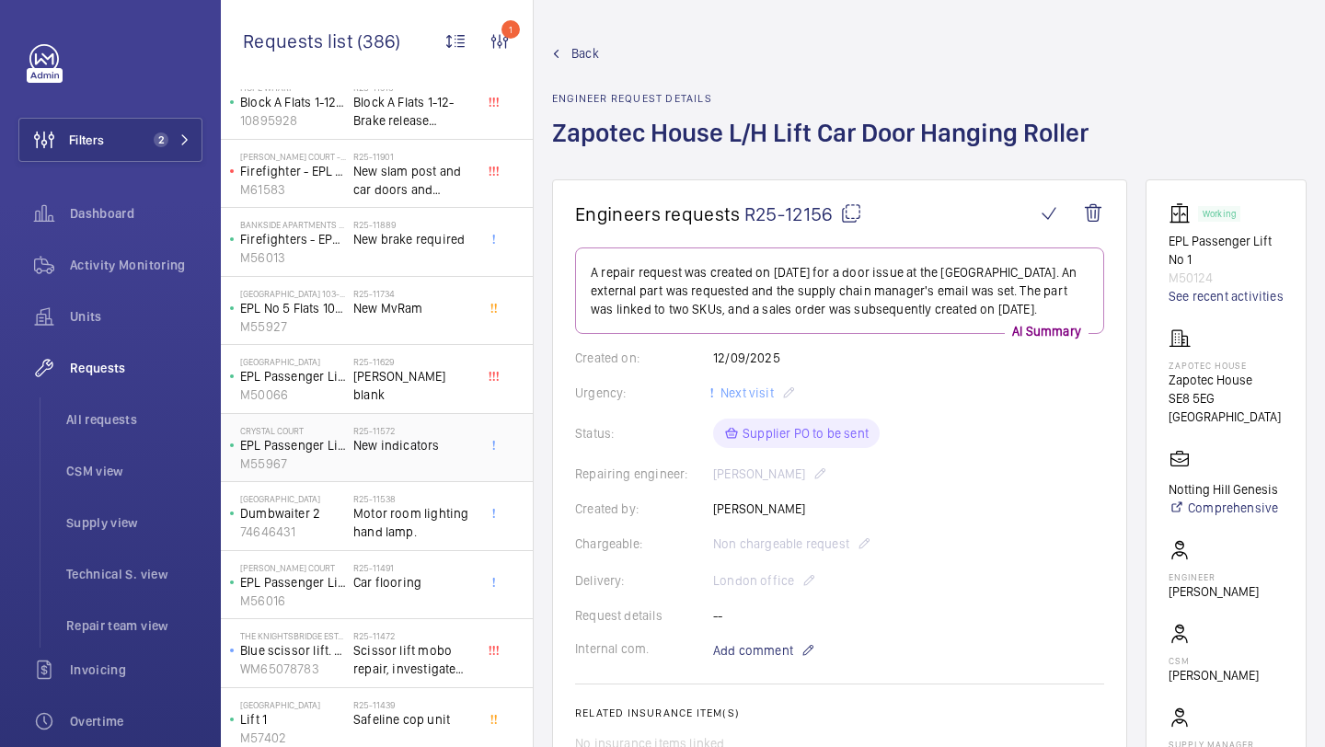
click at [379, 432] on h2 "R25-11572" at bounding box center [413, 430] width 121 height 11
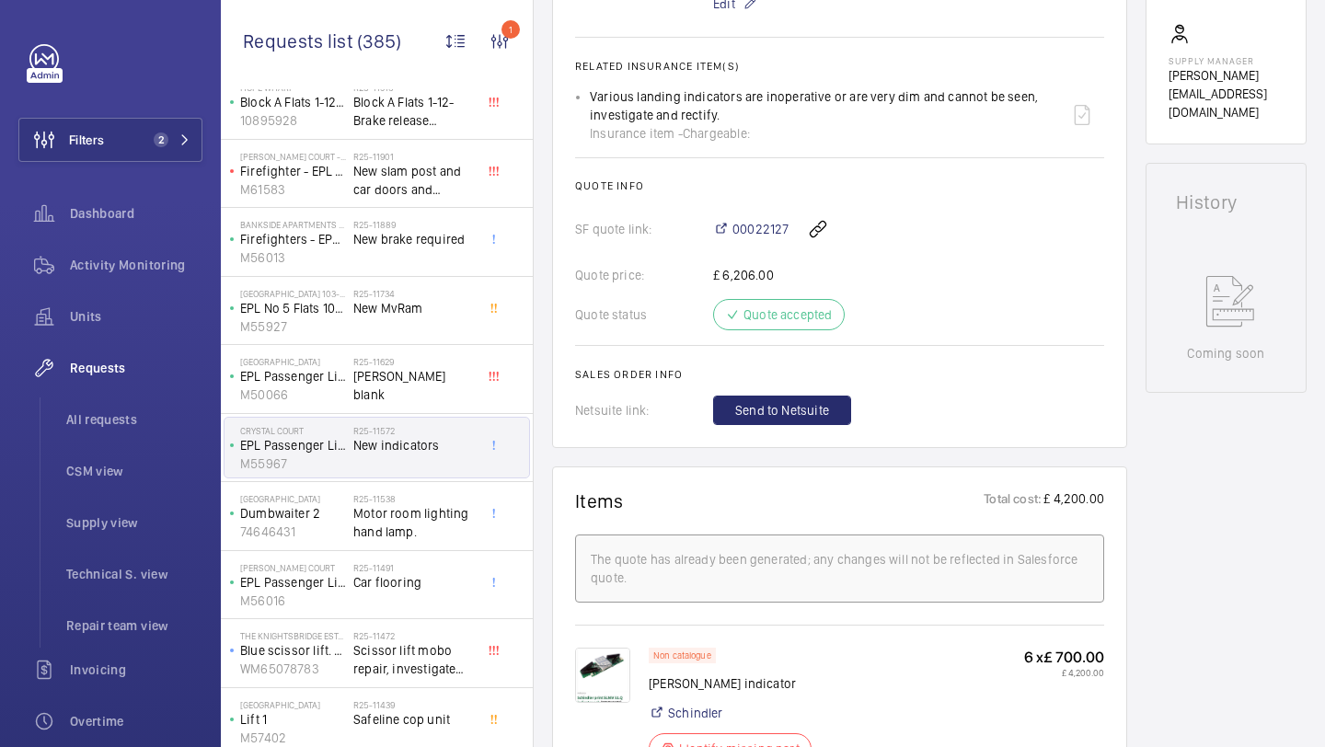
scroll to position [962, 0]
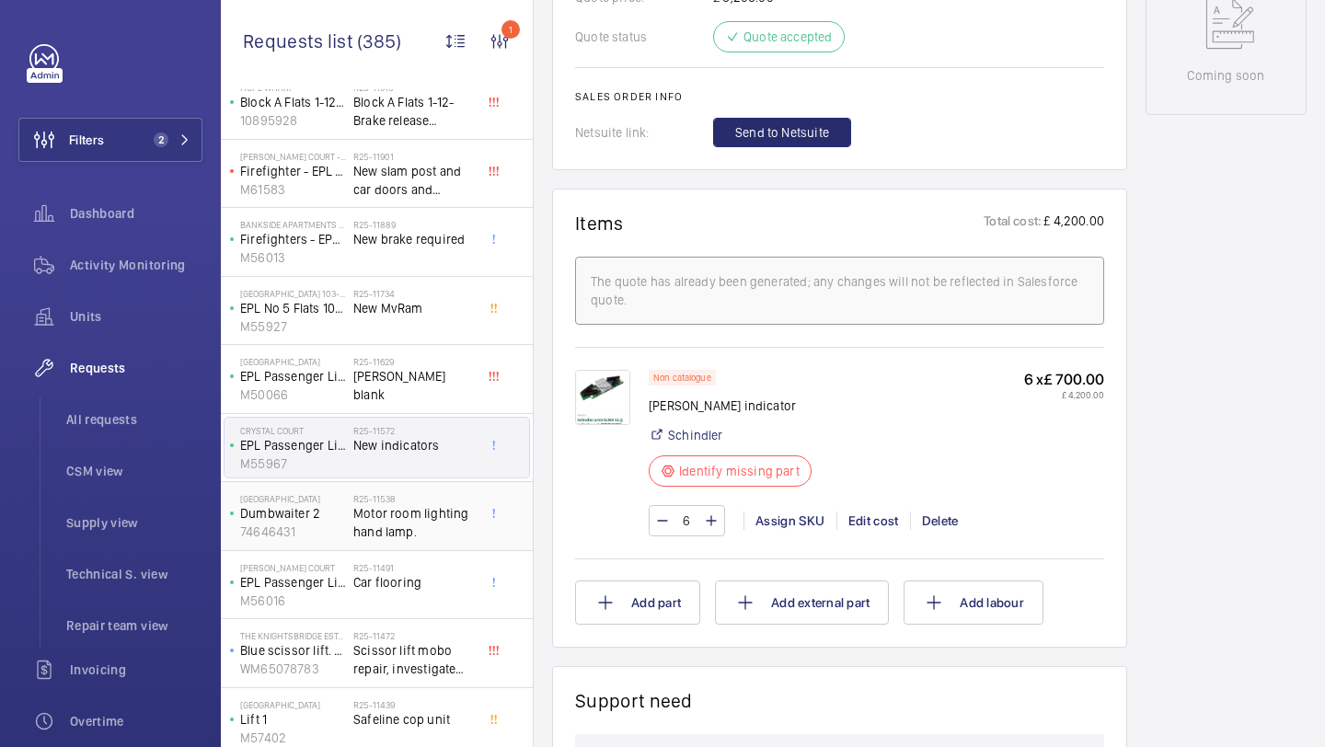
click at [382, 532] on span "Motor room lighting hand lamp." at bounding box center [413, 522] width 121 height 37
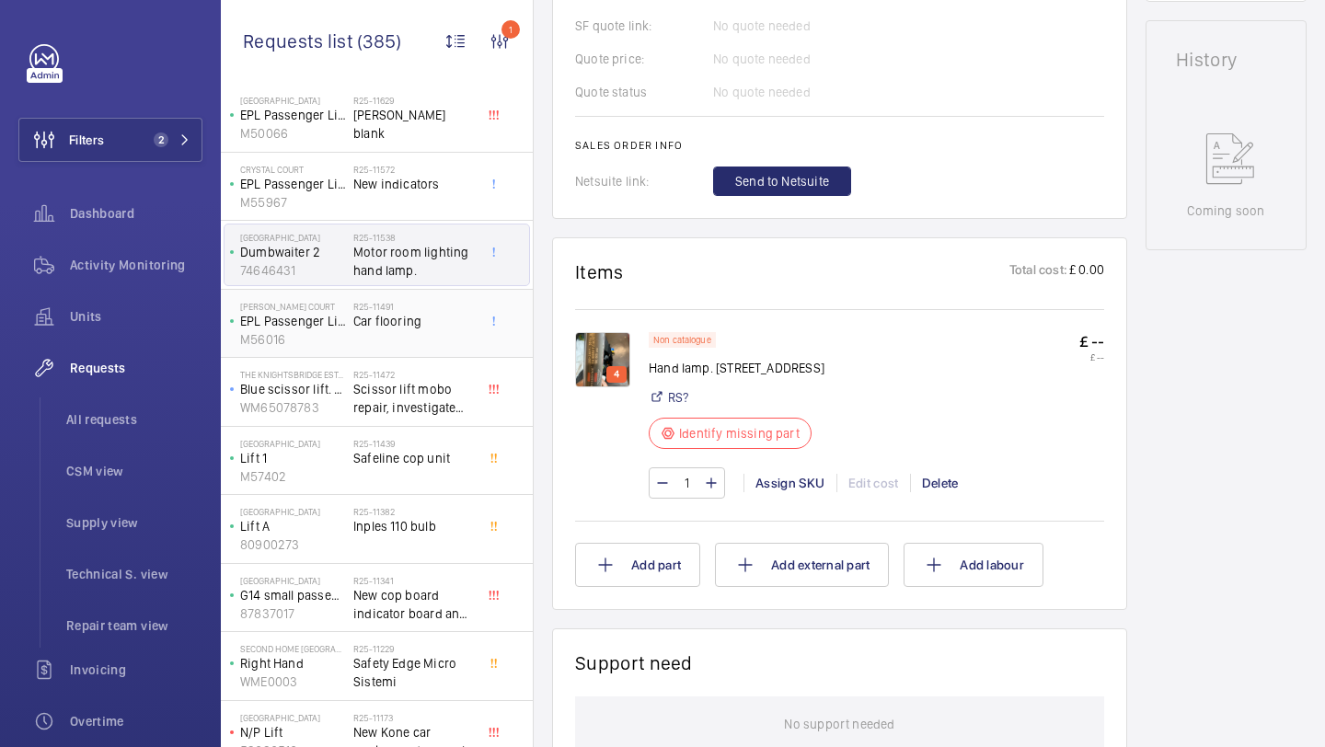
scroll to position [1074, 0]
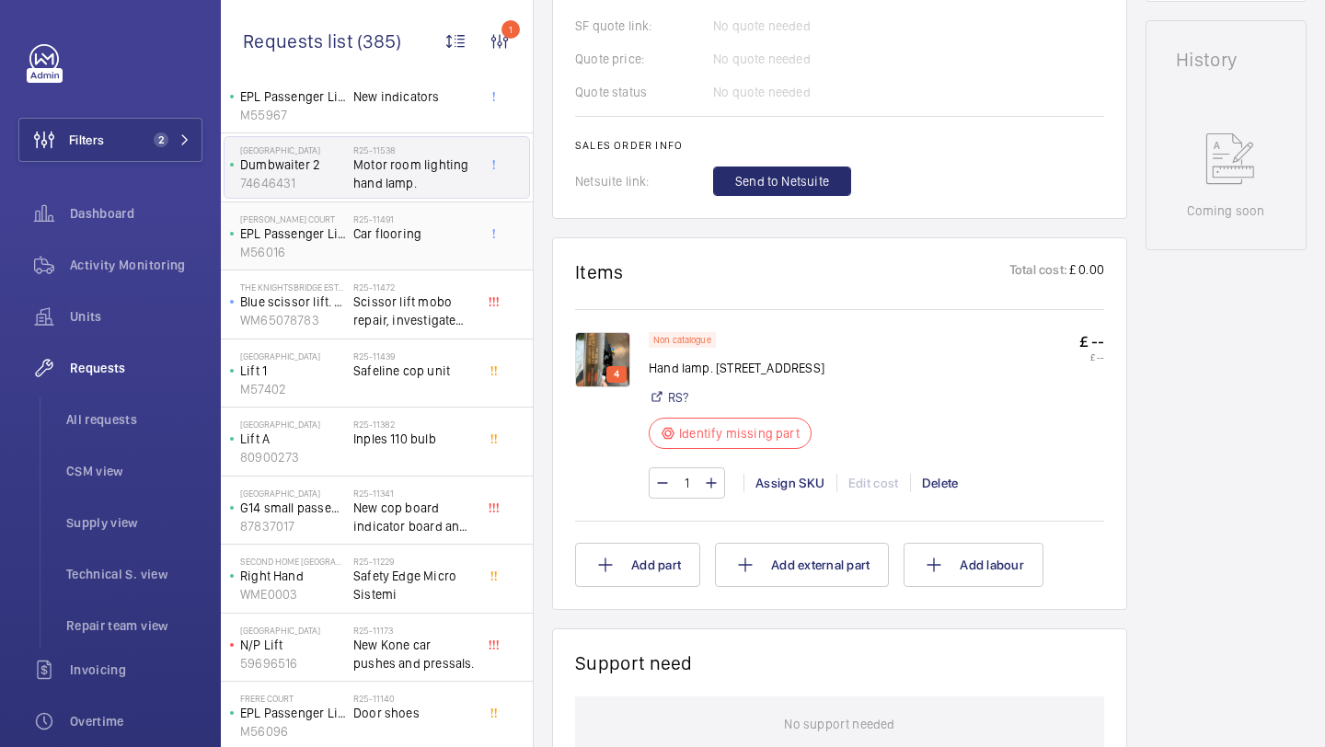
click at [420, 570] on span "Safety Edge Micro Sistemi" at bounding box center [413, 585] width 121 height 37
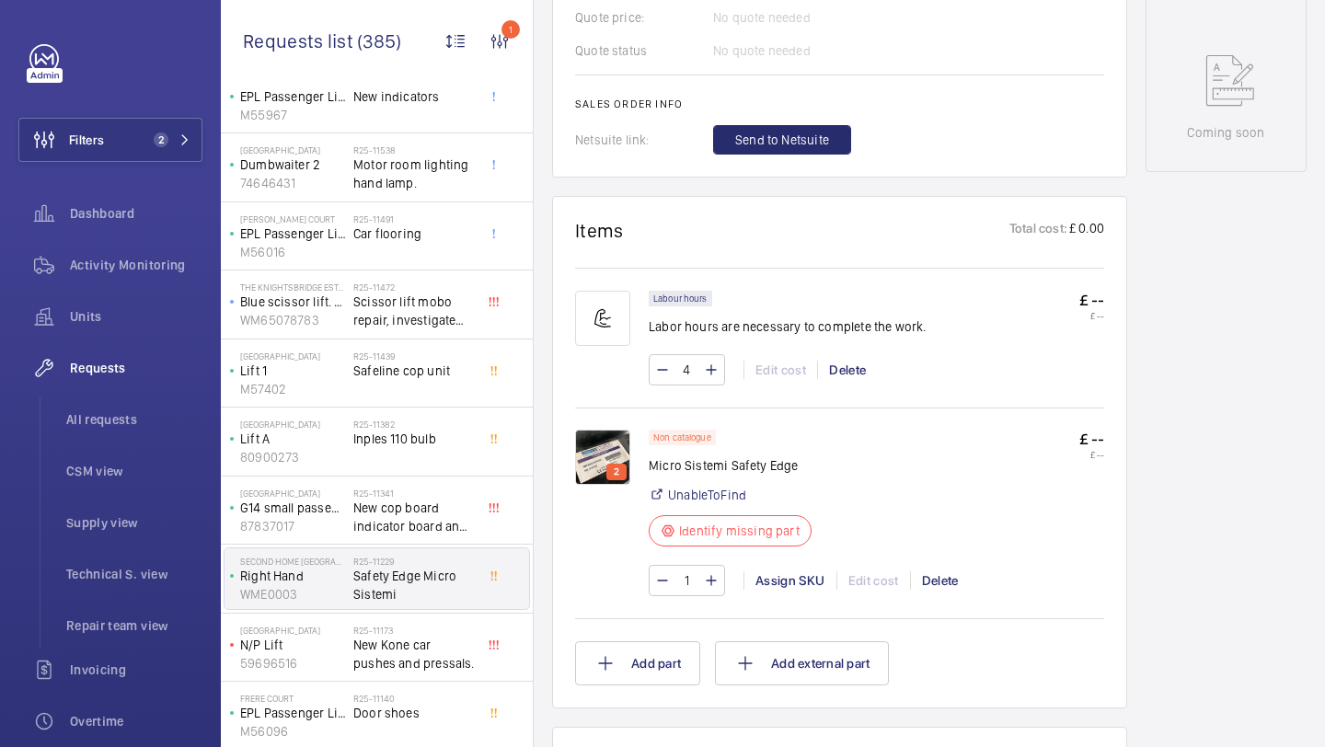
scroll to position [1695, 0]
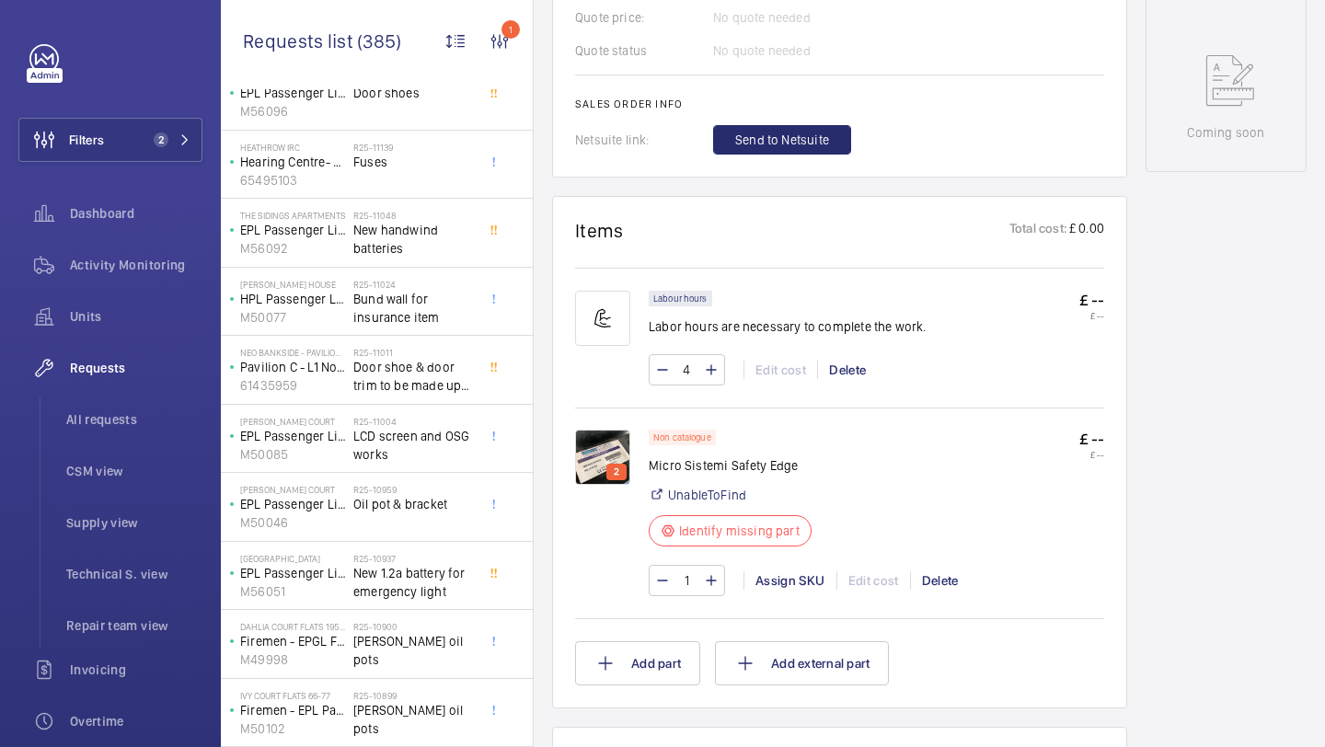
click at [398, 582] on span "New 1.2a battery for emergency light" at bounding box center [413, 582] width 121 height 37
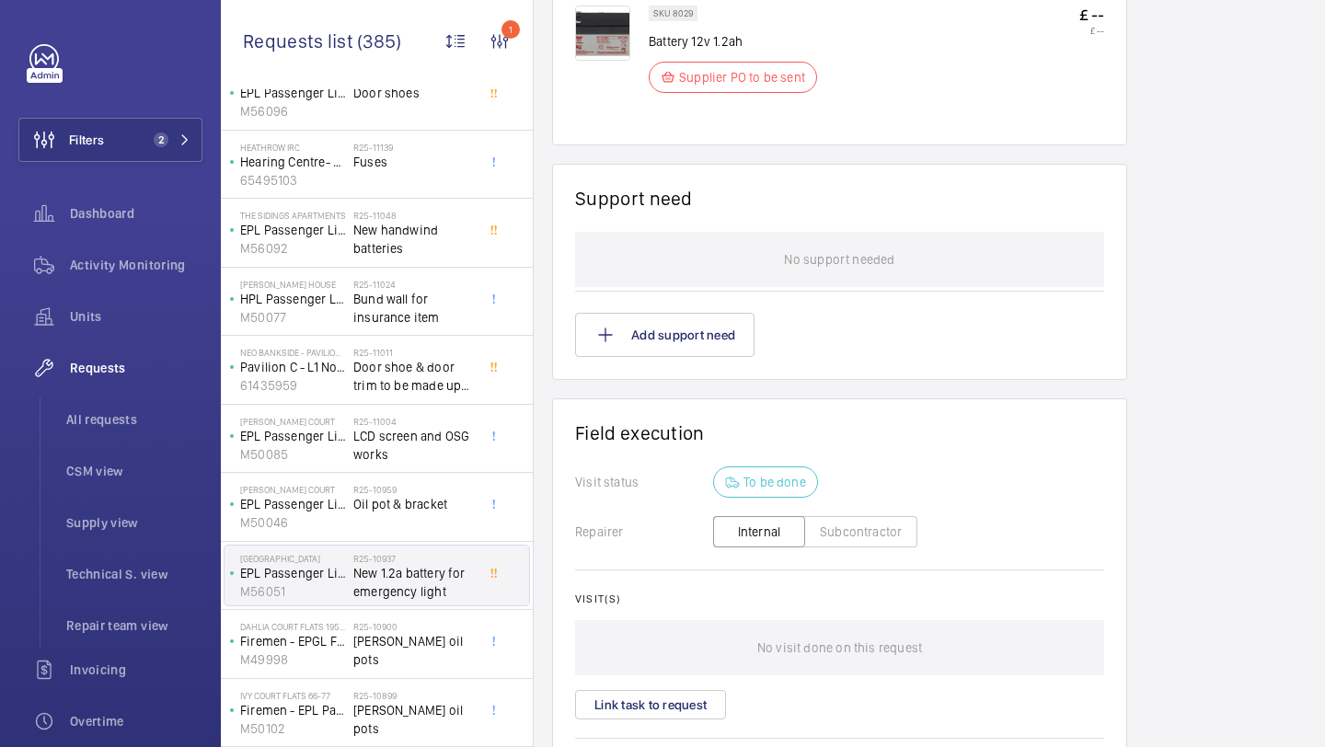
scroll to position [2106, 0]
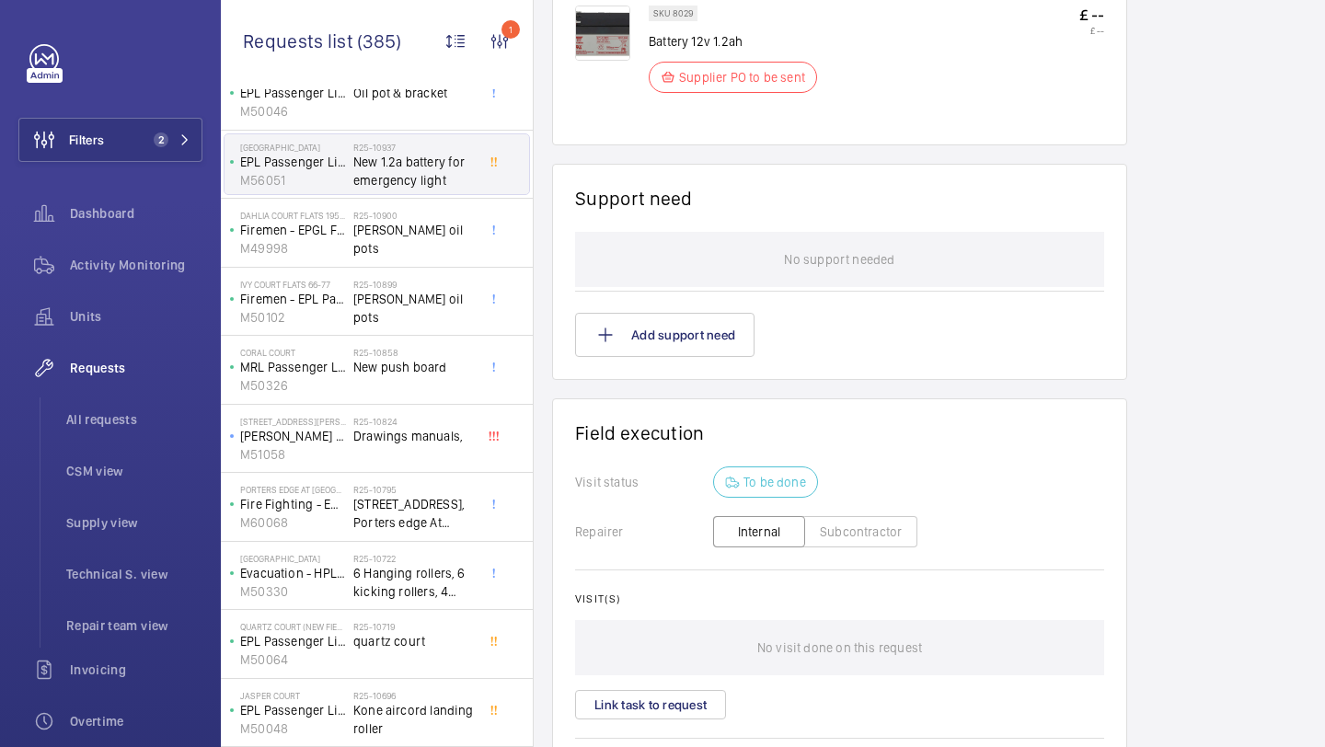
click at [402, 549] on div "R25-10722 6 Hanging rollers, 6 kicking rollers, 4 pickup rollers" at bounding box center [417, 576] width 129 height 61
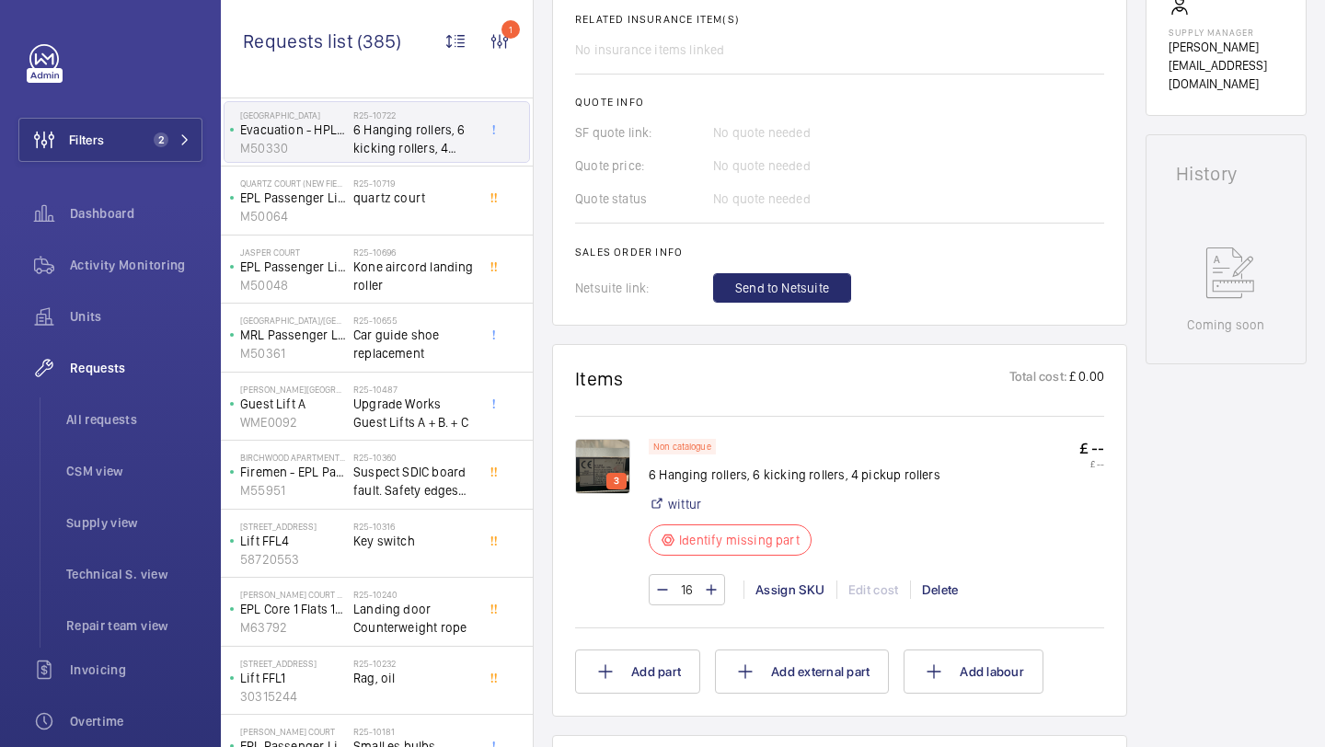
scroll to position [2609, 0]
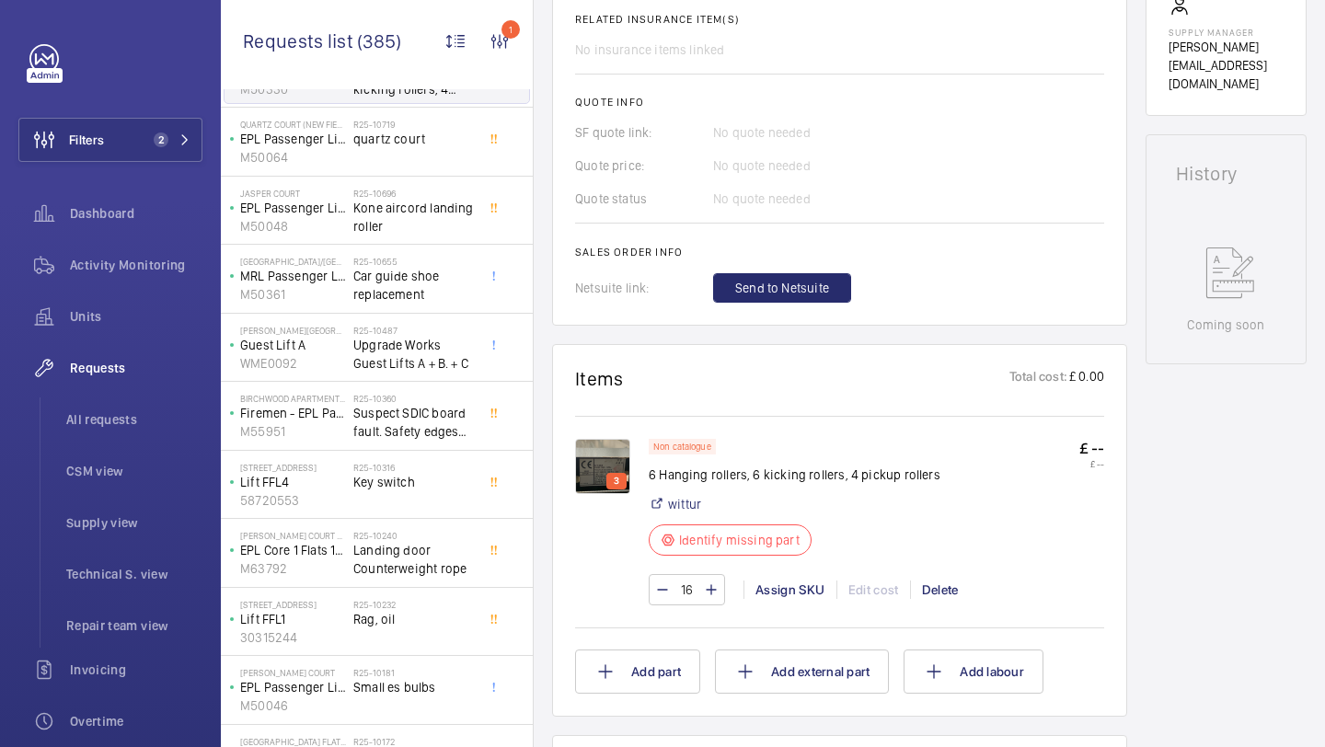
click at [430, 542] on span "Landing door Counterweight rope" at bounding box center [413, 559] width 121 height 37
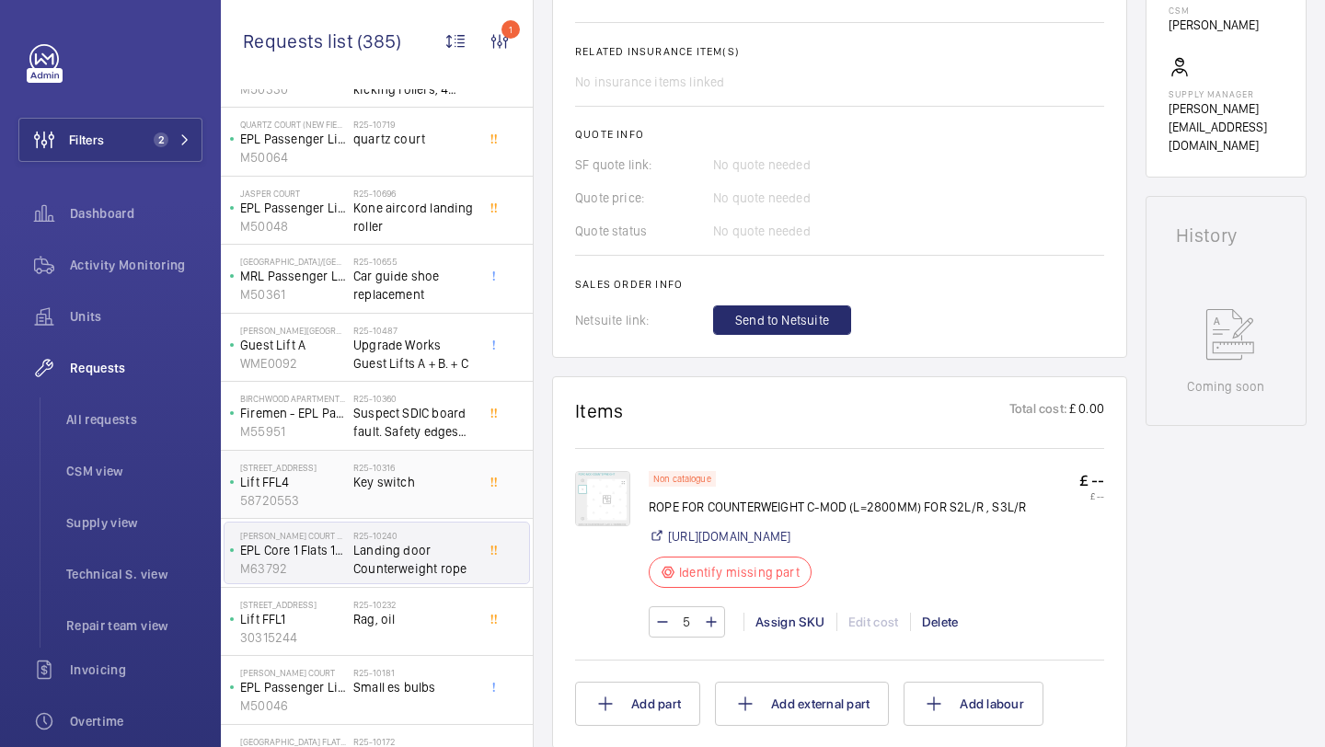
scroll to position [918, 0]
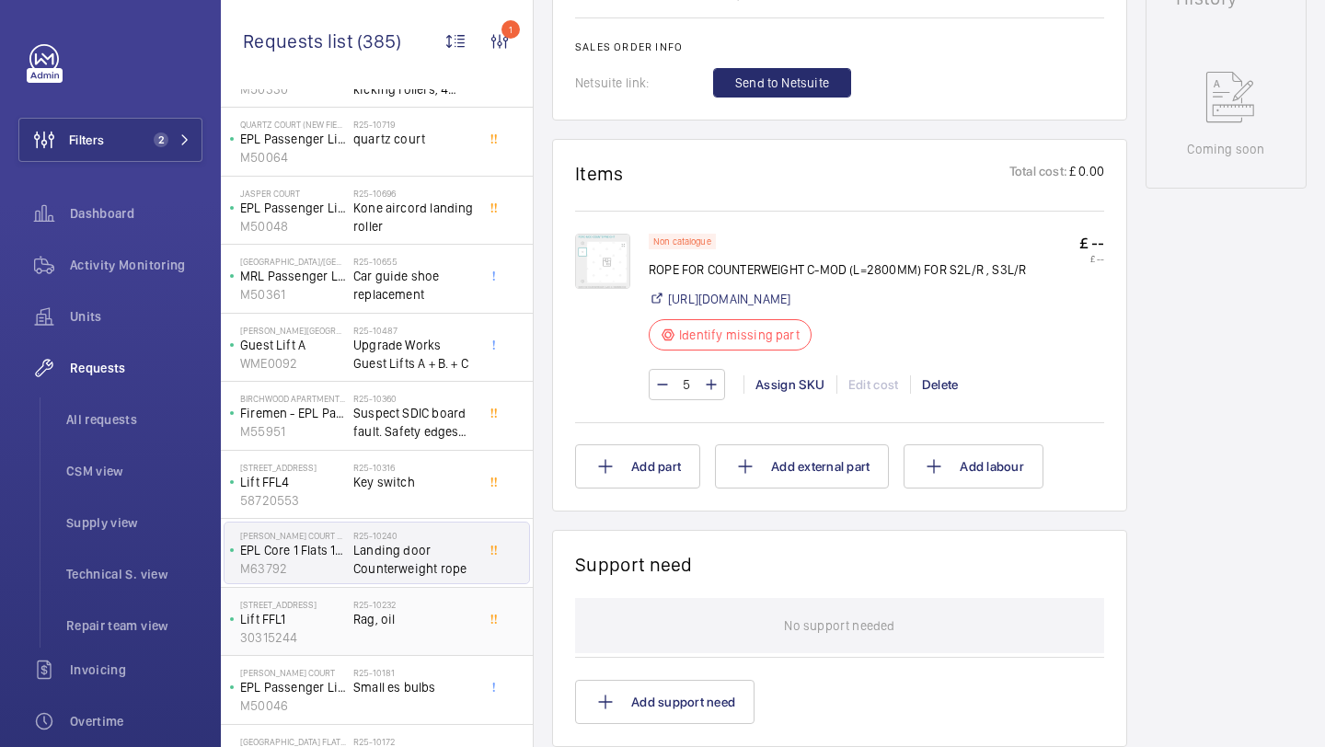
click at [388, 635] on div "R25-10232 Rag, oil" at bounding box center [413, 625] width 121 height 53
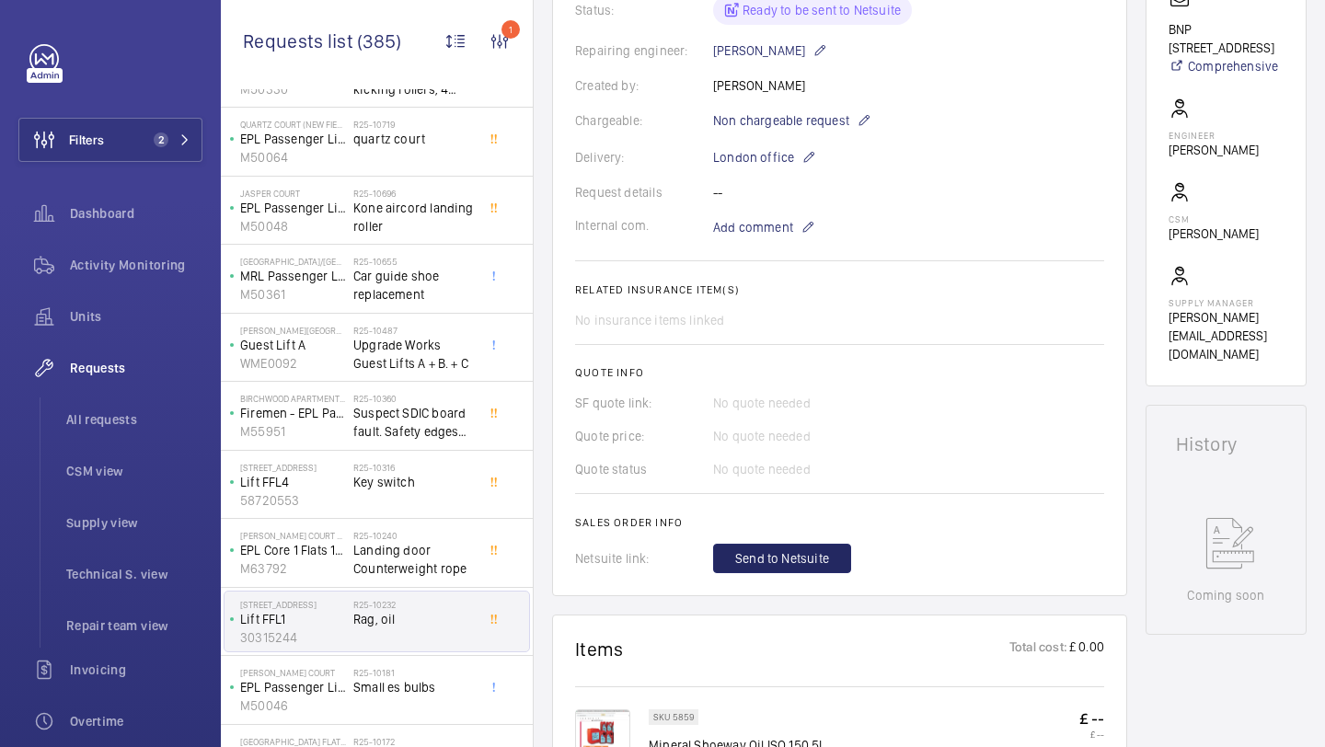
scroll to position [637, 0]
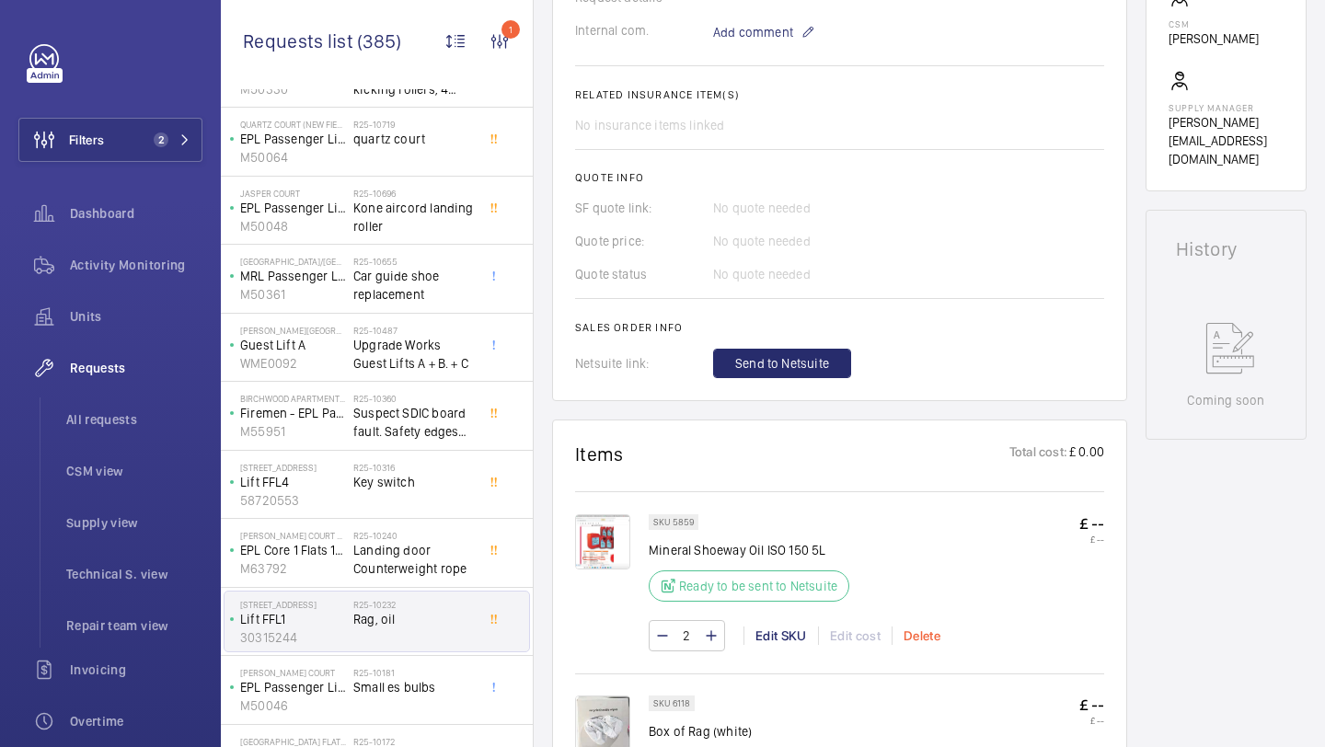
click at [930, 637] on div "Delete" at bounding box center [922, 636] width 60 height 18
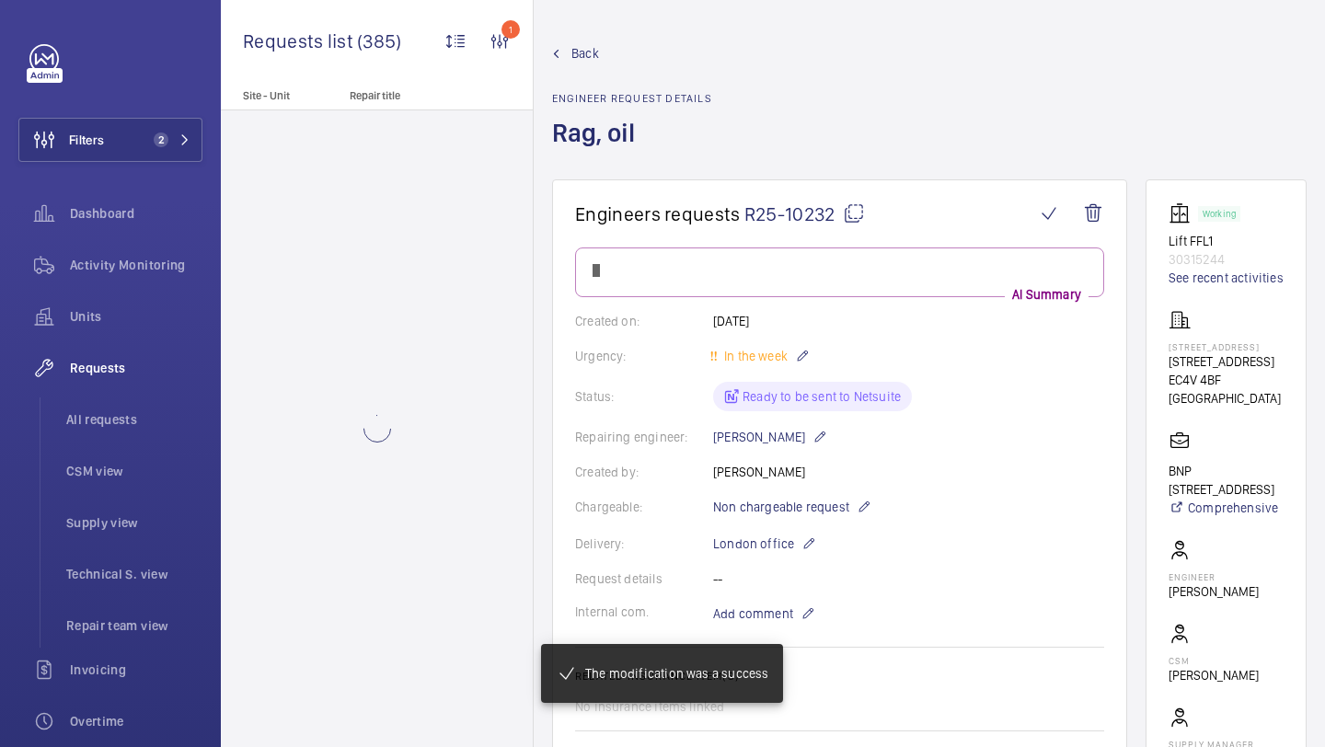
scroll to position [0, 0]
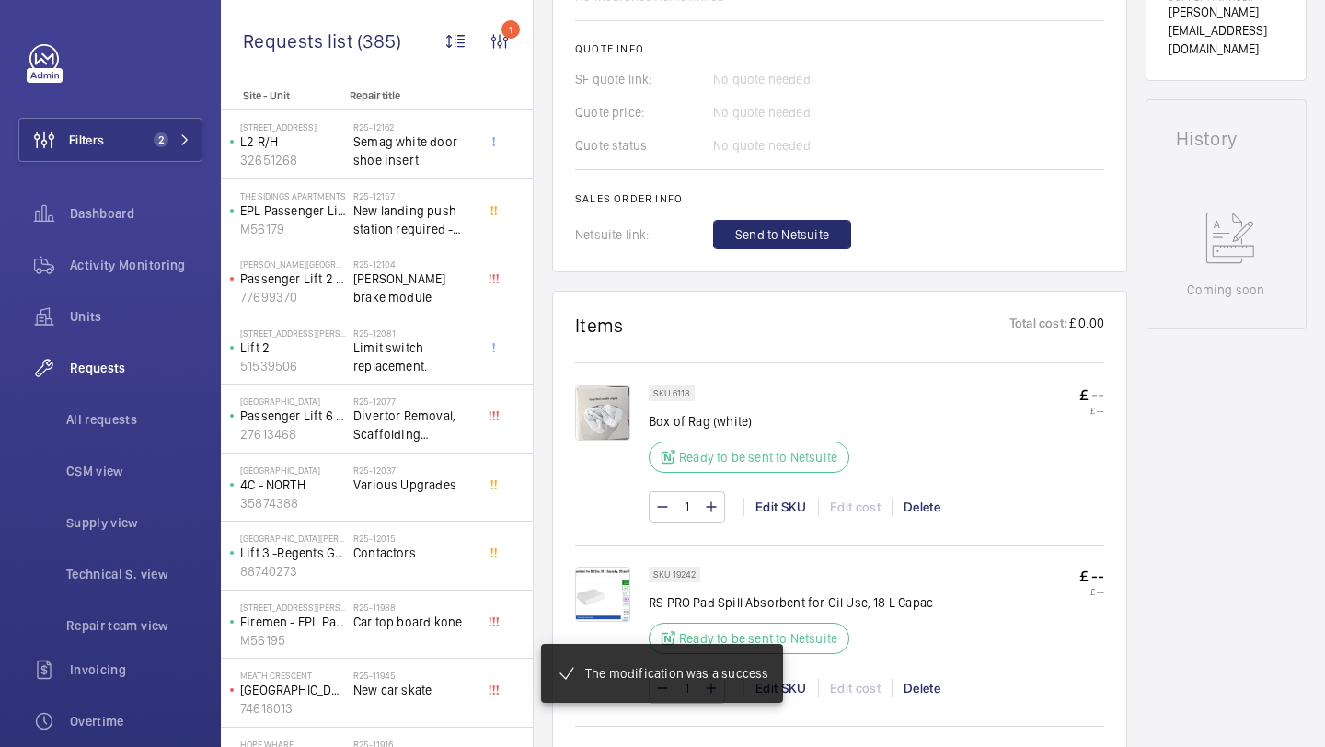
scroll to position [939, 0]
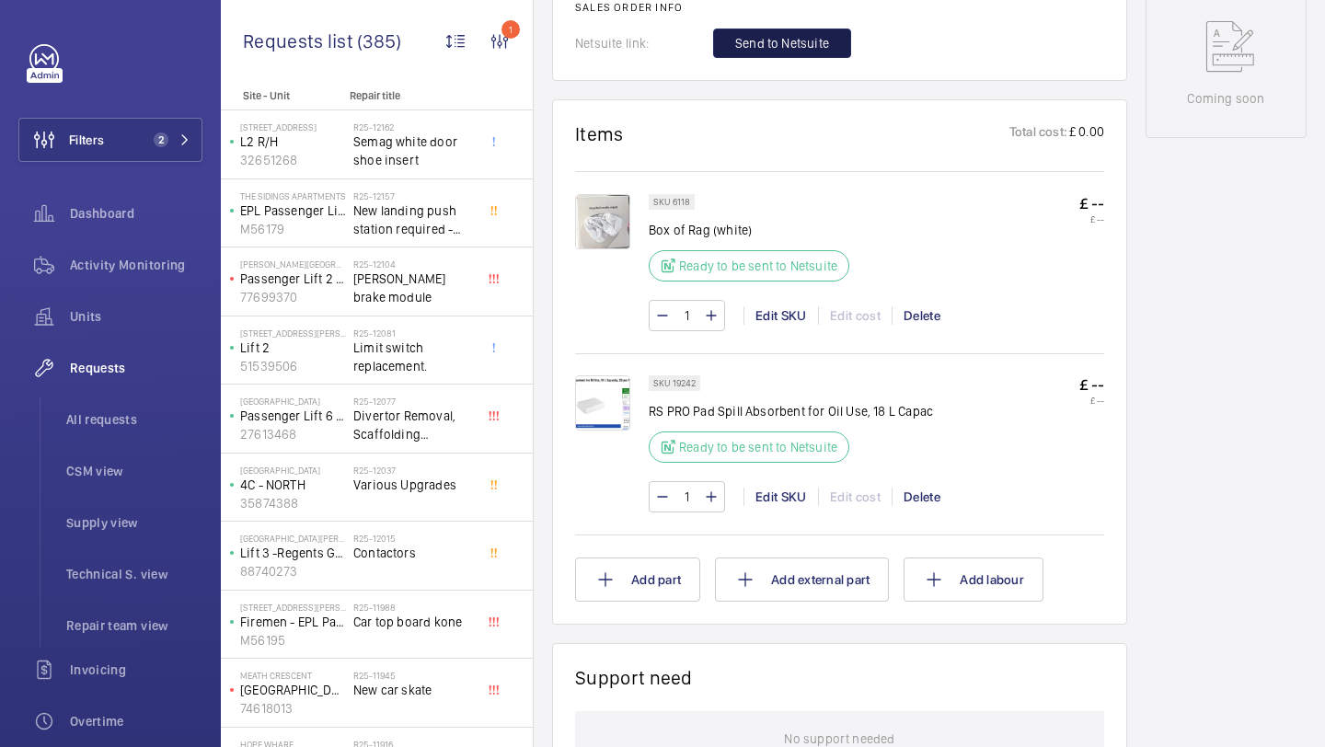
click at [791, 52] on span "Send to Netsuite" at bounding box center [782, 43] width 94 height 18
click at [615, 399] on img at bounding box center [602, 403] width 55 height 55
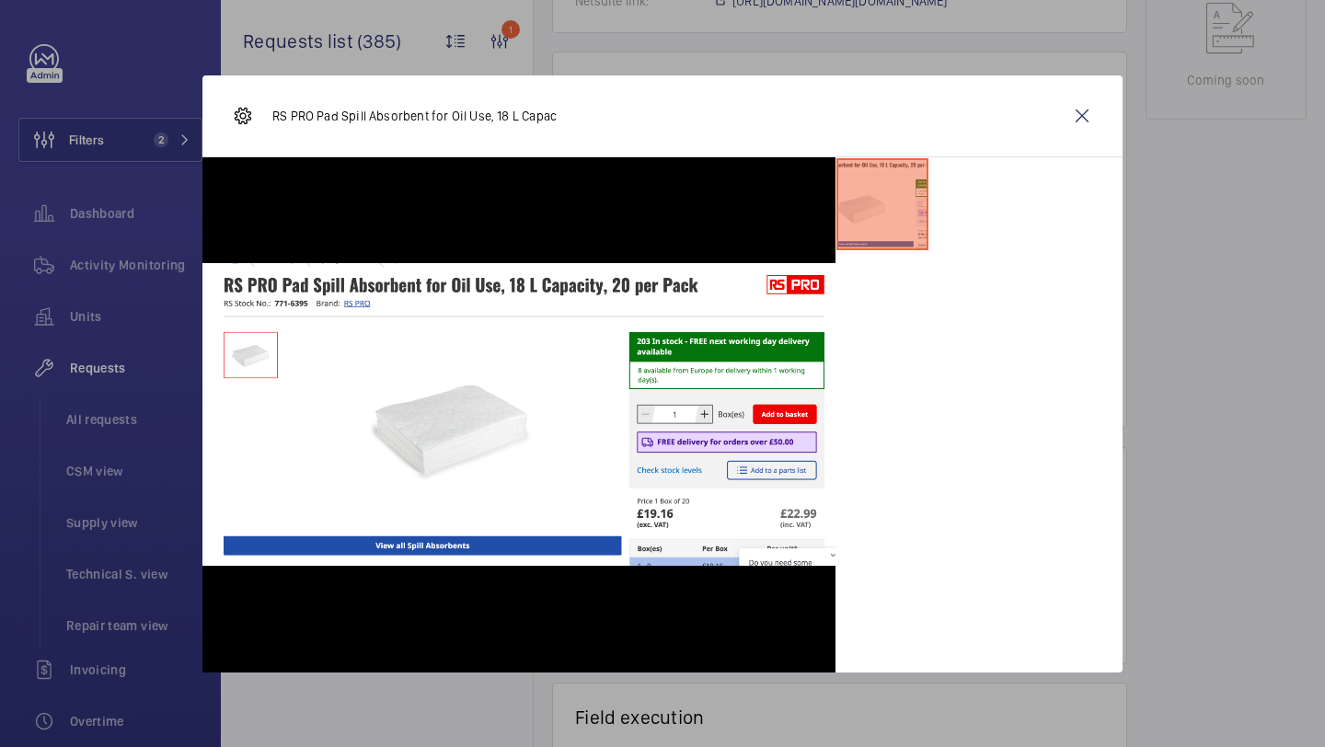
scroll to position [976, 0]
click at [1084, 119] on wm-front-icon-button at bounding box center [1082, 116] width 44 height 44
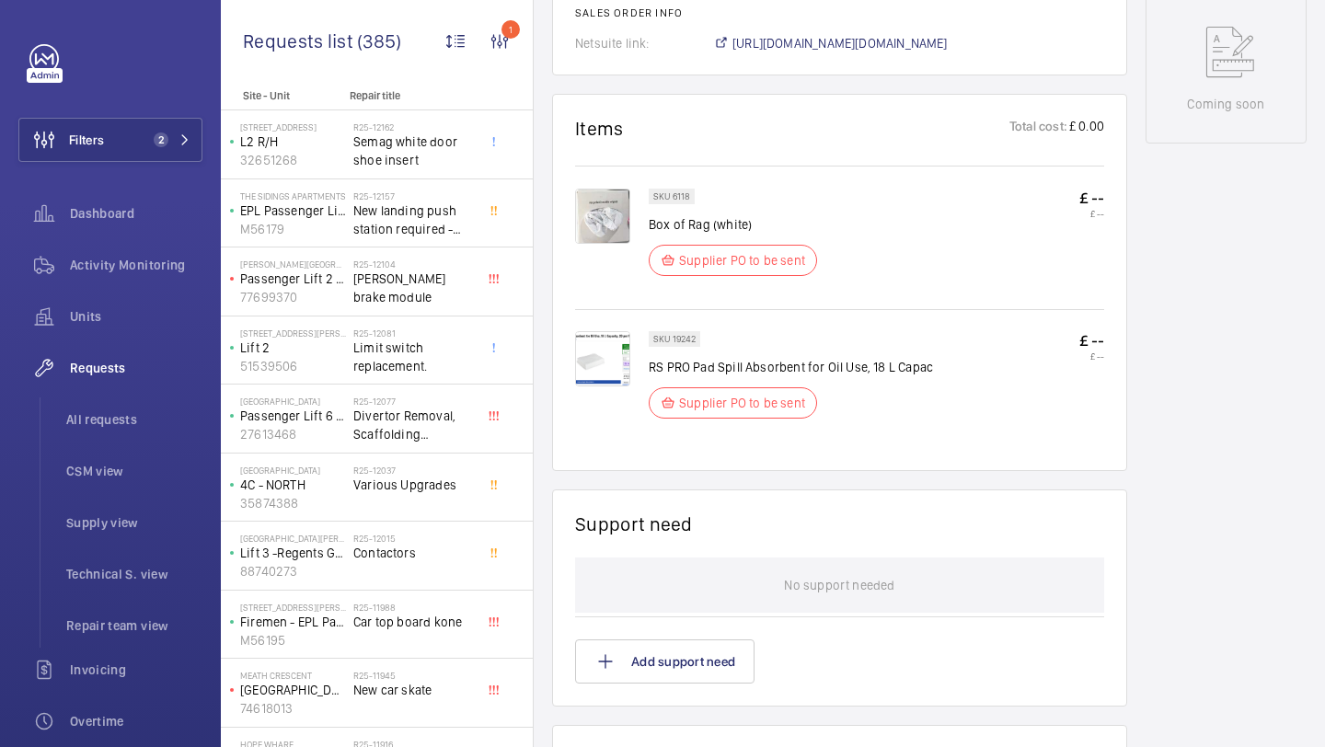
scroll to position [929, 0]
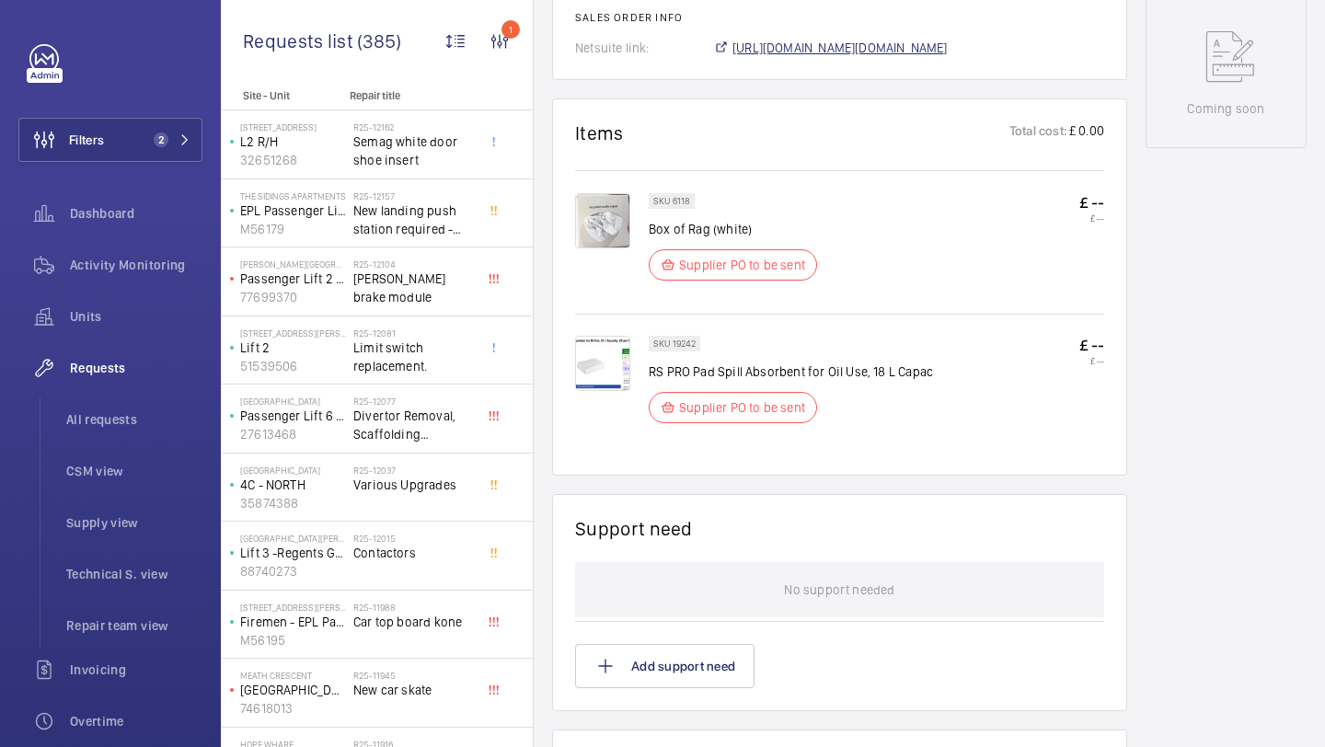
click at [878, 40] on span "[URL][DOMAIN_NAME][DOMAIN_NAME]" at bounding box center [840, 48] width 215 height 18
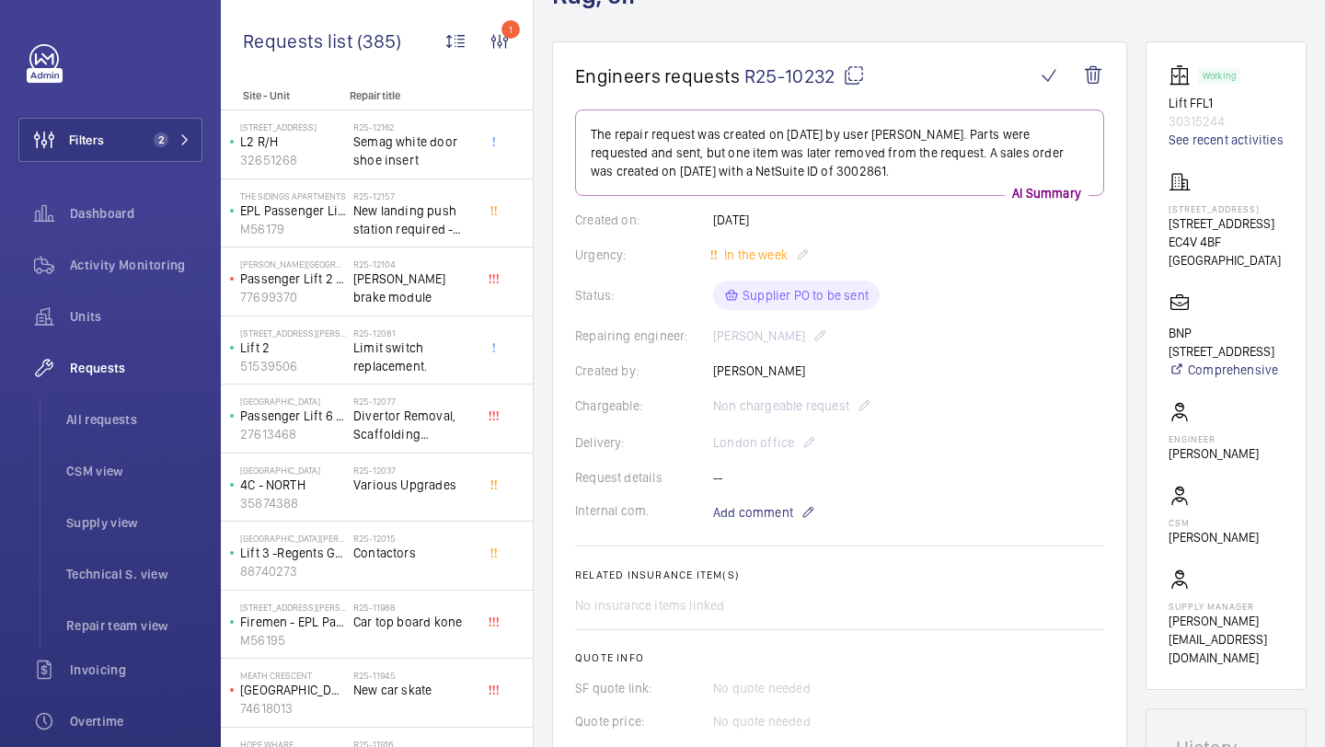
scroll to position [48, 0]
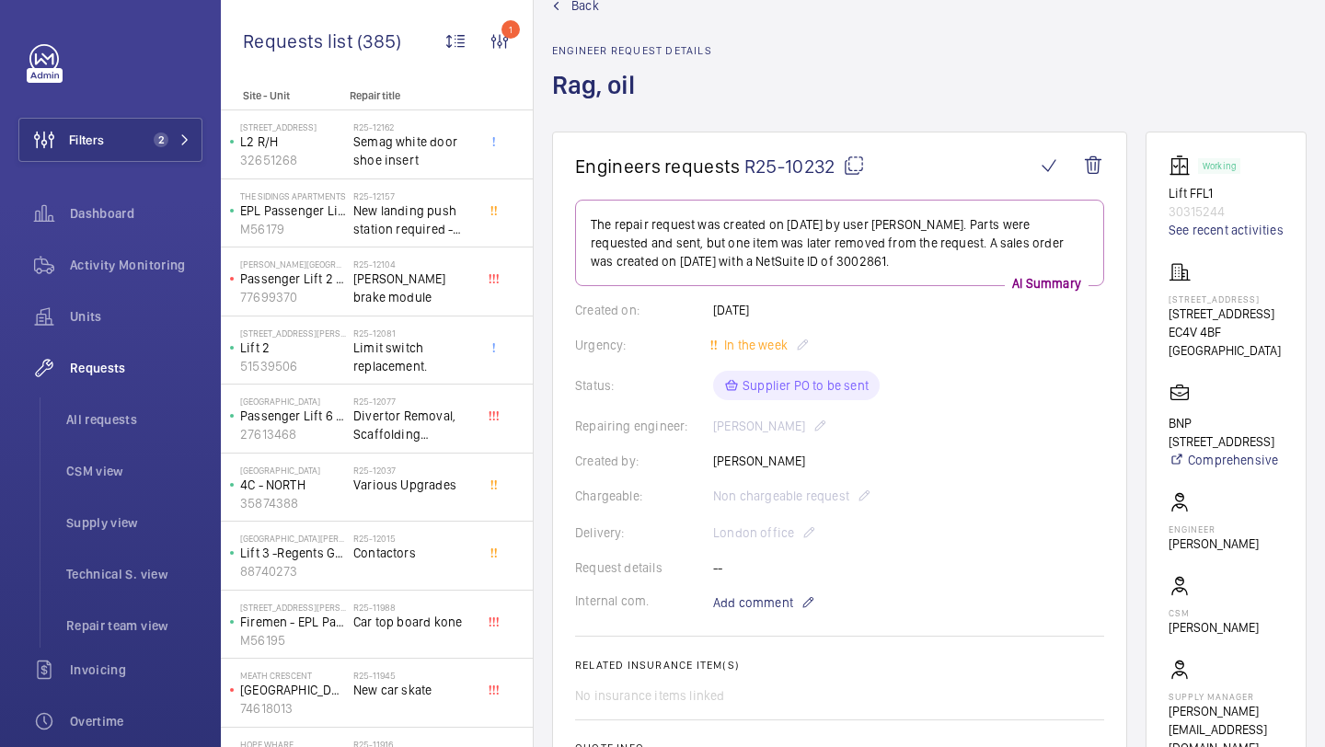
drag, startPoint x: 1216, startPoint y: 361, endPoint x: 1171, endPoint y: 346, distance: 47.4
click at [1171, 346] on wm-front-card "Working Lift FFL1 30315244 See recent activities [STREET_ADDRESS] [STREET_ADDRE…" at bounding box center [1226, 456] width 161 height 649
copy p "[STREET_ADDRESS]"
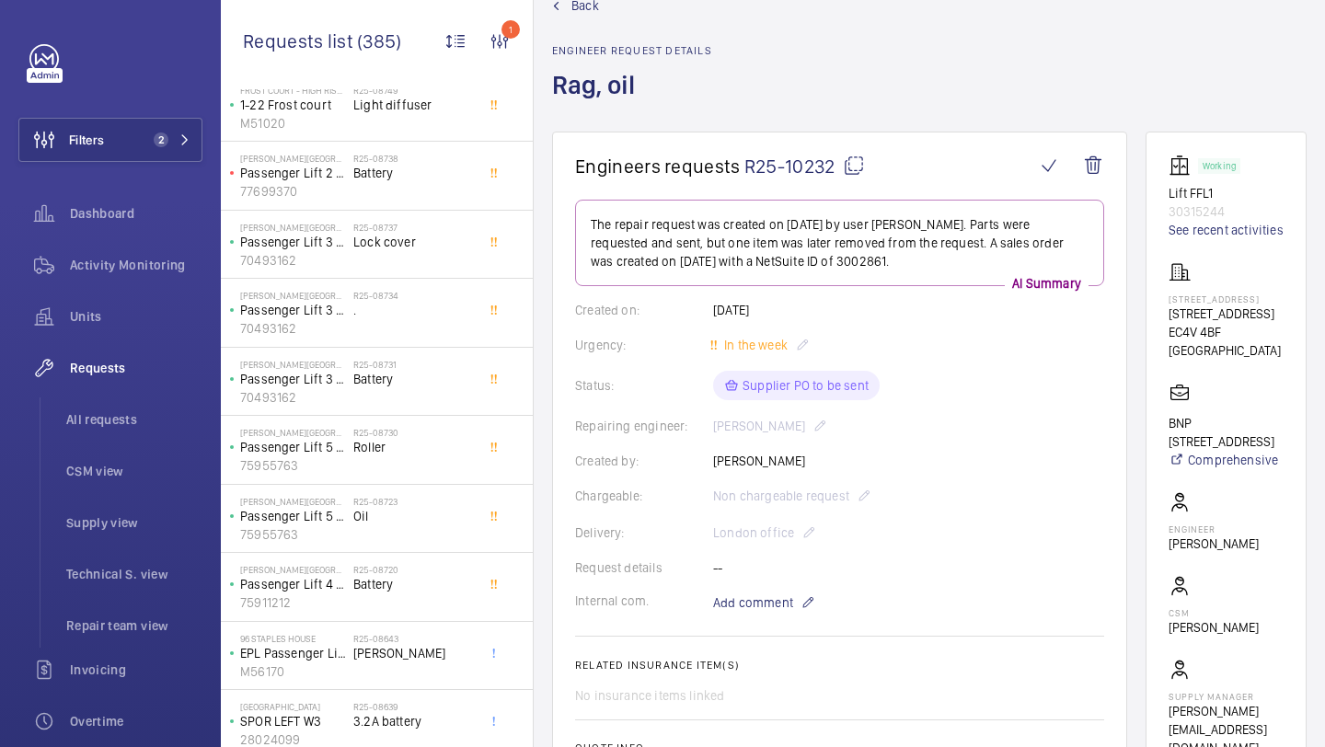
scroll to position [2060, 0]
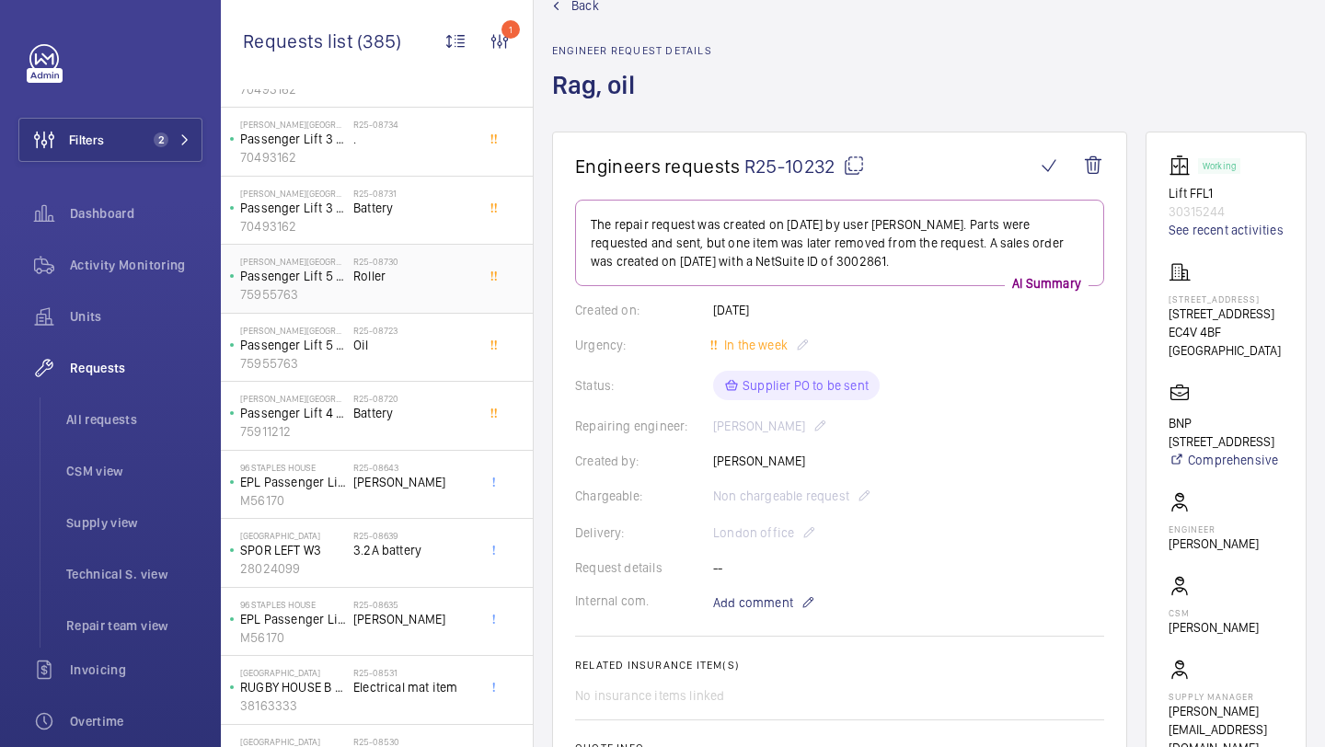
click at [417, 305] on div "R25-08730 Roller" at bounding box center [413, 282] width 121 height 53
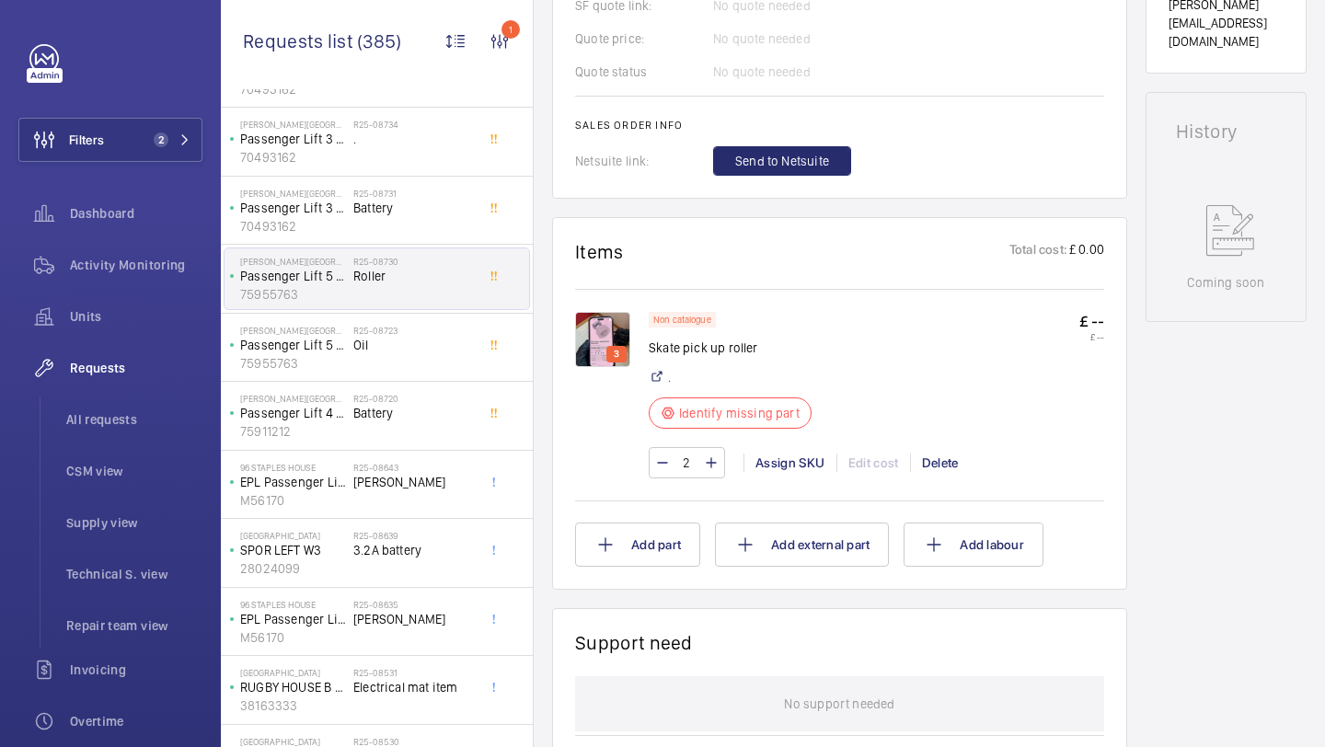
scroll to position [821, 0]
click at [583, 336] on img at bounding box center [602, 339] width 55 height 55
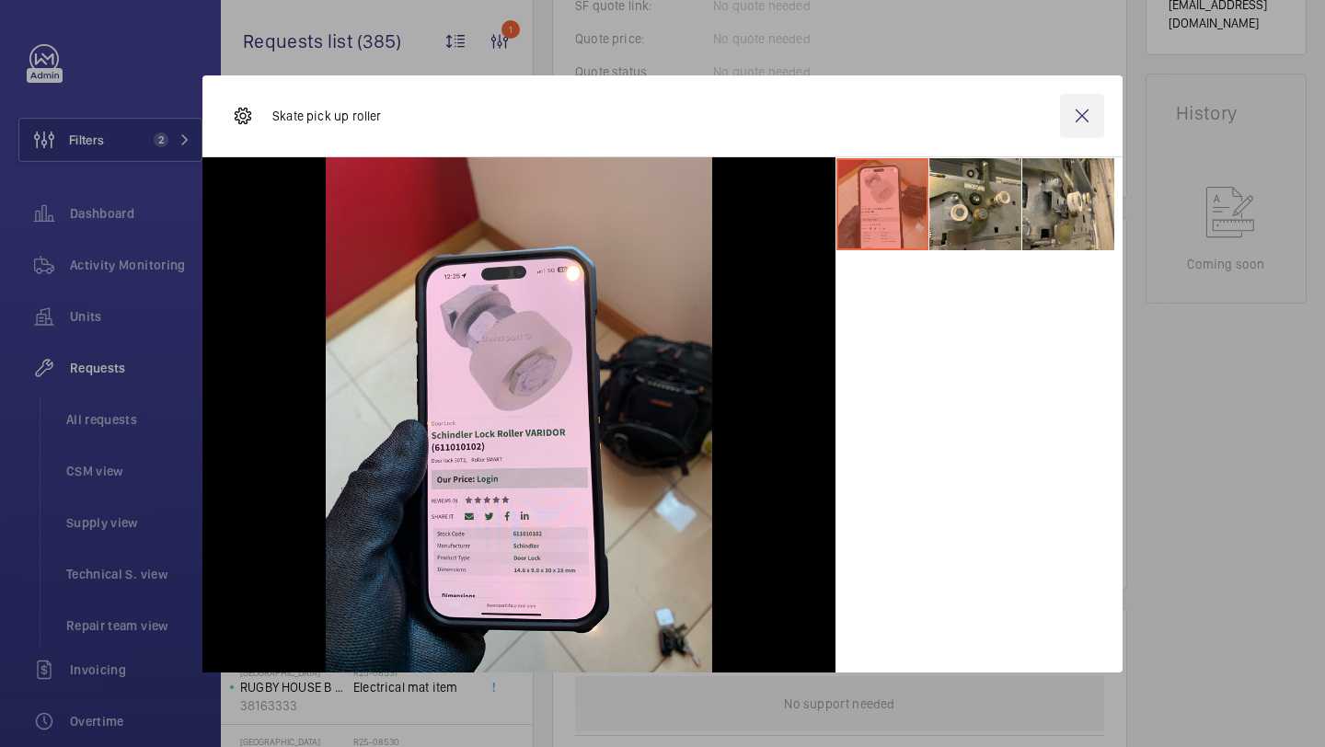
click at [1074, 121] on wm-front-icon-button at bounding box center [1082, 116] width 44 height 44
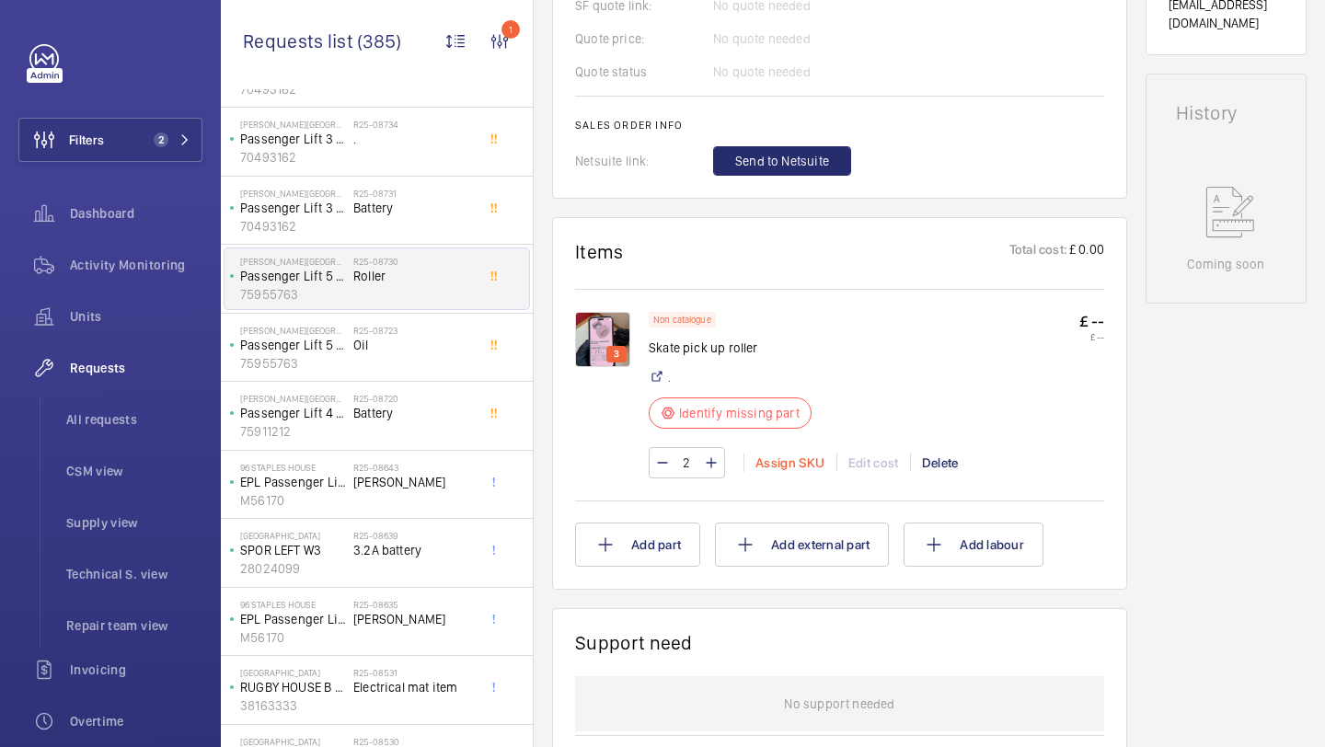
click at [785, 471] on div "Assign SKU" at bounding box center [790, 463] width 93 height 18
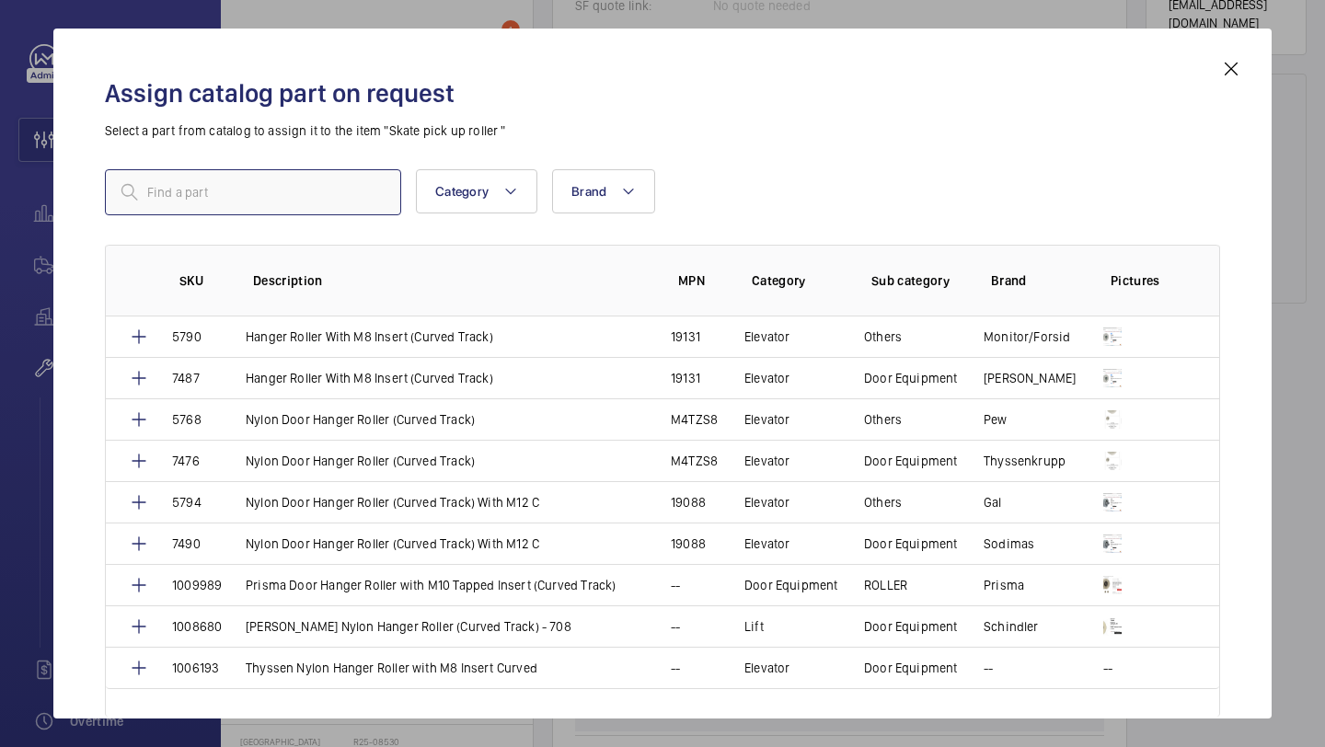
click at [357, 196] on input "text" at bounding box center [253, 192] width 296 height 46
paste input "[PERSON_NAME] Lock Roller VARIDOR"
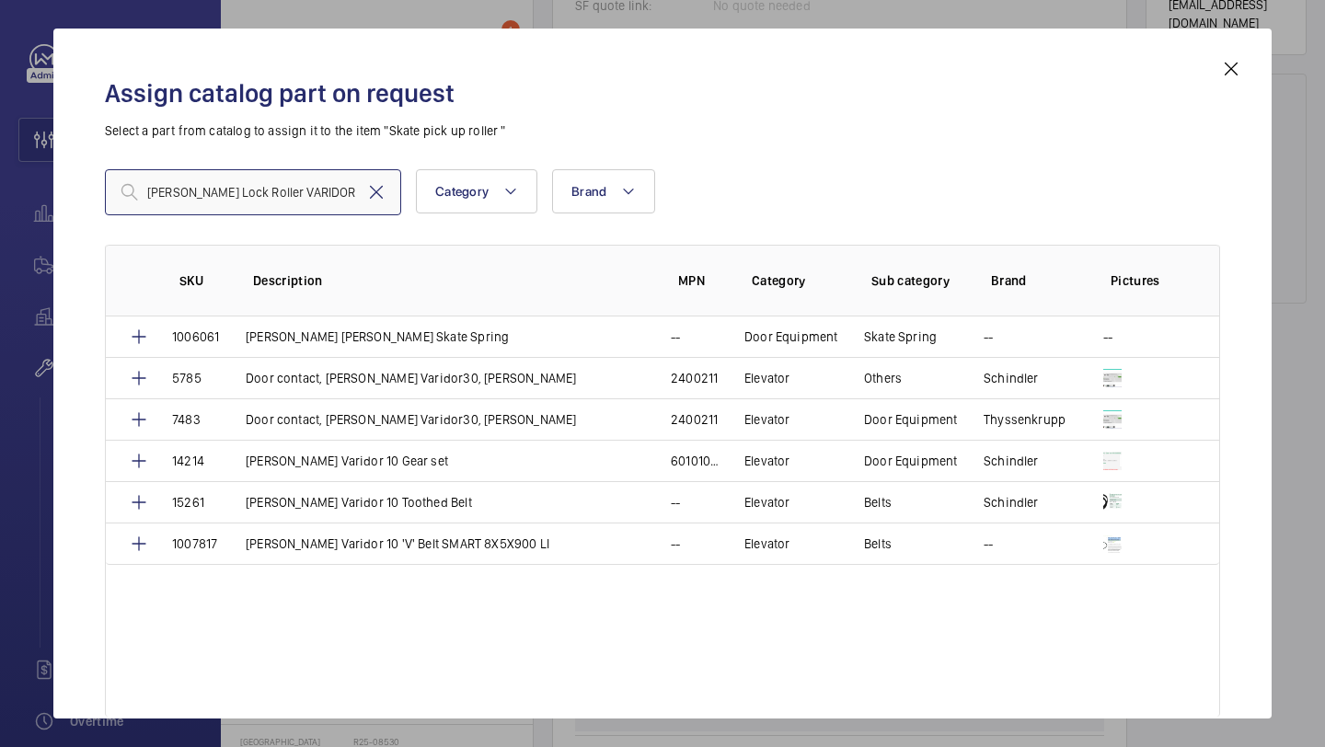
type input "[PERSON_NAME] Lock Roller VARIDOR"
click at [373, 196] on mat-icon at bounding box center [376, 192] width 22 height 22
paste input "[PERSON_NAME] Lock Roller VARIDOR"
click at [352, 186] on input "[PERSON_NAME] Lock Roller VARIDOR" at bounding box center [253, 192] width 296 height 46
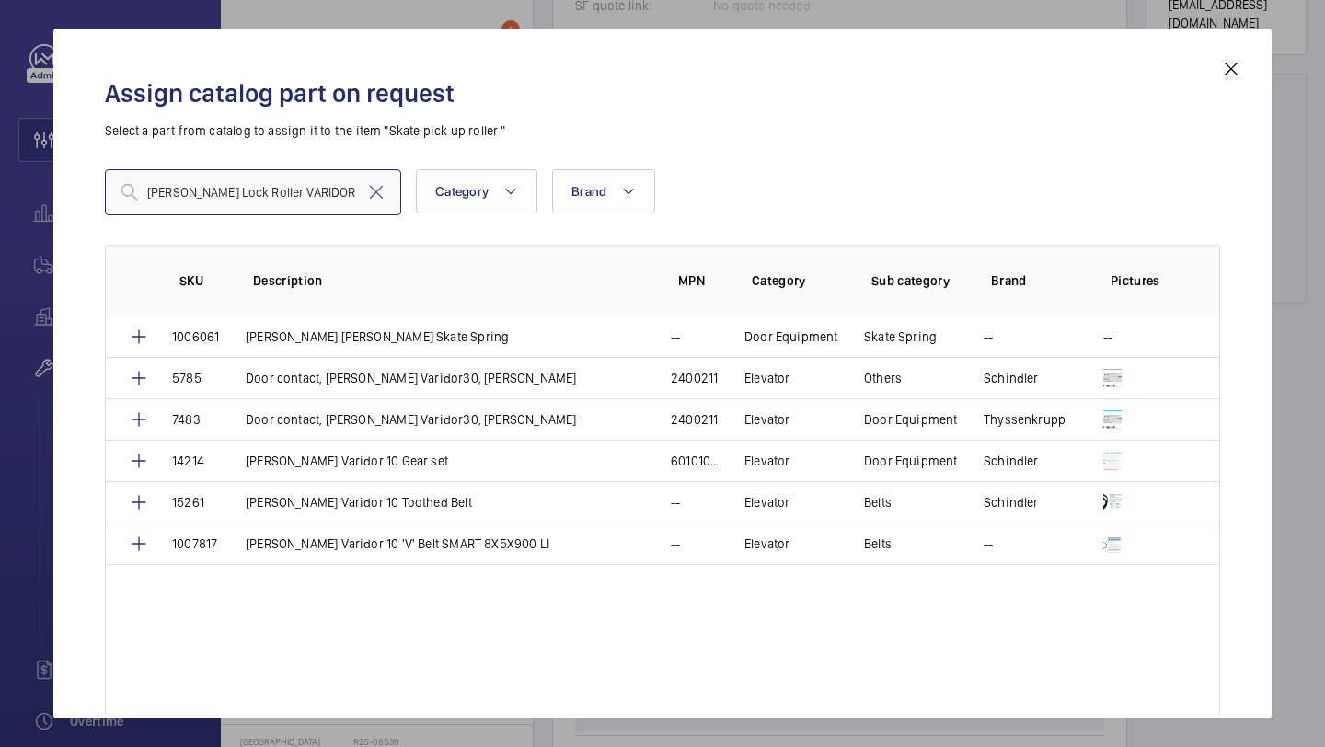
click at [352, 186] on input "[PERSON_NAME] Lock Roller VARIDOR" at bounding box center [253, 192] width 296 height 46
paste input "611010102"
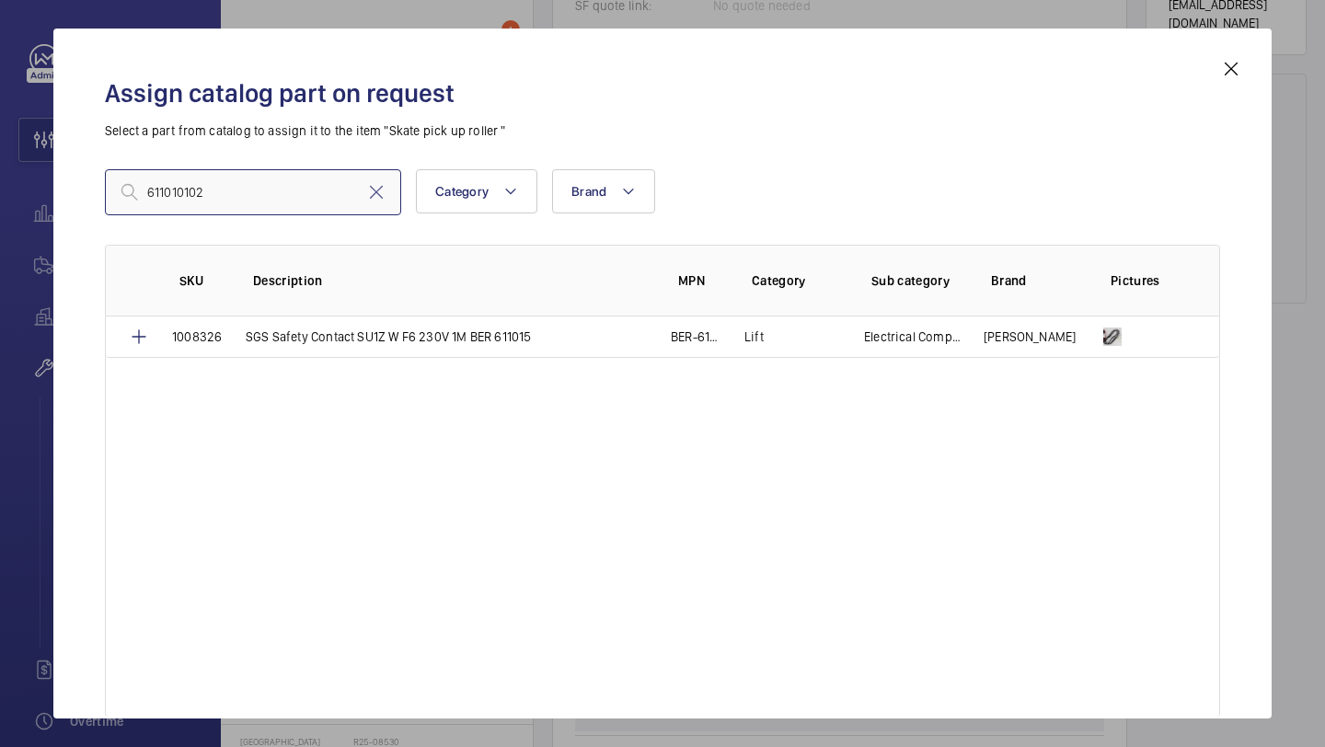
type input "611010102"
click at [369, 202] on mat-icon at bounding box center [376, 192] width 22 height 22
paste input "Schindler Lock Roller VARIDOR (611010102)"
type input "Schindler Lock Roller VARIDOR (611010102)"
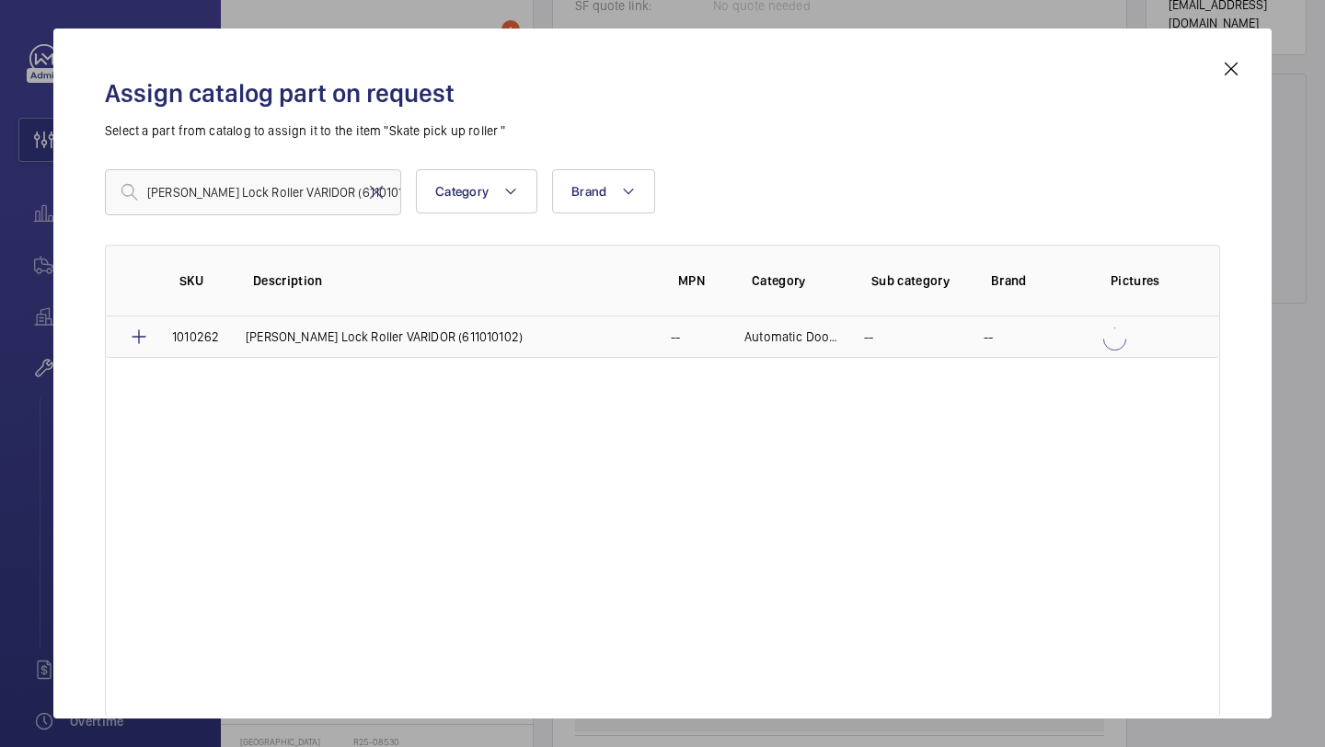
click at [428, 338] on p "Schindler Lock Roller VARIDOR (611010102)" at bounding box center [384, 337] width 277 height 18
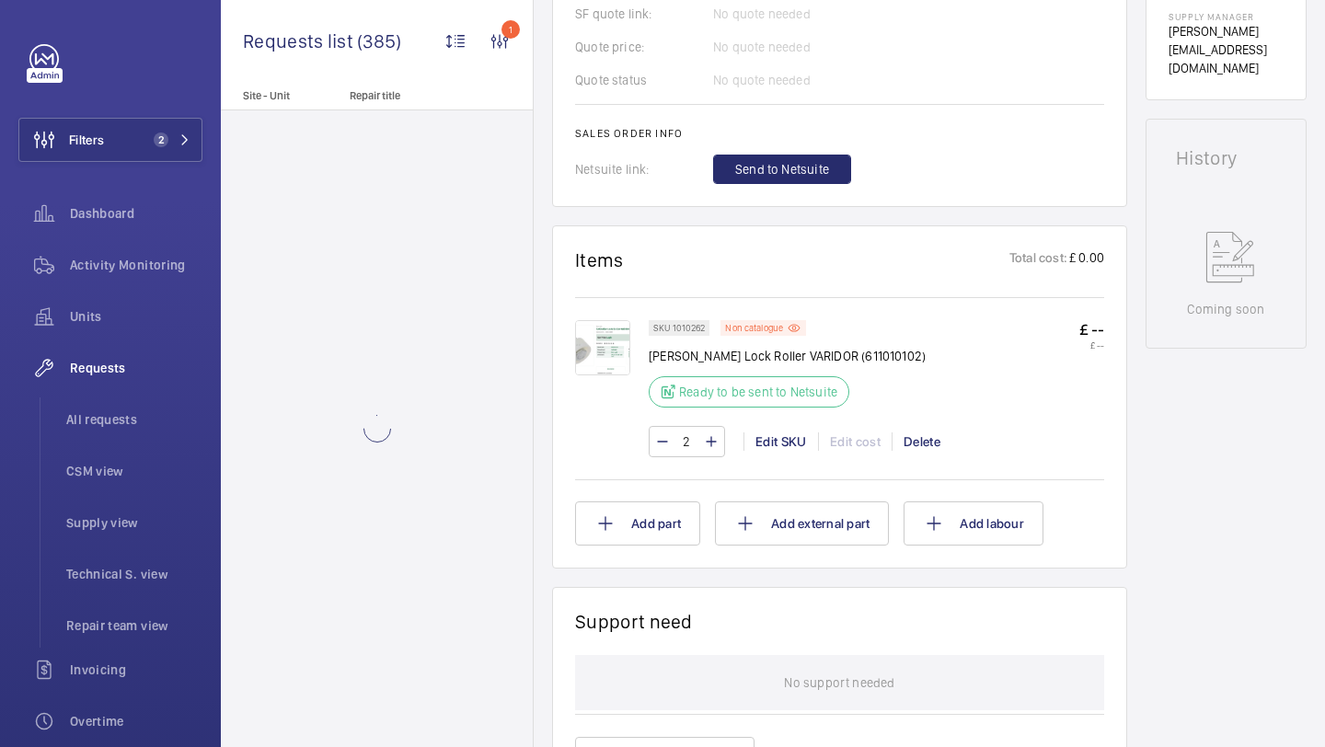
scroll to position [679, 0]
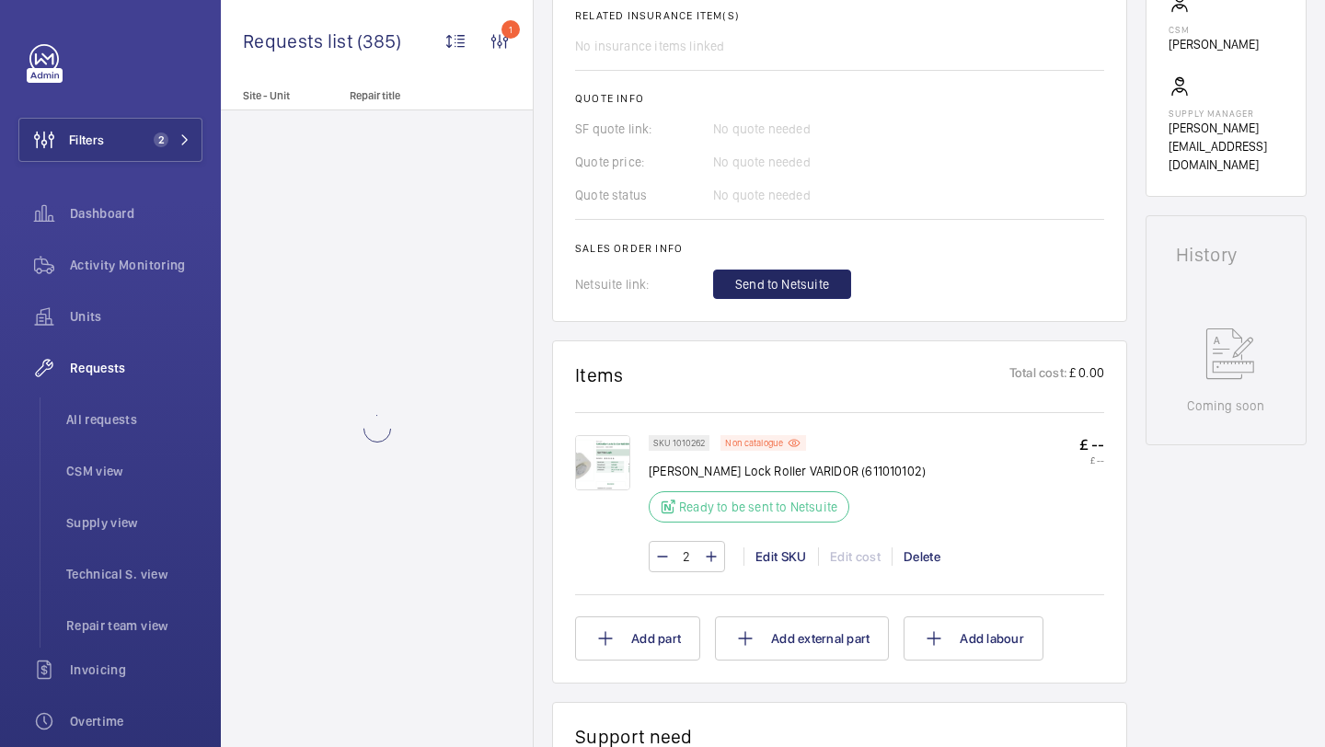
scroll to position [716, 0]
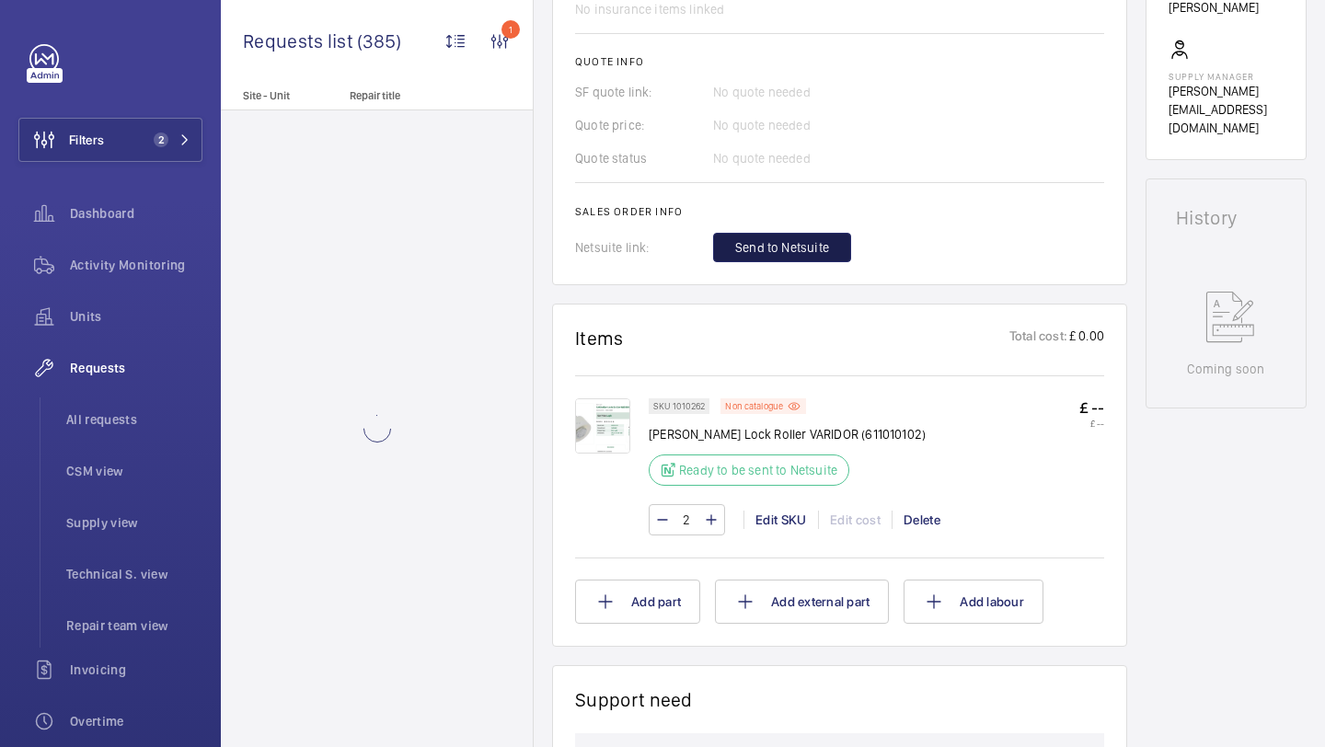
click at [761, 262] on button "Send to Netsuite" at bounding box center [782, 247] width 138 height 29
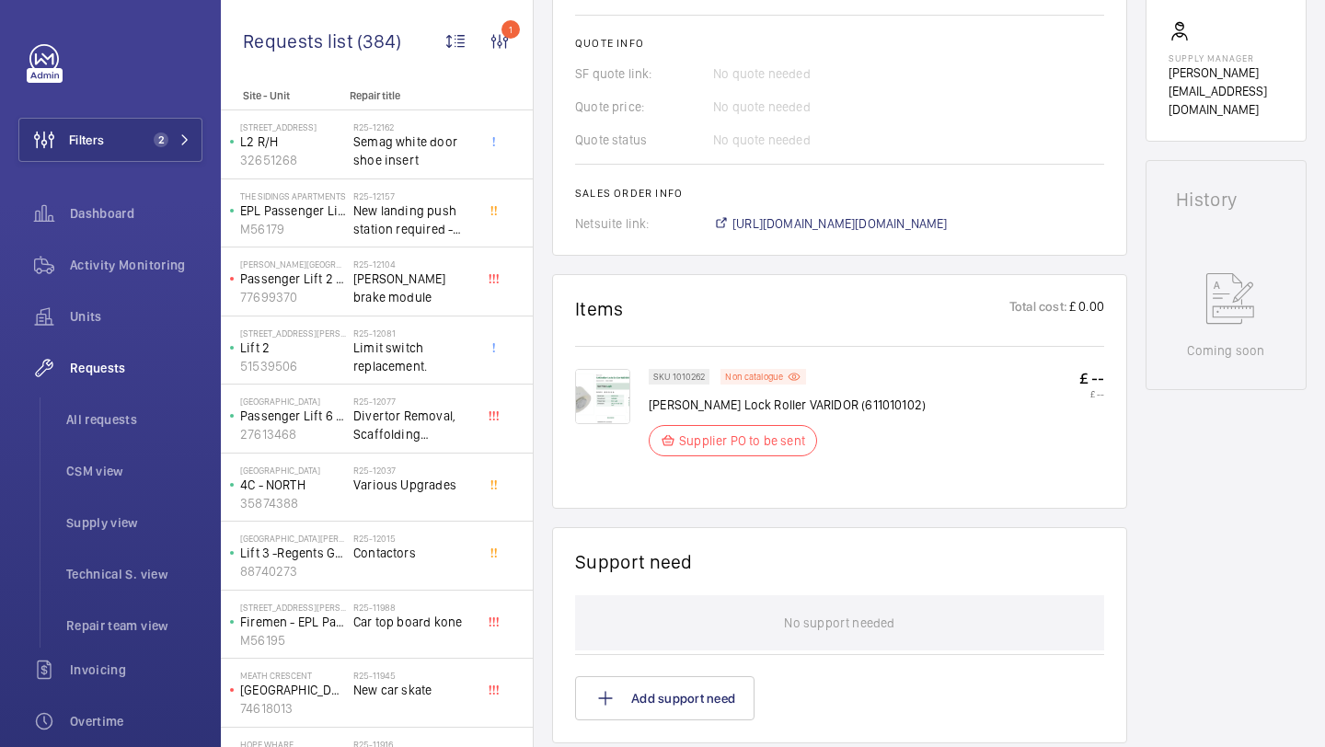
scroll to position [753, 0]
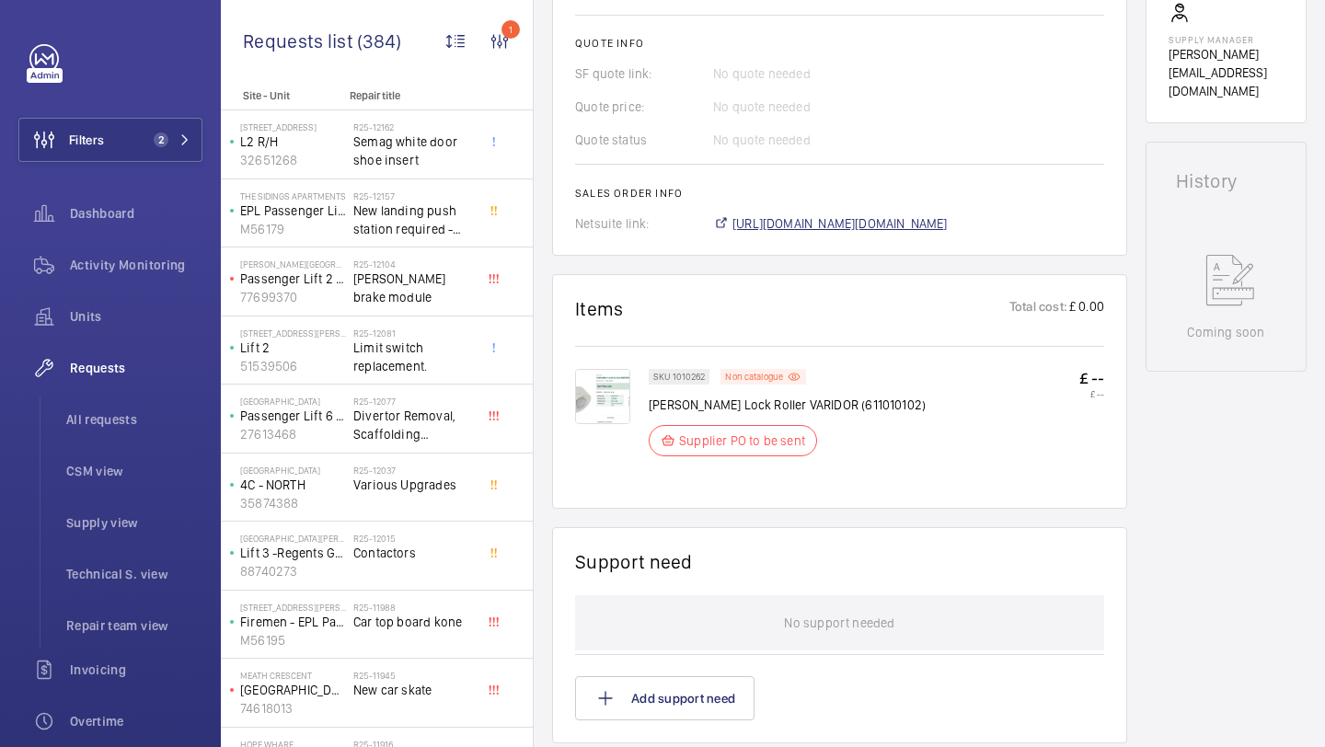
click at [781, 217] on span "https://6461500.app.netsuite.com/app/accounting/transactions/salesord.nl?id=300…" at bounding box center [840, 223] width 215 height 18
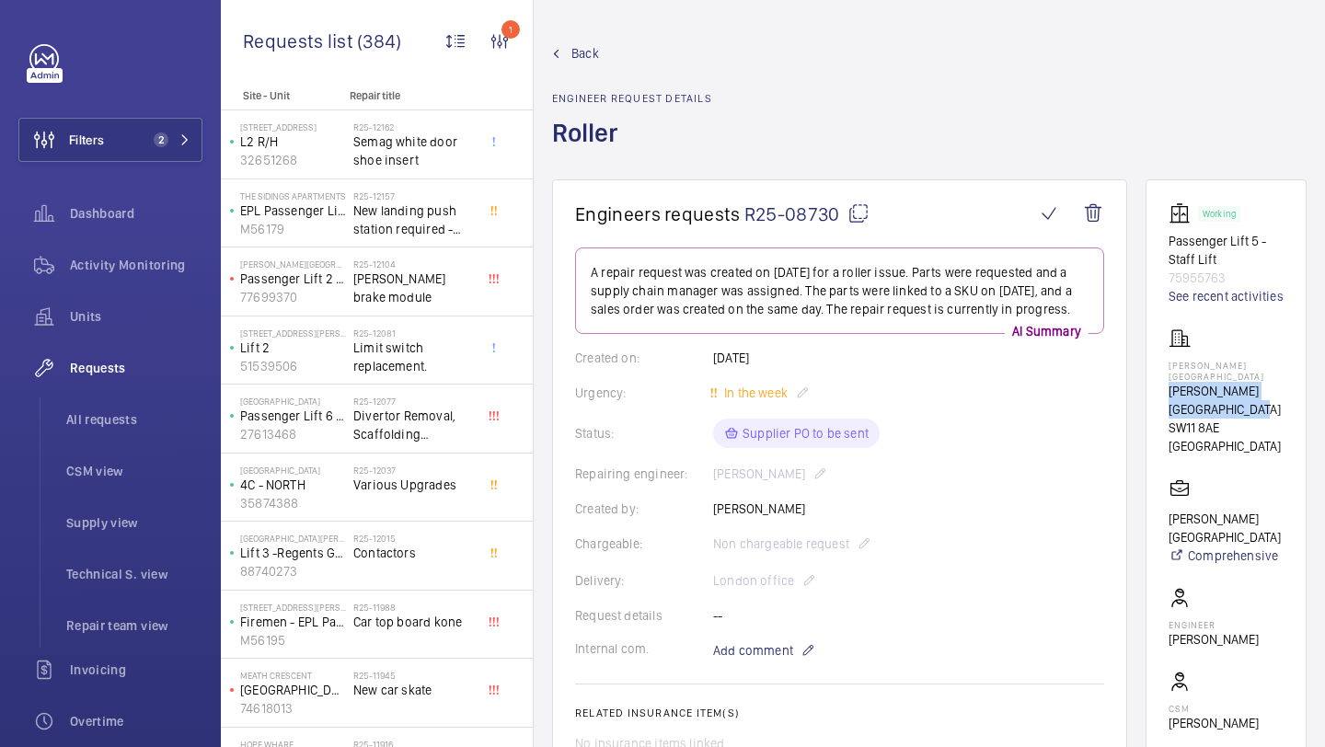
drag, startPoint x: 1242, startPoint y: 434, endPoint x: 1161, endPoint y: 413, distance: 83.7
click at [1161, 413] on wm-front-card "Working Passenger Lift 5 - Staff Lift 75955763 See recent activities Pestana Ch…" at bounding box center [1226, 527] width 161 height 697
copy p "[PERSON_NAME][GEOGRAPHIC_DATA]"
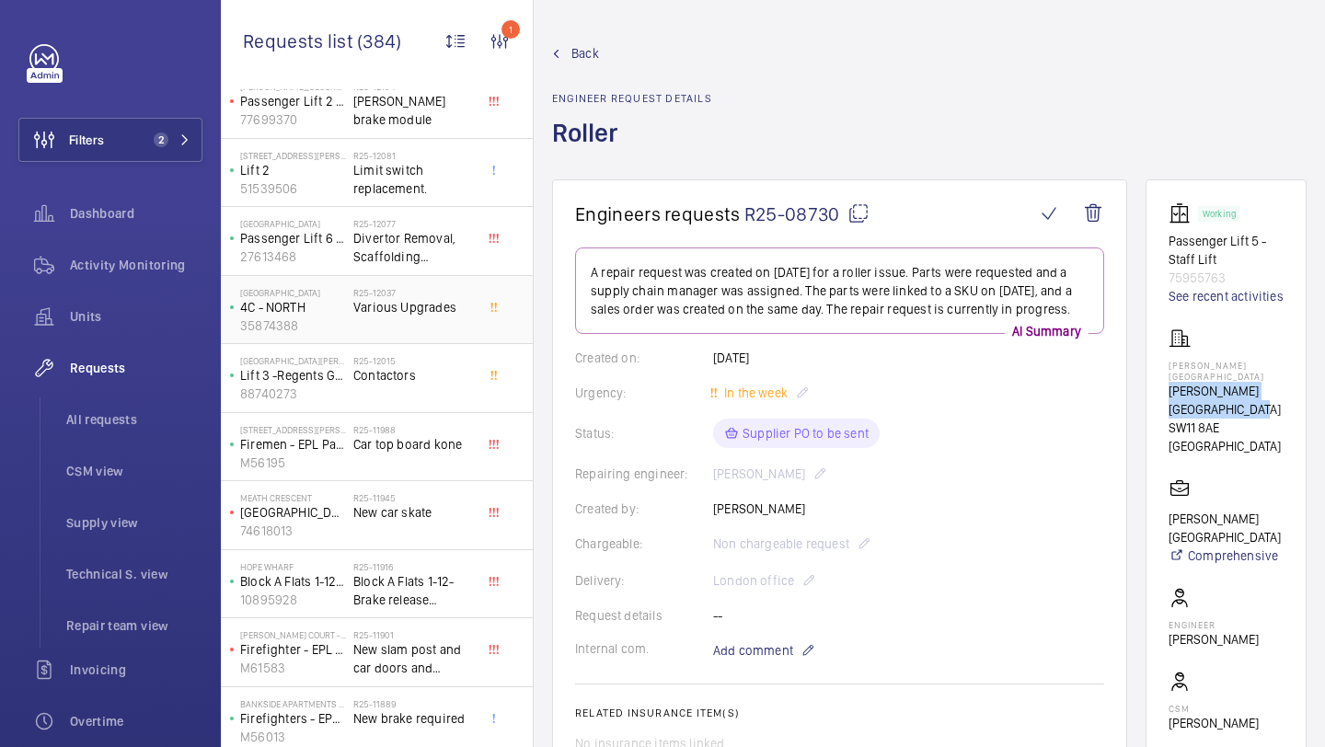
scroll to position [612, 0]
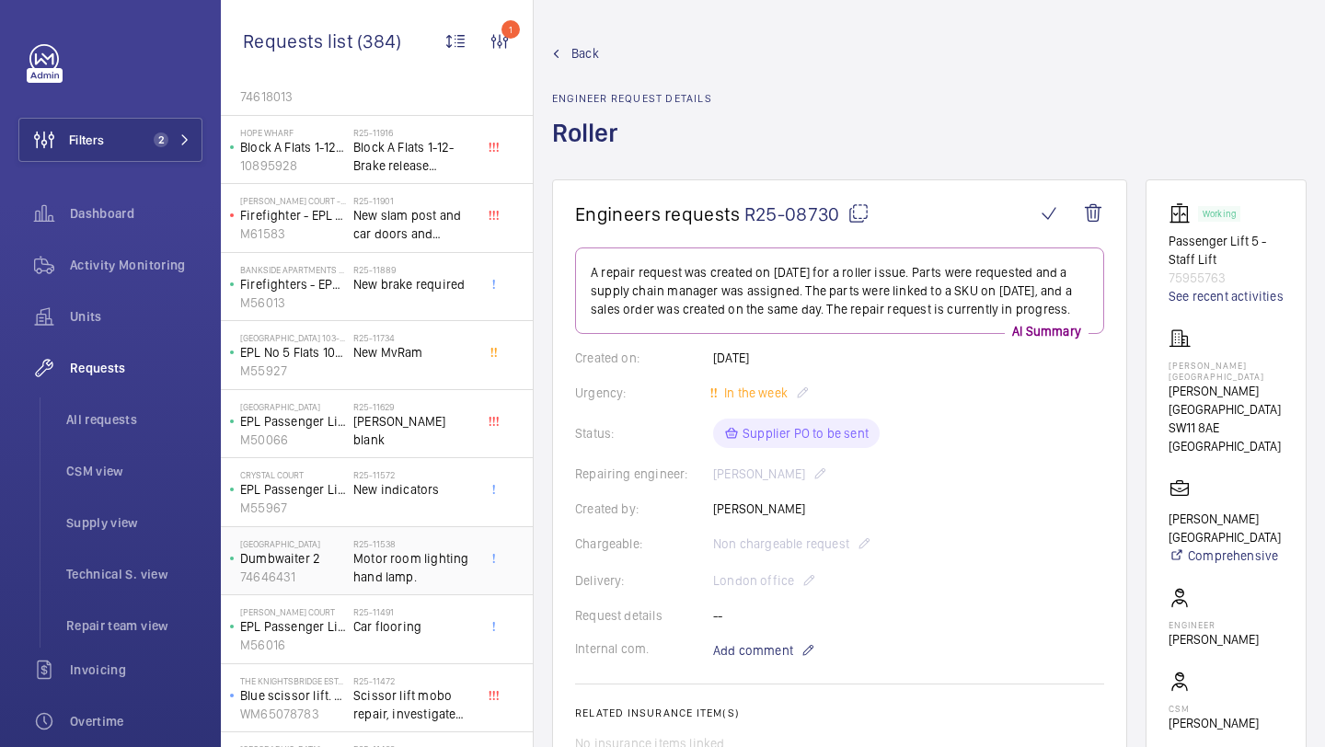
click at [398, 527] on div "Nobu Hotel Dumbwaiter 2 74646431 R25-11538 Motor room lighting hand lamp." at bounding box center [377, 561] width 312 height 69
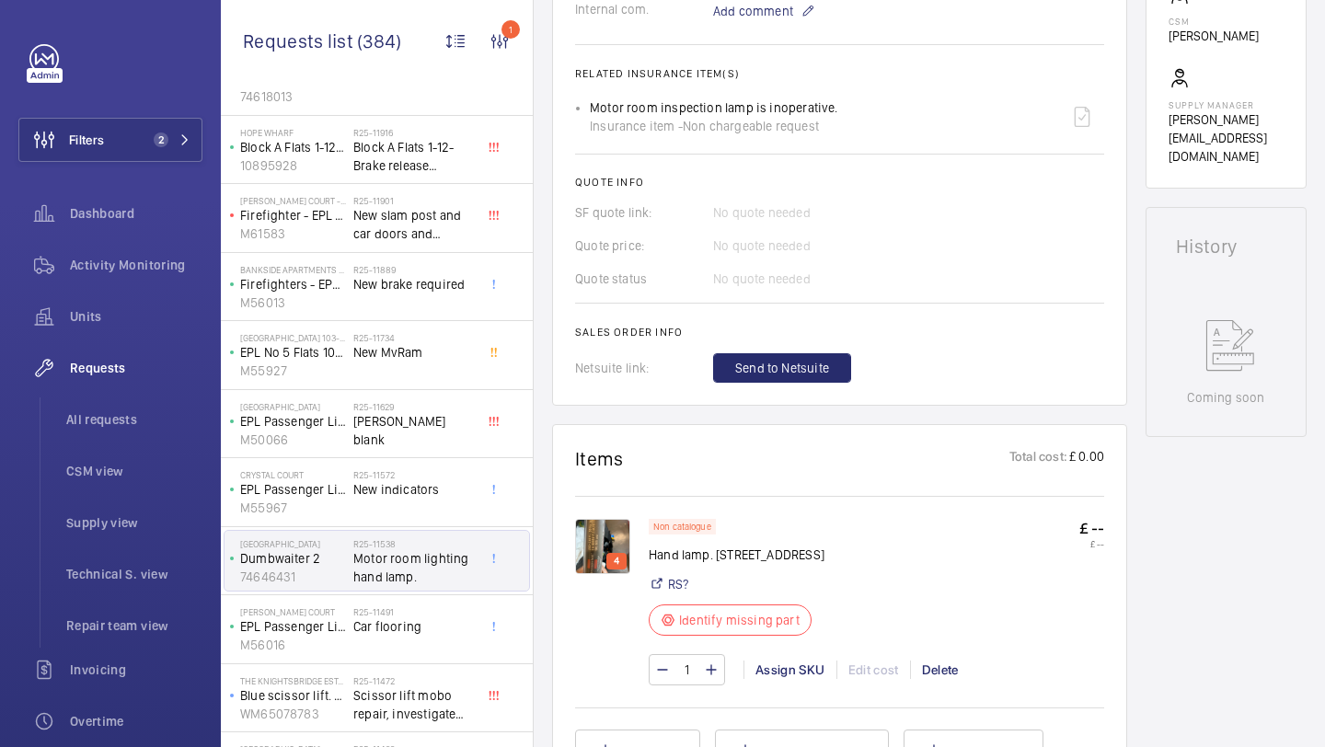
scroll to position [711, 0]
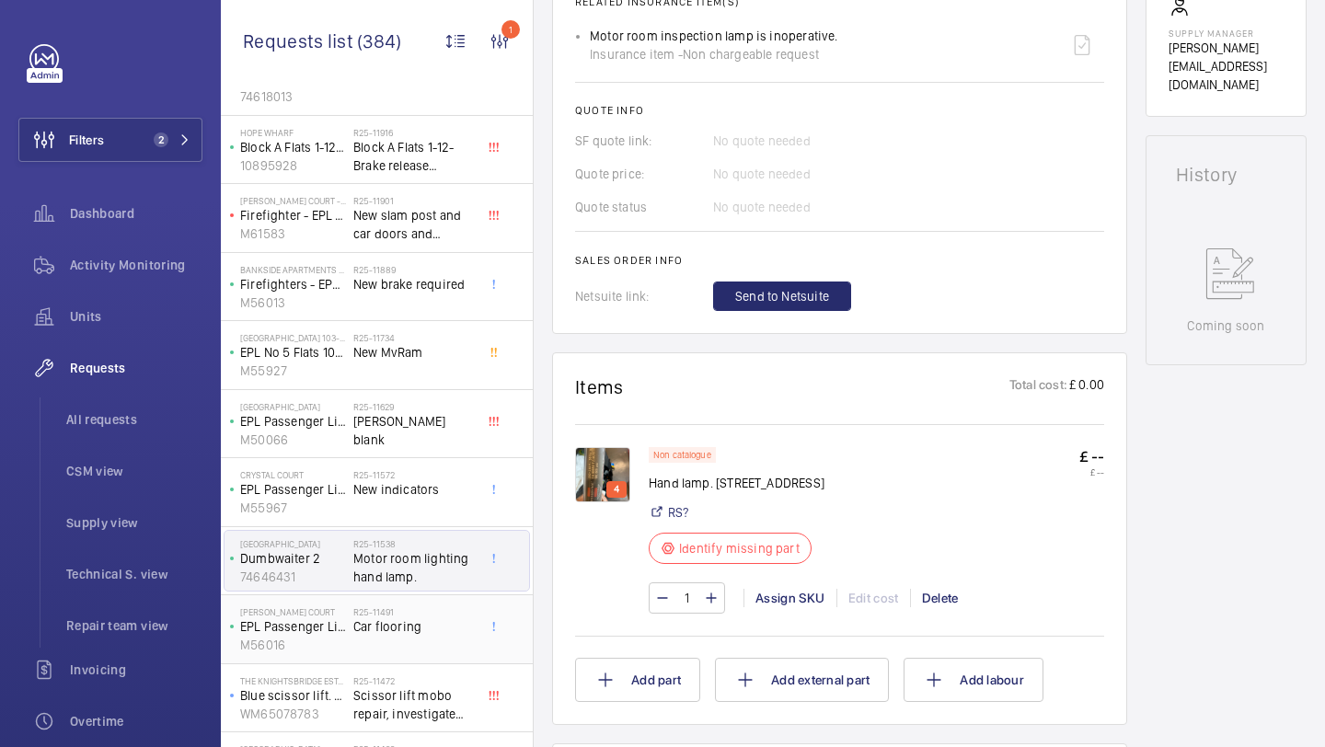
click at [419, 613] on h2 "R25-11491" at bounding box center [413, 612] width 121 height 11
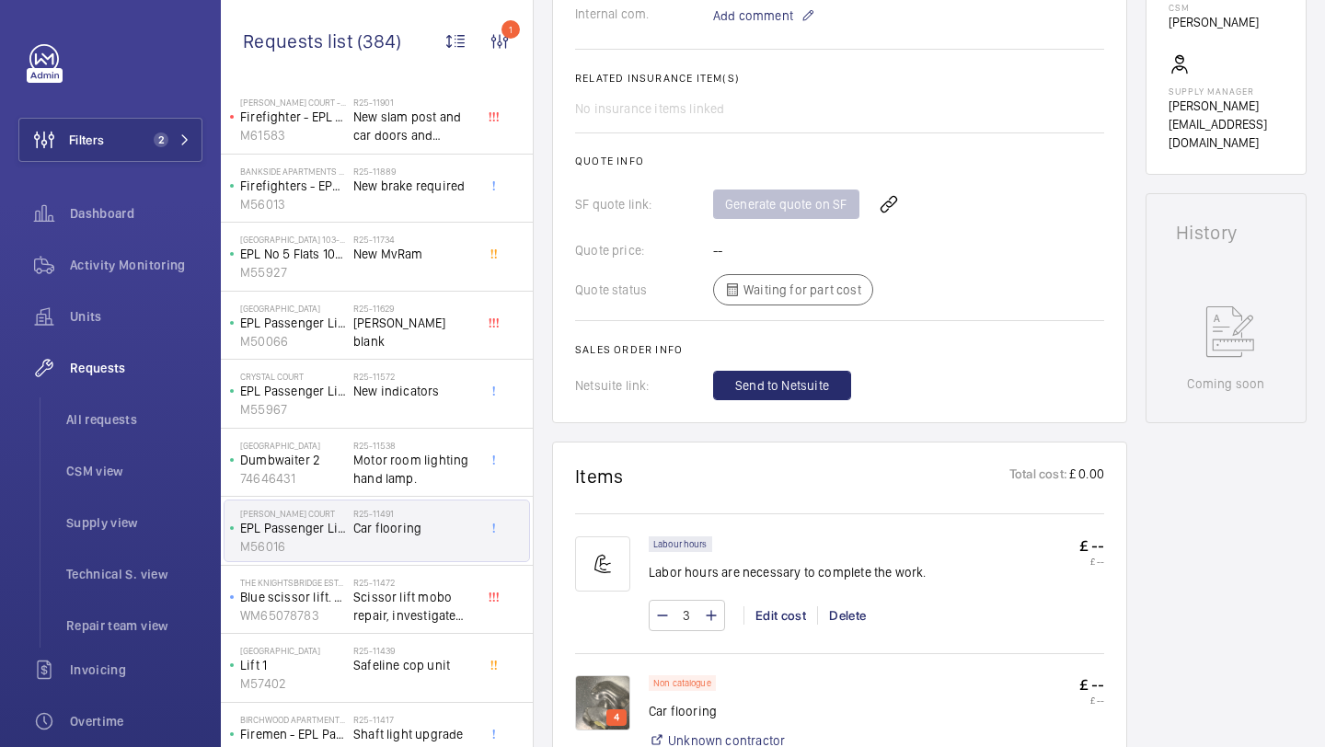
scroll to position [736, 0]
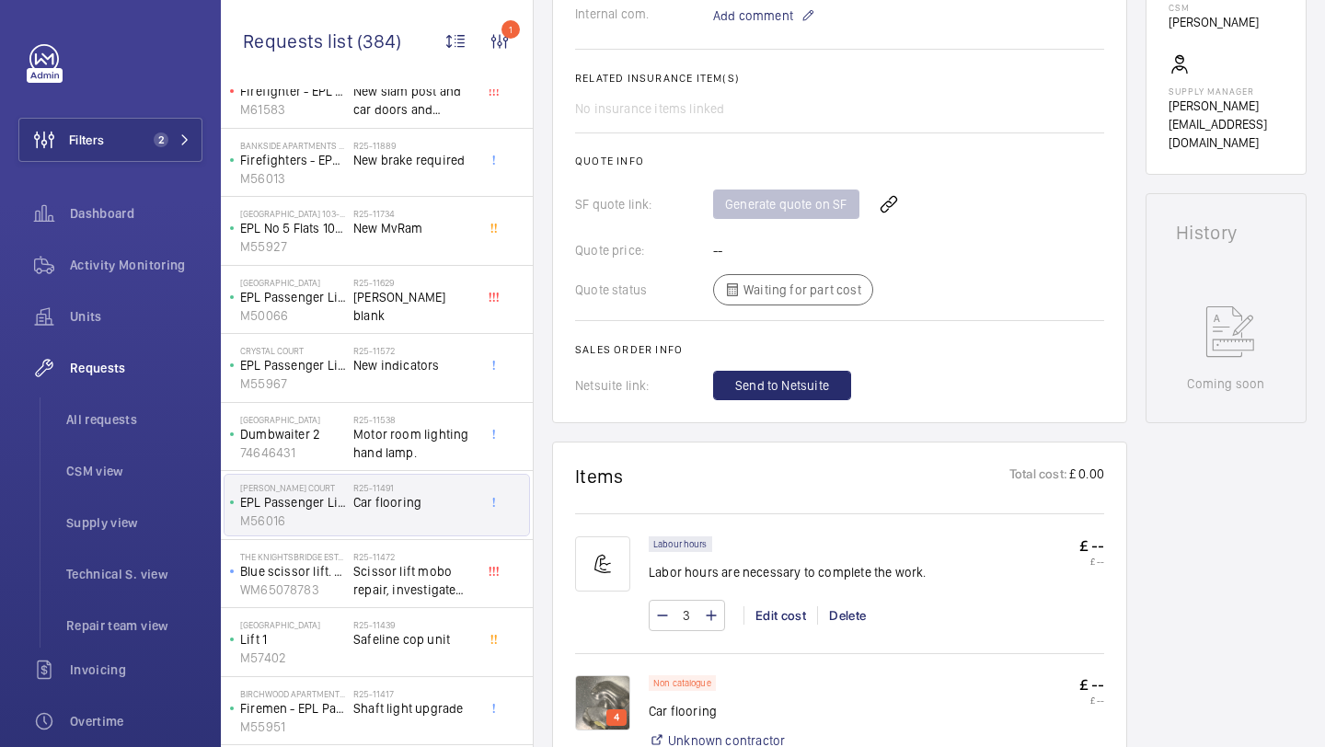
click at [453, 599] on div "R25-11472 Scissor lift mobo repair, investigate with set of drawings" at bounding box center [413, 577] width 121 height 53
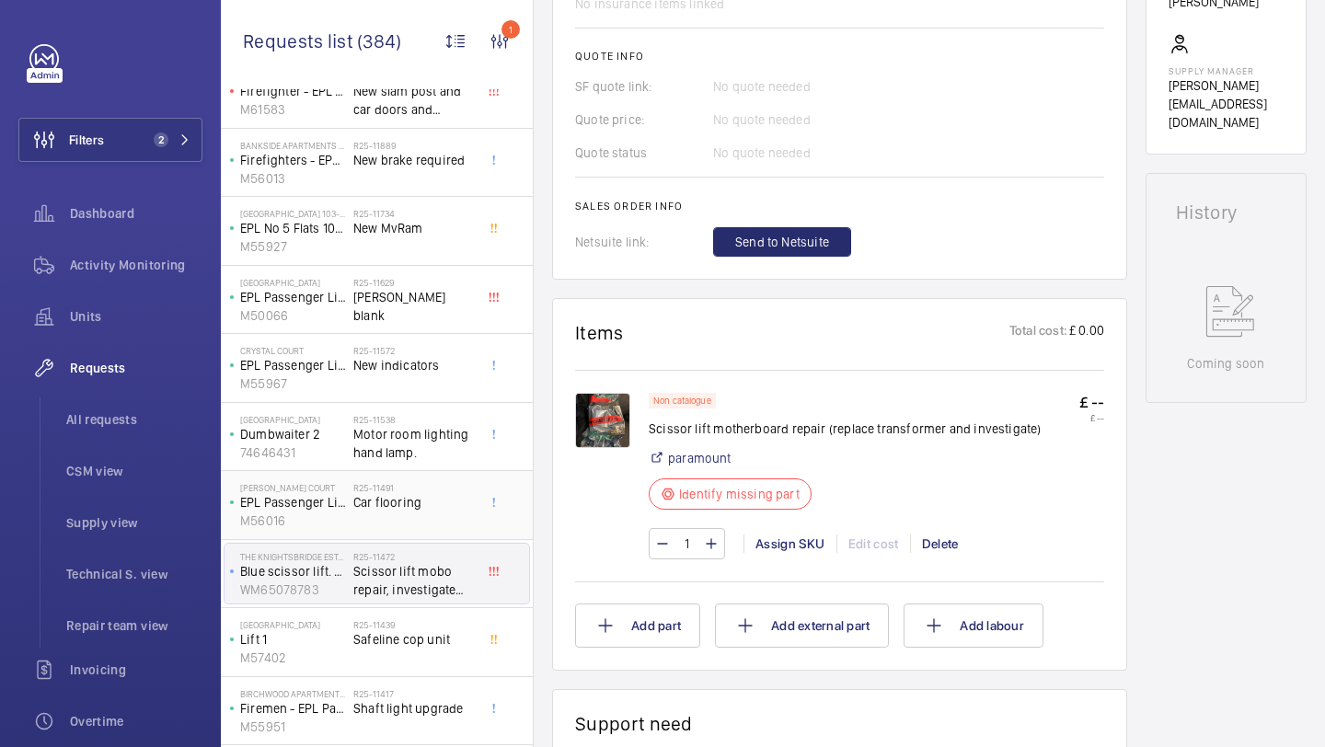
scroll to position [1048, 0]
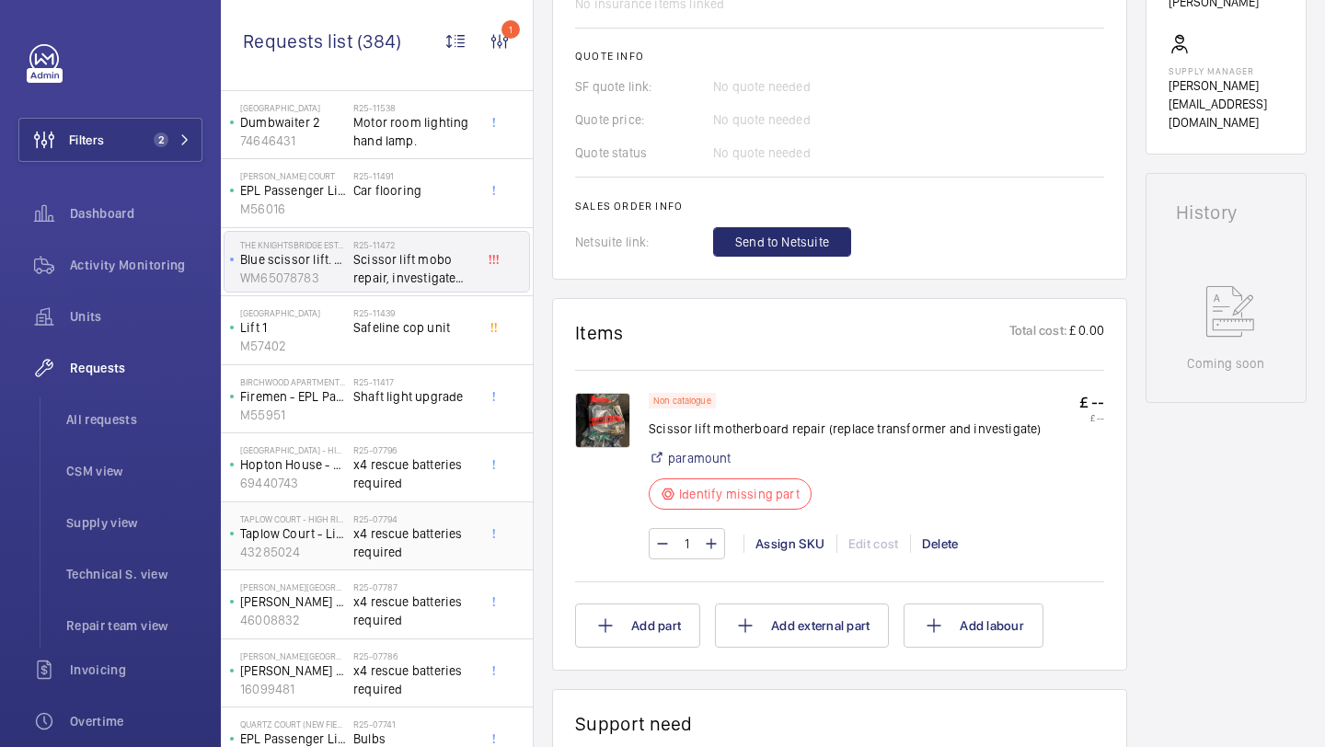
click at [430, 555] on span "x4 rescue batteries required" at bounding box center [413, 543] width 121 height 37
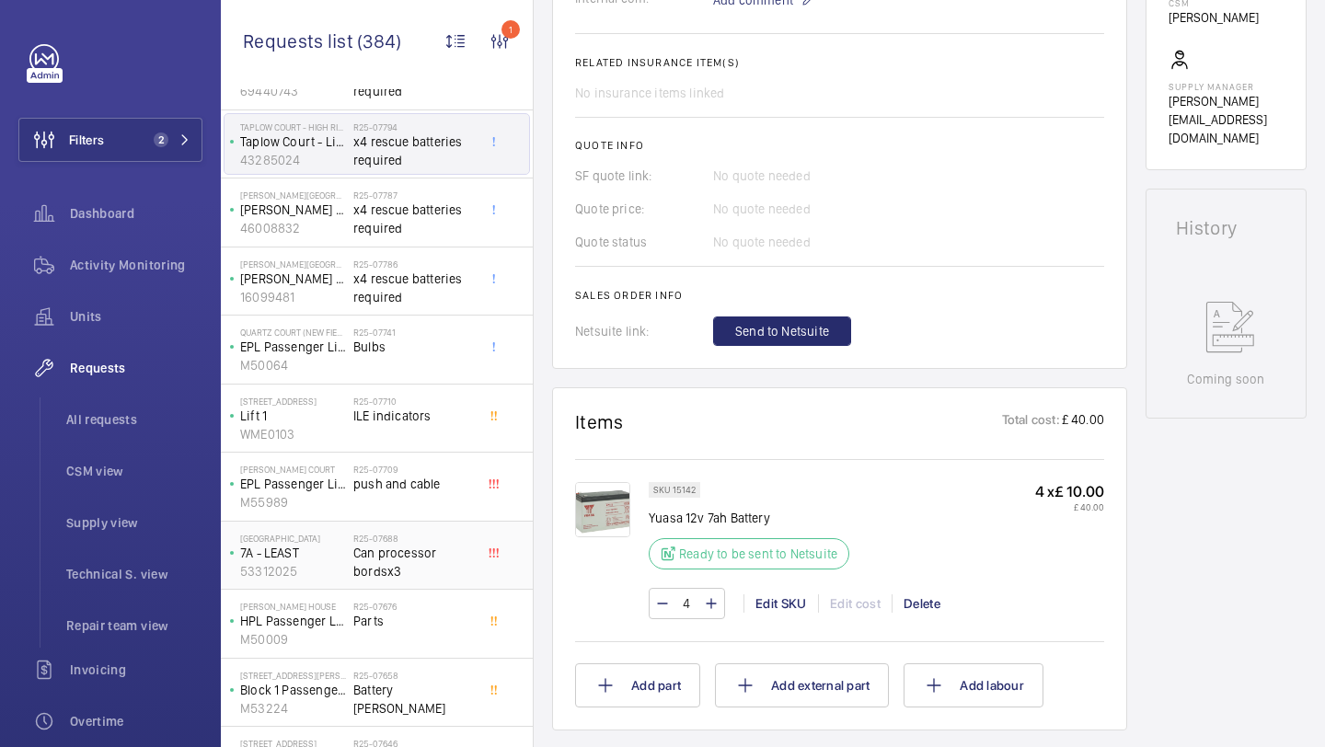
scroll to position [1683, 0]
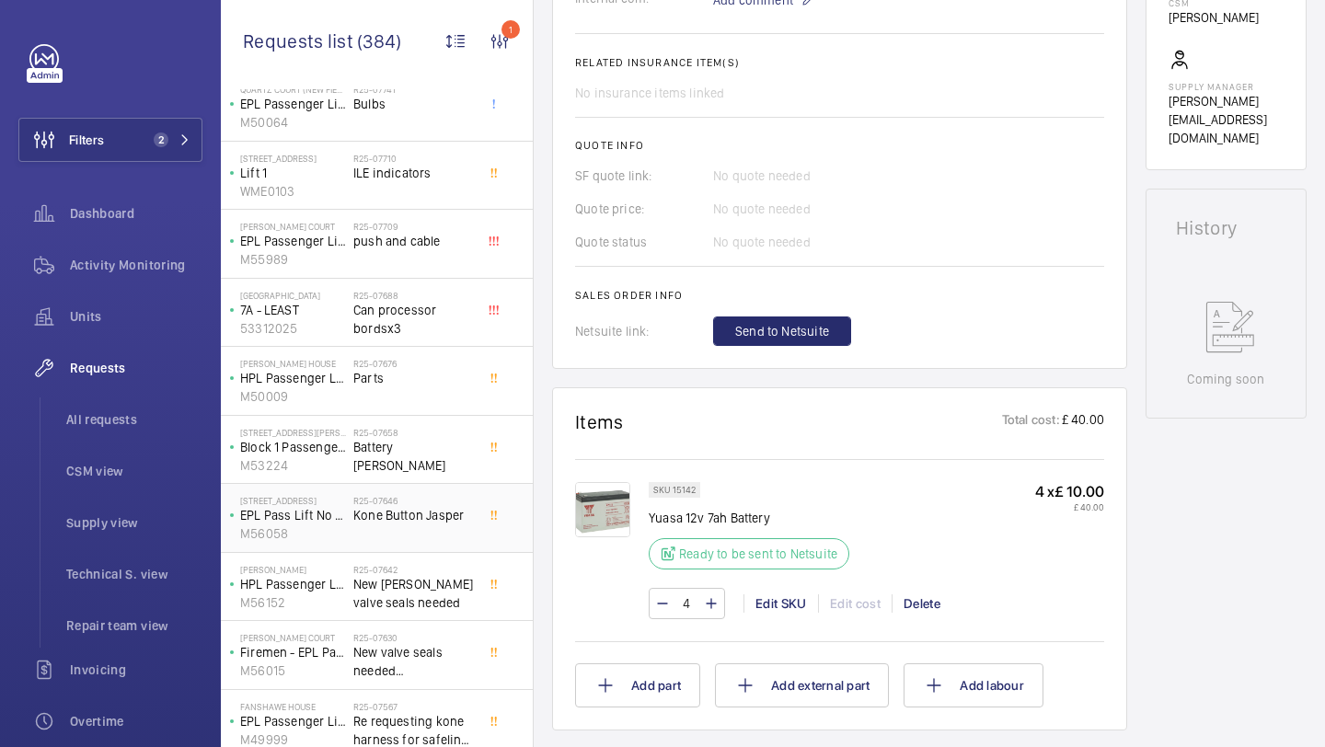
click at [431, 524] on span "Kone Button Jasper" at bounding box center [413, 515] width 121 height 18
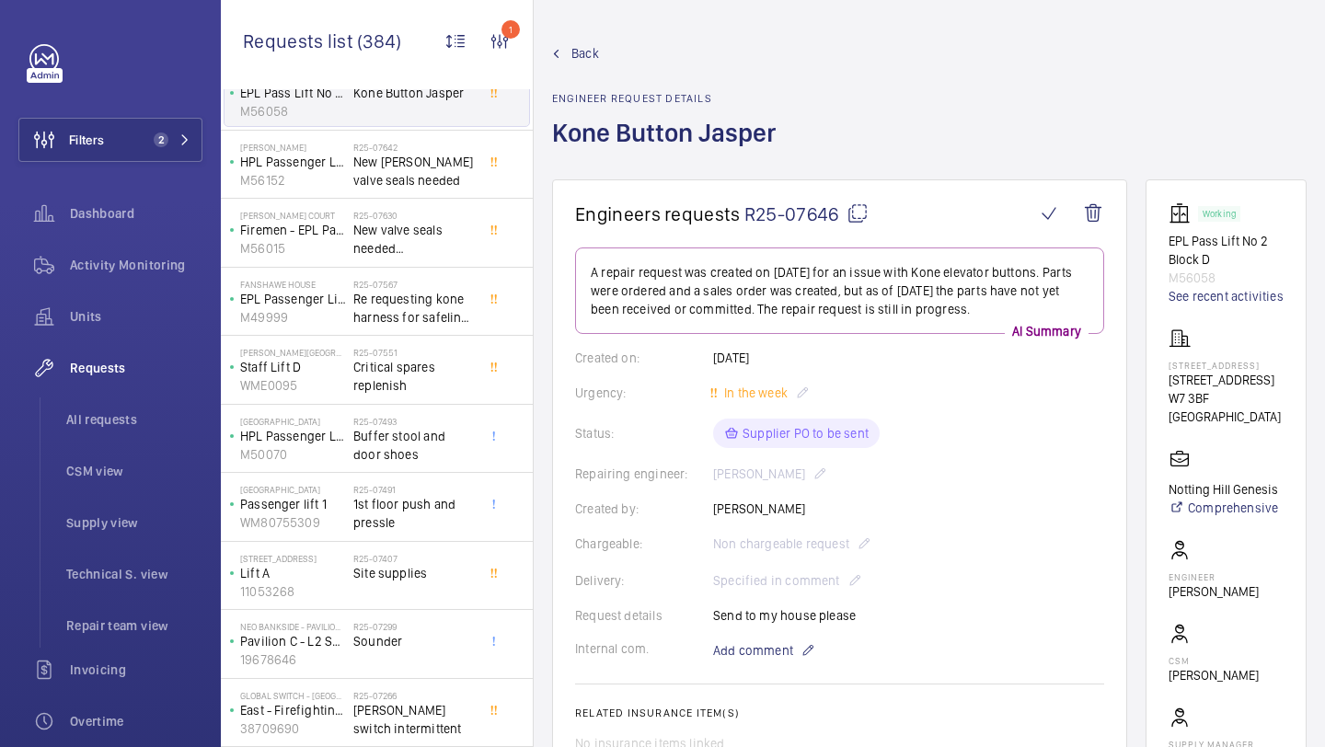
scroll to position [2173, 0]
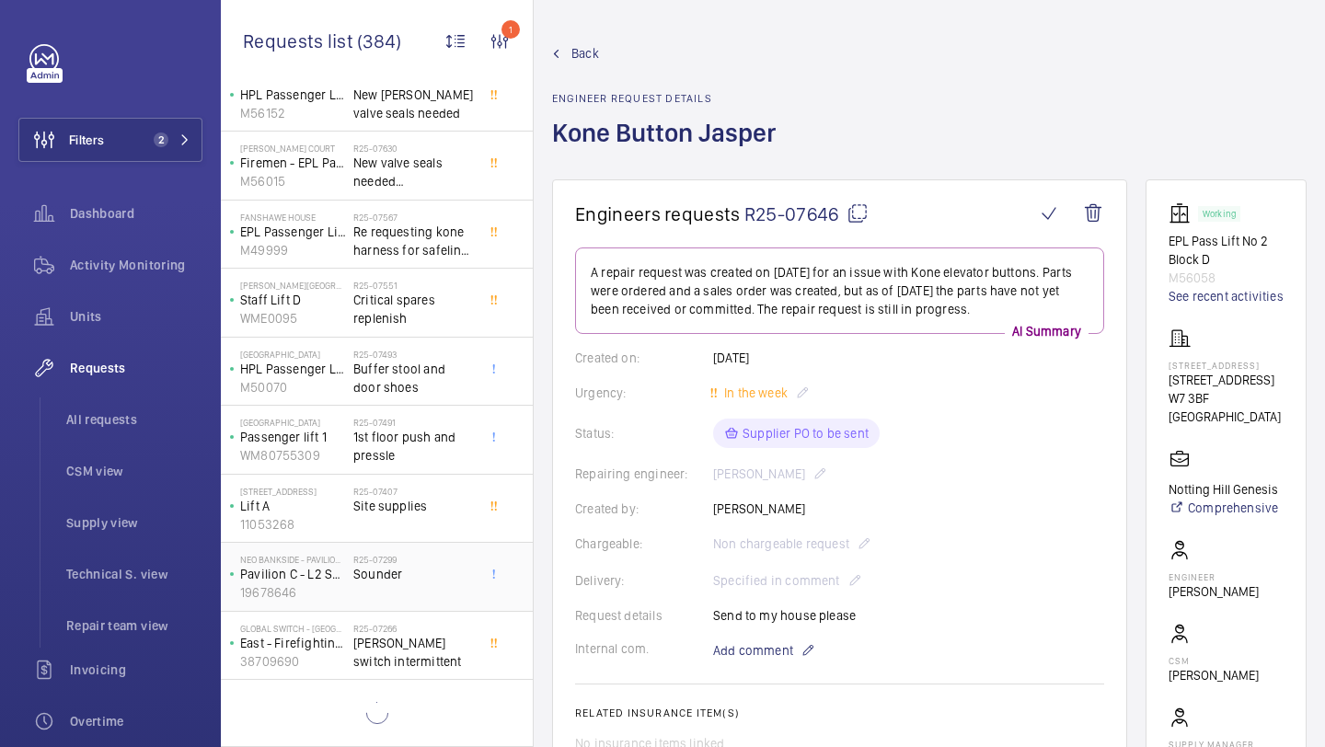
click at [425, 584] on div "R25-07299 Sounder" at bounding box center [413, 580] width 121 height 53
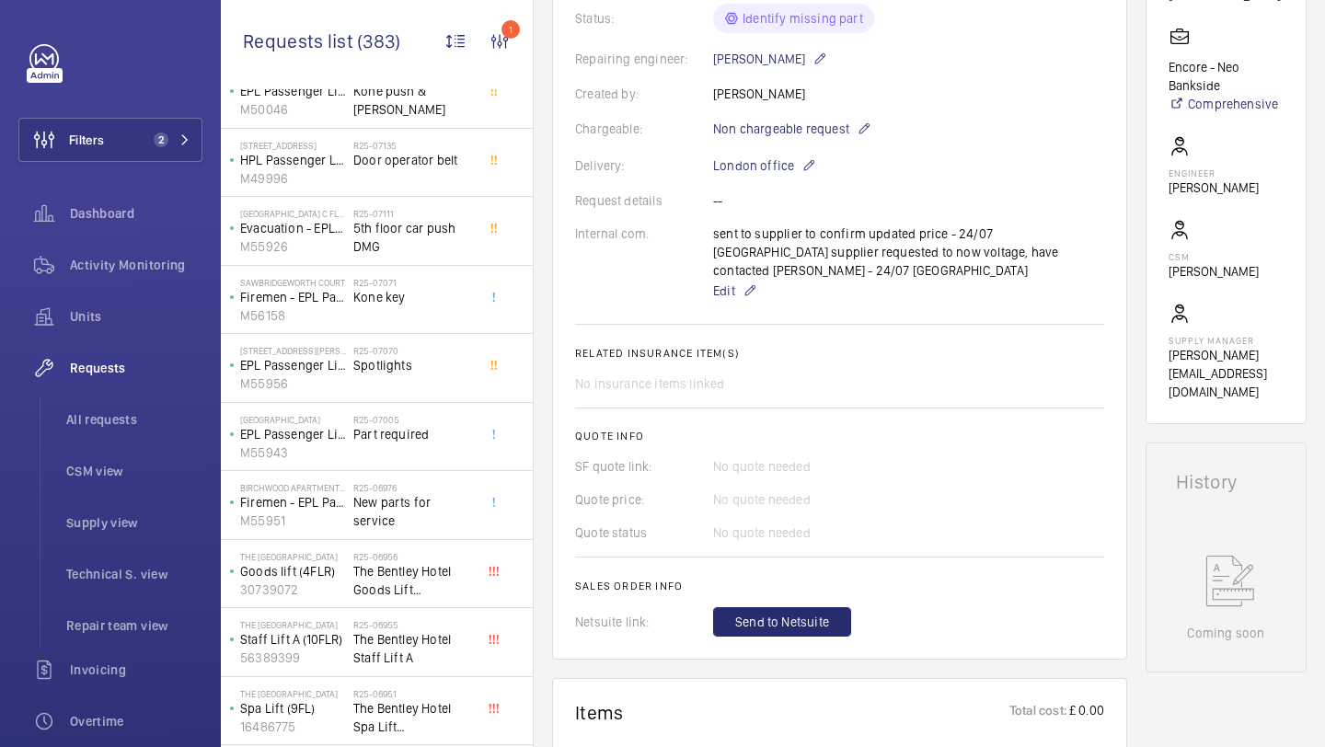
scroll to position [2913, 0]
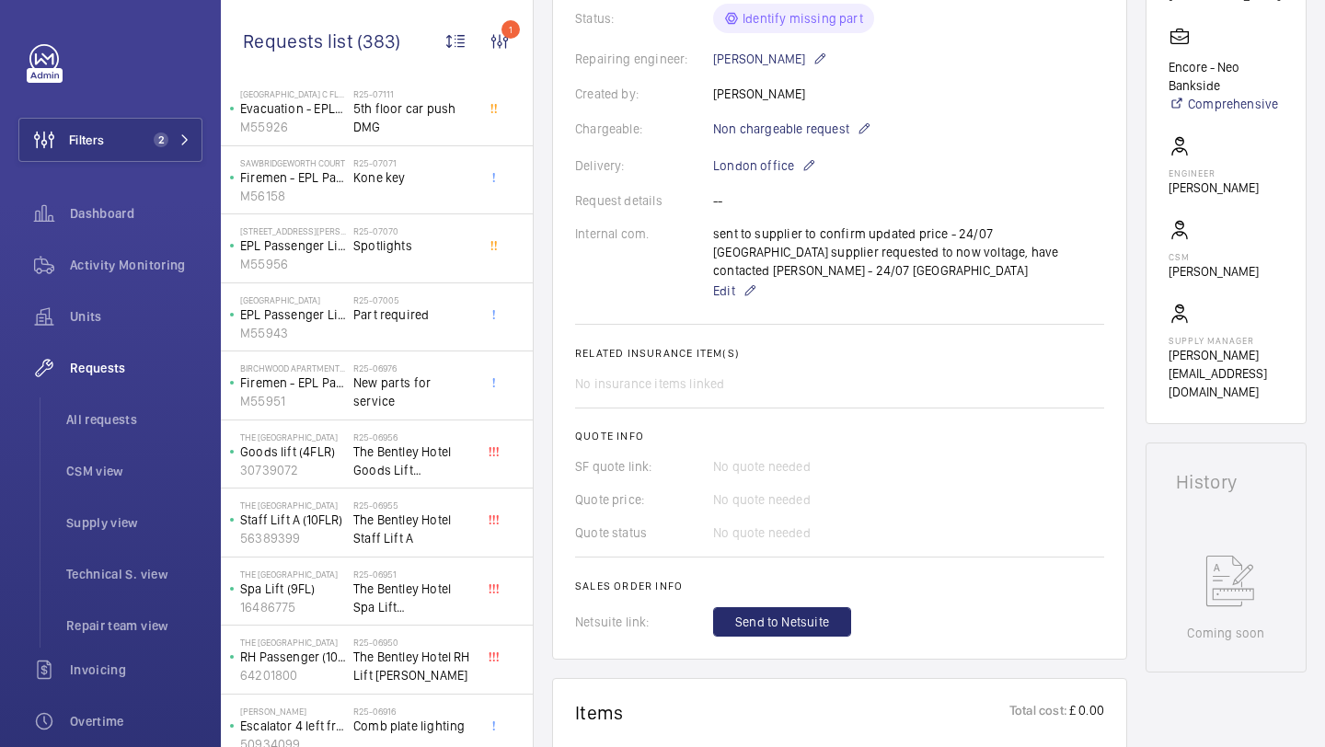
click at [376, 603] on span "The Bentley Hotel Spa Lift Delap" at bounding box center [413, 598] width 121 height 37
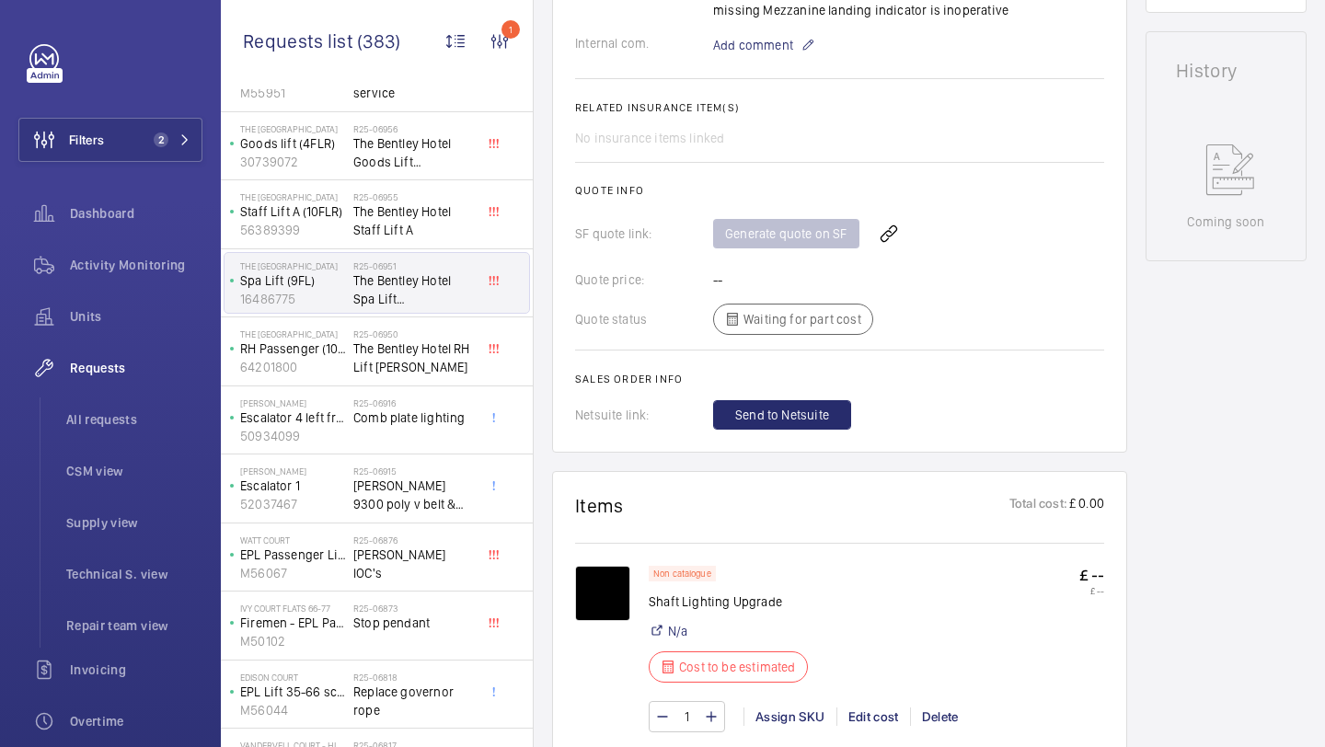
scroll to position [3545, 0]
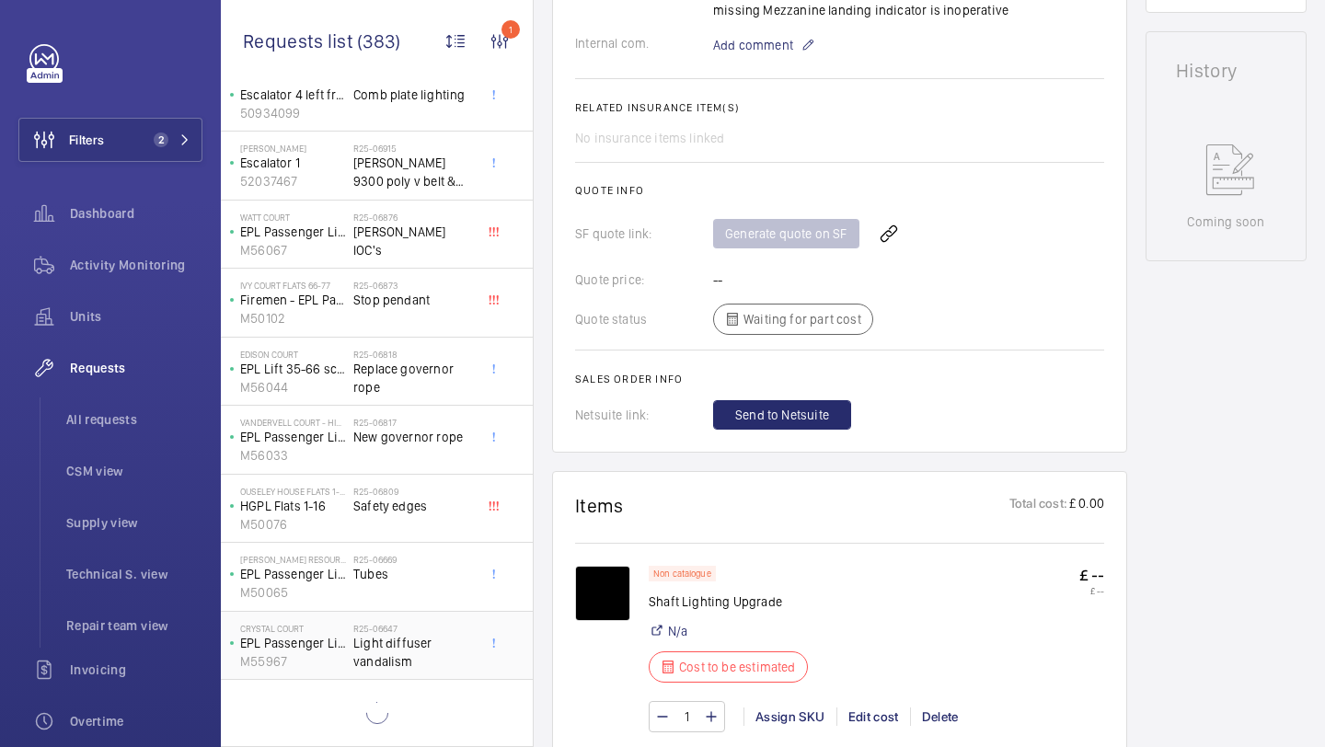
click at [385, 639] on span "Light diffuser vandalism" at bounding box center [413, 652] width 121 height 37
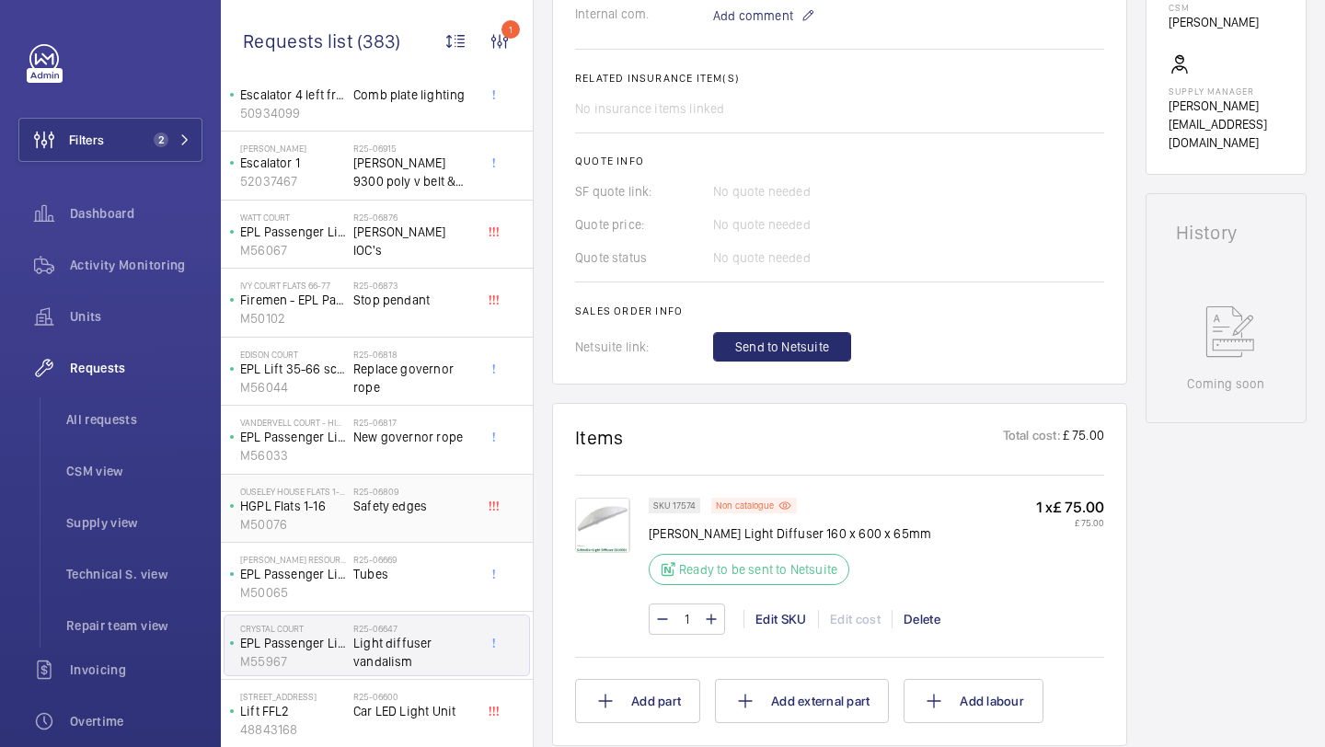
scroll to position [3638, 0]
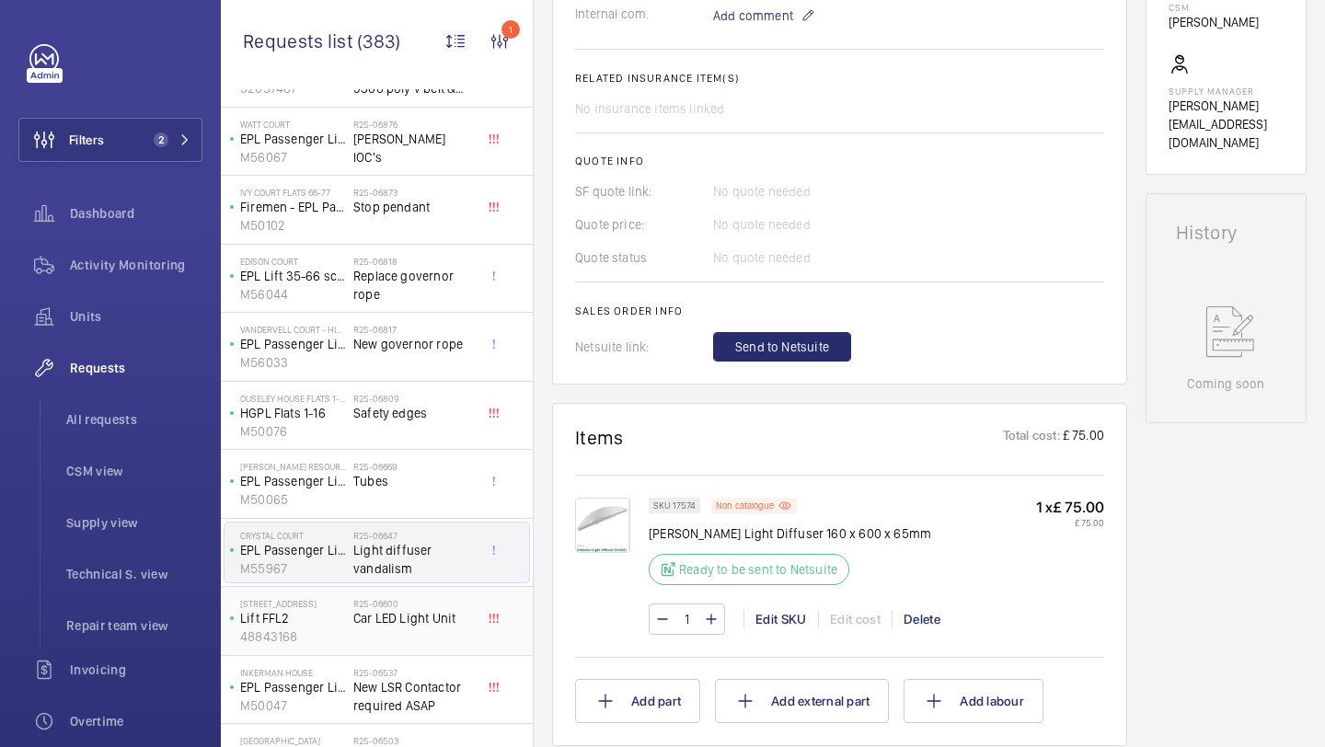
click at [422, 613] on span "Car LED Light Unit" at bounding box center [413, 618] width 121 height 18
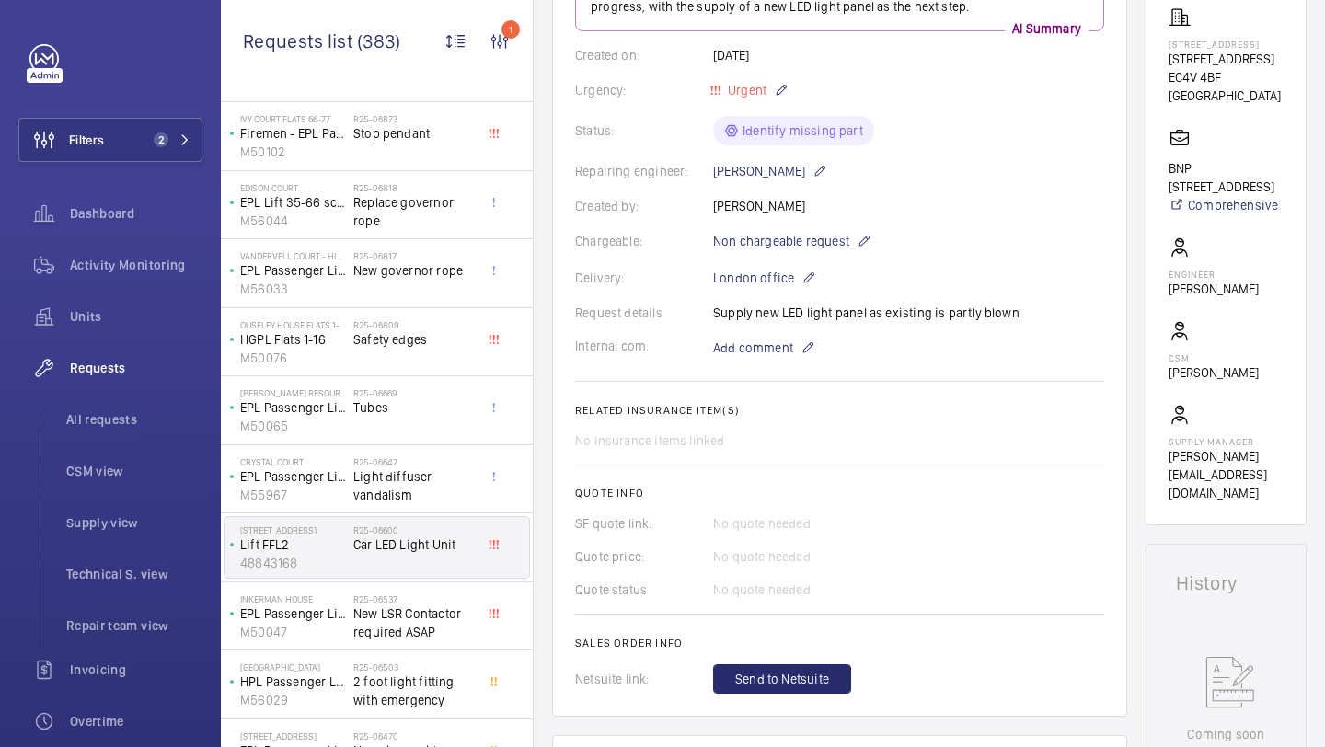
scroll to position [271, 0]
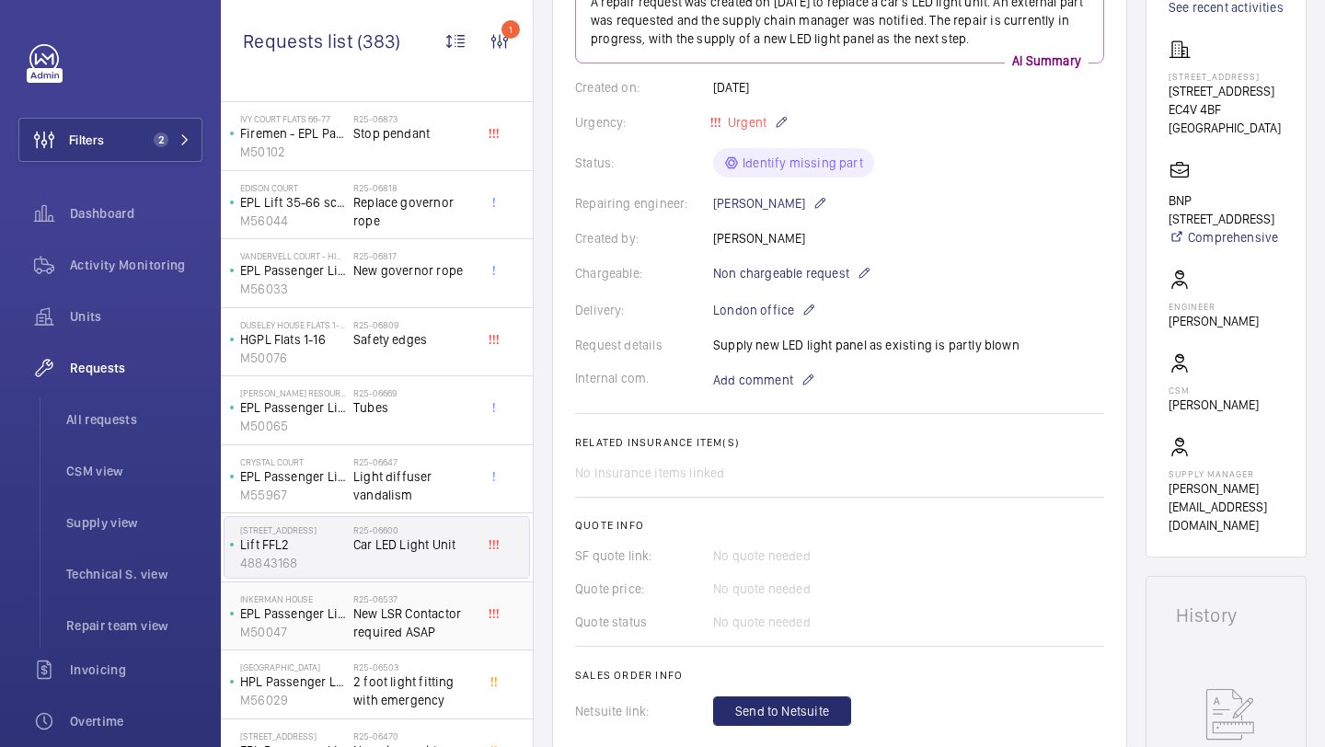
click at [463, 623] on span "New LSR Contactor required ASAP" at bounding box center [413, 623] width 121 height 37
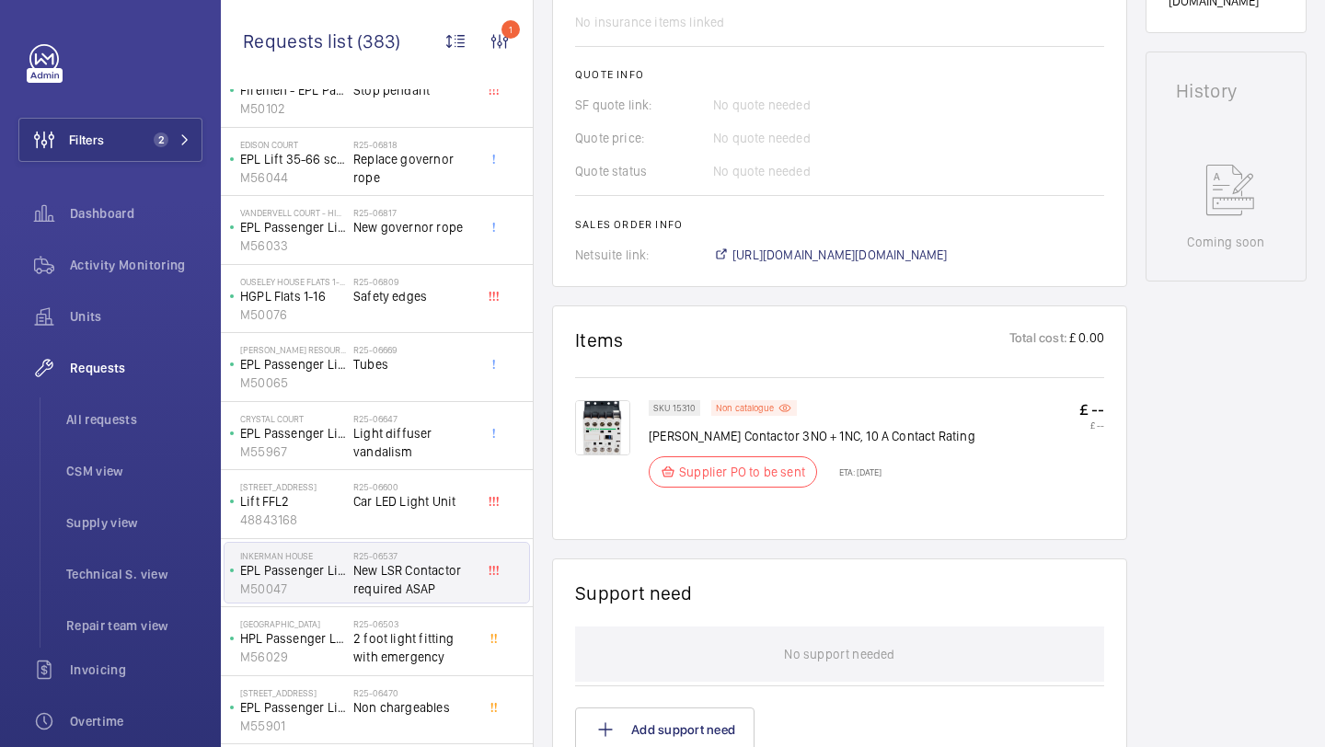
scroll to position [3764, 0]
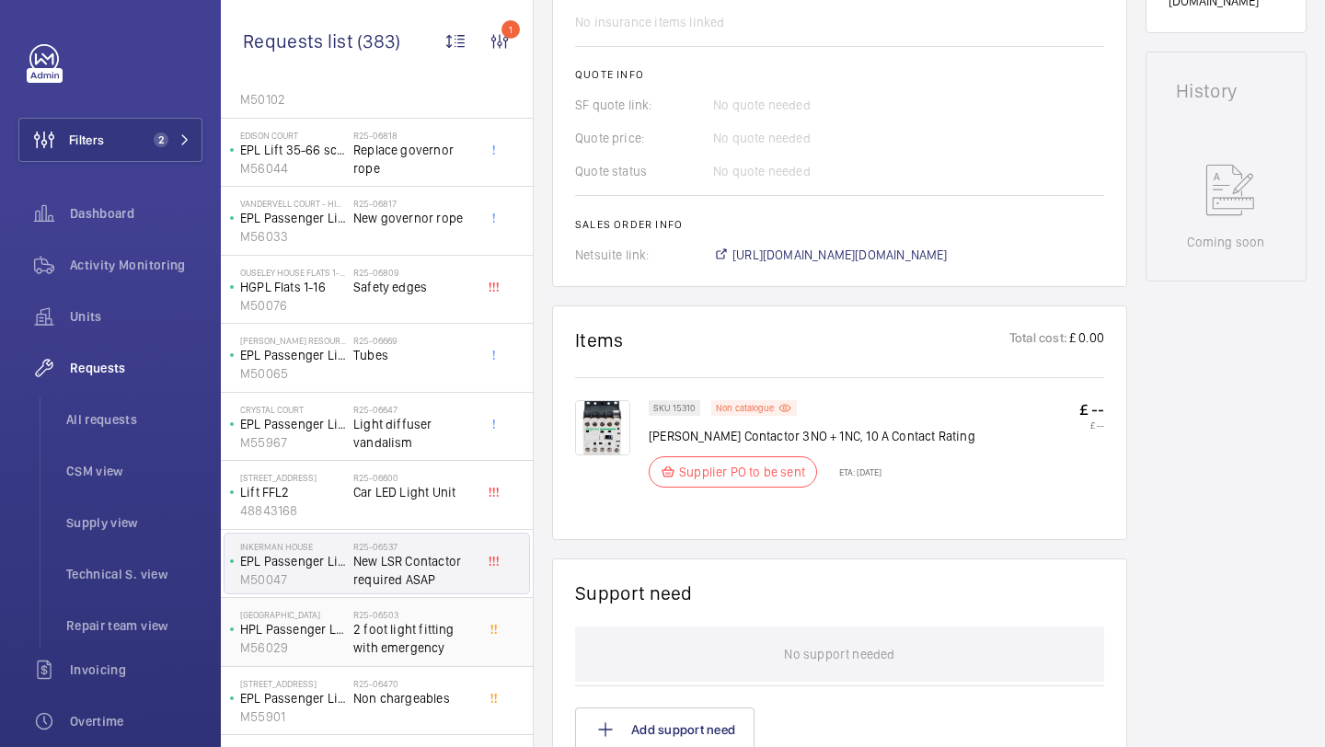
click at [427, 630] on span "2 foot light fitting with emergency" at bounding box center [413, 638] width 121 height 37
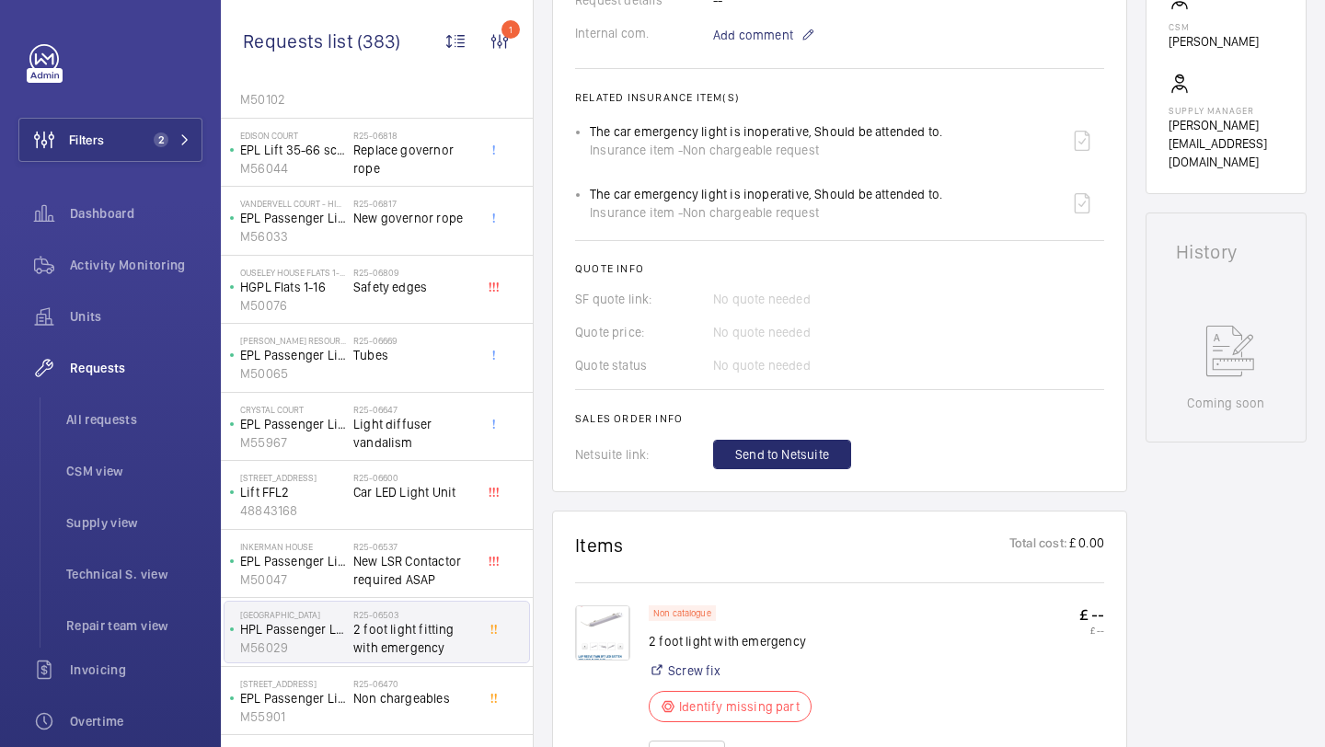
scroll to position [619, 0]
click at [431, 681] on h2 "R25-06470" at bounding box center [413, 683] width 121 height 11
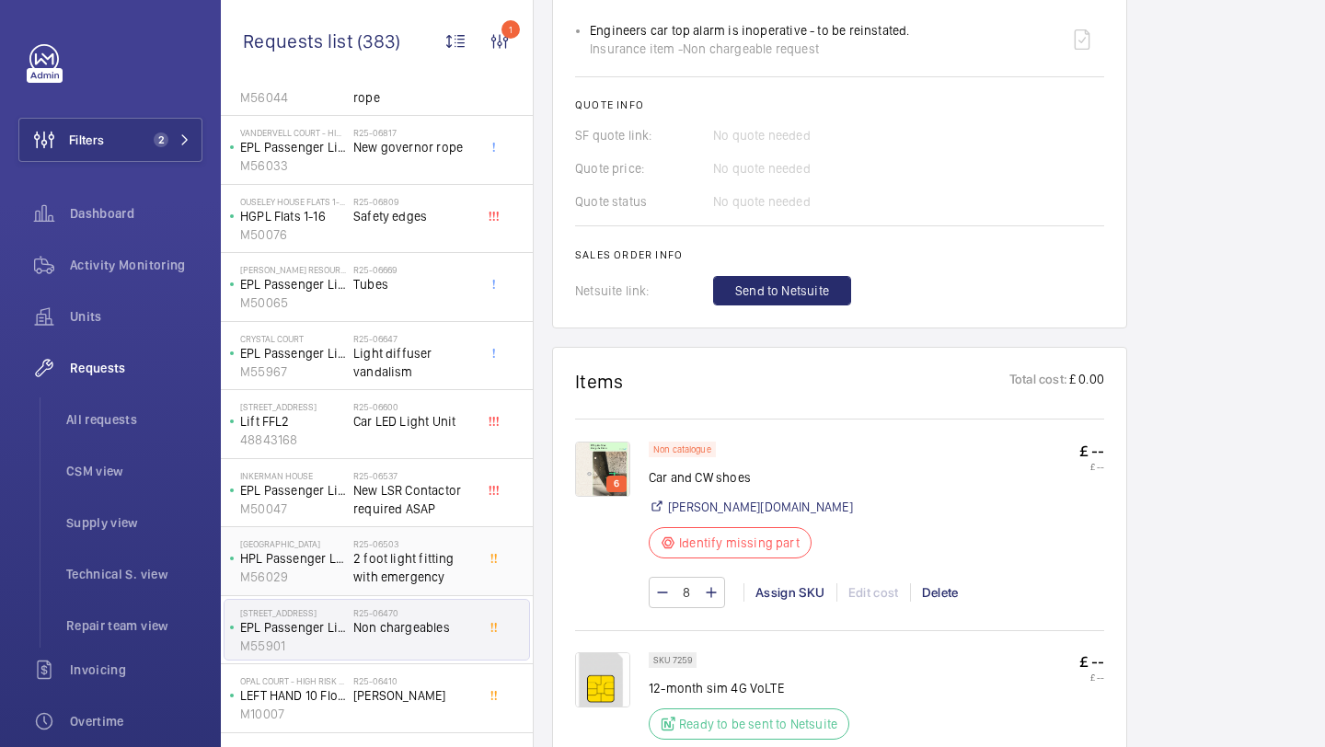
scroll to position [3834, 0]
click at [410, 704] on span "Chris Cole" at bounding box center [413, 697] width 121 height 18
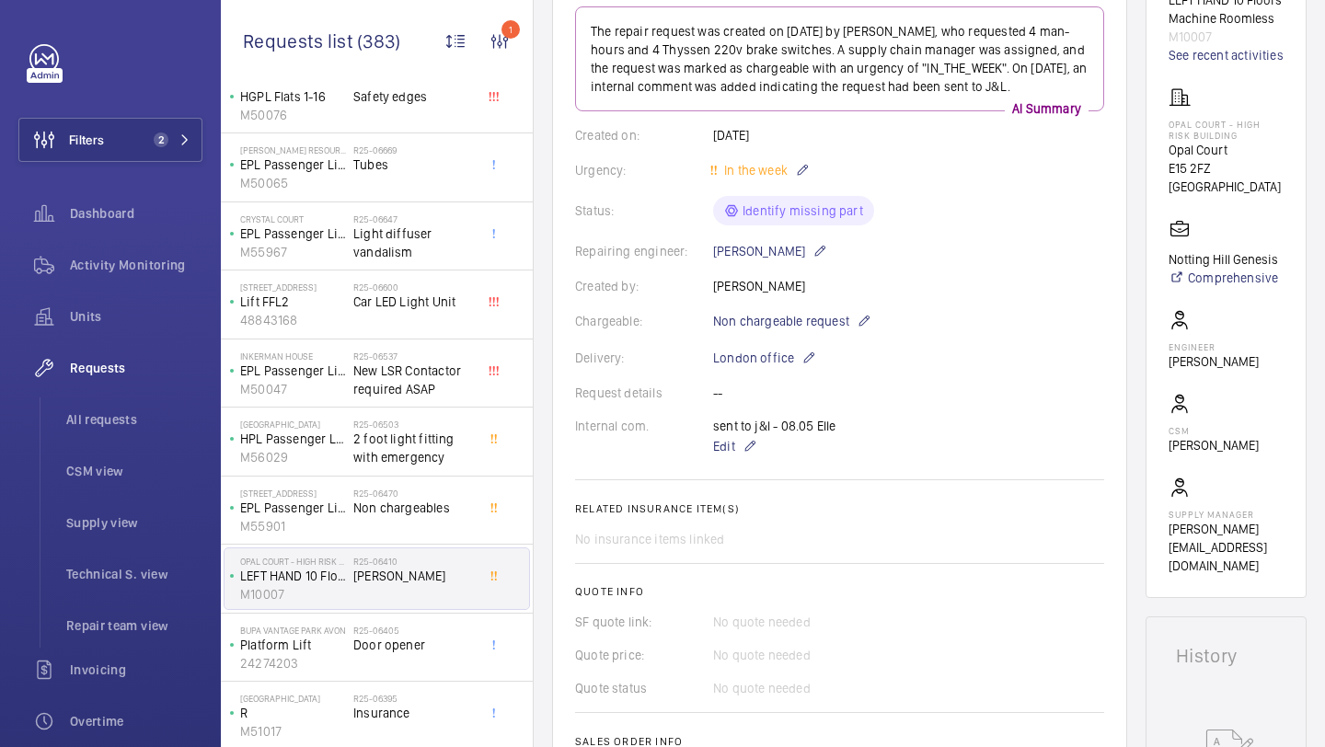
scroll to position [3964, 0]
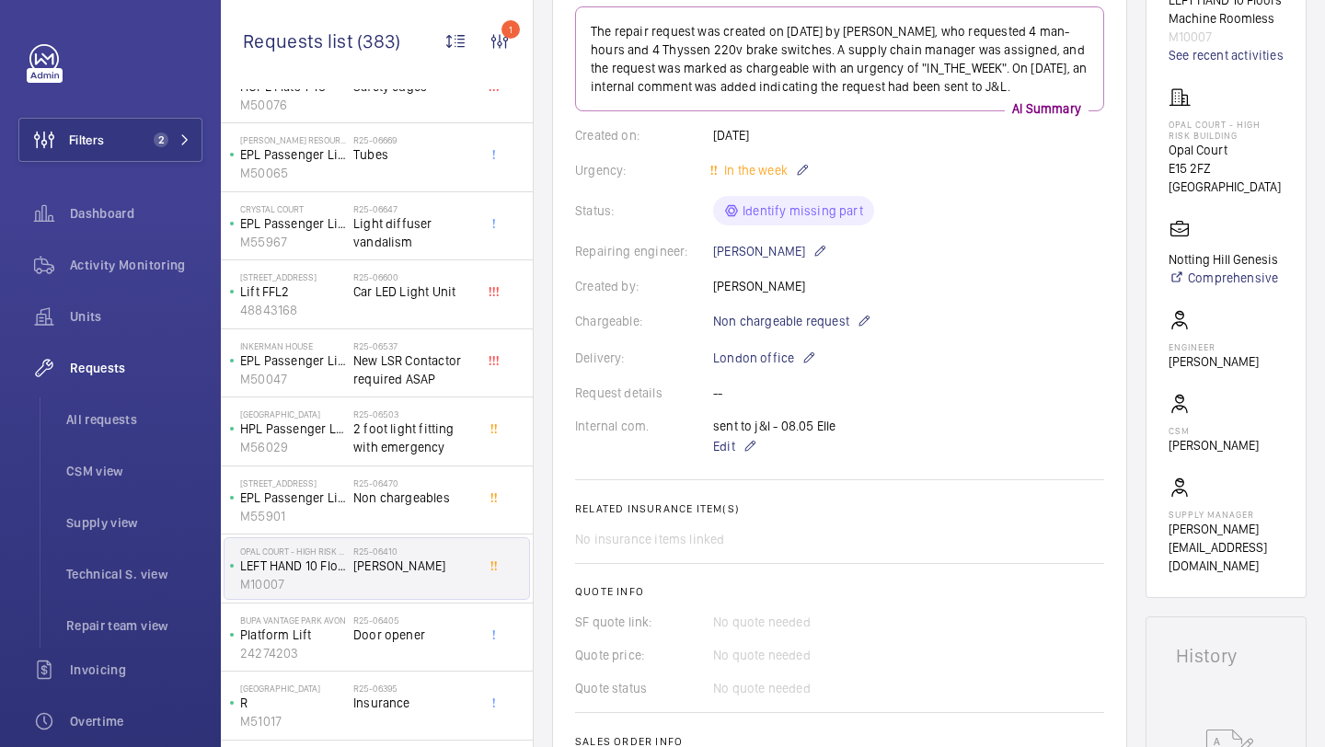
click at [443, 630] on span "Door opener" at bounding box center [413, 635] width 121 height 18
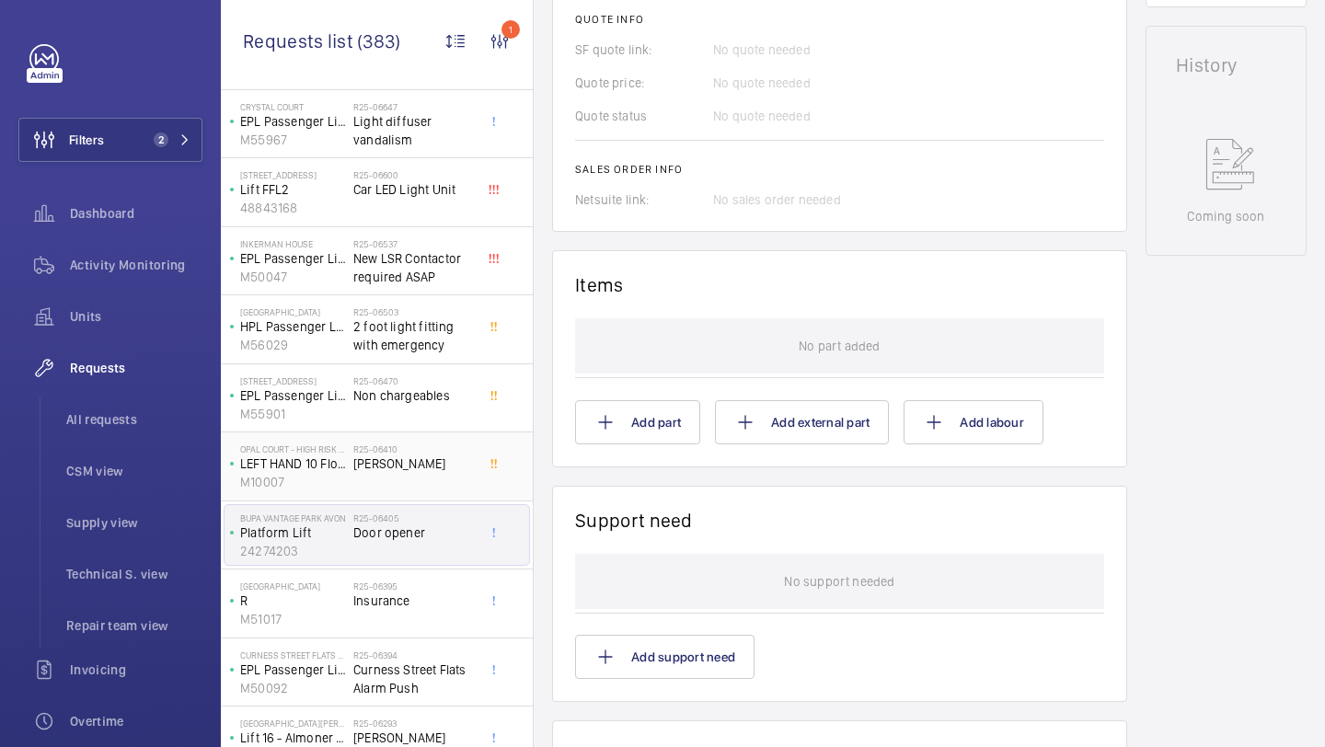
scroll to position [4076, 0]
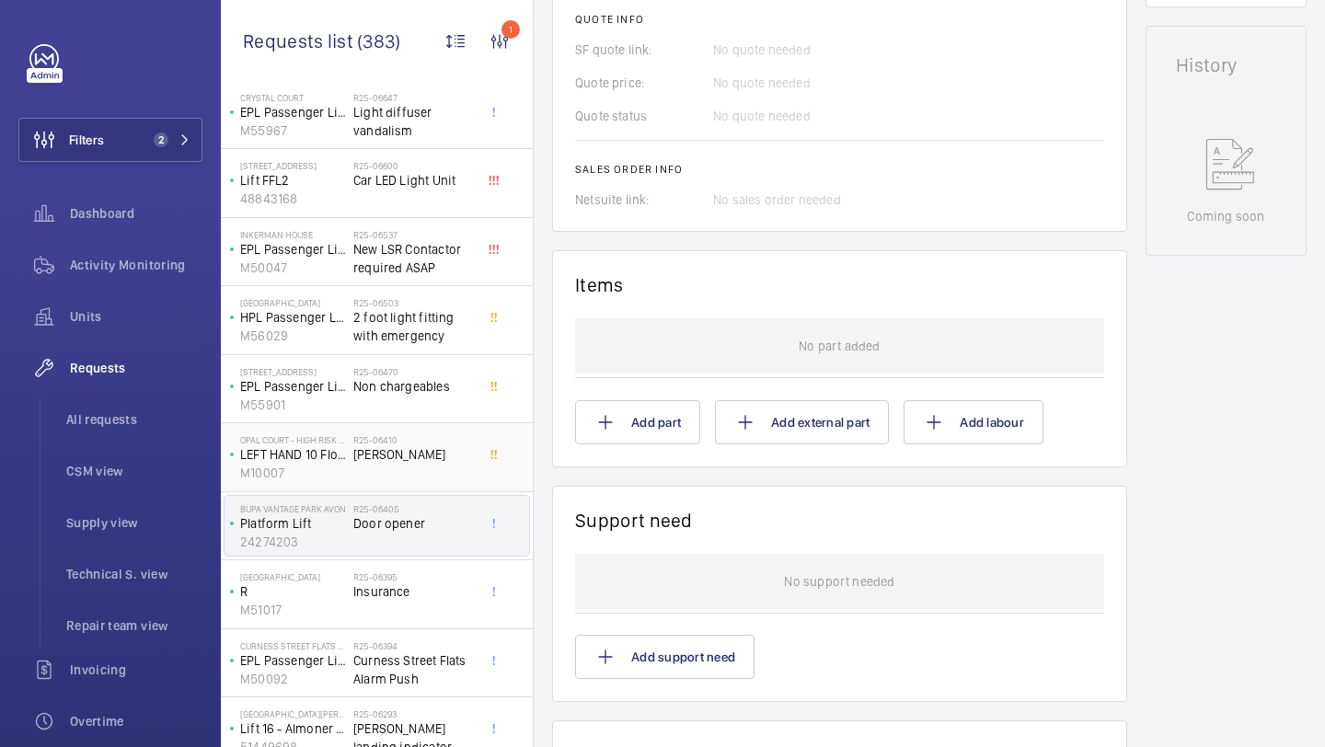
click at [419, 566] on div "R25-06395 Insurance" at bounding box center [417, 594] width 129 height 61
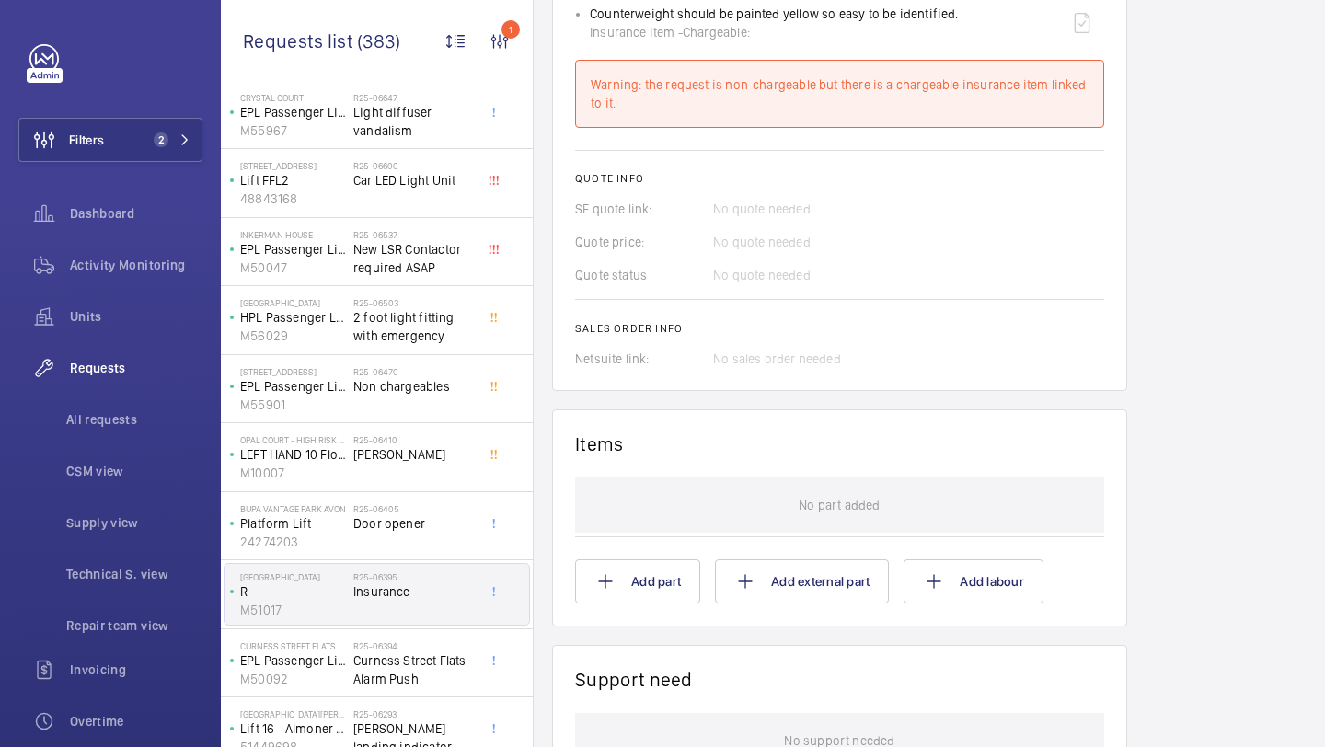
scroll to position [4217, 0]
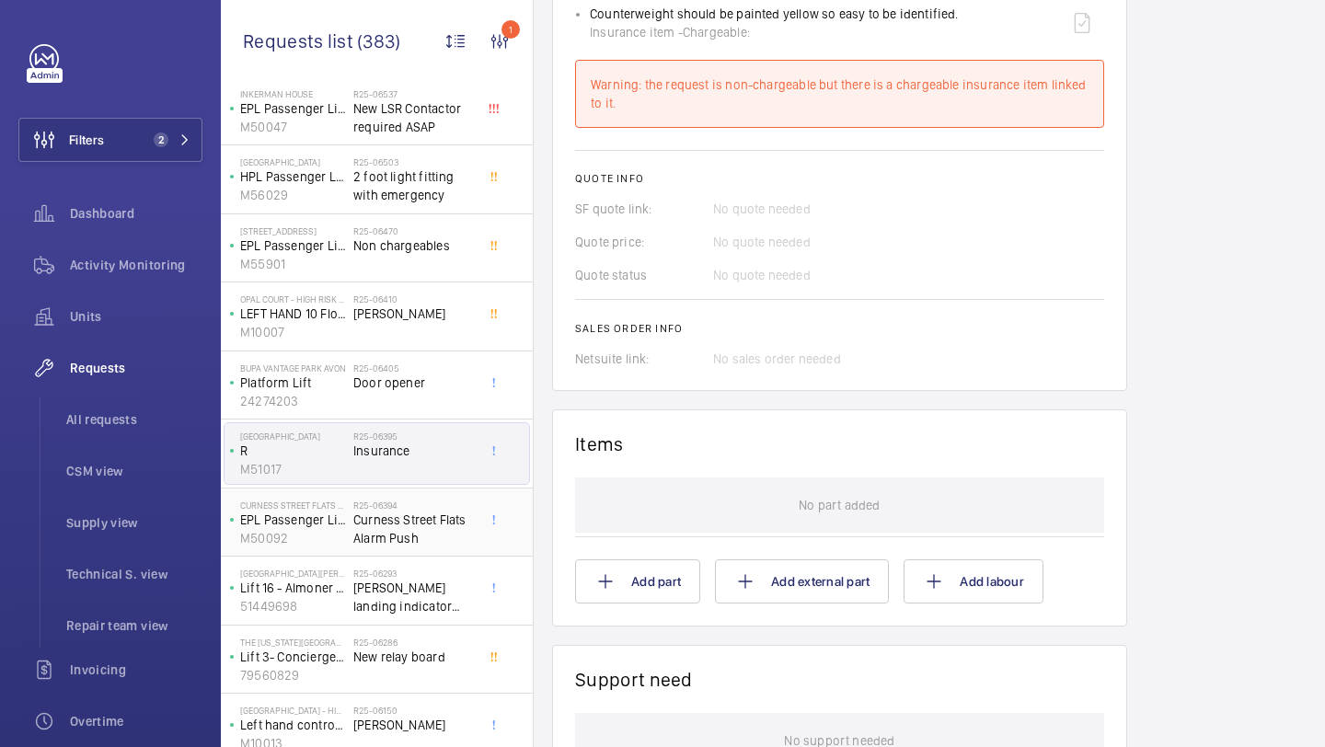
click at [433, 523] on span "Curness Street Flats Alarm Push" at bounding box center [413, 529] width 121 height 37
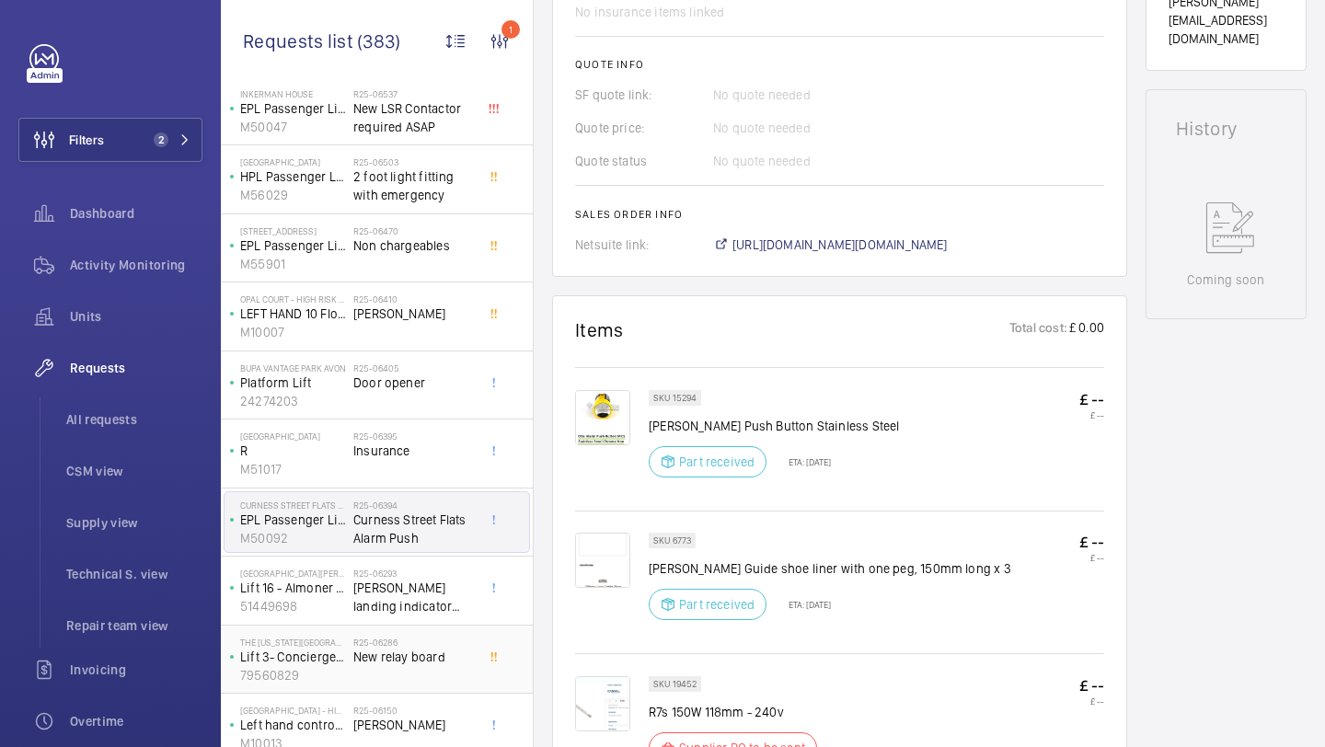
scroll to position [805, 0]
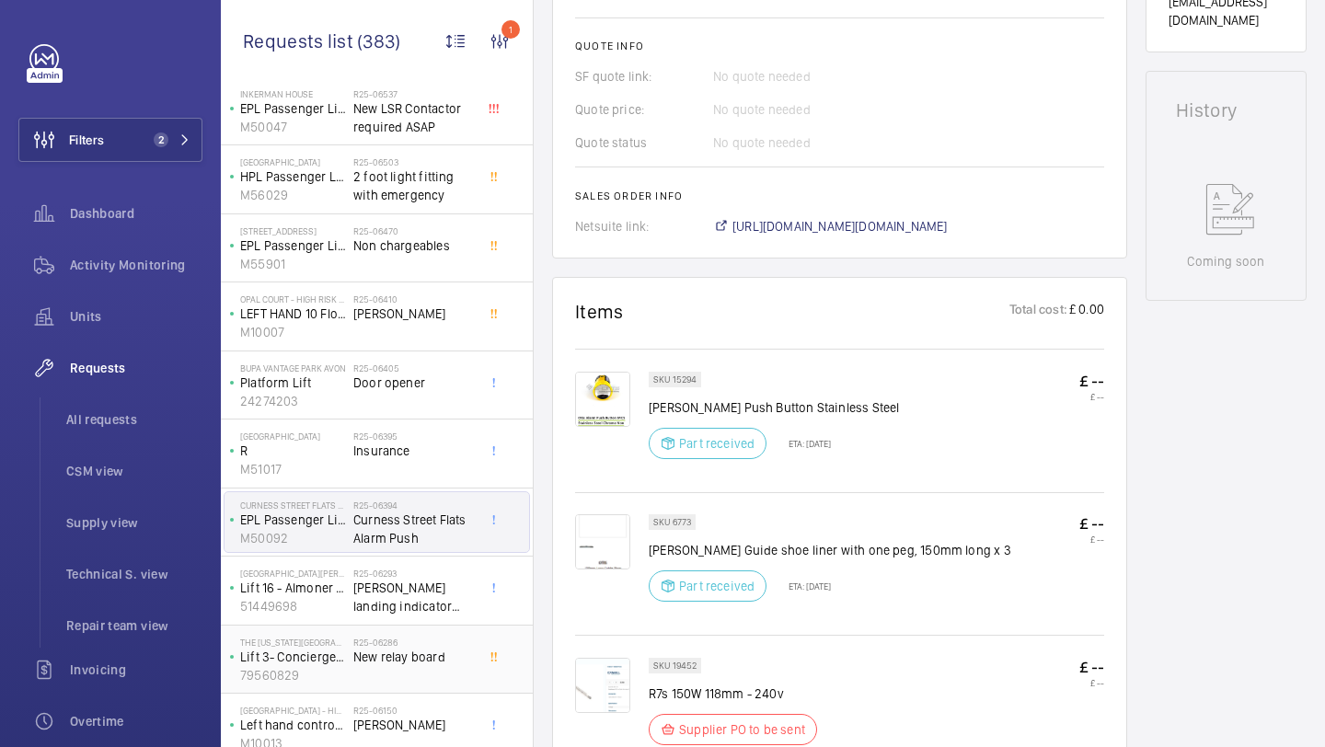
click at [398, 663] on span "New relay board" at bounding box center [413, 657] width 121 height 18
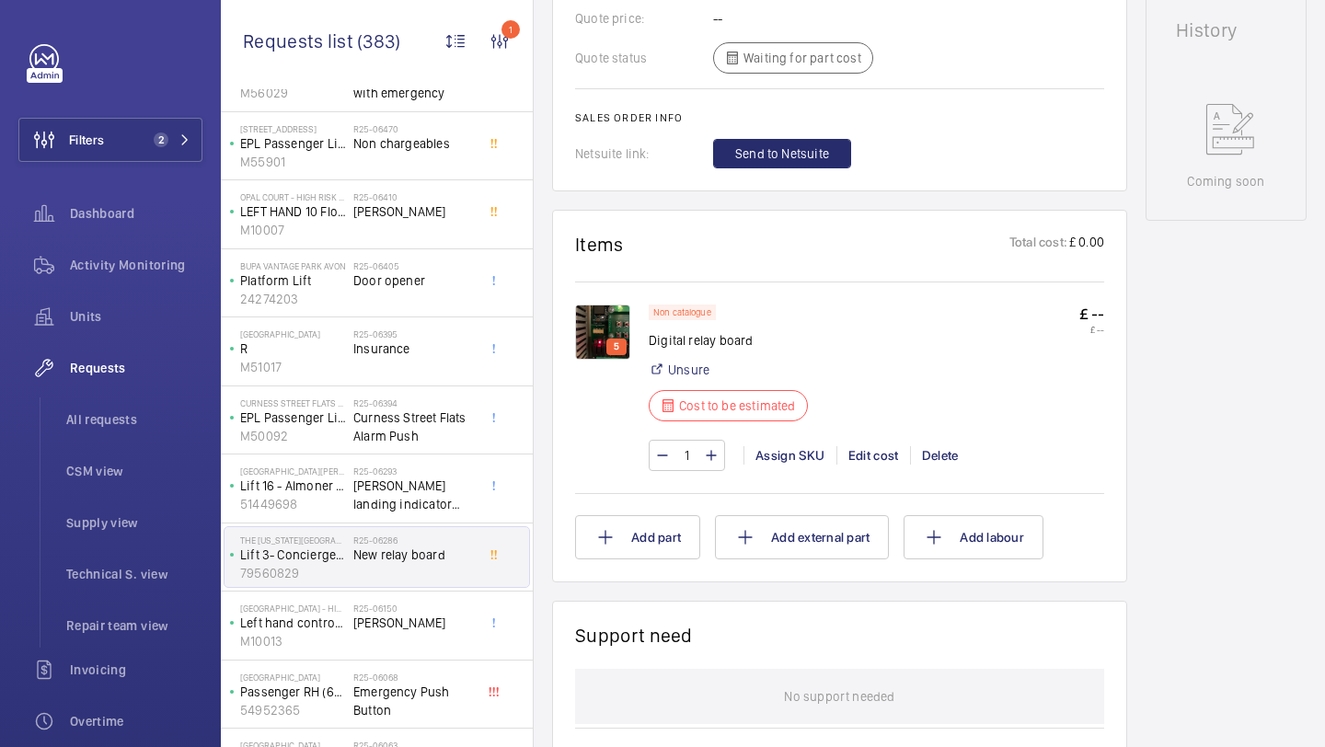
scroll to position [4336, 0]
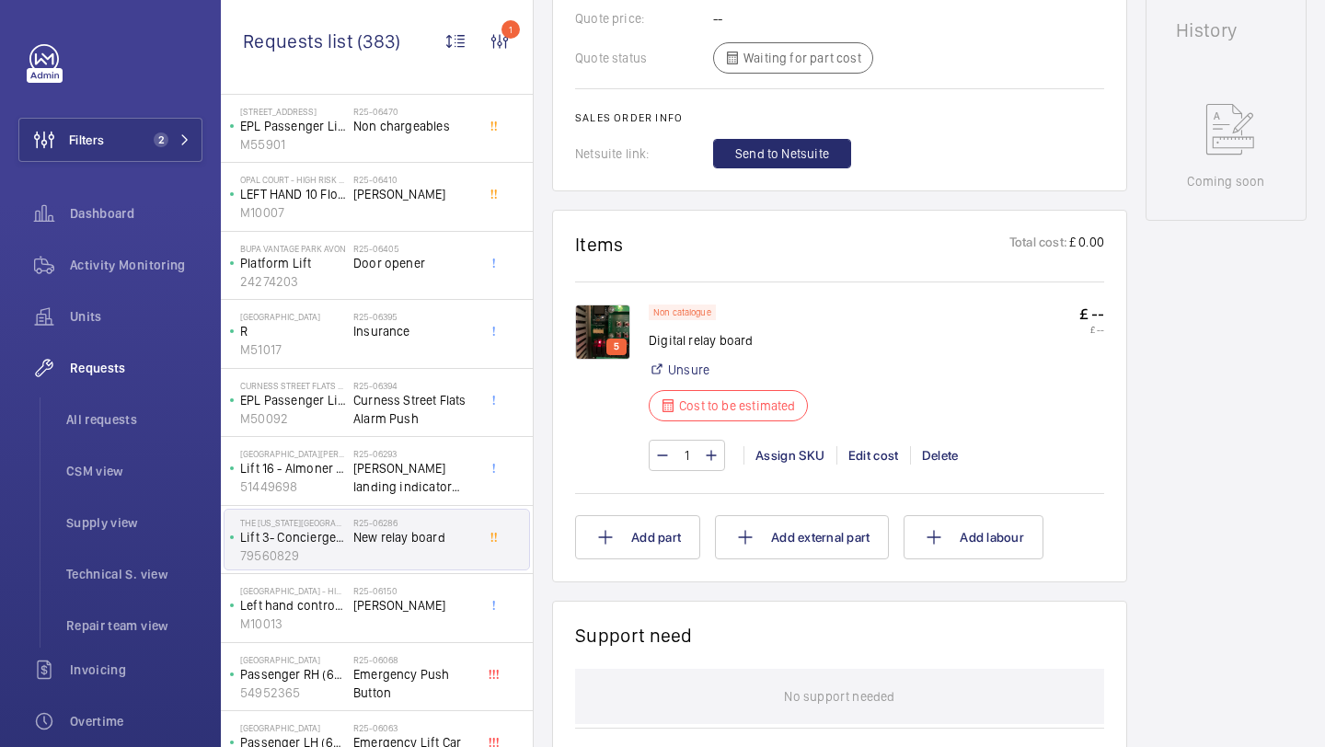
click at [400, 634] on div "R25-06150 Chris Cole" at bounding box center [413, 611] width 121 height 53
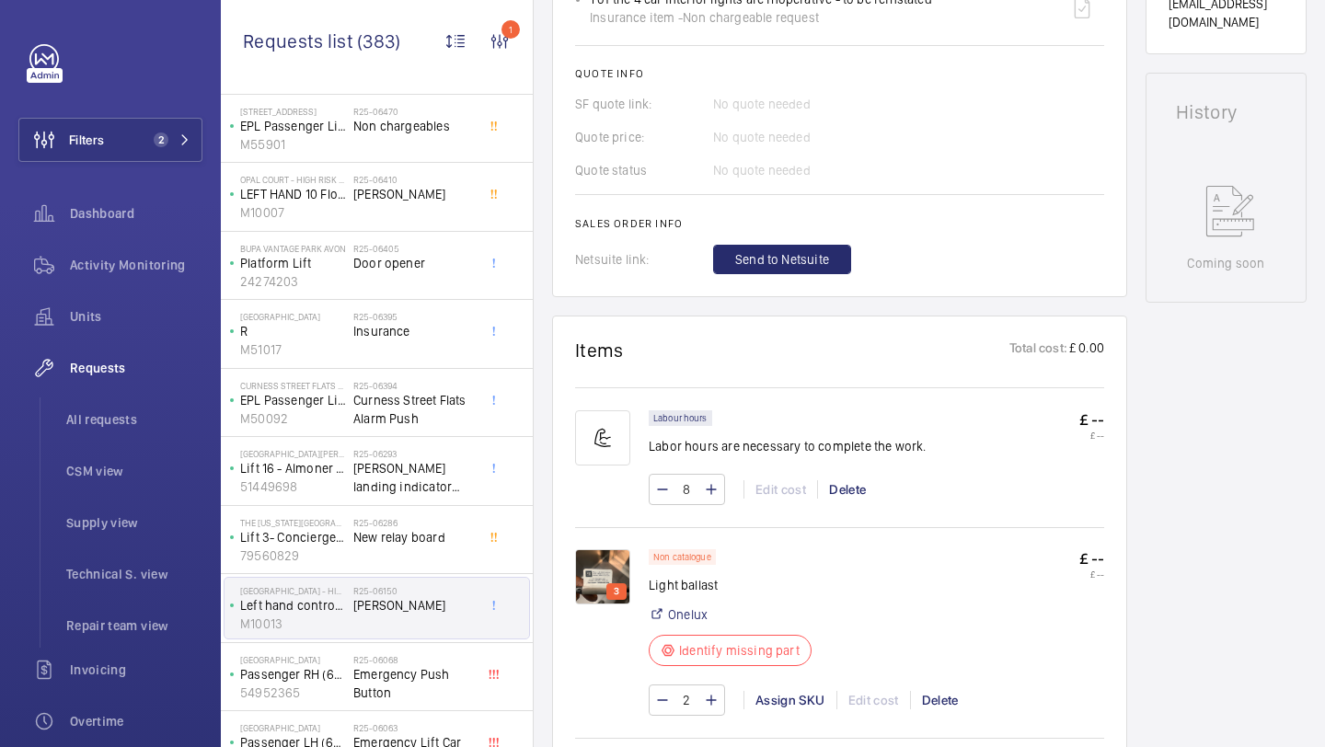
scroll to position [4468, 0]
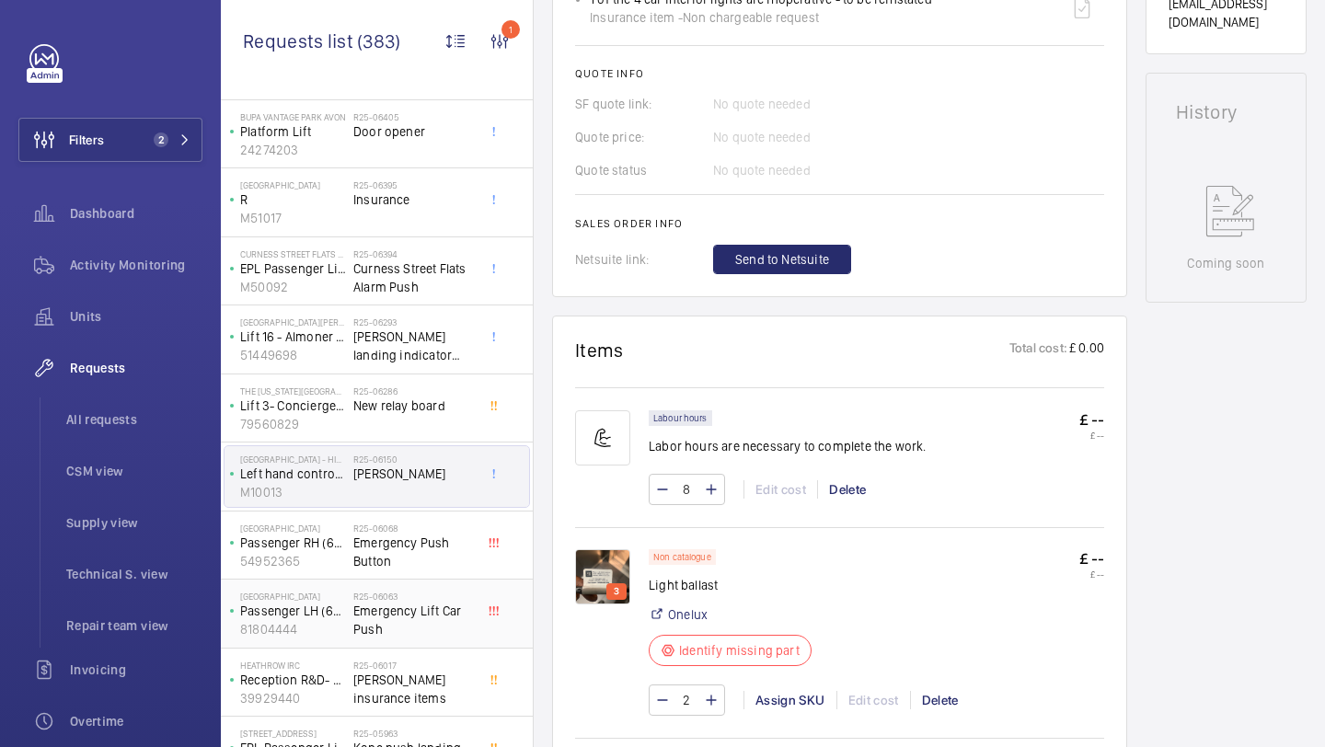
click at [441, 582] on div "The Courthouse Hotel Soho Passenger LH (6FLR) 81804444 R25-06063 Emergency Lift…" at bounding box center [377, 614] width 312 height 69
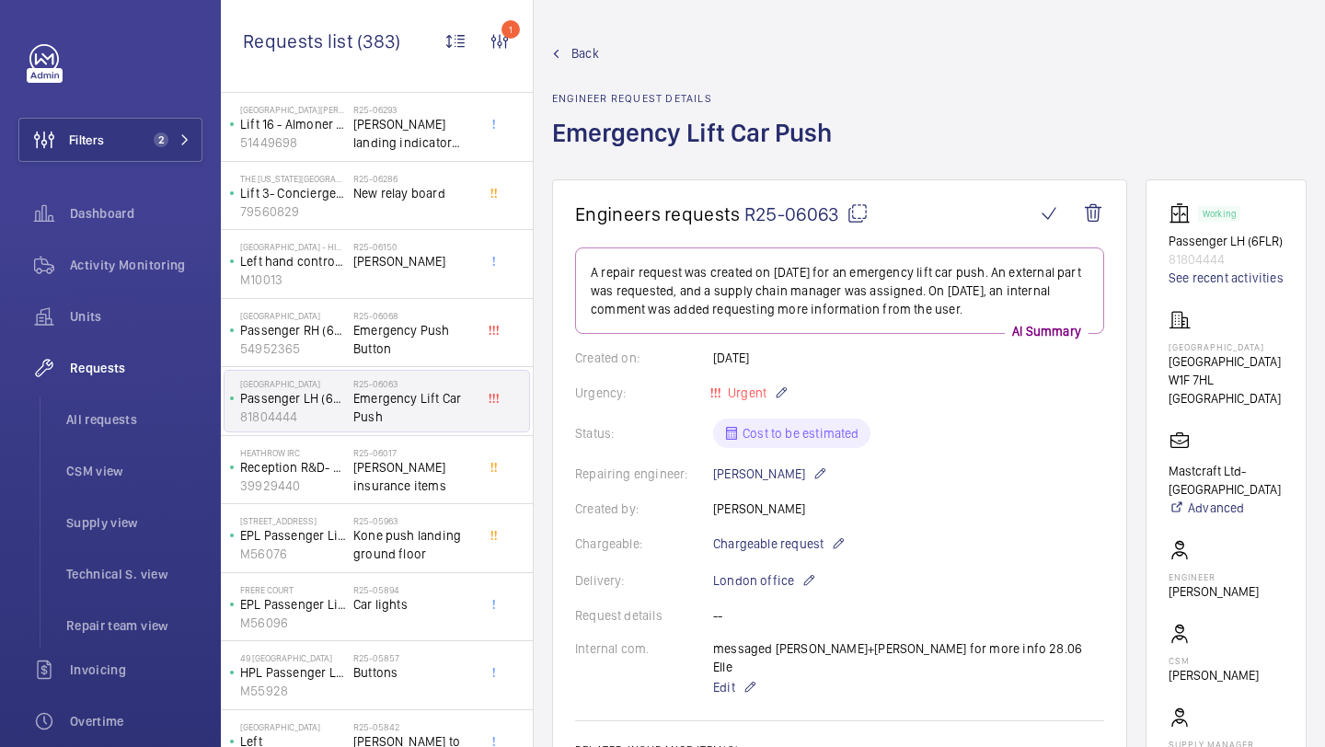
scroll to position [4802, 0]
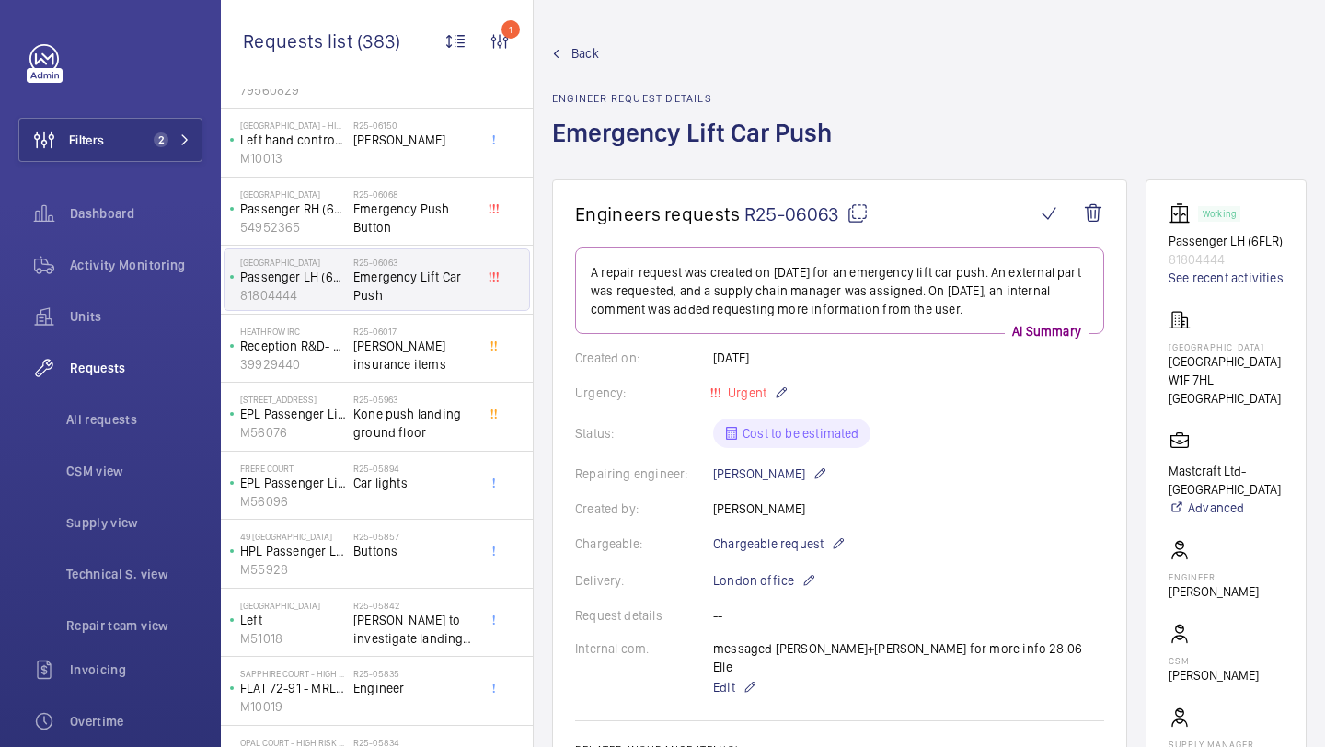
click at [441, 582] on div "R25-05857 Buttons" at bounding box center [413, 557] width 121 height 53
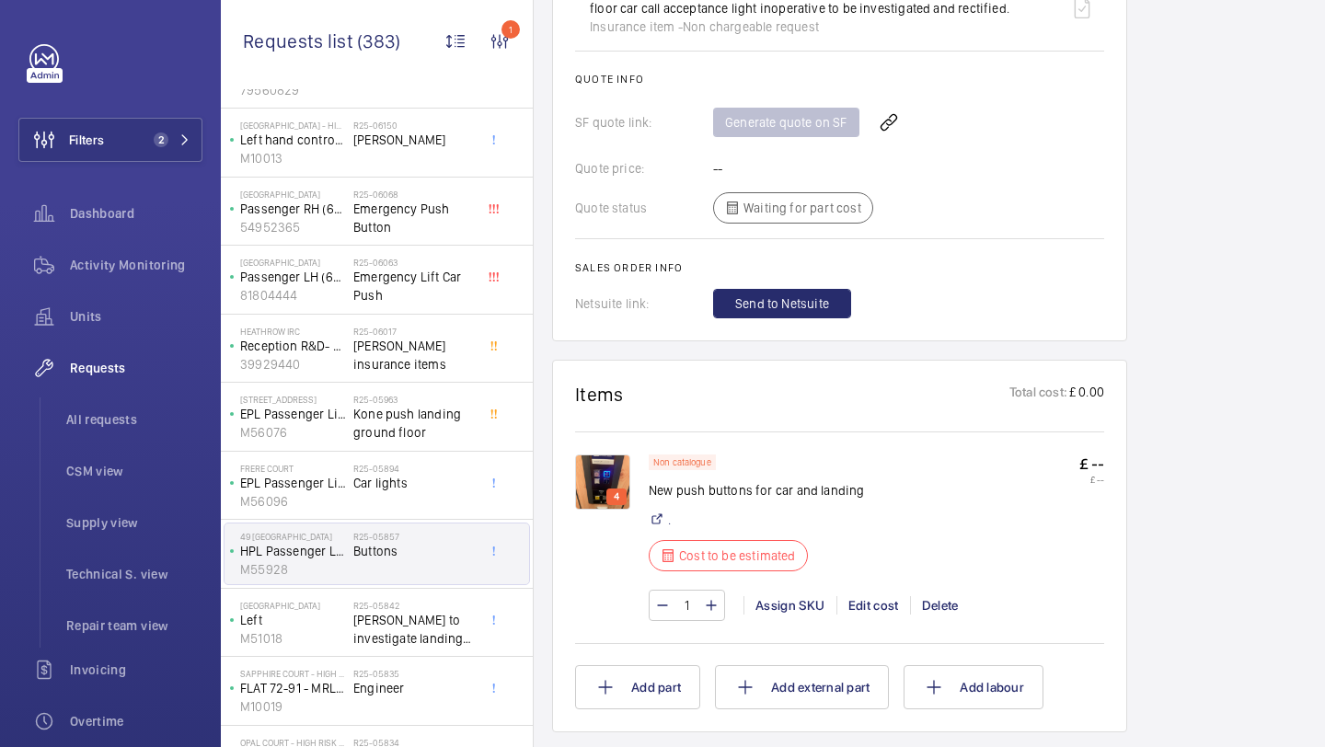
scroll to position [1237, 0]
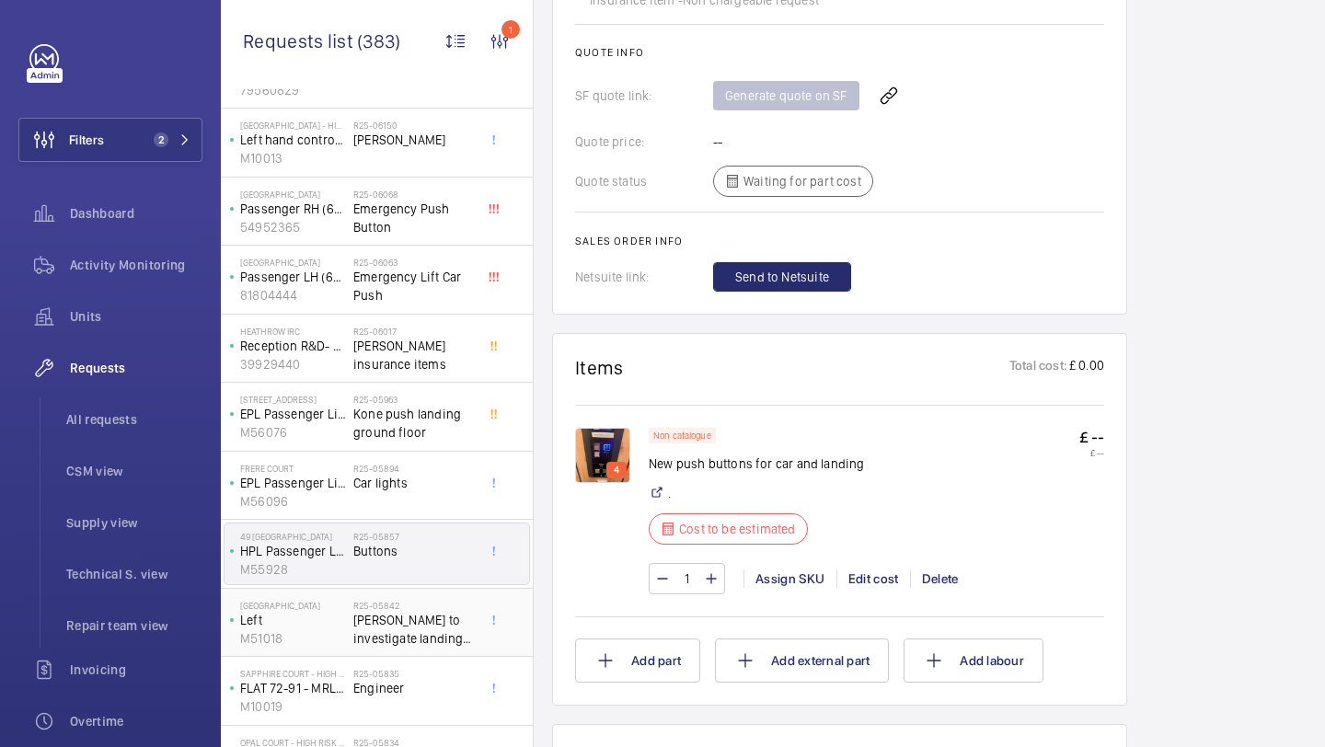
click at [442, 640] on span "Otis to investigate landing indicator interference" at bounding box center [413, 629] width 121 height 37
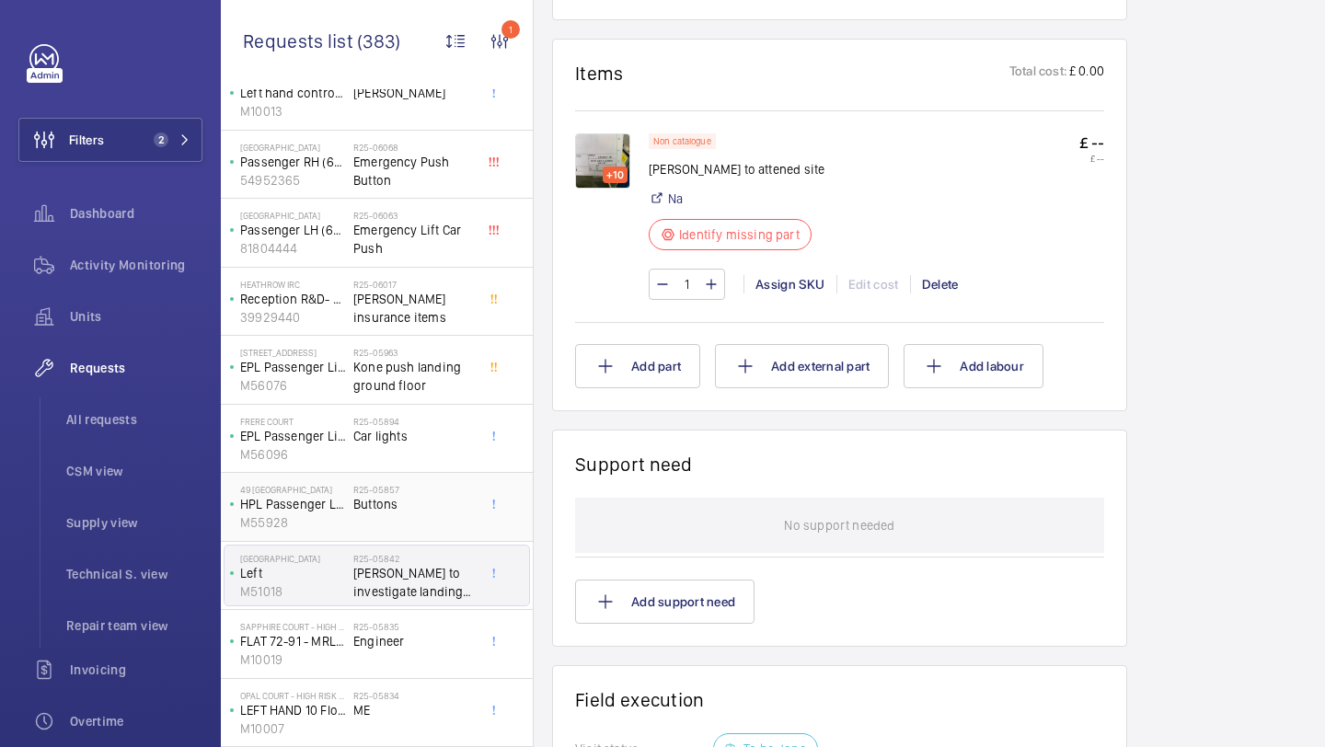
scroll to position [4916, 0]
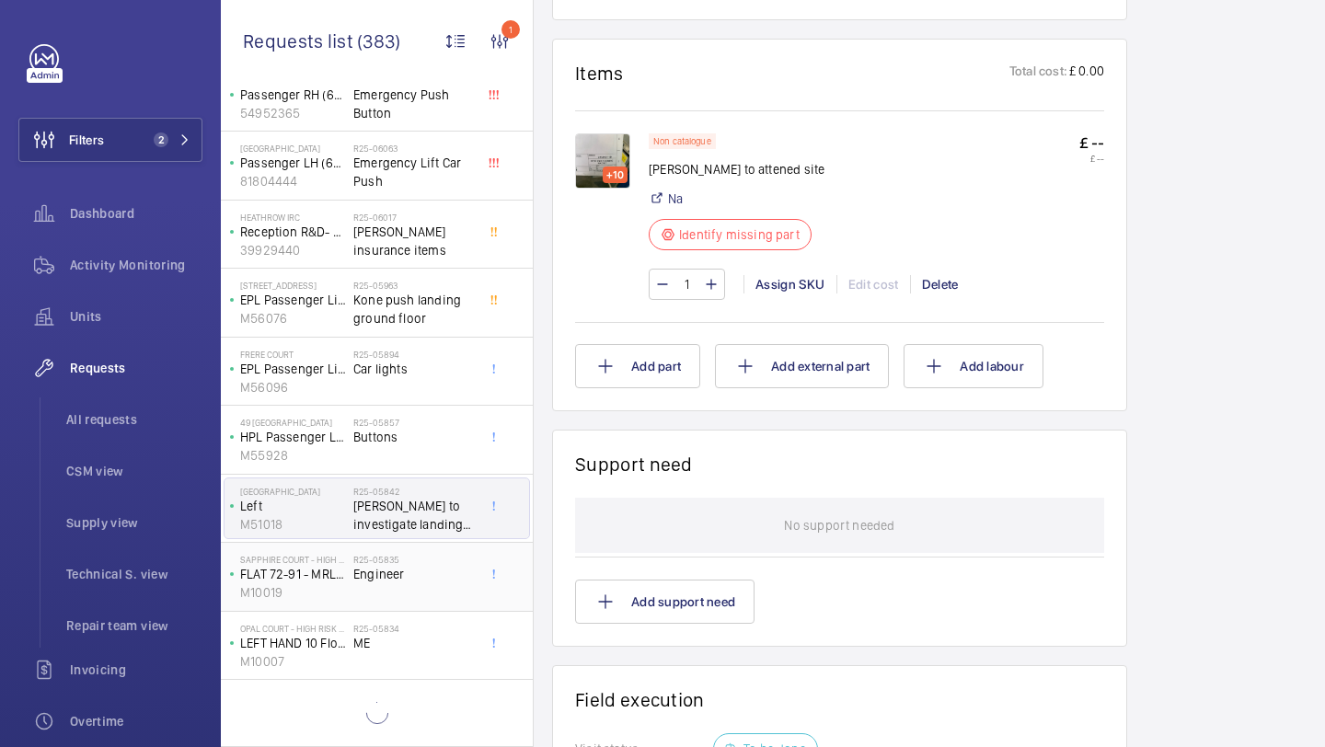
click at [456, 583] on span "Engineer" at bounding box center [413, 574] width 121 height 18
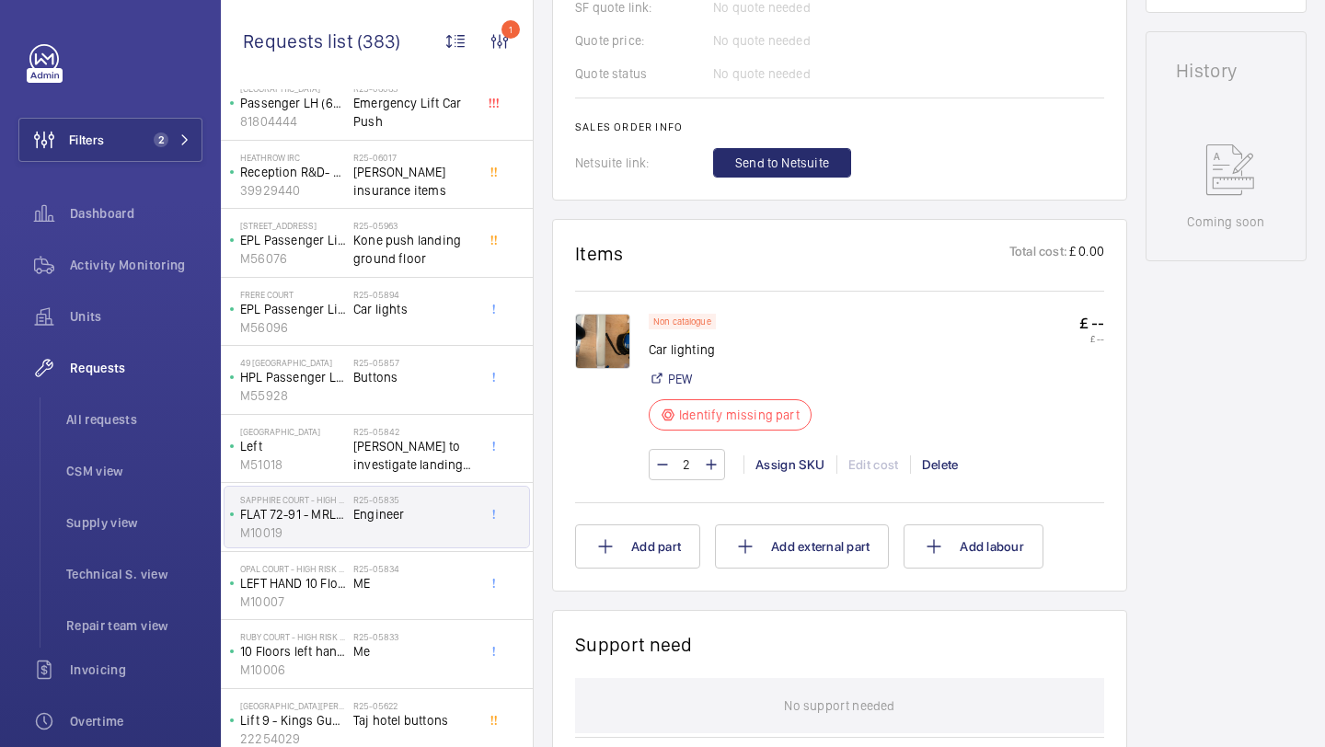
scroll to position [5070, 0]
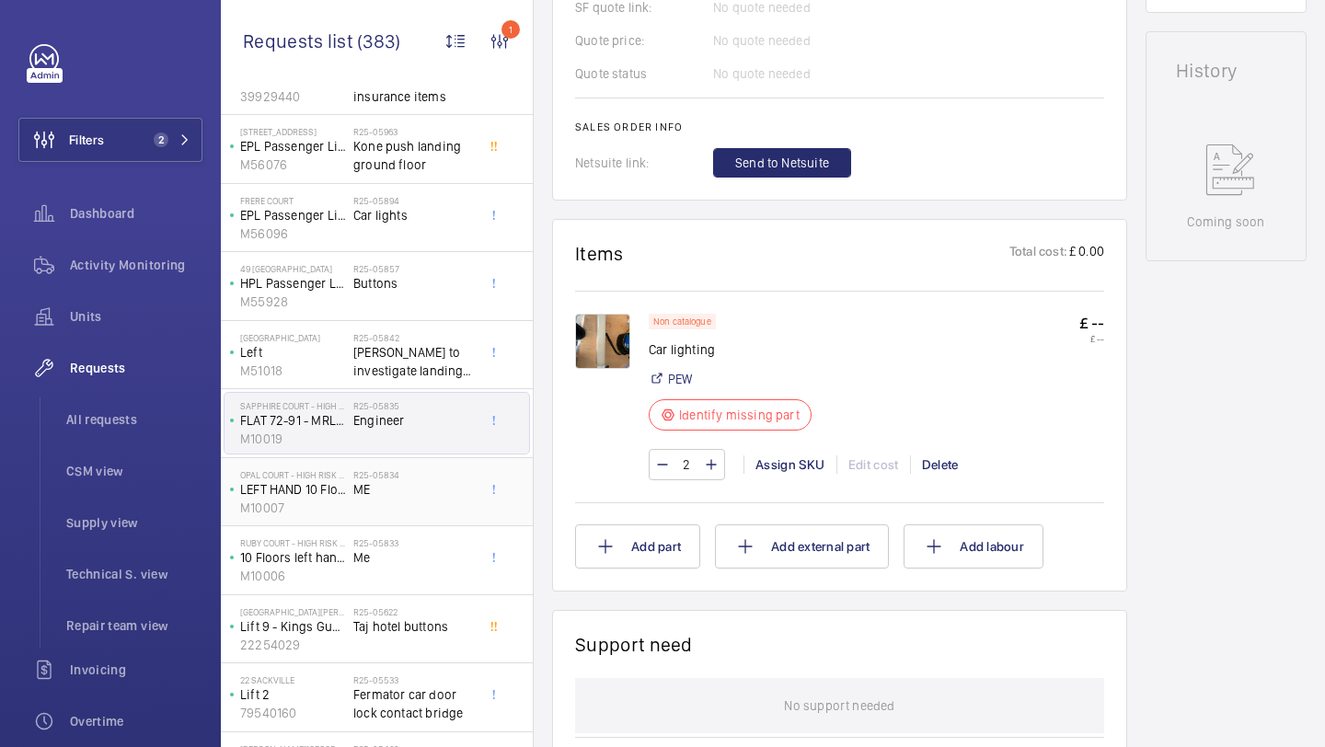
click at [401, 501] on div "R25-05834 ME" at bounding box center [413, 495] width 121 height 53
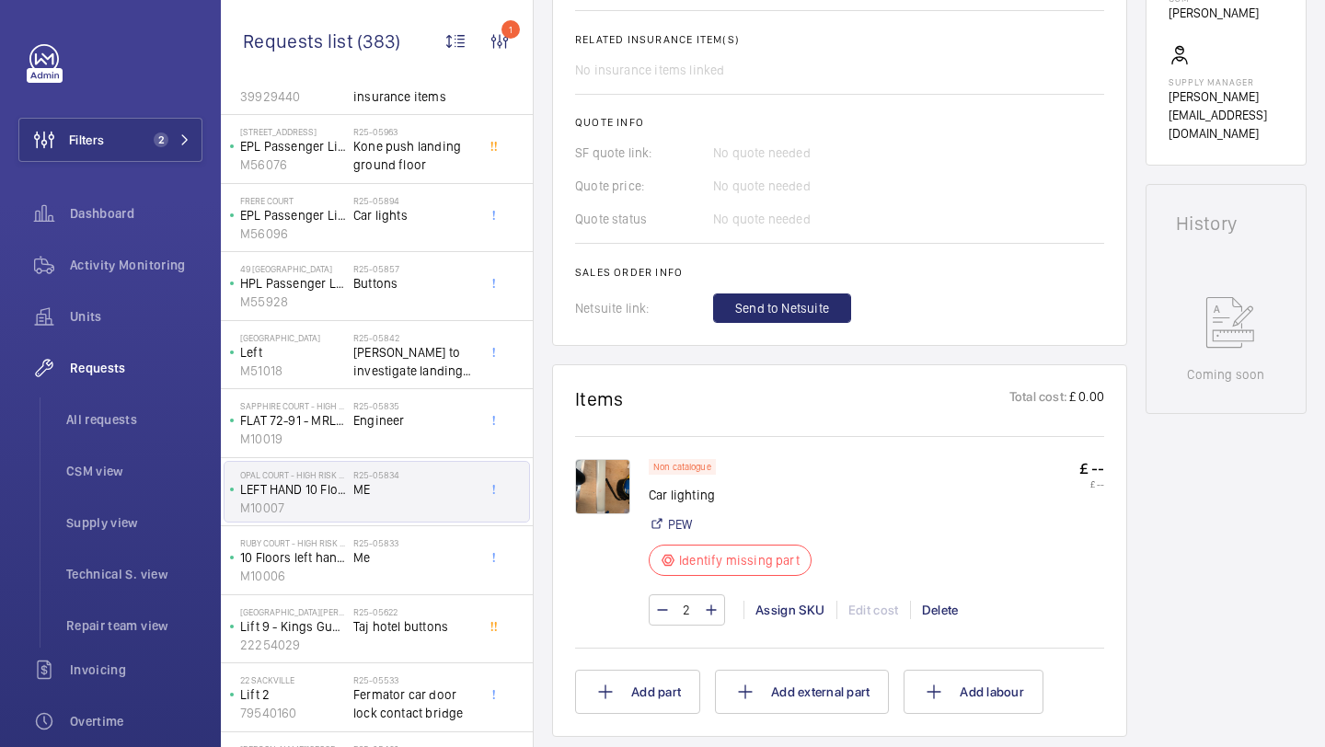
scroll to position [731, 0]
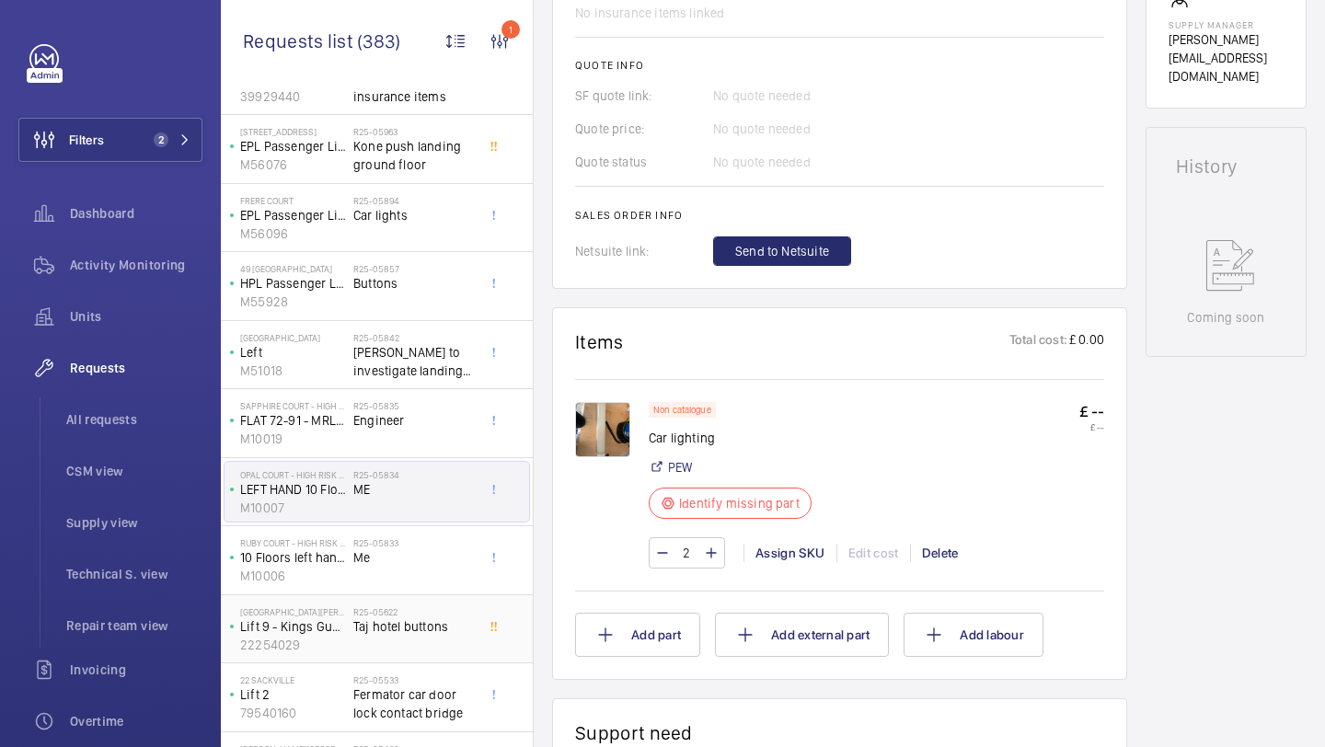
click at [394, 660] on div "ST JAMES COURT HOTEL Lift 9 - Kings Guest/Staff (H2381) 22254029 R25-05622 Taj …" at bounding box center [377, 630] width 312 height 69
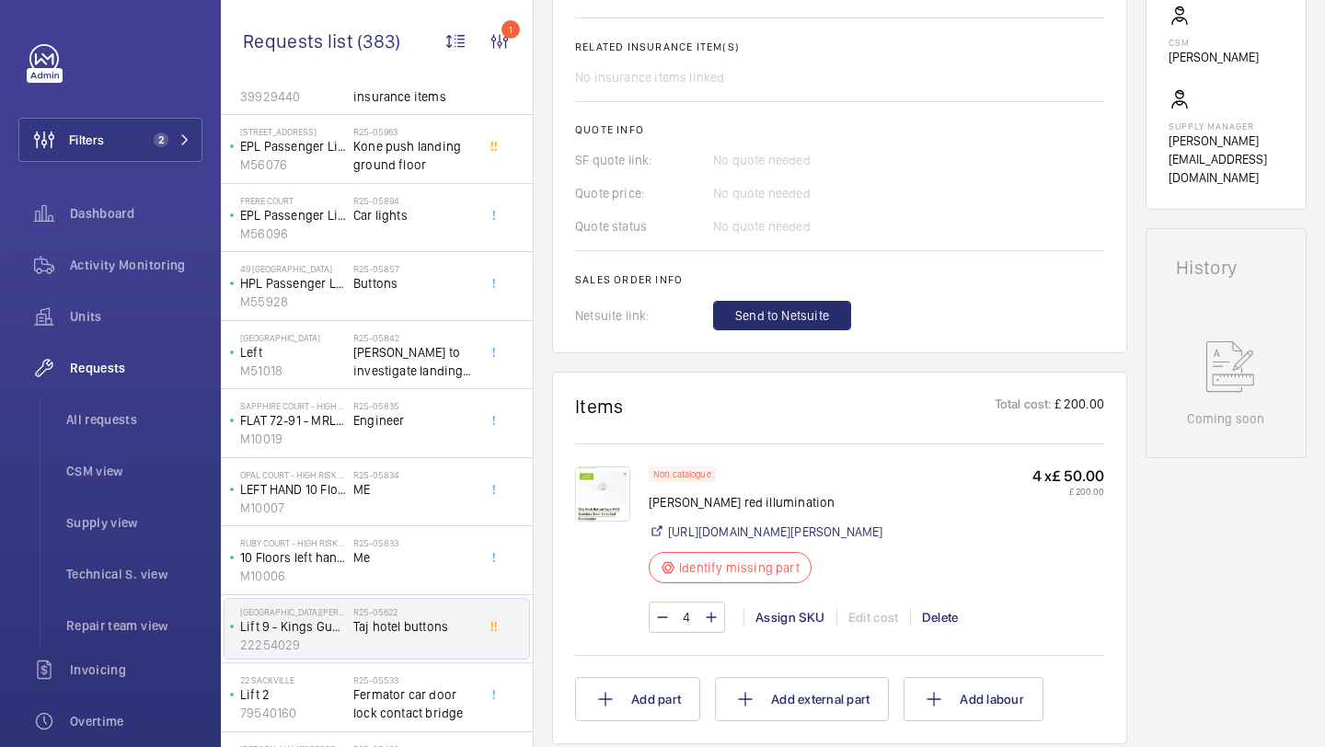
scroll to position [689, 0]
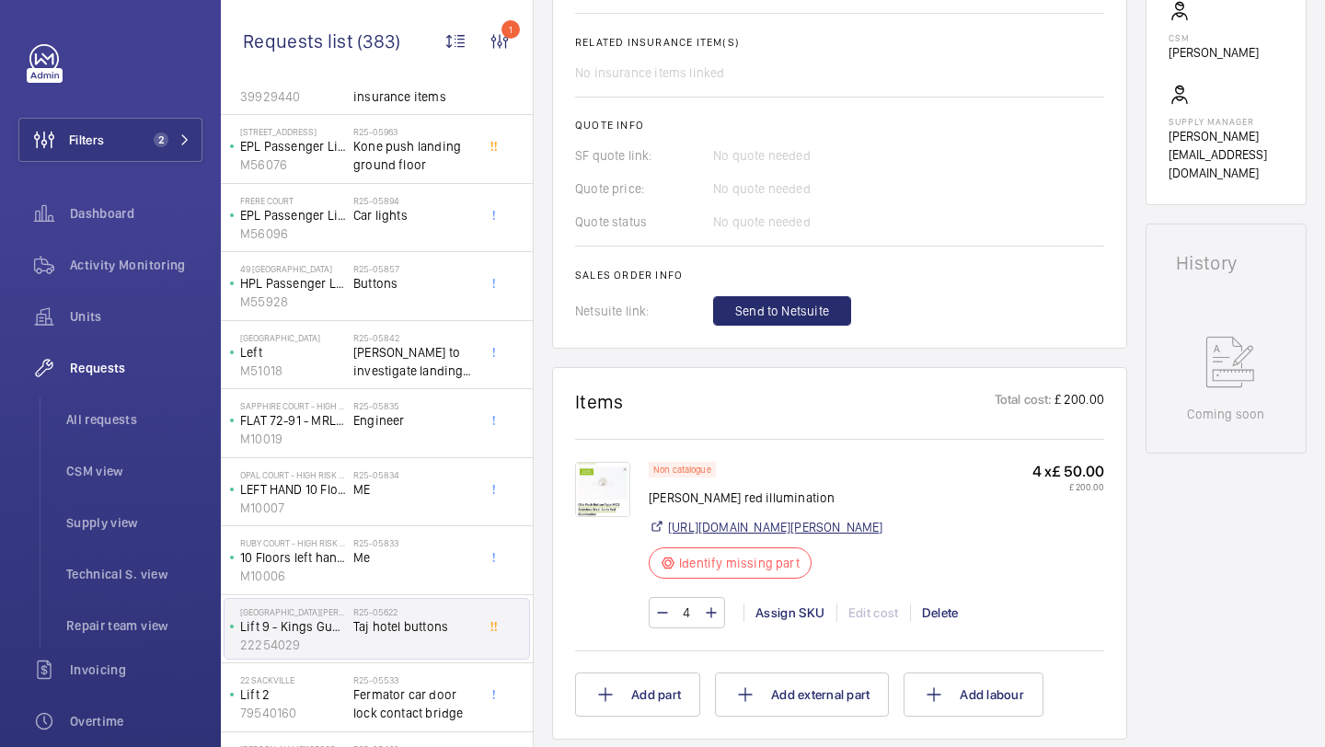
click at [750, 536] on link "https://shop.shorts-lifts.co.uk/ot052-0155-otis-push-button-type-mcs-stainless-…" at bounding box center [775, 527] width 215 height 18
click at [781, 622] on div "Assign SKU" at bounding box center [790, 613] width 93 height 18
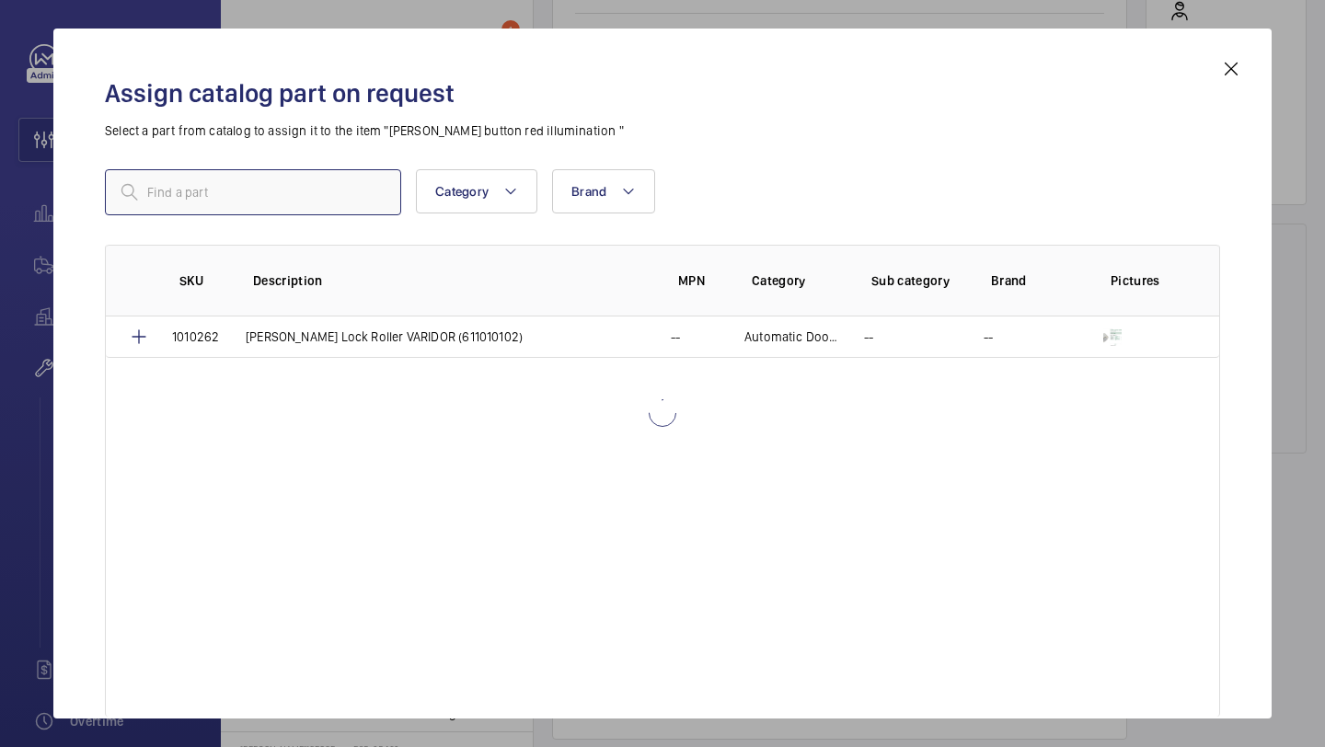
click at [365, 201] on input "text" at bounding box center [253, 192] width 296 height 46
paste input "Otis Push Button Type MCS Stainless Steel Satin Red Illumination"
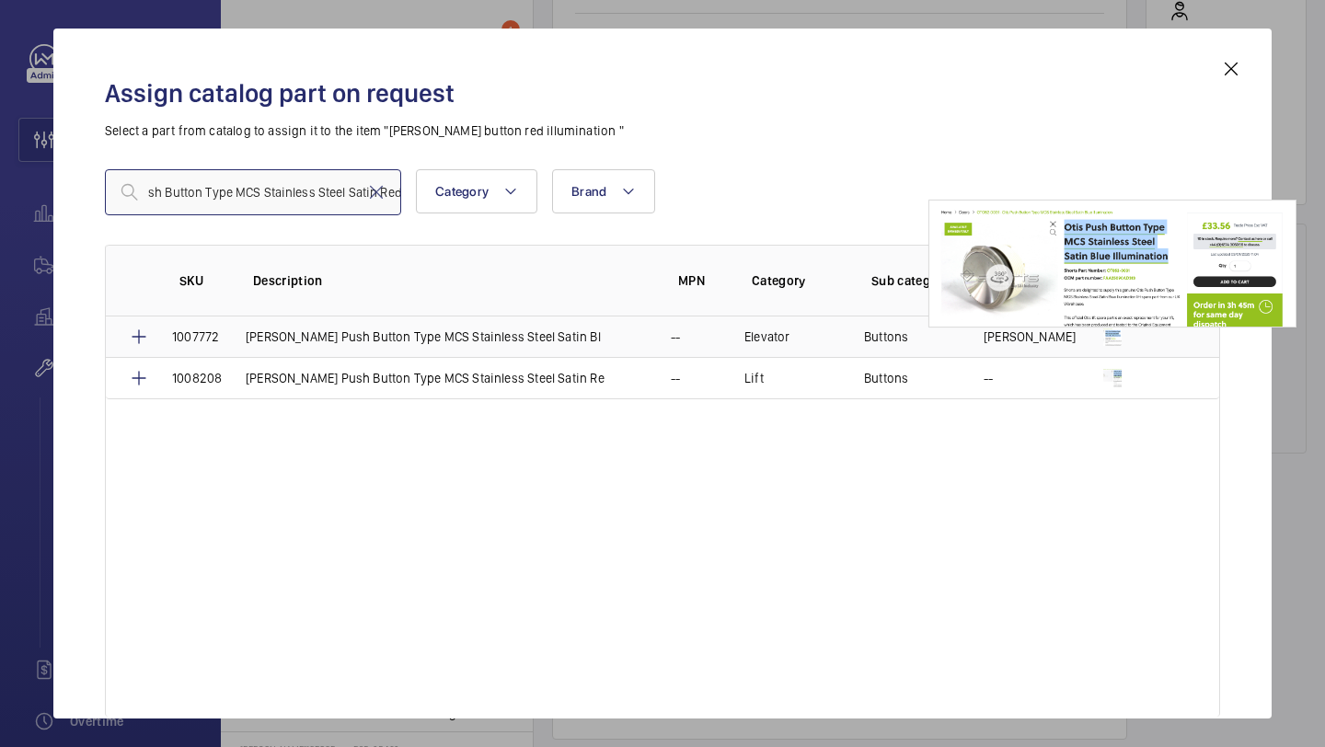
type input "Otis Push Button Type MCS Stainless Steel Satin Red Illumination"
click at [1105, 336] on img at bounding box center [1113, 337] width 18 height 18
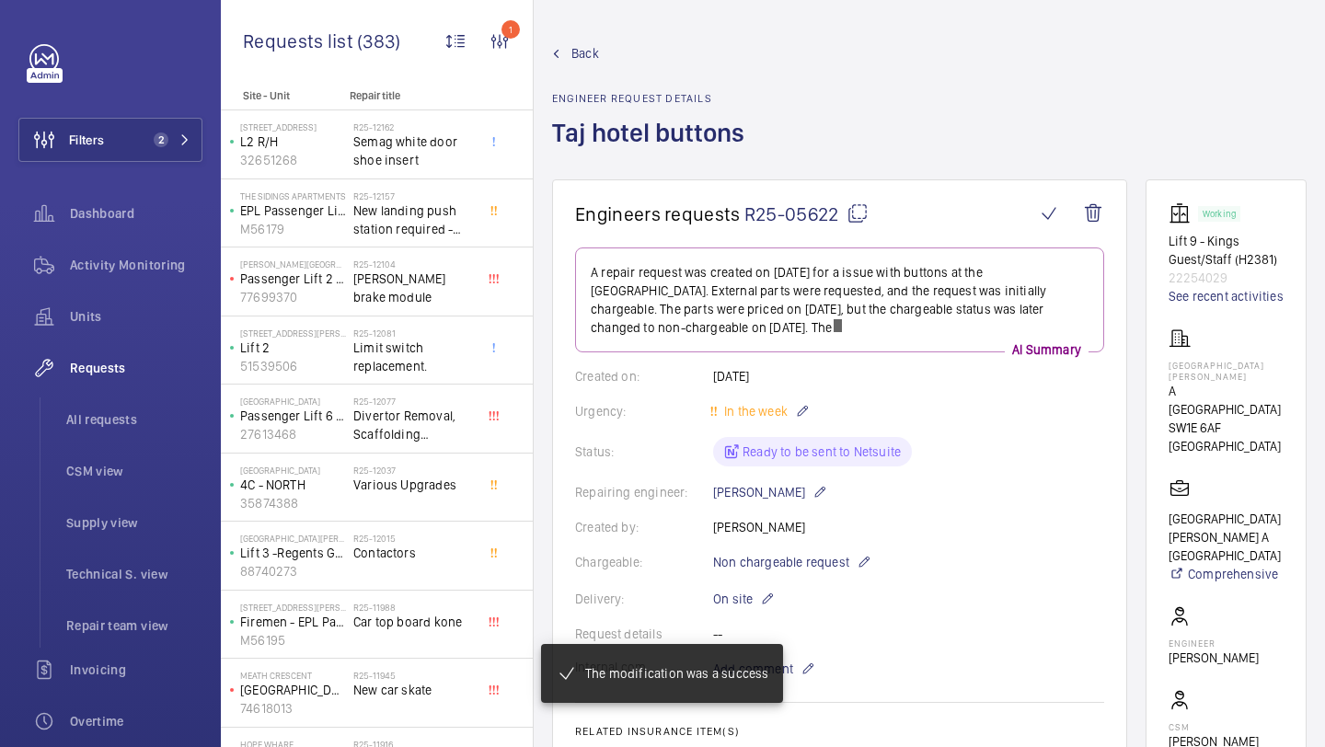
scroll to position [745, 0]
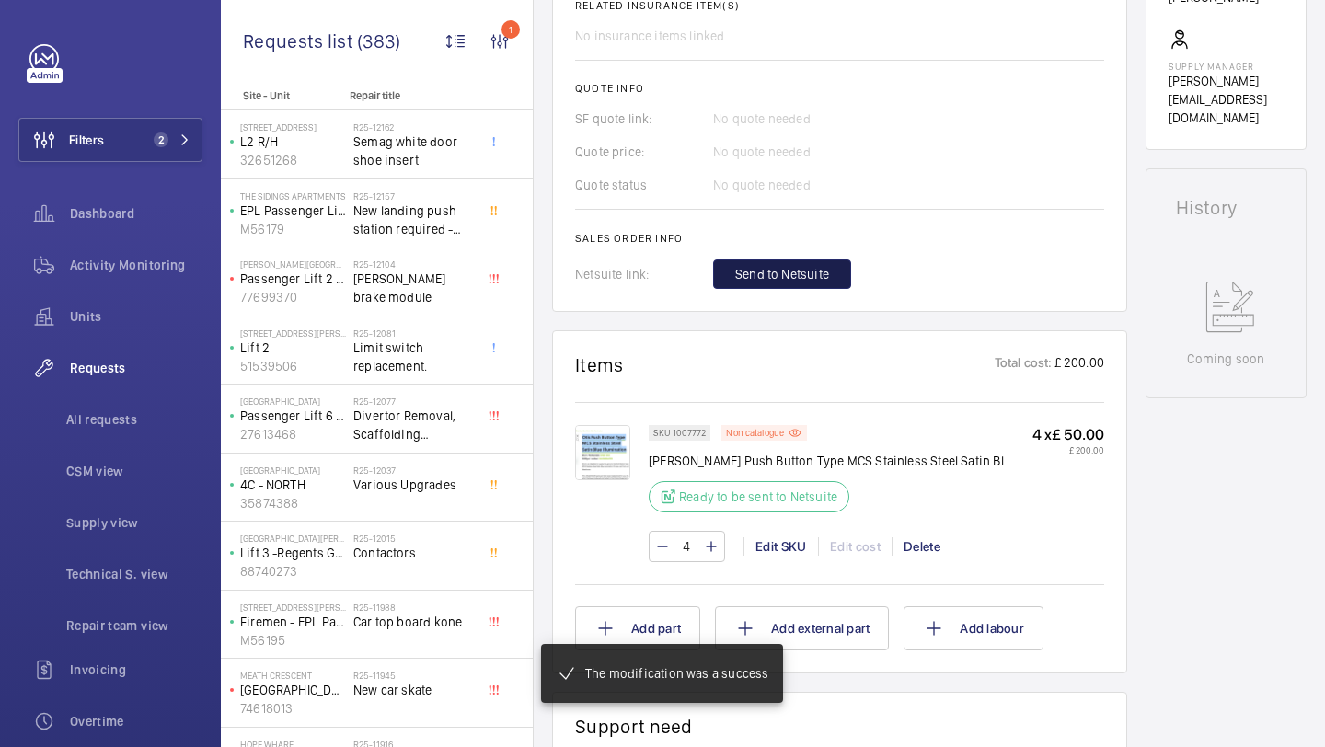
drag, startPoint x: 770, startPoint y: 255, endPoint x: 816, endPoint y: 231, distance: 51.9
click at [770, 265] on span "Send to Netsuite" at bounding box center [782, 274] width 94 height 18
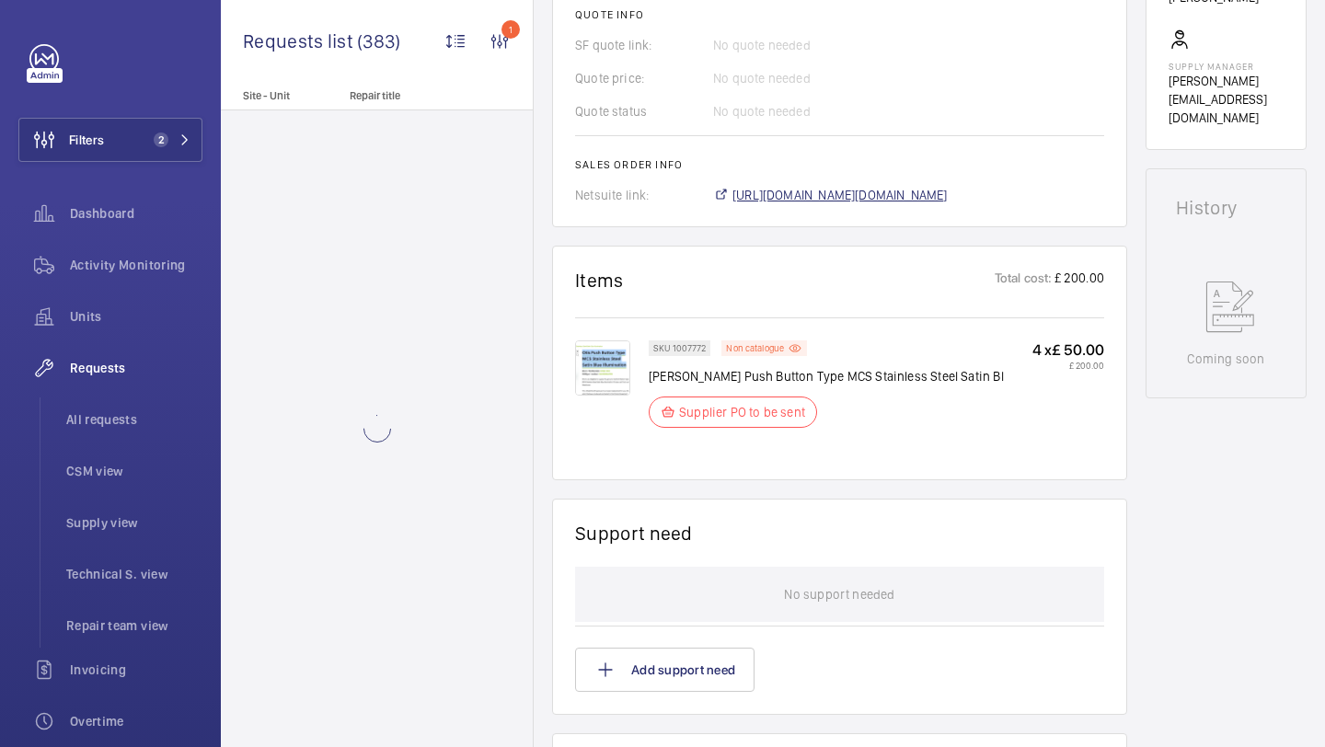
click at [825, 198] on span "https://6461500.app.netsuite.com/app/accounting/transactions/salesord.nl?id=300…" at bounding box center [840, 195] width 215 height 18
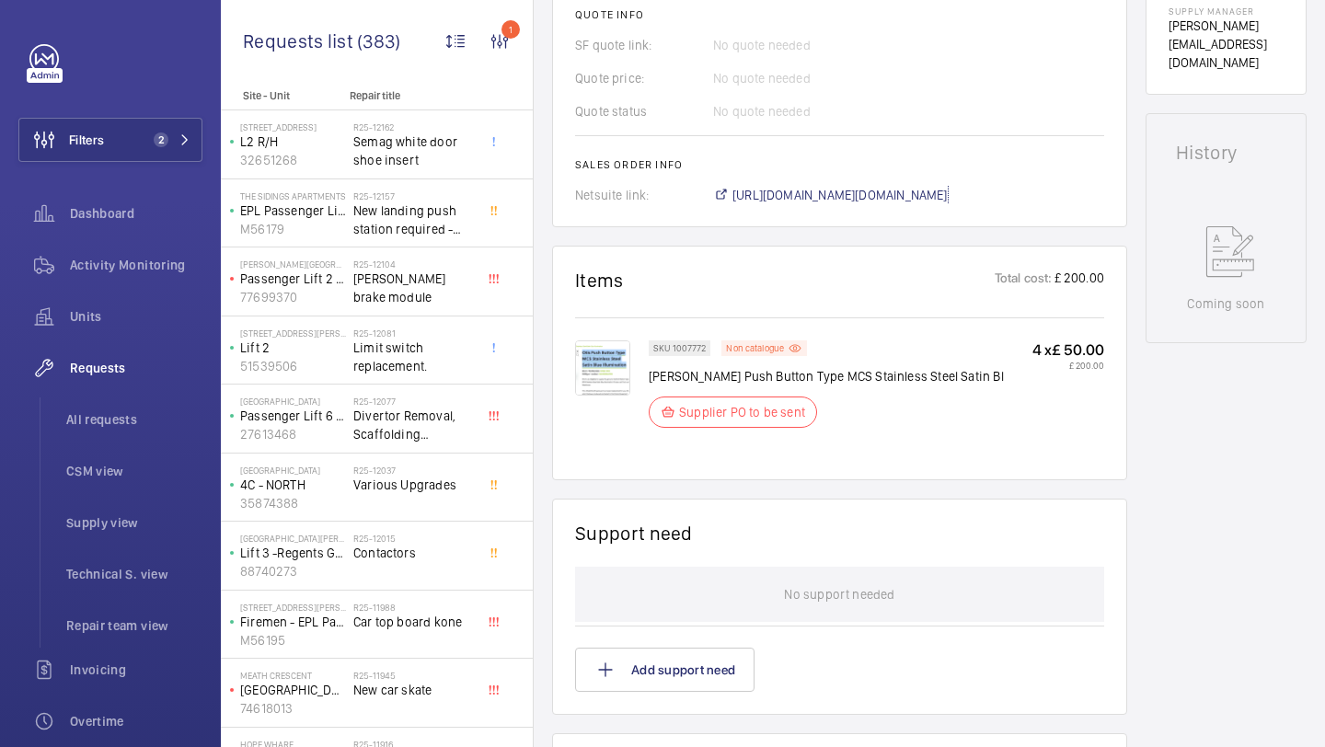
scroll to position [5, 0]
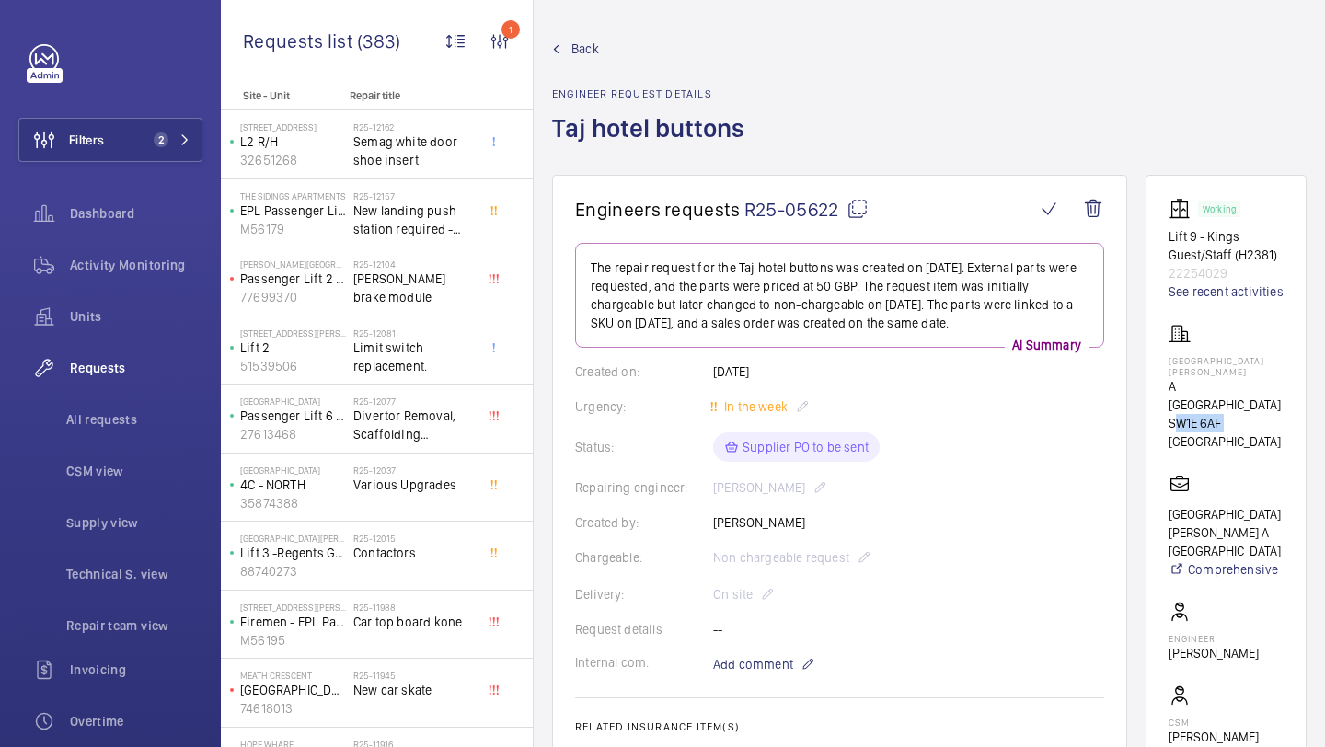
drag, startPoint x: 1196, startPoint y: 420, endPoint x: 1167, endPoint y: 420, distance: 28.5
click at [1167, 420] on wm-front-card "Working Lift 9 - Kings Guest/Staff (H2381) 22254029 See recent activities ST JA…" at bounding box center [1226, 532] width 161 height 715
click at [150, 146] on span "2" at bounding box center [157, 140] width 22 height 15
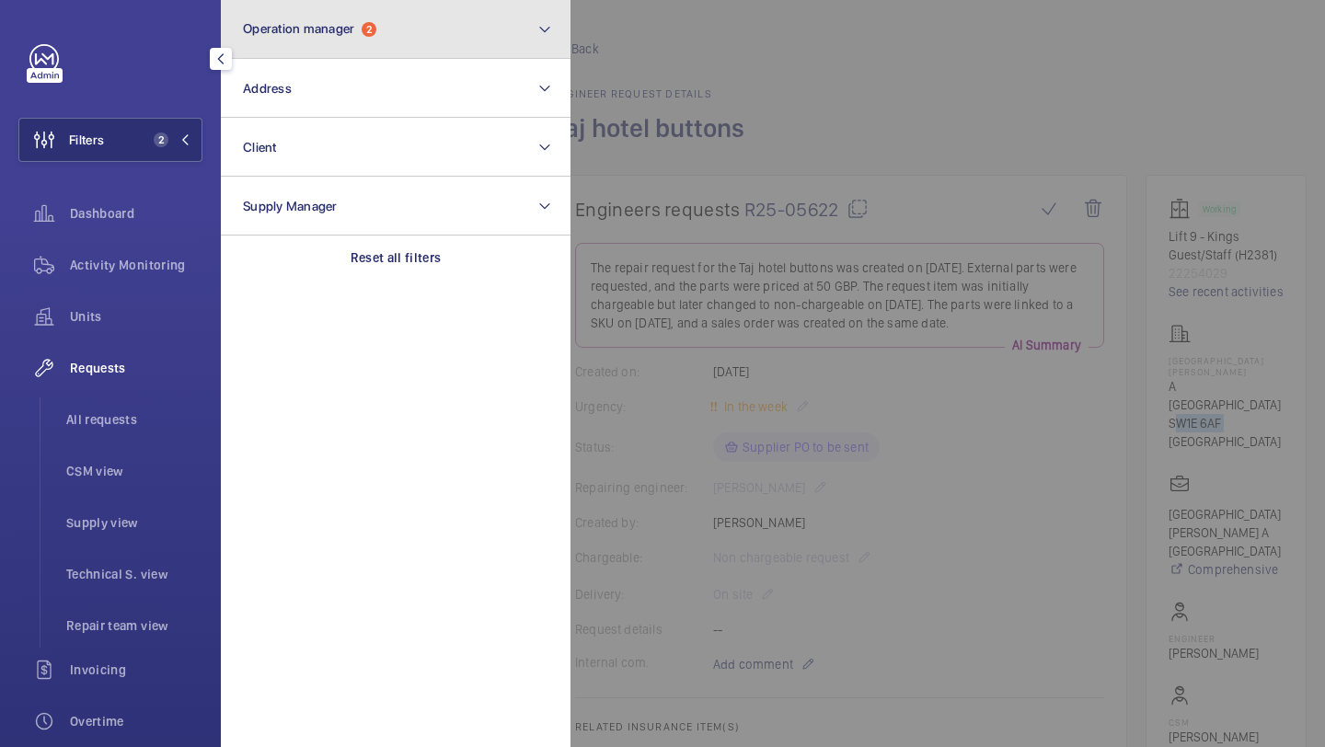
click at [332, 43] on button "Operation manager 2" at bounding box center [396, 29] width 350 height 59
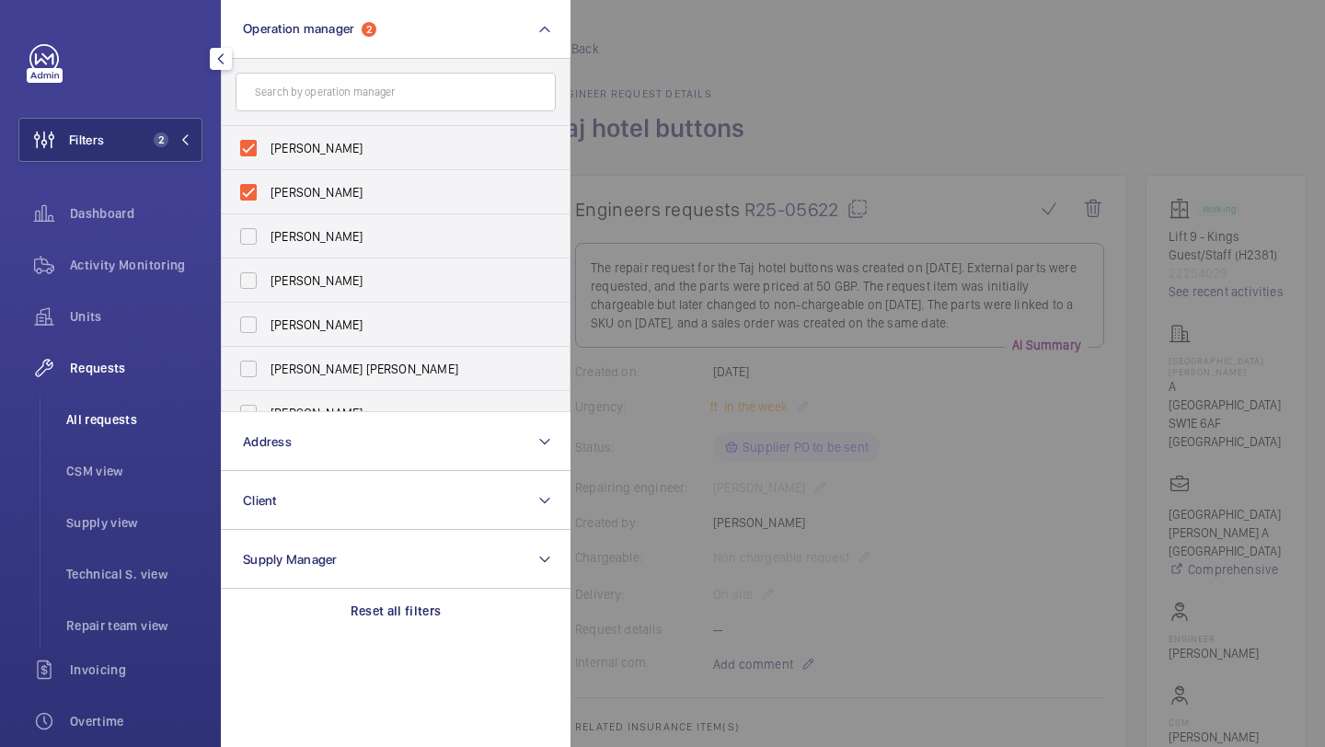
click at [111, 434] on li "All requests" at bounding box center [127, 420] width 151 height 44
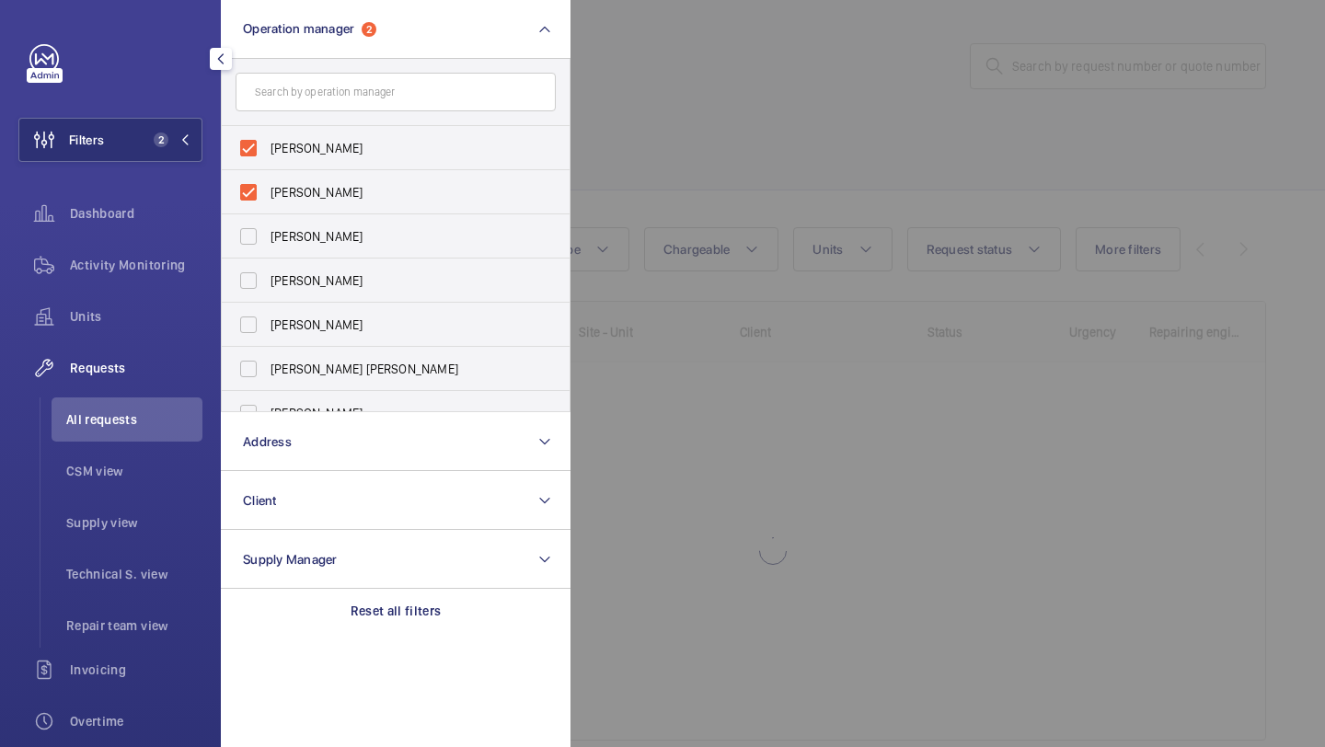
click at [681, 130] on div at bounding box center [1233, 373] width 1325 height 747
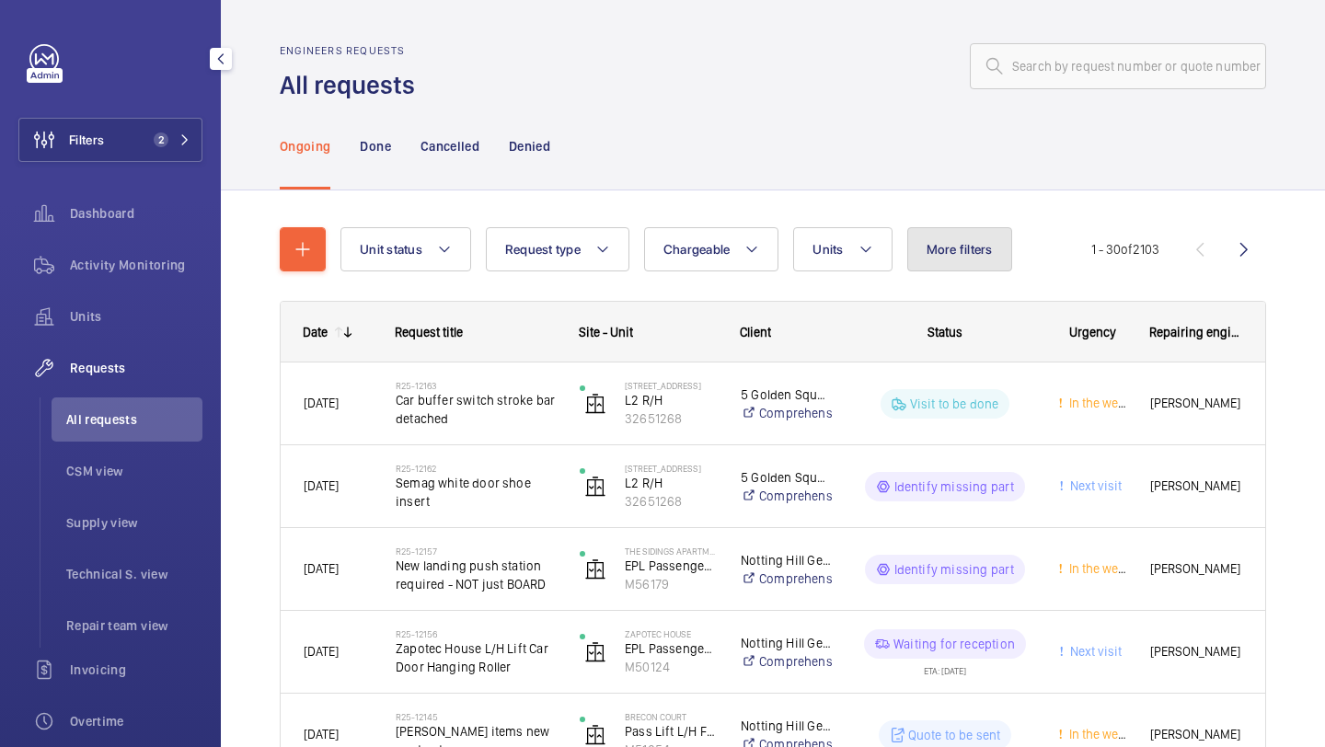
click at [971, 263] on button "More filters" at bounding box center [960, 249] width 105 height 44
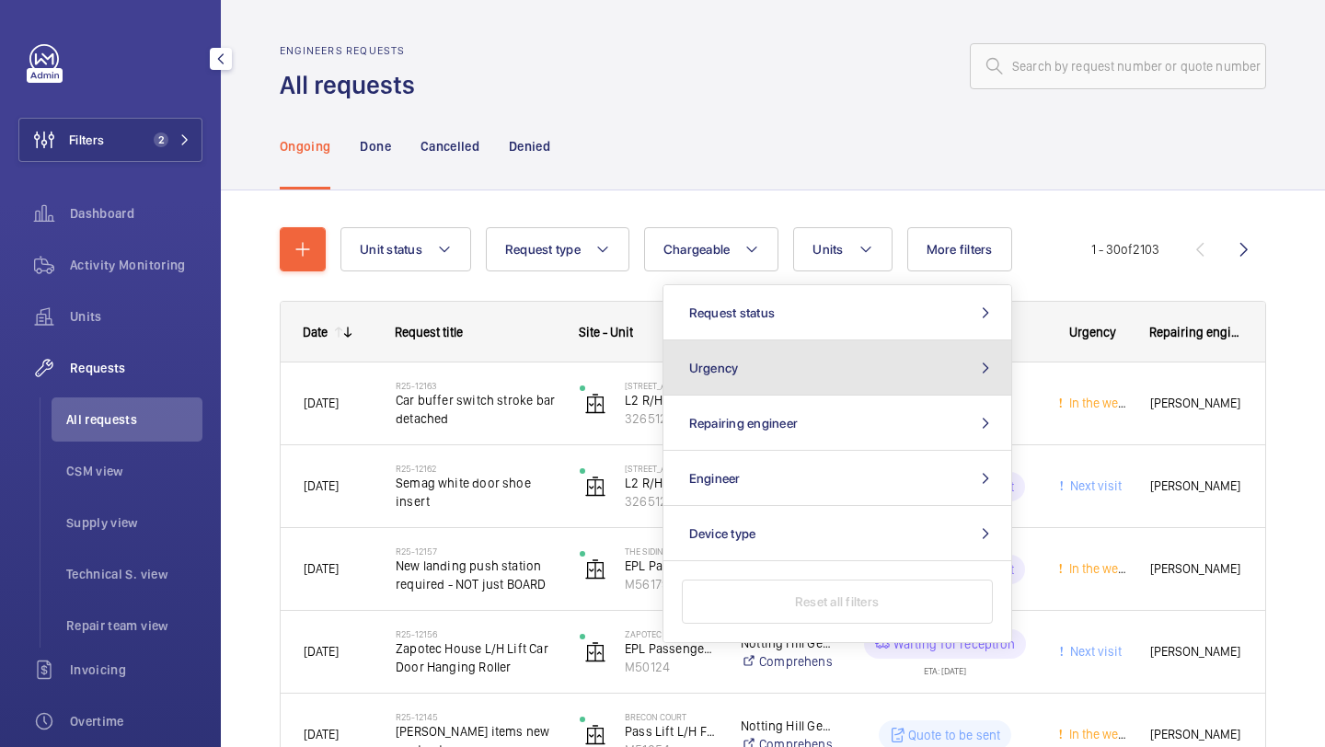
click at [888, 341] on button "Urgency" at bounding box center [838, 368] width 348 height 55
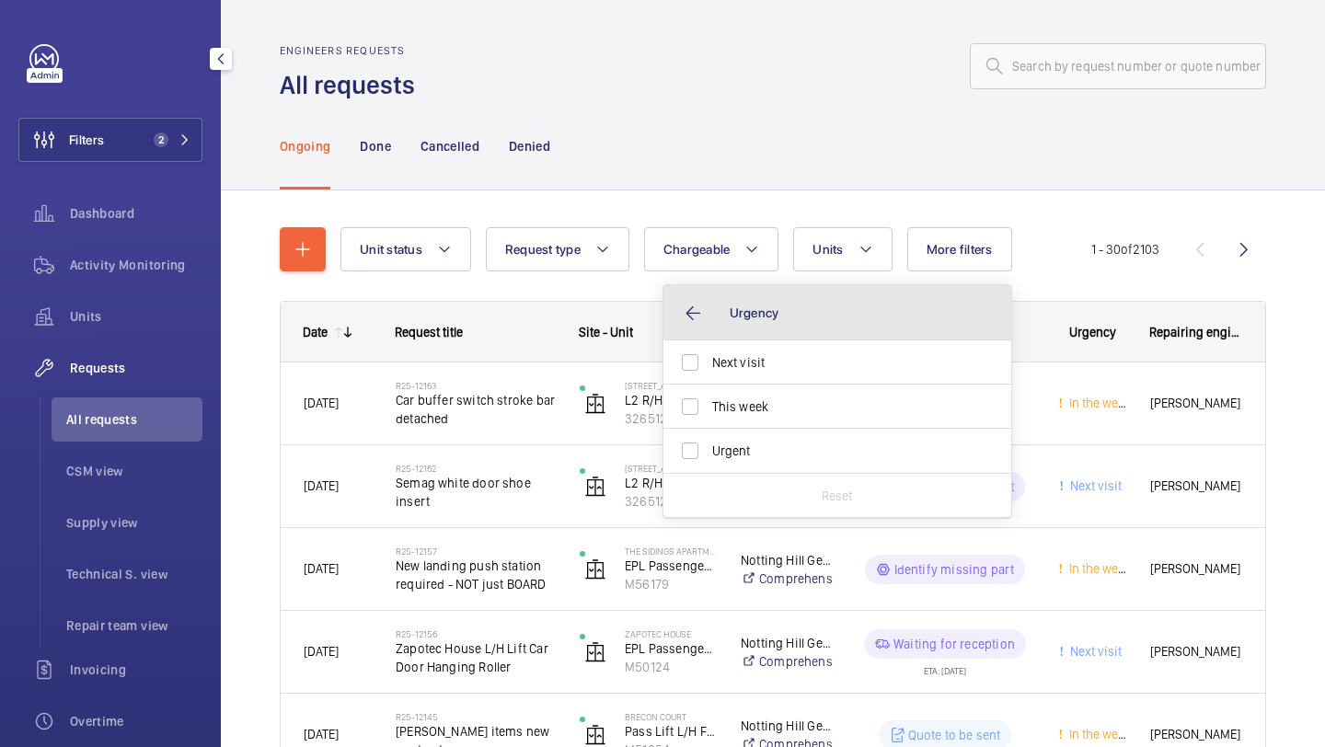
click at [888, 334] on button "Urgency" at bounding box center [838, 312] width 348 height 55
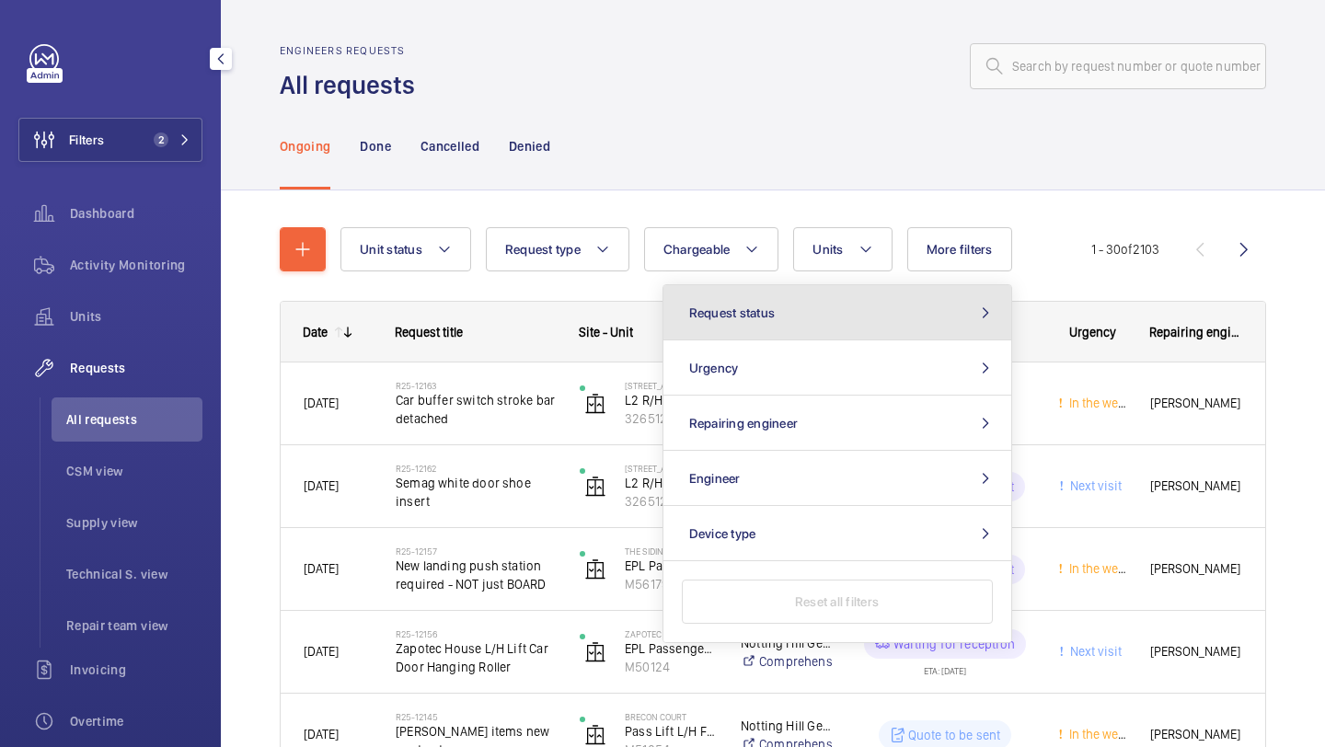
click at [889, 333] on button "Request status" at bounding box center [838, 312] width 348 height 55
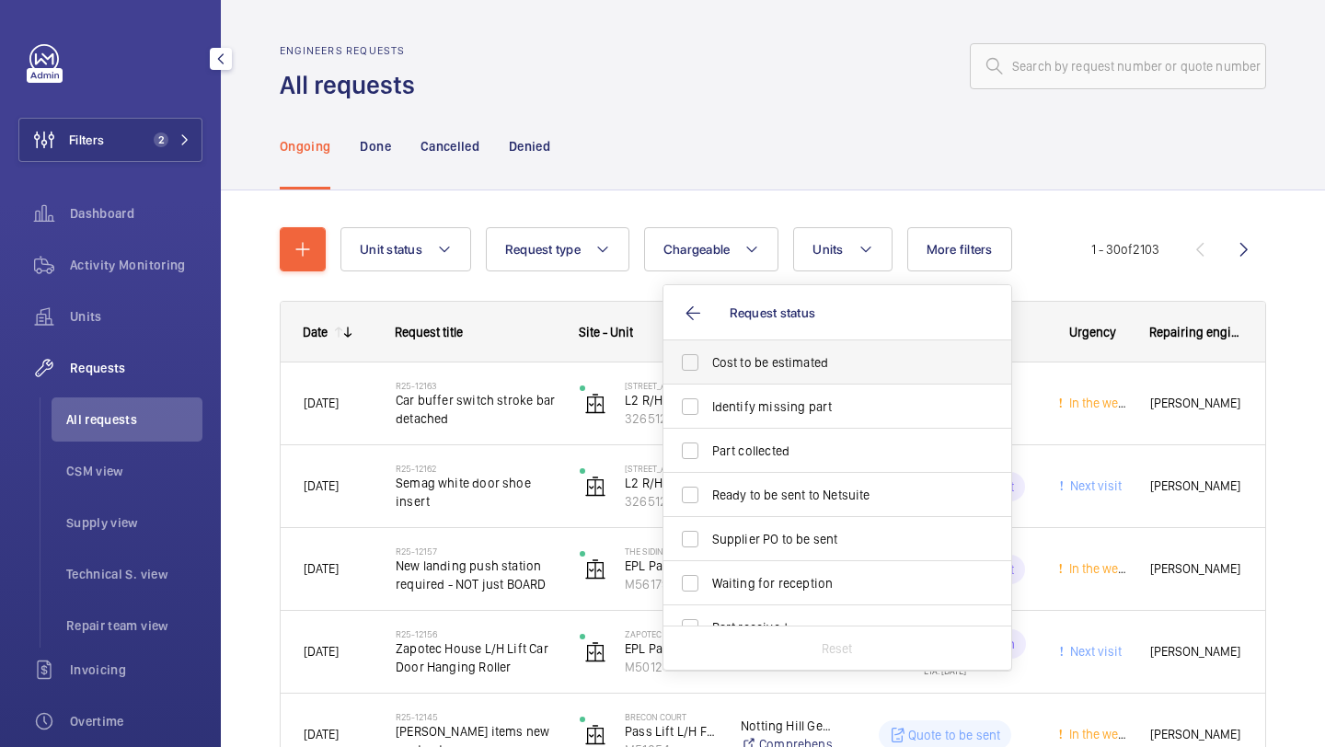
click at [862, 367] on span "Cost to be estimated" at bounding box center [838, 362] width 253 height 18
click at [709, 367] on input "Cost to be estimated" at bounding box center [690, 362] width 37 height 37
checkbox input "true"
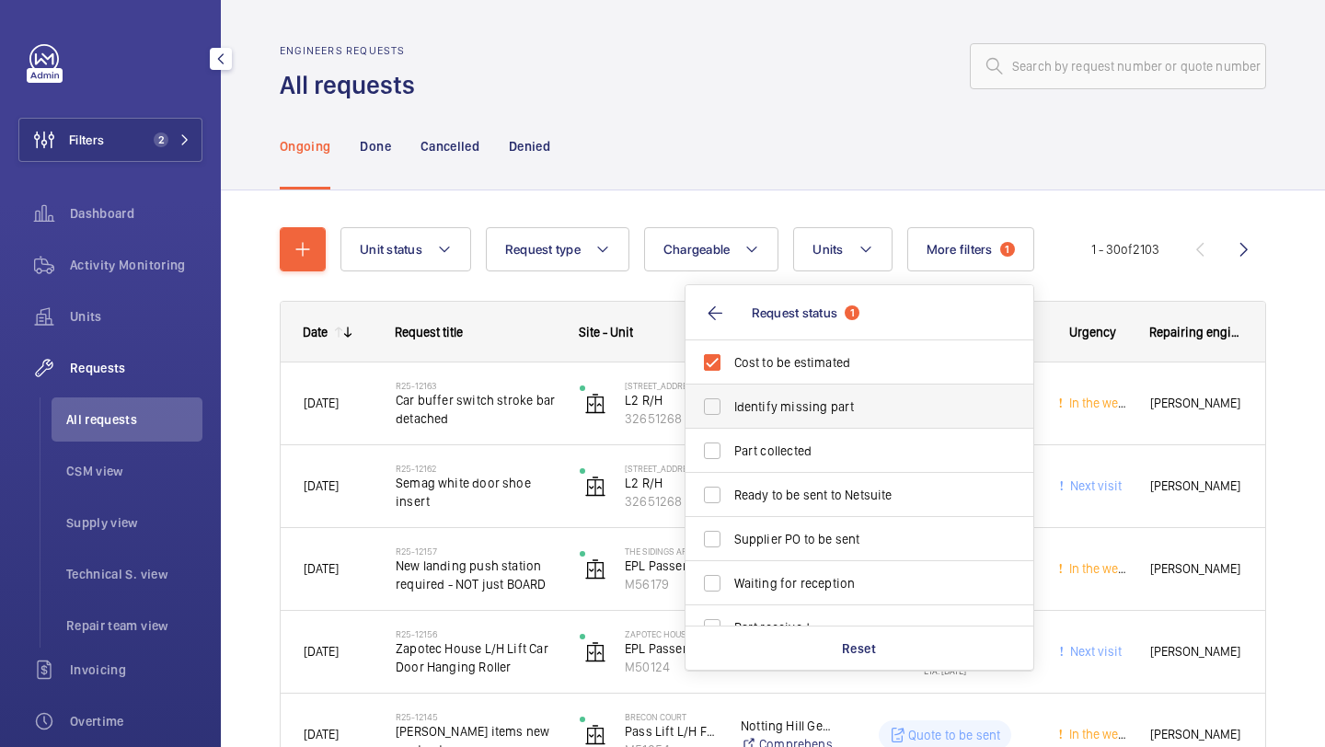
click at [853, 393] on label "Identify missing part" at bounding box center [846, 407] width 320 height 44
click at [731, 393] on input "Identify missing part" at bounding box center [712, 406] width 37 height 37
checkbox input "true"
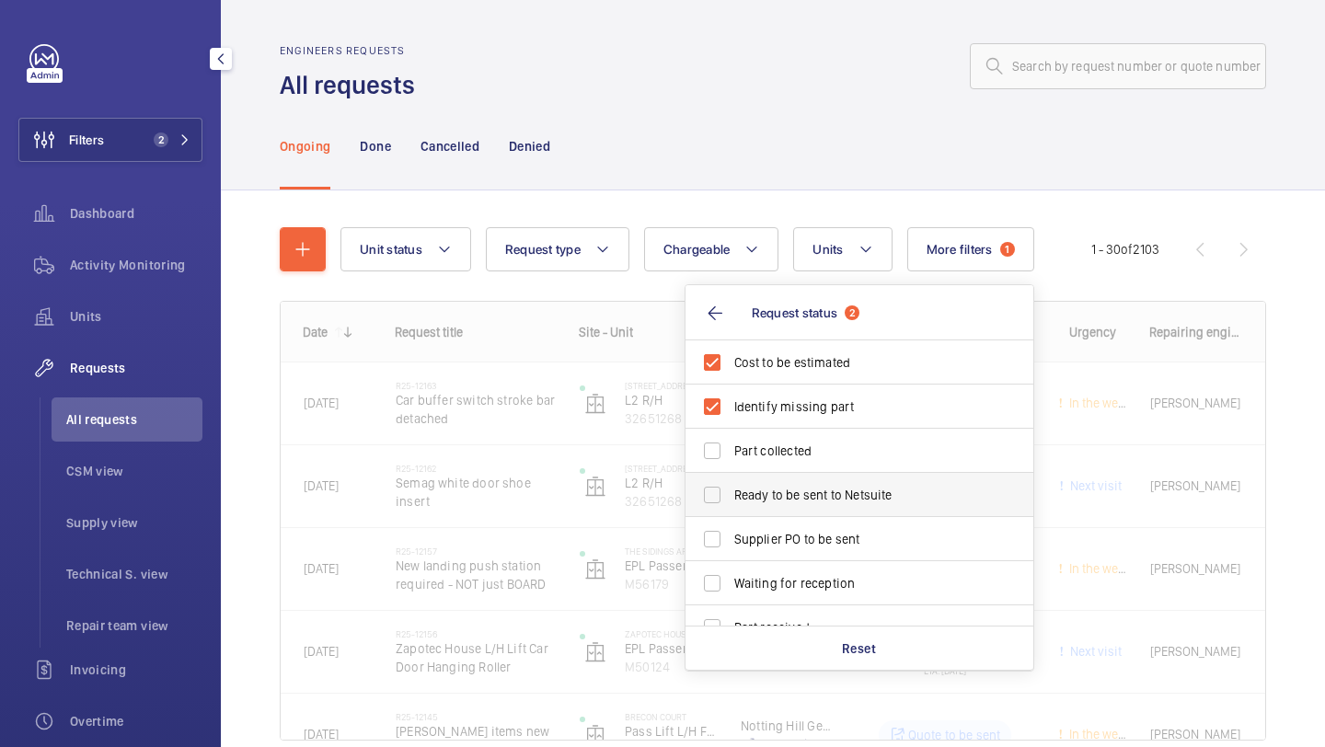
click at [813, 479] on label "Ready to be sent to Netsuite" at bounding box center [846, 495] width 320 height 44
click at [731, 479] on input "Ready to be sent to Netsuite" at bounding box center [712, 495] width 37 height 37
checkbox input "true"
click at [813, 520] on label "Supplier PO to be sent" at bounding box center [846, 539] width 320 height 44
click at [731, 521] on input "Supplier PO to be sent" at bounding box center [712, 539] width 37 height 37
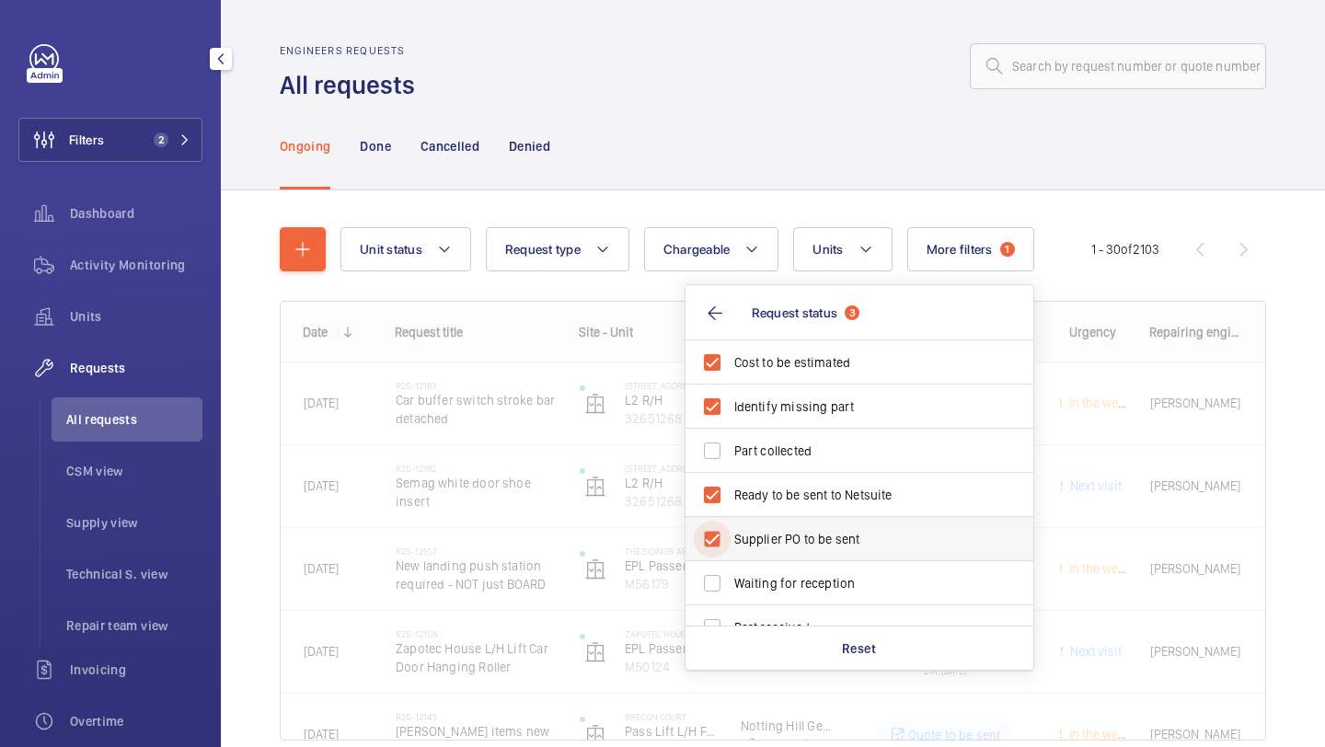
checkbox input "true"
click at [792, 95] on div "Engineers requests All requests" at bounding box center [773, 73] width 987 height 58
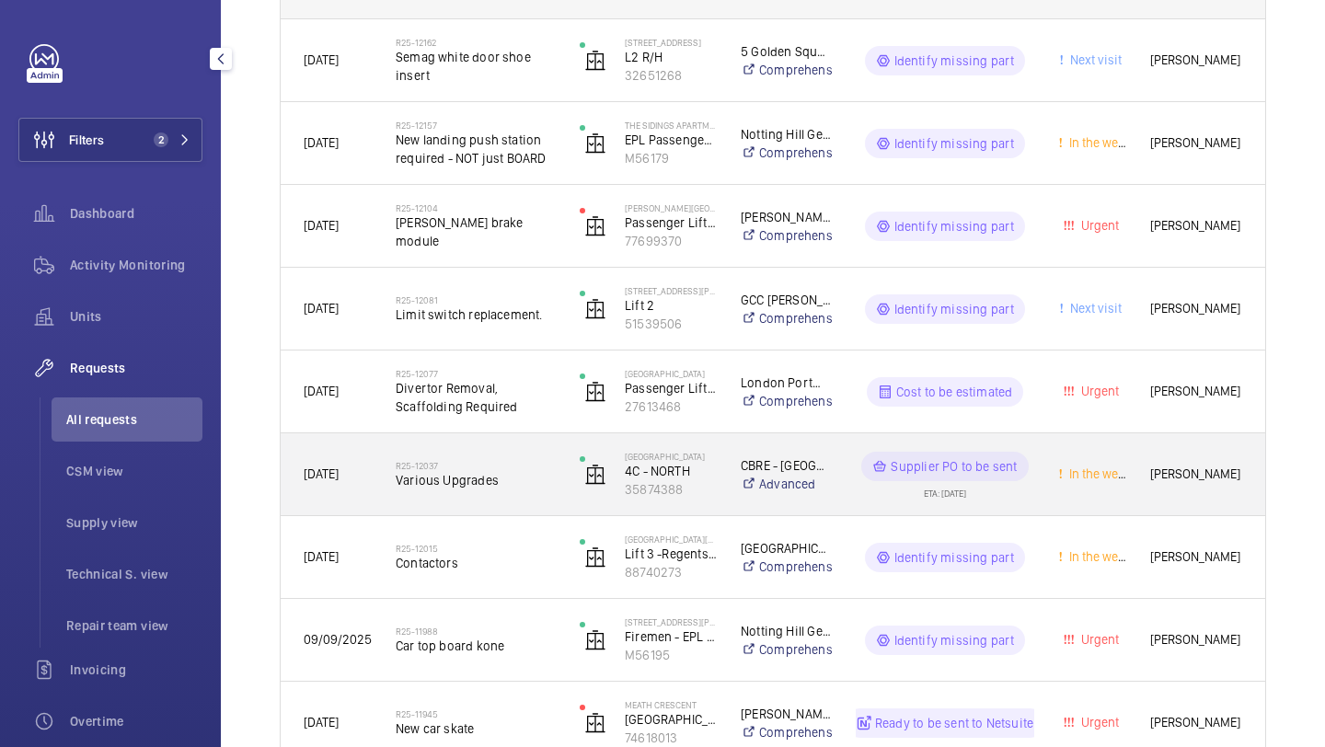
scroll to position [470, 0]
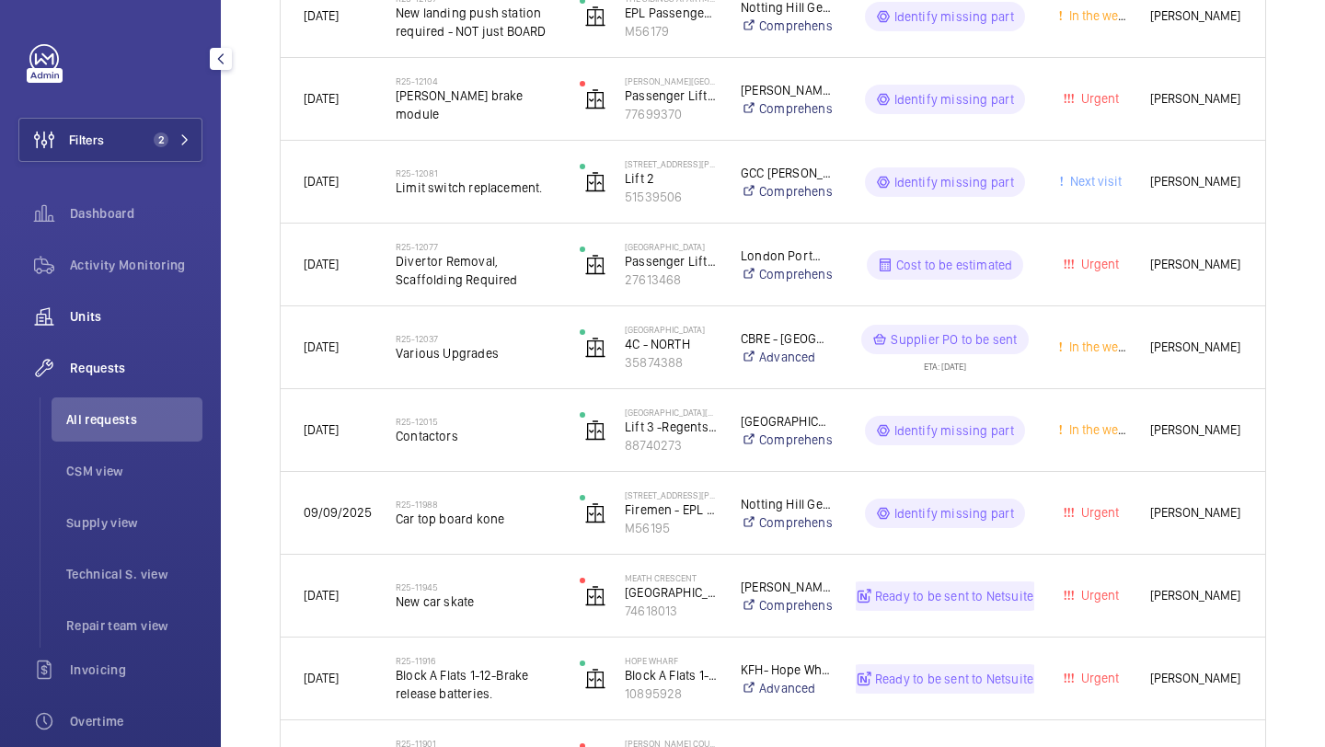
click at [154, 302] on div "Units" at bounding box center [110, 317] width 184 height 44
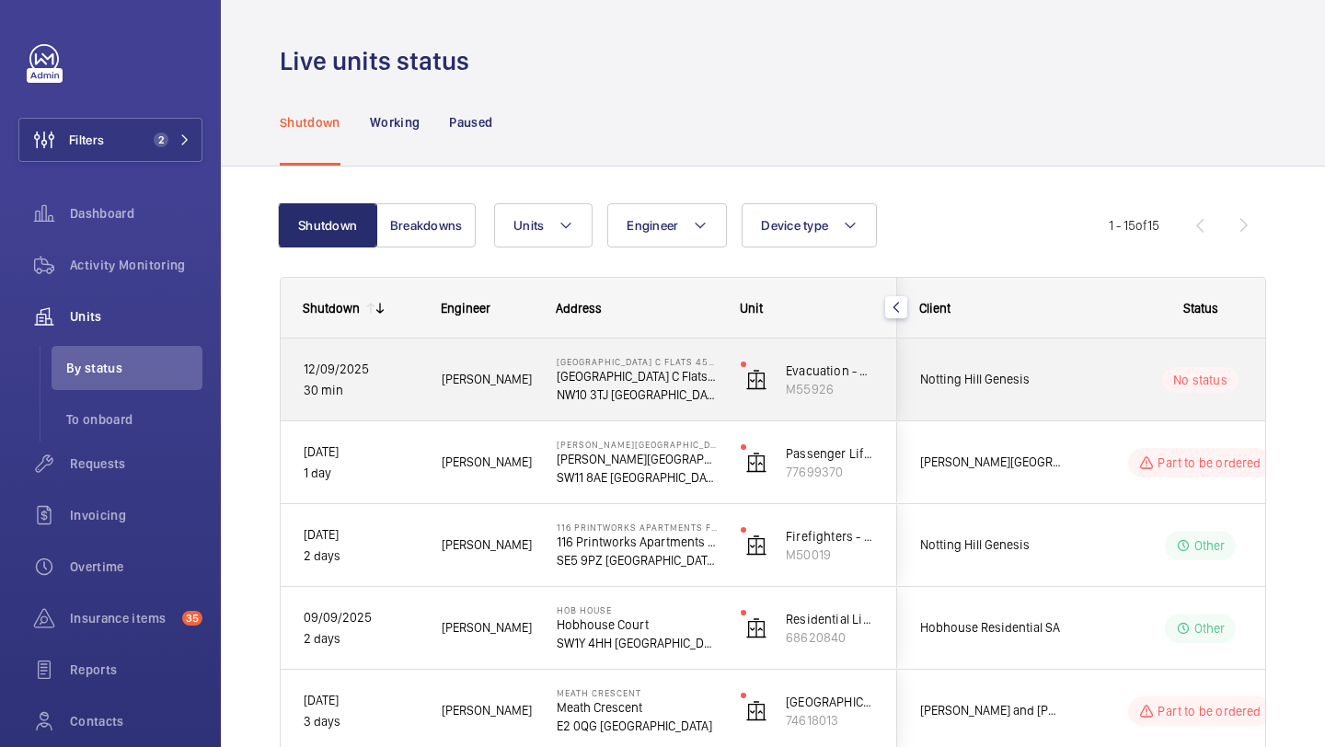
click at [966, 377] on span "Notting Hill Genesis" at bounding box center [991, 379] width 142 height 21
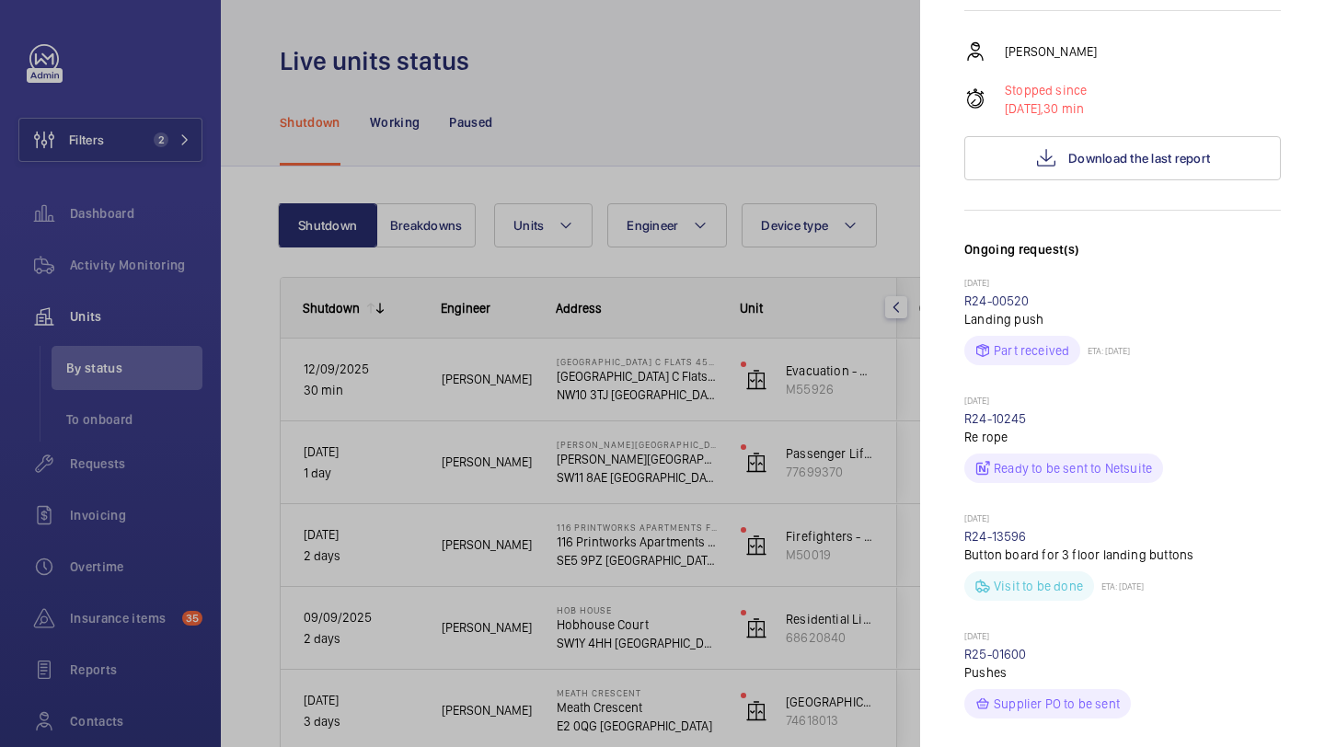
scroll to position [156, 0]
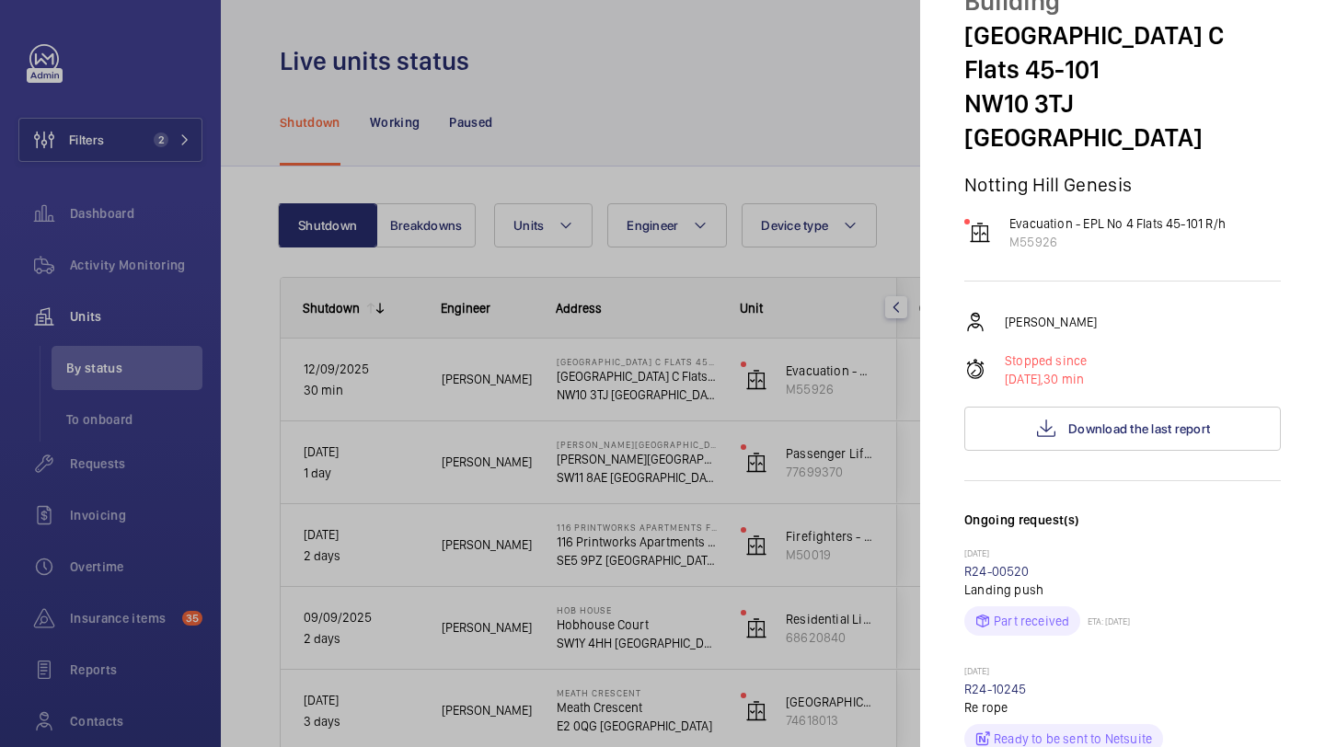
click at [1040, 361] on div "Miguel Castillo Stopped since 12/09/2025, 30 min Download the last report" at bounding box center [1123, 381] width 317 height 140
click at [1040, 369] on div "Miguel Castillo Stopped since 12/09/2025, 30 min Download the last report" at bounding box center [1123, 381] width 317 height 140
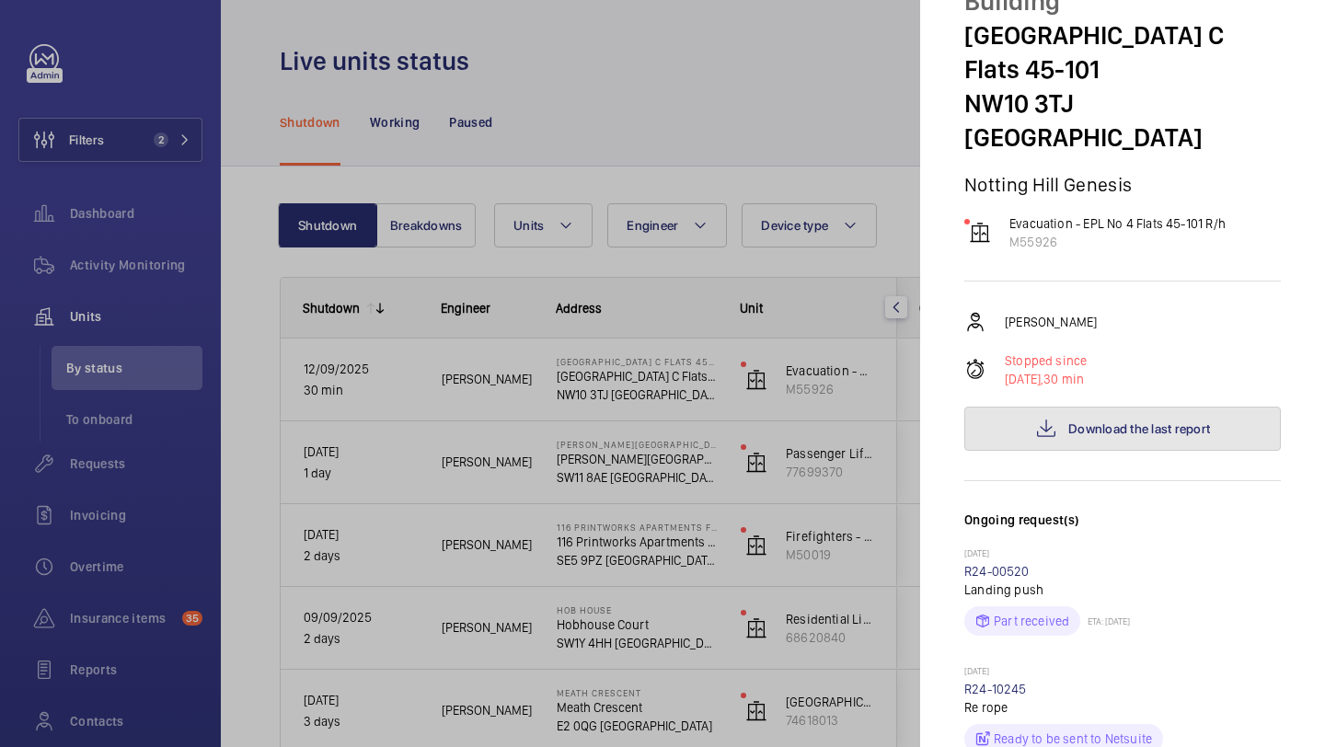
click at [1041, 407] on button "Download the last report" at bounding box center [1123, 429] width 317 height 44
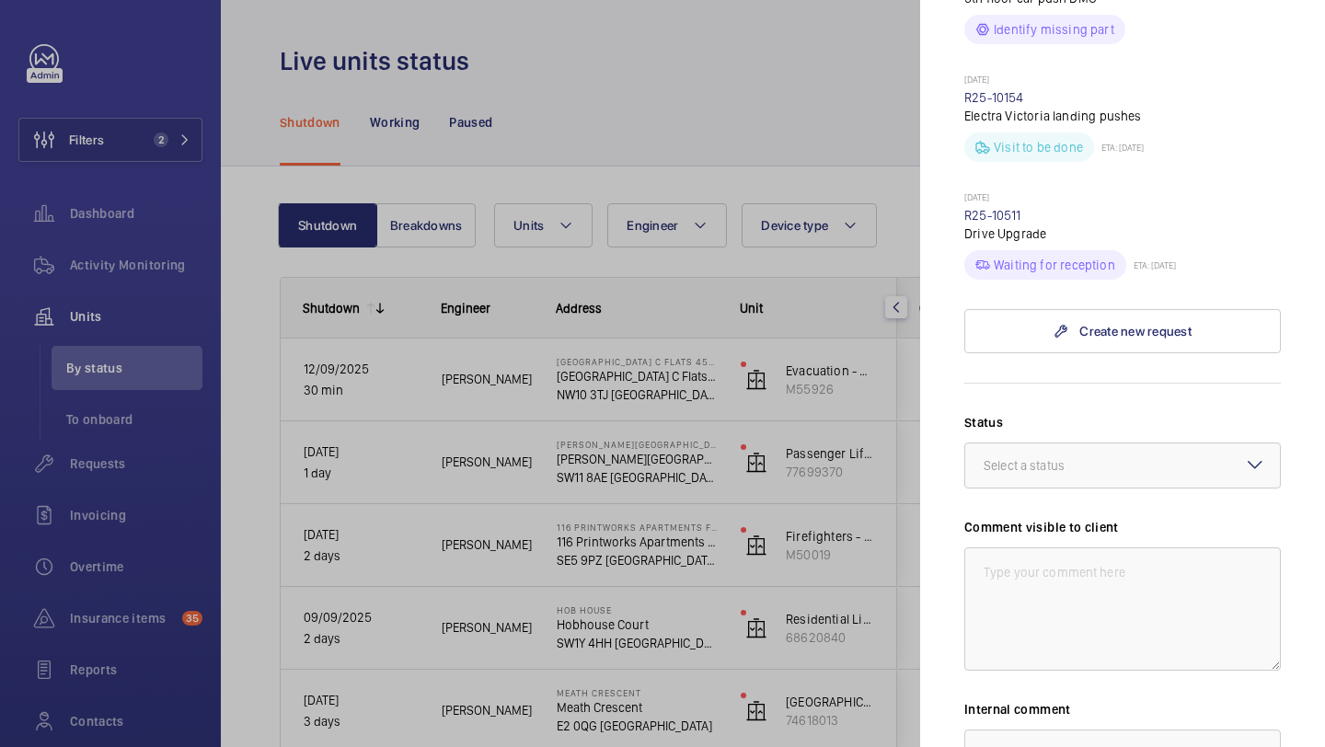
scroll to position [1402, 0]
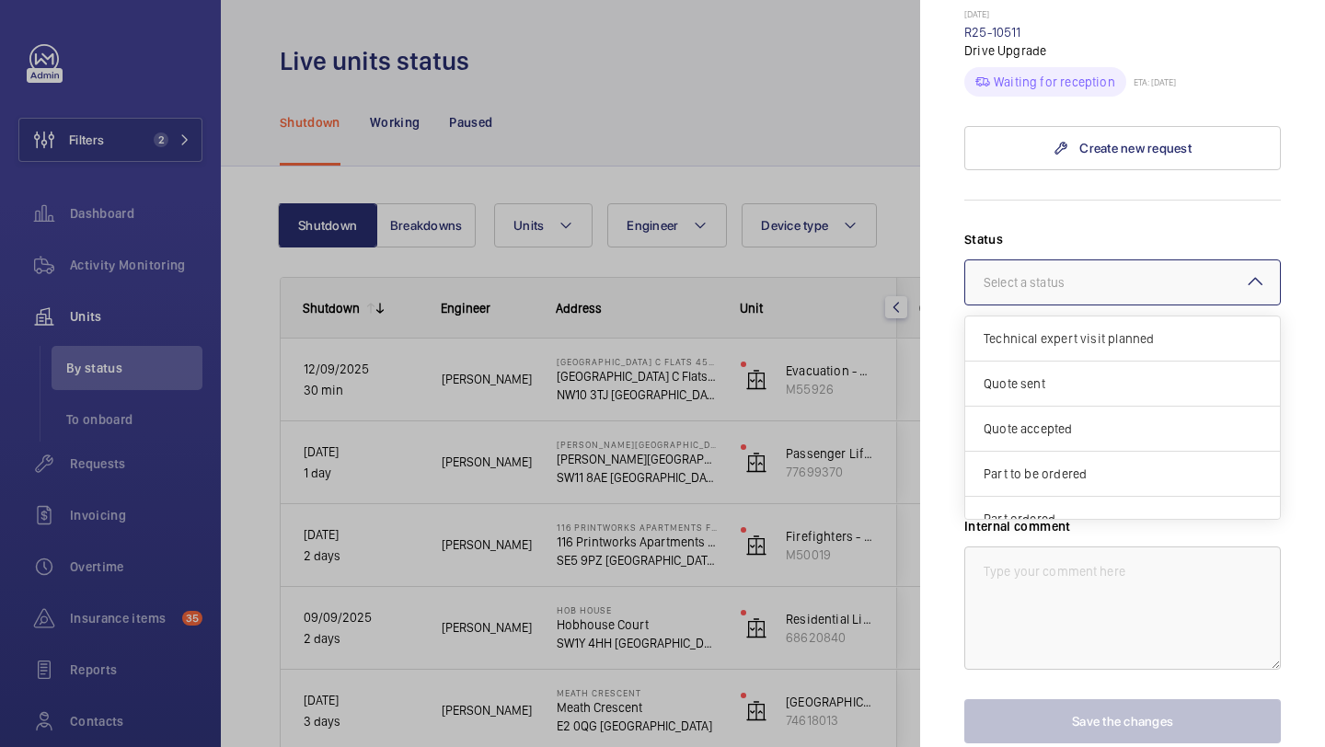
click at [1027, 260] on div at bounding box center [1123, 282] width 315 height 44
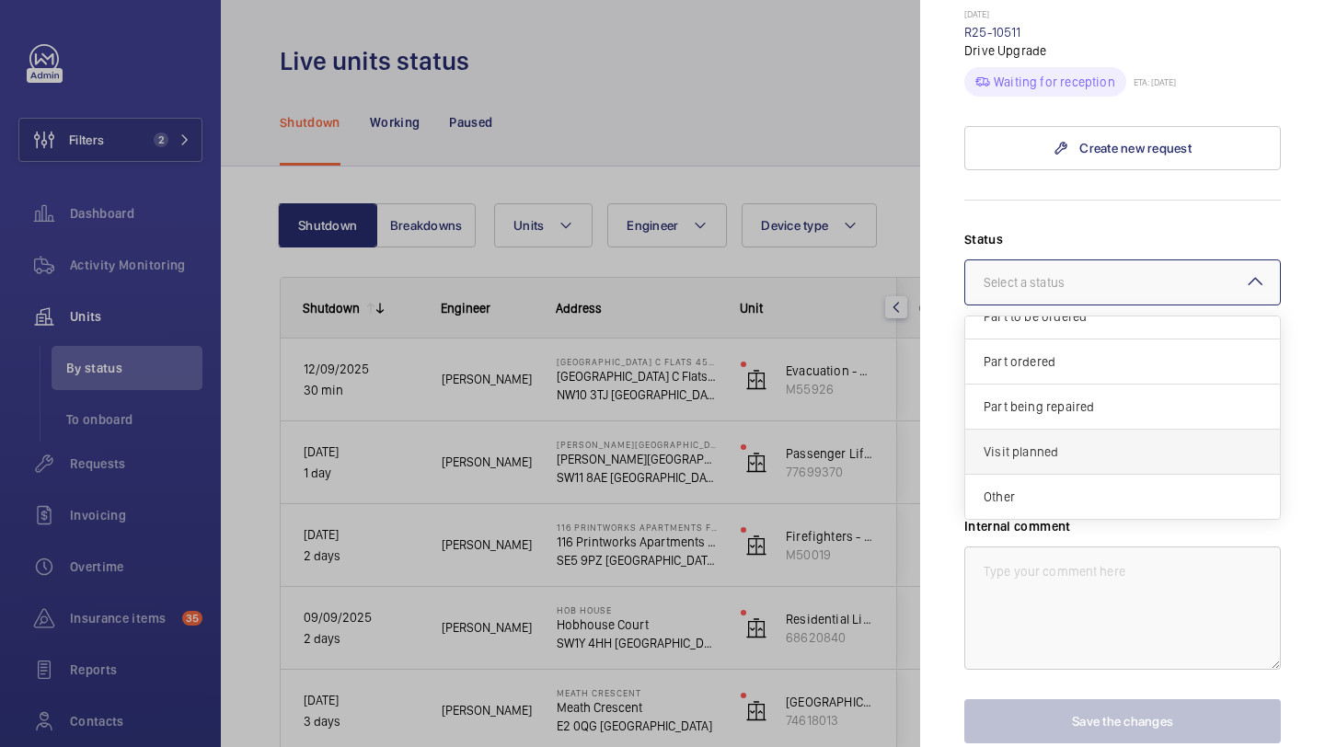
click at [1027, 443] on span "Visit planned" at bounding box center [1123, 452] width 278 height 18
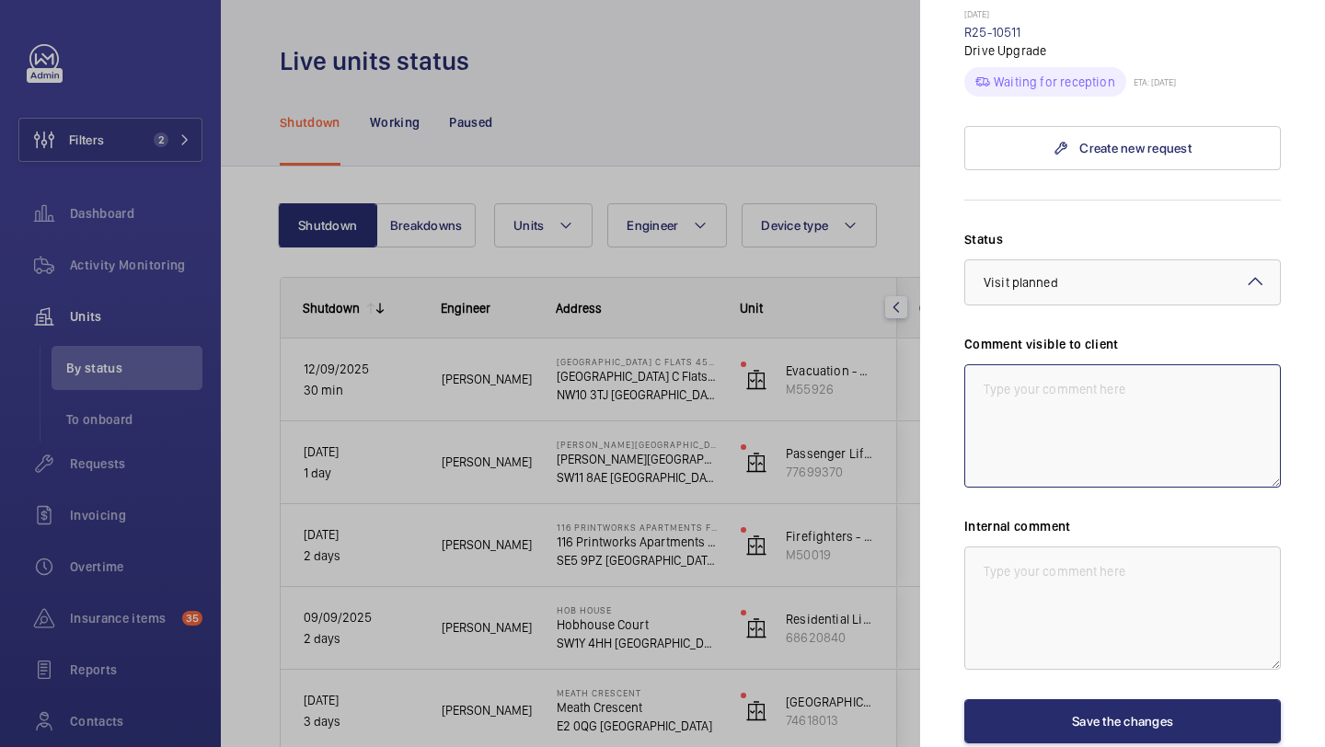
click at [1027, 411] on textarea at bounding box center [1123, 425] width 317 height 123
click at [1057, 364] on textarea "WM ACTION - Re attendance required, booked in for 15th September." at bounding box center [1123, 425] width 317 height 123
click at [1047, 364] on textarea "WM ACTION - Re attendance required, booked in for 15th September." at bounding box center [1123, 425] width 317 height 123
drag, startPoint x: 1162, startPoint y: 373, endPoint x: 978, endPoint y: 345, distance: 185.2
click at [978, 364] on textarea "WM ACTION 12.09 - Re attendance required, booked in for 15th September." at bounding box center [1123, 425] width 317 height 123
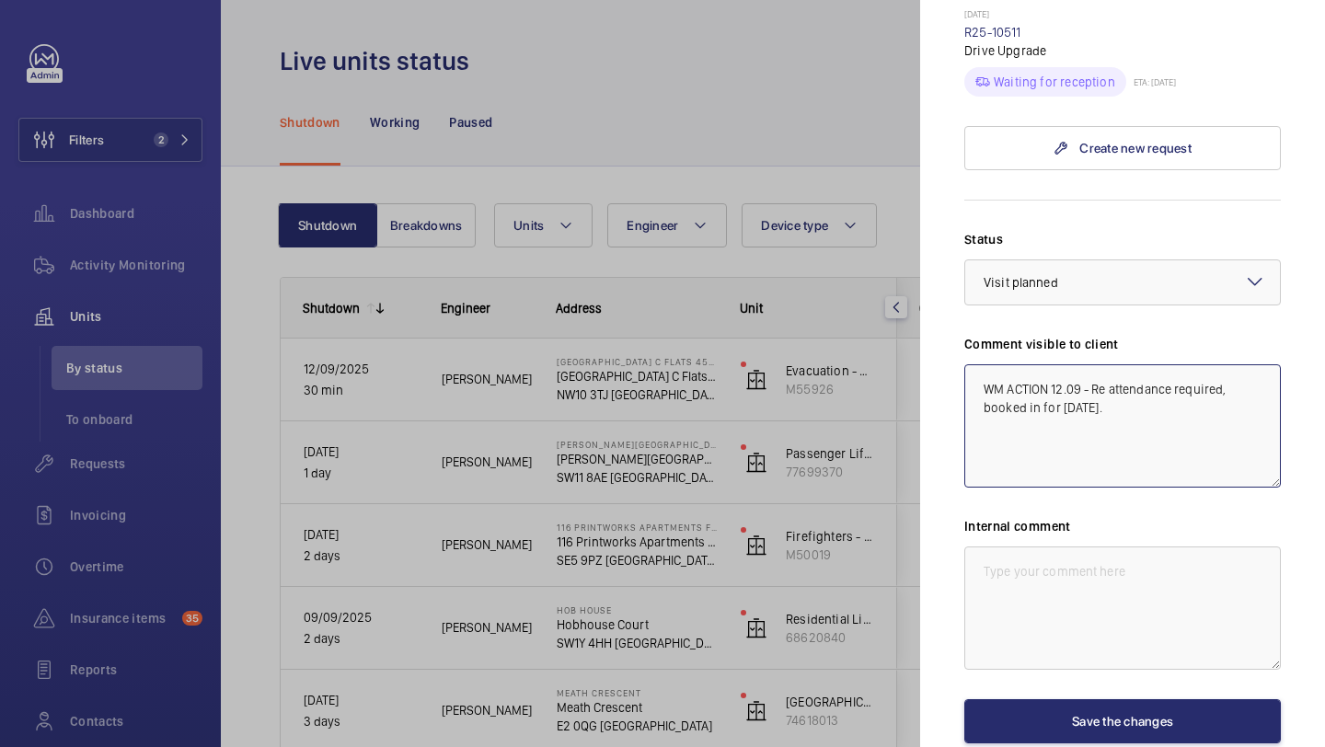
type textarea "WM ACTION 12.09 - Re attendance required, booked in for 15th September."
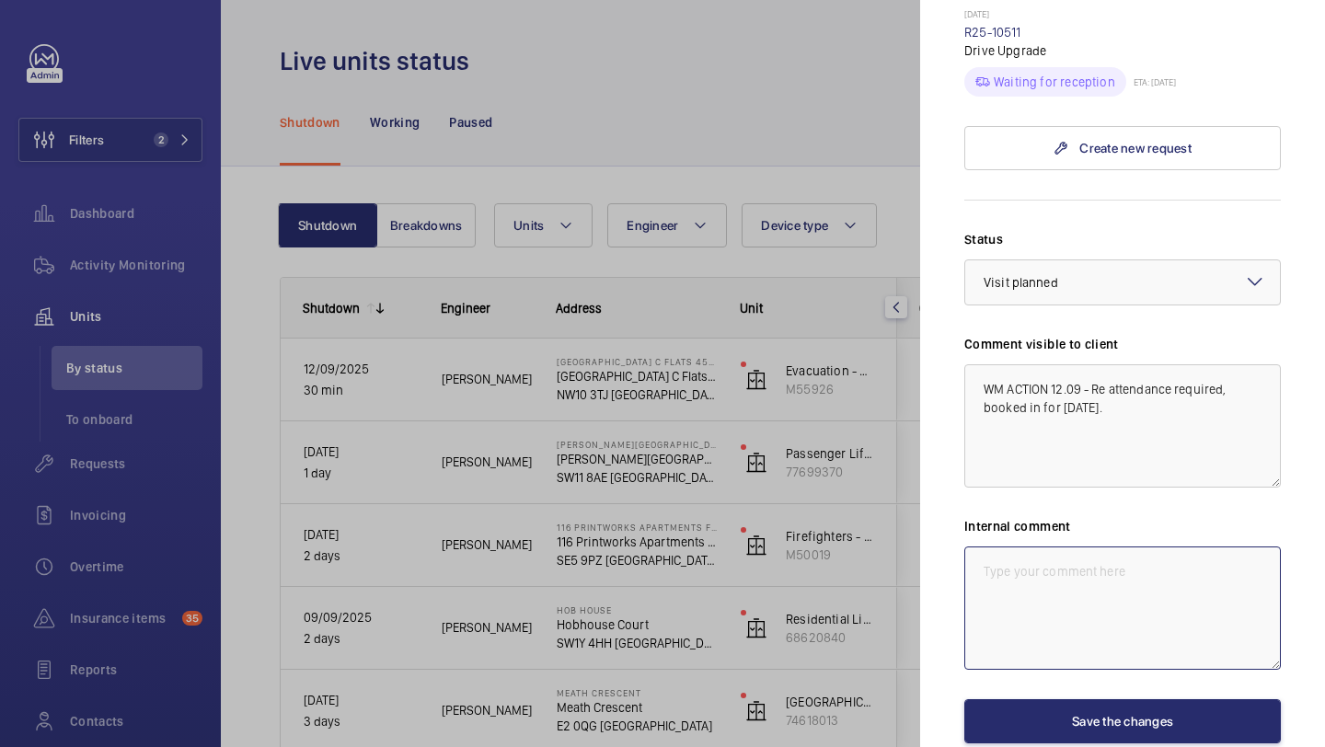
click at [1002, 548] on textarea at bounding box center [1123, 608] width 317 height 123
paste textarea "WM ACTION 12.09 - Re attendance required, booked in for 15th September."
type textarea "WM ACTION 12.09 - Re attendance required, booked in for 15th September."
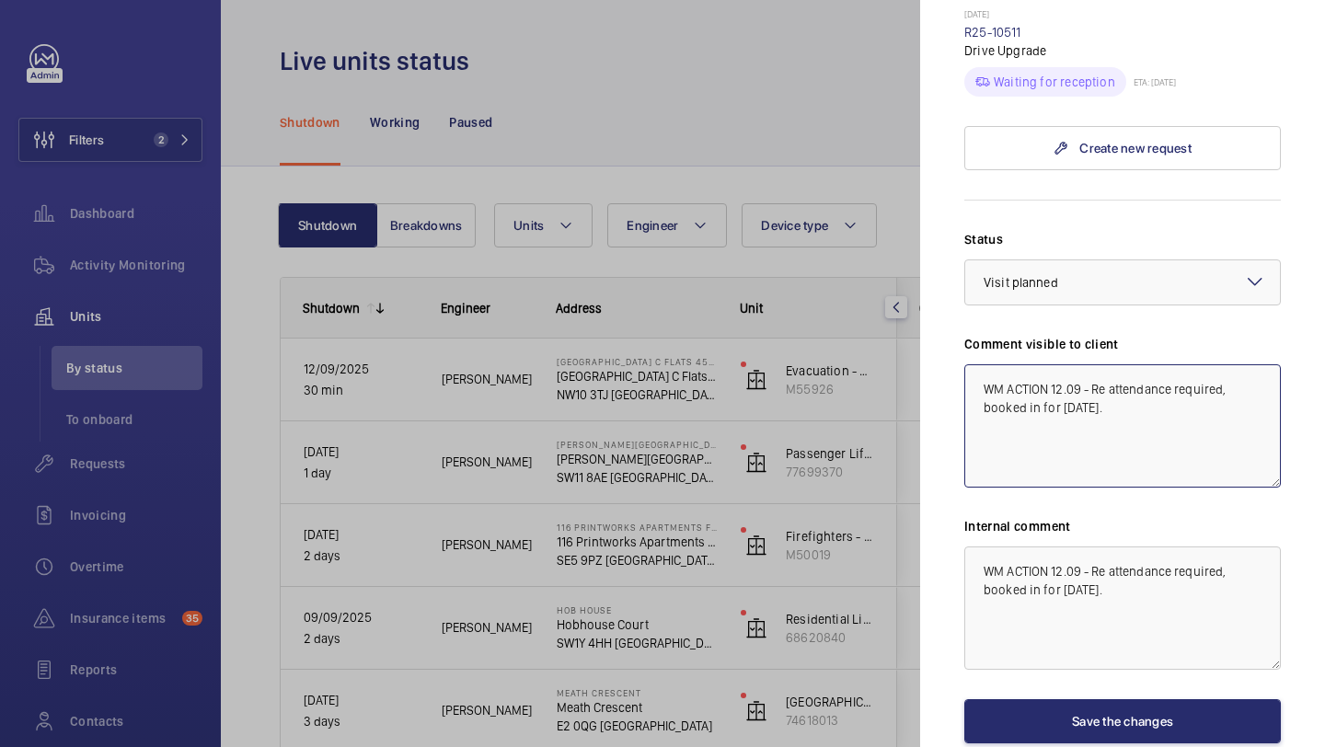
drag, startPoint x: 1220, startPoint y: 358, endPoint x: 1096, endPoint y: 356, distance: 123.4
click at [1096, 364] on textarea "WM ACTION 12.09 - Re attendance required, booked in for 15th September." at bounding box center [1123, 425] width 317 height 123
drag, startPoint x: 1128, startPoint y: 379, endPoint x: 1092, endPoint y: 360, distance: 40.8
click at [1091, 364] on textarea "WM ACTION 12.09 - Further visit required , booked in for 15th September." at bounding box center [1123, 425] width 317 height 123
drag, startPoint x: 1193, startPoint y: 379, endPoint x: 966, endPoint y: 340, distance: 229.9
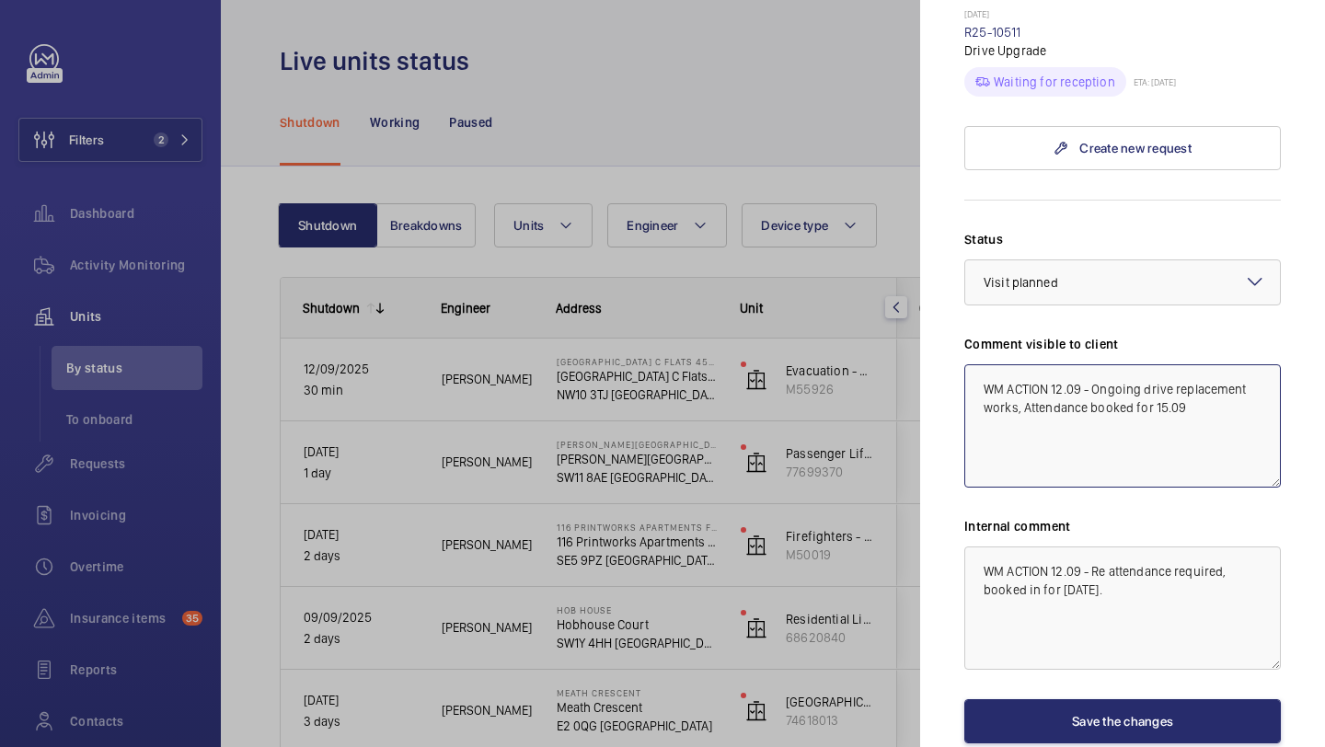
click at [966, 364] on textarea "WM ACTION 12.09 - Ongoing drive replacement works, Attendance booked for 15.09" at bounding box center [1123, 425] width 317 height 123
type textarea "WM ACTION 12.09 - Ongoing drive replacement works, Attendance booked for 15.09"
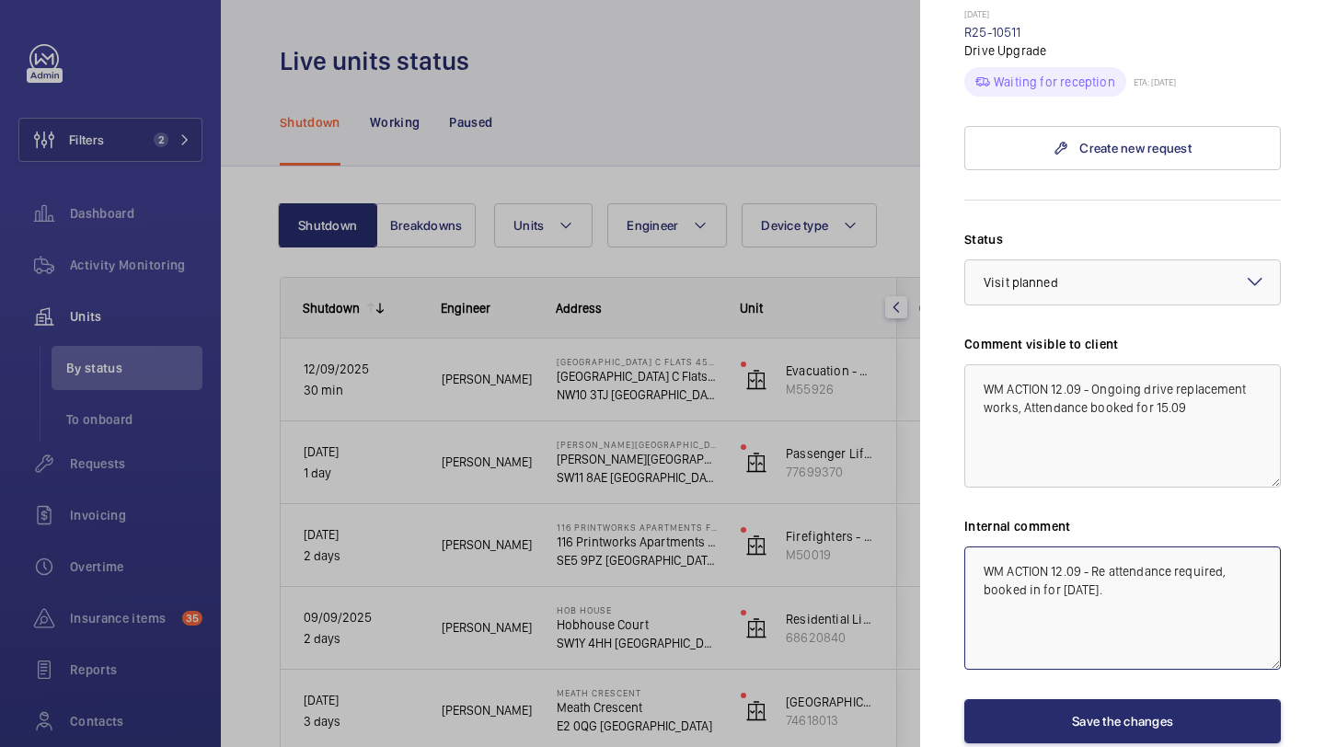
paste textarea "Ongoing drive replacement works, Attendance booked for 15.09"
drag, startPoint x: 1172, startPoint y: 573, endPoint x: 961, endPoint y: 510, distance: 219.9
click at [961, 510] on mat-sidenav "Stopped unit Donnington Court Block C Flats 45-101 - High Risk Building Donning…" at bounding box center [1122, 373] width 405 height 747
click at [1186, 549] on textarea "WM ACTION 12.09 - Ongoing drive replacement works, Attendance booked for 15.09" at bounding box center [1123, 608] width 317 height 123
type textarea "WM ACTION 12.09 - Ongoing drive replacement works, Attendance booked for 15.09 …"
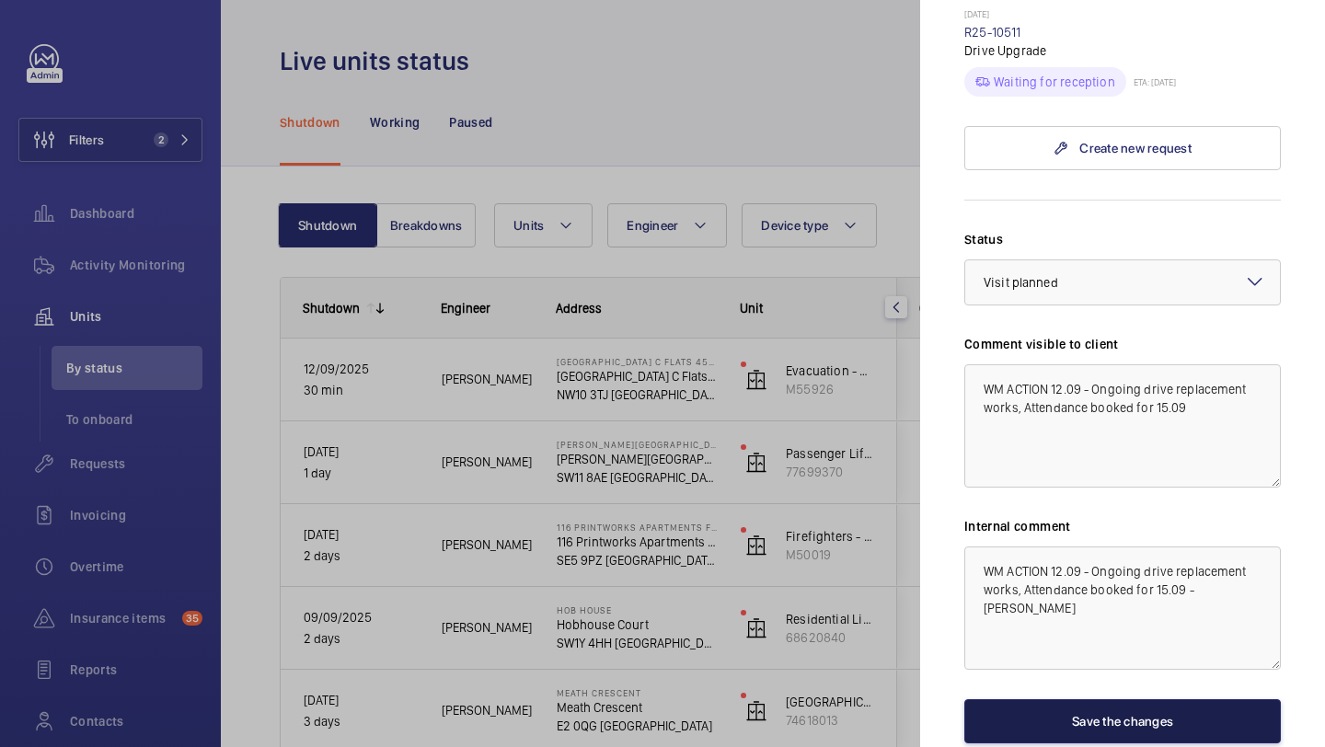
click at [1174, 703] on button "Save the changes" at bounding box center [1123, 722] width 317 height 44
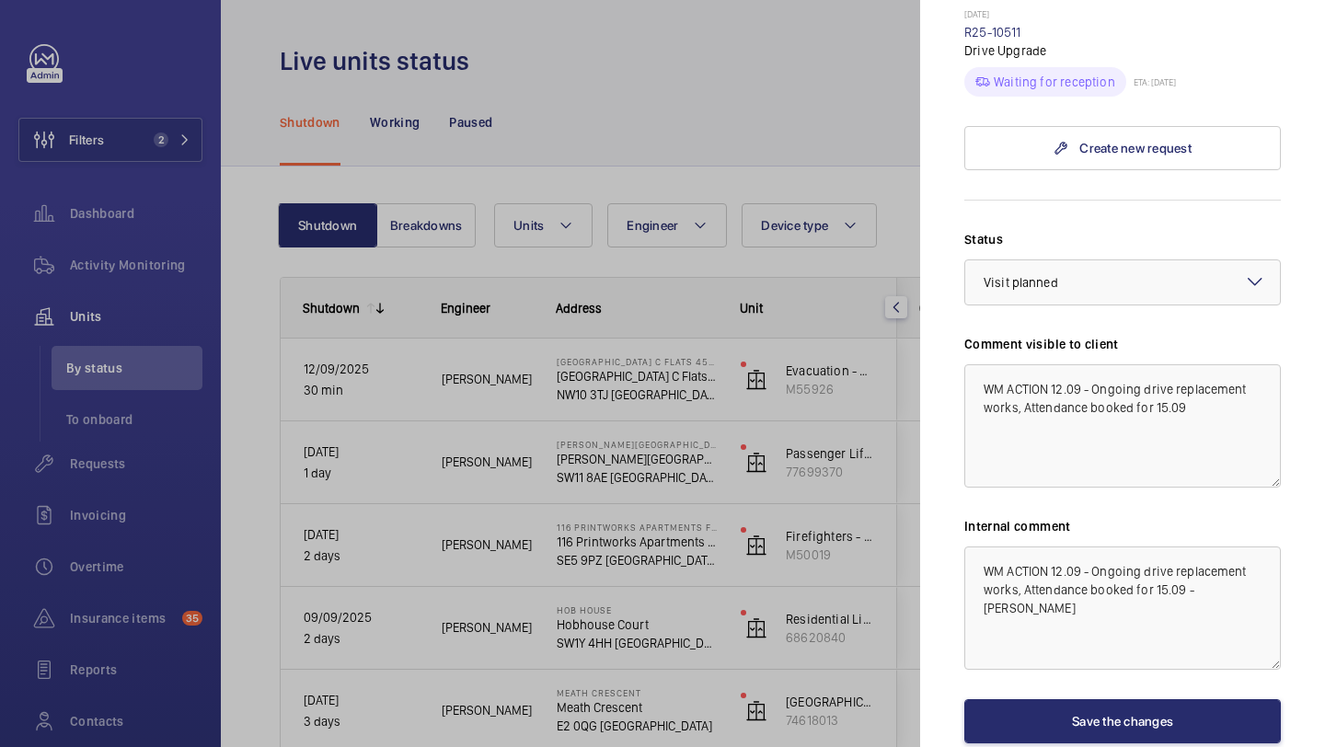
scroll to position [0, 0]
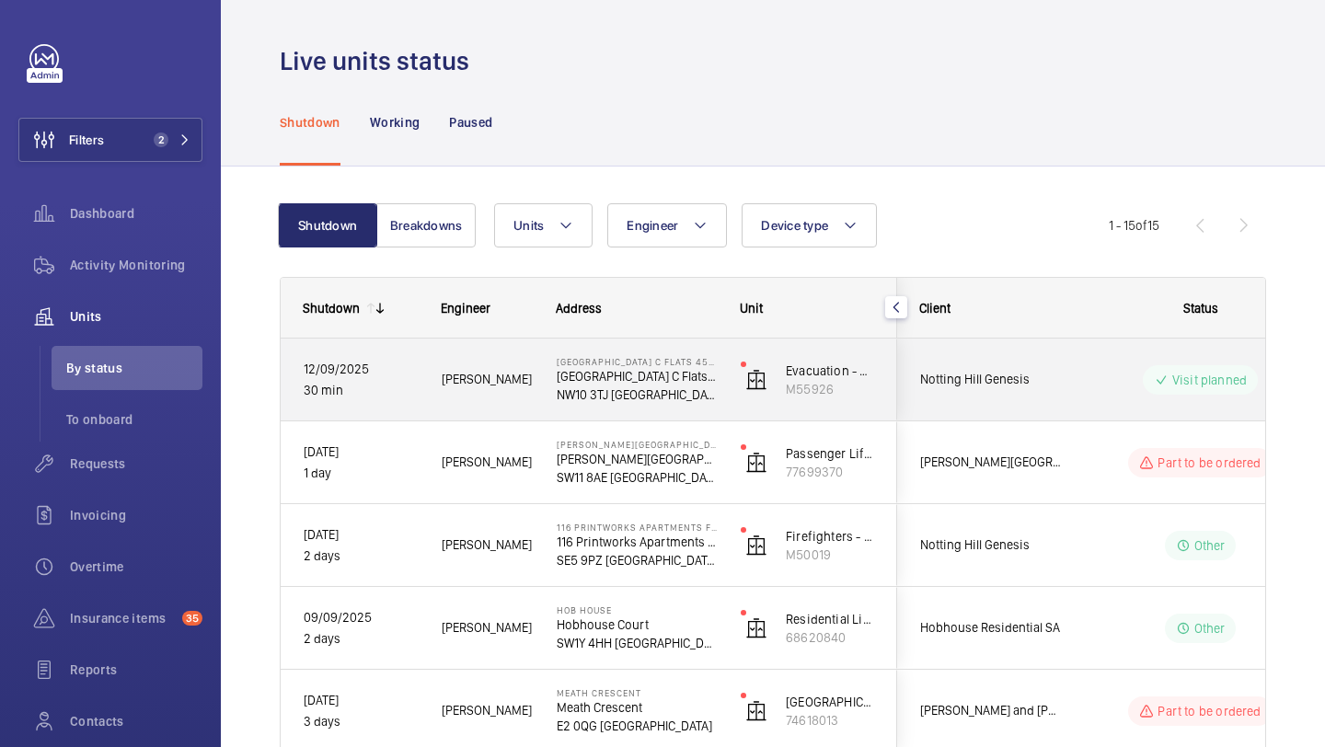
click at [1092, 363] on div "Visit planned" at bounding box center [1189, 380] width 251 height 66
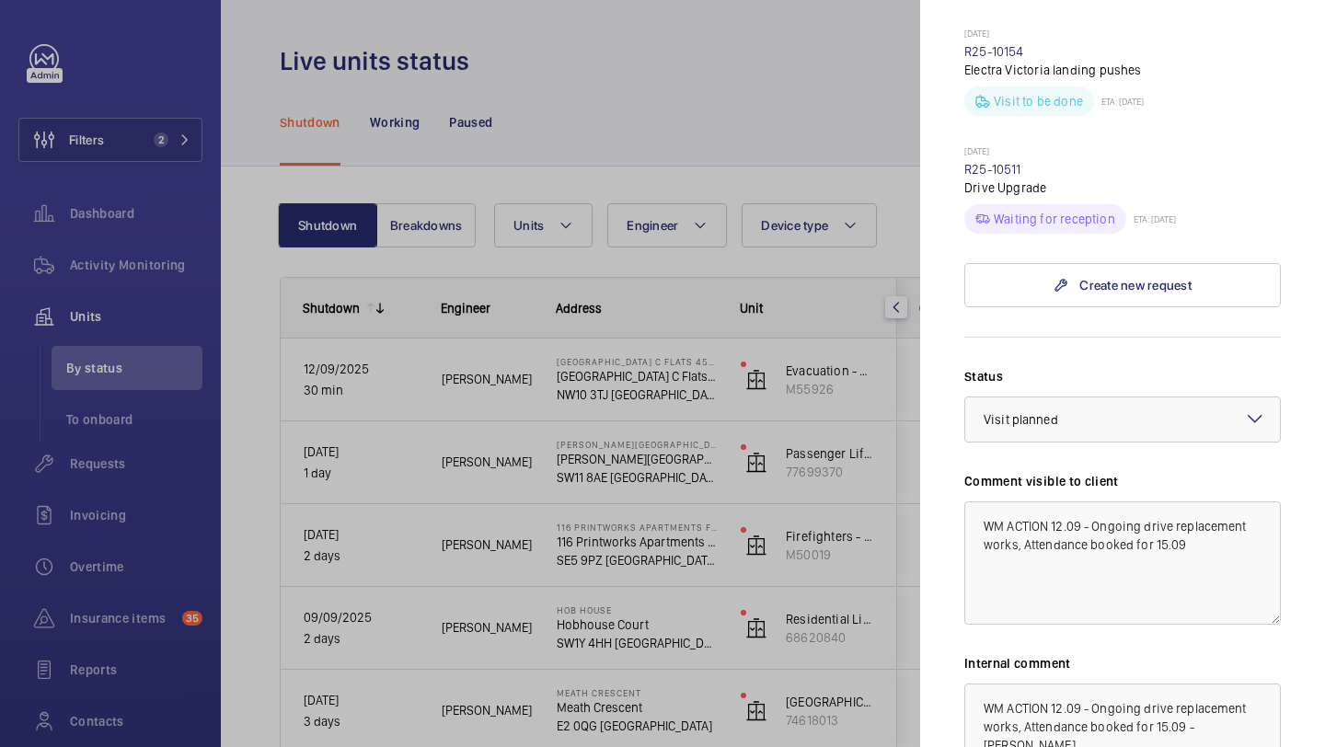
scroll to position [1409, 0]
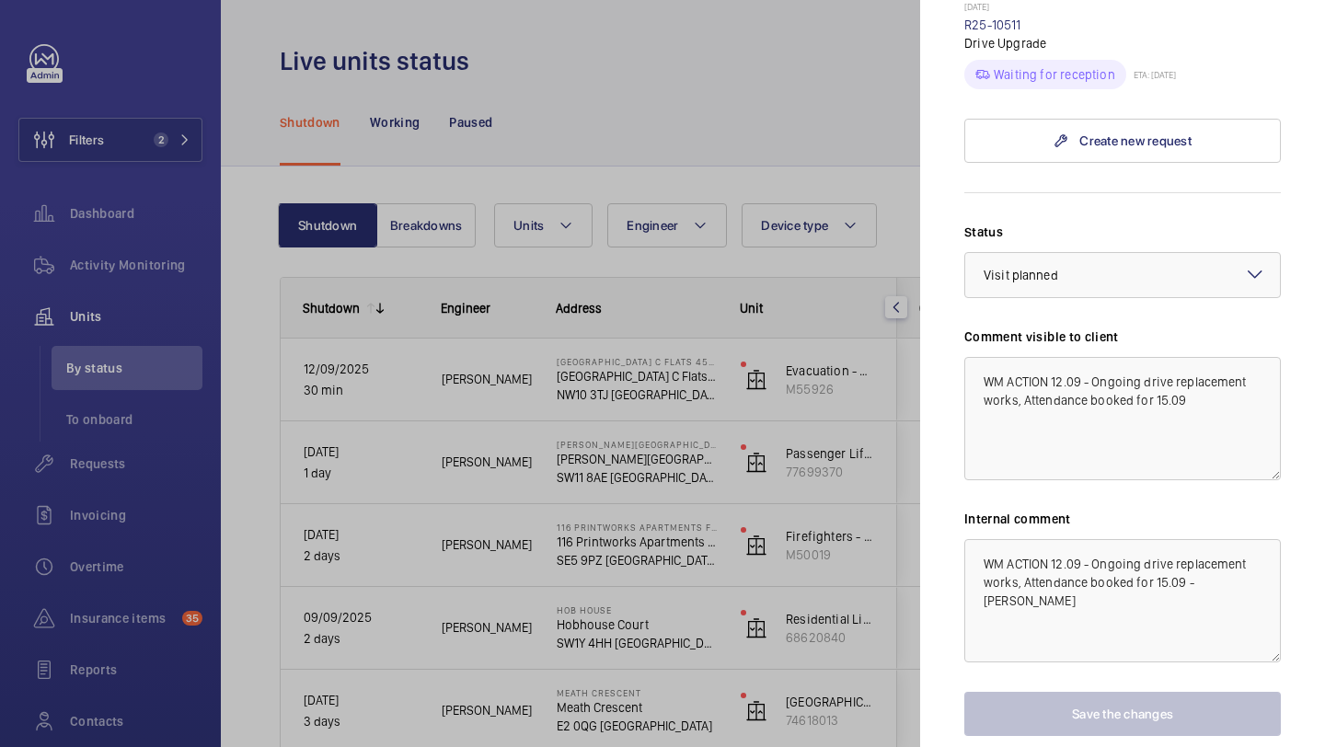
click at [845, 464] on div at bounding box center [662, 373] width 1325 height 747
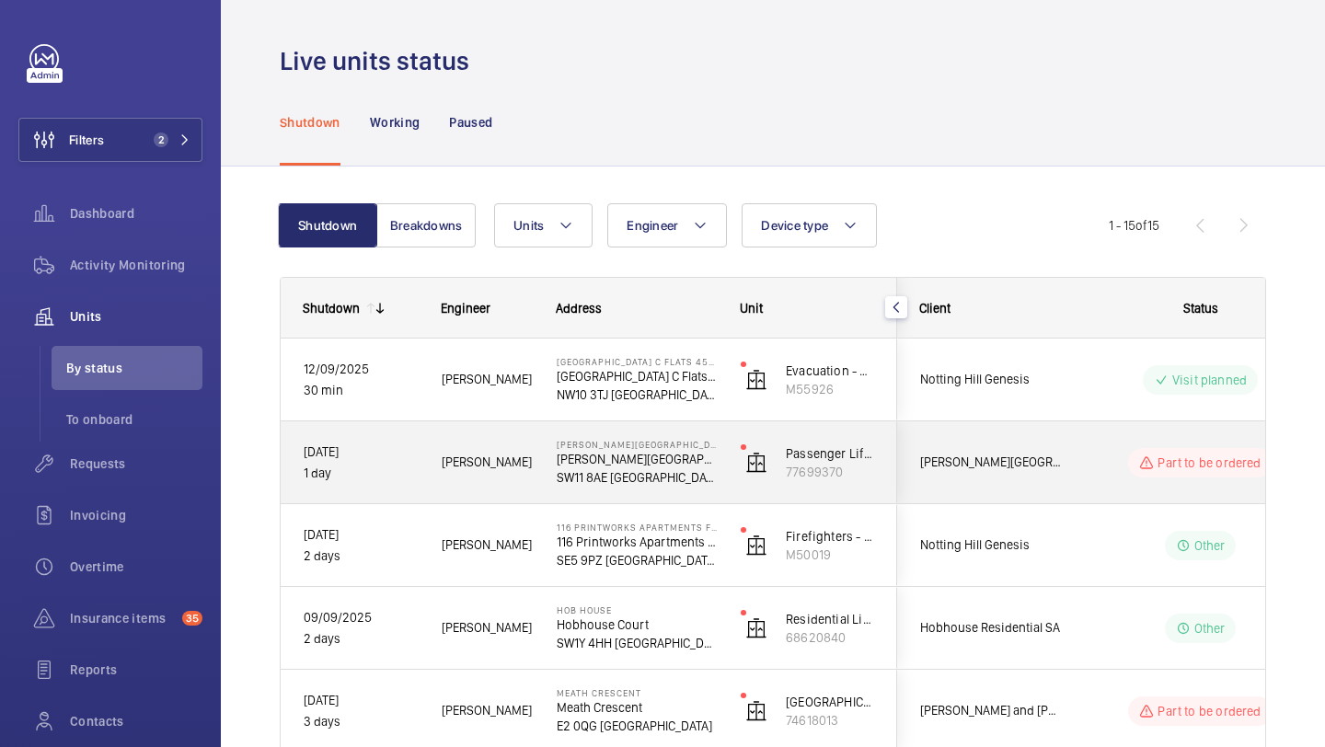
click at [1096, 445] on div "Part to be ordered" at bounding box center [1189, 463] width 251 height 66
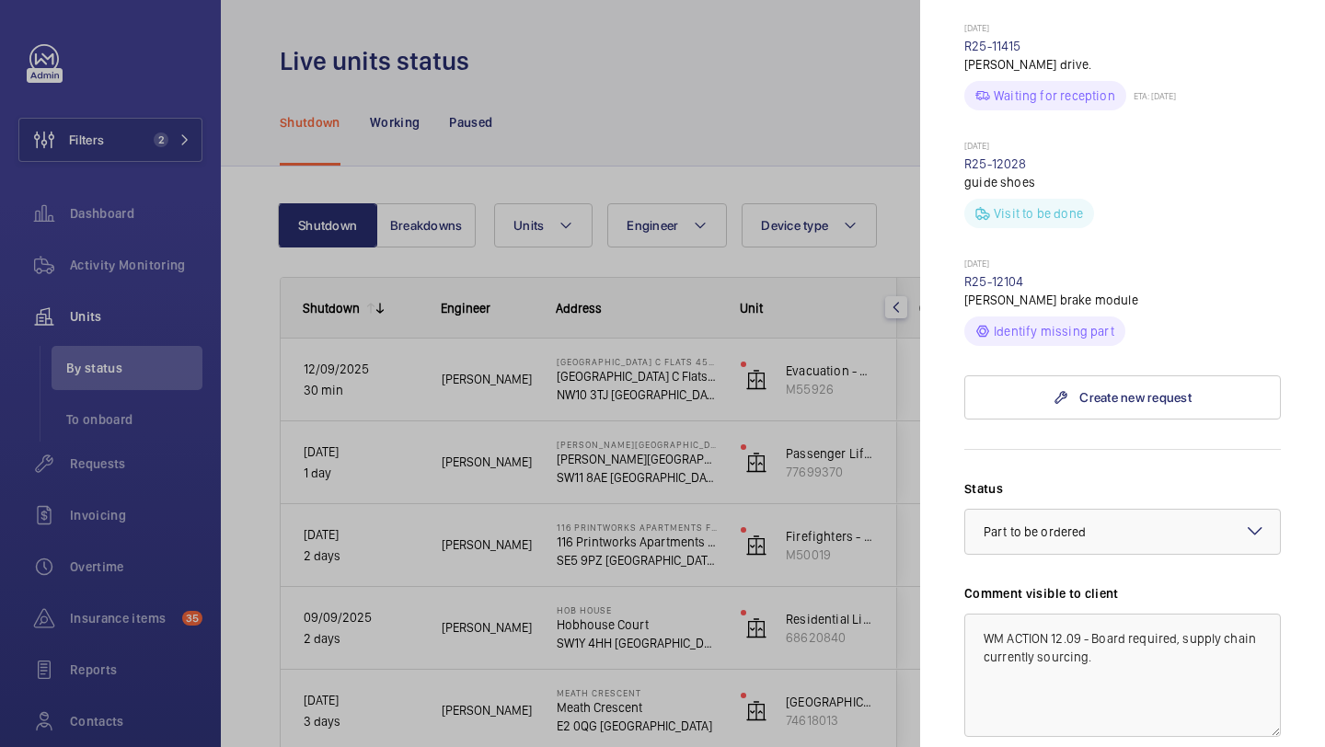
scroll to position [1145, 0]
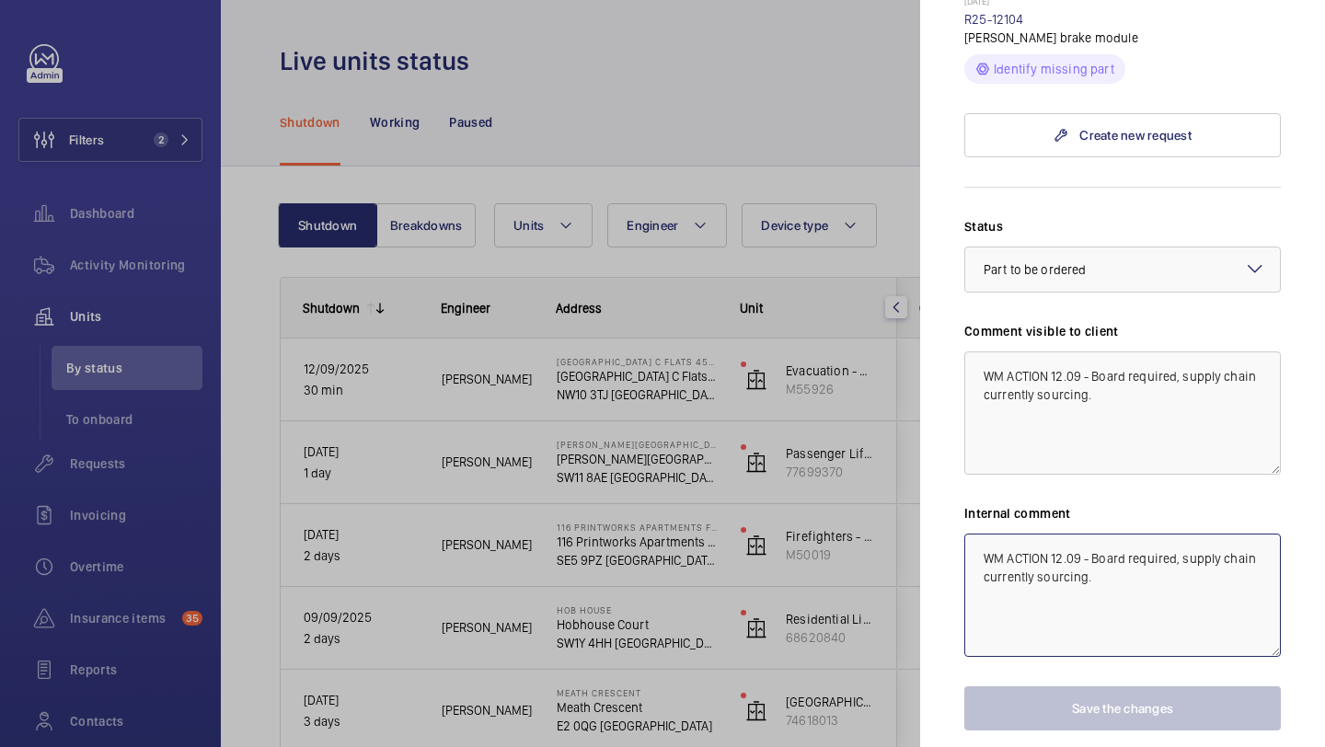
click at [1113, 550] on textarea "WM ACTION 12.09 - Board required, supply chain currently sourcing." at bounding box center [1123, 595] width 317 height 123
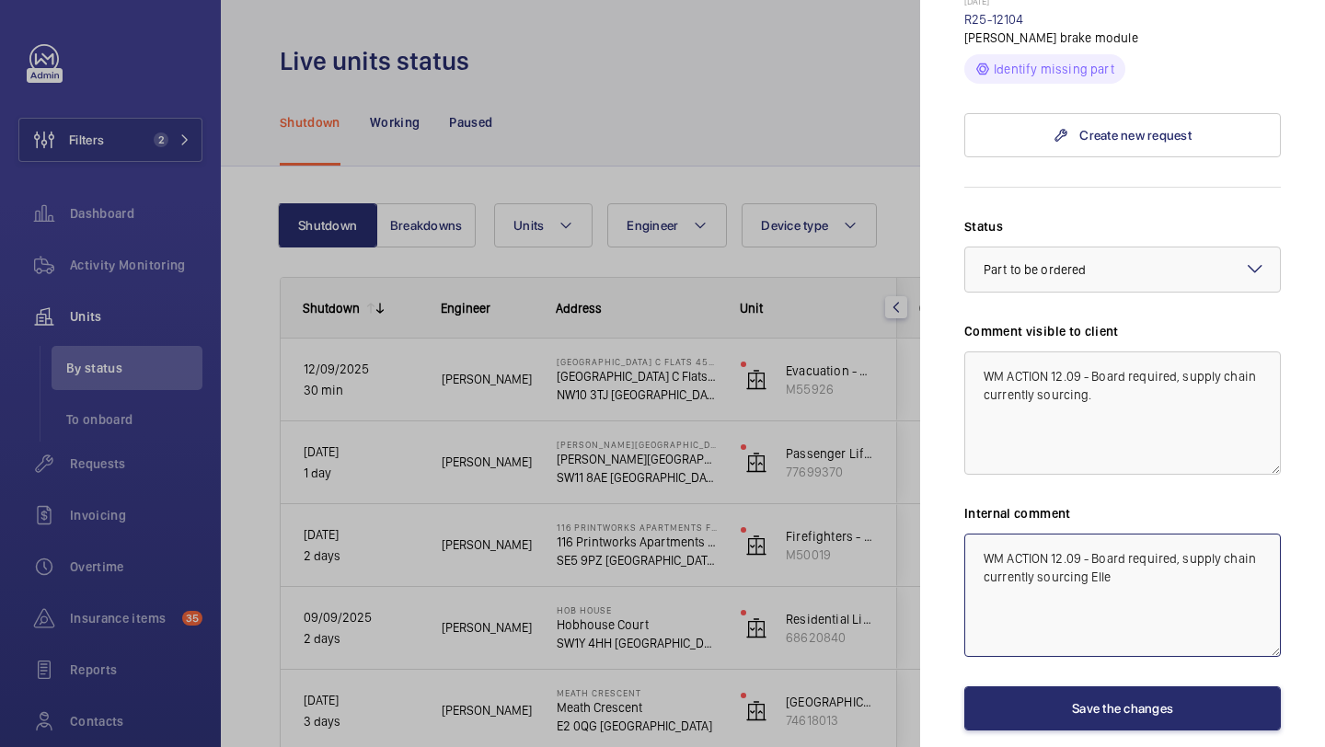
click at [1086, 546] on textarea "WM ACTION 12.09 - Board required, supply chain currently sourcing Elle" at bounding box center [1123, 595] width 317 height 123
type textarea "WM ACTION 12.09 - Board required, supply chain currently sourcing. - Elle"
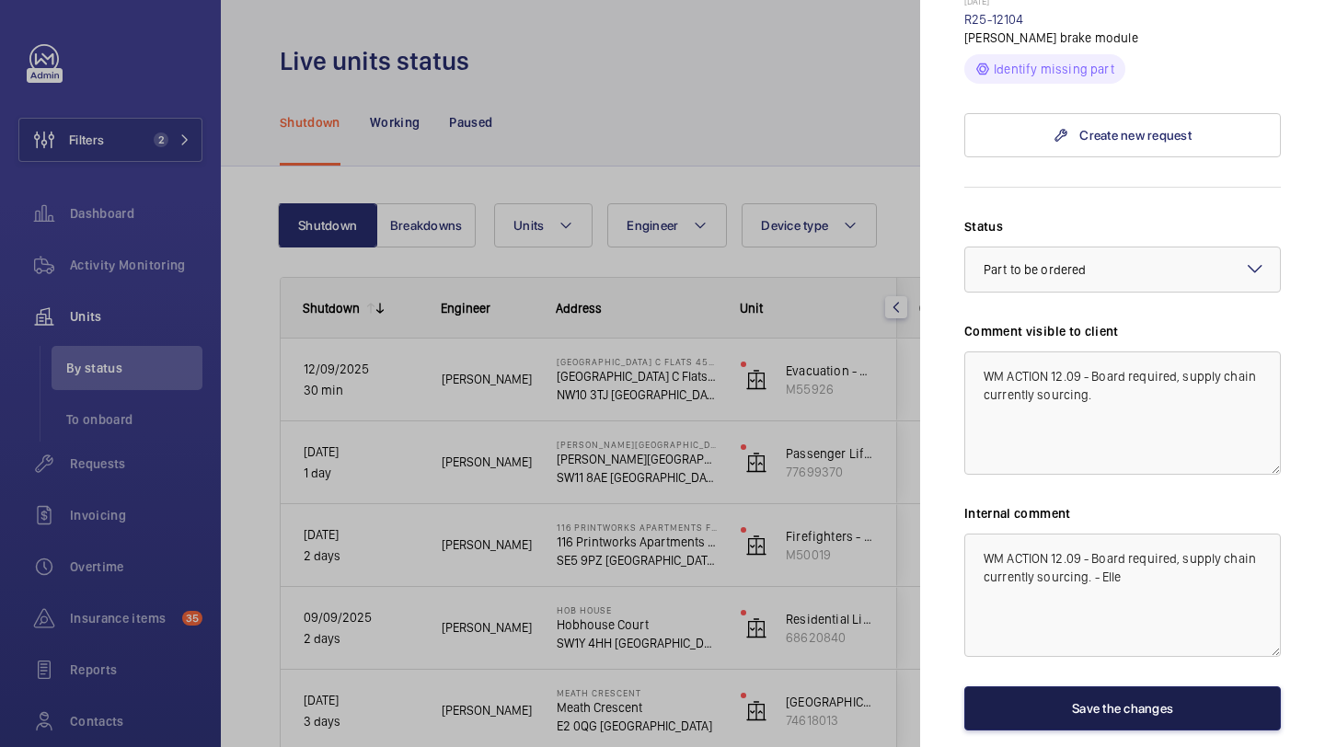
click at [1124, 688] on button "Save the changes" at bounding box center [1123, 709] width 317 height 44
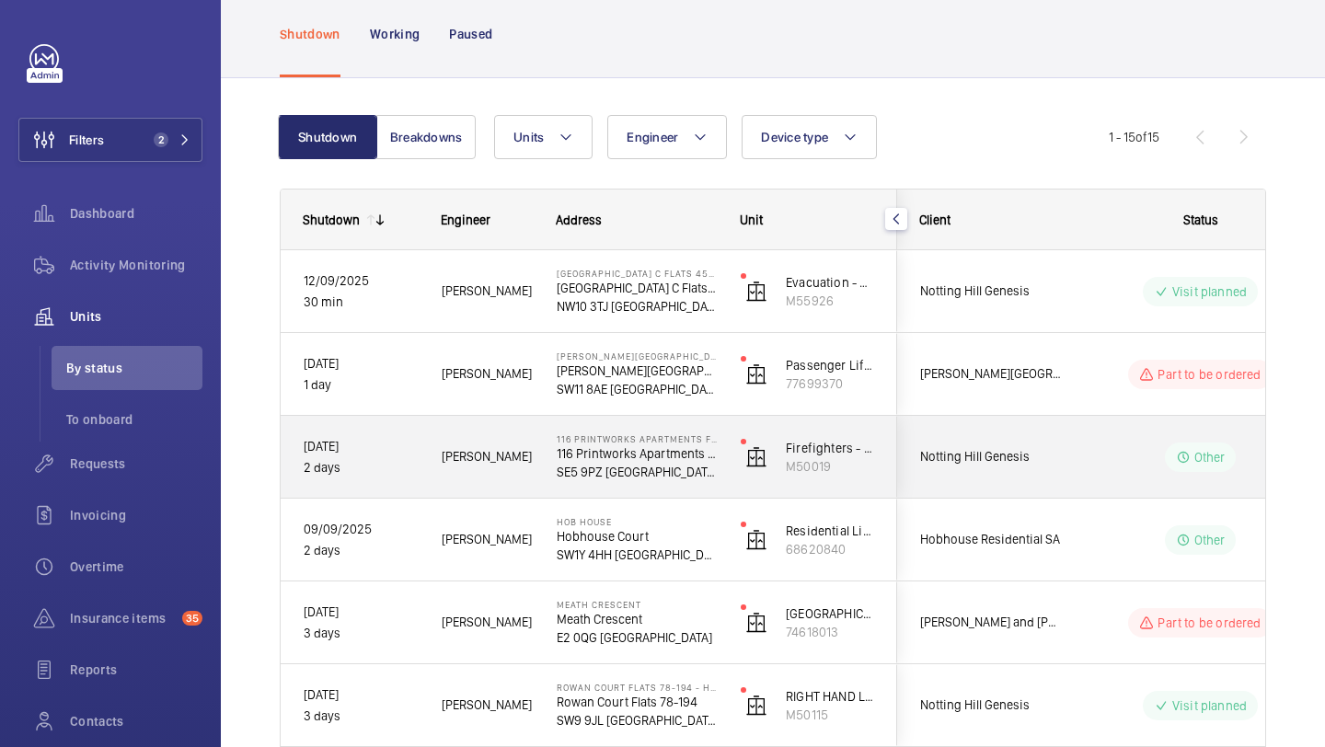
scroll to position [92, 0]
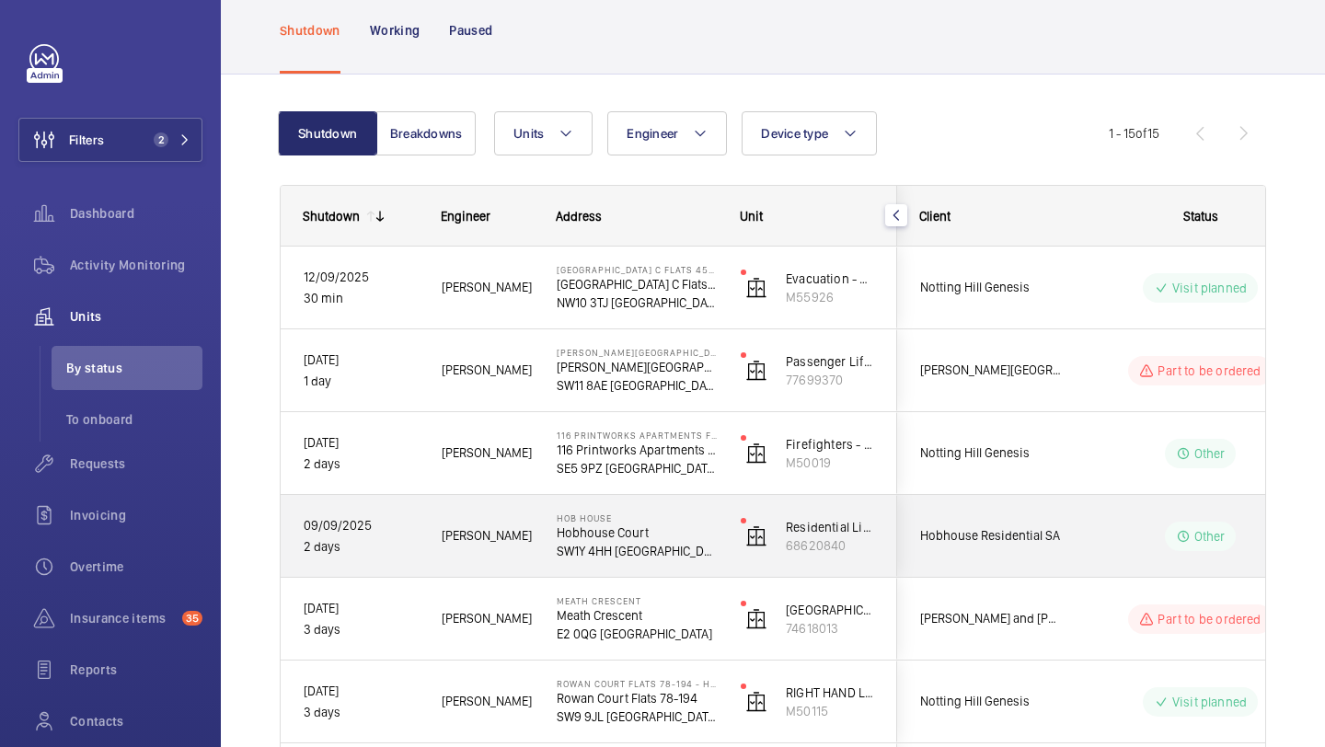
click at [1072, 544] on div "Other" at bounding box center [1189, 536] width 251 height 66
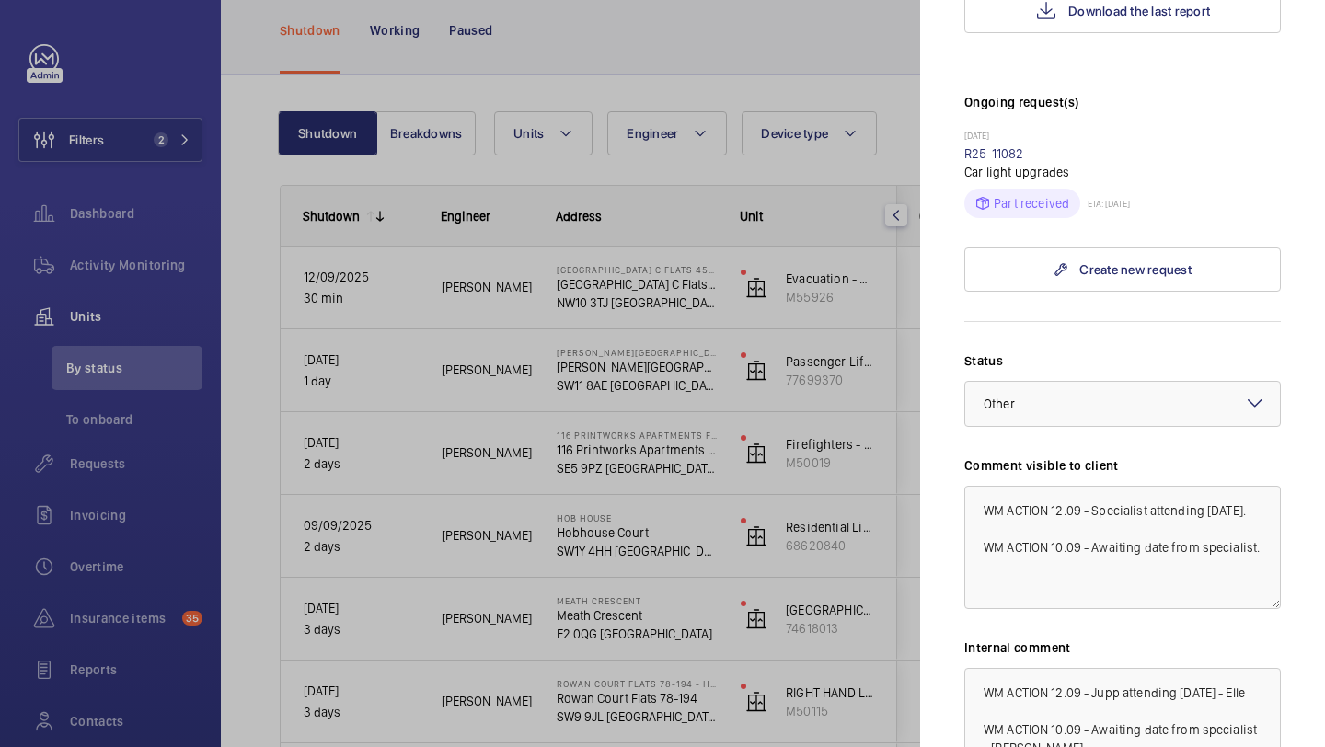
scroll to position [530, 0]
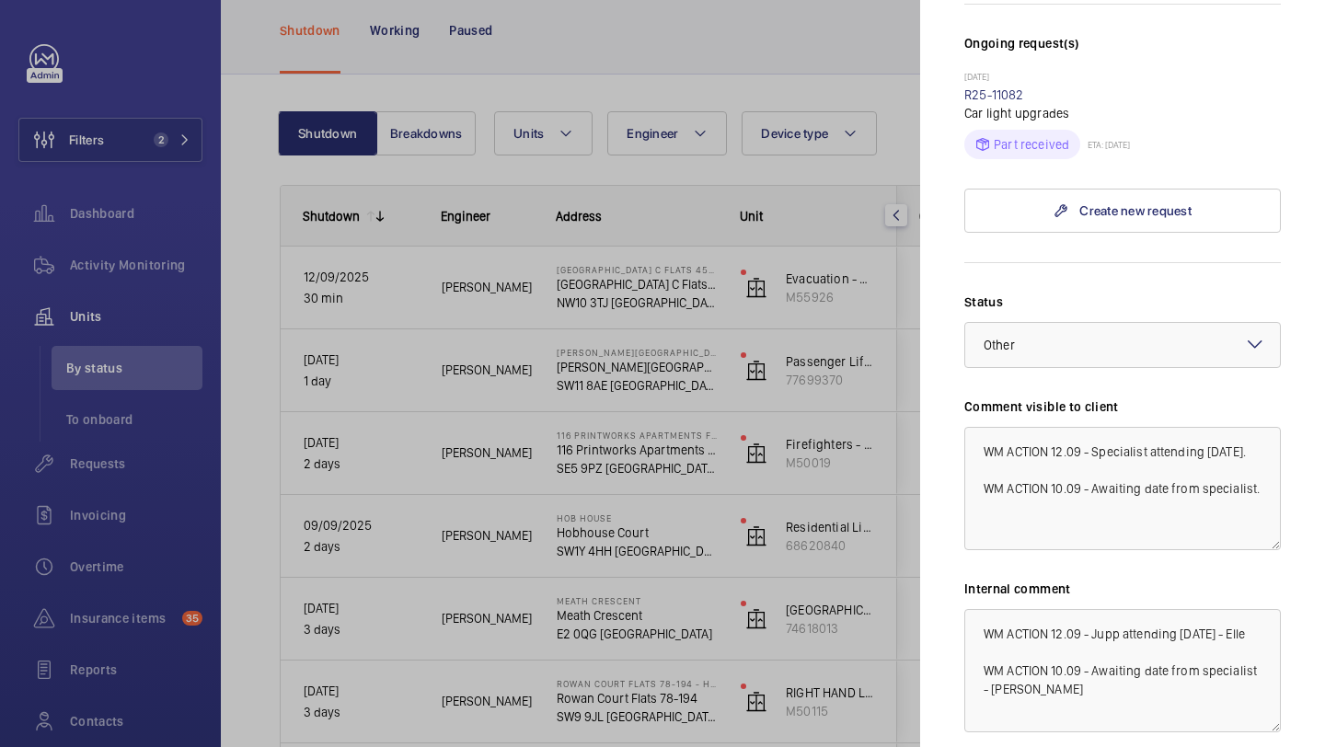
click at [842, 528] on div at bounding box center [662, 373] width 1325 height 747
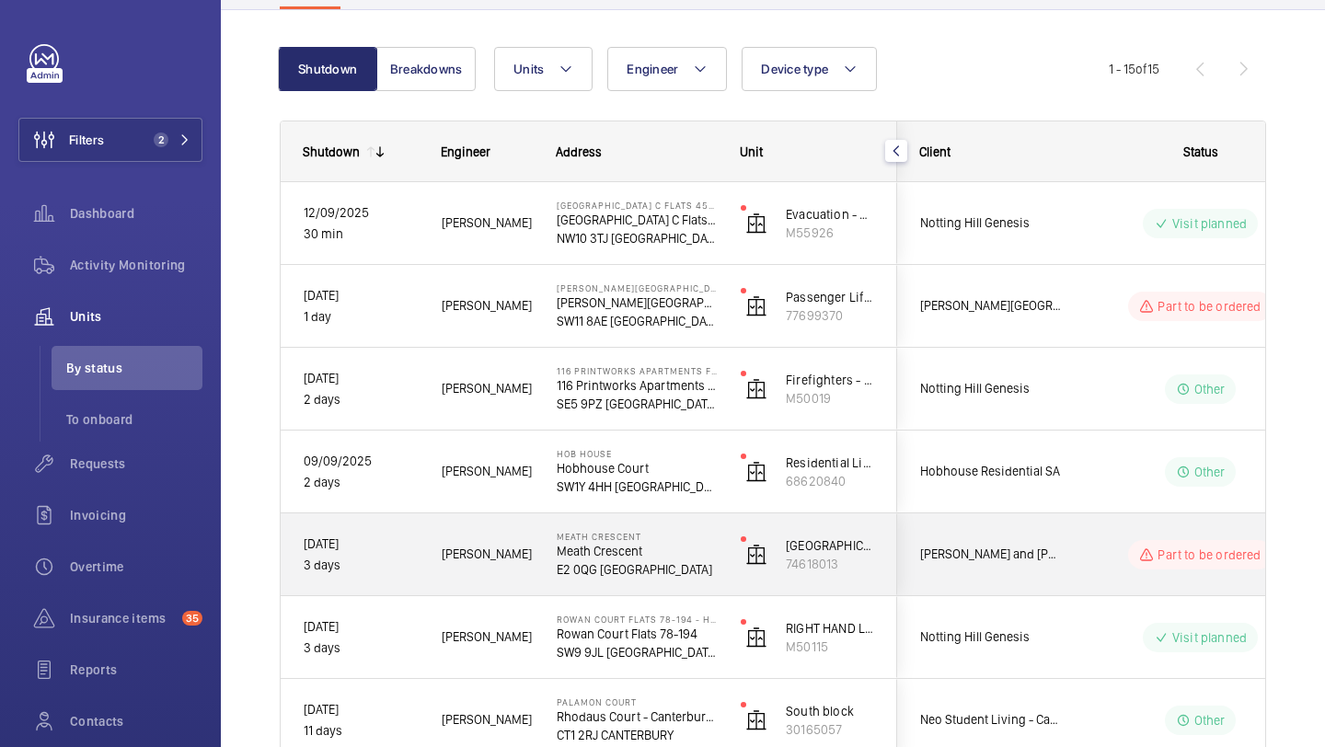
scroll to position [158, 0]
click at [1059, 561] on span "Rendall and Rittner National Lift Contract" at bounding box center [991, 552] width 142 height 21
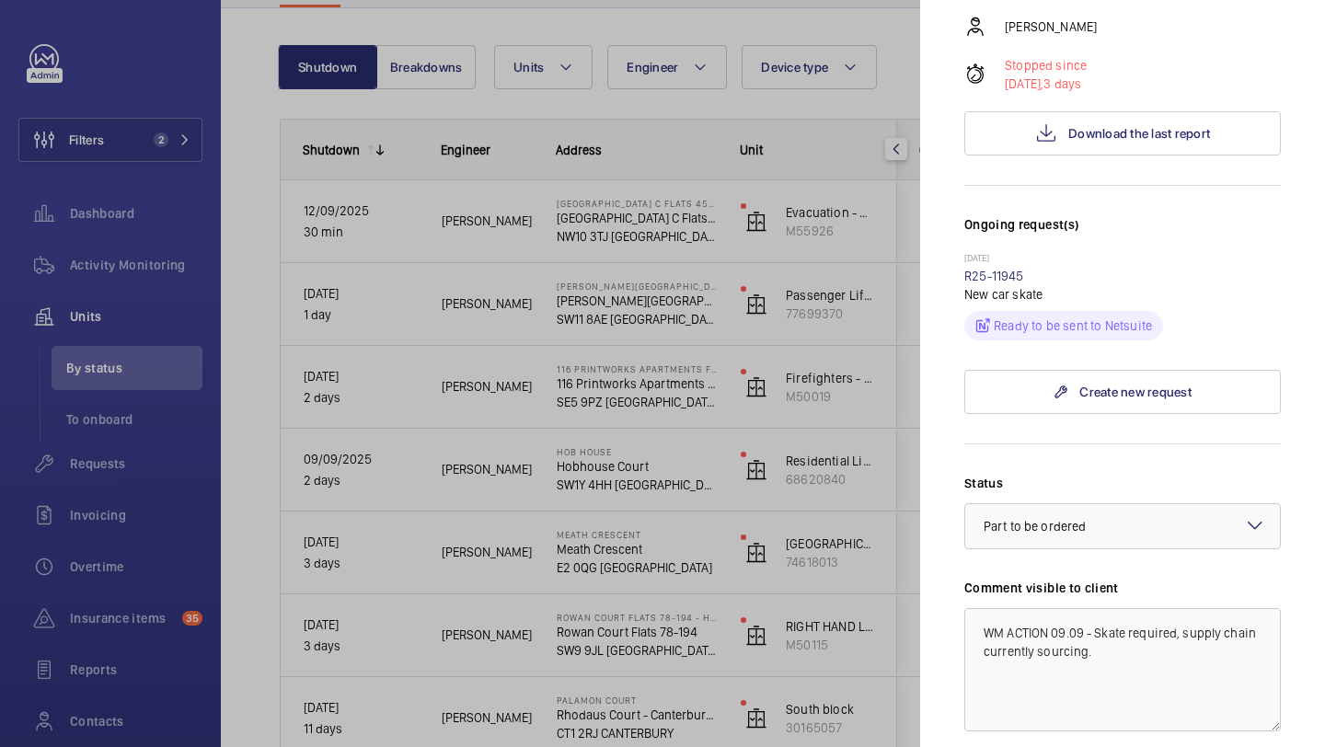
scroll to position [682, 0]
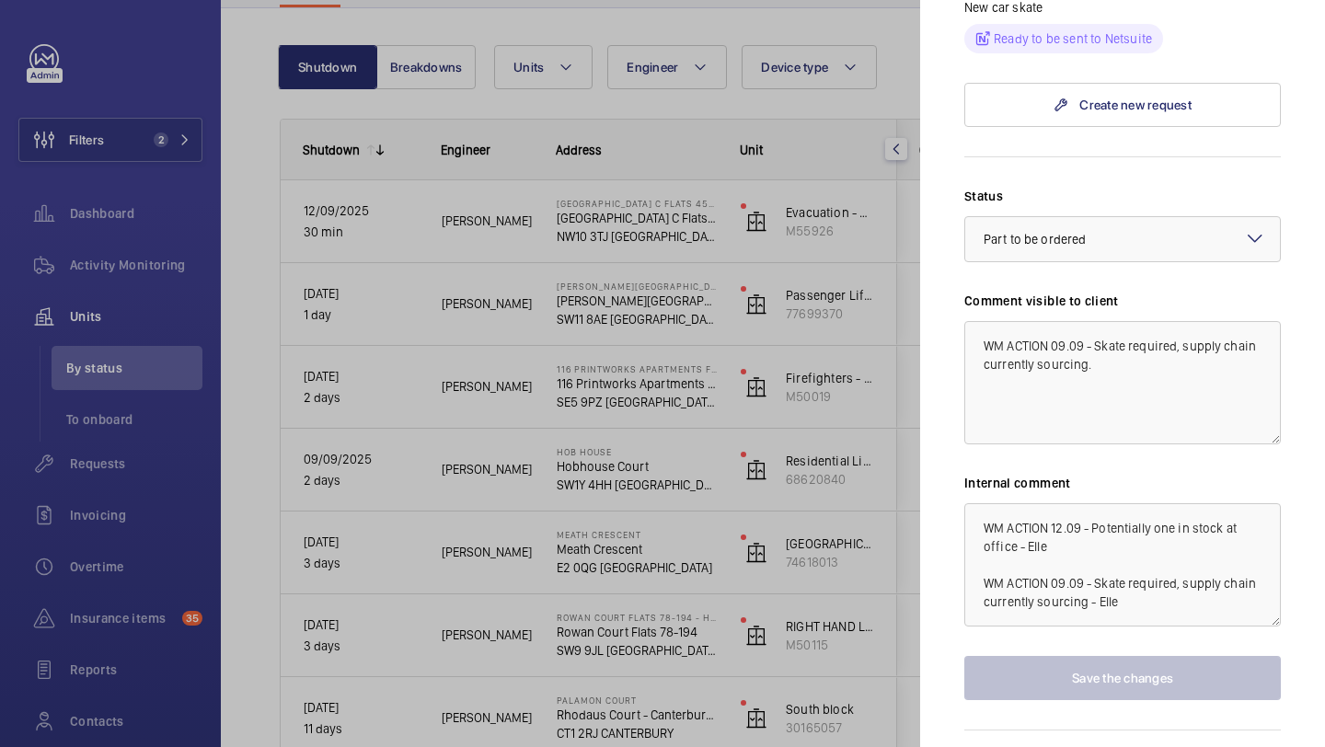
click at [884, 549] on div at bounding box center [662, 373] width 1325 height 747
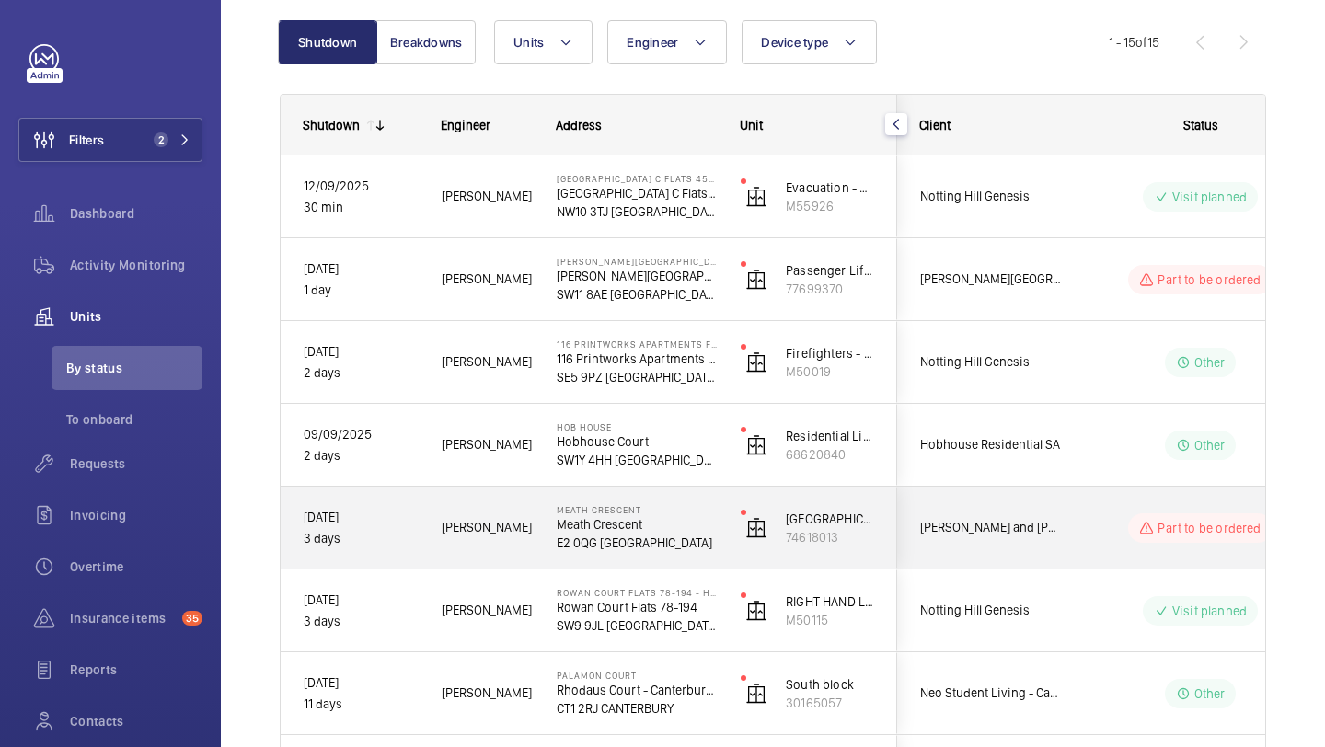
scroll to position [185, 0]
click at [1027, 601] on span "Notting Hill Genesis" at bounding box center [991, 608] width 142 height 21
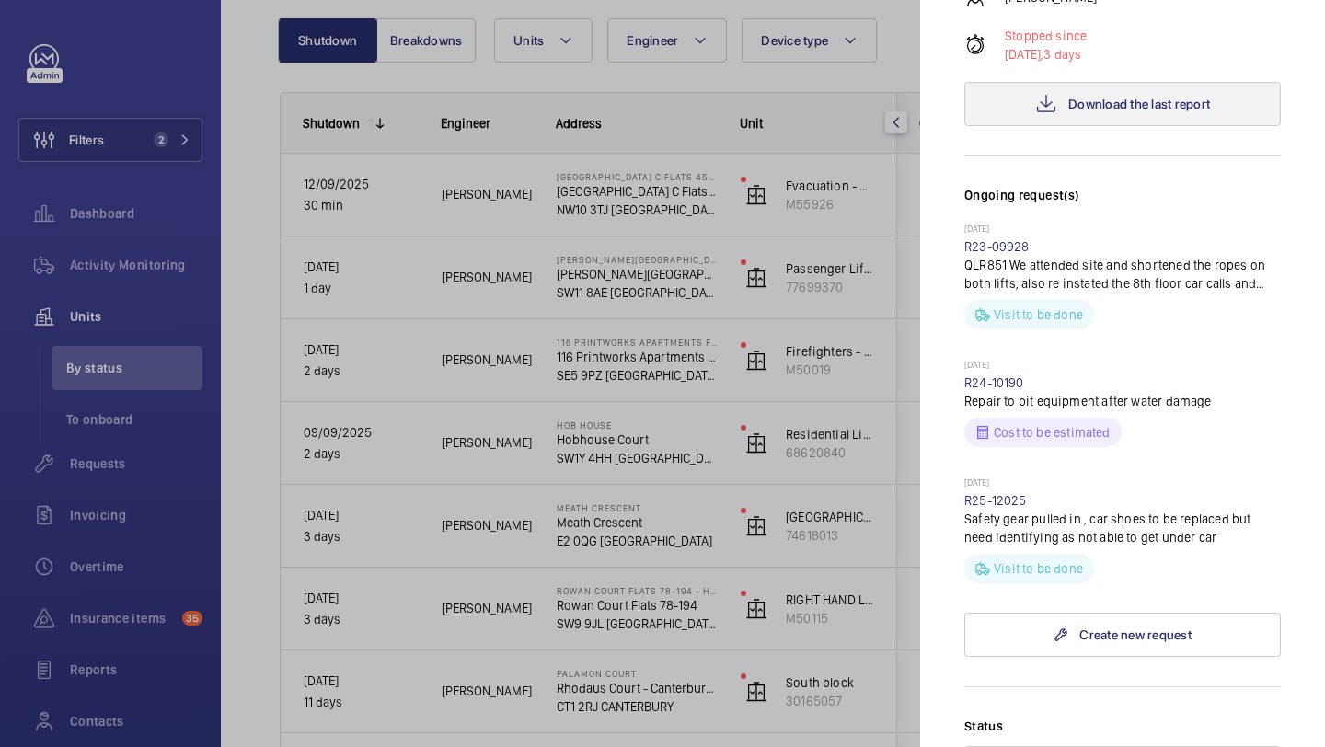
scroll to position [633, 0]
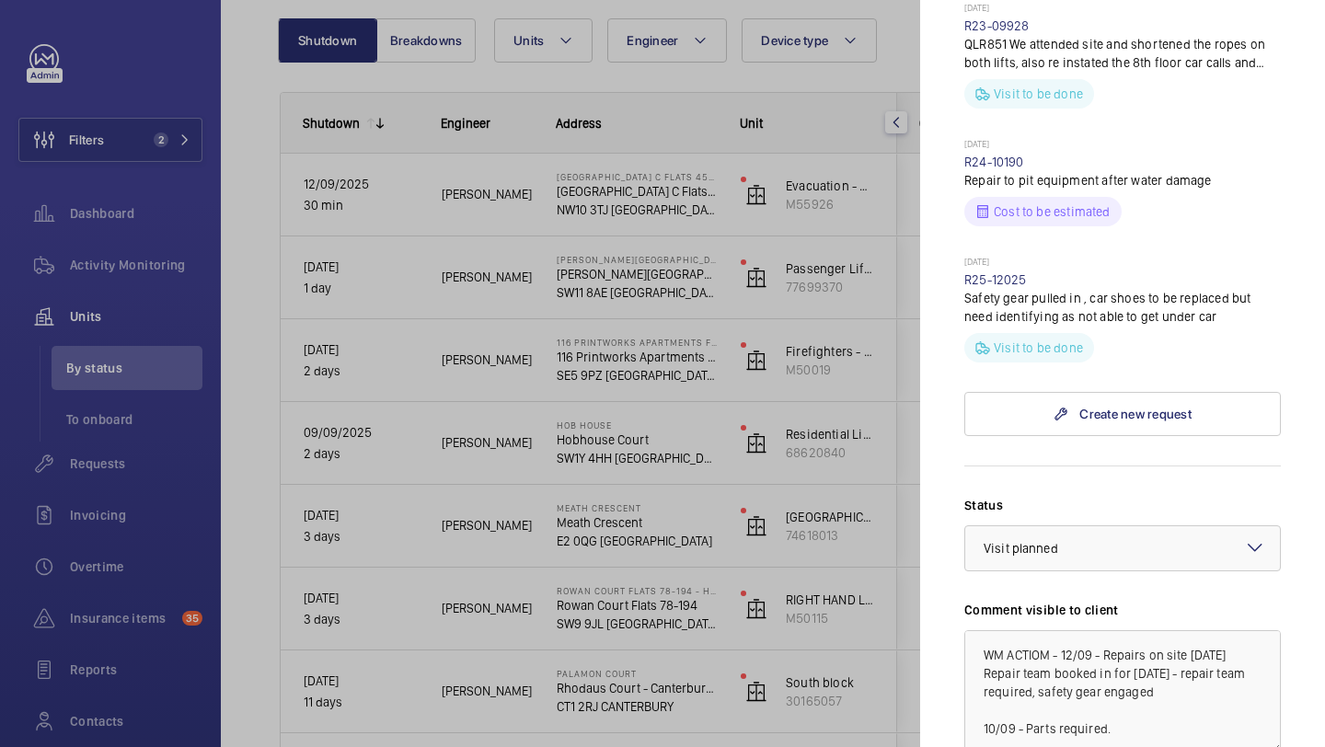
click at [876, 519] on div at bounding box center [662, 373] width 1325 height 747
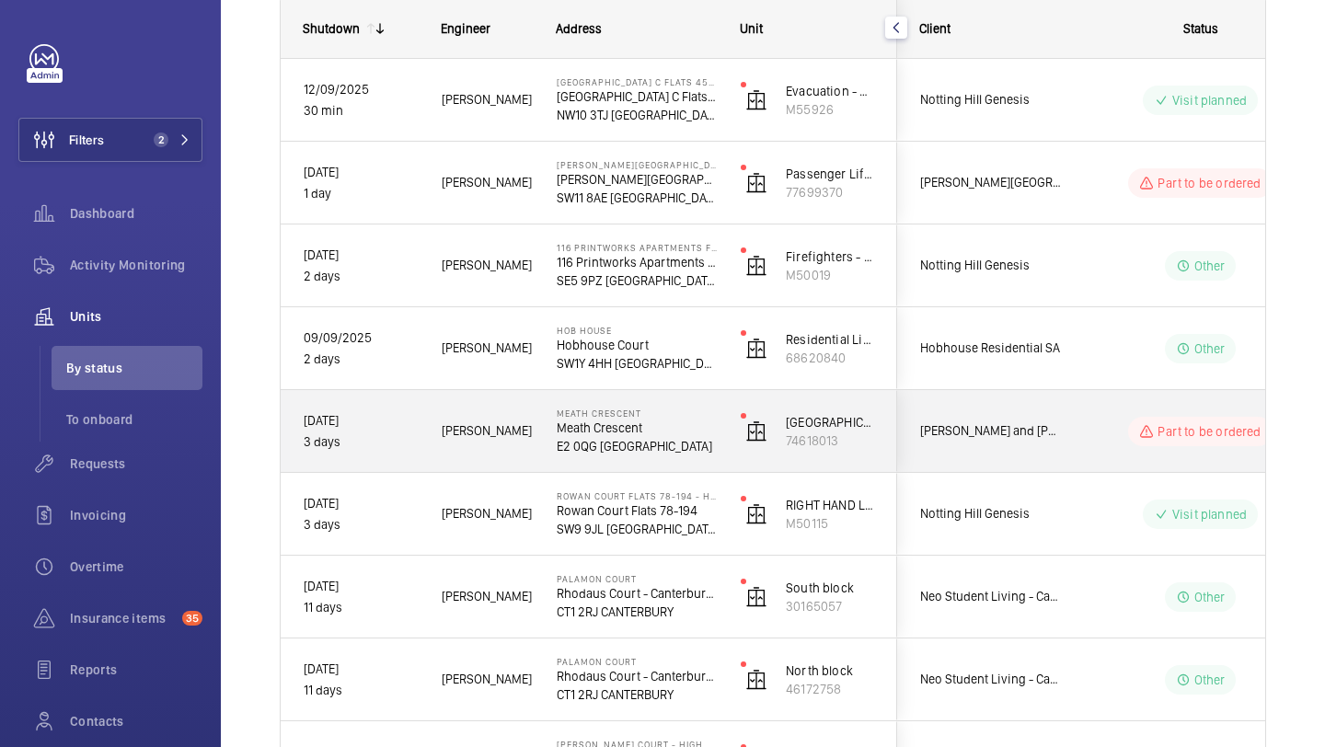
scroll to position [281, 0]
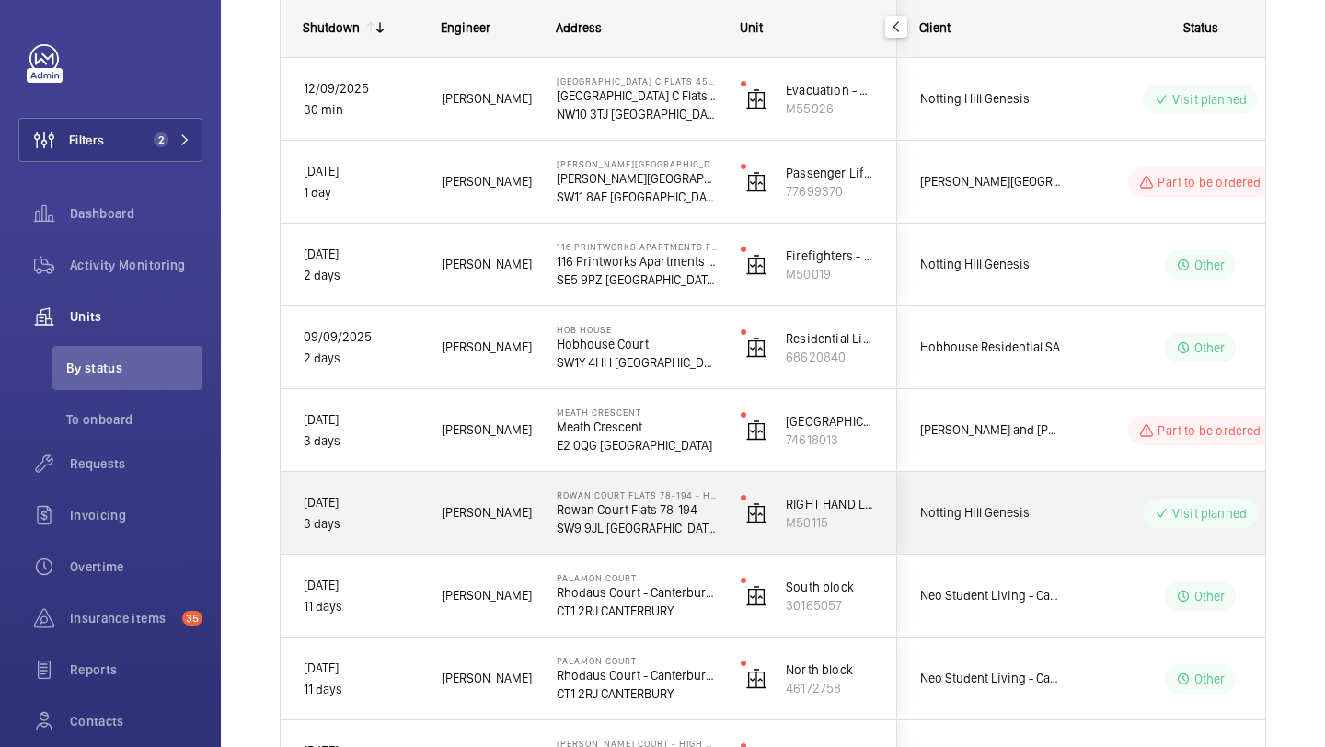
click at [978, 539] on div "Notting Hill Genesis" at bounding box center [980, 513] width 164 height 58
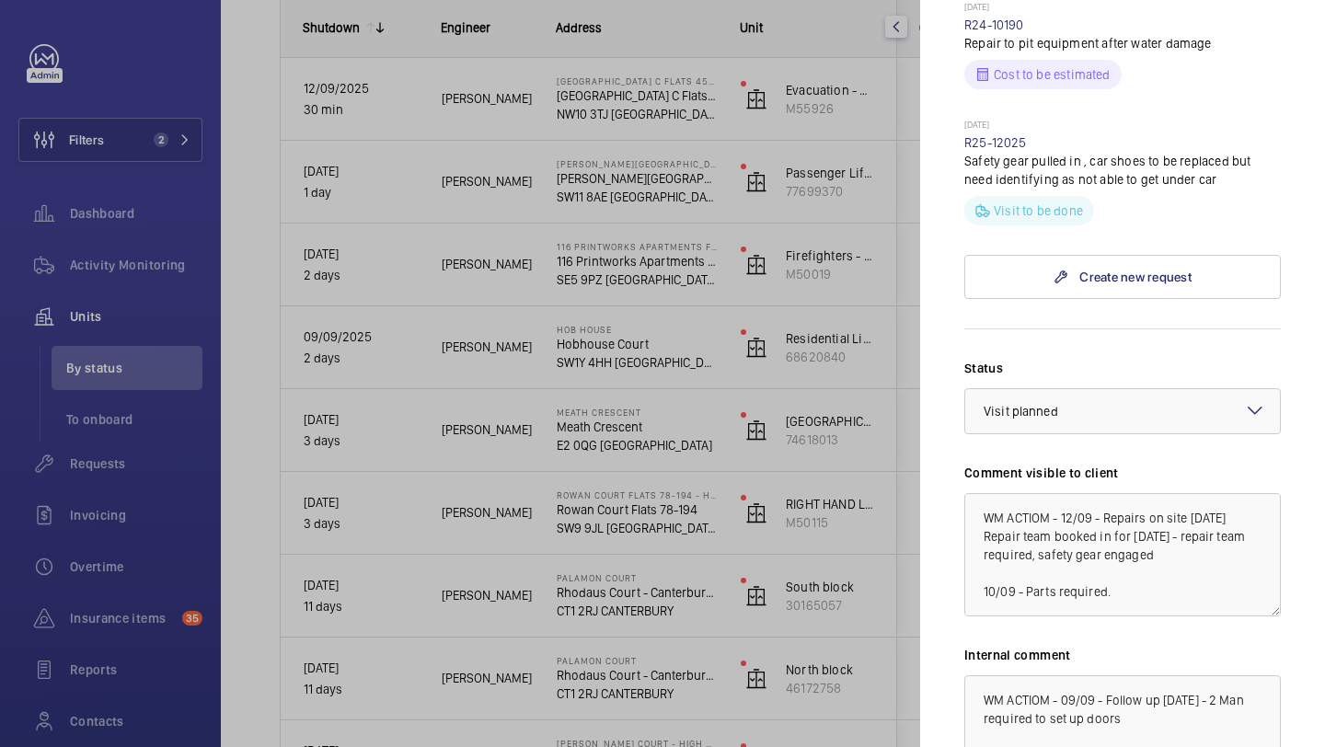
scroll to position [774, 0]
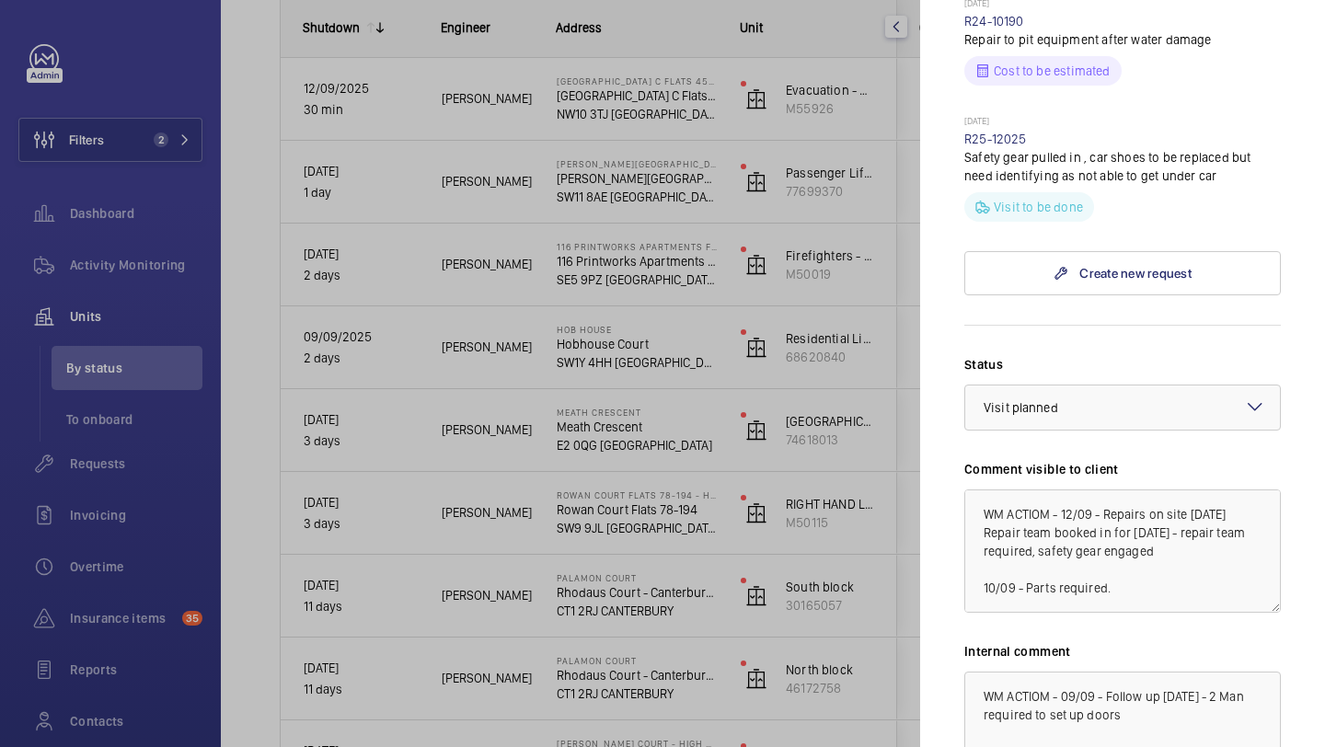
click at [889, 531] on div at bounding box center [662, 373] width 1325 height 747
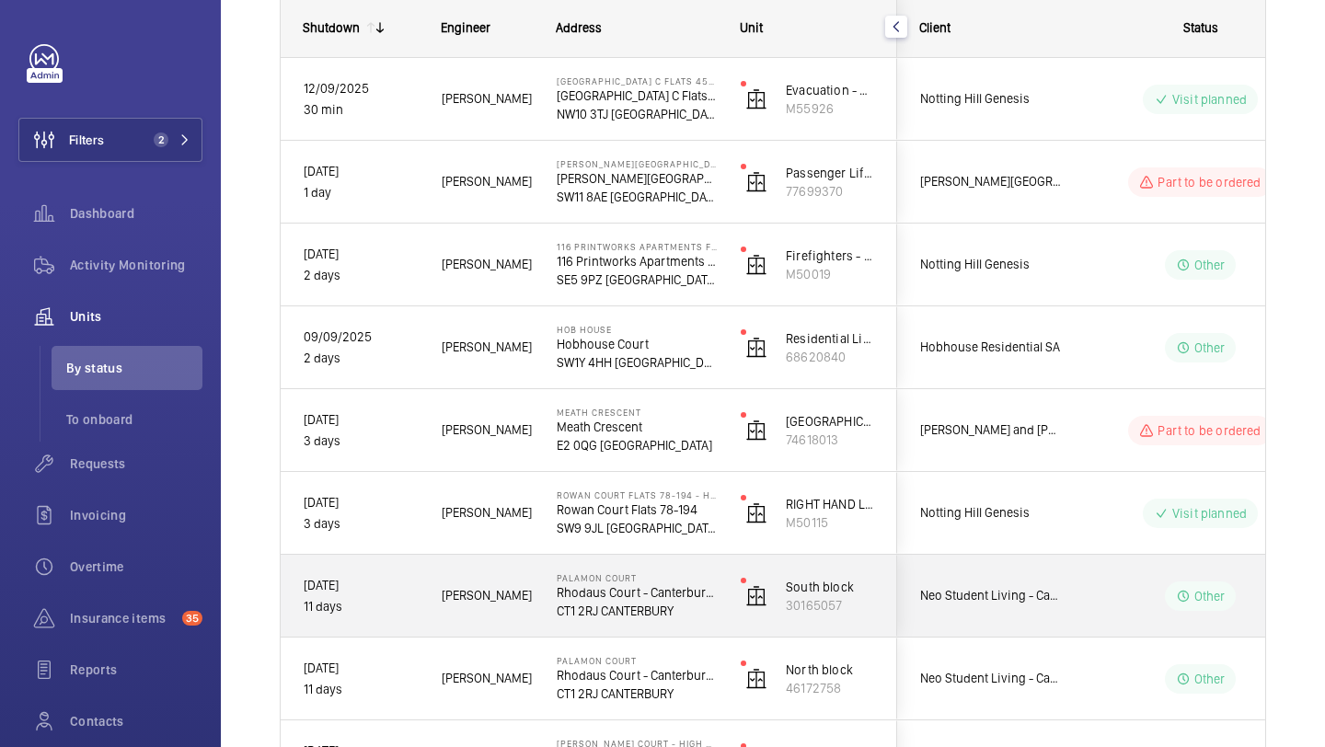
click at [987, 600] on span "Neo Student Living - Canterbury Palamon Court" at bounding box center [991, 595] width 142 height 21
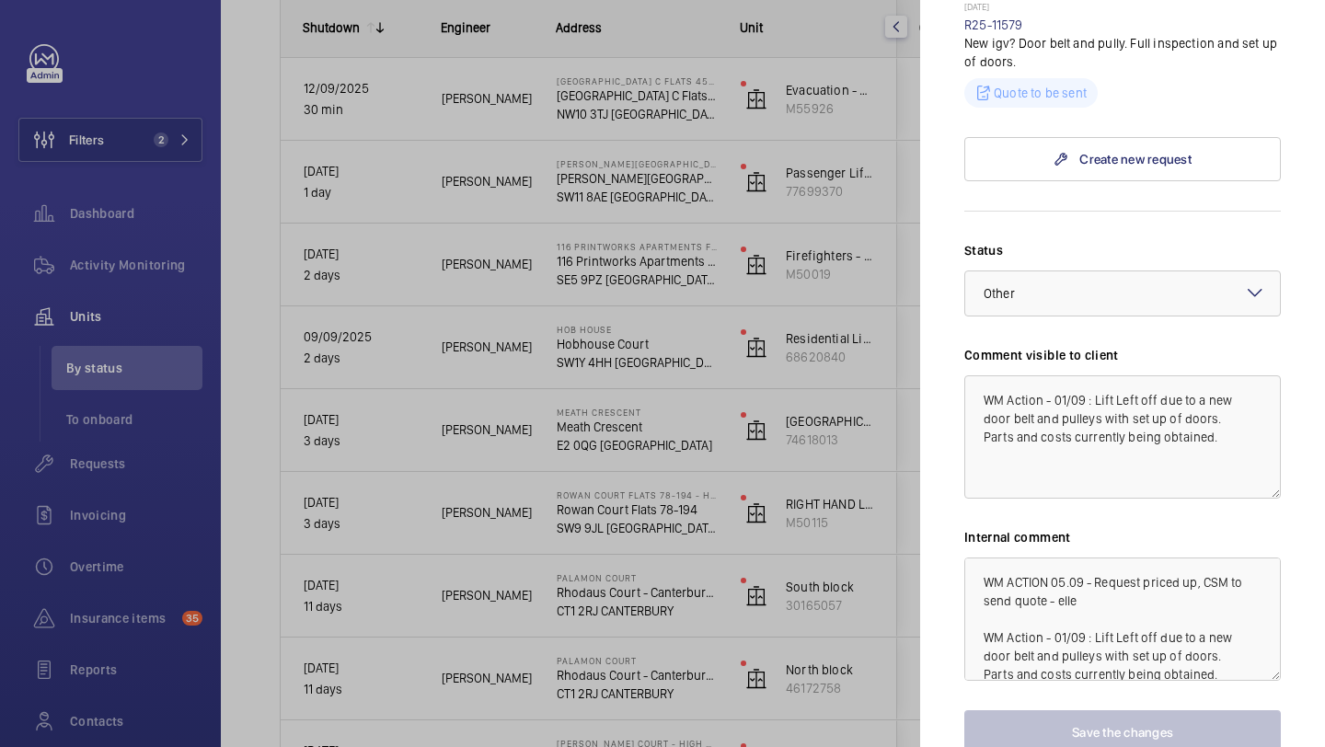
scroll to position [662, 0]
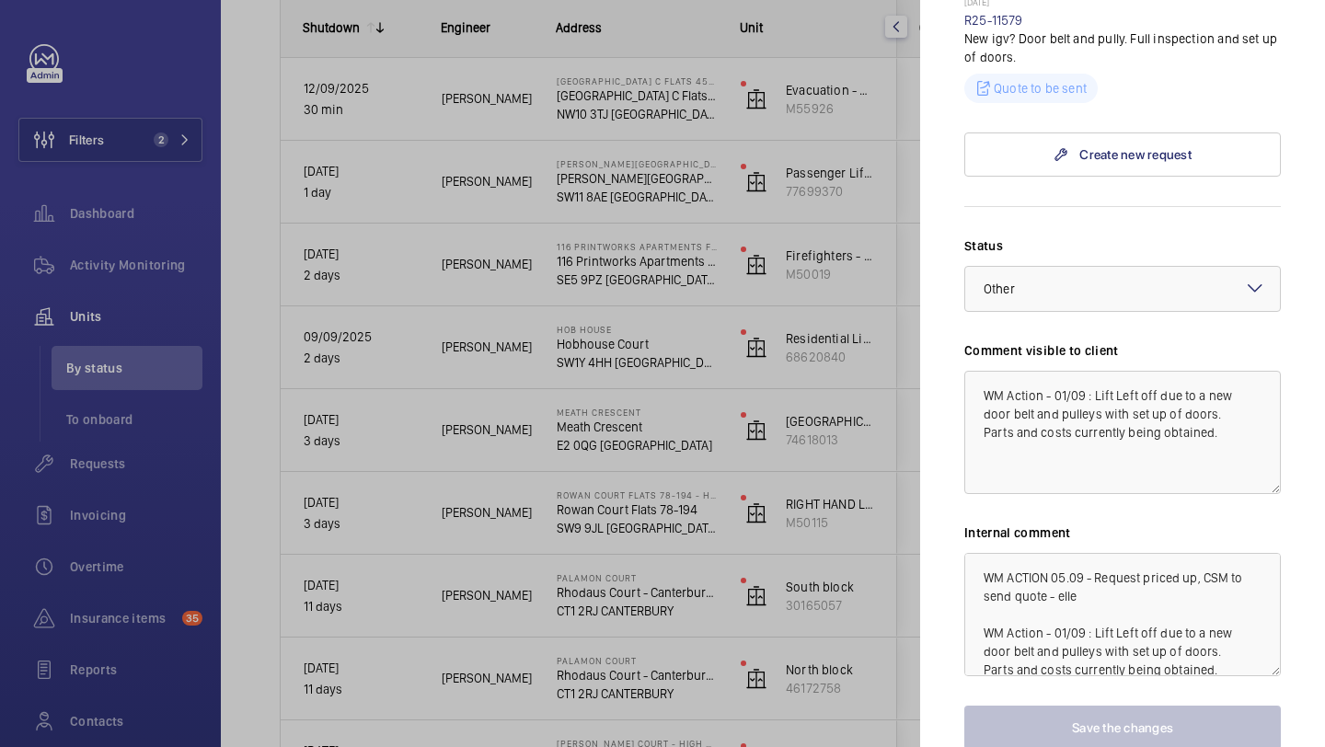
click at [856, 578] on div at bounding box center [662, 373] width 1325 height 747
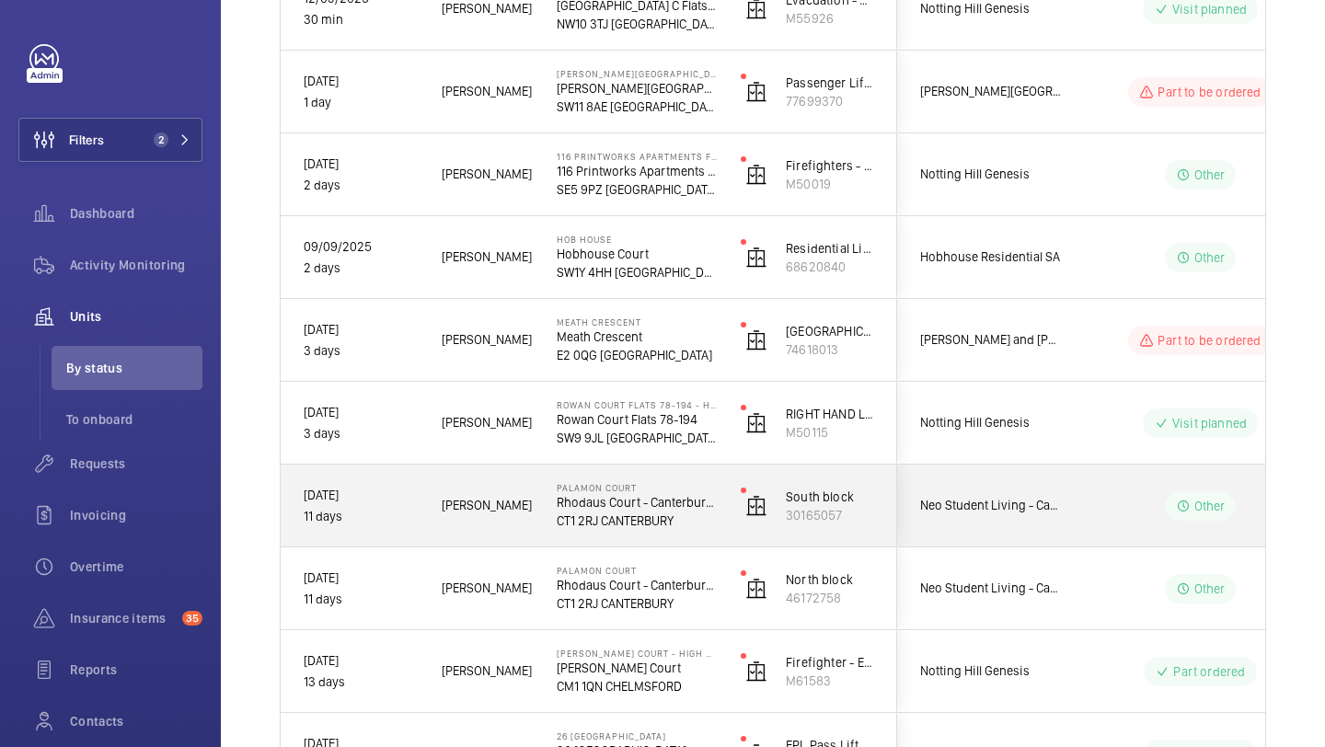
scroll to position [393, 0]
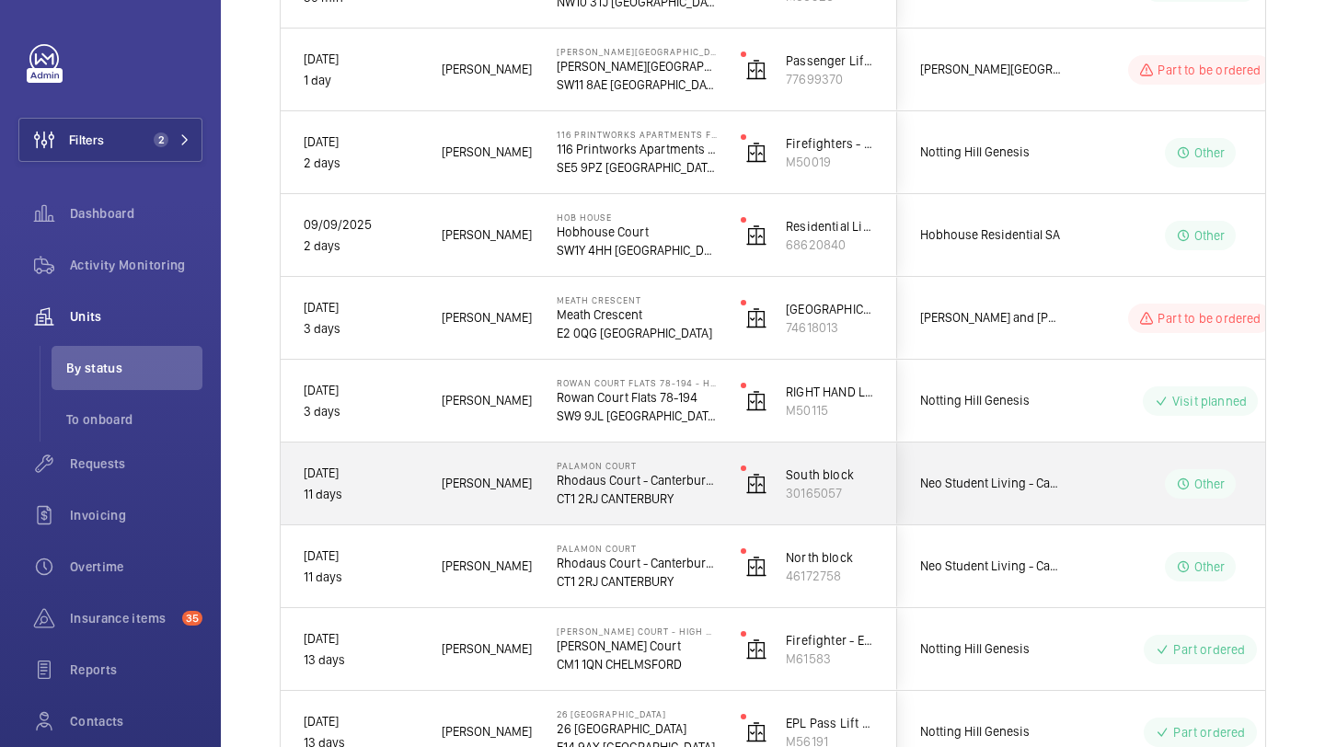
click at [952, 608] on div "Notting Hill Genesis" at bounding box center [980, 649] width 166 height 82
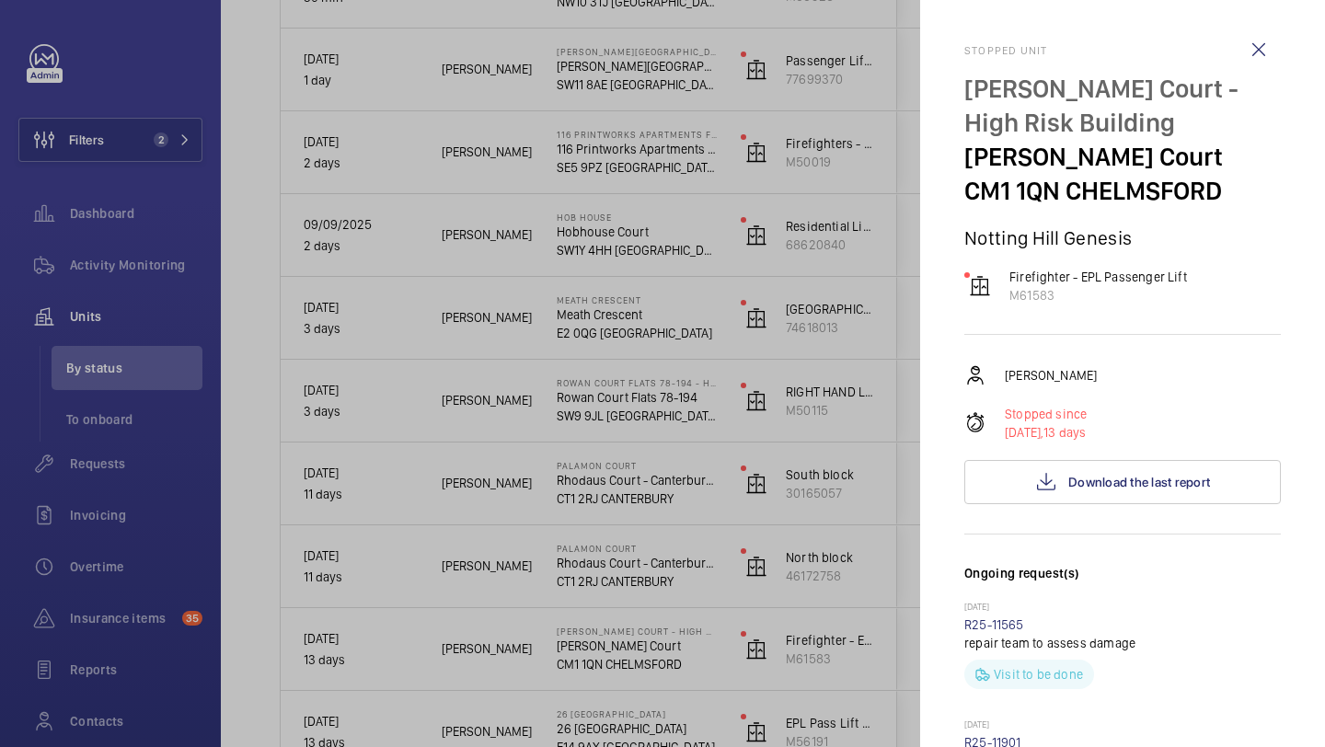
click at [911, 587] on div at bounding box center [662, 373] width 1325 height 747
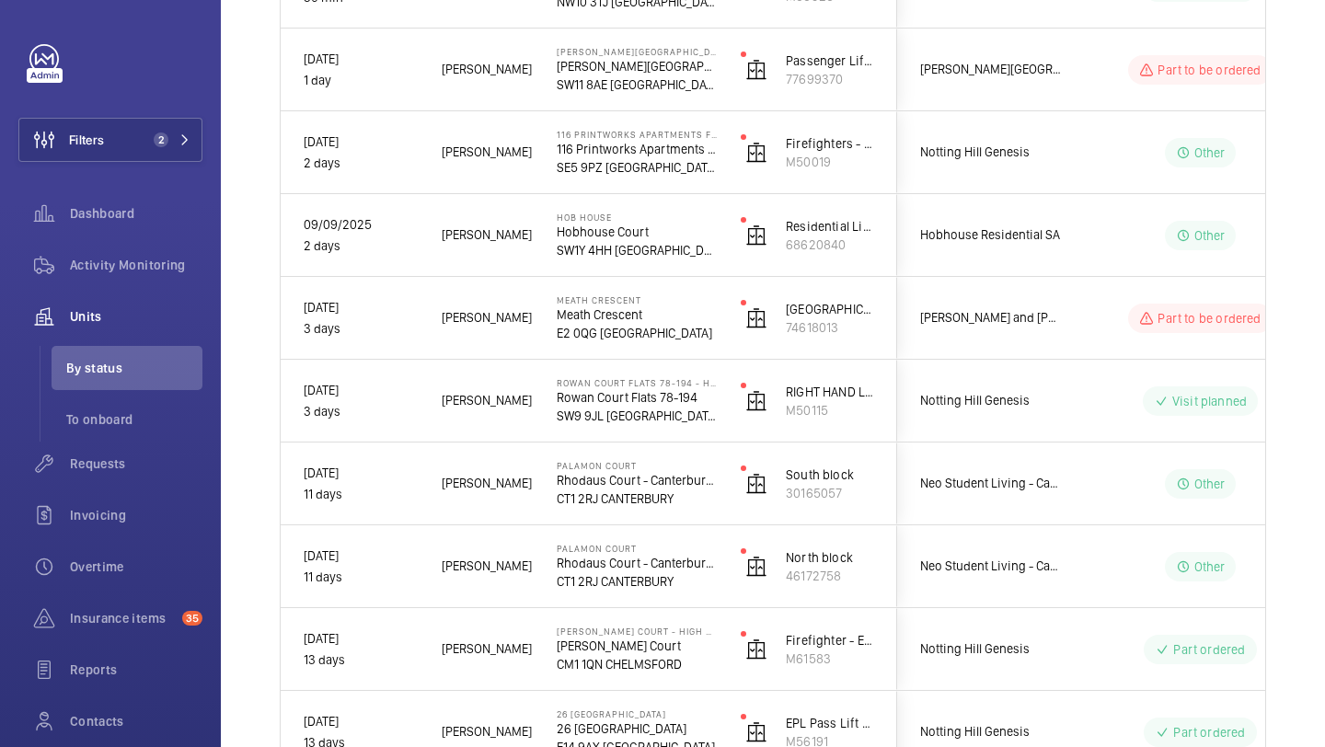
click at [971, 575] on div at bounding box center [662, 373] width 1325 height 747
click at [971, 575] on span "Neo Student Living - Canterbury Palamon Court" at bounding box center [991, 566] width 142 height 21
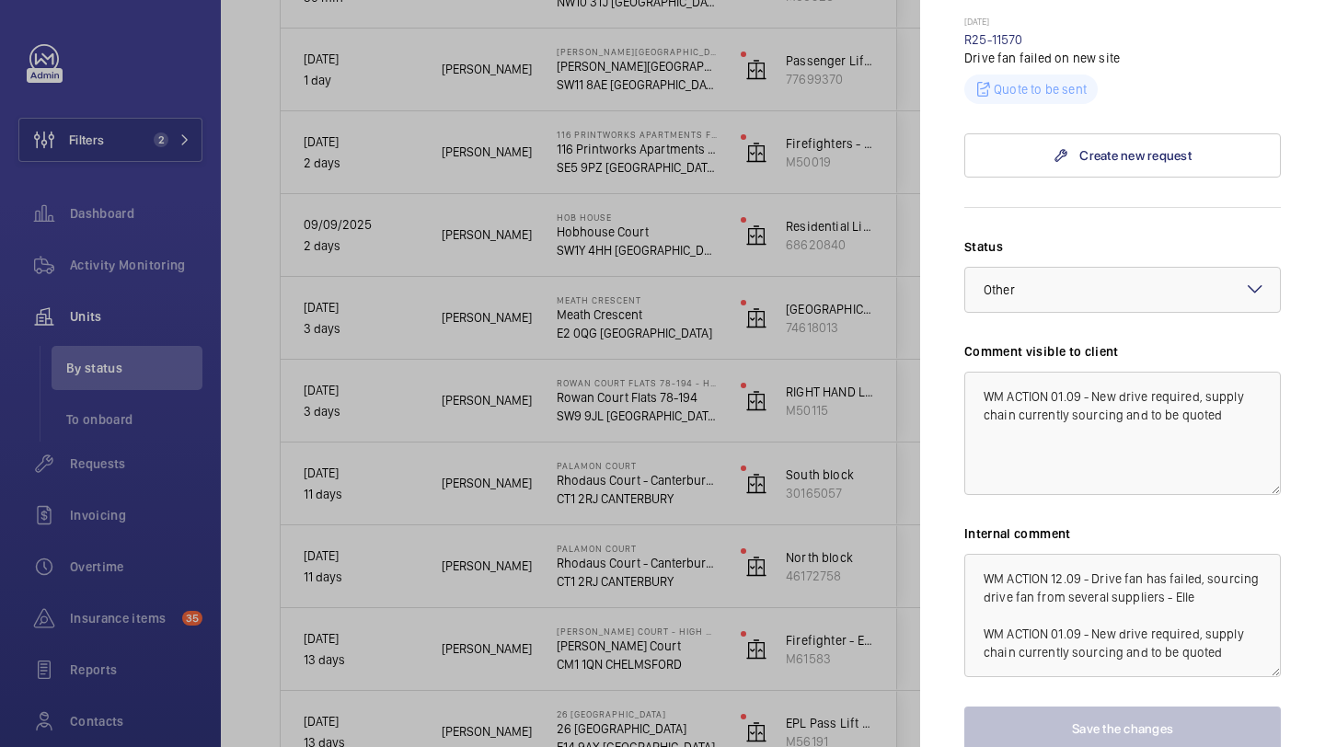
scroll to position [643, 0]
click at [855, 567] on div at bounding box center [662, 373] width 1325 height 747
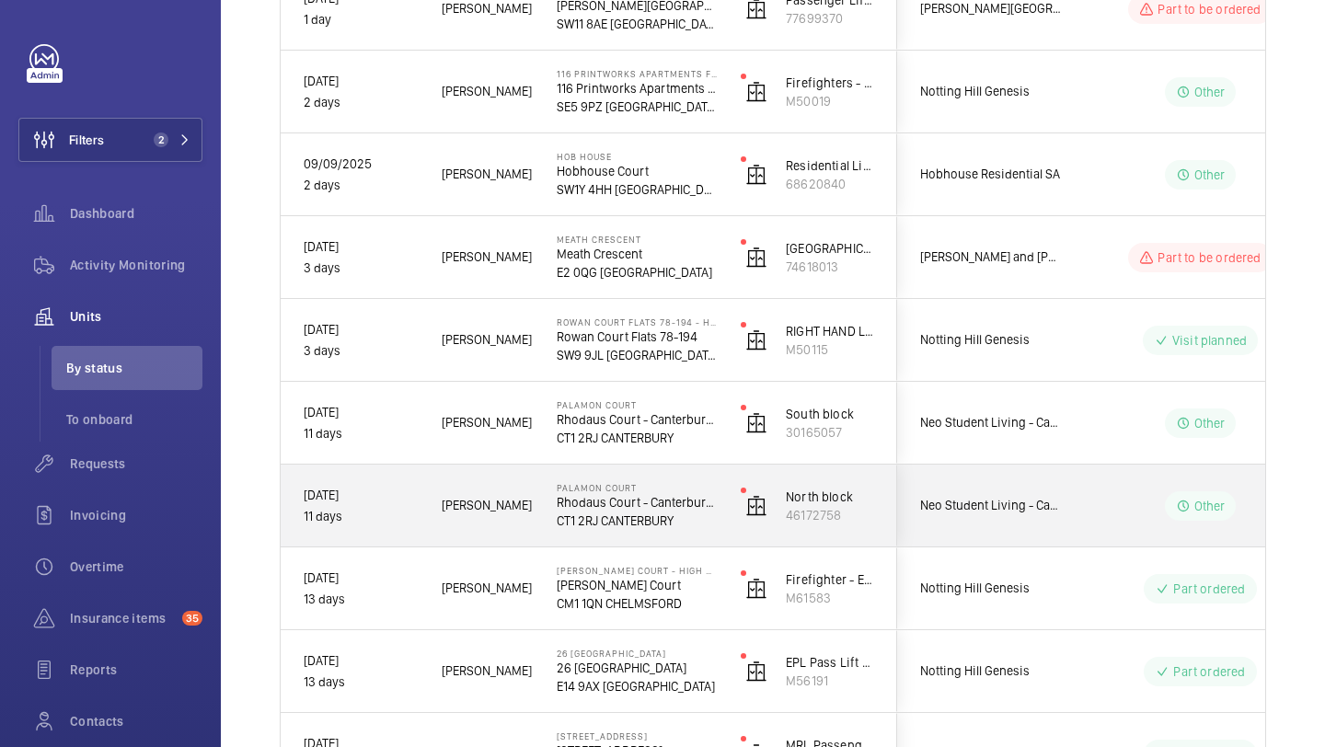
scroll to position [460, 0]
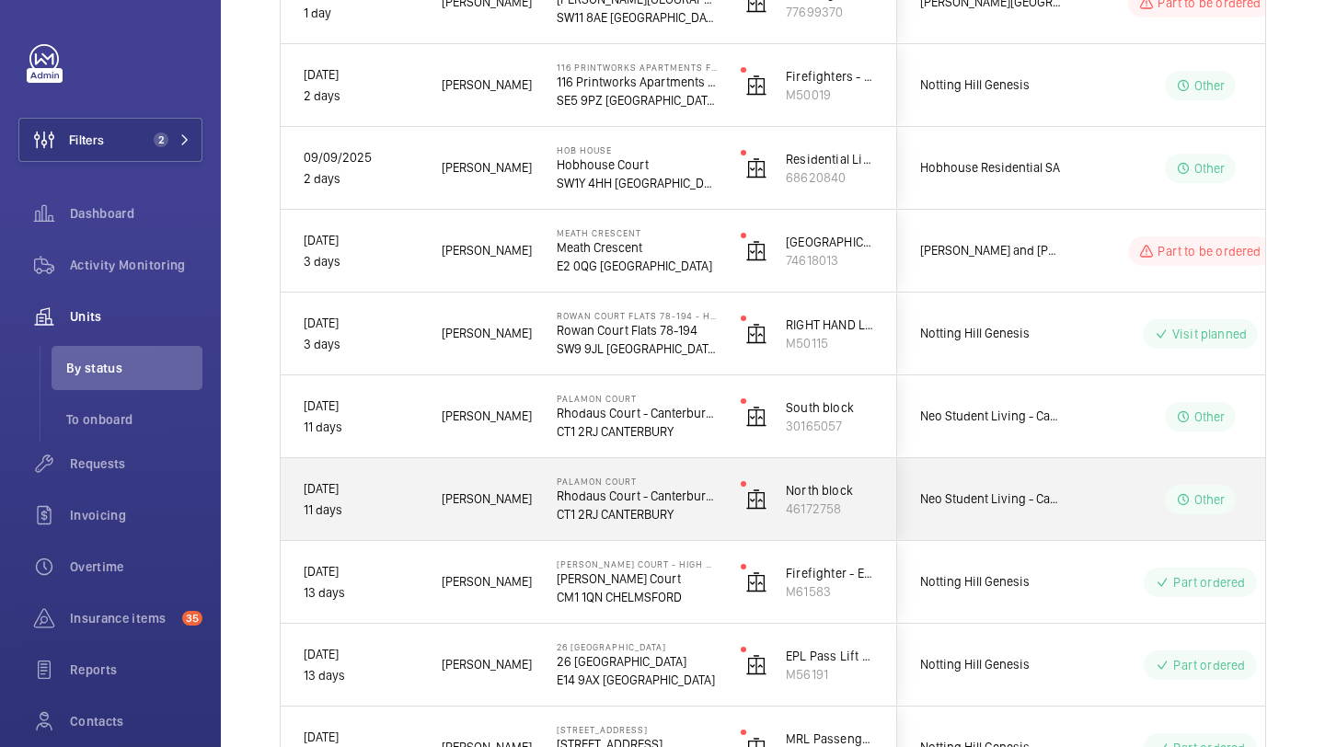
click at [1038, 573] on span "Notting Hill Genesis" at bounding box center [991, 582] width 142 height 21
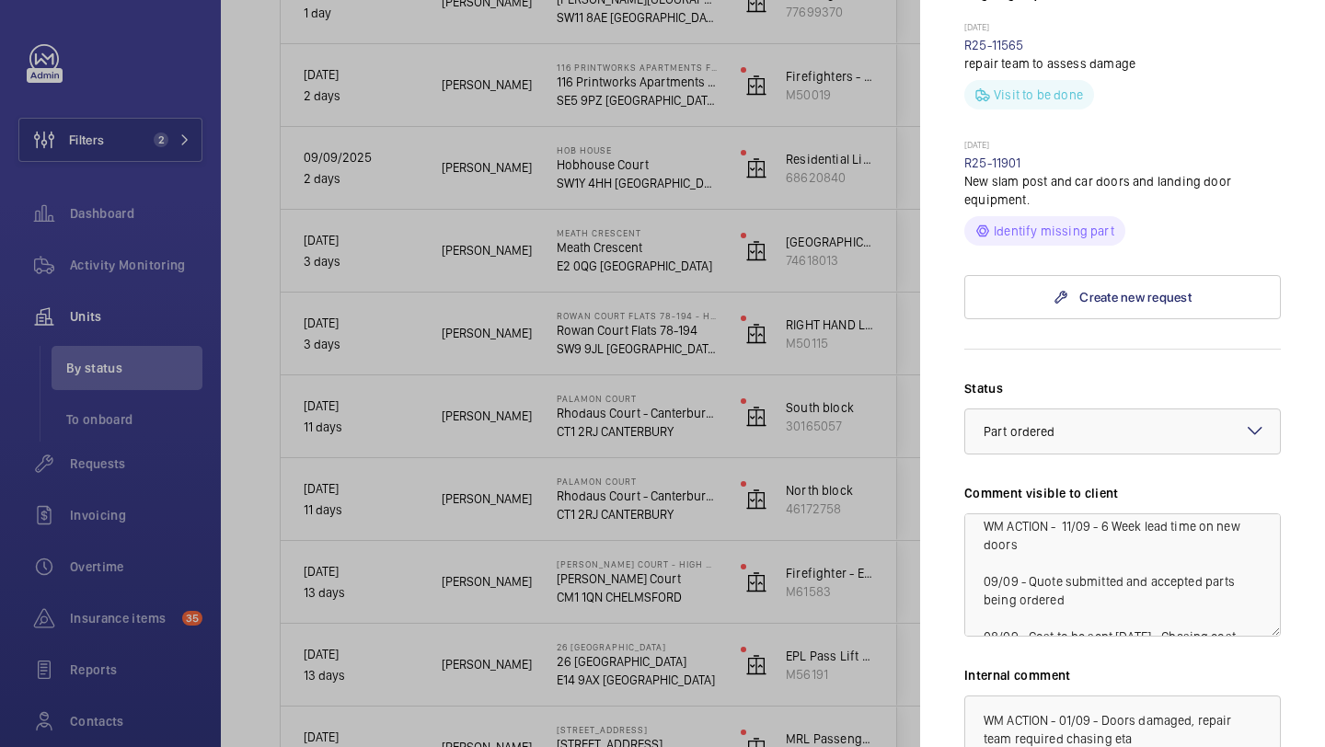
scroll to position [20, 0]
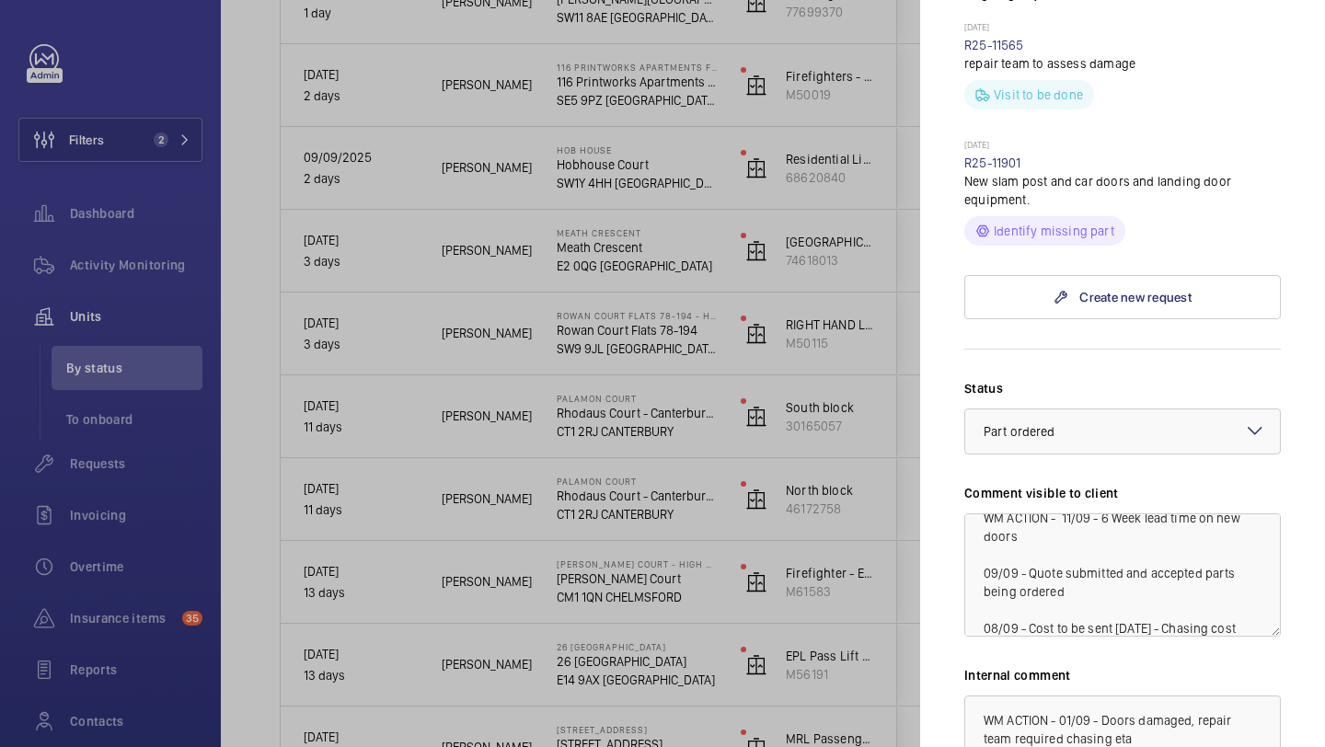
click at [793, 553] on div at bounding box center [662, 373] width 1325 height 747
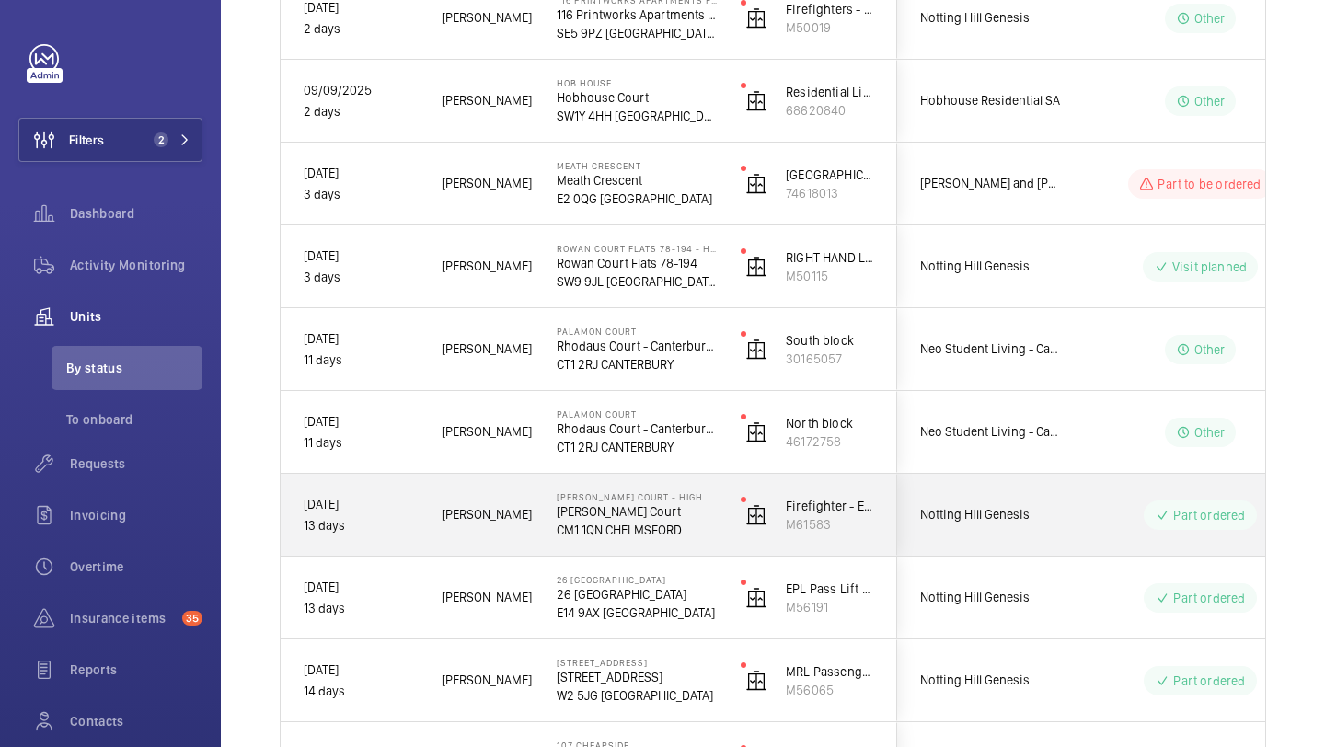
scroll to position [529, 0]
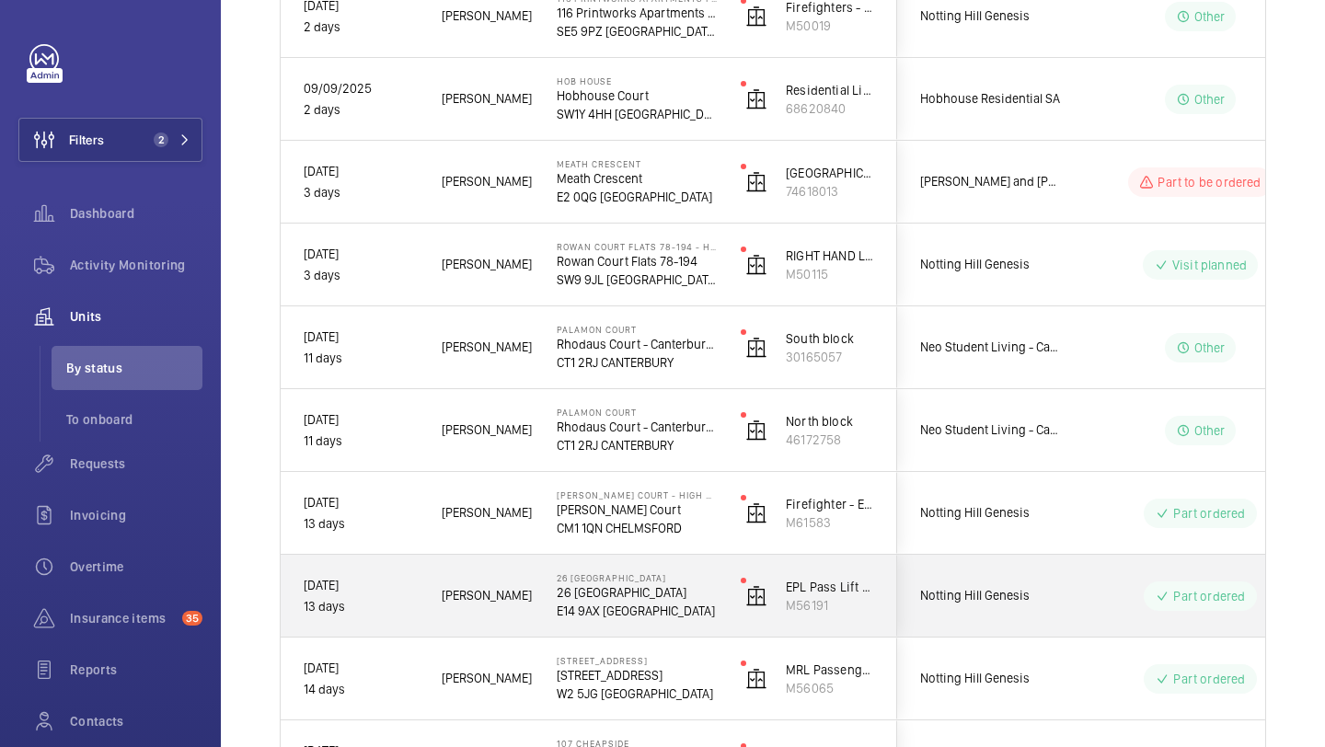
click at [951, 619] on div "Notting Hill Genesis" at bounding box center [980, 596] width 164 height 58
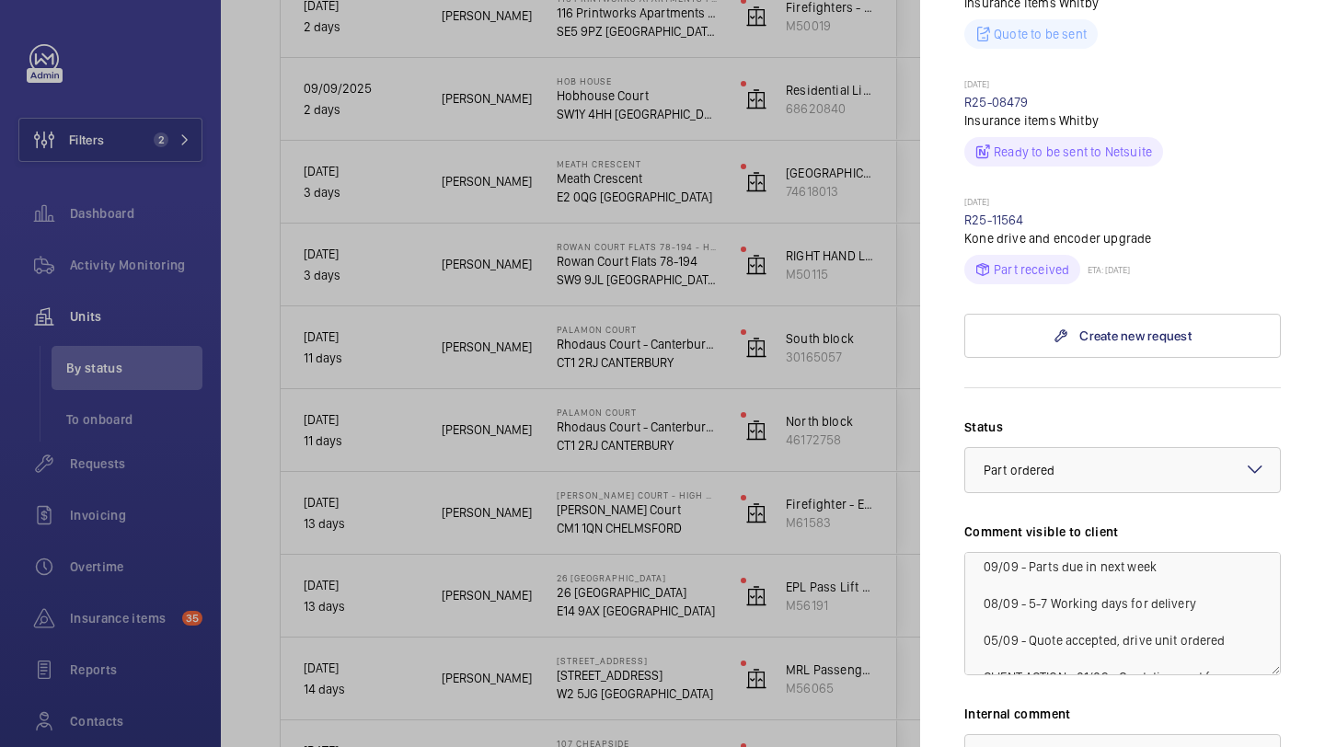
scroll to position [76, 0]
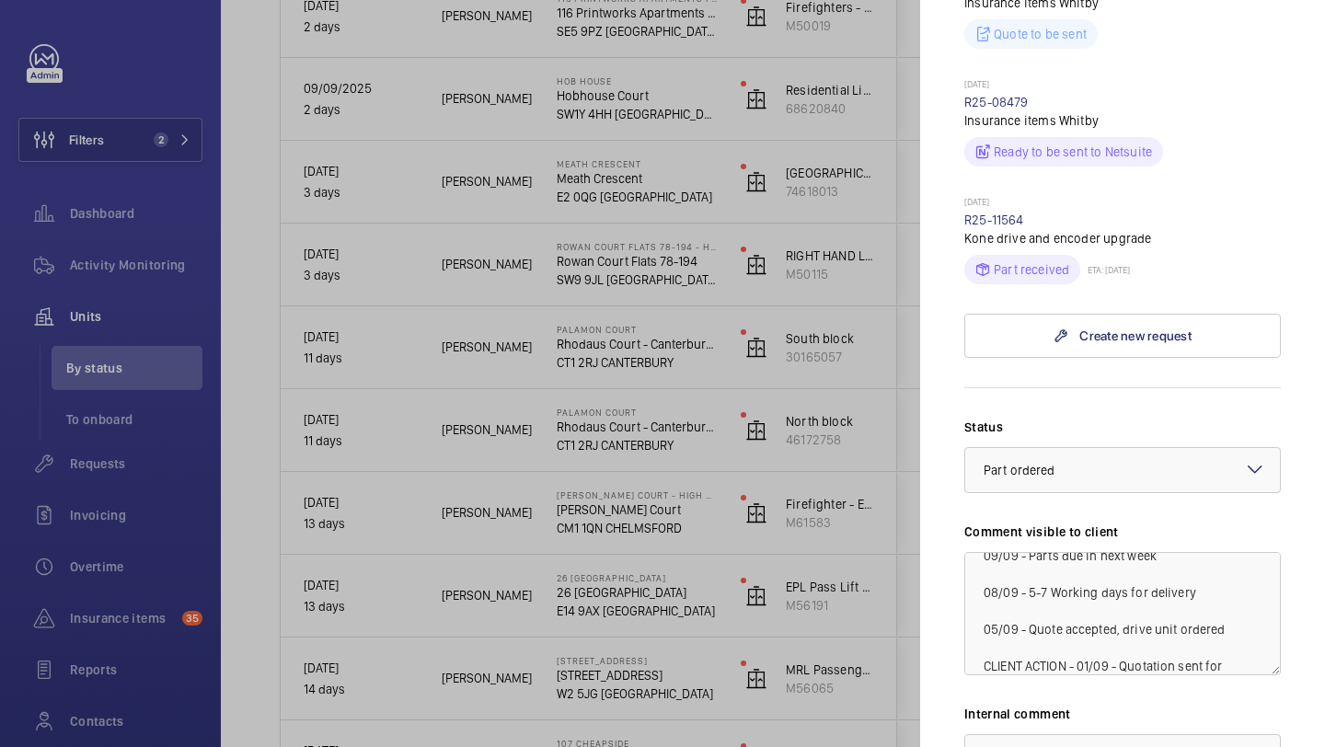
click at [818, 646] on div at bounding box center [662, 373] width 1325 height 747
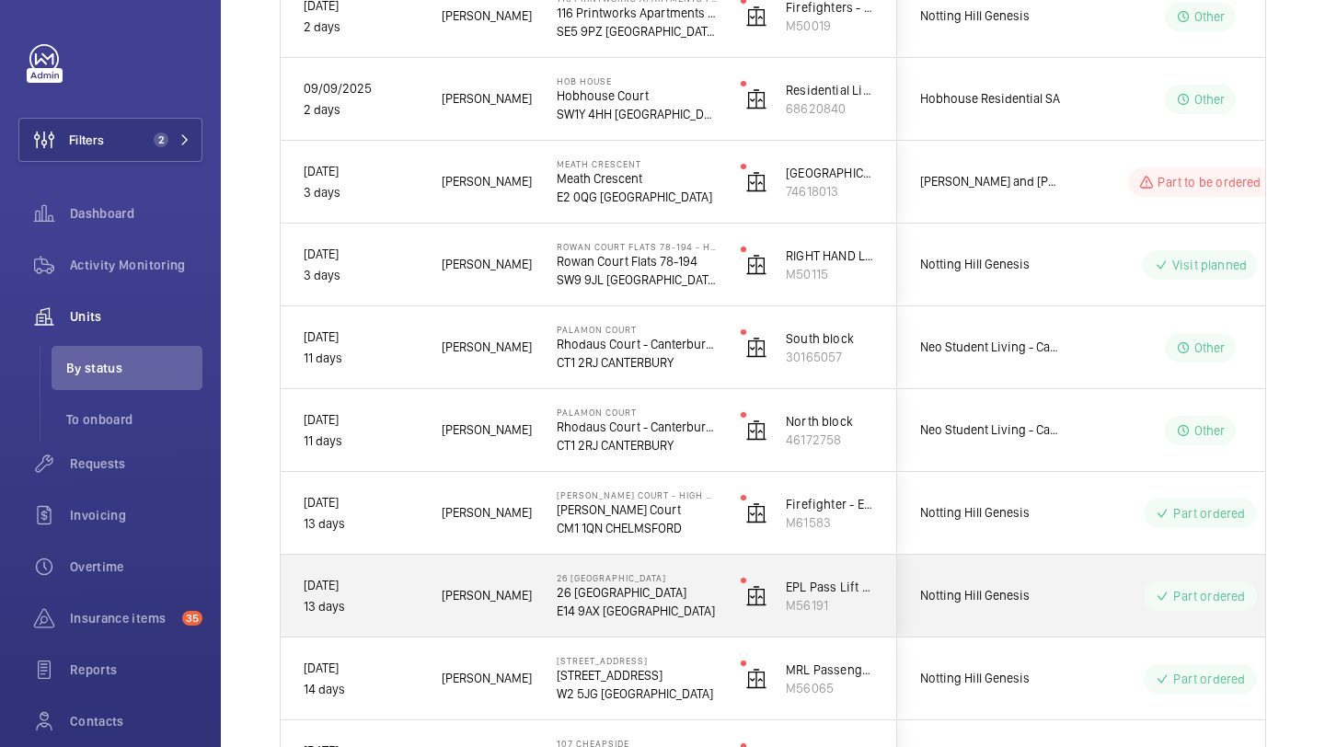
scroll to position [596, 0]
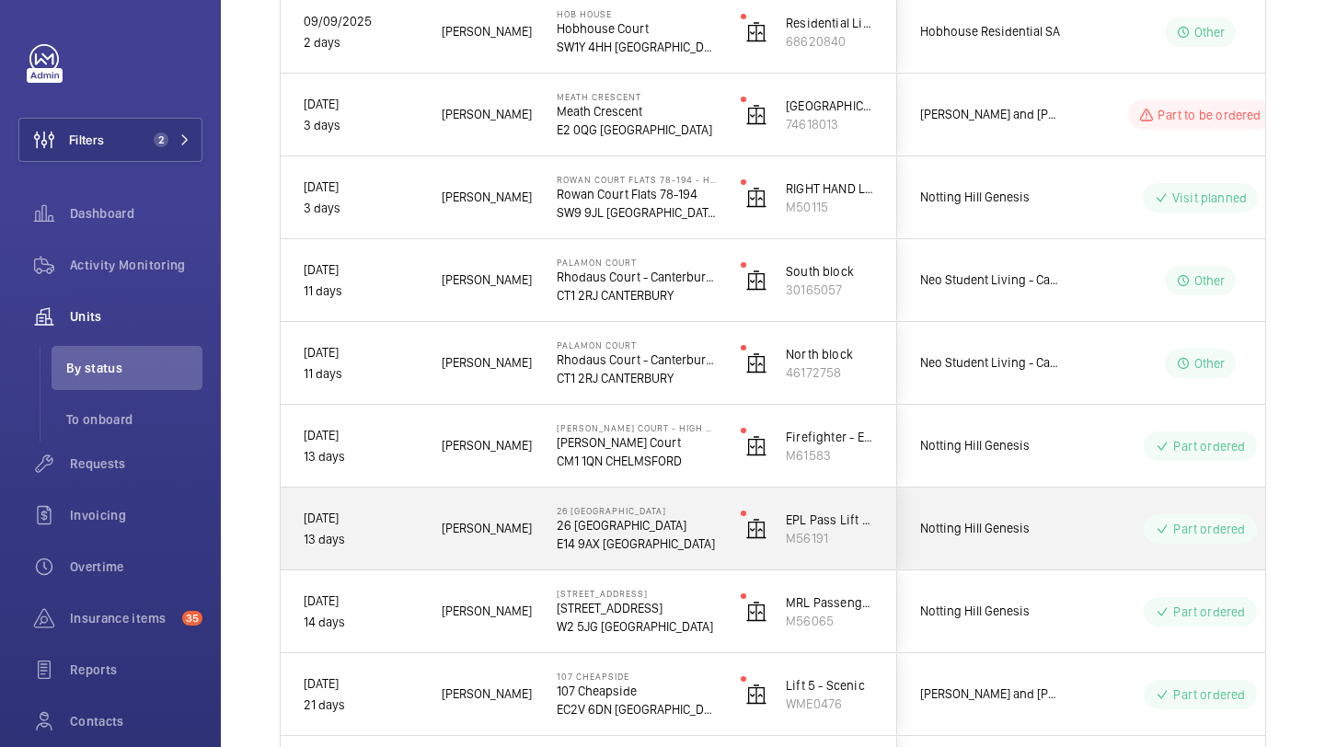
click at [999, 630] on div "Notting Hill Genesis" at bounding box center [980, 612] width 164 height 58
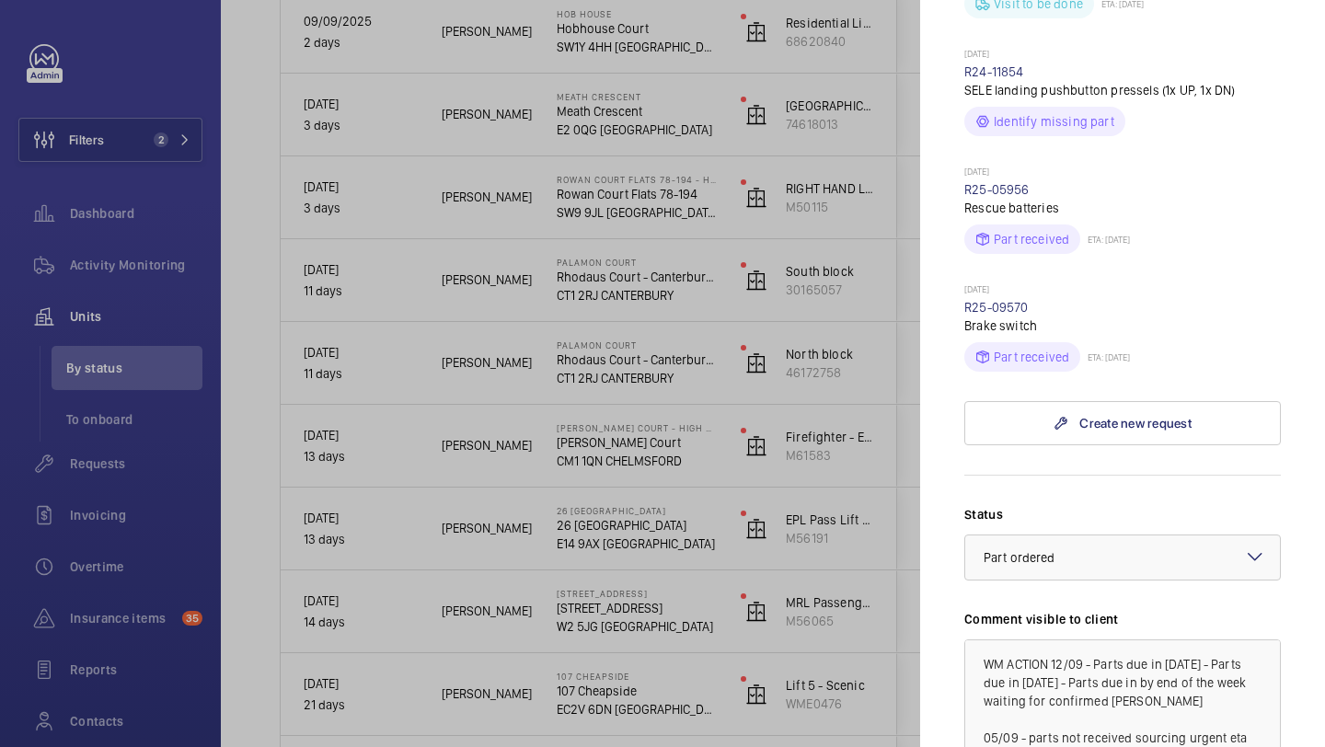
scroll to position [0, 0]
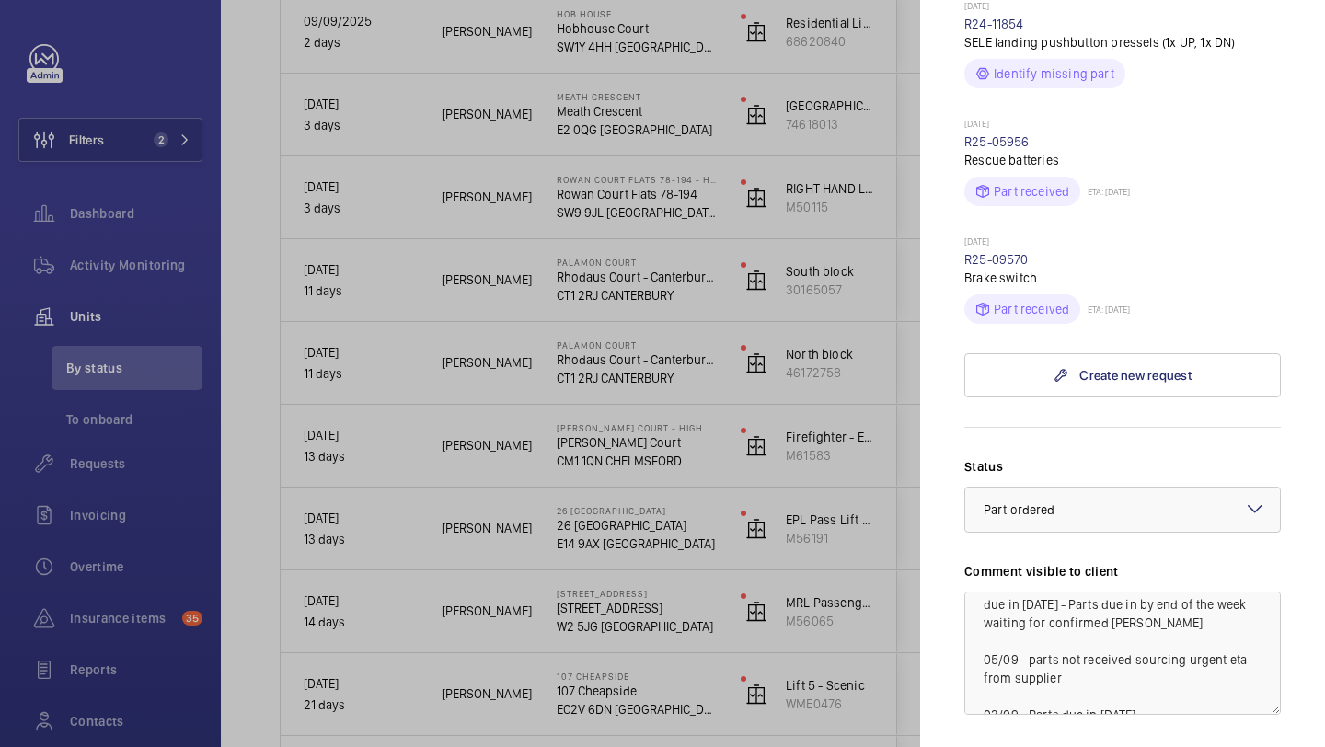
click at [865, 625] on div at bounding box center [662, 373] width 1325 height 747
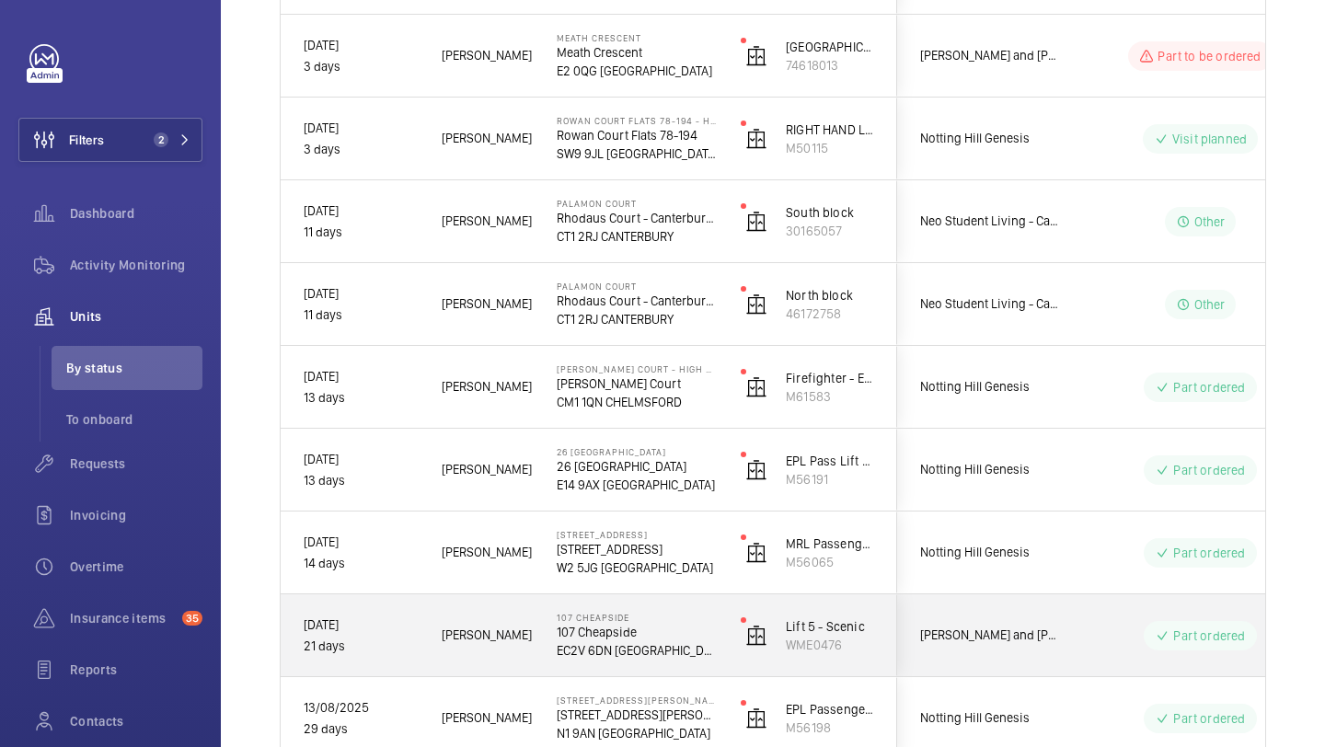
click at [1007, 625] on span "Cushman and Wakefield 107 Cheapside" at bounding box center [991, 635] width 142 height 21
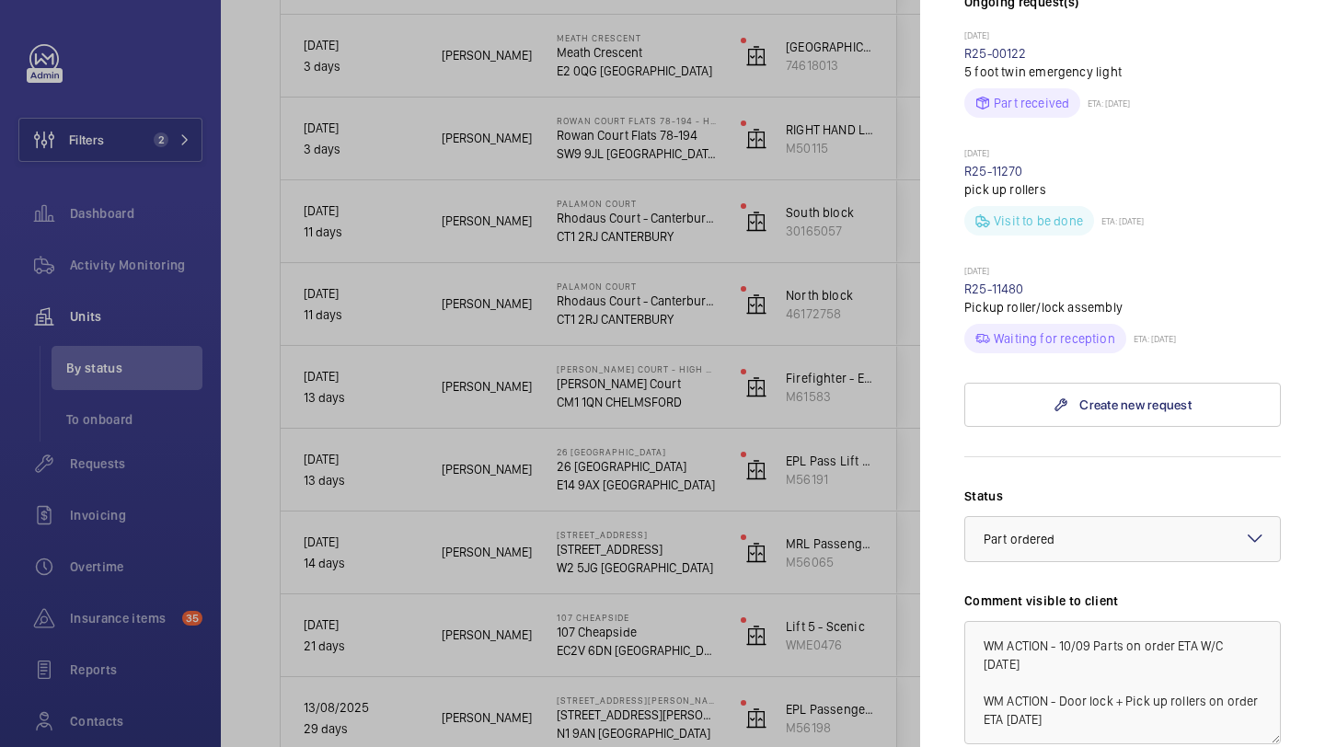
click at [904, 626] on div at bounding box center [662, 373] width 1325 height 747
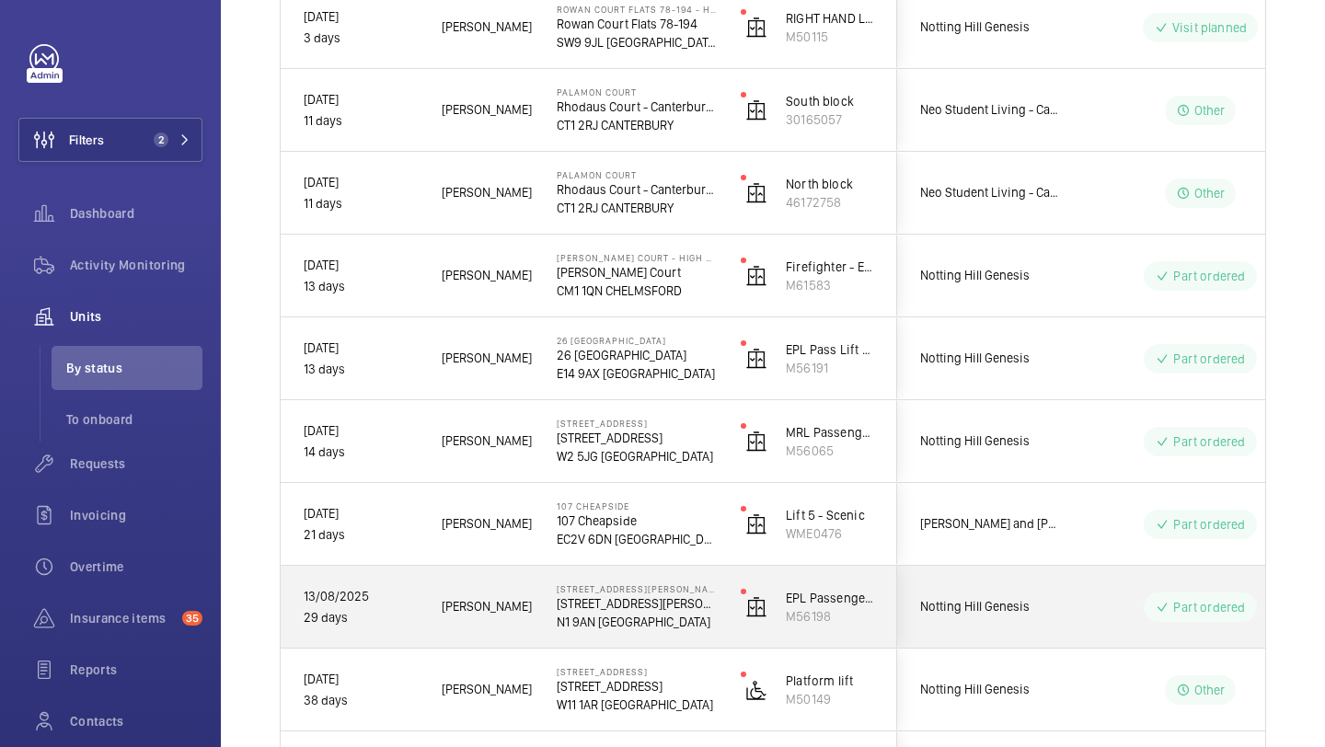
click at [980, 633] on div "Notting Hill Genesis" at bounding box center [980, 607] width 164 height 58
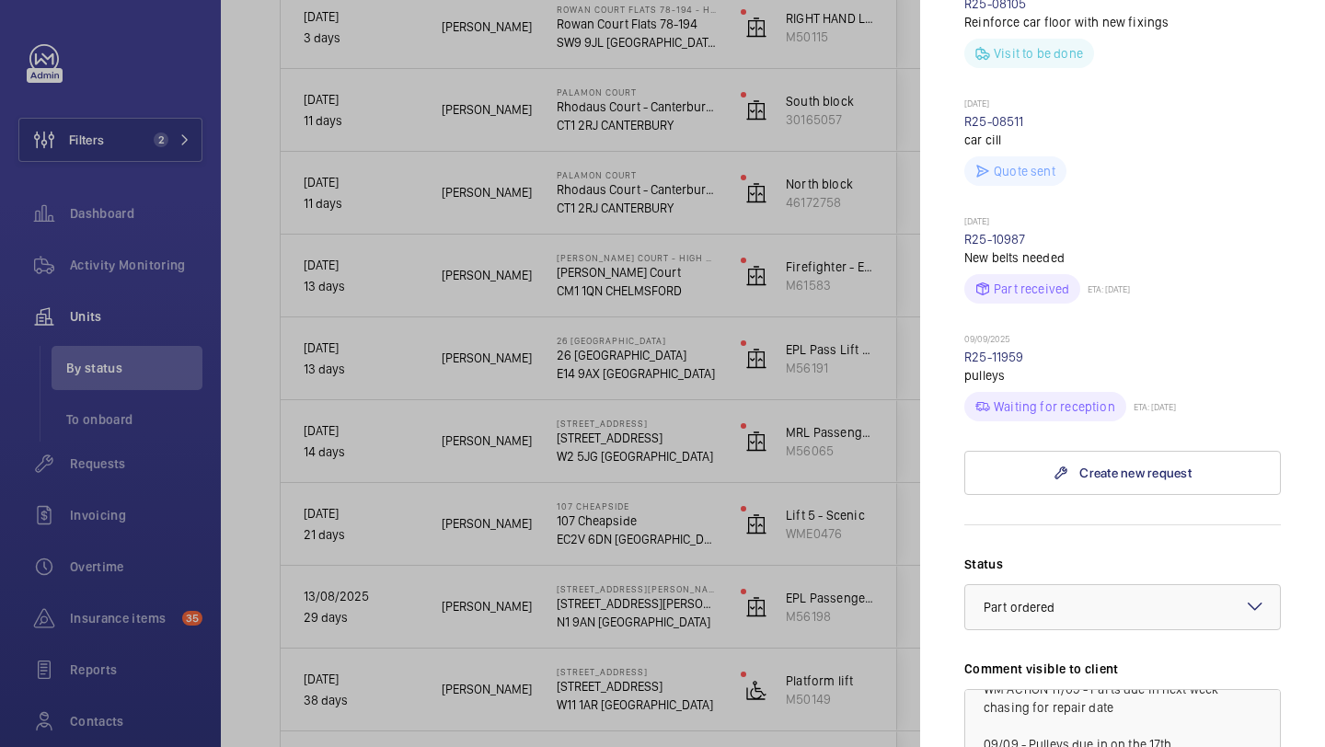
click at [894, 616] on div at bounding box center [662, 373] width 1325 height 747
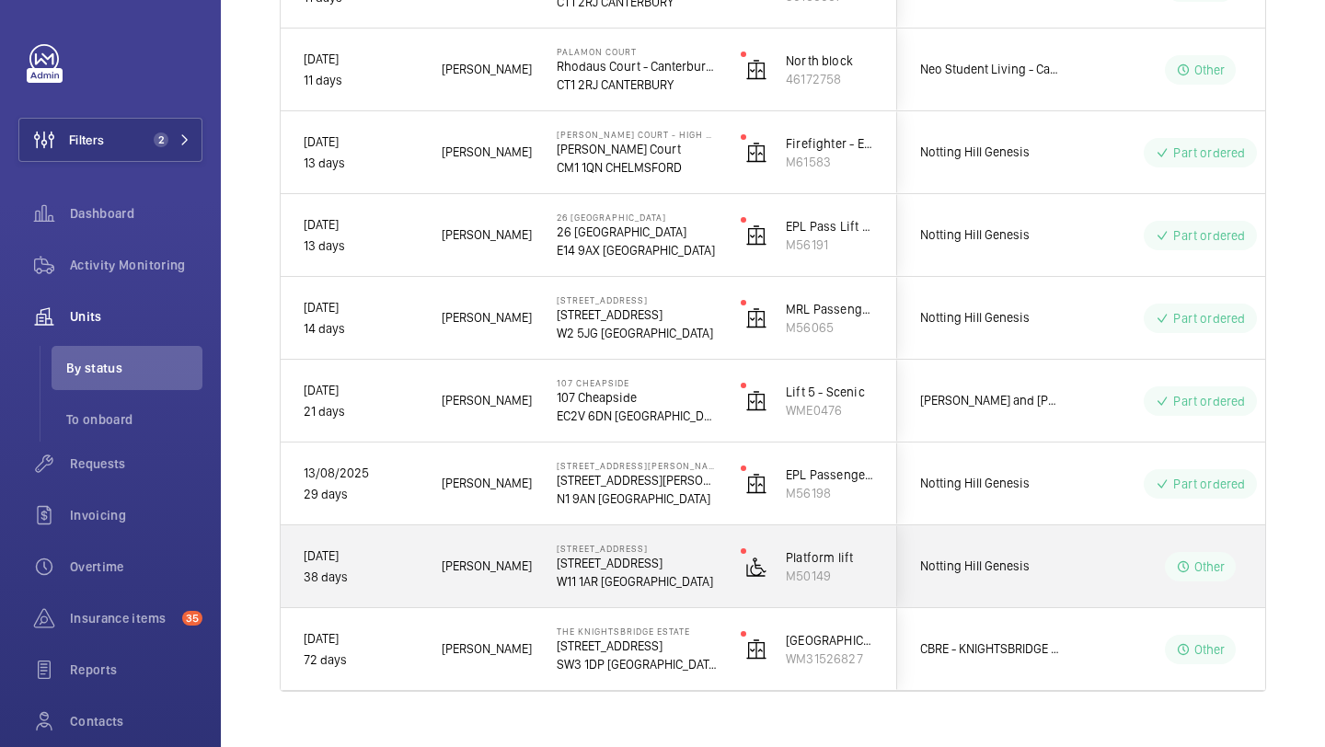
click at [986, 592] on div "Notting Hill Genesis" at bounding box center [980, 567] width 164 height 58
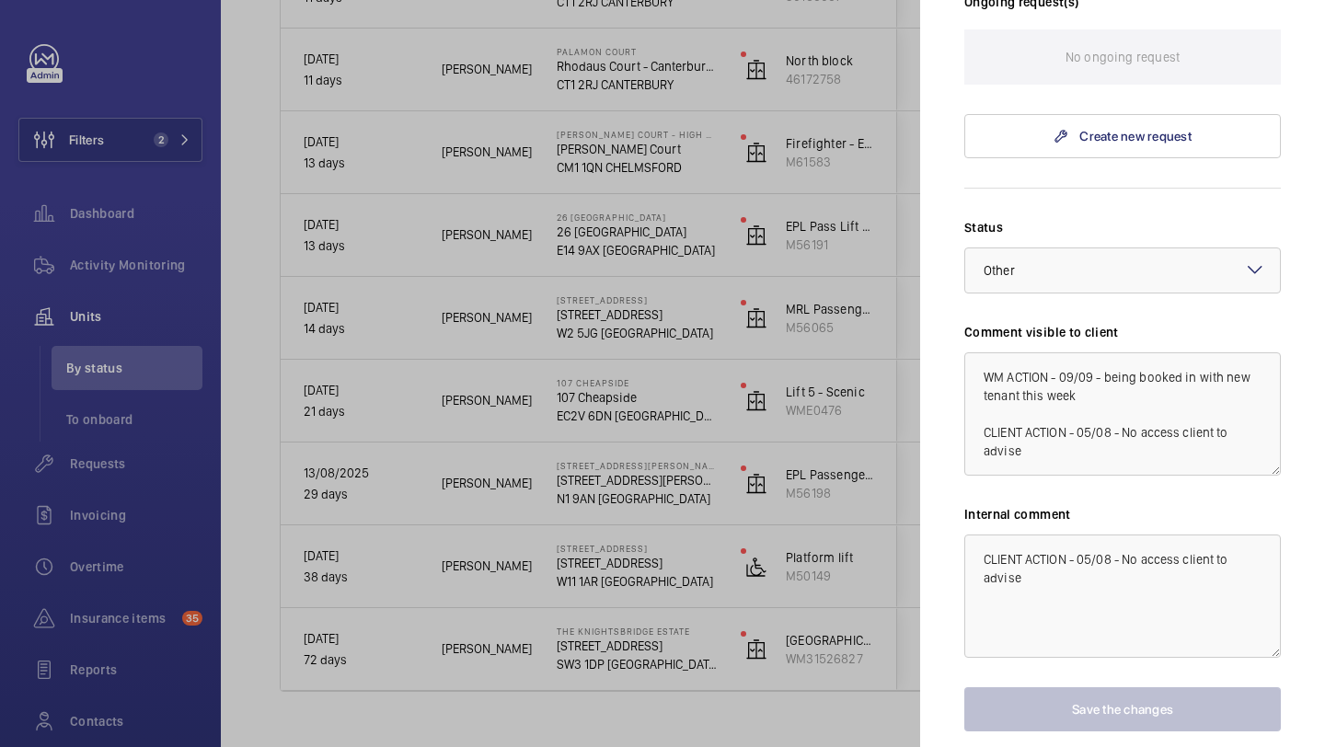
click at [931, 568] on mat-sidenav "Stopped unit 81A Tavistock Road 81A Tavistock Road W11 1AR LONDON Notting Hill …" at bounding box center [1122, 373] width 405 height 747
drag, startPoint x: 1007, startPoint y: 622, endPoint x: 939, endPoint y: 622, distance: 68.1
click at [993, 622] on textarea "CLIENT ACTION - 05/08 - No access client to advise" at bounding box center [1123, 596] width 317 height 123
click at [892, 622] on div at bounding box center [662, 373] width 1325 height 747
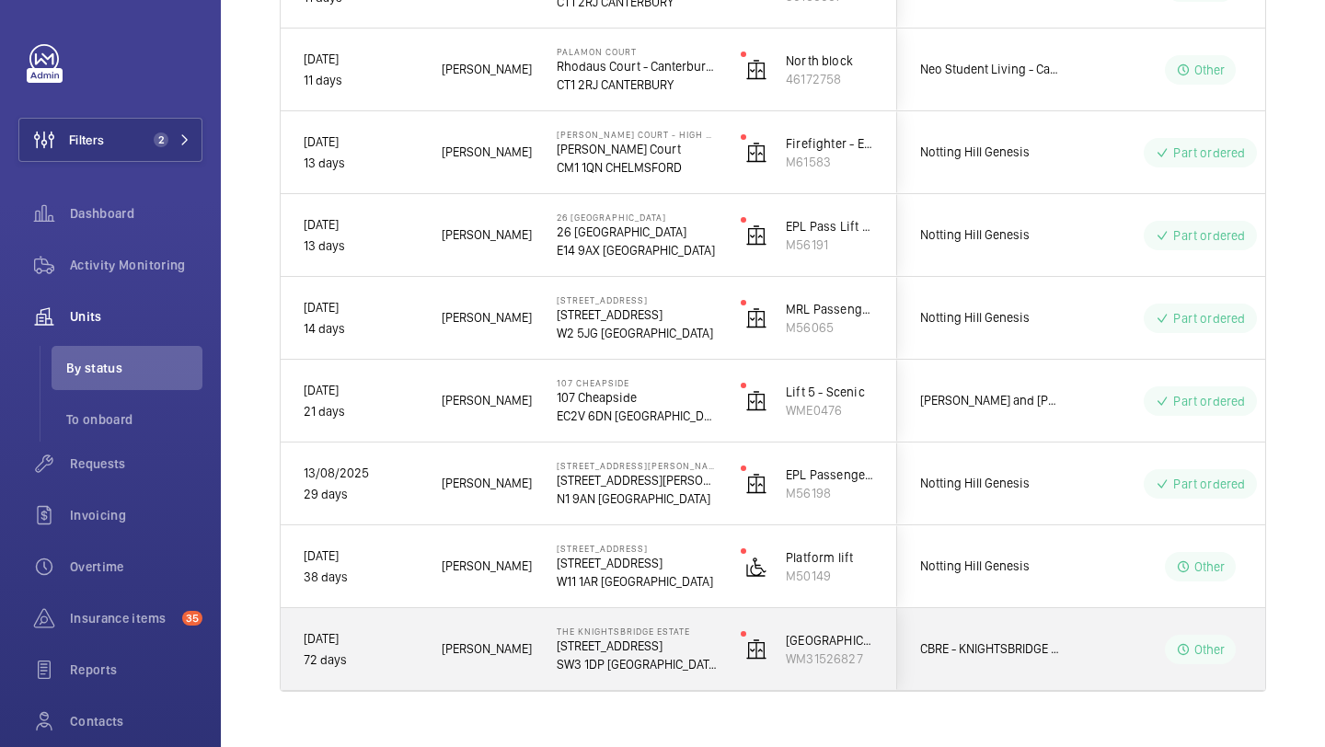
click at [997, 644] on span "CBRE - KNIGHTSBRIDGE ESTATE" at bounding box center [991, 649] width 142 height 21
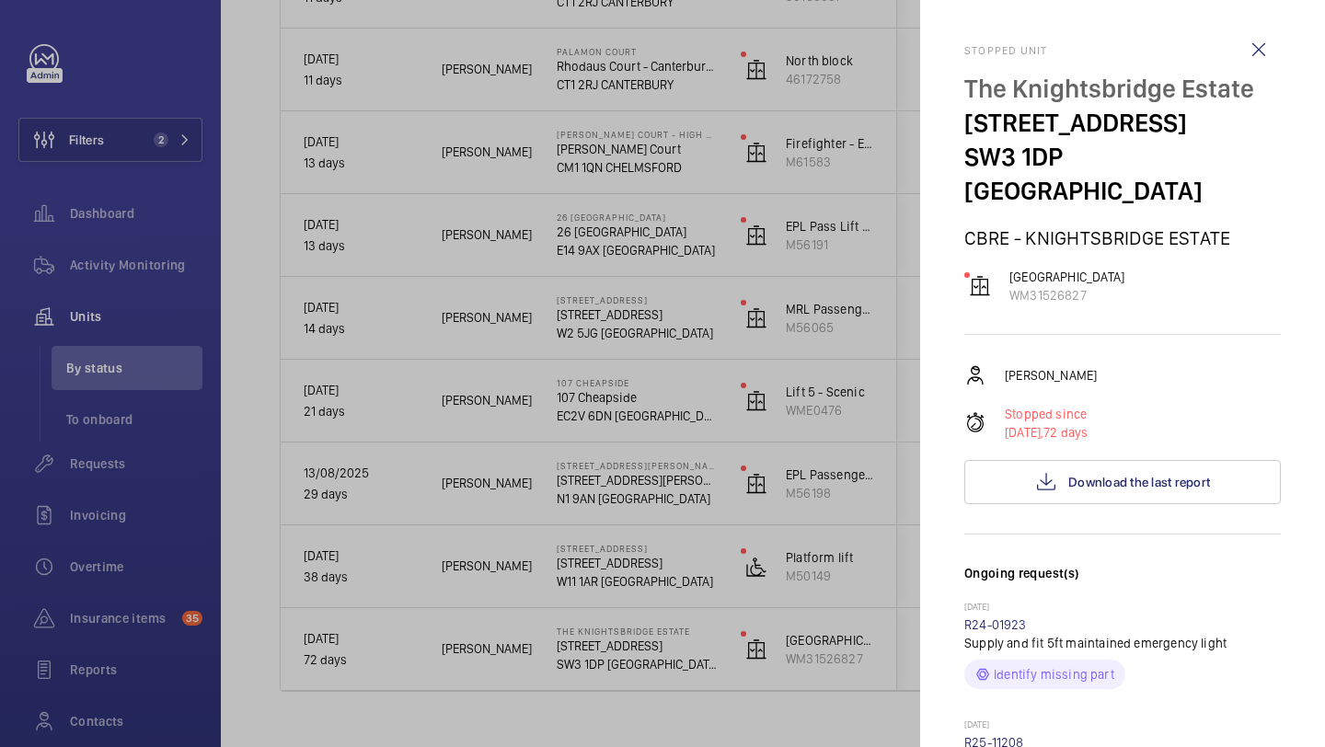
click at [869, 610] on div at bounding box center [662, 373] width 1325 height 747
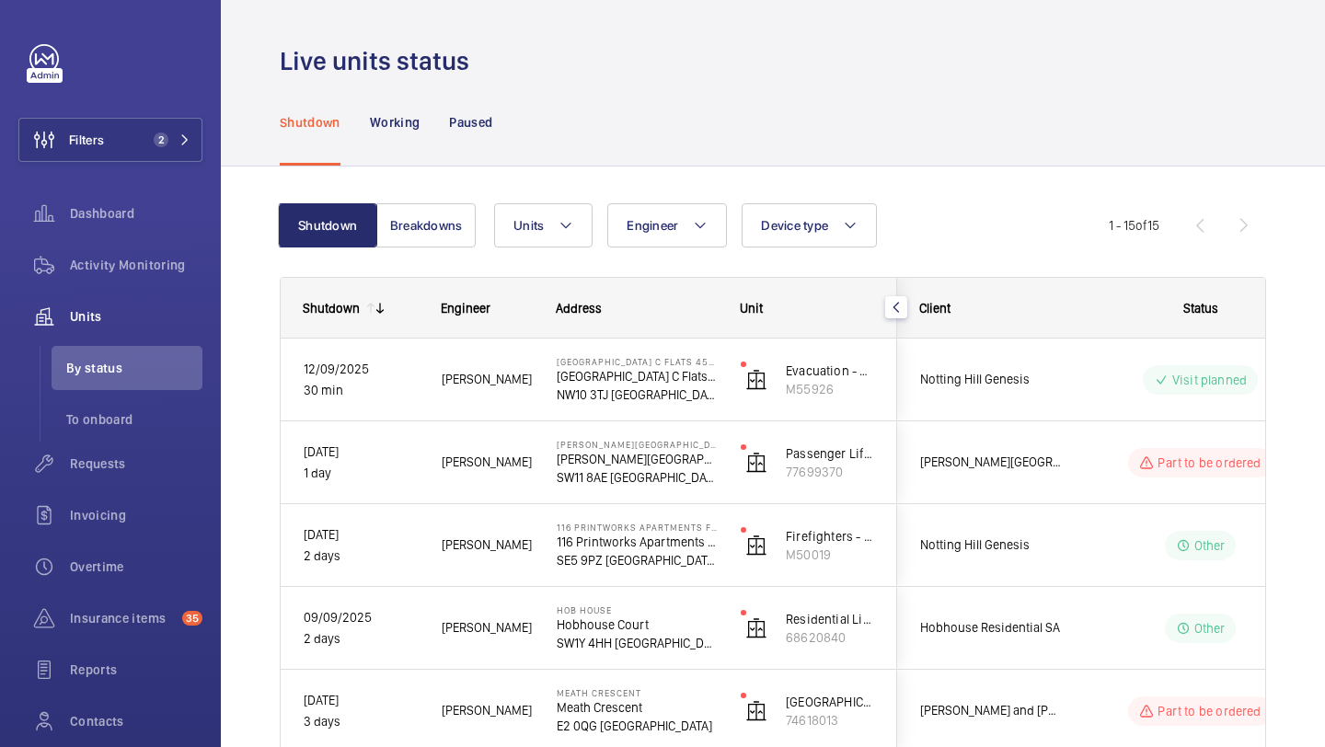
click at [449, 245] on button "Breakdowns" at bounding box center [425, 225] width 99 height 44
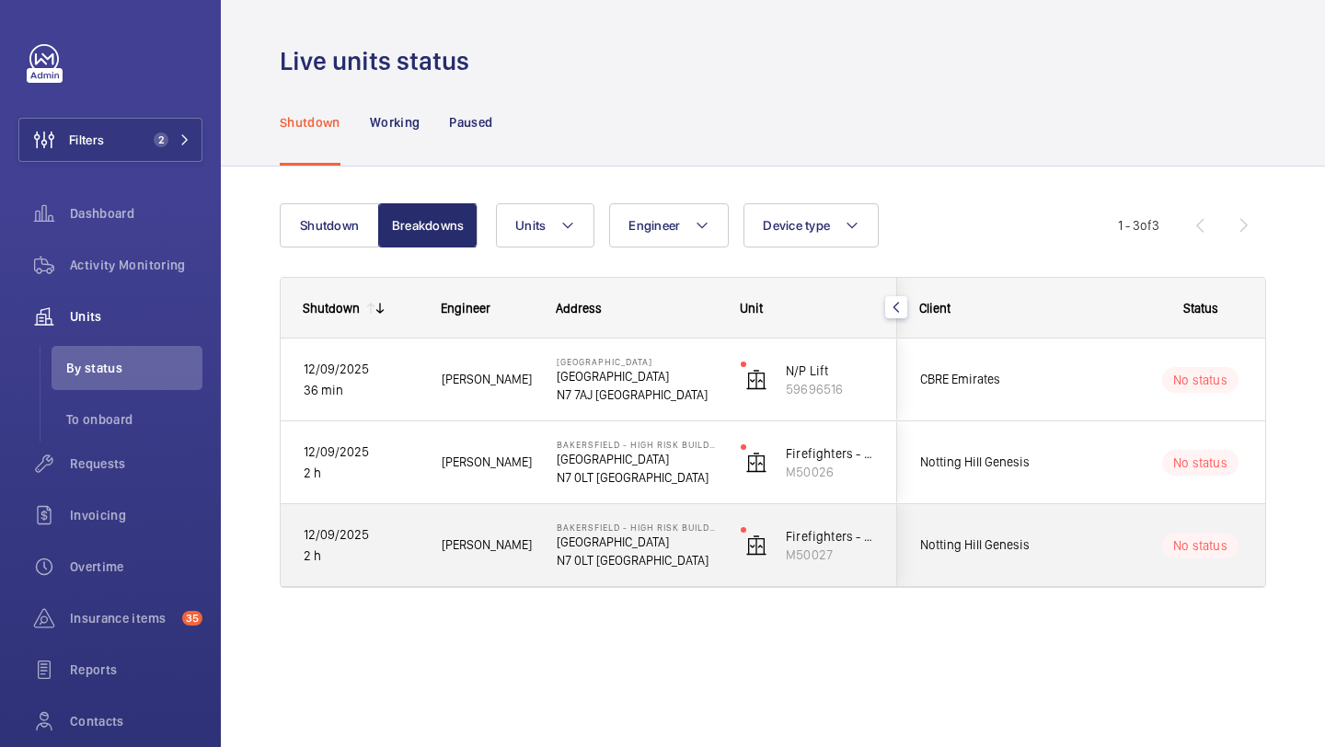
click at [972, 542] on span "Notting Hill Genesis" at bounding box center [991, 545] width 142 height 21
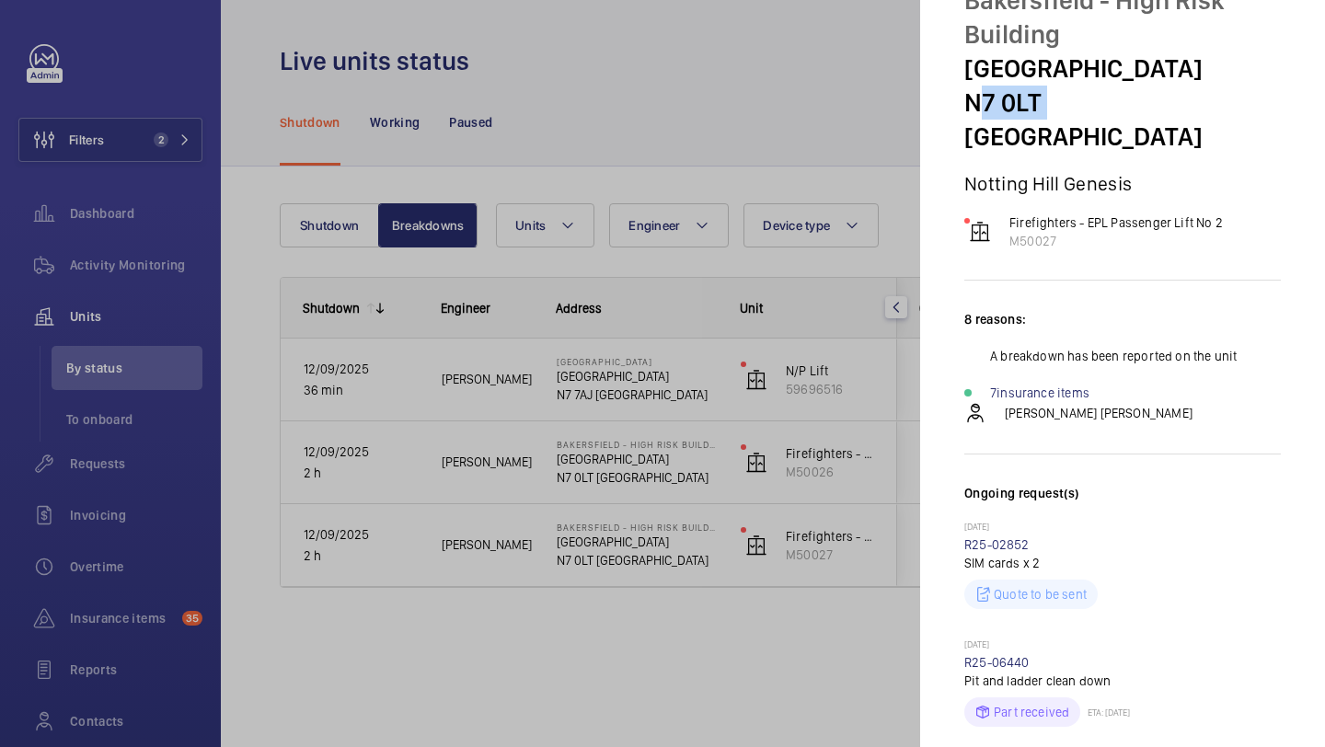
drag, startPoint x: 1039, startPoint y: 118, endPoint x: 969, endPoint y: 113, distance: 70.1
click at [969, 113] on p "N7 0LT LONDON" at bounding box center [1123, 120] width 317 height 68
copy p "N7 0LT"
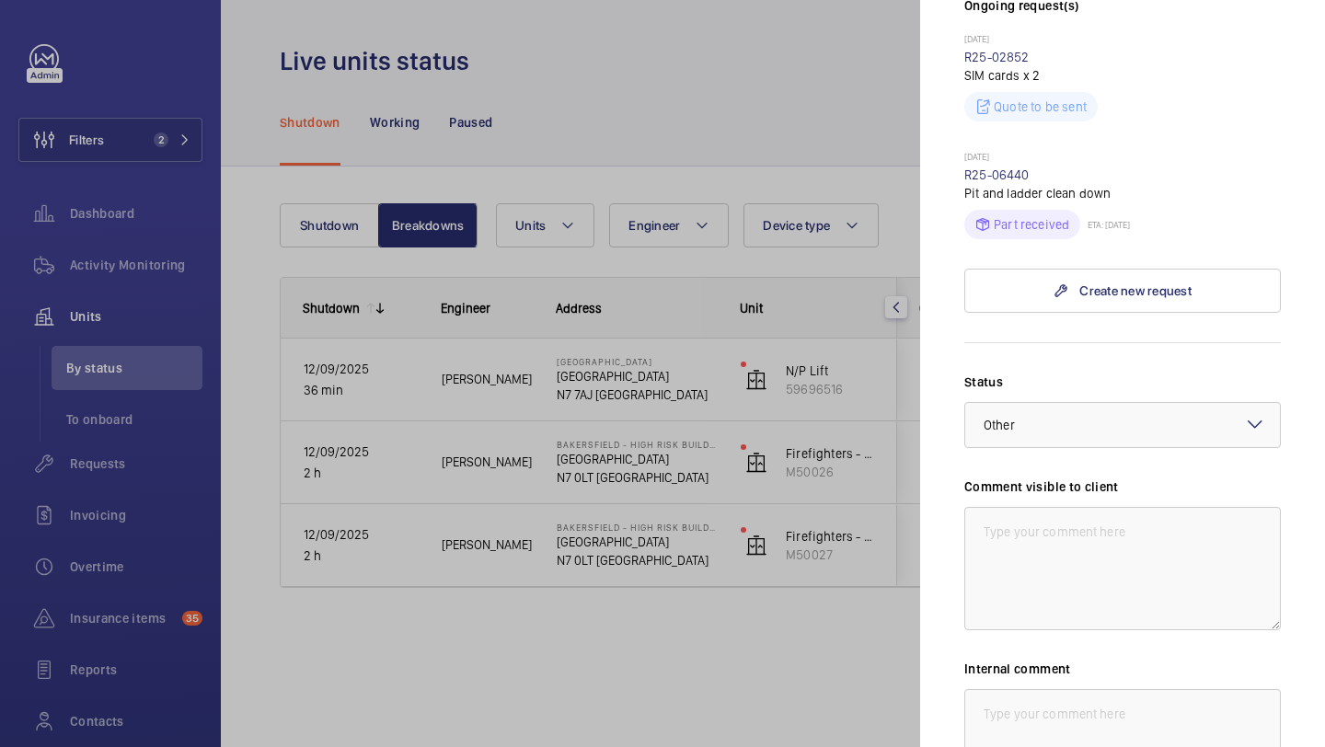
scroll to position [785, 0]
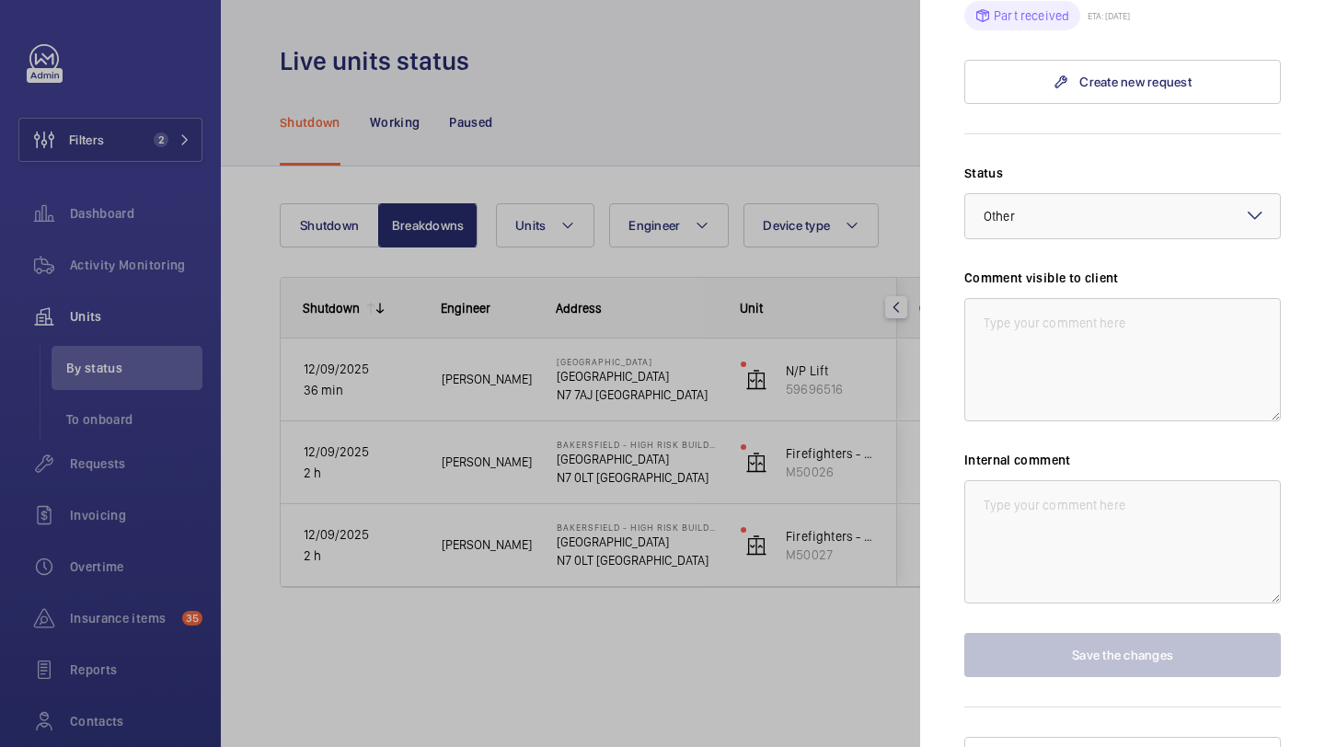
click at [1052, 212] on div "Status Select a status × Other × Comment visible to client Internal comment Sav…" at bounding box center [1123, 421] width 317 height 514
click at [1052, 194] on div at bounding box center [1123, 216] width 315 height 44
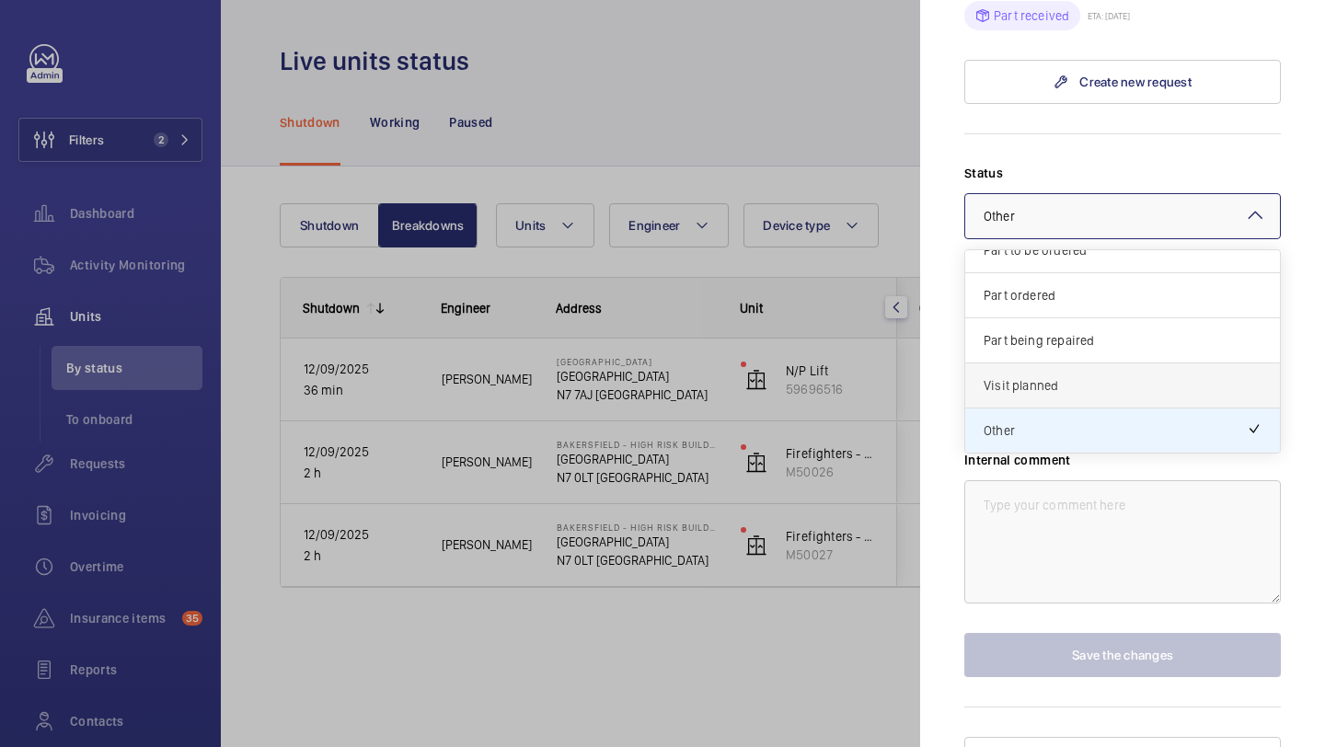
click at [1049, 376] on span "Visit planned" at bounding box center [1123, 385] width 278 height 18
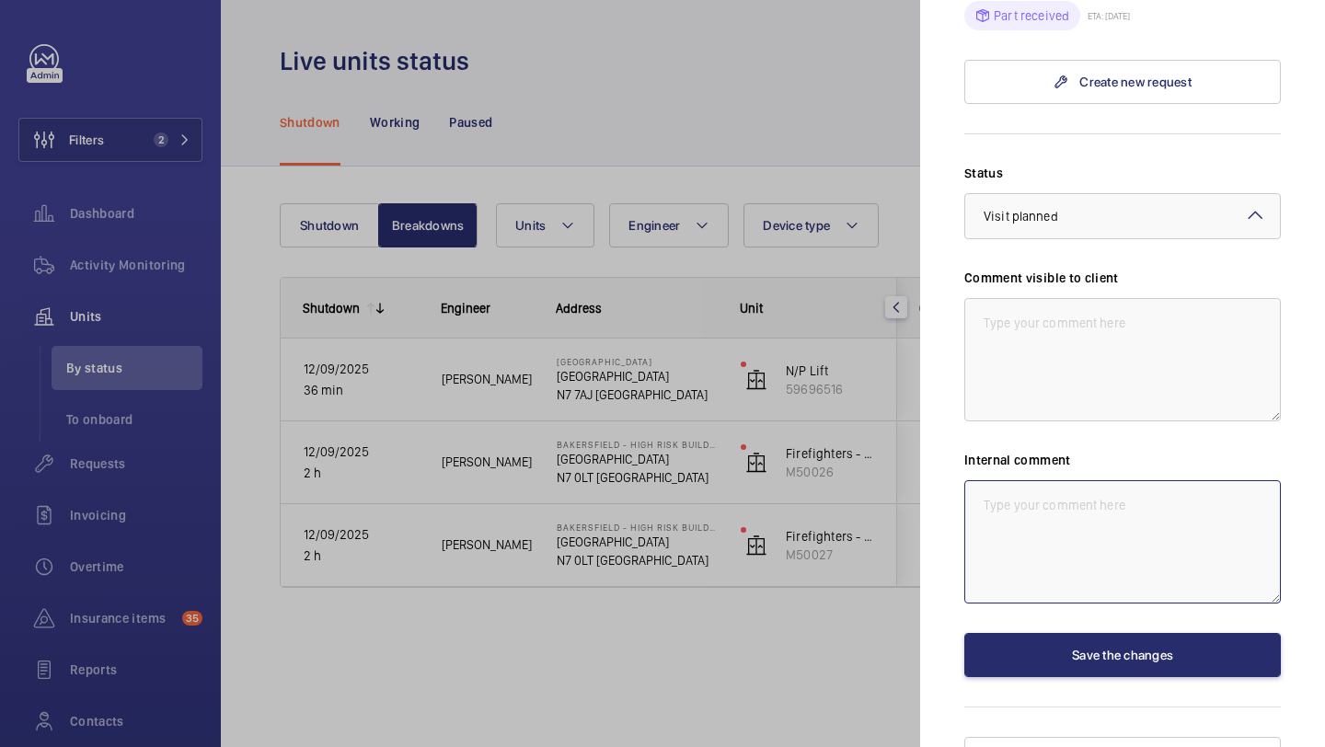
click at [1027, 480] on textarea at bounding box center [1123, 541] width 317 height 123
type textarea "Assigned to Dave Clifford"
click at [1058, 596] on div "Status Select a status × Visit planned × Comment visible to client Internal com…" at bounding box center [1123, 421] width 317 height 514
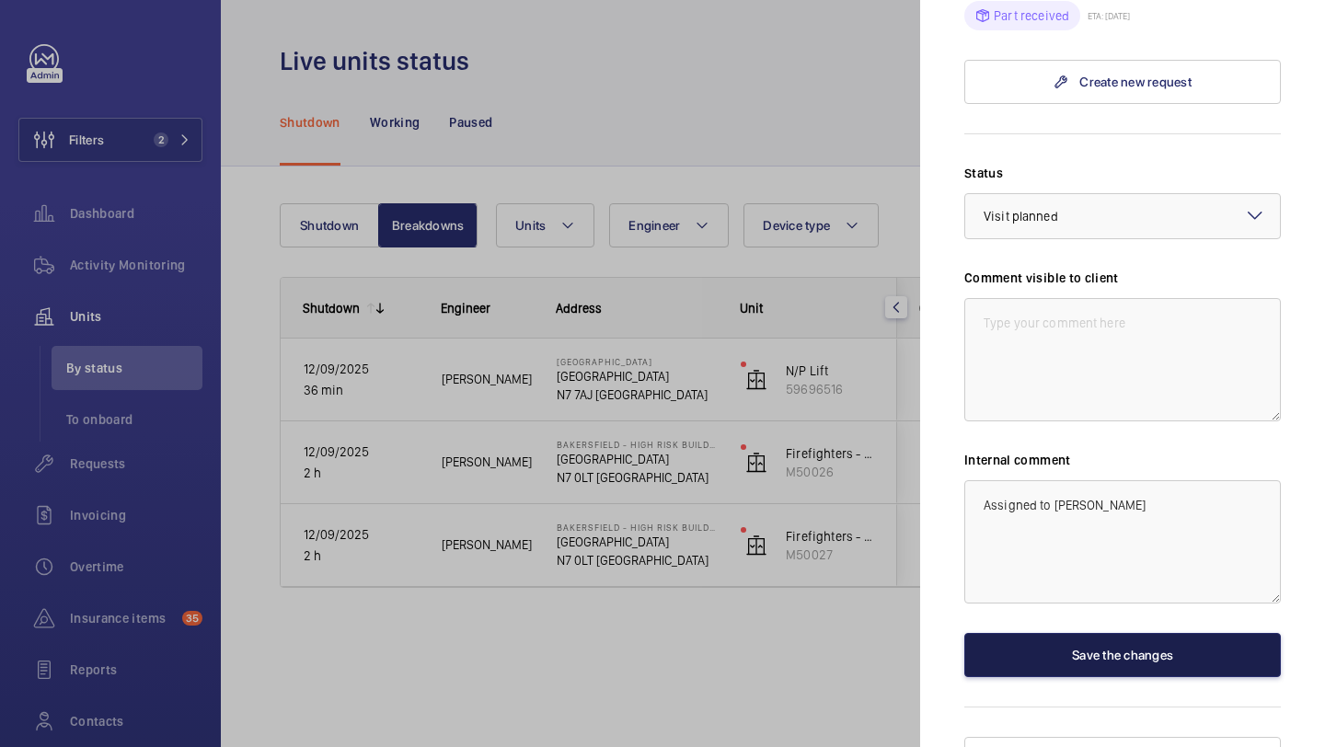
click at [1059, 633] on button "Save the changes" at bounding box center [1123, 655] width 317 height 44
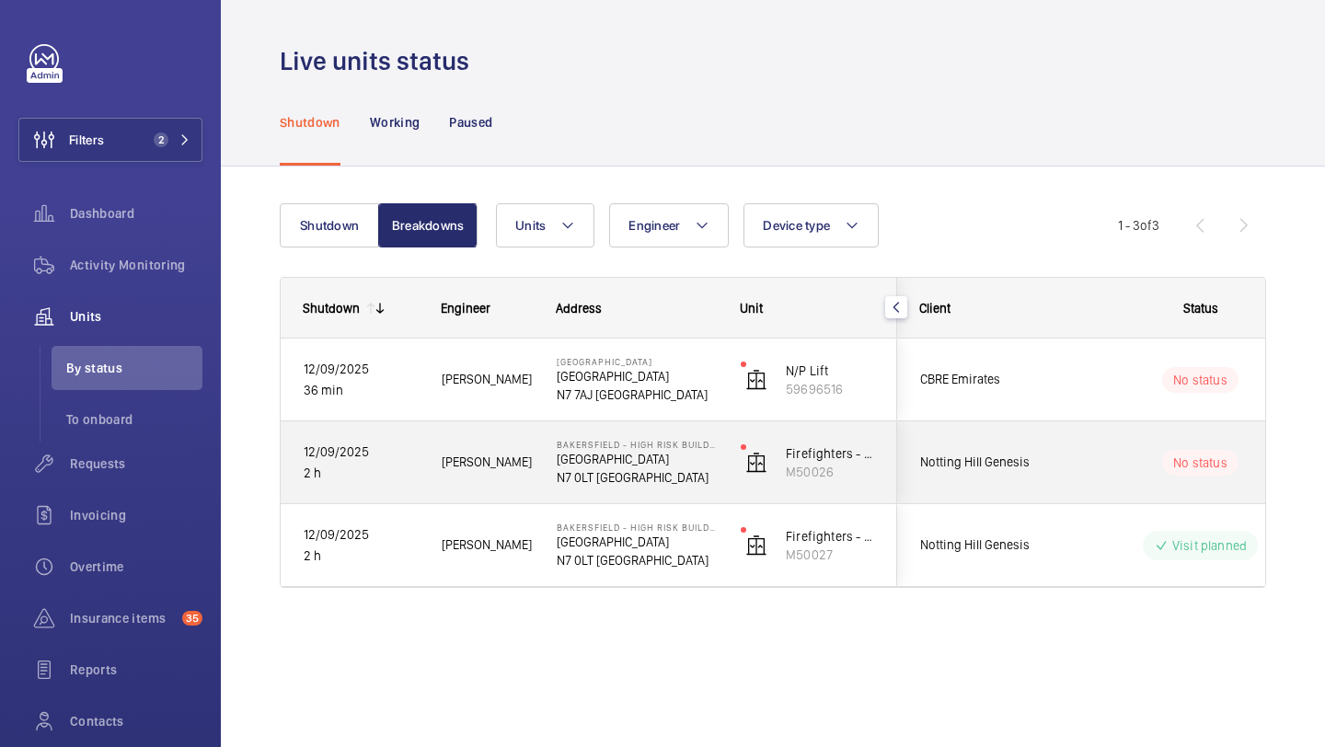
click at [1044, 477] on div "Notting Hill Genesis" at bounding box center [980, 463] width 164 height 58
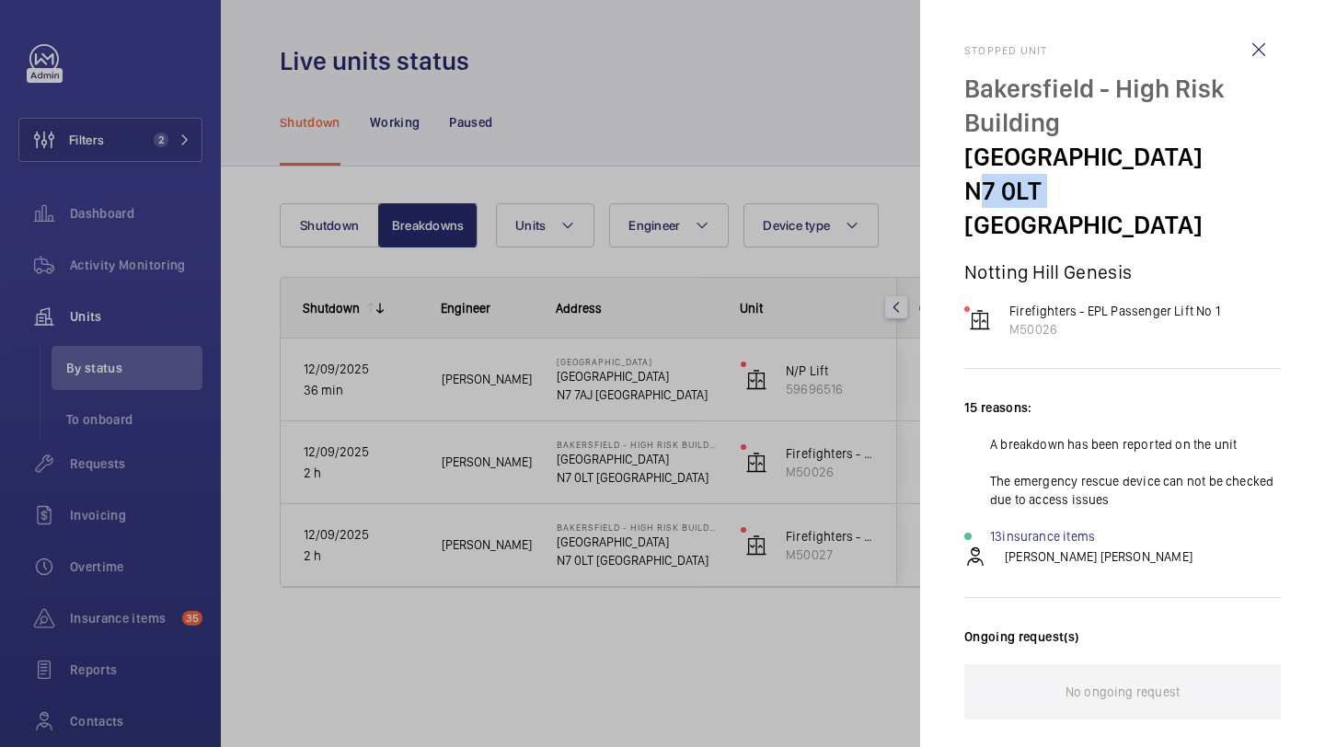
drag, startPoint x: 1039, startPoint y: 197, endPoint x: 960, endPoint y: 194, distance: 79.2
click at [960, 194] on mat-sidenav "Stopped unit Bakersfield - High Risk Building Bakersfield N7 0LT LONDON Notting…" at bounding box center [1122, 373] width 405 height 747
click at [873, 235] on div at bounding box center [662, 373] width 1325 height 747
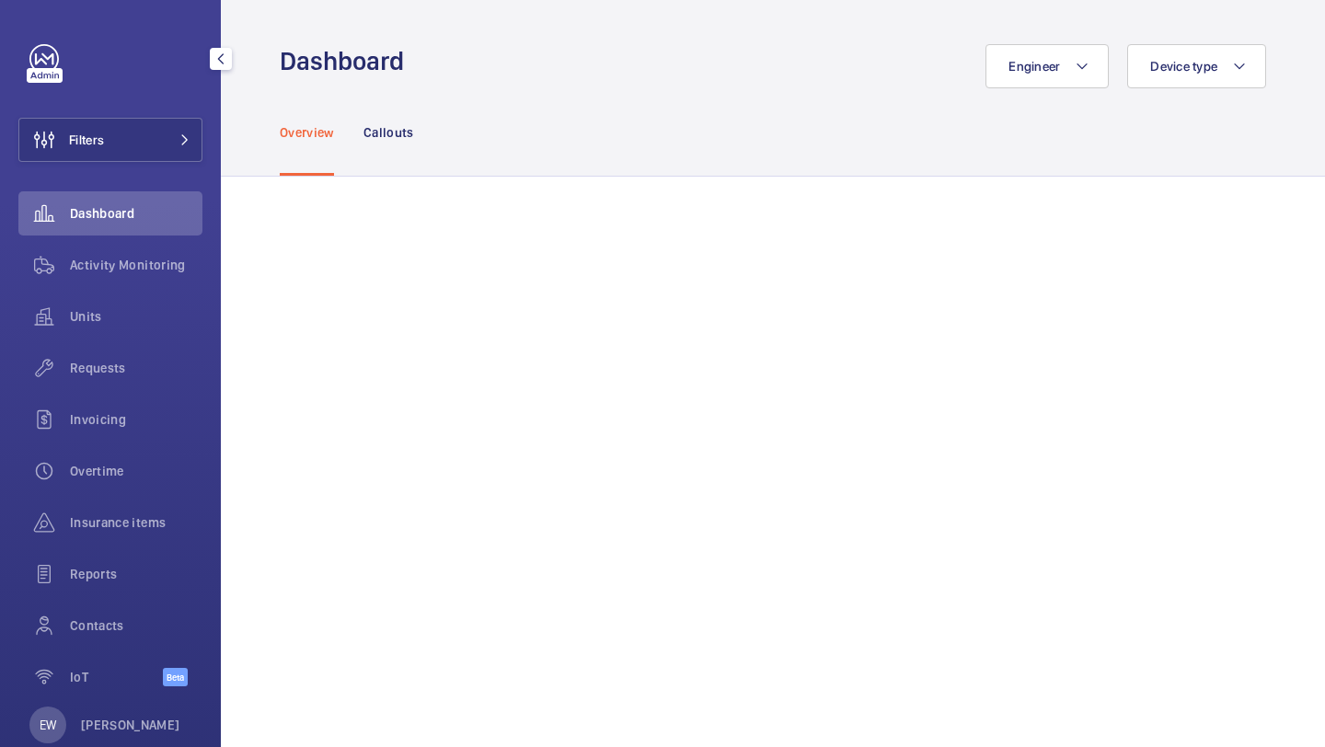
click at [141, 369] on span "Requests" at bounding box center [136, 368] width 133 height 18
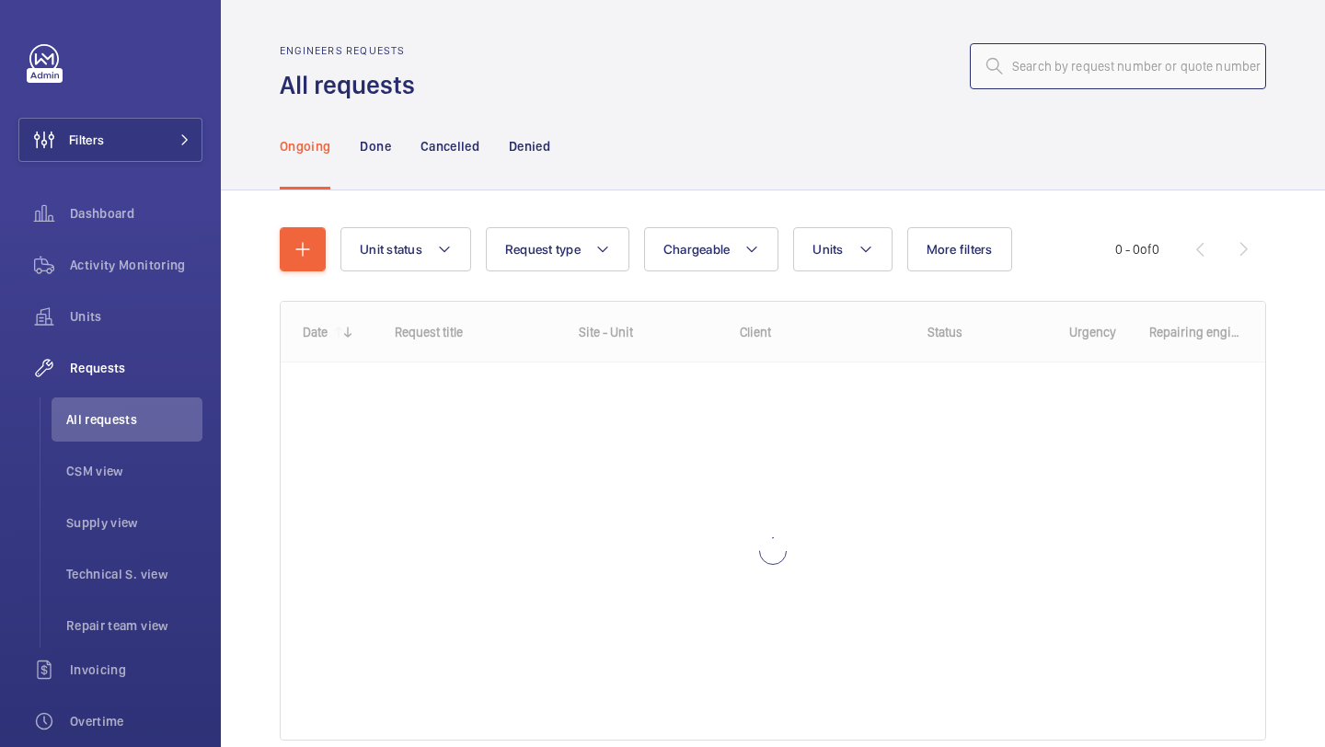
click at [1098, 68] on input "text" at bounding box center [1118, 66] width 296 height 46
paste input "R25-00486"
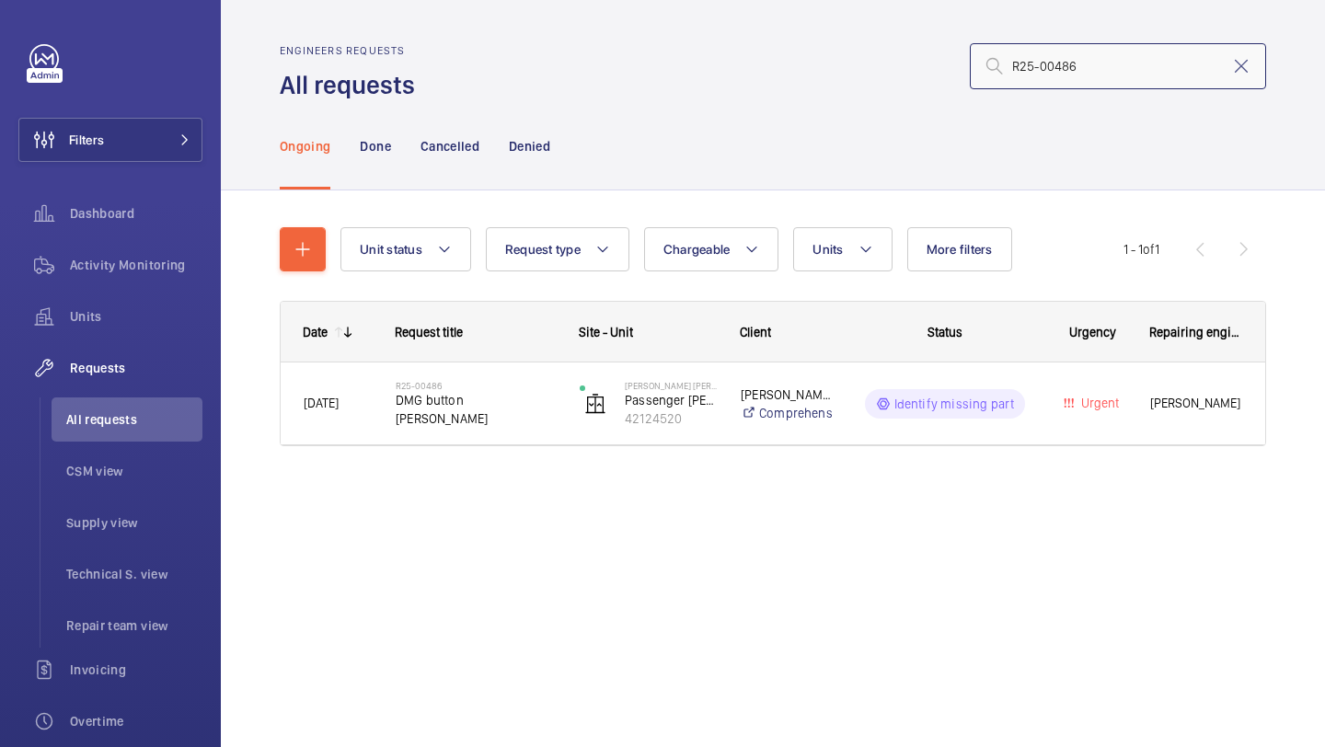
type input "R25-00486"
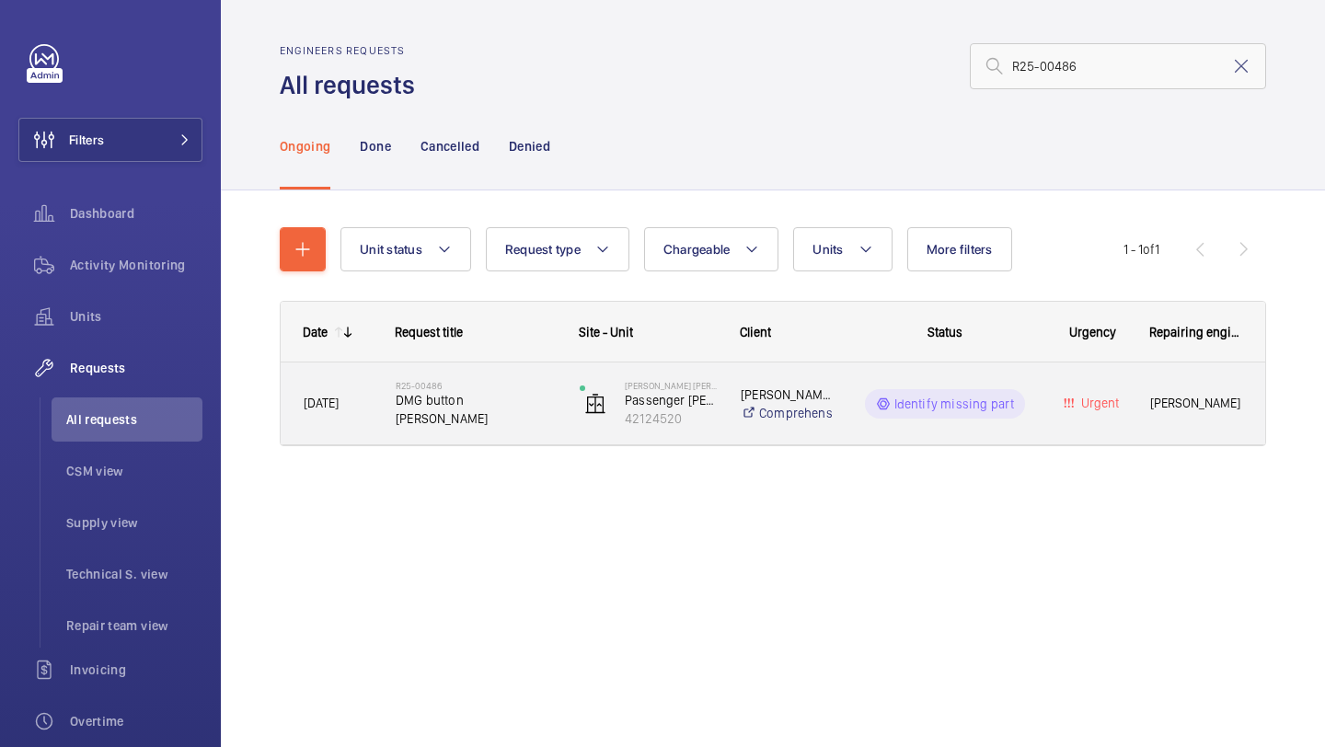
click at [485, 391] on h2 "R25-00486" at bounding box center [476, 385] width 160 height 11
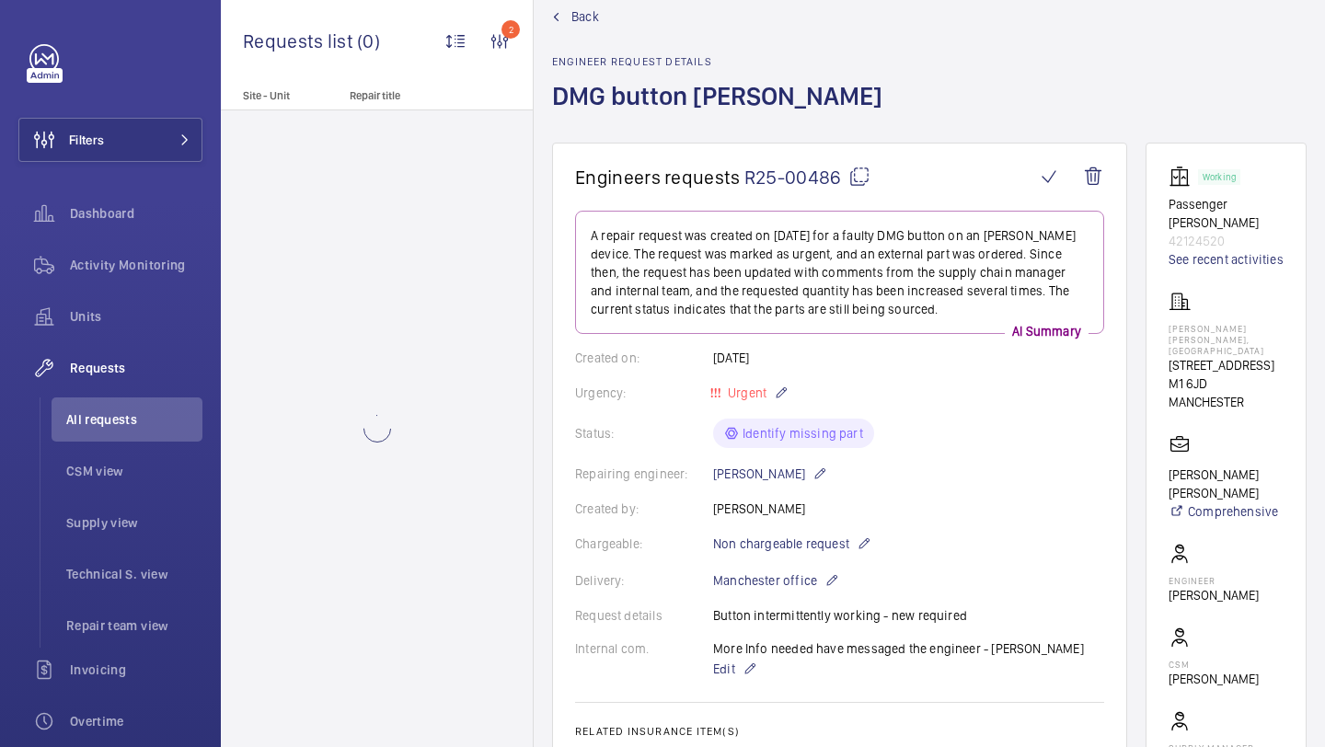
scroll to position [42, 0]
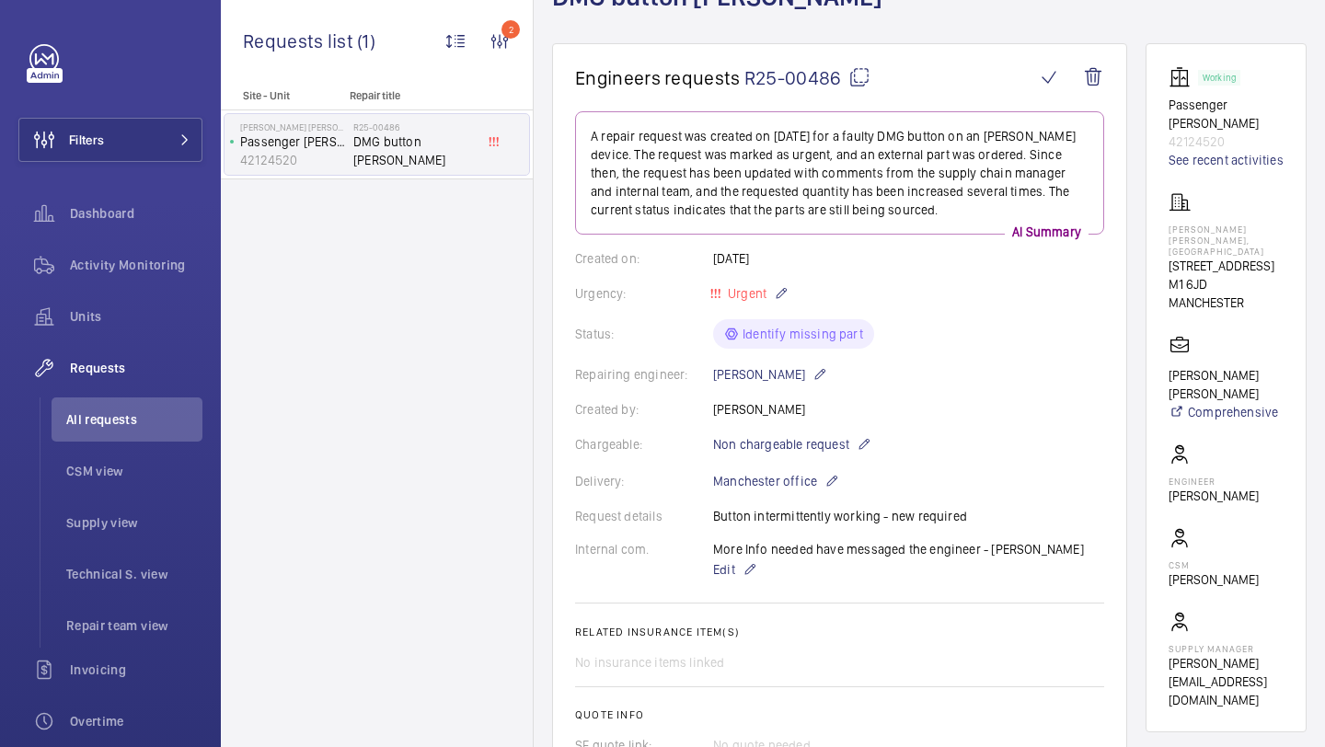
scroll to position [151, 0]
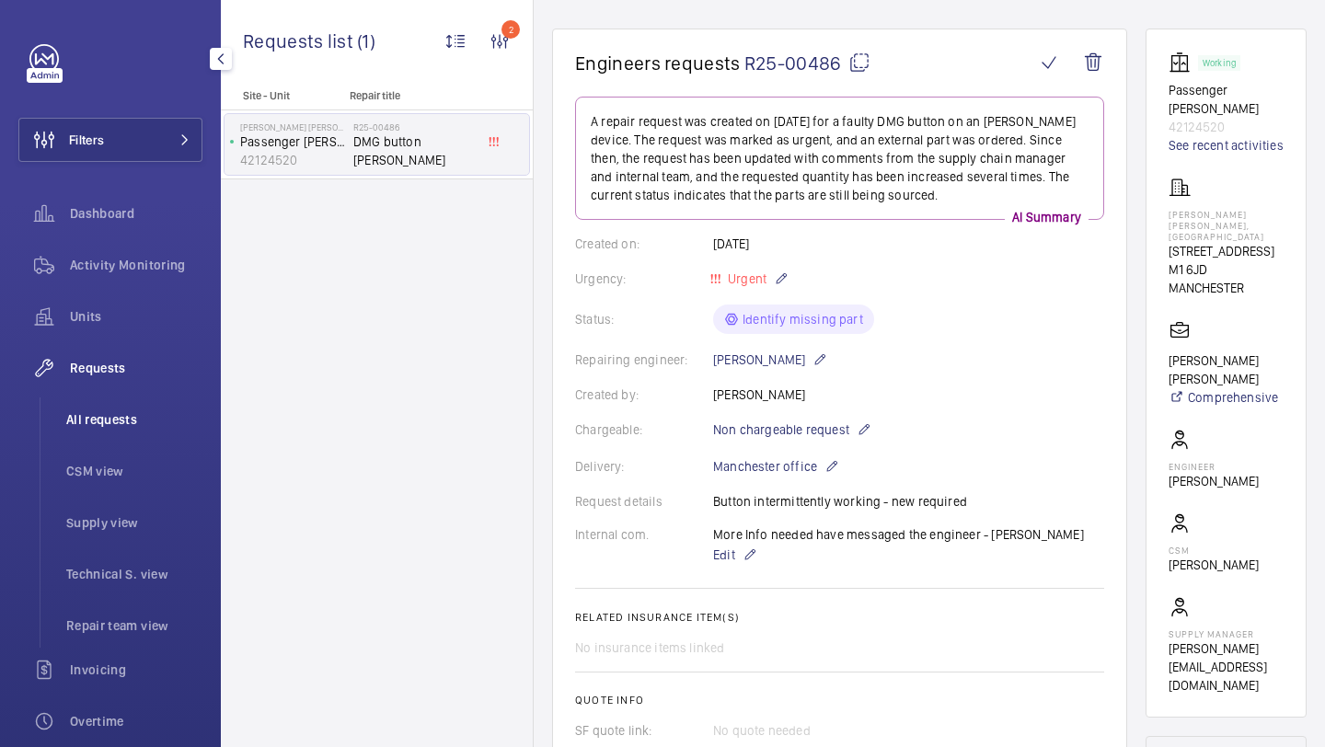
click at [111, 429] on li "All requests" at bounding box center [127, 420] width 151 height 44
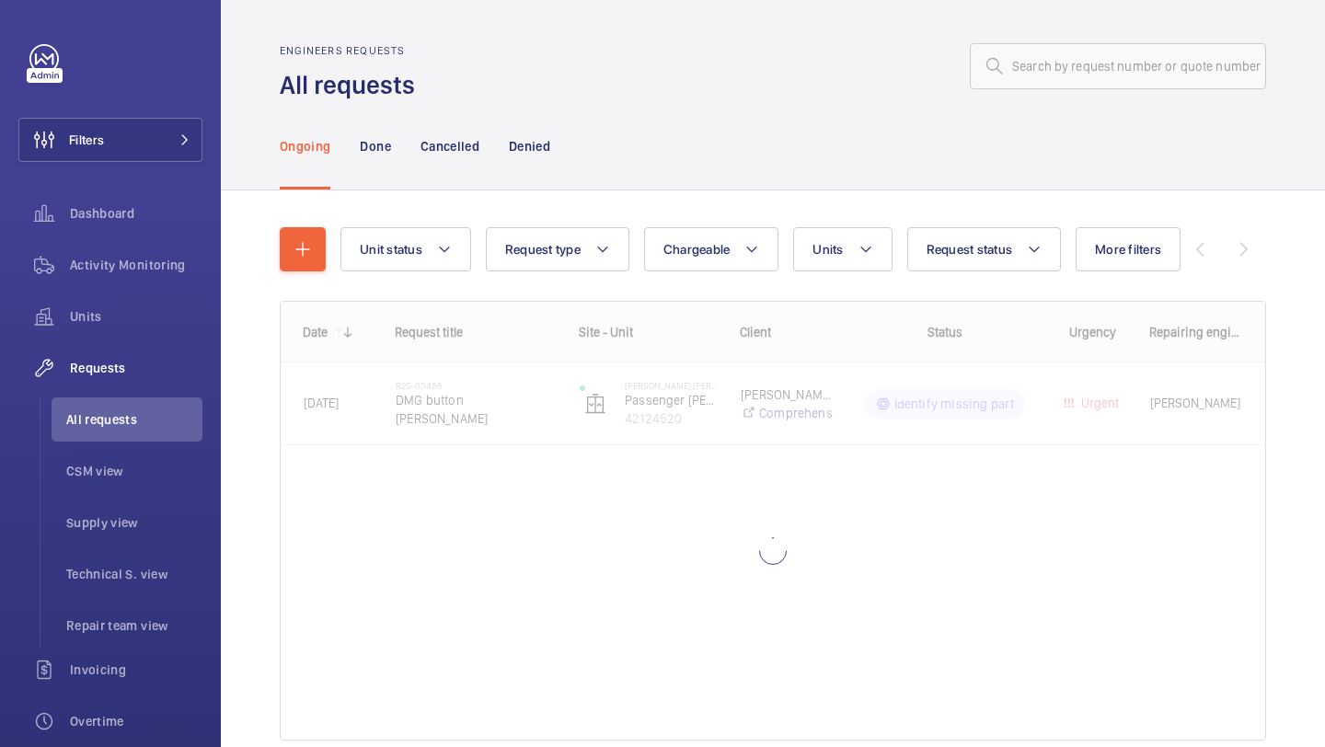
click at [1023, 108] on div "Ongoing Done Cancelled Denied" at bounding box center [773, 145] width 987 height 87
click at [1034, 88] on input "text" at bounding box center [1118, 66] width 296 height 46
type input "x"
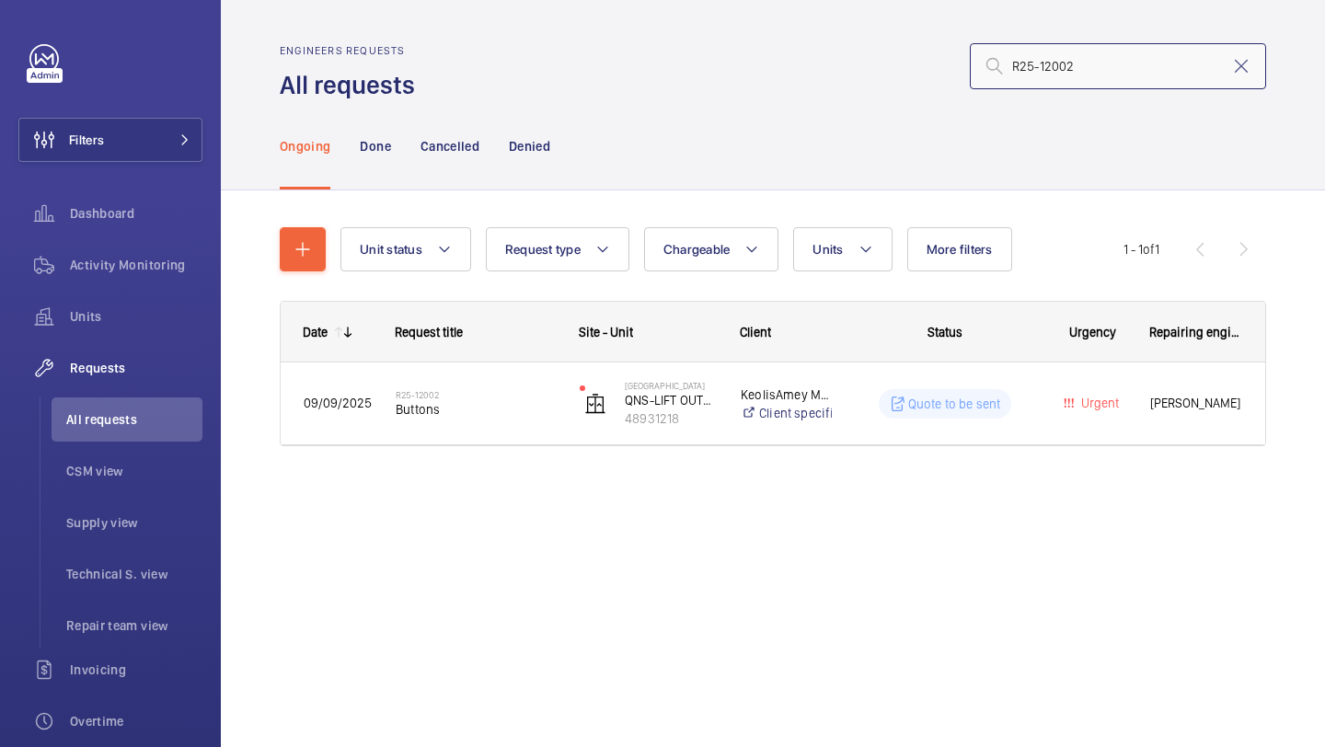
type input "R25-12002"
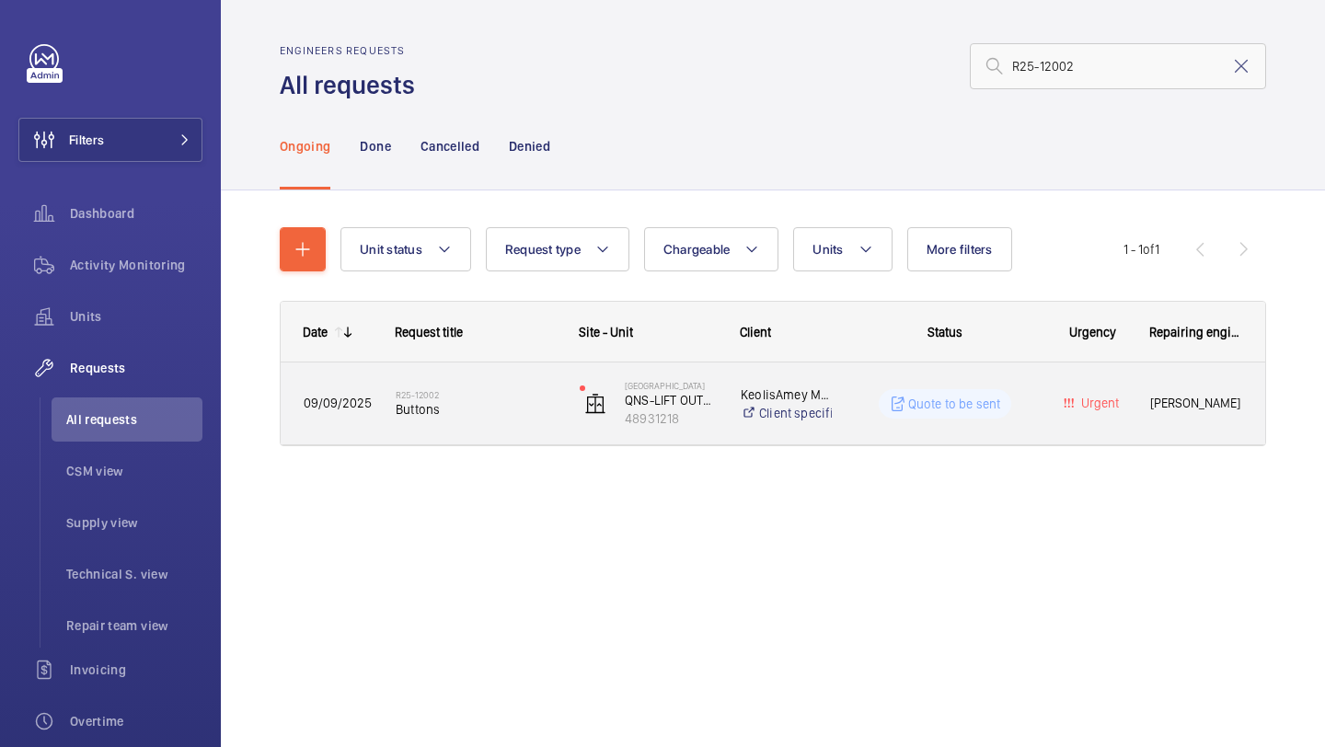
click at [521, 388] on div "R25-12002 Buttons" at bounding box center [476, 403] width 160 height 53
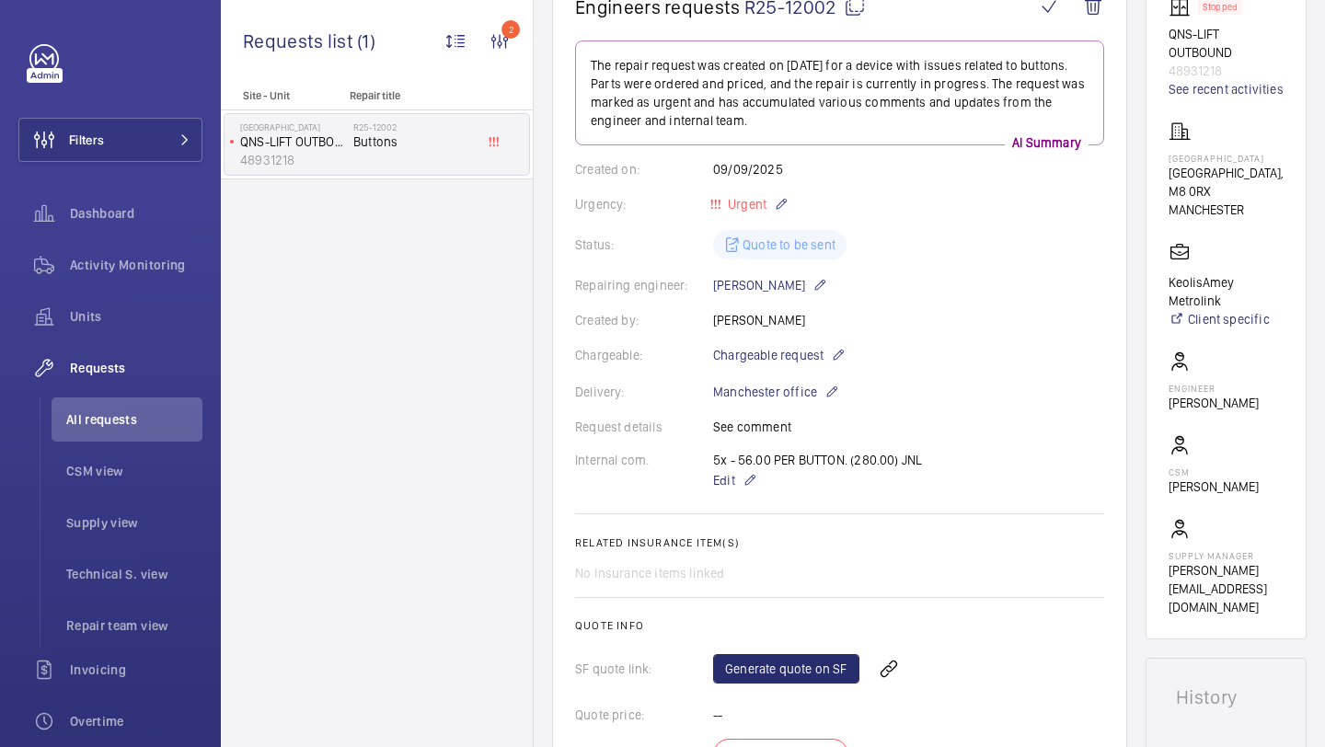
scroll to position [195, 0]
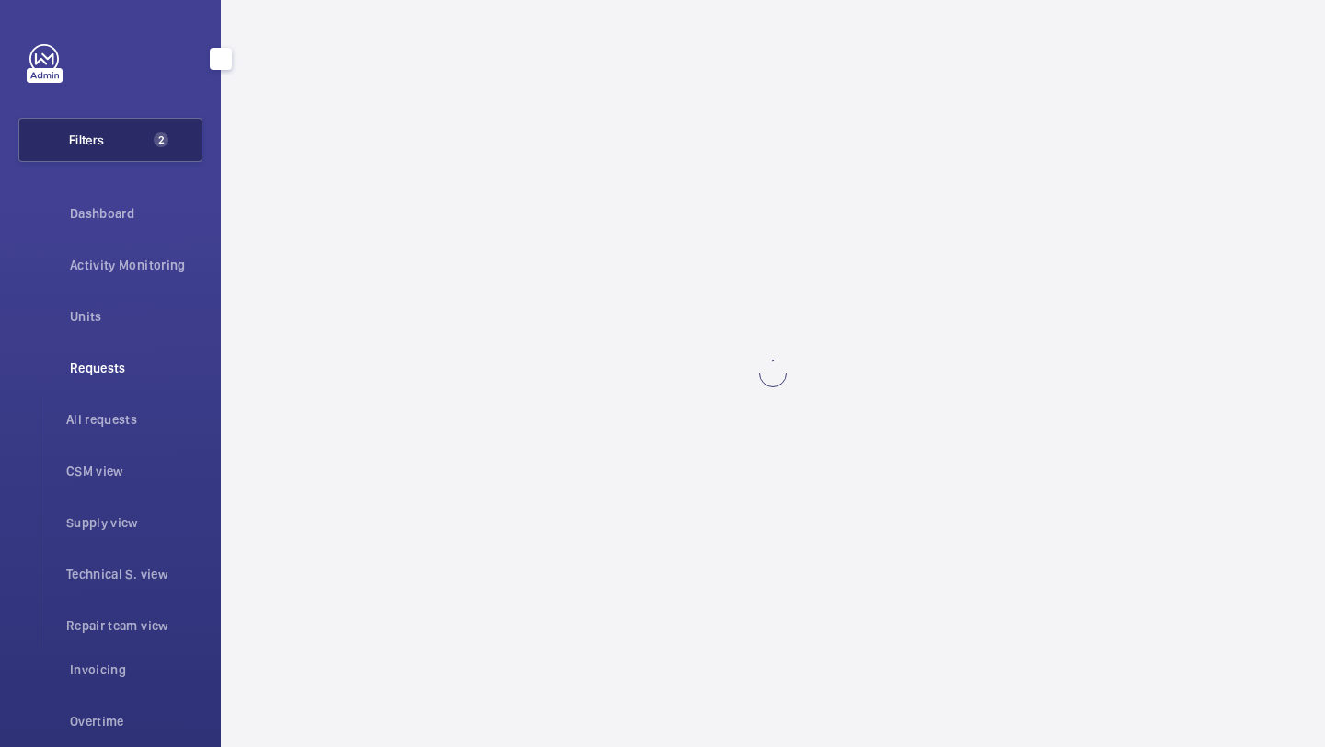
click at [169, 120] on button "Filters 2" at bounding box center [110, 140] width 184 height 44
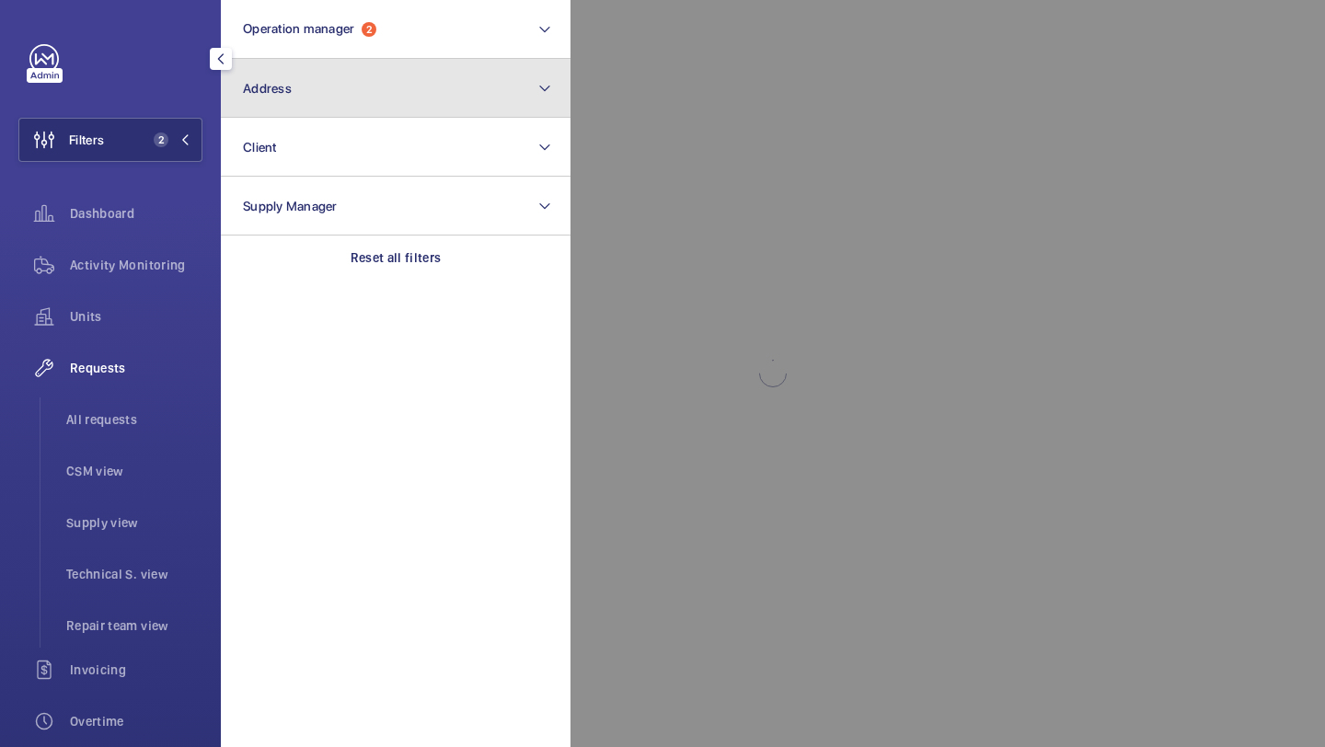
click at [281, 89] on span "Address" at bounding box center [267, 88] width 49 height 15
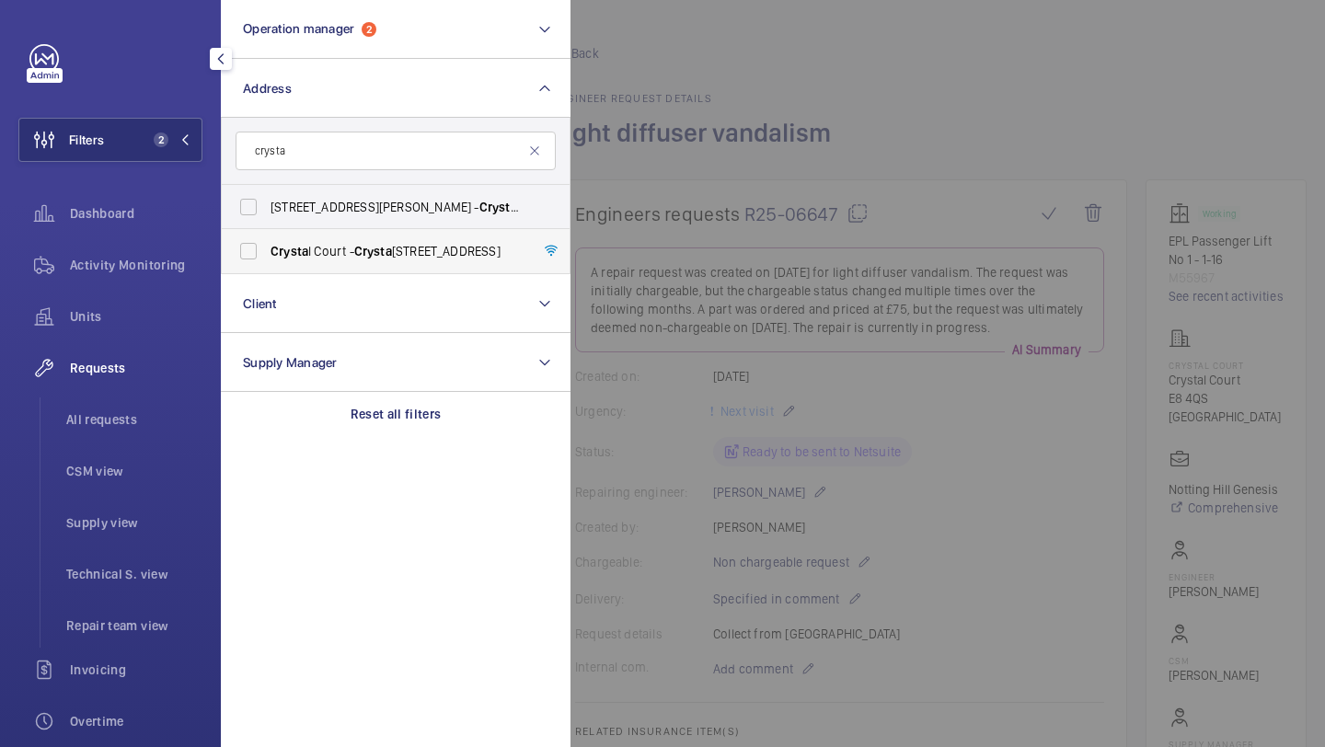
type input "crysta"
click at [363, 251] on span "Crysta" at bounding box center [373, 251] width 38 height 15
click at [267, 251] on input "Crysta l Court - Crysta l Court, LONDON E8 4QS" at bounding box center [248, 251] width 37 height 37
checkbox input "true"
click at [161, 423] on span "All requests" at bounding box center [134, 420] width 136 height 18
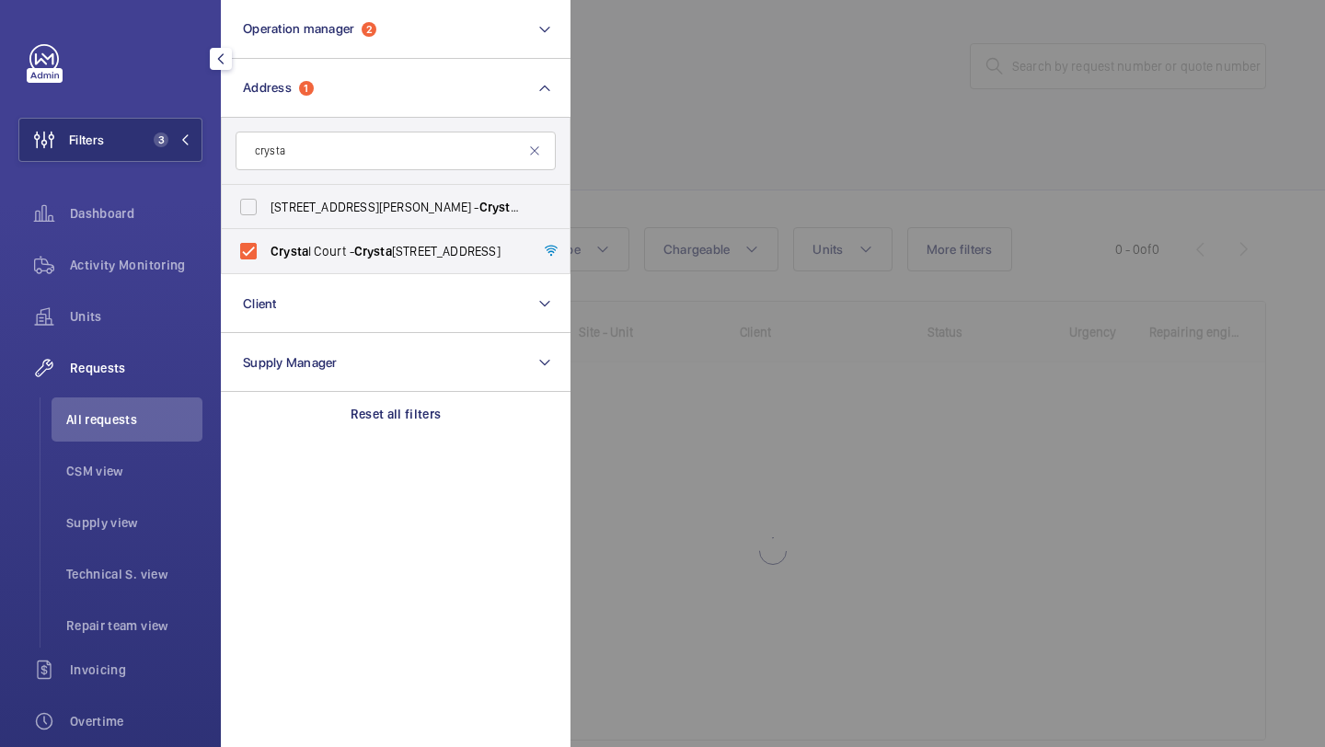
click at [723, 89] on div at bounding box center [1233, 373] width 1325 height 747
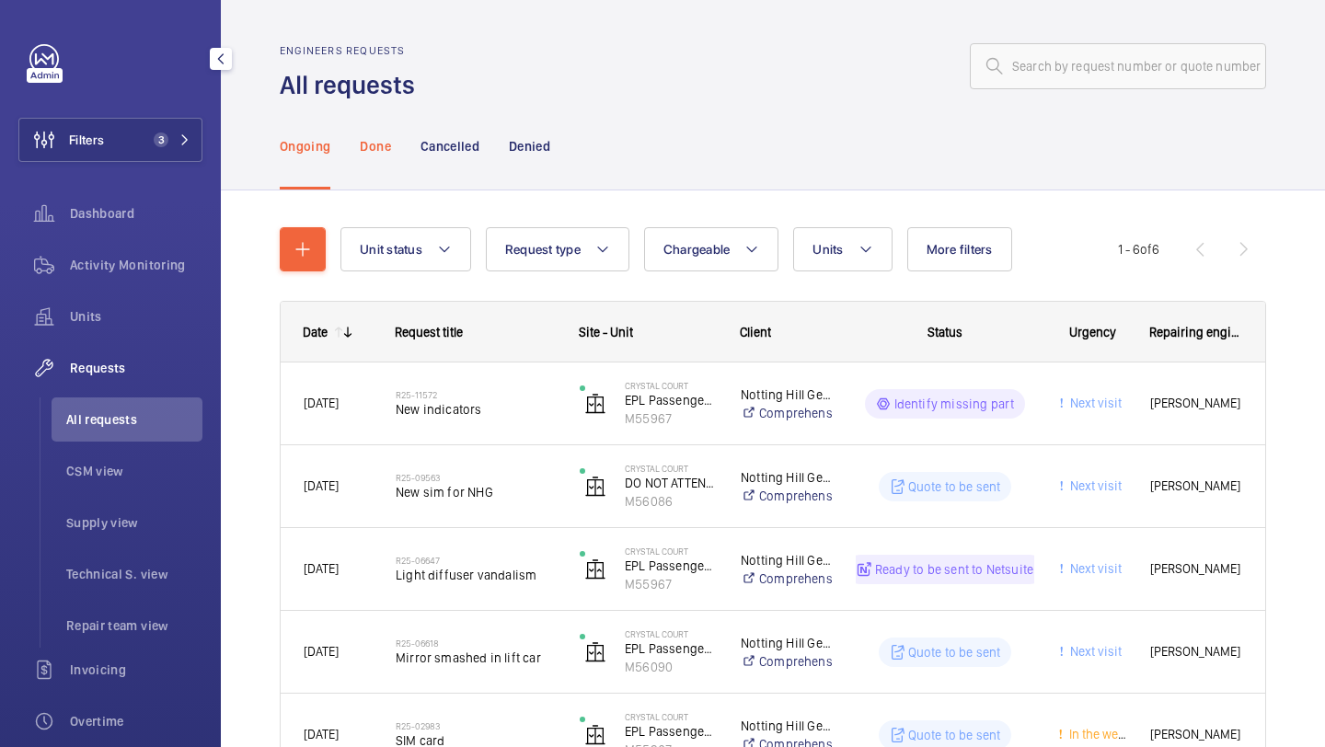
click at [376, 140] on p "Done" at bounding box center [375, 146] width 30 height 18
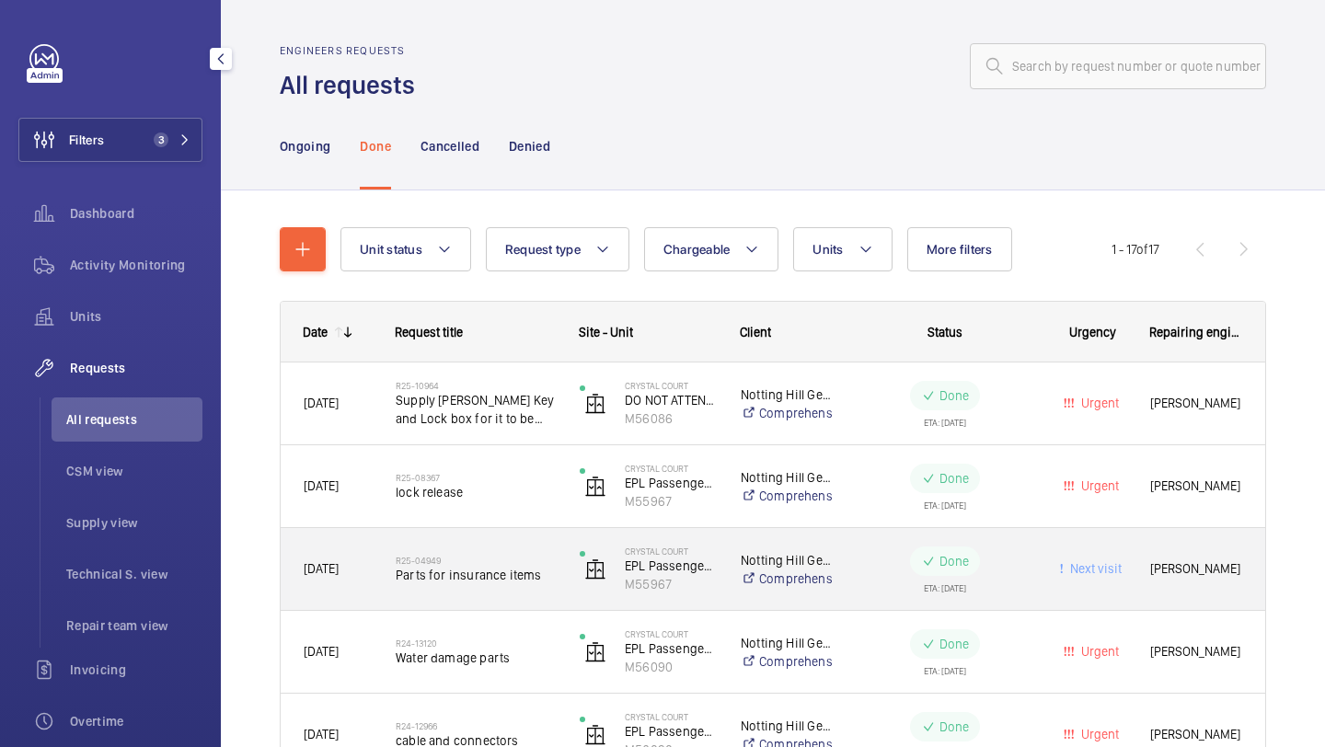
click at [473, 571] on span "Parts for insurance items" at bounding box center [476, 575] width 160 height 18
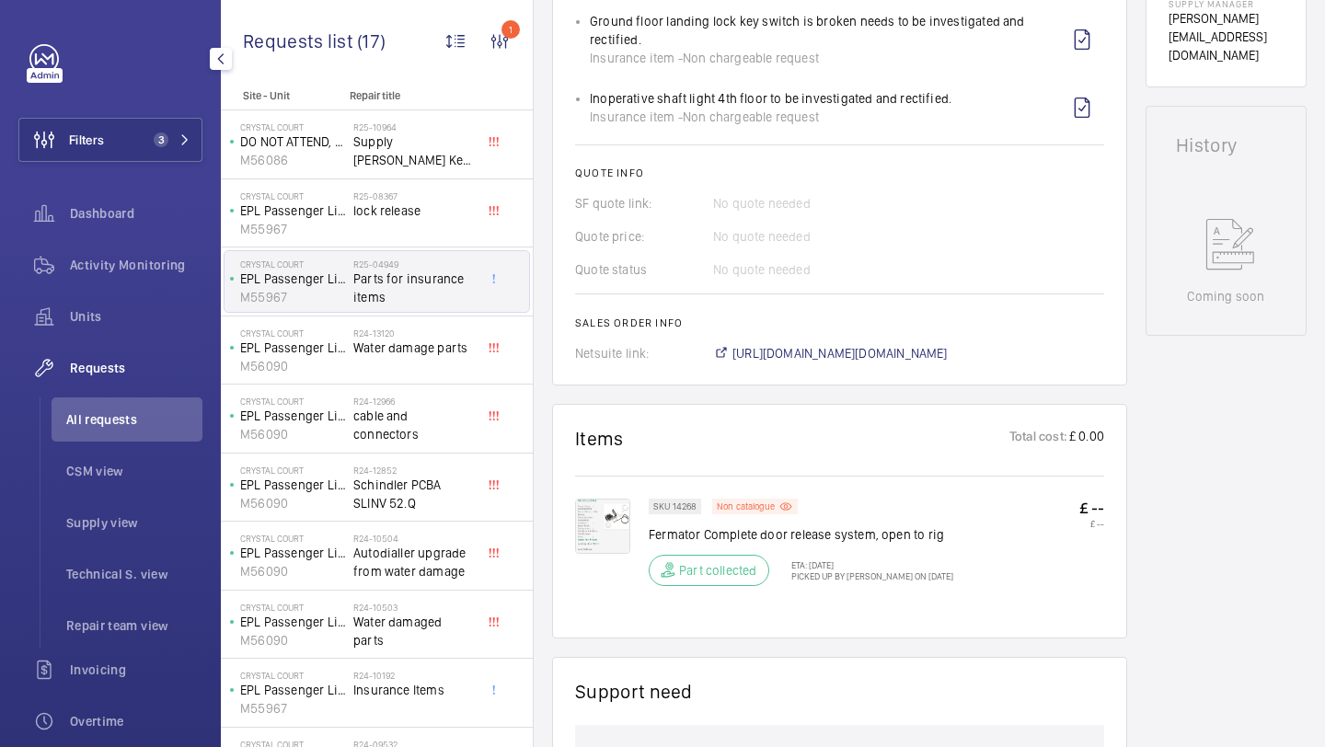
scroll to position [528, 0]
